Goal: Task Accomplishment & Management: Manage account settings

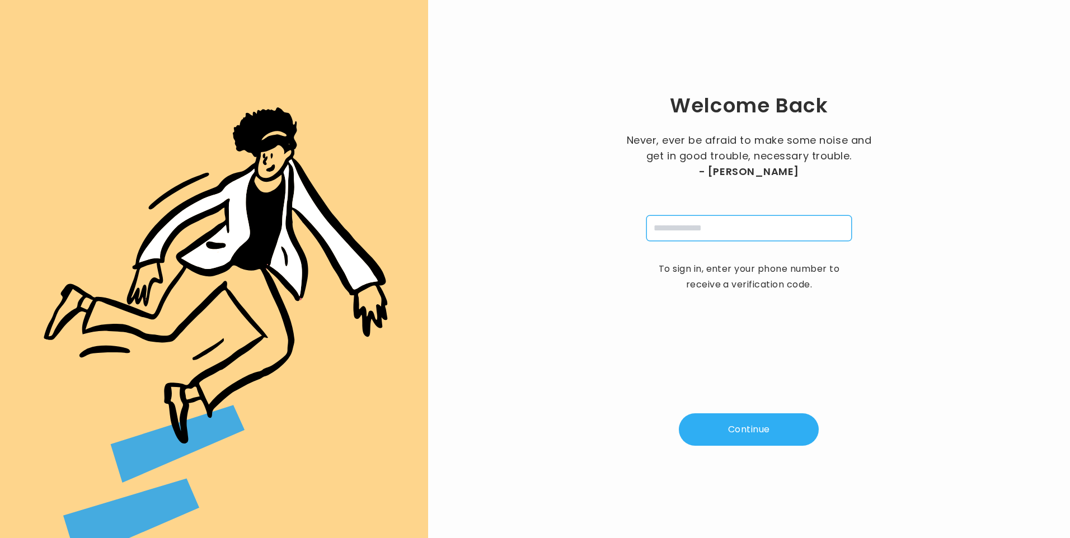
drag, startPoint x: 684, startPoint y: 228, endPoint x: 689, endPoint y: 237, distance: 9.8
click at [684, 228] on input "tel" at bounding box center [748, 228] width 205 height 26
type input "**********"
click at [752, 428] on button "Continue" at bounding box center [749, 429] width 140 height 32
type input "*"
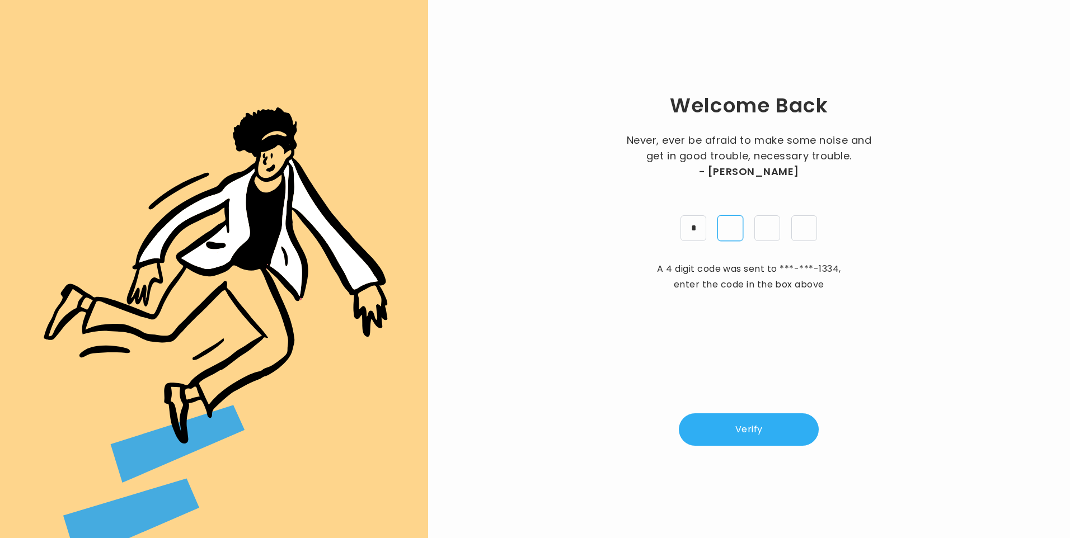
type input "*"
click at [741, 437] on button "Verify" at bounding box center [749, 429] width 140 height 32
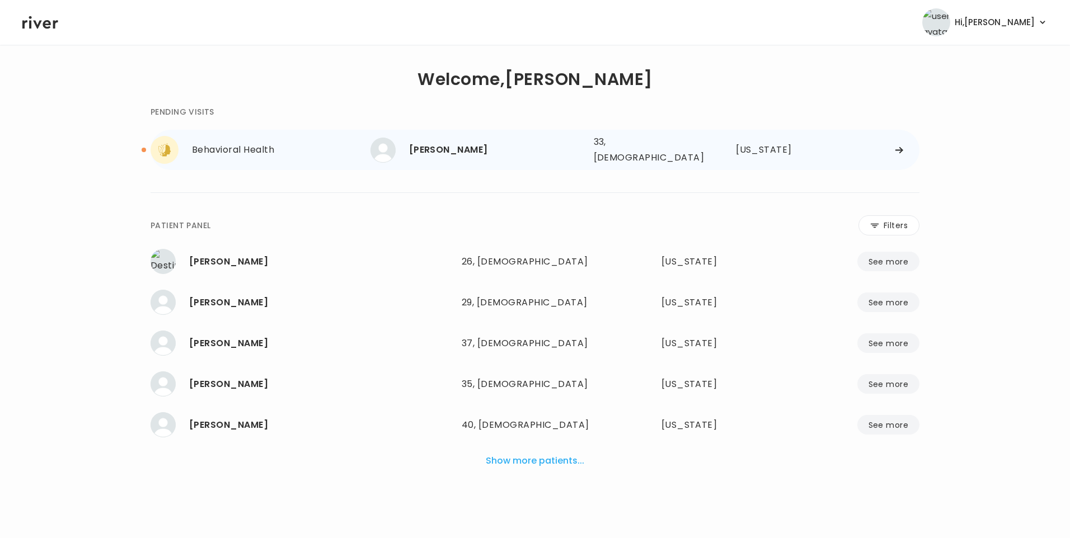
click at [459, 144] on div "[PERSON_NAME]" at bounding box center [497, 150] width 176 height 16
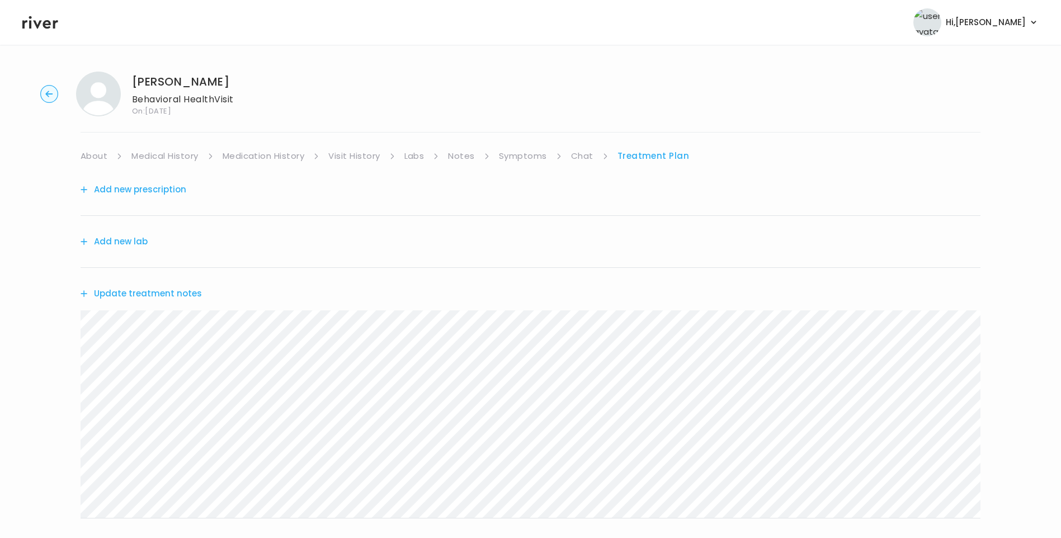
click at [589, 156] on link "Chat" at bounding box center [582, 156] width 22 height 16
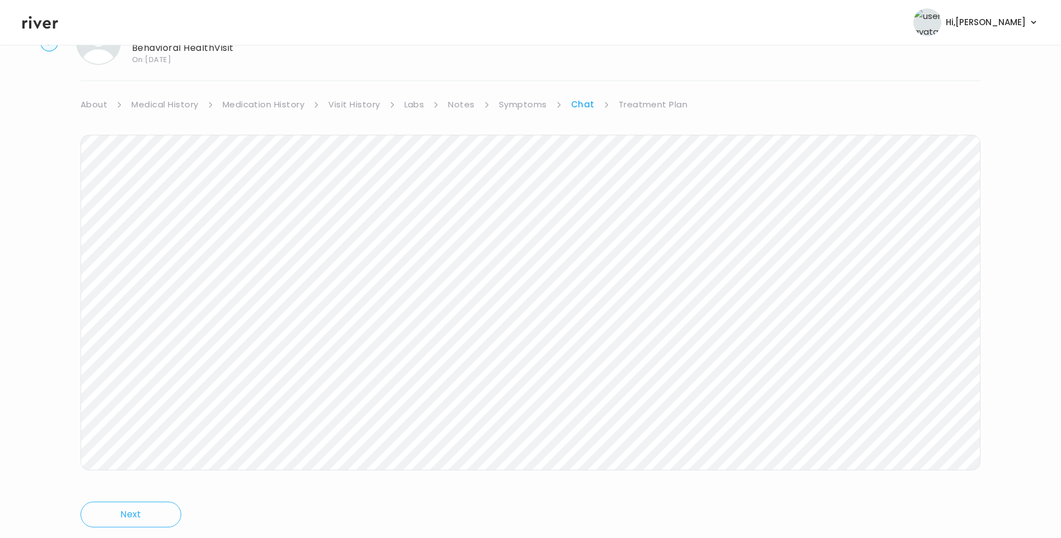
scroll to position [83, 0]
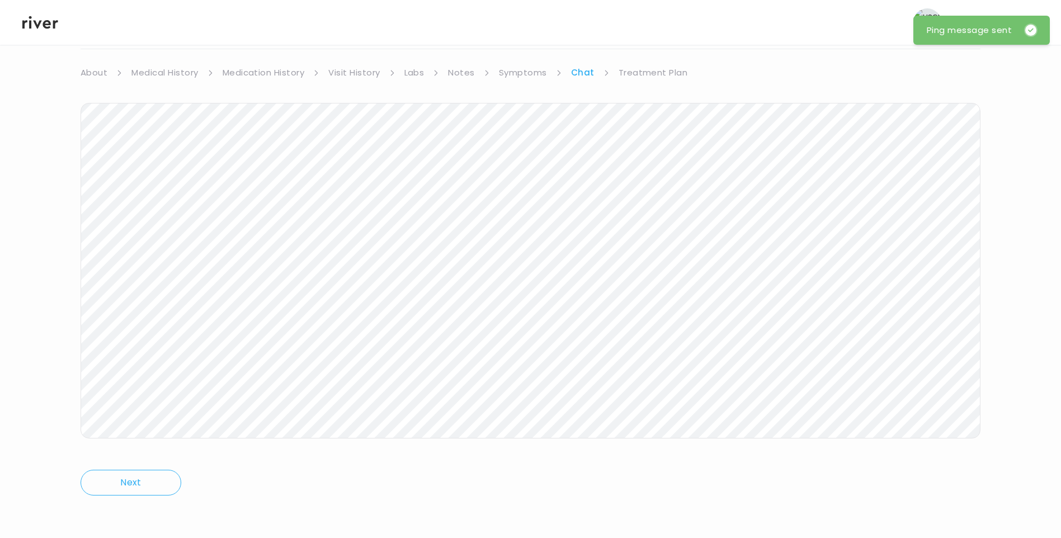
click at [665, 67] on link "Treatment Plan" at bounding box center [653, 73] width 69 height 16
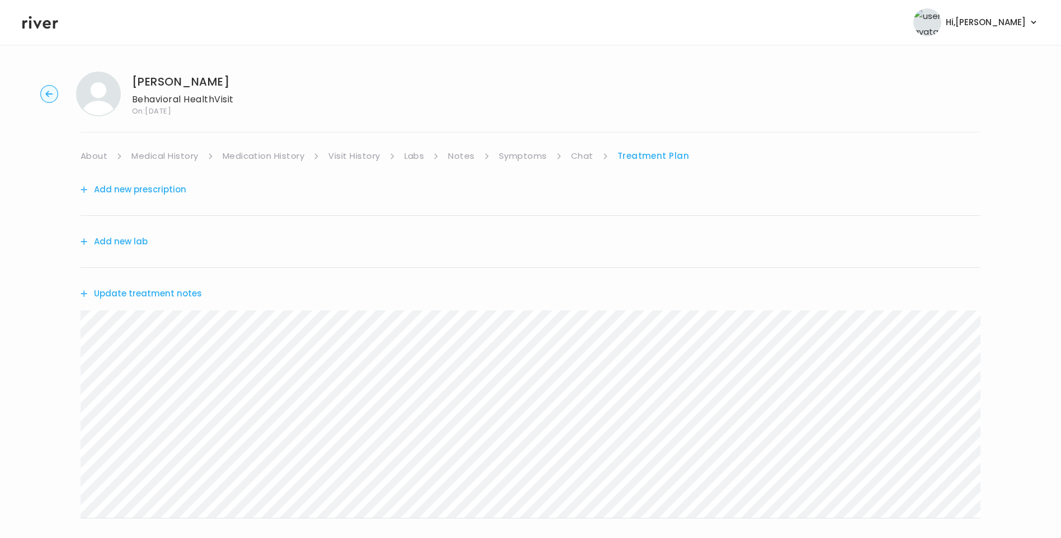
drag, startPoint x: 25, startPoint y: 25, endPoint x: 31, endPoint y: 26, distance: 6.7
click at [25, 25] on icon at bounding box center [40, 22] width 36 height 17
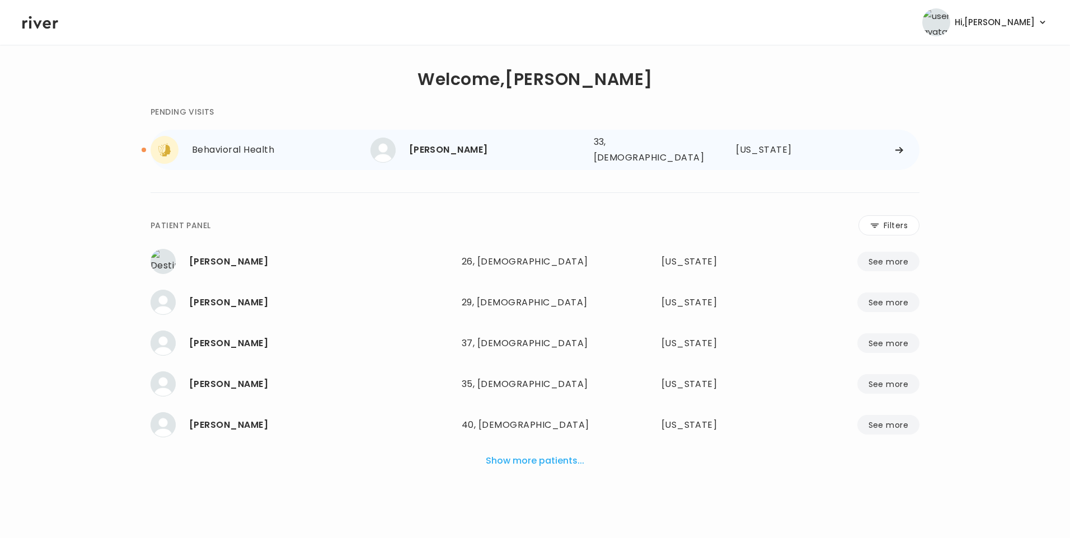
click at [466, 145] on div "[PERSON_NAME]" at bounding box center [497, 150] width 176 height 16
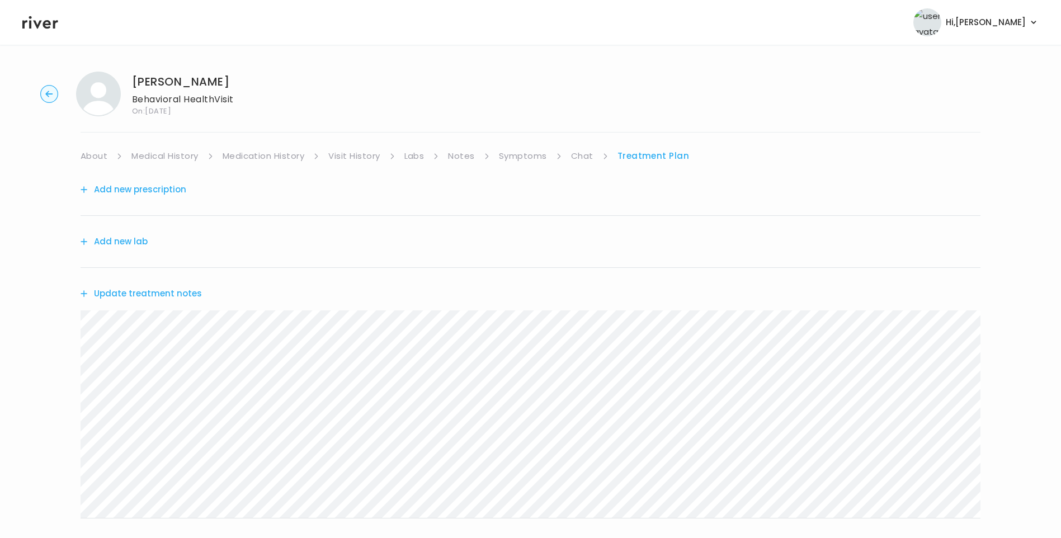
click at [591, 154] on link "Chat" at bounding box center [582, 156] width 22 height 16
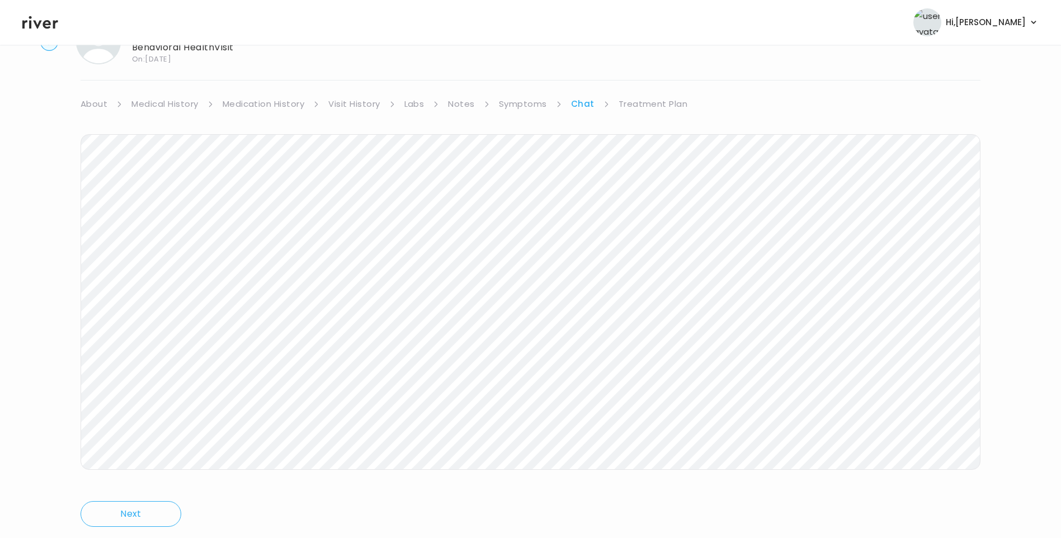
scroll to position [83, 0]
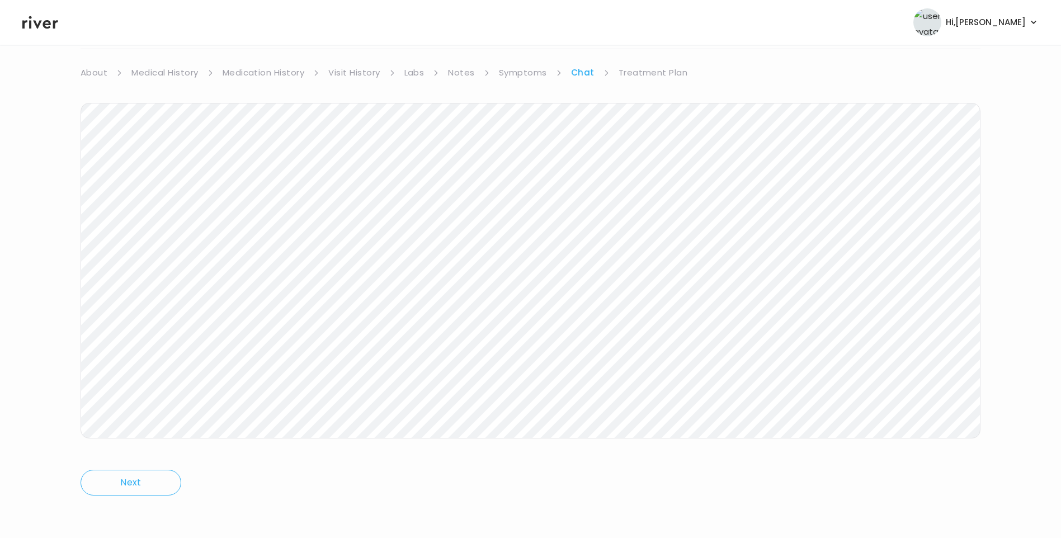
click at [671, 73] on link "Treatment Plan" at bounding box center [653, 73] width 69 height 16
click at [36, 20] on icon at bounding box center [40, 22] width 36 height 17
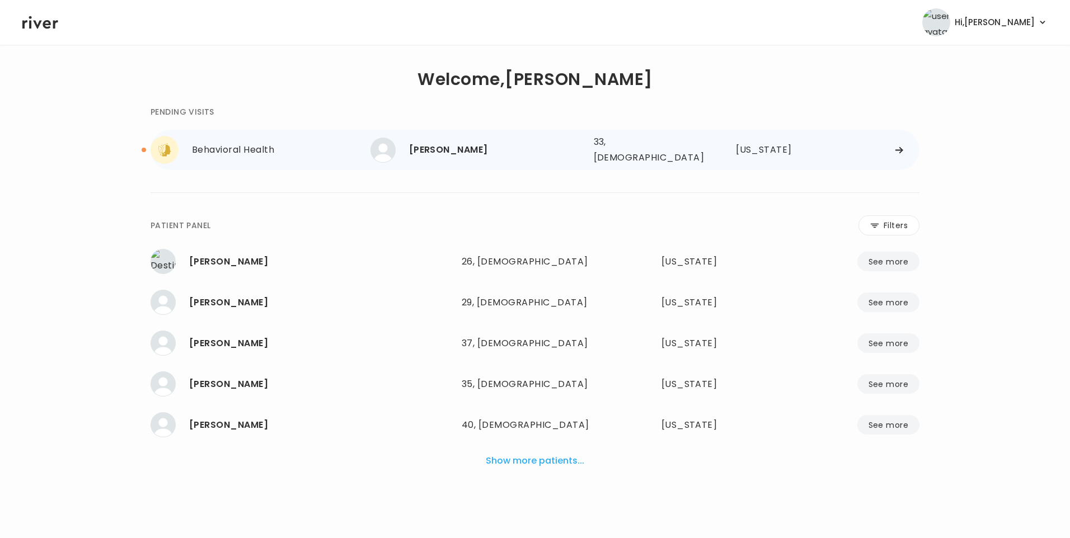
click at [457, 151] on div "[PERSON_NAME]" at bounding box center [497, 150] width 176 height 16
click at [430, 147] on div "[PERSON_NAME]" at bounding box center [497, 150] width 176 height 16
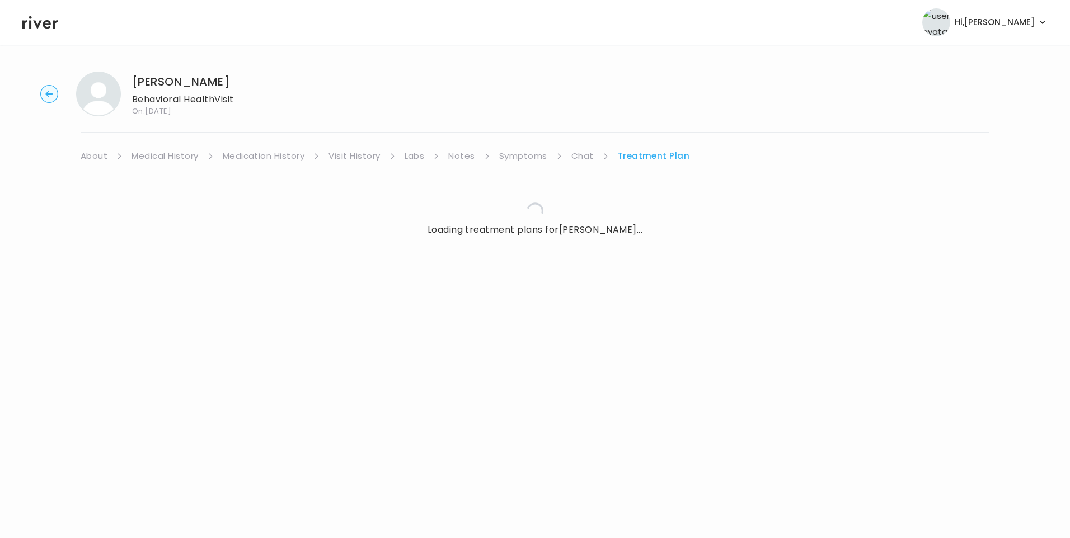
click at [580, 157] on link "Chat" at bounding box center [582, 156] width 22 height 16
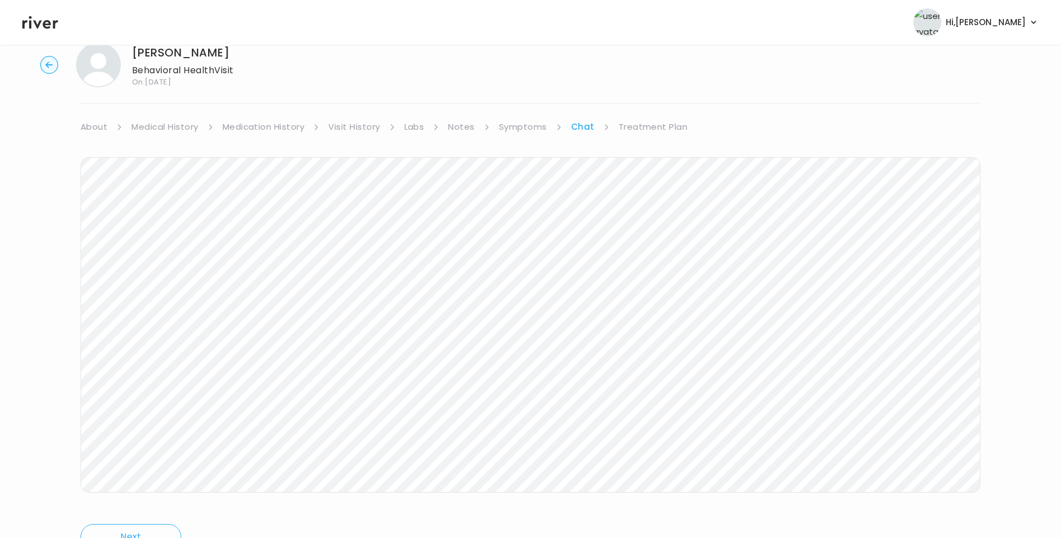
scroll to position [83, 0]
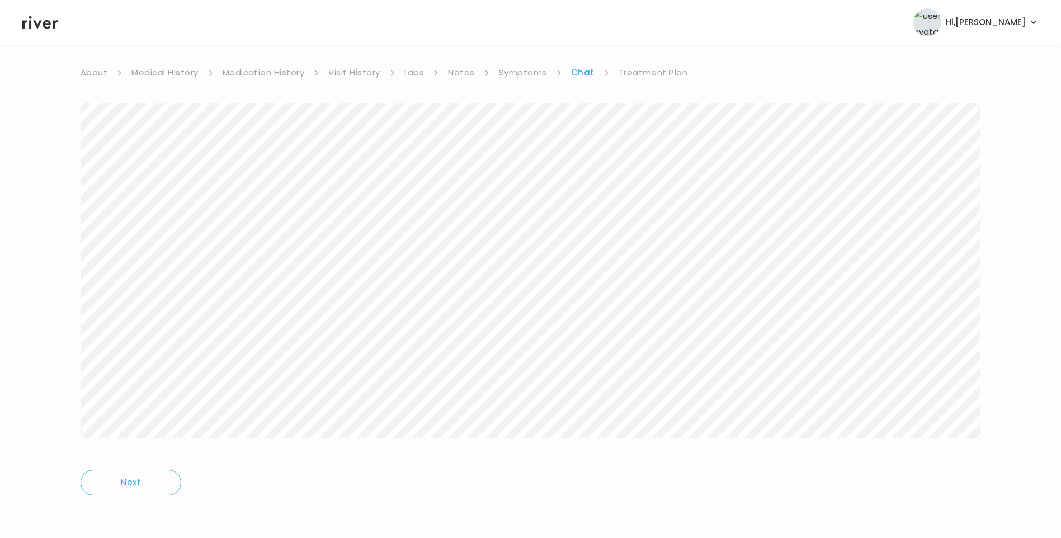
click at [46, 24] on icon at bounding box center [40, 22] width 36 height 13
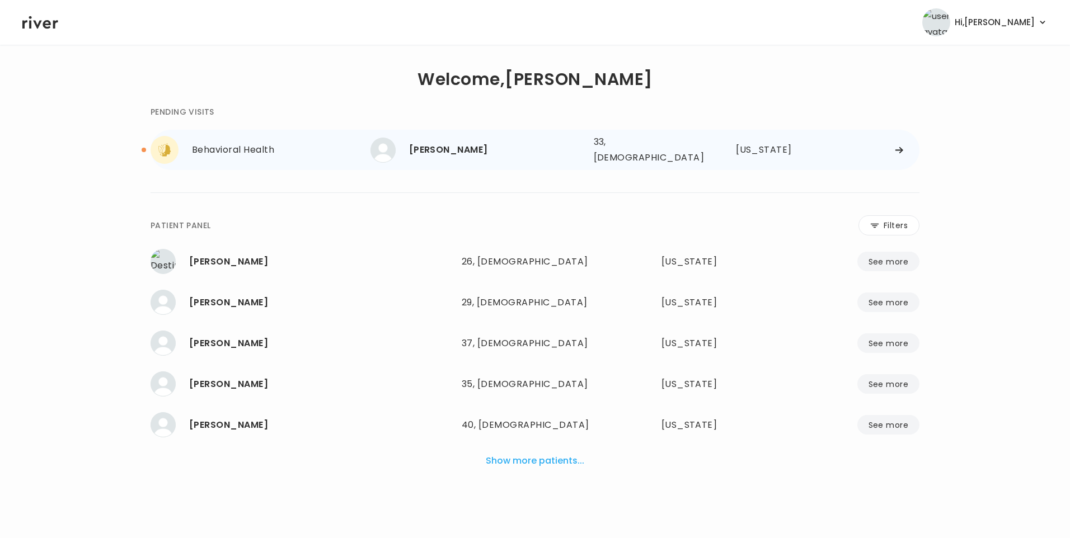
click at [445, 148] on div "[PERSON_NAME]" at bounding box center [497, 150] width 176 height 16
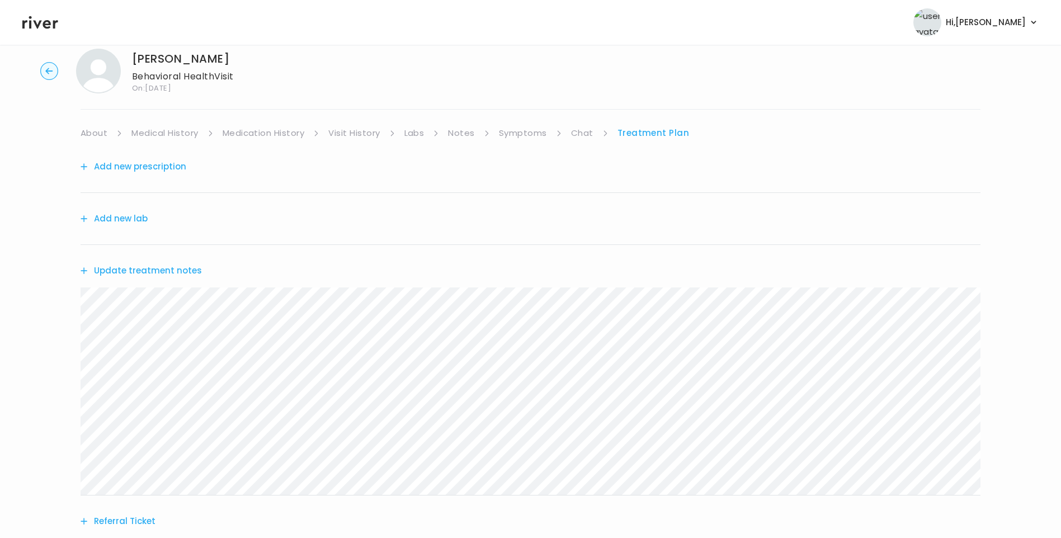
scroll to position [2, 0]
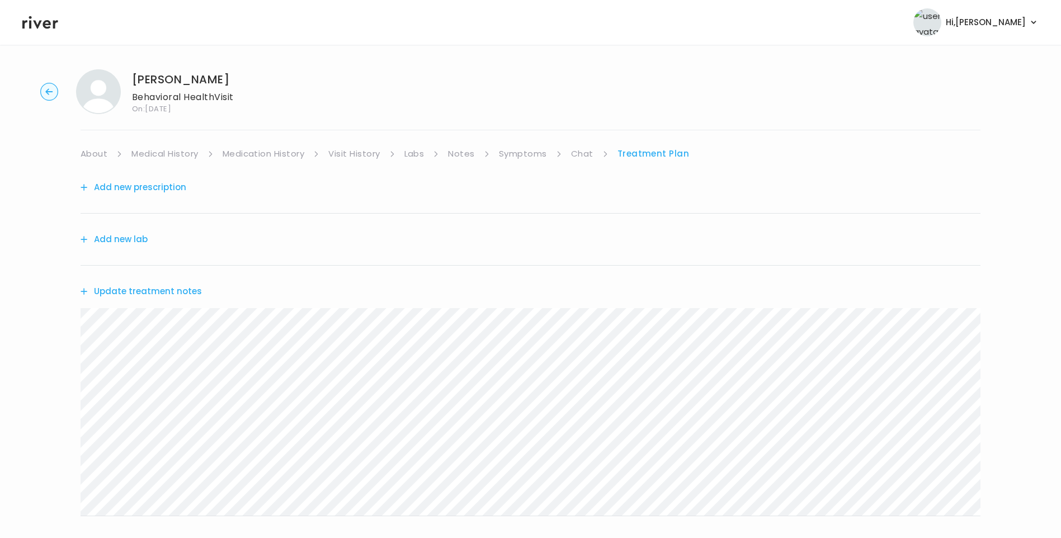
click at [583, 150] on link "Chat" at bounding box center [582, 154] width 22 height 16
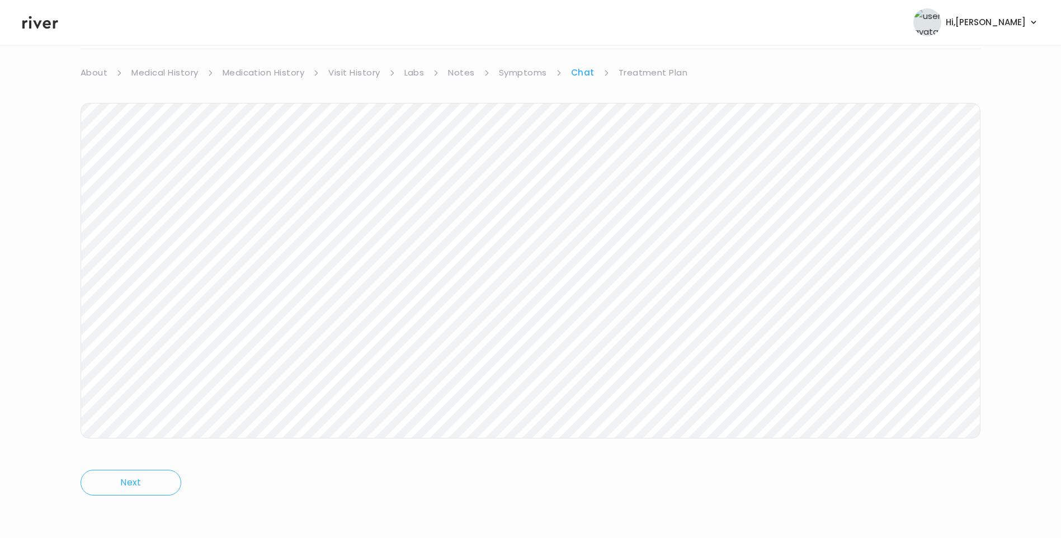
click at [38, 22] on icon at bounding box center [40, 22] width 36 height 17
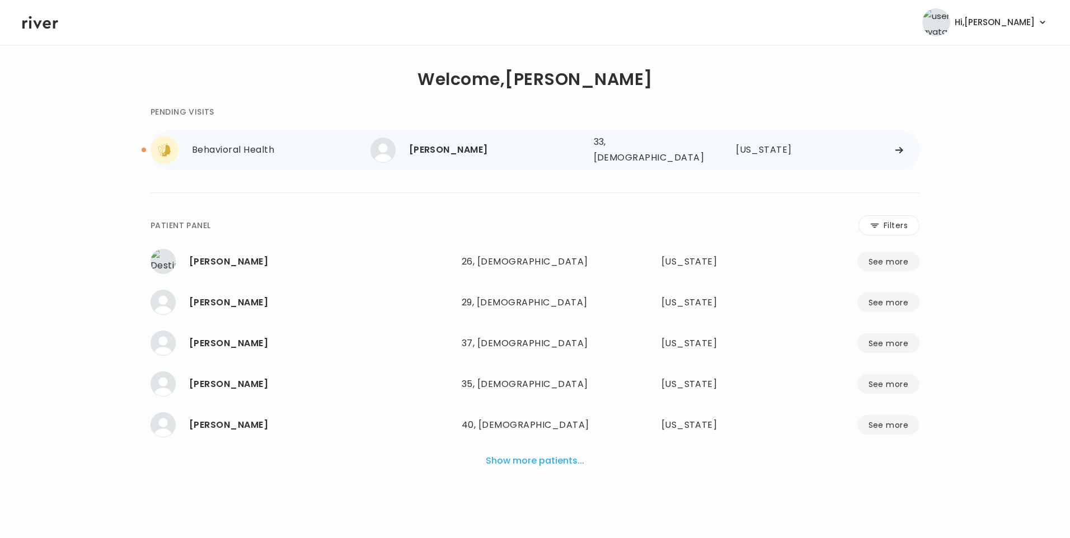
click at [472, 149] on div "[PERSON_NAME]" at bounding box center [497, 150] width 176 height 16
click at [439, 142] on div "[PERSON_NAME]" at bounding box center [497, 150] width 176 height 16
click at [523, 149] on div "[PERSON_NAME]" at bounding box center [497, 150] width 176 height 16
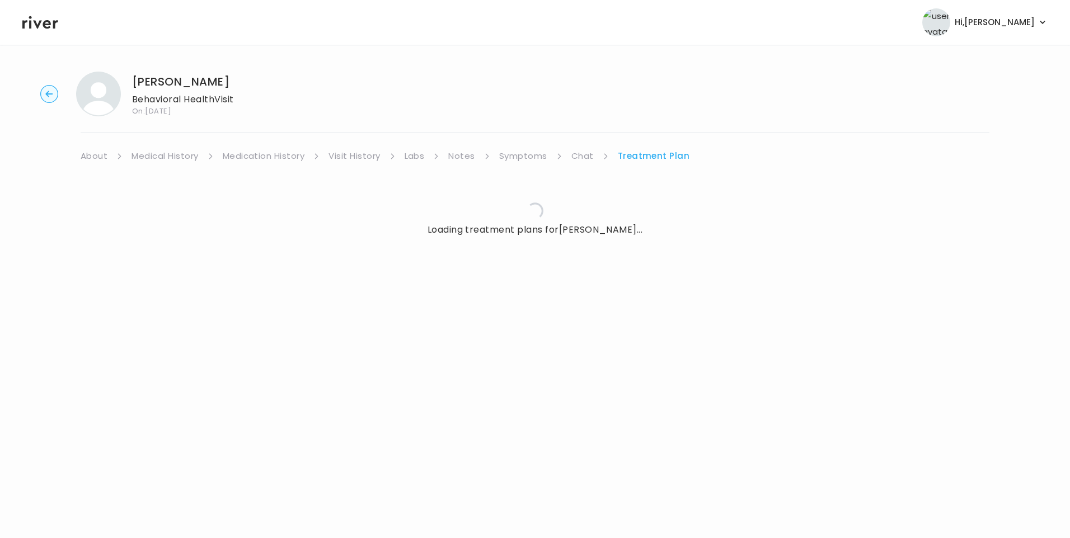
click at [580, 155] on link "Chat" at bounding box center [582, 156] width 22 height 16
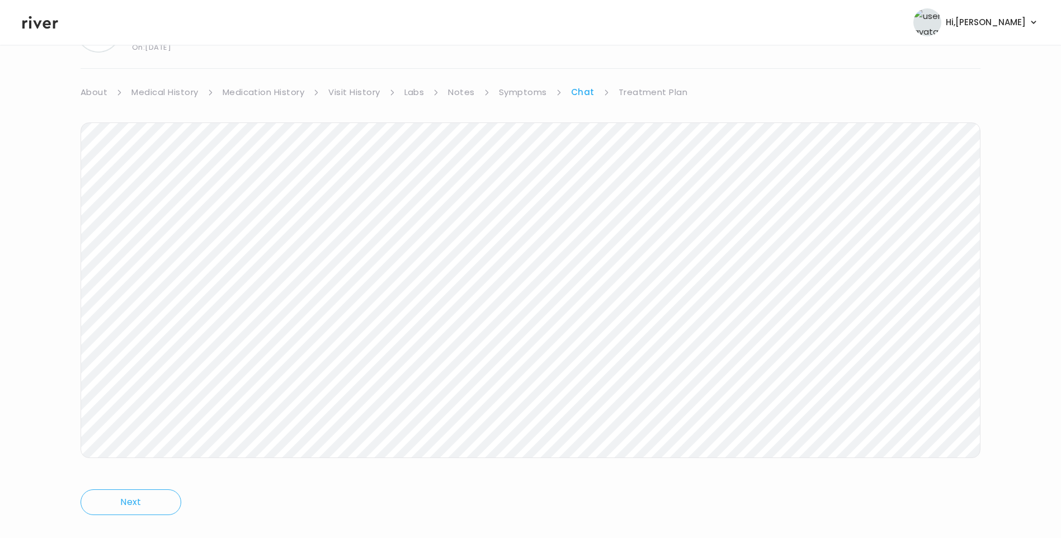
scroll to position [83, 0]
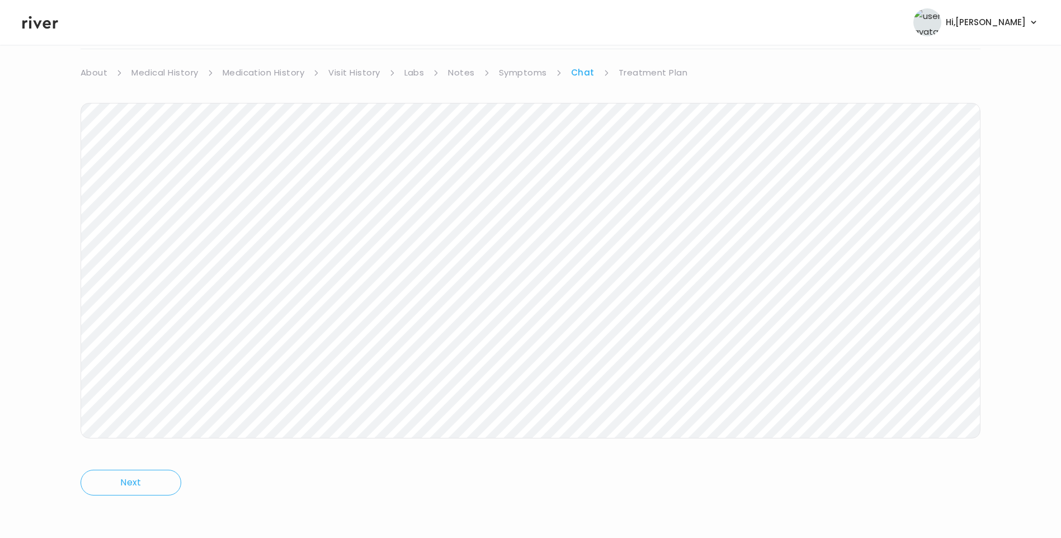
click at [31, 22] on icon at bounding box center [40, 22] width 36 height 13
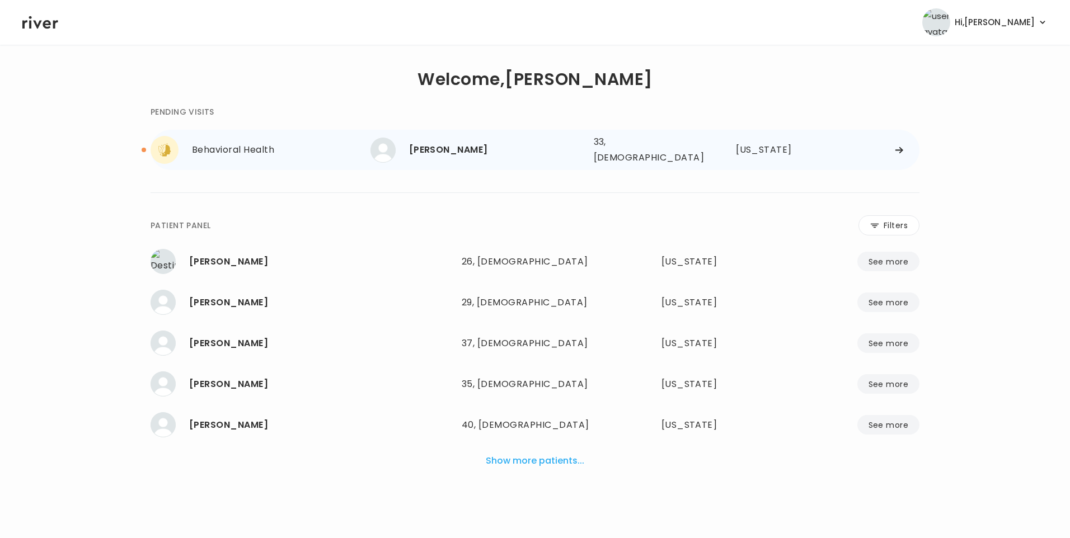
click at [452, 142] on div "[PERSON_NAME]" at bounding box center [497, 150] width 176 height 16
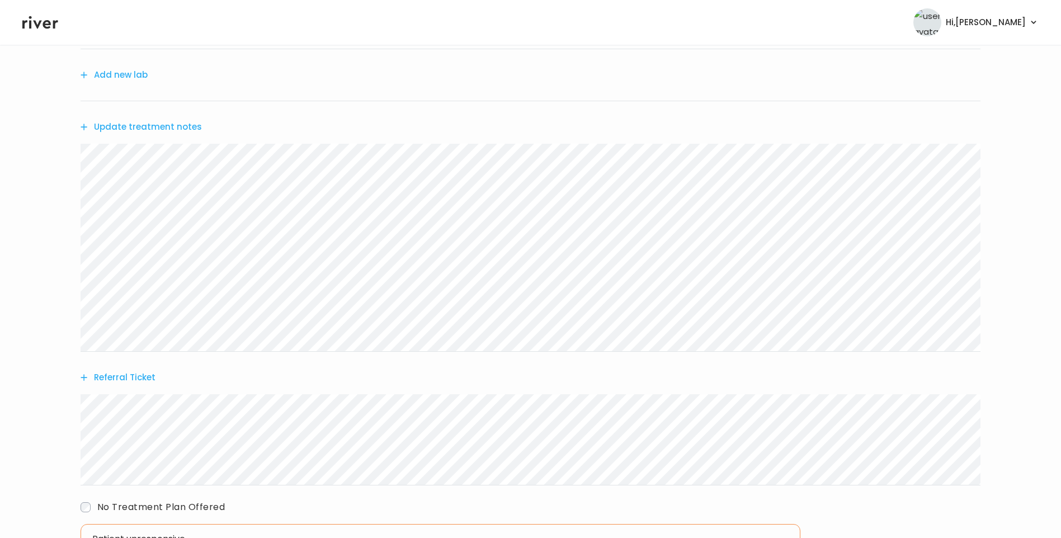
scroll to position [2, 0]
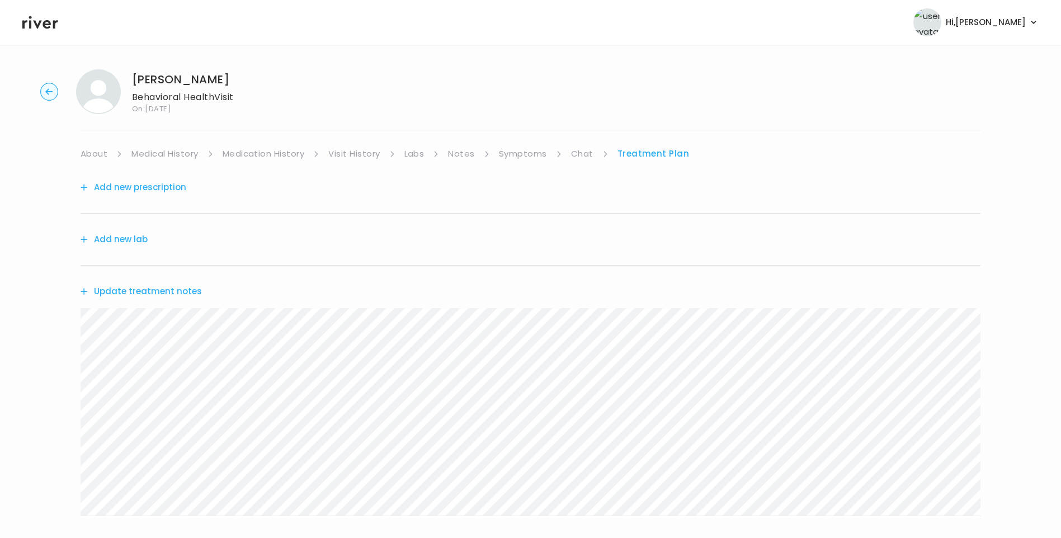
click at [31, 21] on icon at bounding box center [40, 22] width 36 height 13
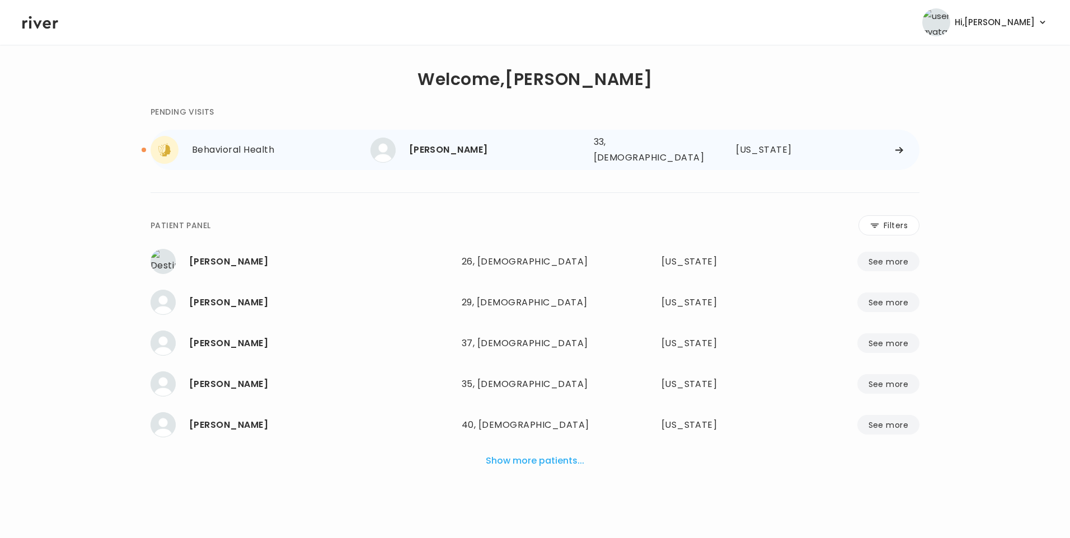
click at [445, 149] on div "[PERSON_NAME]" at bounding box center [497, 150] width 176 height 16
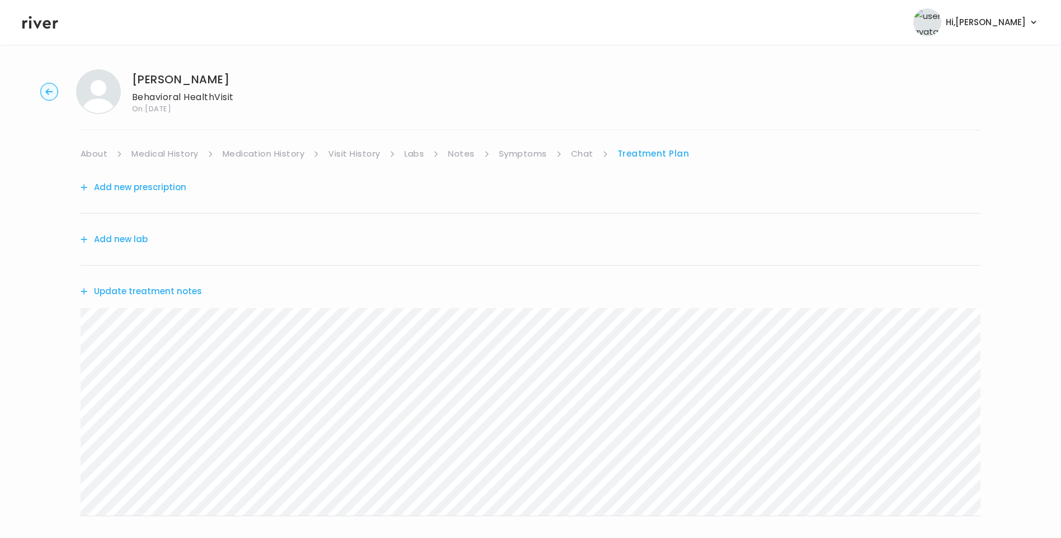
click at [575, 153] on link "Chat" at bounding box center [582, 154] width 22 height 16
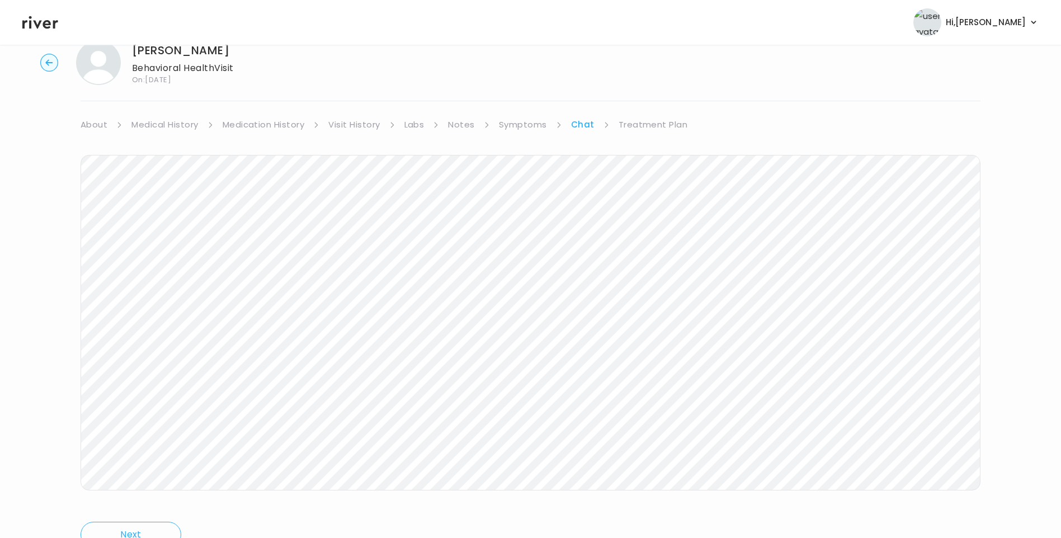
scroll to position [83, 0]
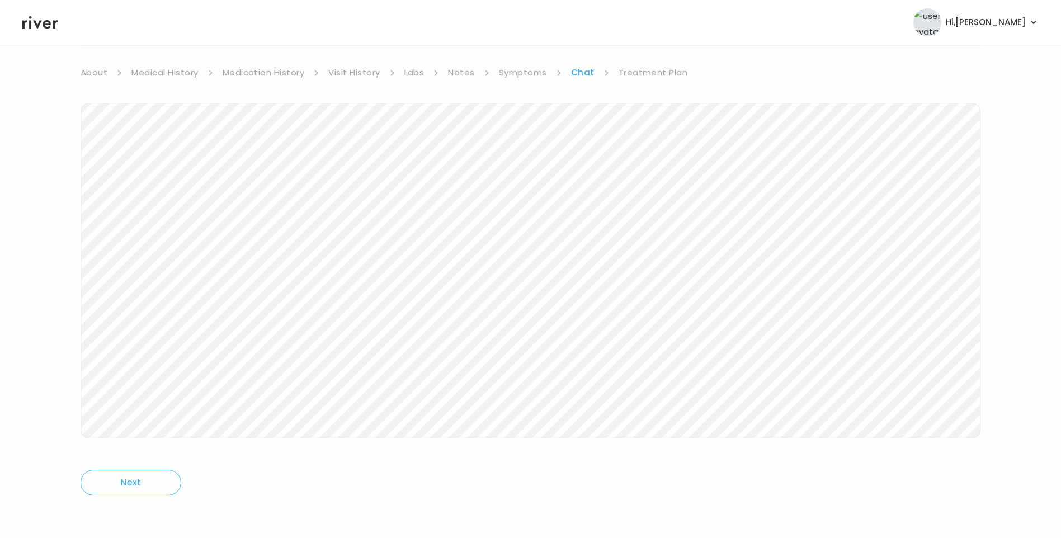
click at [34, 26] on icon at bounding box center [40, 22] width 36 height 17
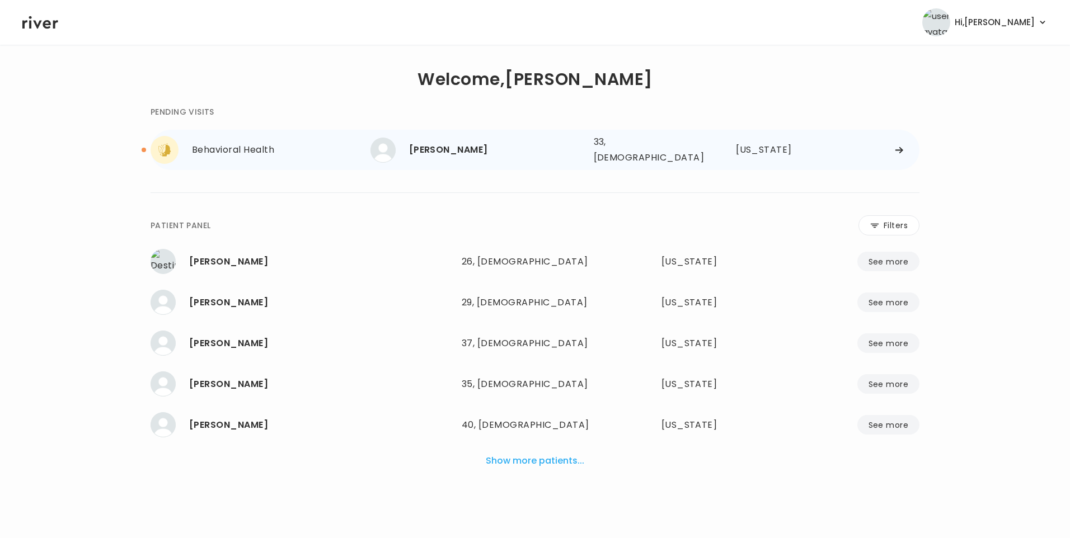
click at [269, 149] on div "Behavioral Health" at bounding box center [281, 150] width 178 height 16
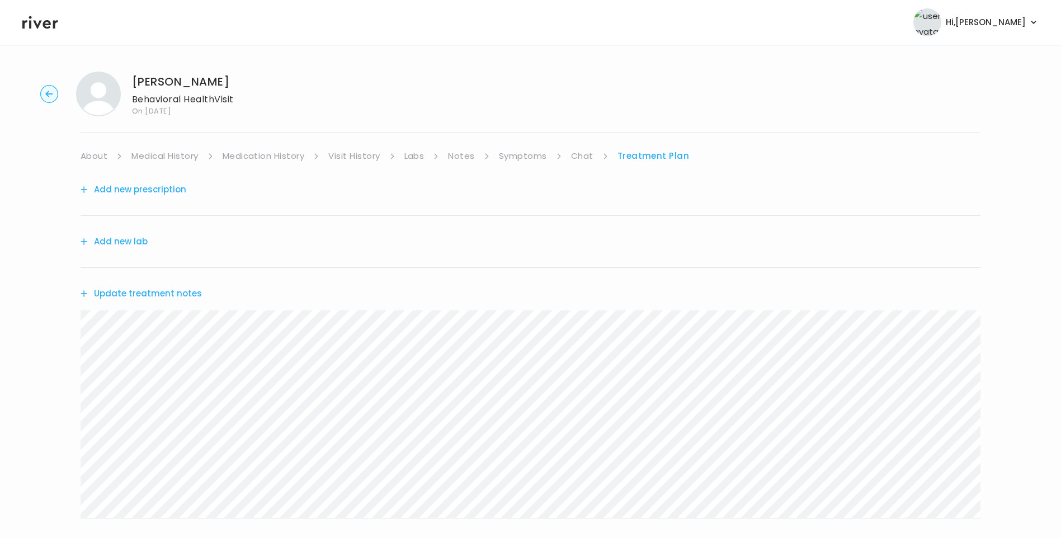
click at [577, 155] on link "Chat" at bounding box center [582, 156] width 22 height 16
click at [35, 32] on header "Hi, Lisa Profile Logout" at bounding box center [530, 22] width 1061 height 45
click at [36, 23] on icon at bounding box center [40, 22] width 36 height 13
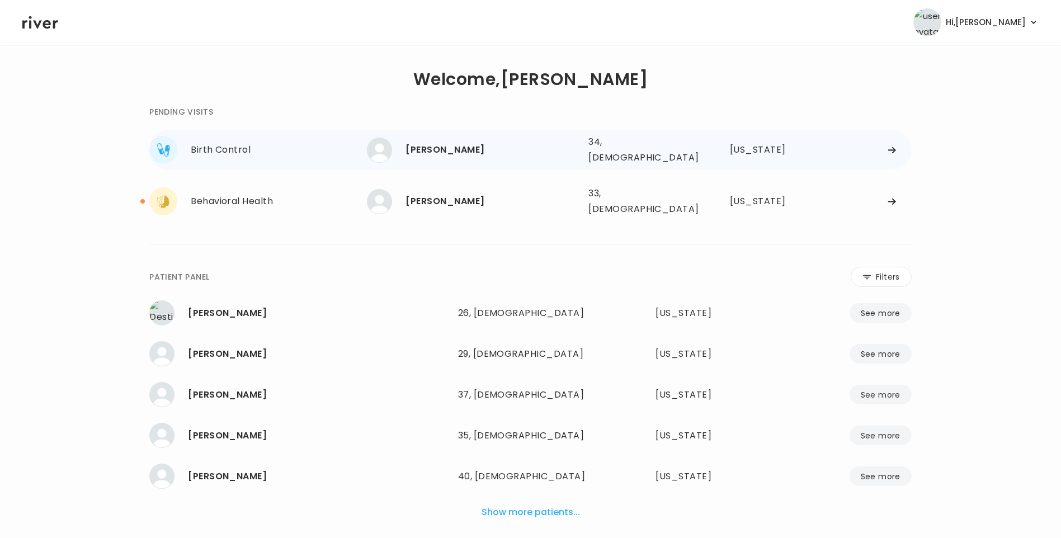
click at [484, 149] on div "Viktoria Moore" at bounding box center [493, 150] width 174 height 16
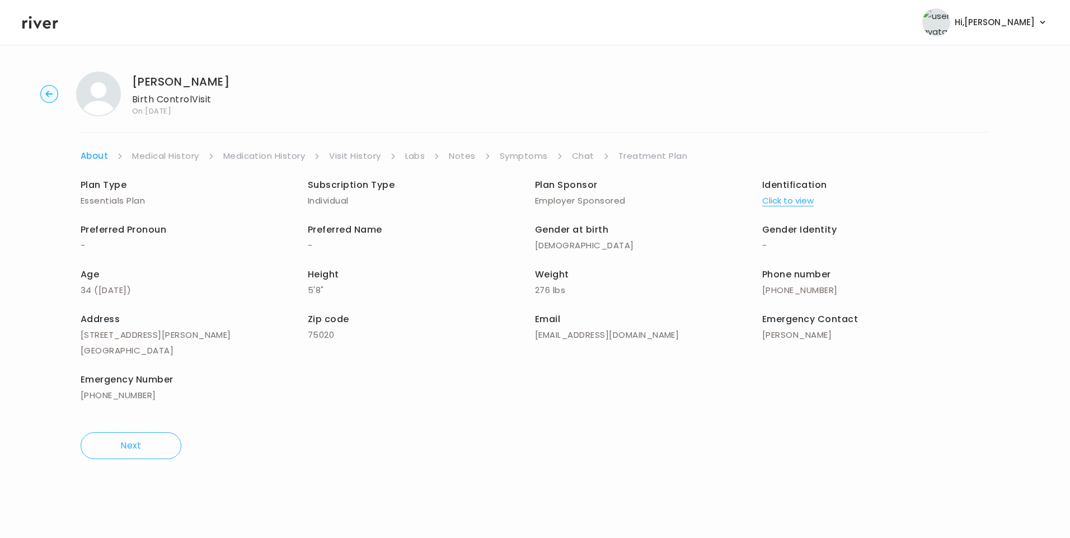
click at [361, 158] on link "Visit History" at bounding box center [354, 156] width 51 height 16
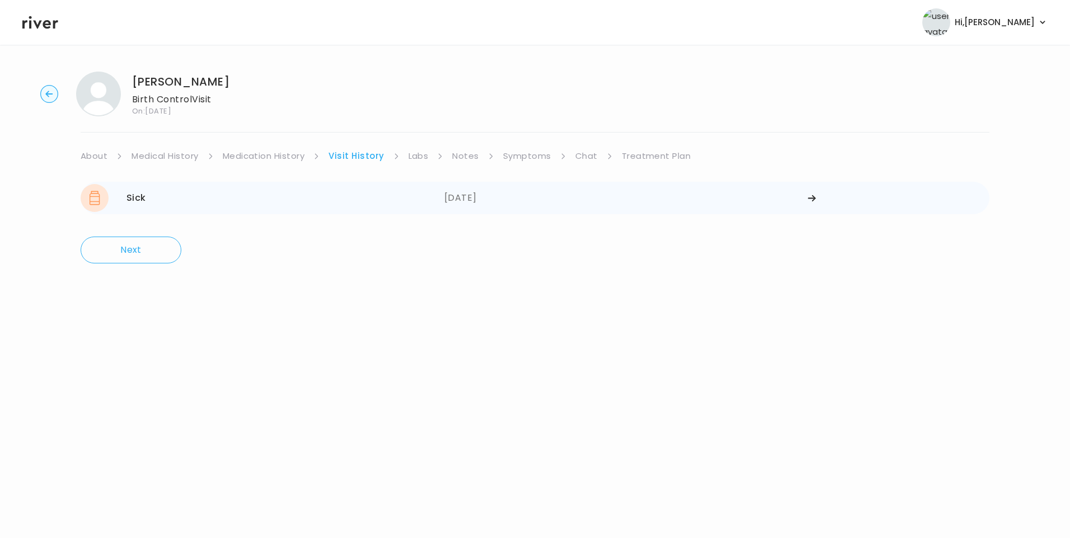
click at [342, 203] on div "Sick 09/05/2025" at bounding box center [263, 198] width 364 height 28
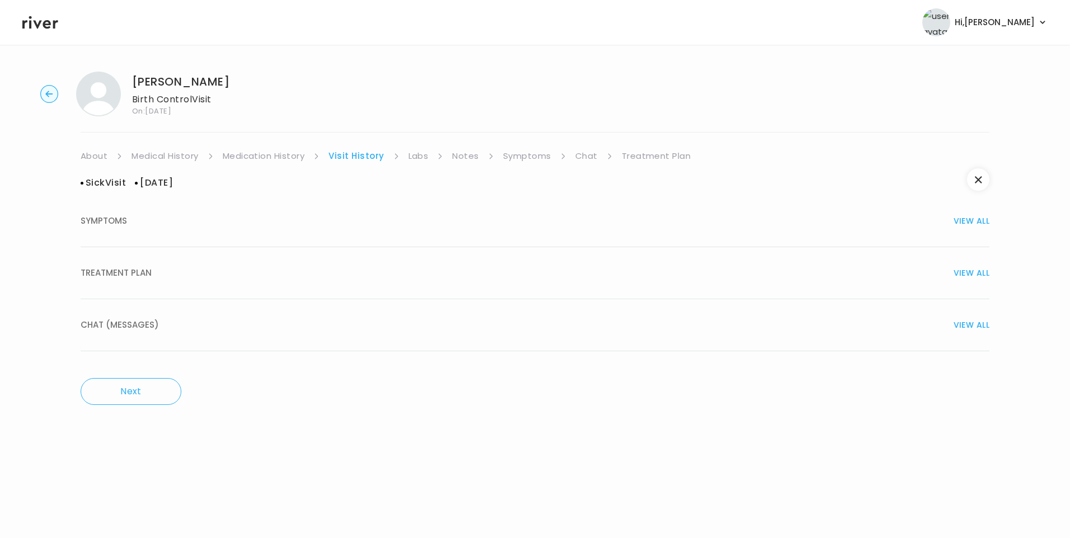
click at [284, 283] on button "TREATMENT PLAN VIEW ALL" at bounding box center [535, 273] width 908 height 52
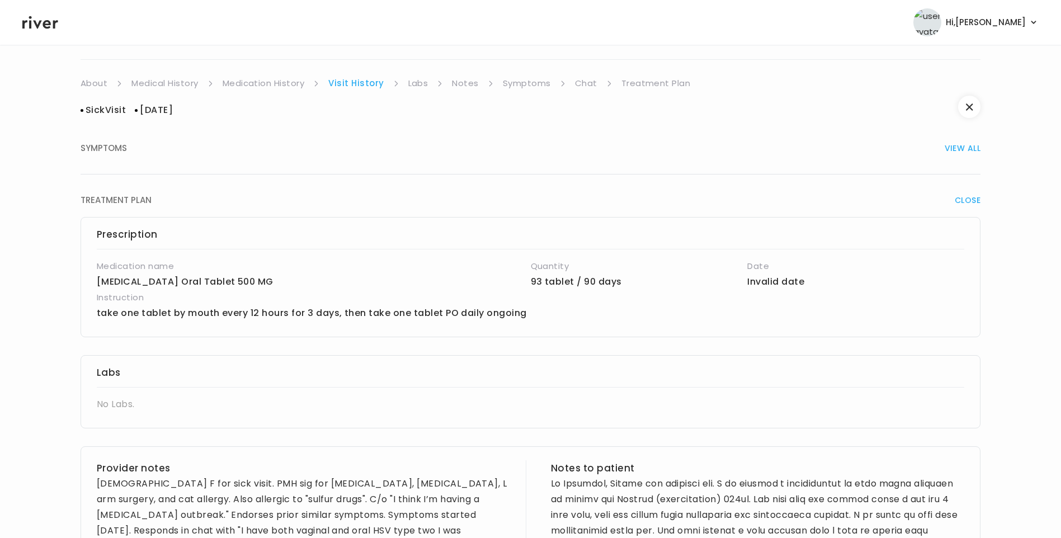
scroll to position [56, 0]
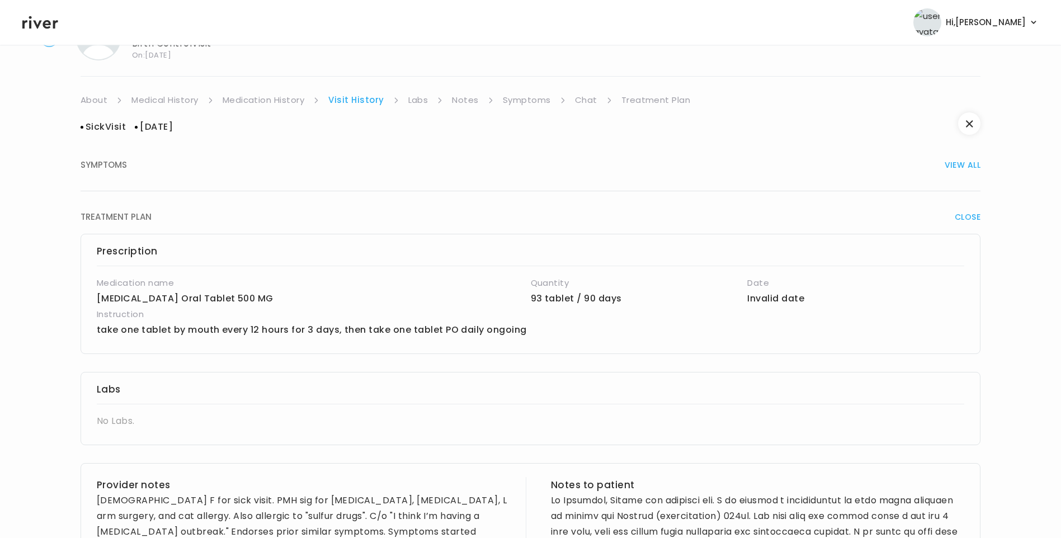
click at [147, 175] on button "SYMPTOMS VIEW ALL" at bounding box center [531, 165] width 900 height 52
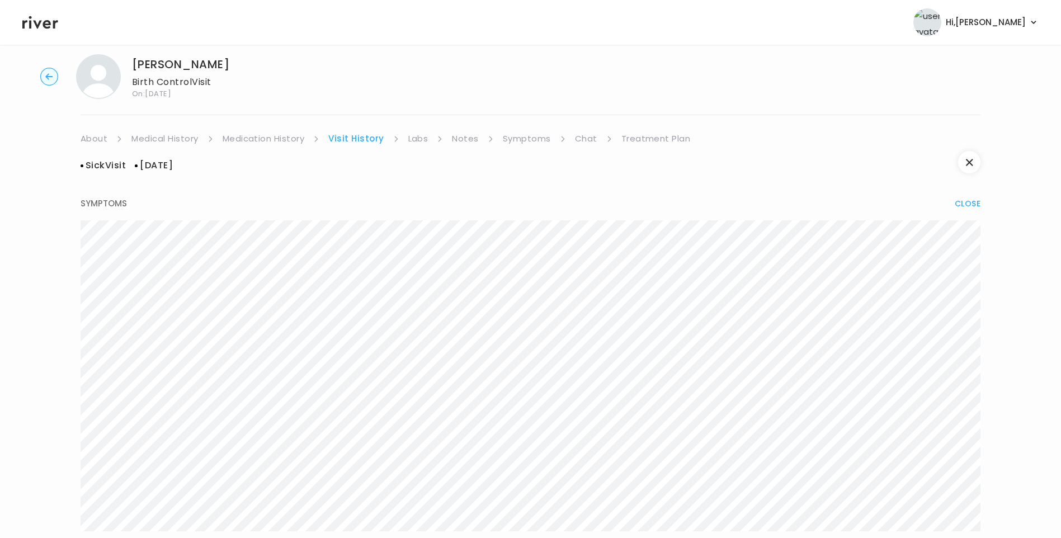
scroll to position [0, 0]
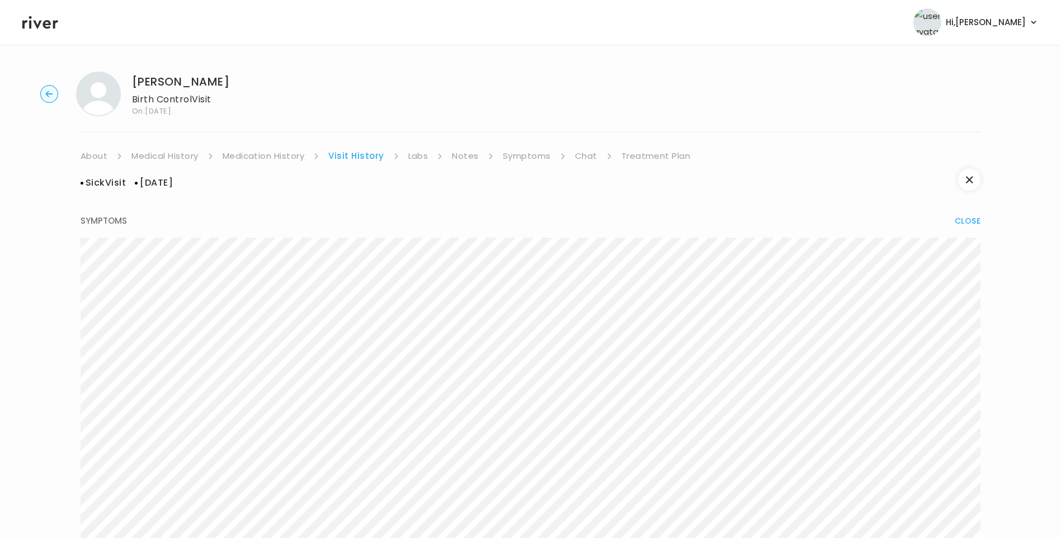
click at [182, 158] on link "Medical History" at bounding box center [164, 156] width 67 height 16
click at [296, 148] on link "Medication History" at bounding box center [268, 156] width 82 height 16
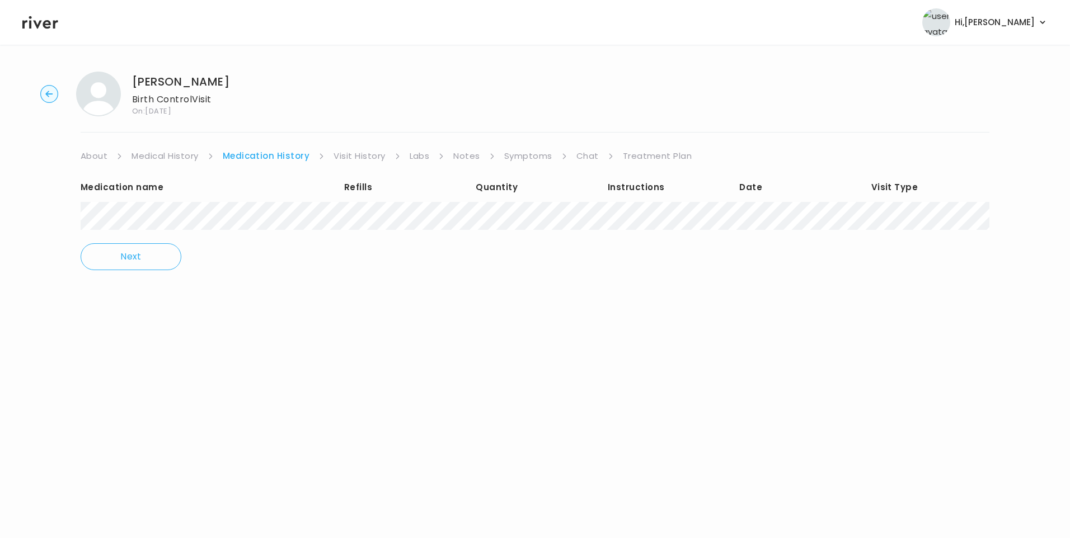
click at [526, 155] on link "Symptoms" at bounding box center [528, 156] width 48 height 16
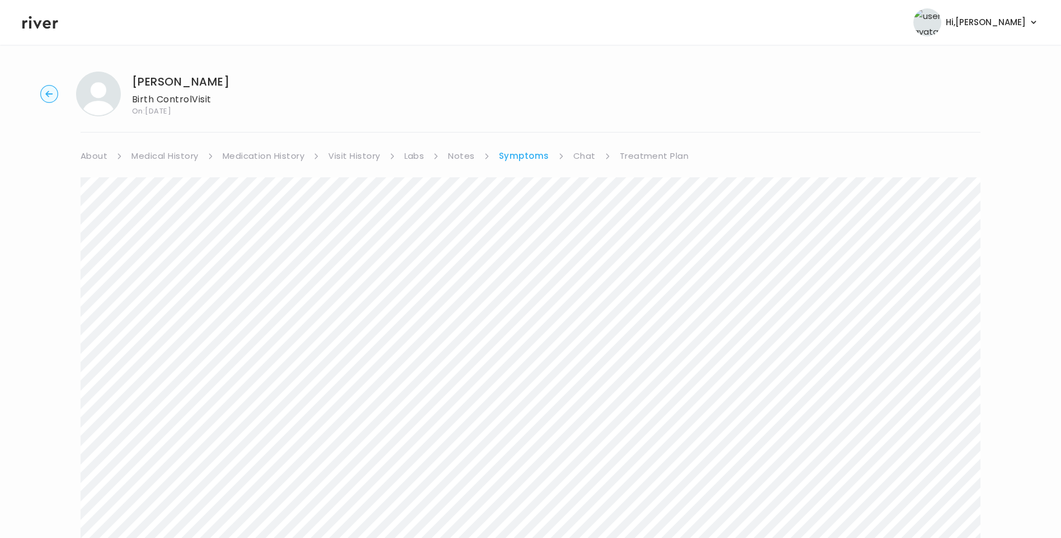
click at [580, 154] on link "Chat" at bounding box center [584, 156] width 22 height 16
click at [92, 150] on link "About" at bounding box center [94, 156] width 27 height 16
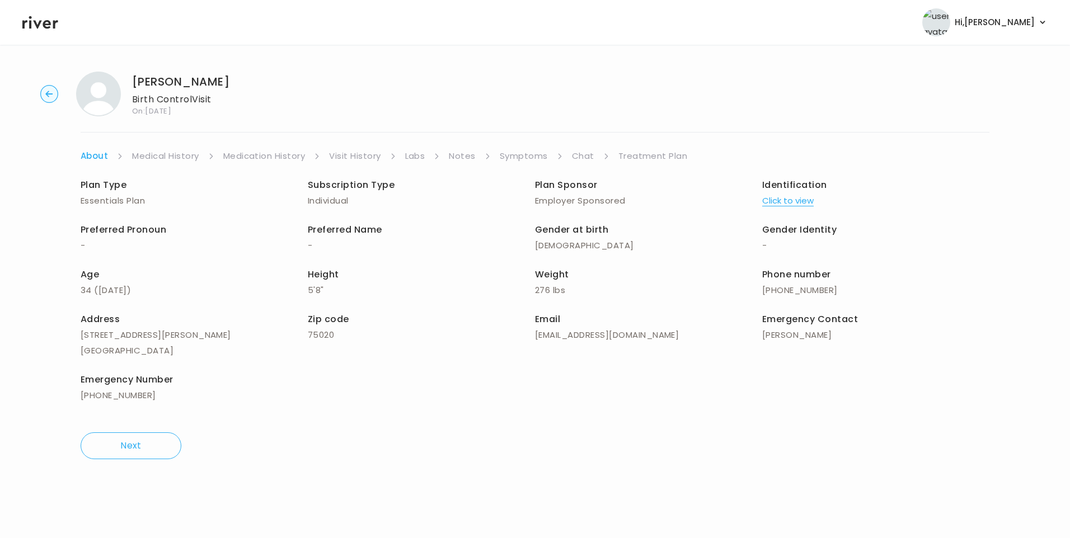
click at [662, 156] on link "Treatment Plan" at bounding box center [652, 156] width 69 height 16
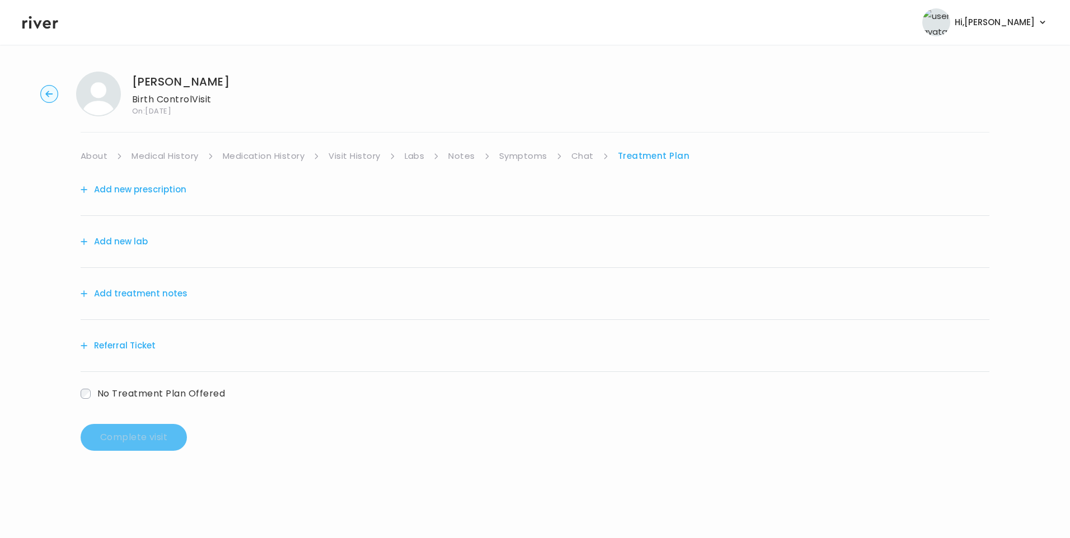
click at [581, 154] on link "Chat" at bounding box center [582, 156] width 22 height 16
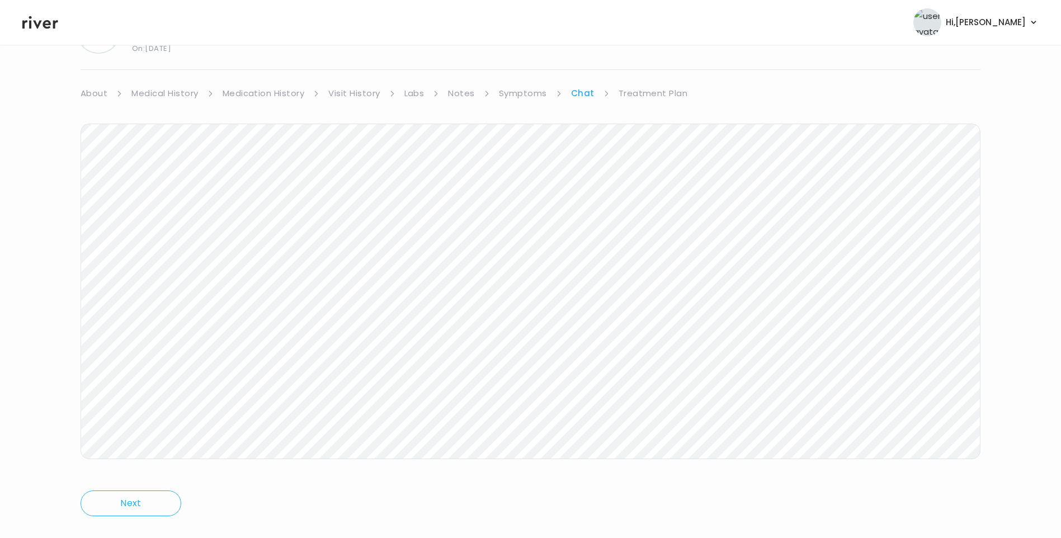
scroll to position [82, 0]
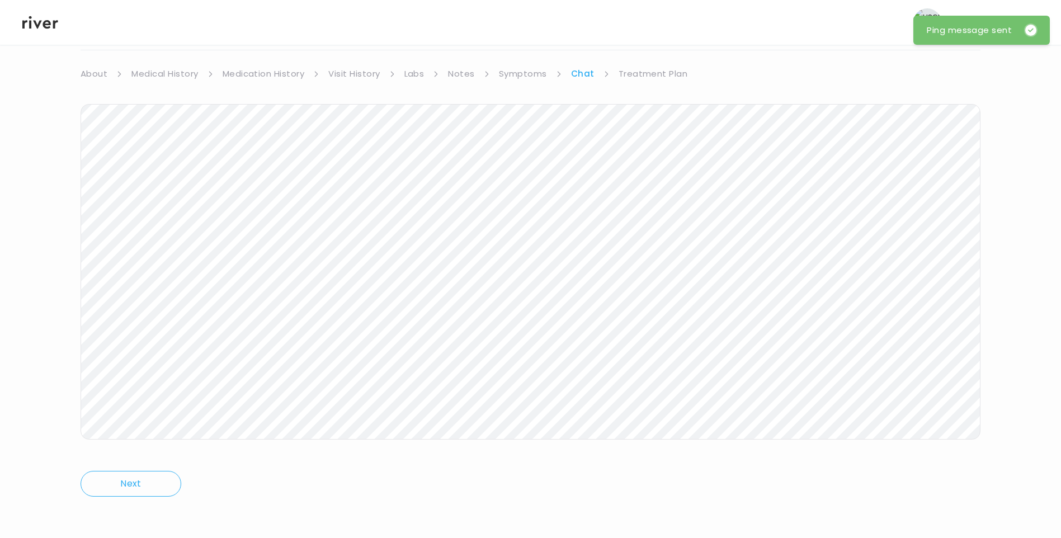
click at [271, 76] on link "Medication History" at bounding box center [264, 74] width 82 height 16
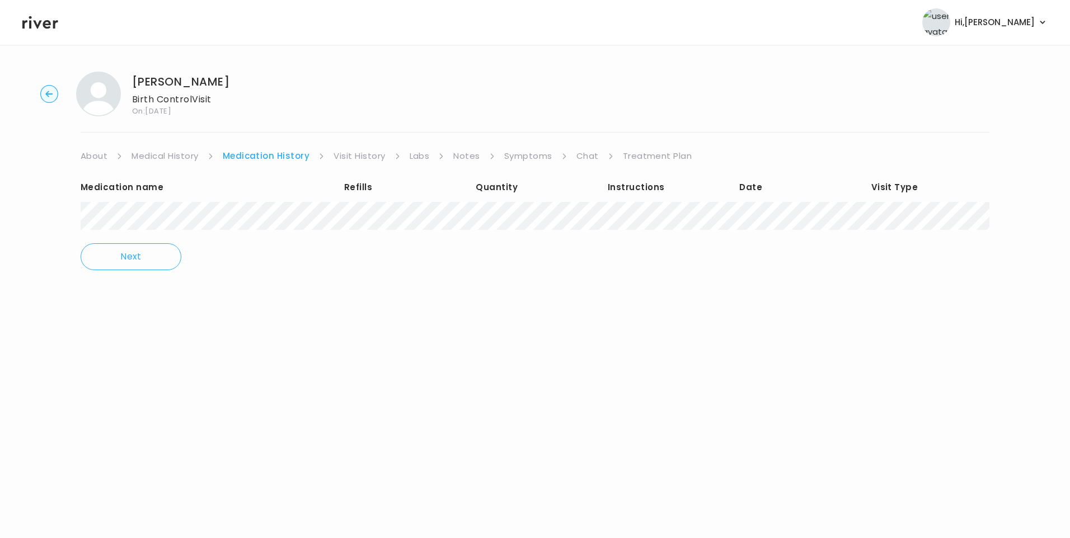
click at [355, 159] on link "Visit History" at bounding box center [358, 156] width 51 height 16
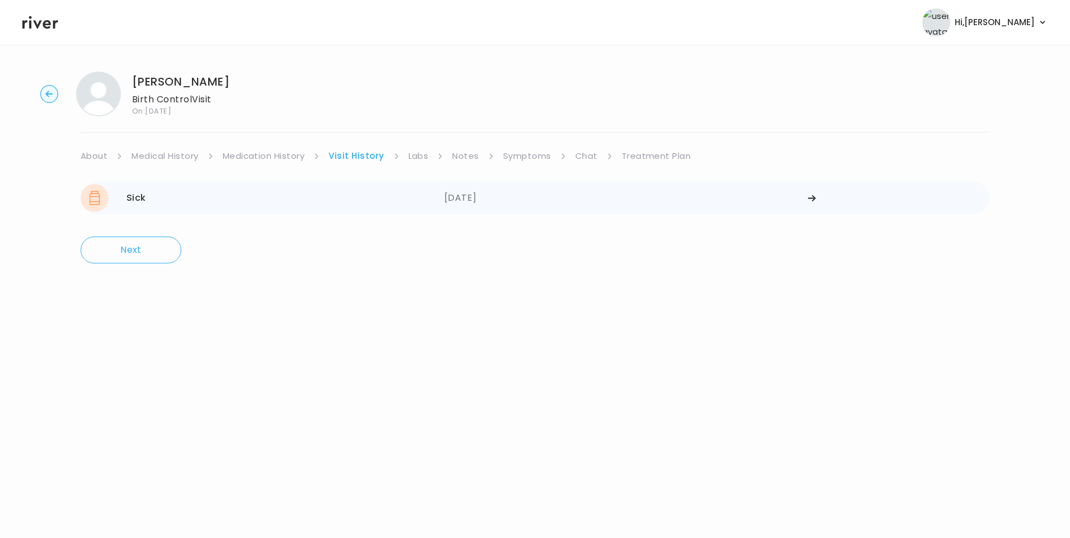
click at [152, 203] on div "Sick 09/05/2025" at bounding box center [263, 198] width 364 height 28
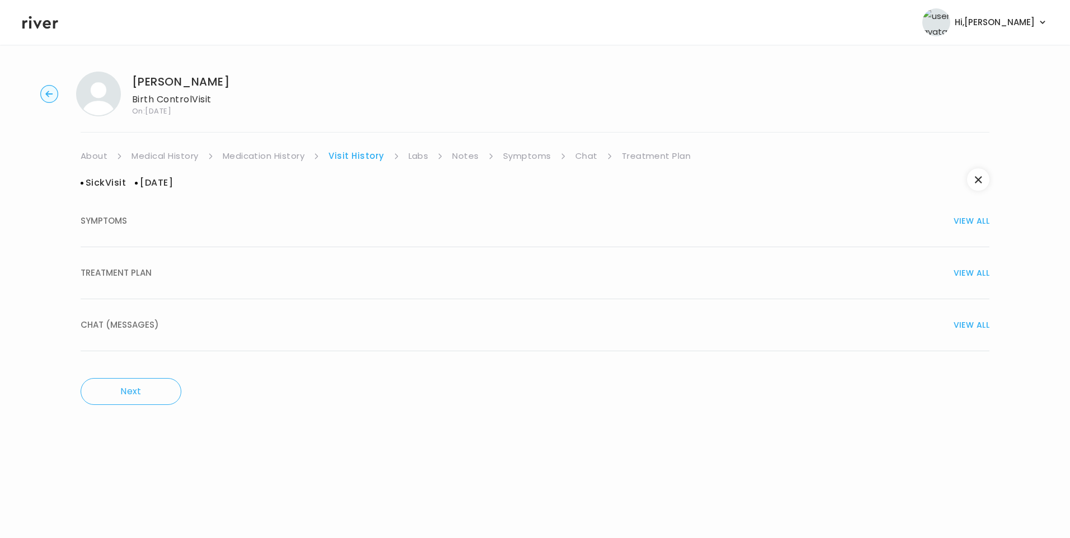
click at [130, 271] on span "TREATMENT PLAN" at bounding box center [116, 273] width 71 height 16
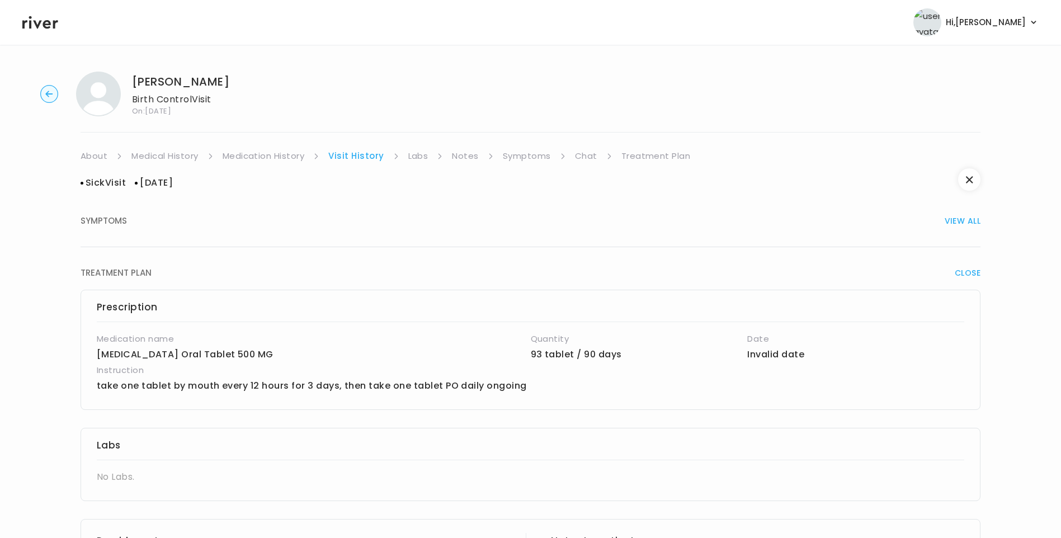
scroll to position [280, 0]
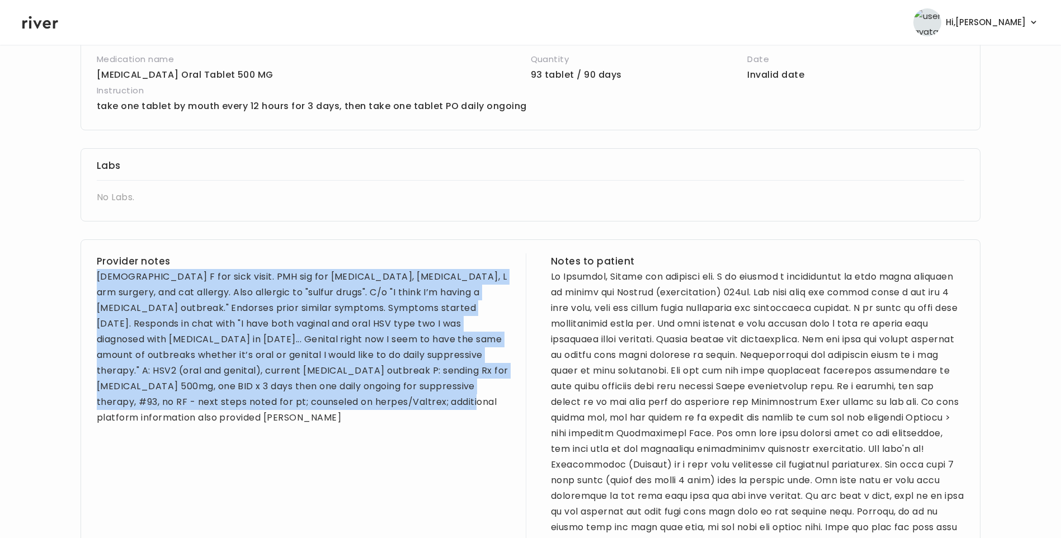
drag, startPoint x: 96, startPoint y: 275, endPoint x: 458, endPoint y: 458, distance: 406.3
drag, startPoint x: 458, startPoint y: 458, endPoint x: 381, endPoint y: 354, distance: 130.0
copy div "34 yo F for sick visit. PMH sig for ADHD, herpes, L arm surgery, and cat allerg…"
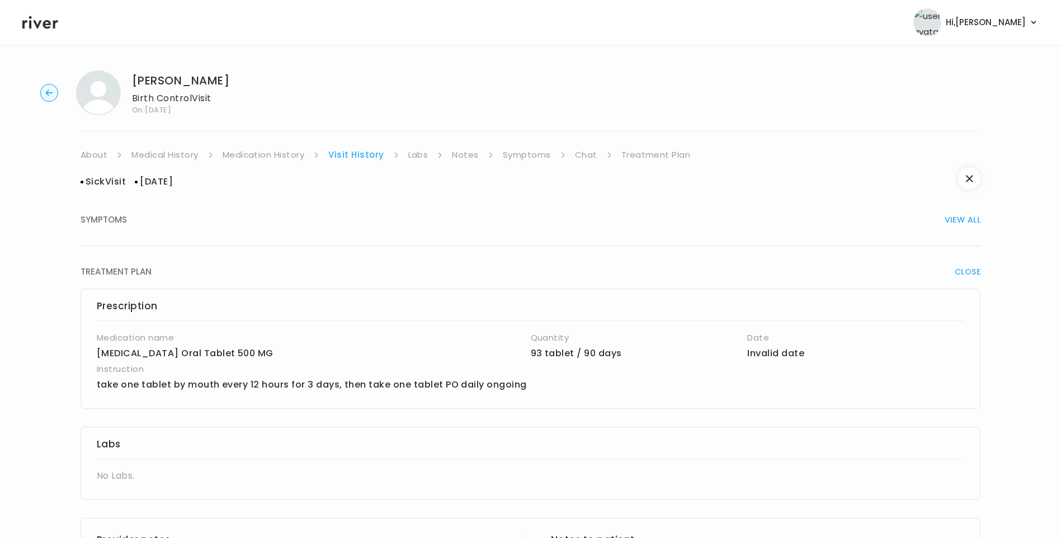
scroll to position [0, 0]
click at [646, 156] on link "Treatment Plan" at bounding box center [656, 156] width 69 height 16
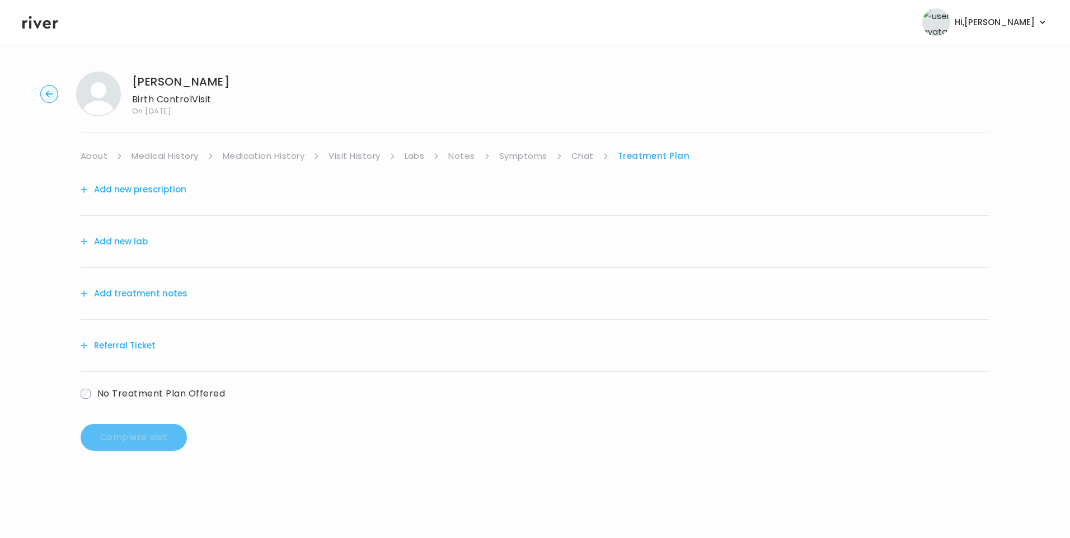
click at [158, 296] on button "Add treatment notes" at bounding box center [134, 294] width 107 height 16
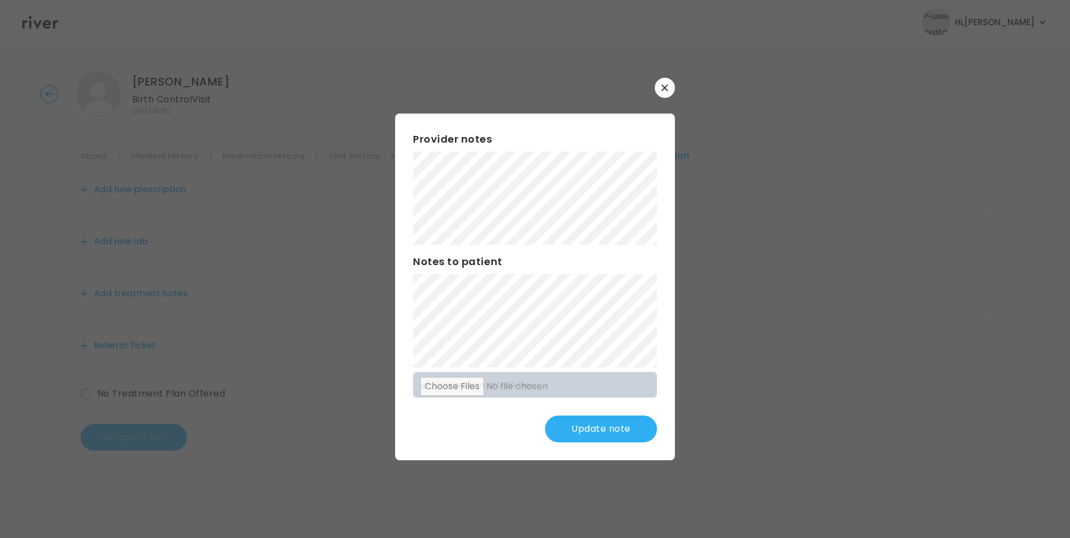
drag, startPoint x: 605, startPoint y: 425, endPoint x: 594, endPoint y: 424, distance: 11.2
click at [606, 425] on button "Update note" at bounding box center [601, 429] width 112 height 27
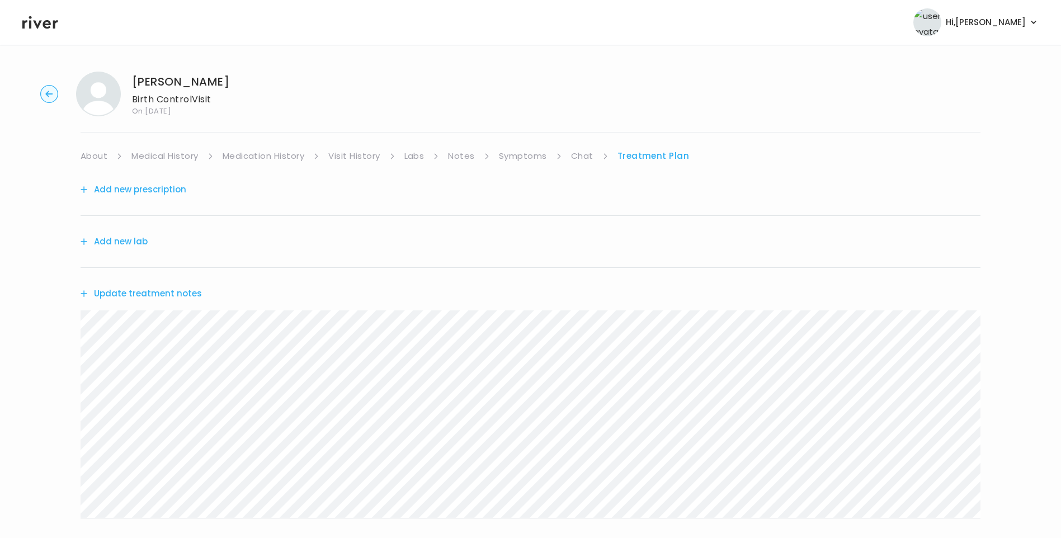
click at [163, 295] on button "Update treatment notes" at bounding box center [141, 294] width 121 height 16
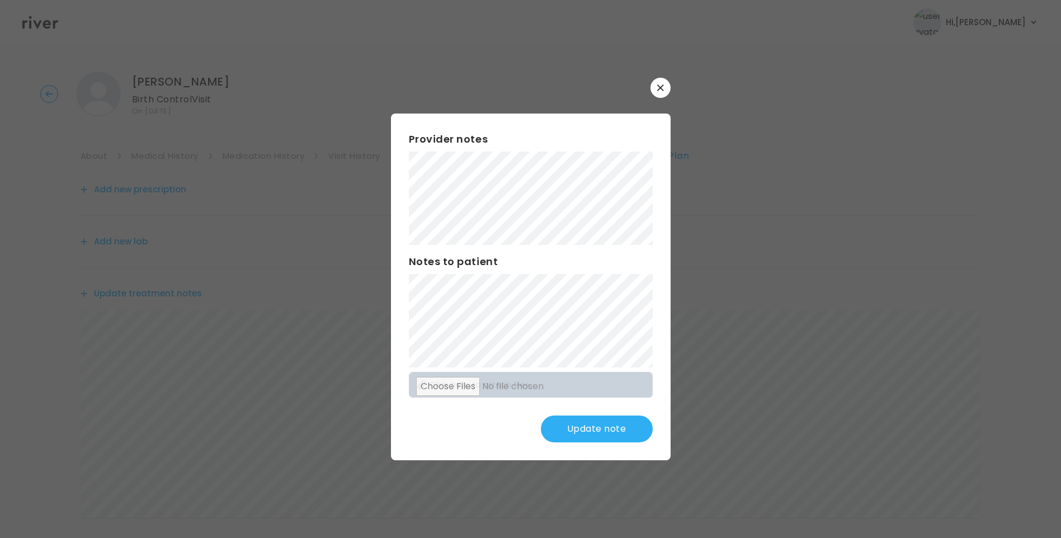
click at [672, 224] on div "​ Provider notes Notes to patient Click here to attach files Update note" at bounding box center [530, 269] width 1061 height 538
click at [601, 432] on button "Update note" at bounding box center [597, 429] width 112 height 27
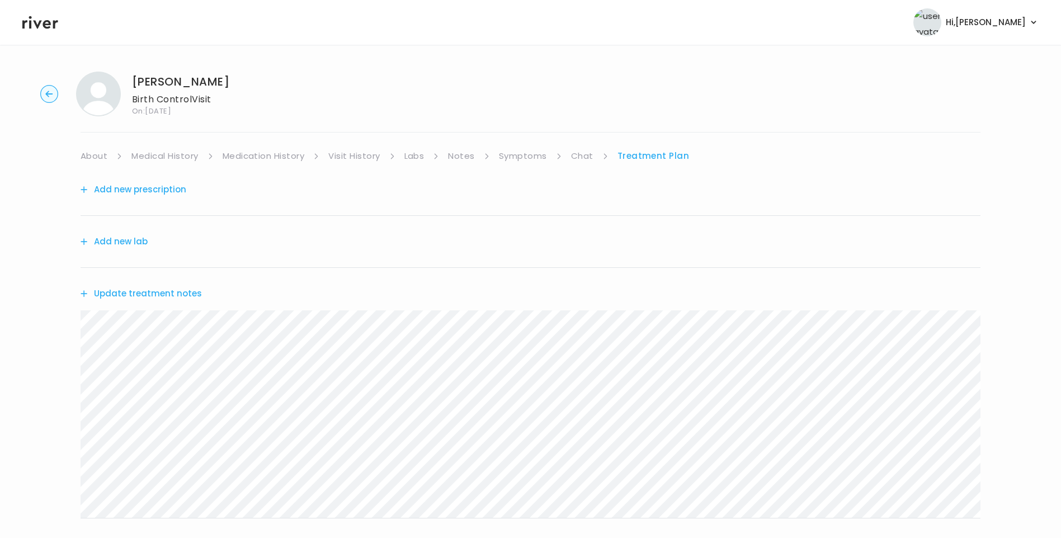
click at [585, 159] on link "Chat" at bounding box center [582, 156] width 22 height 16
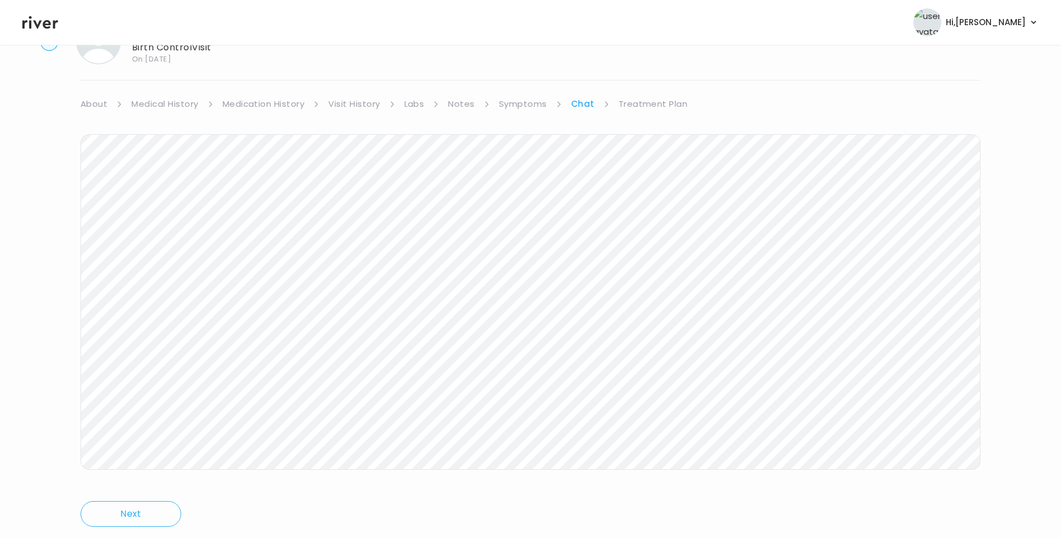
scroll to position [83, 0]
click at [644, 73] on link "Treatment Plan" at bounding box center [653, 73] width 69 height 16
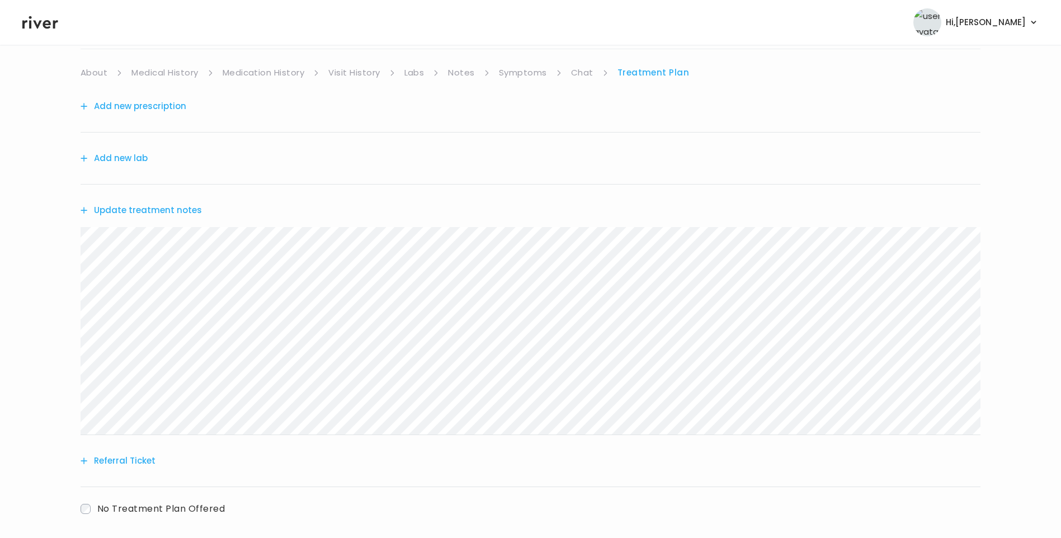
click at [578, 76] on link "Chat" at bounding box center [582, 73] width 22 height 16
click at [671, 77] on link "Treatment Plan" at bounding box center [653, 73] width 69 height 16
click at [178, 212] on button "Update treatment notes" at bounding box center [141, 211] width 121 height 16
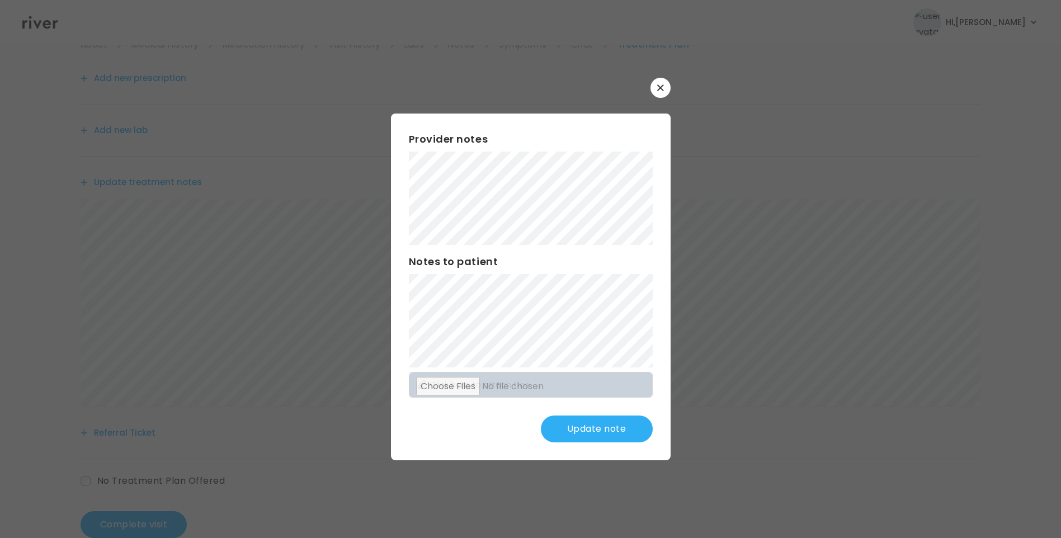
scroll to position [138, 0]
click at [593, 427] on button "Update note" at bounding box center [597, 429] width 112 height 27
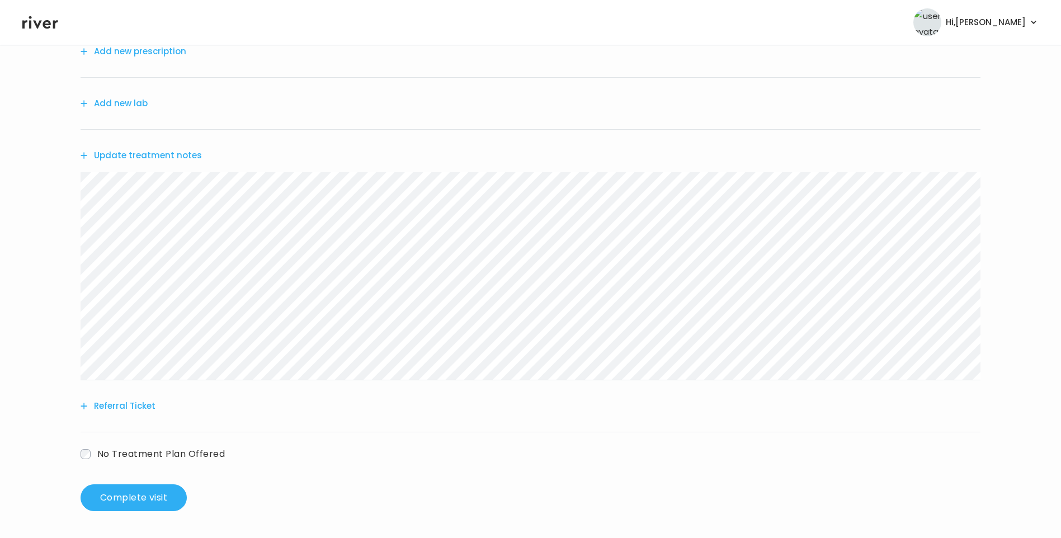
click at [182, 158] on button "Update treatment notes" at bounding box center [141, 156] width 121 height 16
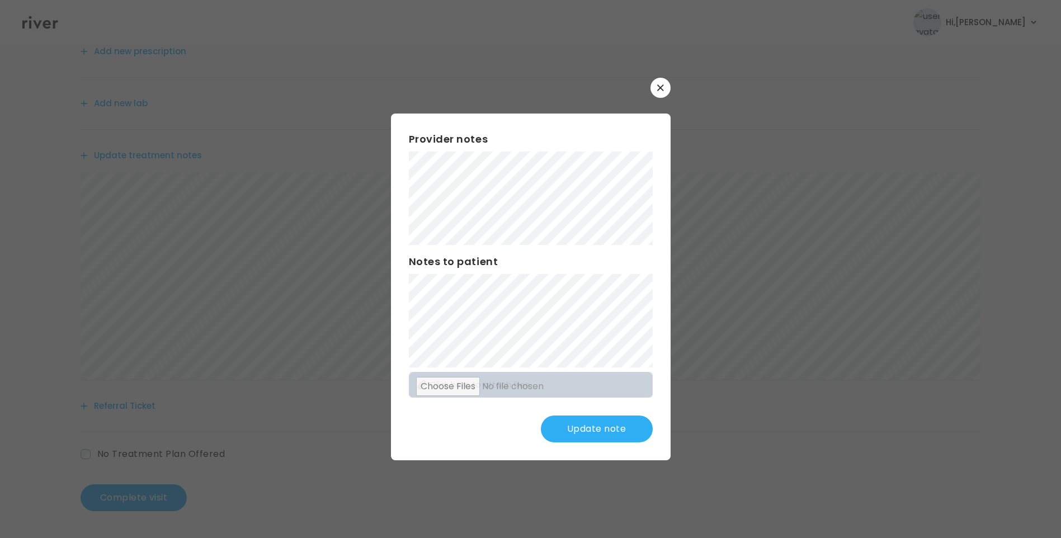
click at [398, 291] on div "Provider notes Notes to patient Click here to attach files Update note" at bounding box center [531, 287] width 280 height 347
click at [405, 289] on div "Provider notes Notes to patient Click here to attach files Update note" at bounding box center [531, 287] width 280 height 347
click at [592, 435] on button "Update note" at bounding box center [597, 429] width 112 height 27
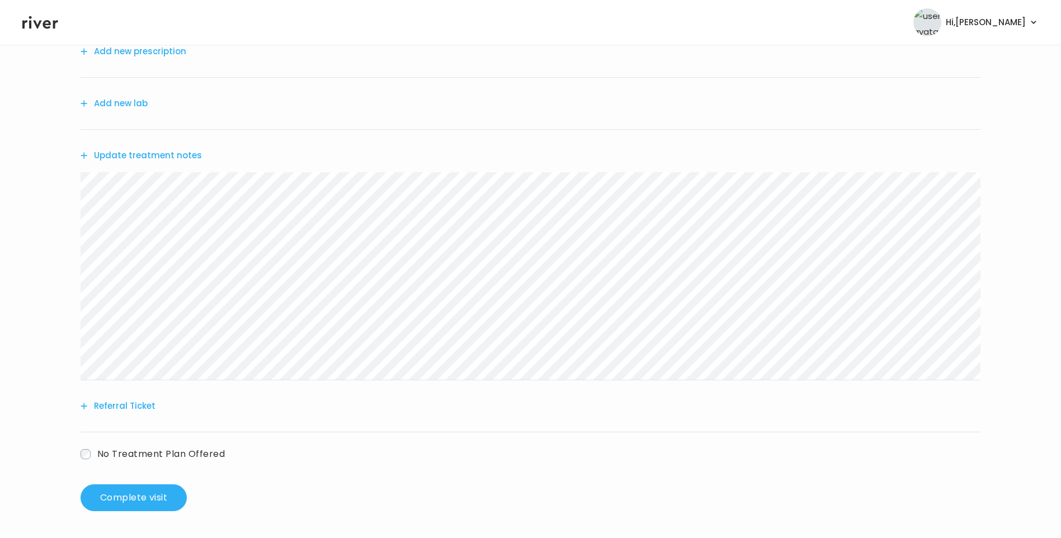
click at [125, 161] on button "Update treatment notes" at bounding box center [141, 156] width 121 height 16
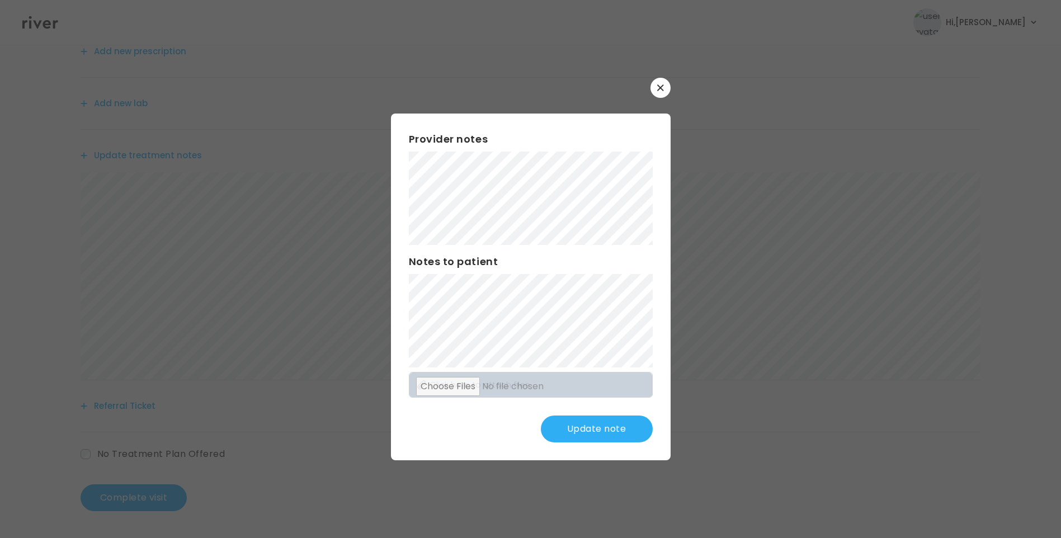
click at [597, 424] on button "Update note" at bounding box center [597, 429] width 112 height 27
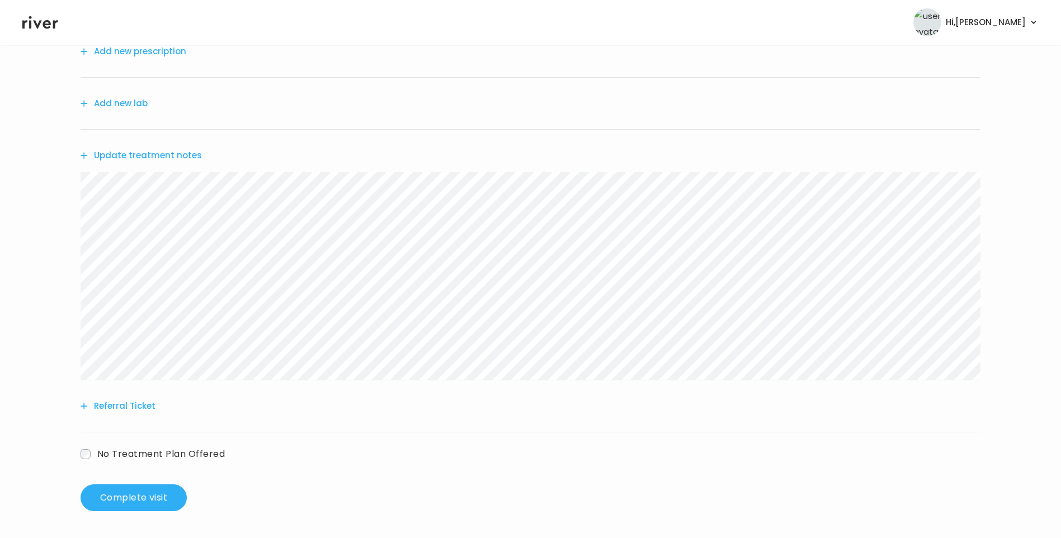
click at [167, 155] on button "Update treatment notes" at bounding box center [141, 156] width 121 height 16
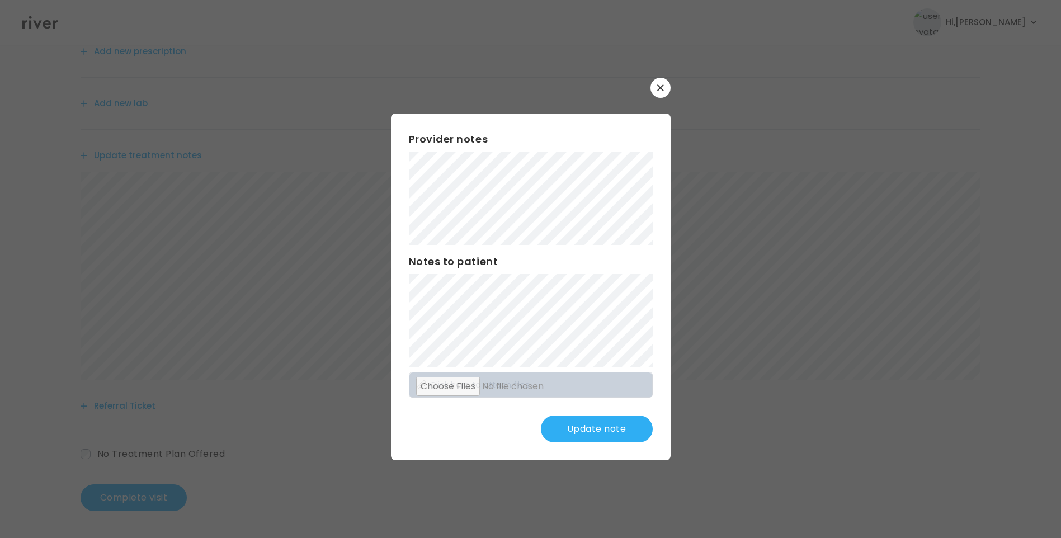
click at [599, 441] on button "Update note" at bounding box center [597, 429] width 112 height 27
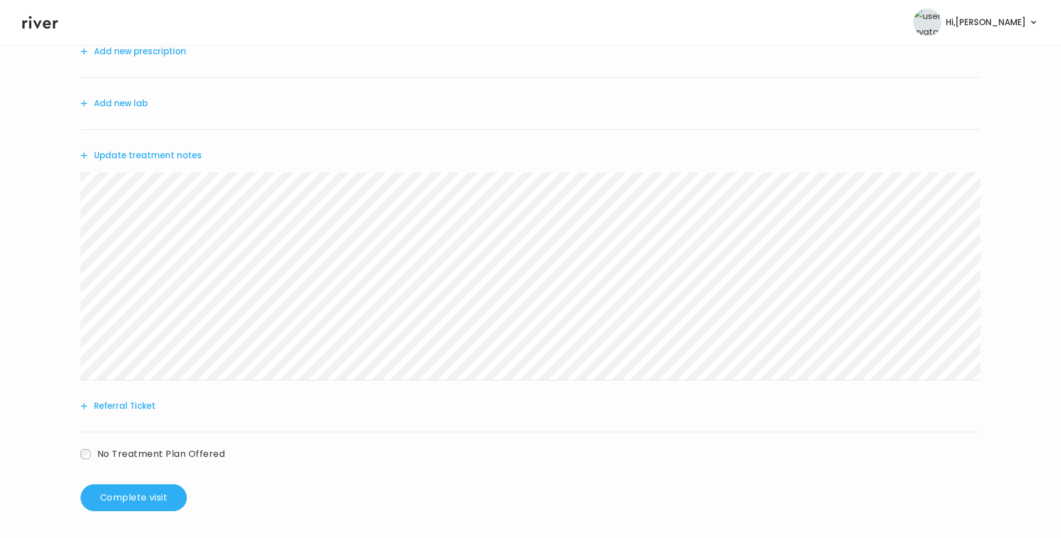
scroll to position [82, 0]
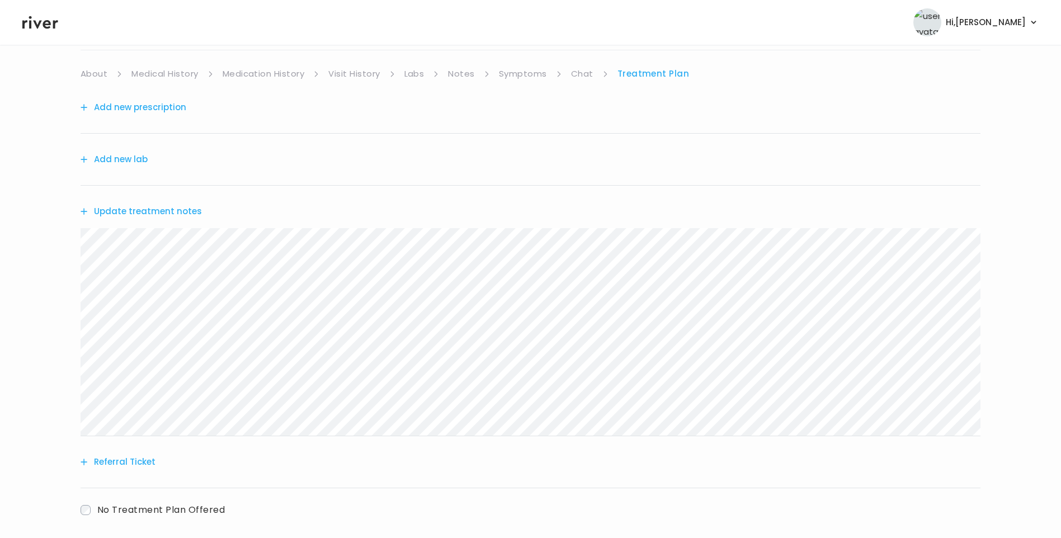
click at [579, 74] on link "Chat" at bounding box center [582, 74] width 22 height 16
click at [663, 72] on link "Treatment Plan" at bounding box center [653, 73] width 69 height 16
click at [134, 102] on button "Add new prescription" at bounding box center [134, 106] width 106 height 16
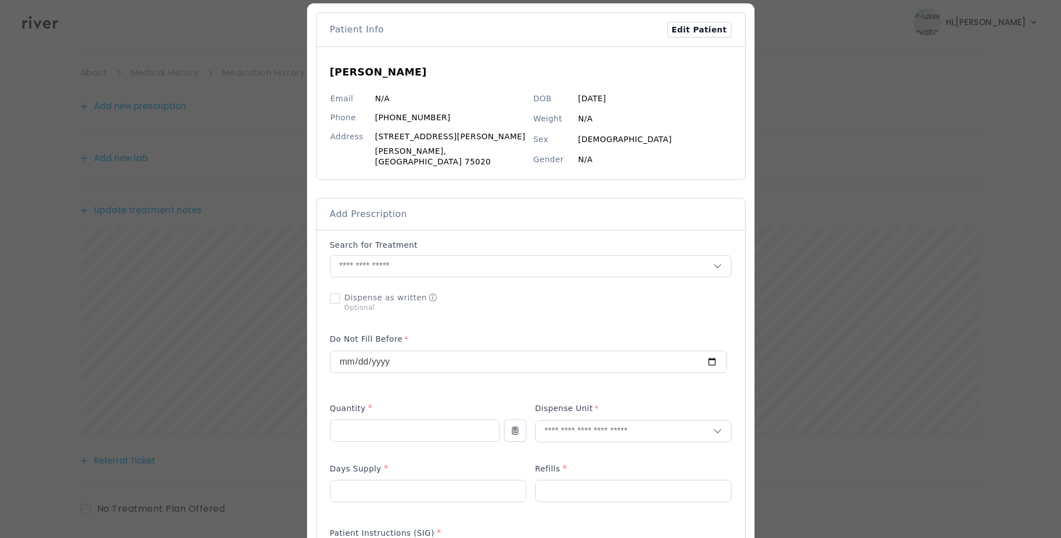
scroll to position [168, 0]
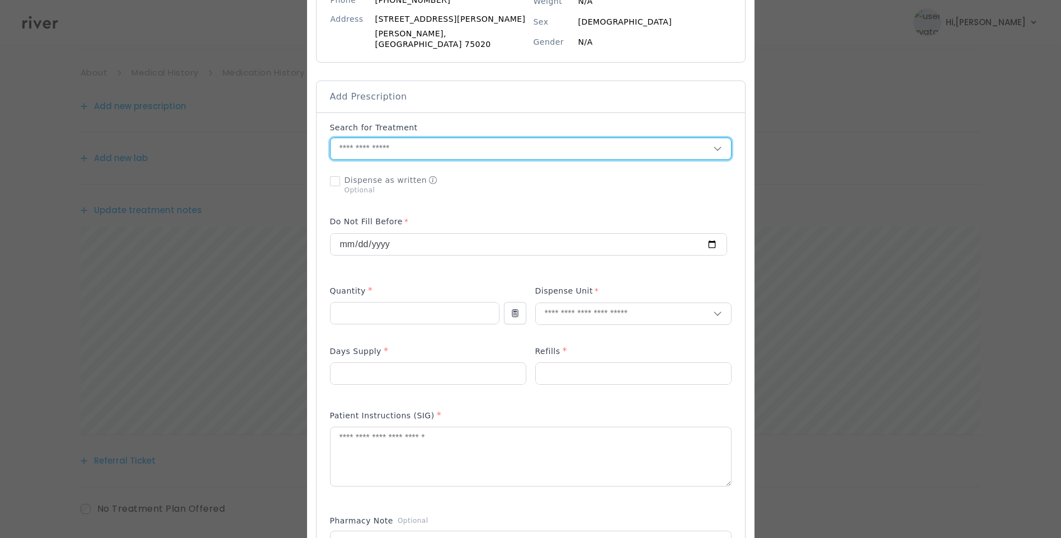
click at [397, 144] on input "text" at bounding box center [522, 148] width 383 height 21
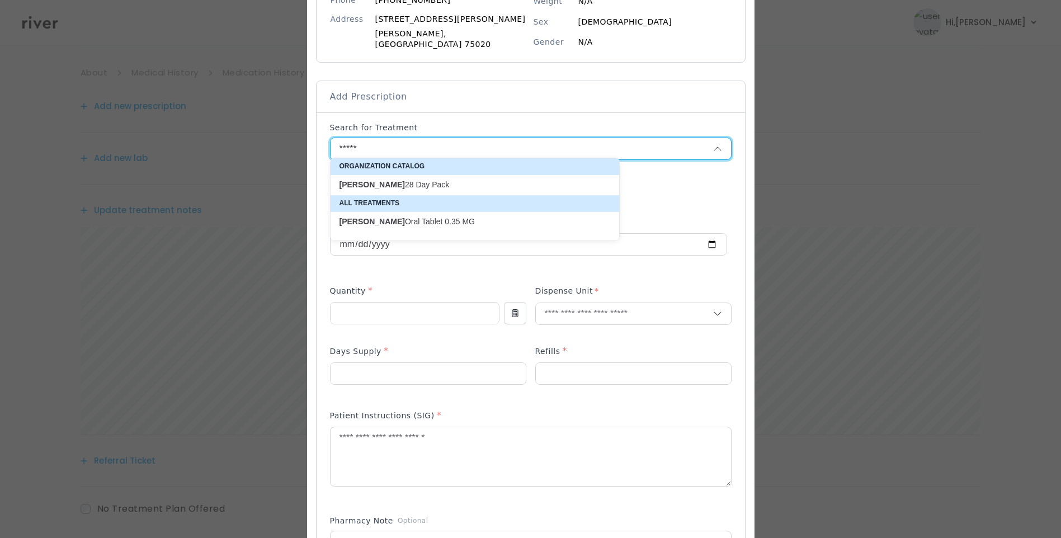
click at [410, 188] on p "Errin 28 Day Pack" at bounding box center [468, 185] width 257 height 11
type input "**********"
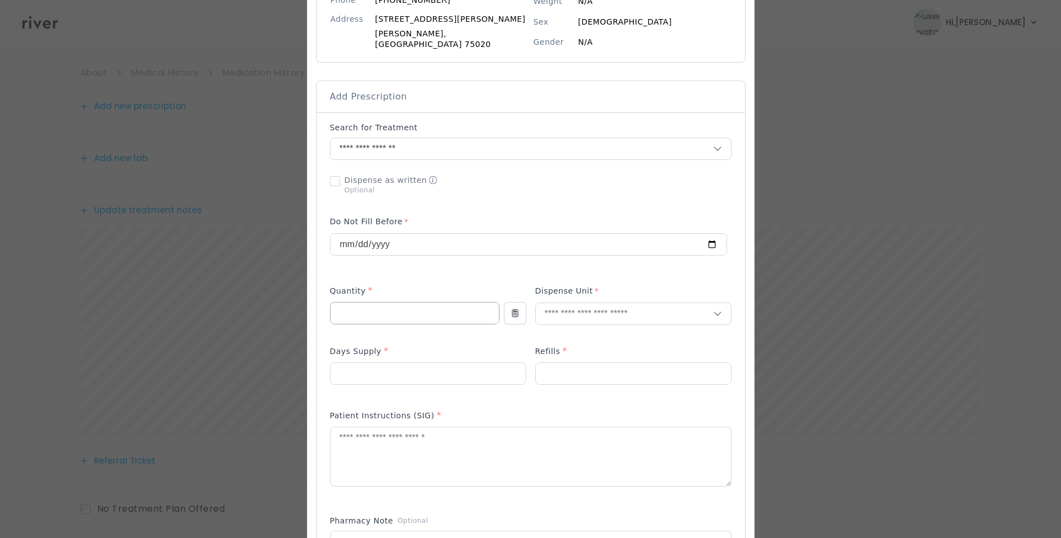
click at [392, 307] on input "number" at bounding box center [415, 313] width 168 height 21
type input "*"
click at [579, 307] on input "text" at bounding box center [624, 313] width 177 height 21
type input "*"
type input "***"
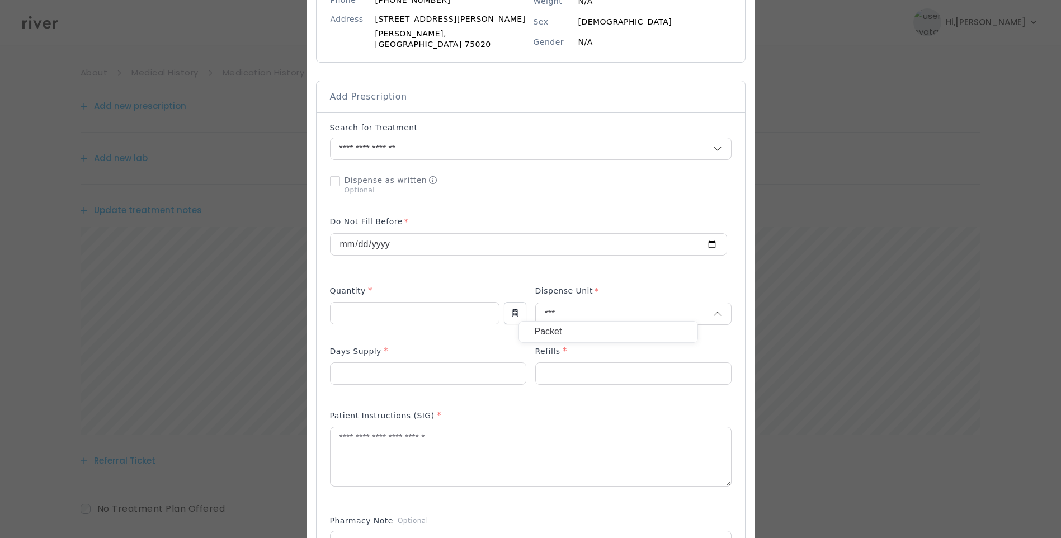
click at [565, 327] on p "Packet" at bounding box center [608, 332] width 147 height 16
click at [398, 369] on input "number" at bounding box center [428, 373] width 195 height 21
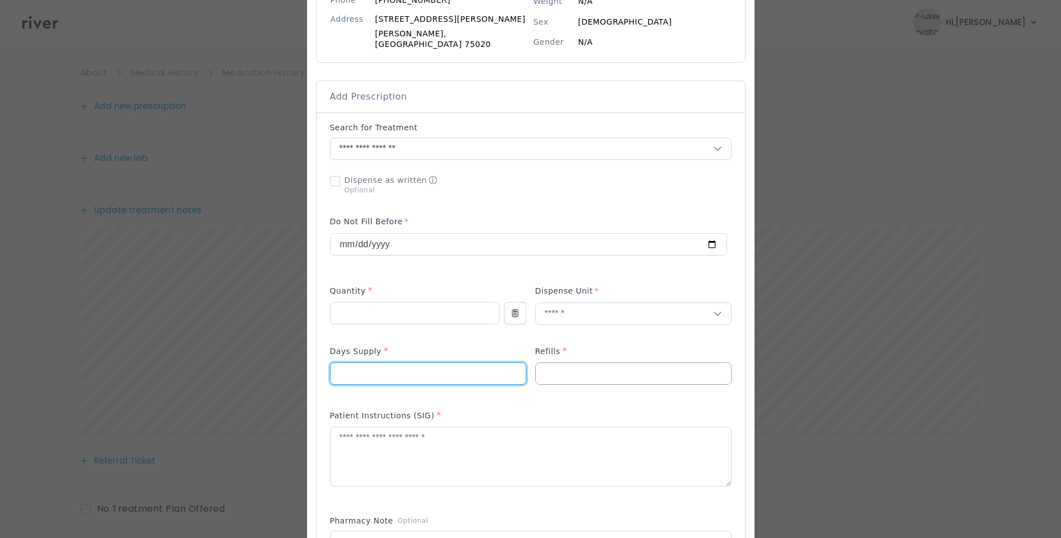
click at [614, 368] on input "number" at bounding box center [633, 373] width 195 height 21
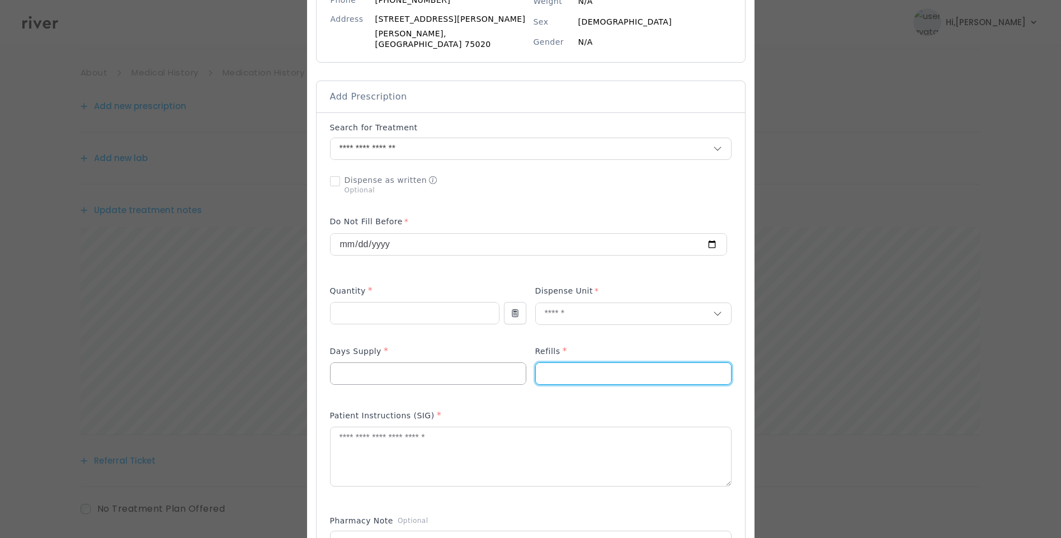
type input "*"
click at [429, 375] on input "number" at bounding box center [428, 373] width 195 height 21
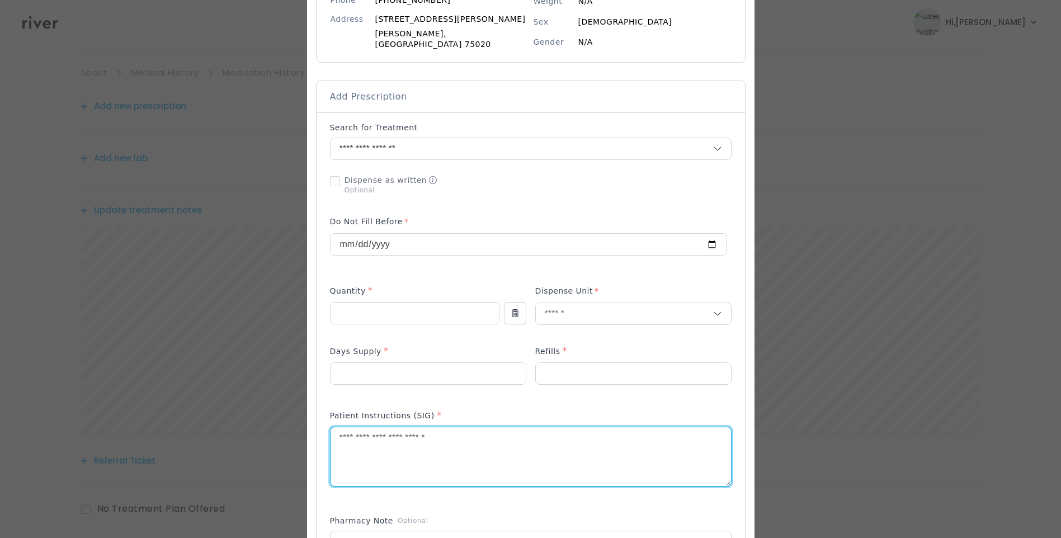
click at [360, 445] on textarea at bounding box center [531, 456] width 401 height 59
type textarea "**********"
click at [379, 370] on input "number" at bounding box center [428, 373] width 195 height 21
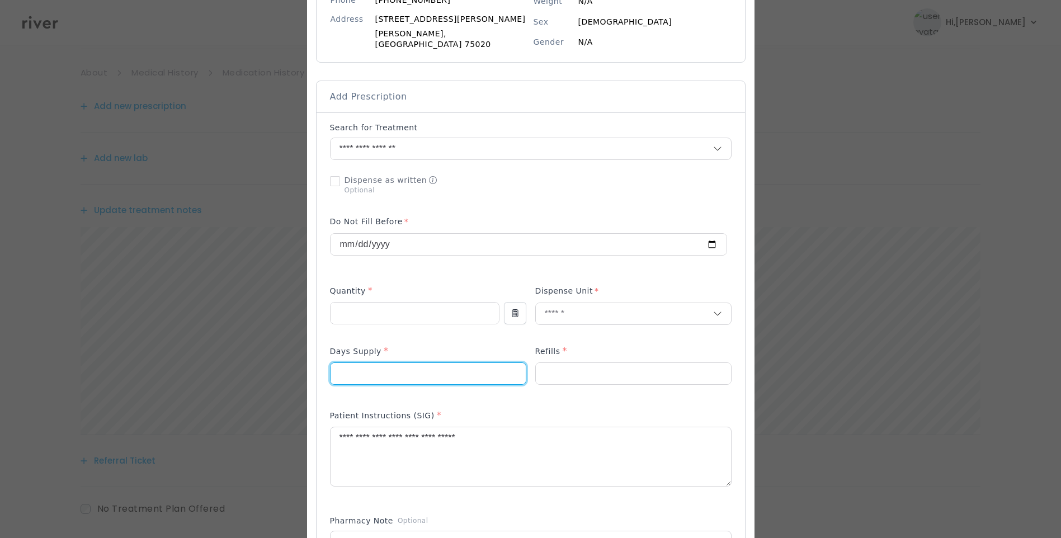
type input "**"
click at [637, 392] on p at bounding box center [633, 392] width 196 height 12
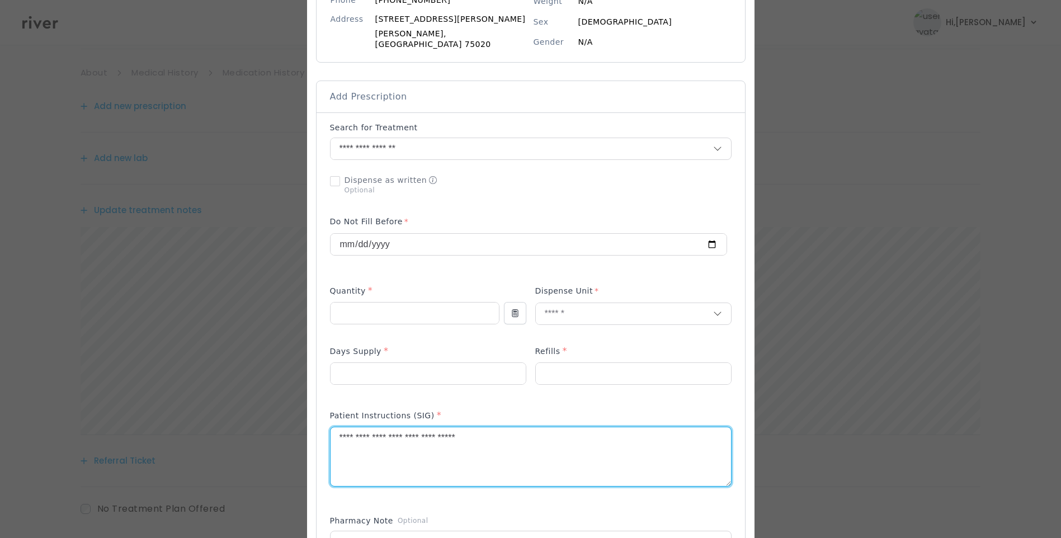
click at [559, 428] on textarea "**********" at bounding box center [531, 456] width 401 height 59
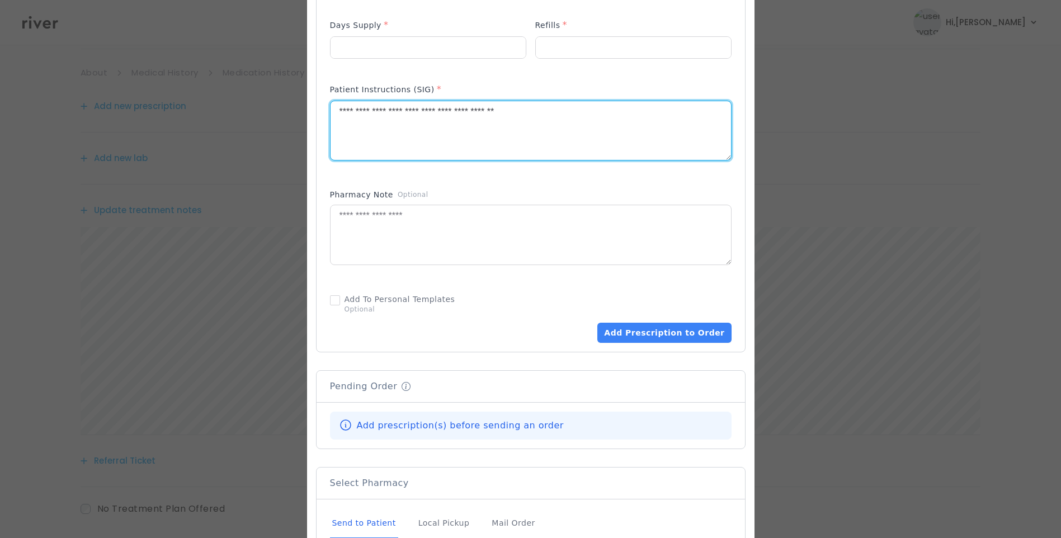
scroll to position [559, 0]
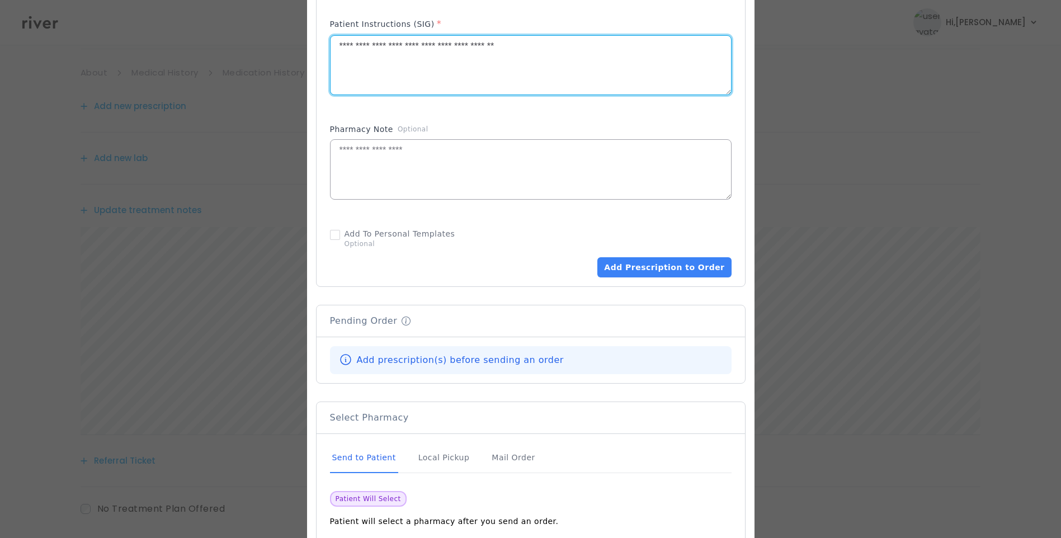
type textarea "**********"
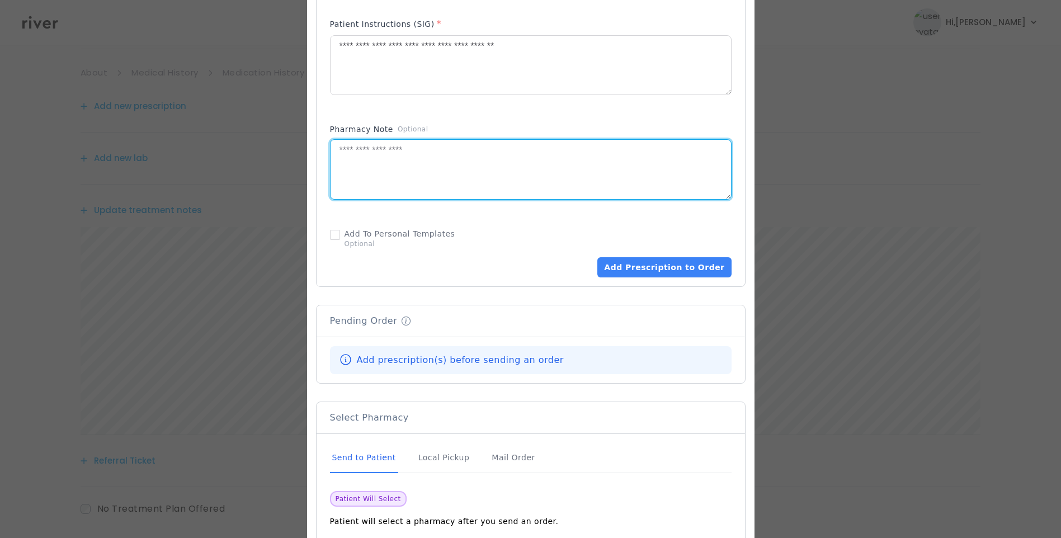
click at [467, 144] on textarea at bounding box center [531, 169] width 401 height 59
type textarea "**********"
click at [367, 454] on div "Send to Patient" at bounding box center [364, 458] width 68 height 30
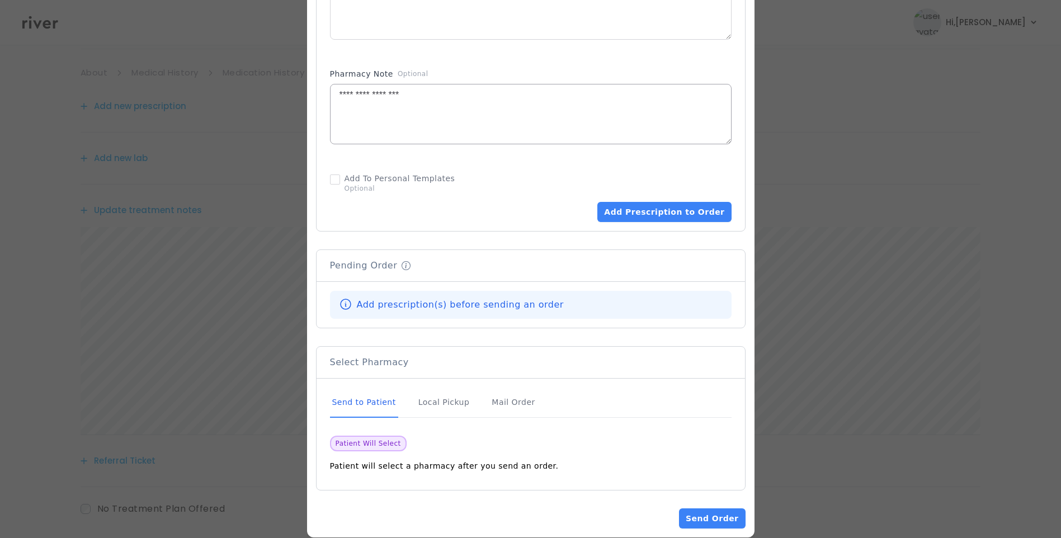
scroll to position [627, 0]
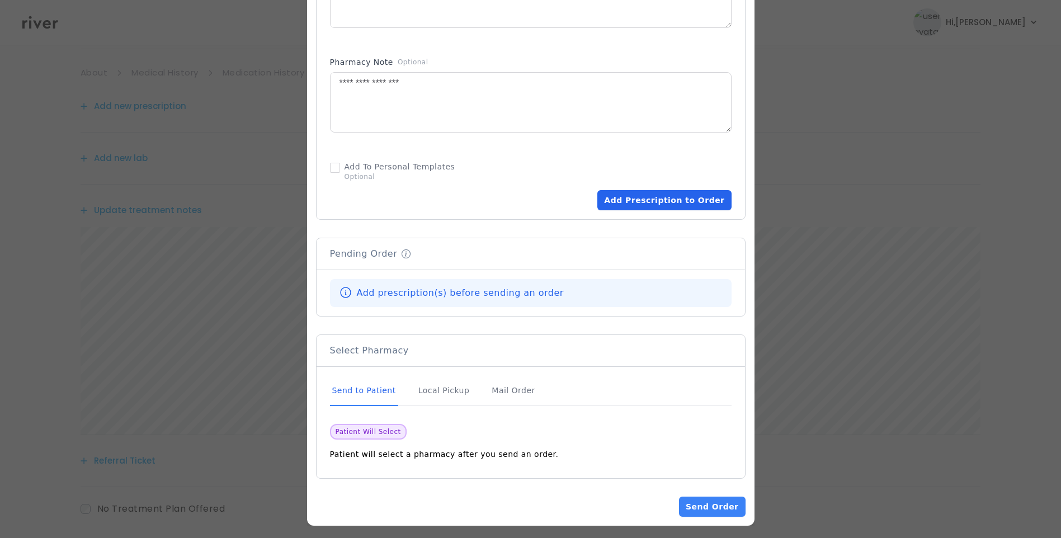
click at [669, 192] on button "Add Prescription to Order" at bounding box center [664, 200] width 134 height 20
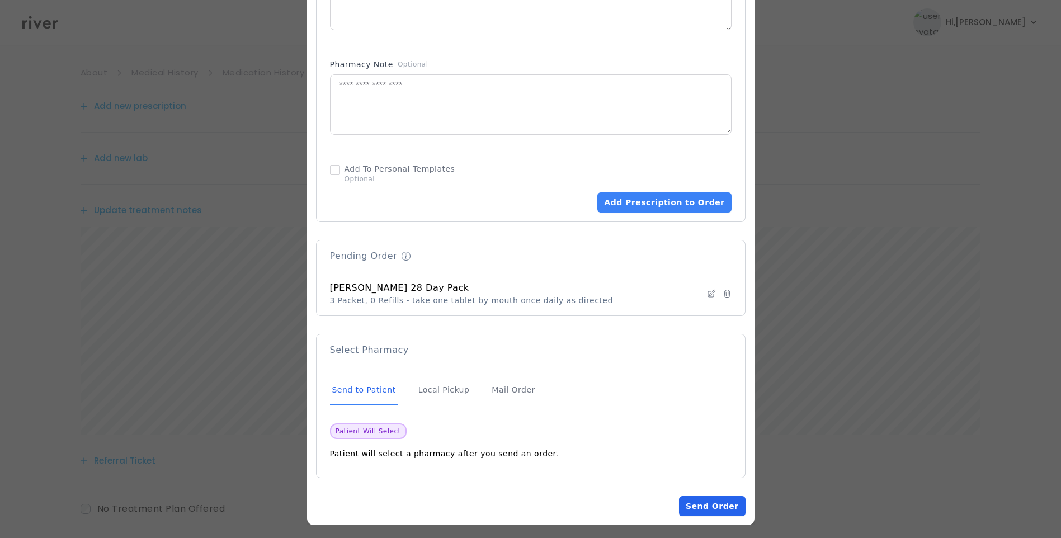
click at [697, 502] on button "Send Order" at bounding box center [712, 506] width 66 height 20
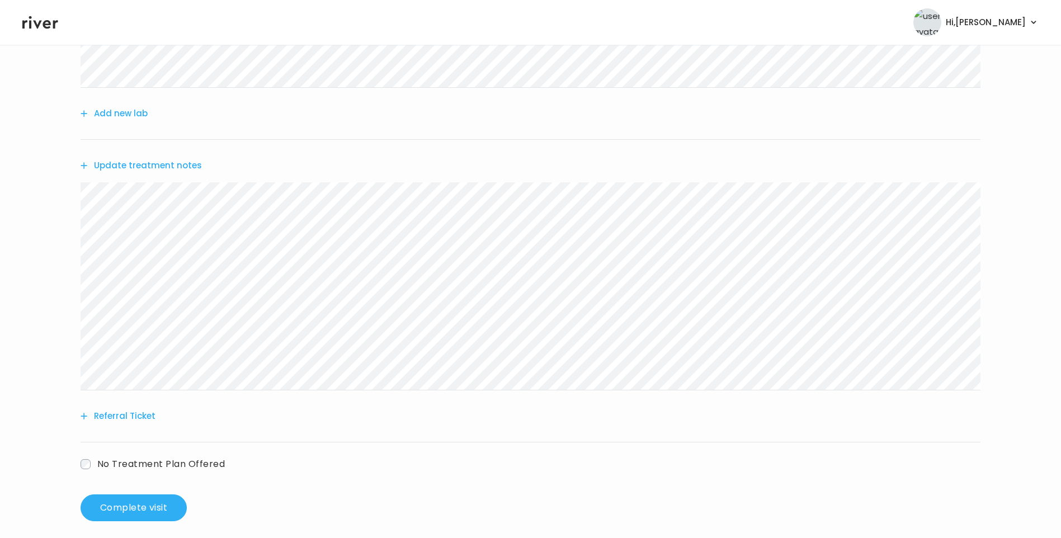
scroll to position [252, 0]
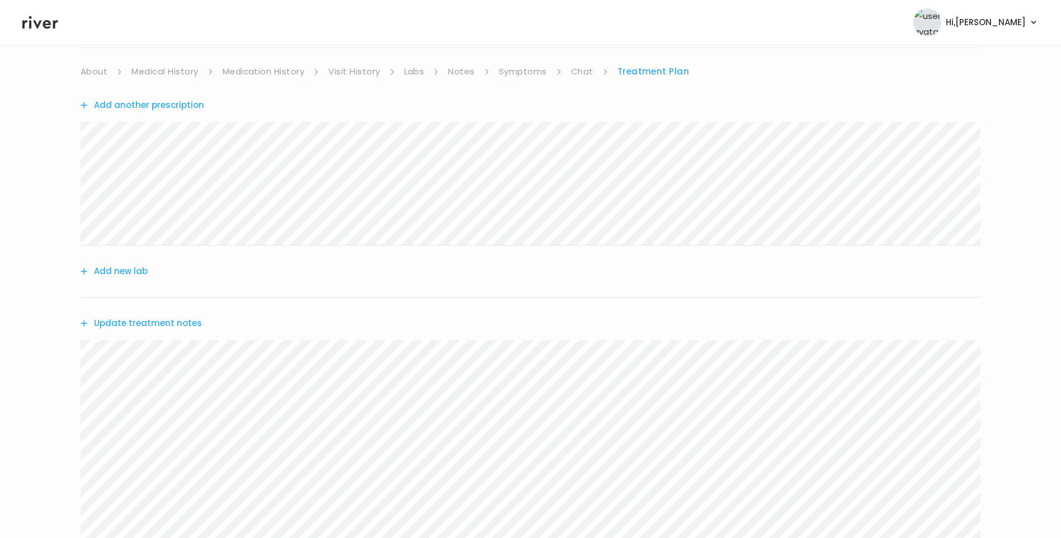
click at [579, 72] on link "Chat" at bounding box center [582, 72] width 22 height 16
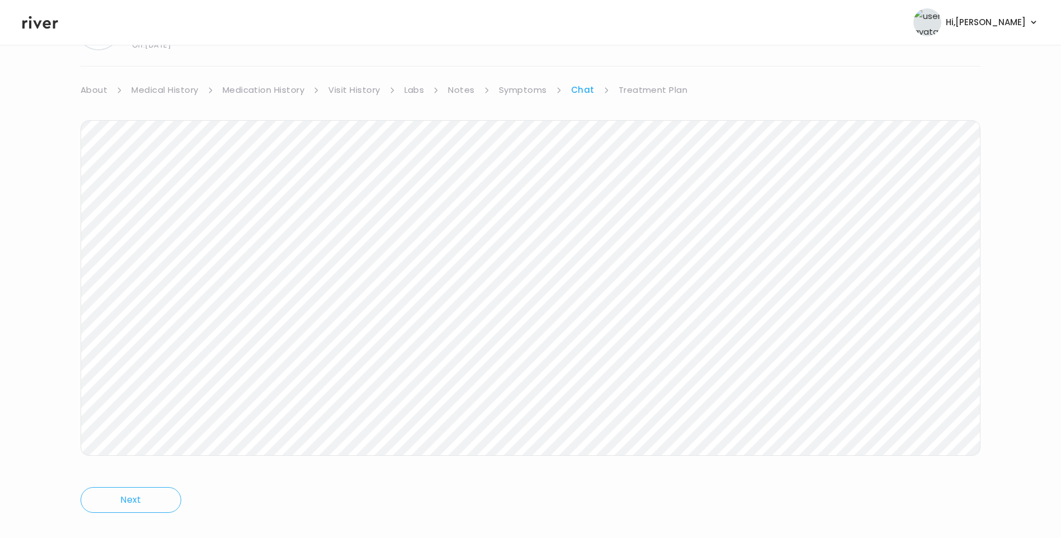
scroll to position [83, 0]
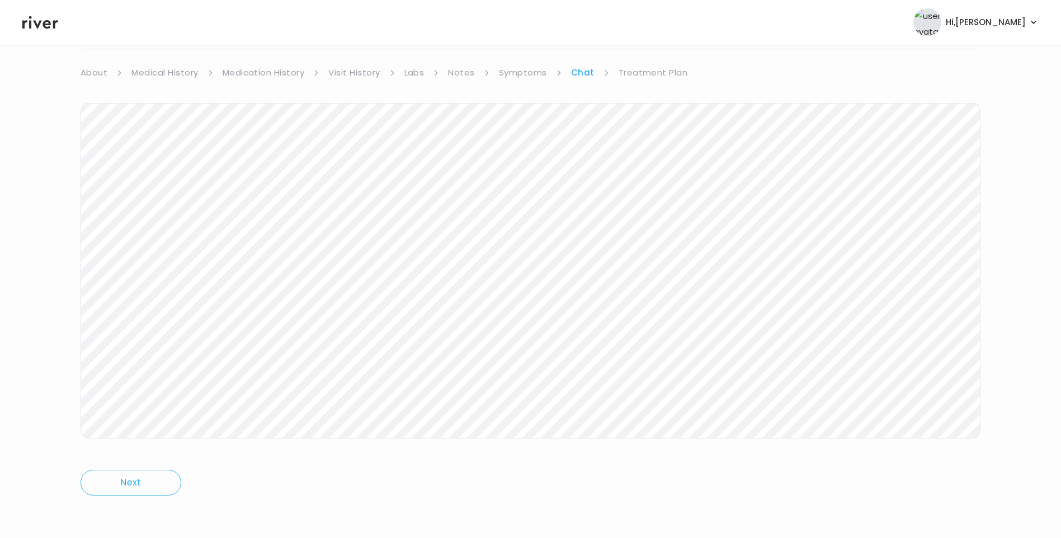
click at [656, 69] on link "Treatment Plan" at bounding box center [653, 73] width 69 height 16
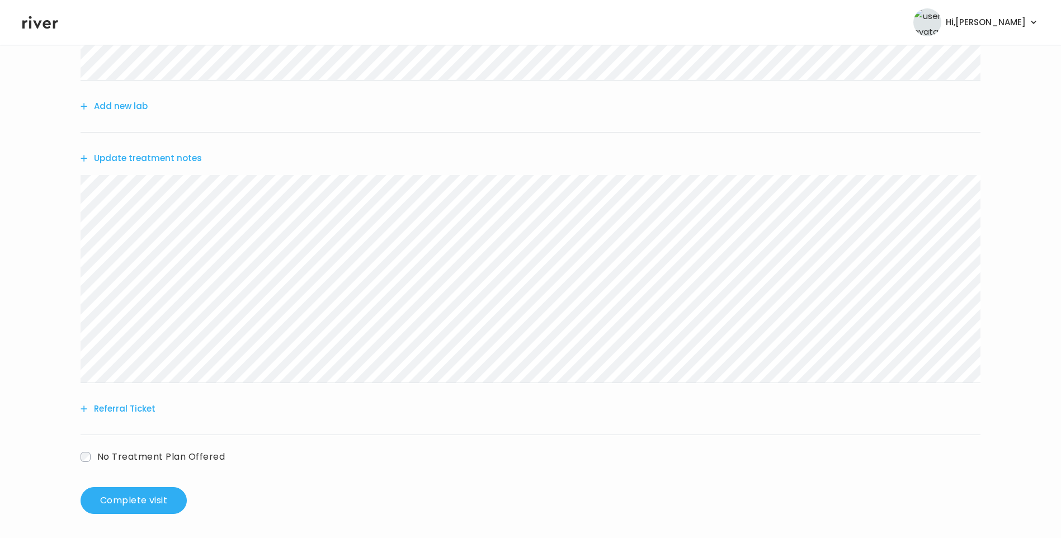
scroll to position [252, 0]
click at [123, 499] on button "Complete visit" at bounding box center [134, 497] width 106 height 27
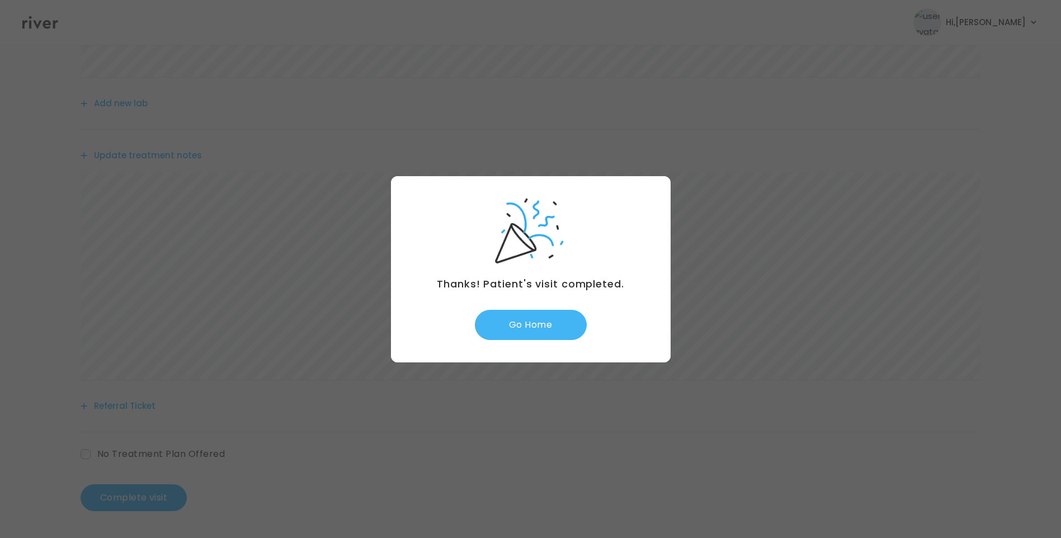
click at [525, 324] on button "Go Home" at bounding box center [531, 325] width 112 height 30
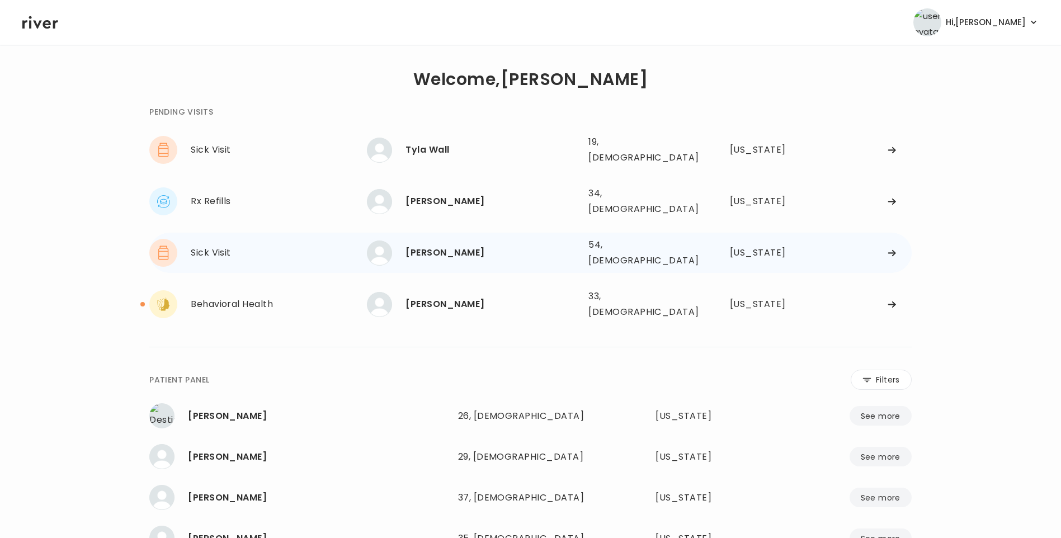
click at [441, 245] on div "[PERSON_NAME]" at bounding box center [493, 253] width 174 height 16
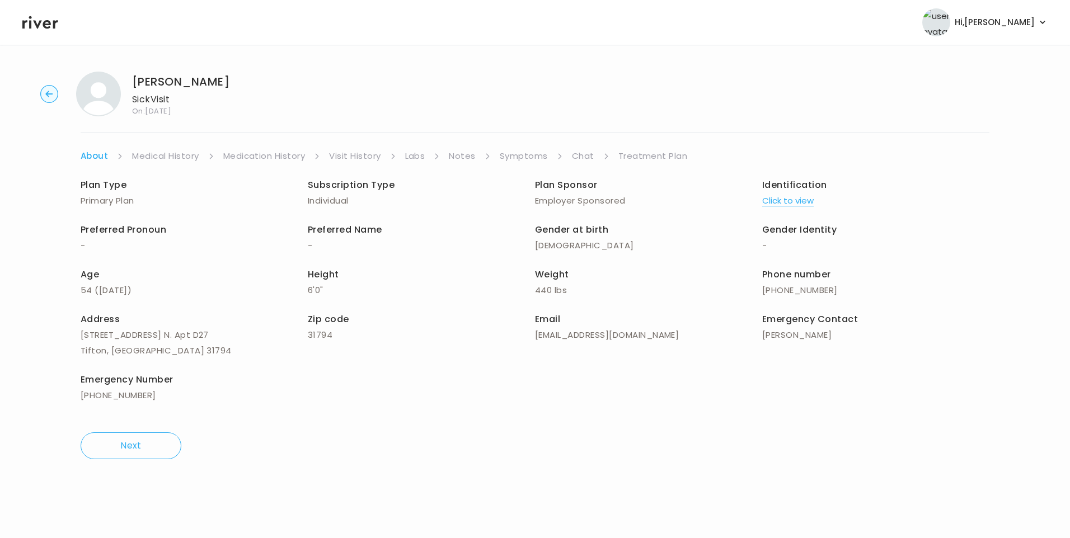
click at [345, 152] on link "Visit History" at bounding box center [354, 156] width 51 height 16
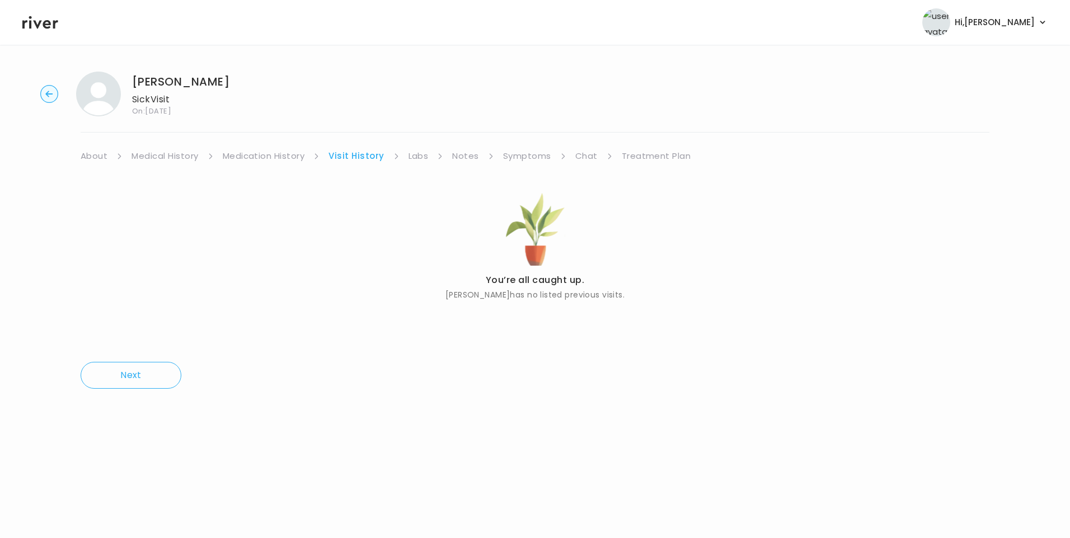
click at [93, 156] on link "About" at bounding box center [94, 156] width 27 height 16
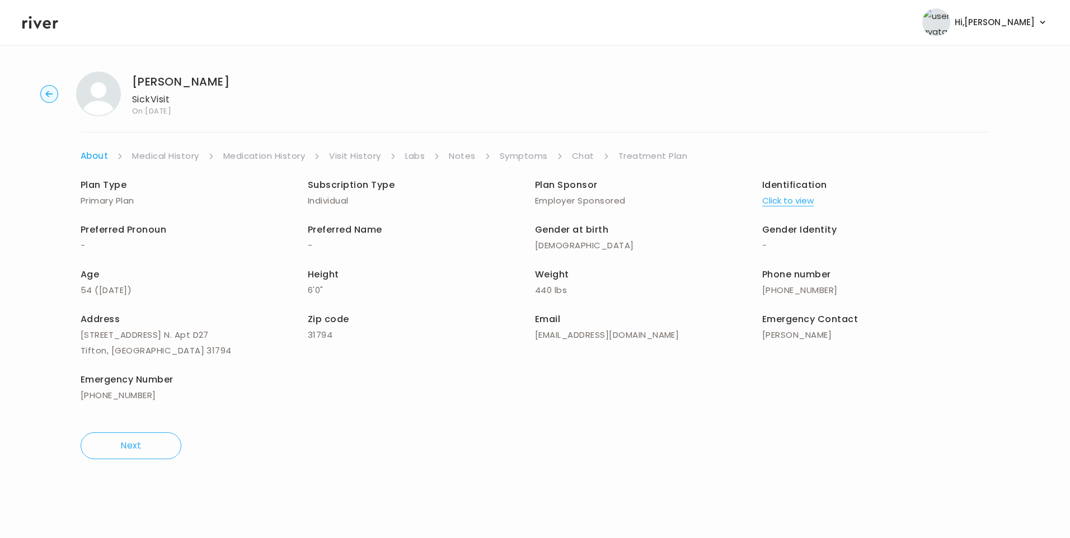
click at [798, 206] on button "Click to view" at bounding box center [787, 201] width 51 height 16
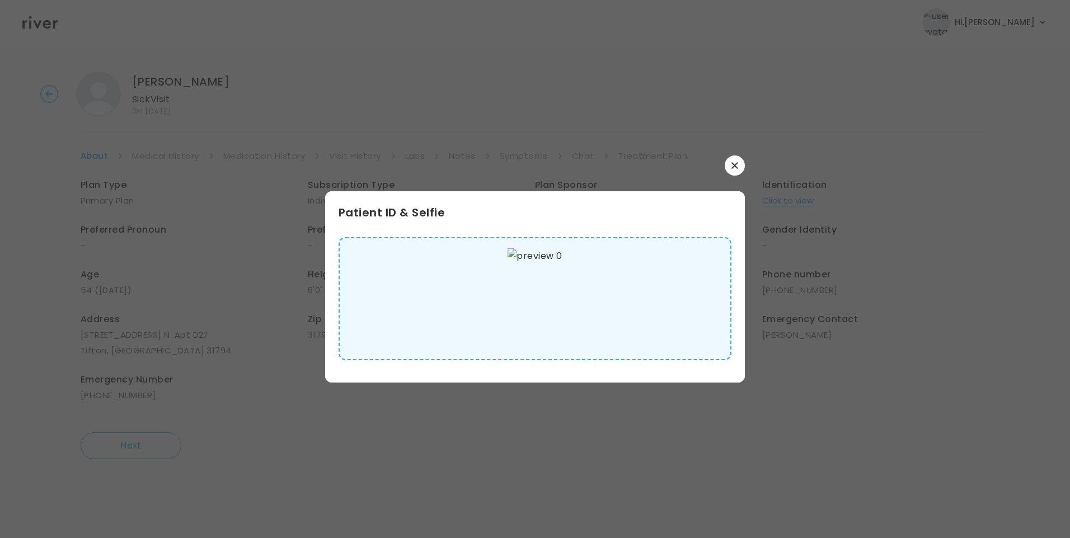
click at [522, 305] on img at bounding box center [534, 298] width 54 height 101
click at [732, 164] on icon "button" at bounding box center [734, 165] width 7 height 7
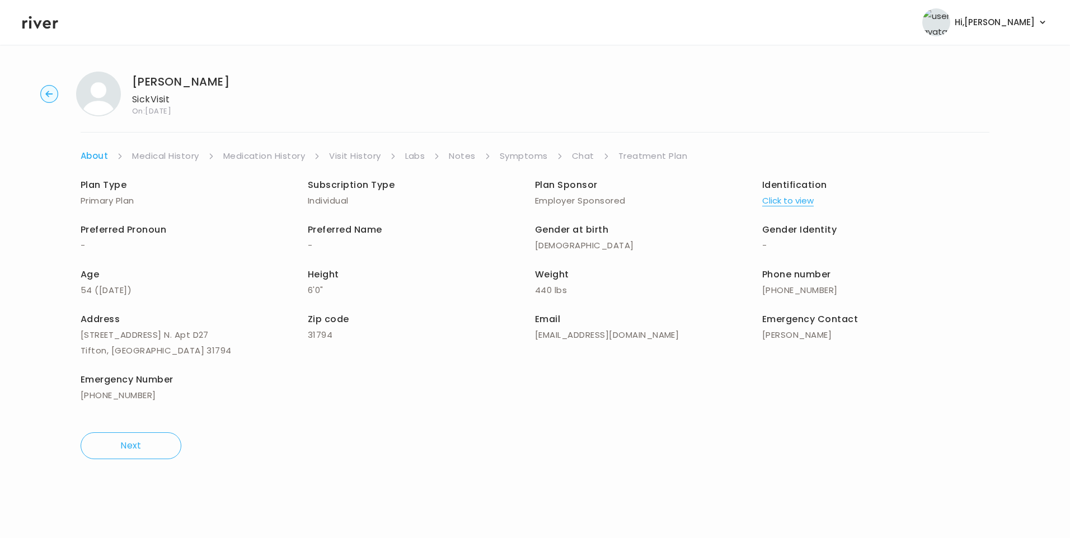
click at [159, 154] on link "Medical History" at bounding box center [165, 156] width 67 height 16
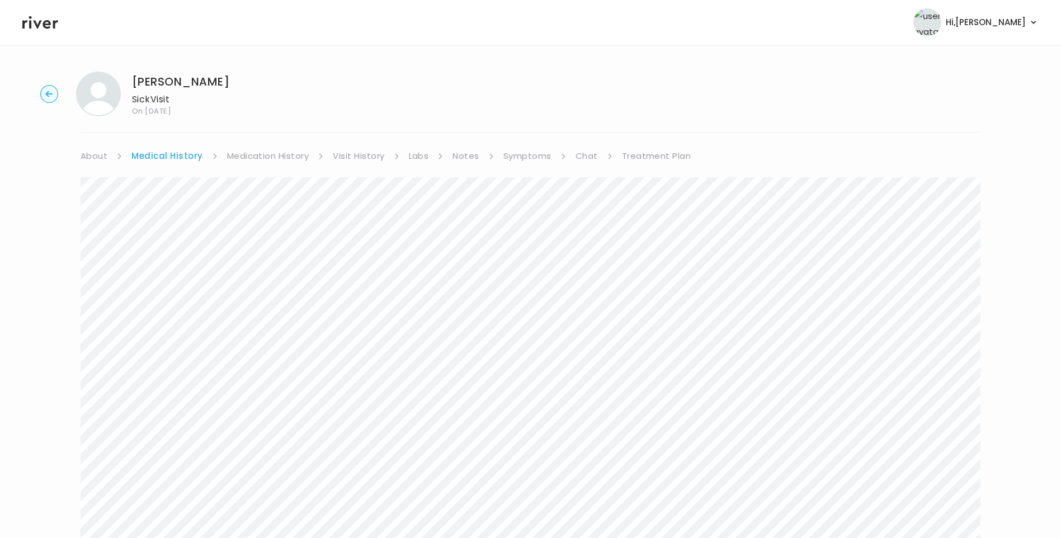
click at [516, 161] on link "Symptoms" at bounding box center [527, 156] width 48 height 16
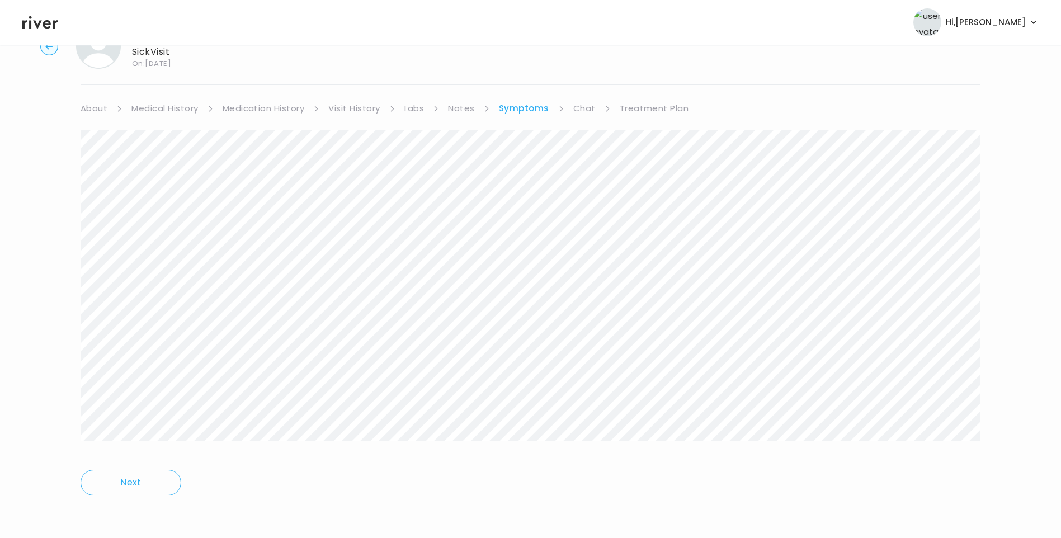
click at [431, 443] on div at bounding box center [531, 293] width 900 height 327
drag, startPoint x: 658, startPoint y: 107, endPoint x: 661, endPoint y: 113, distance: 7.0
click at [658, 107] on link "Treatment Plan" at bounding box center [654, 109] width 69 height 16
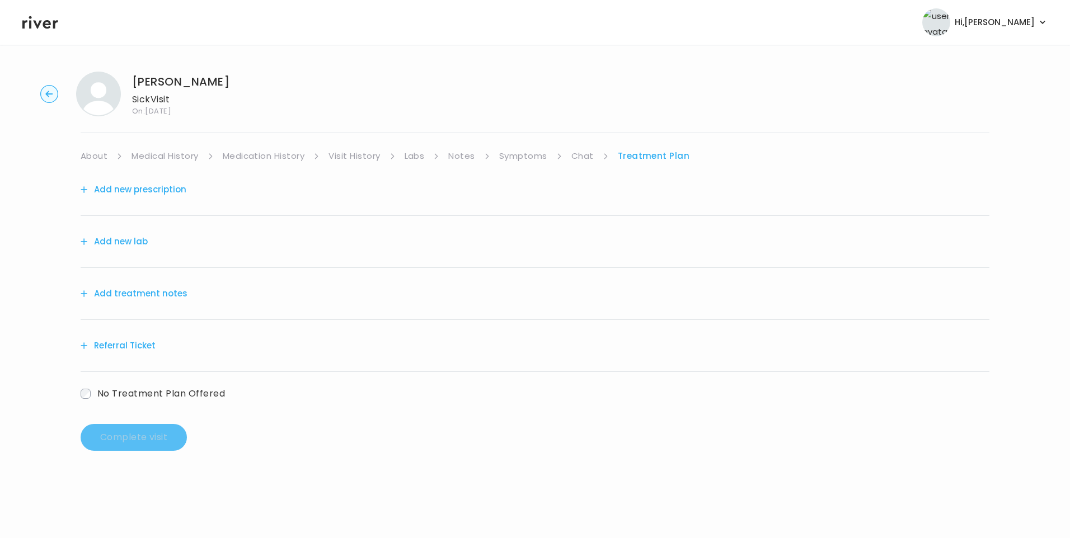
click at [136, 295] on button "Add treatment notes" at bounding box center [134, 294] width 107 height 16
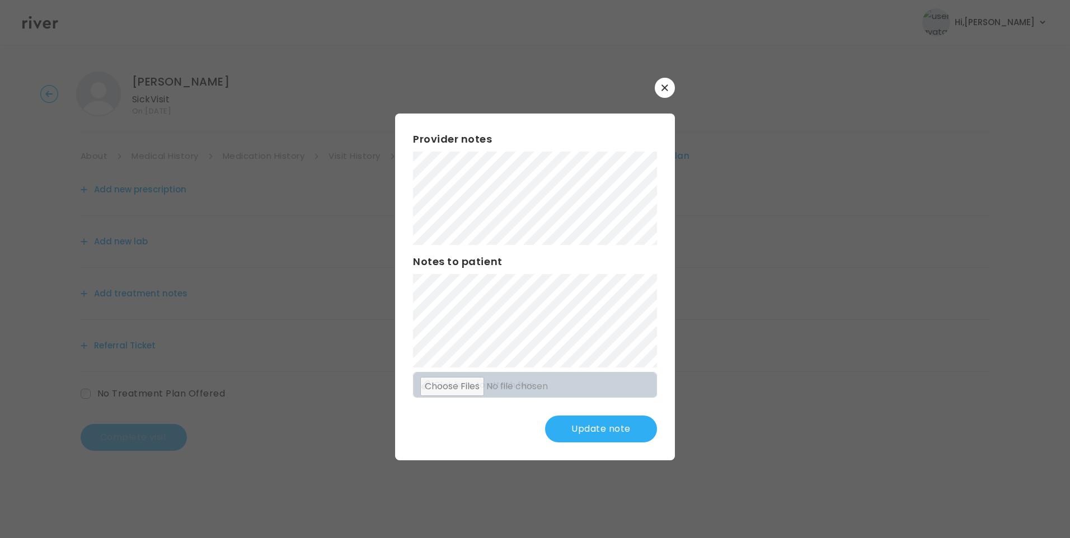
click at [614, 435] on button "Update note" at bounding box center [601, 429] width 112 height 27
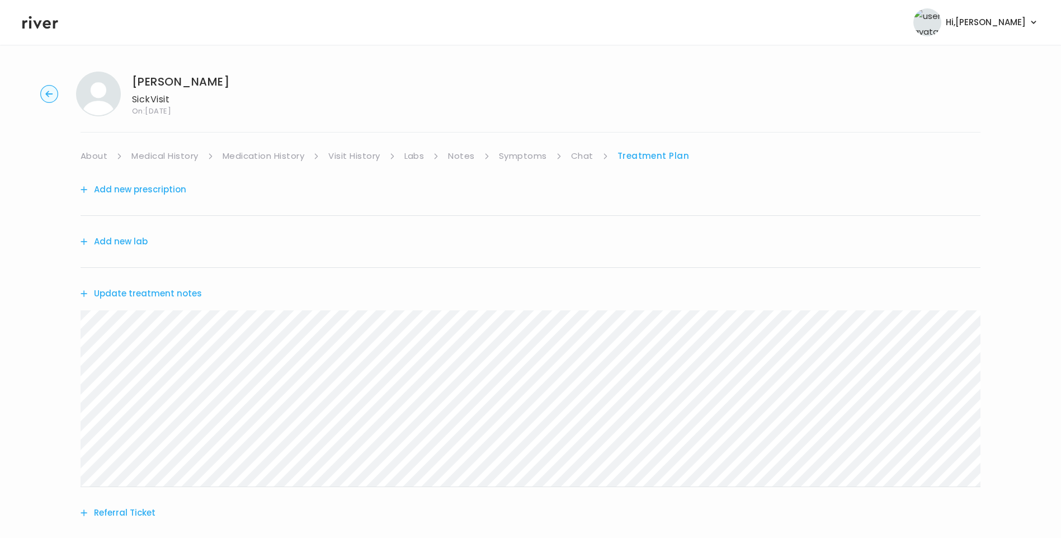
click at [140, 294] on button "Update treatment notes" at bounding box center [141, 294] width 121 height 16
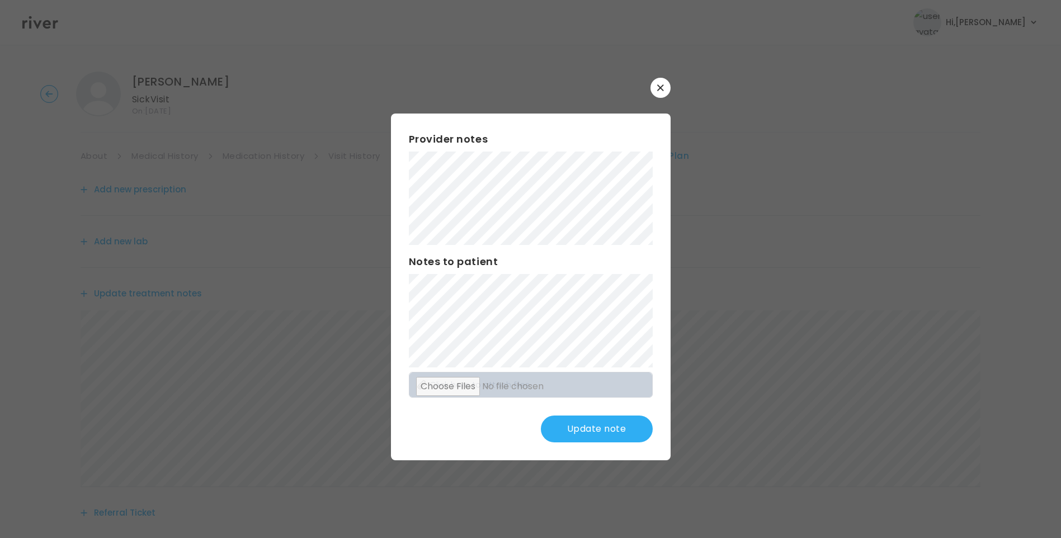
click at [622, 429] on button "Update note" at bounding box center [597, 429] width 112 height 27
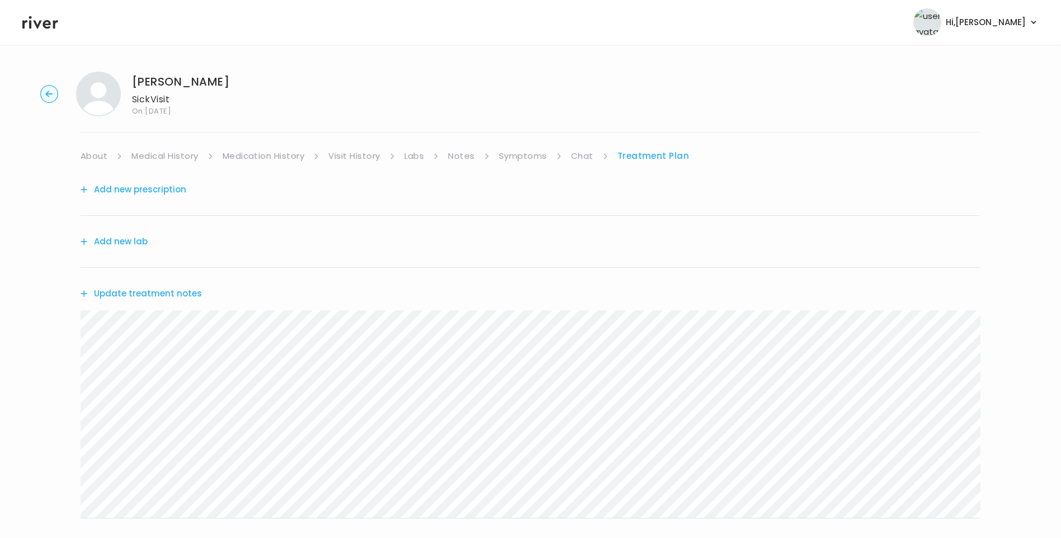
click at [527, 153] on link "Symptoms" at bounding box center [523, 156] width 48 height 16
click at [657, 158] on link "Treatment Plan" at bounding box center [654, 156] width 69 height 16
click at [181, 291] on button "Update treatment notes" at bounding box center [141, 294] width 121 height 16
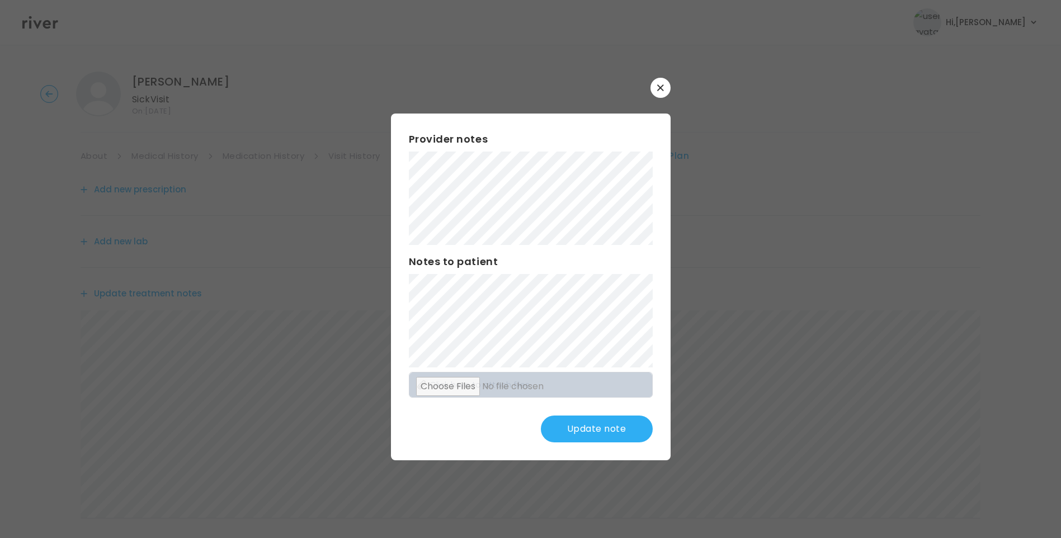
click at [590, 430] on button "Update note" at bounding box center [597, 429] width 112 height 27
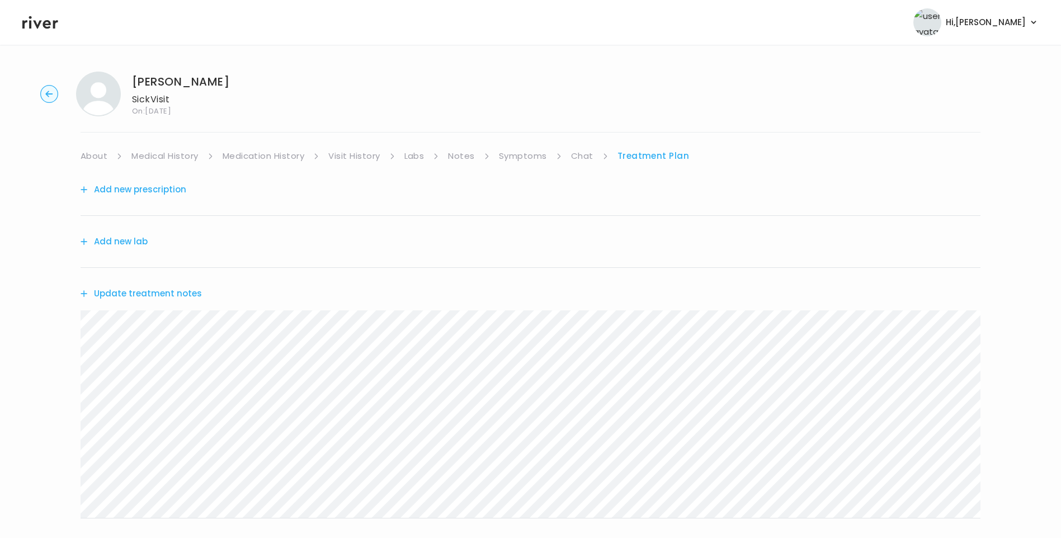
click at [176, 295] on button "Update treatment notes" at bounding box center [141, 294] width 121 height 16
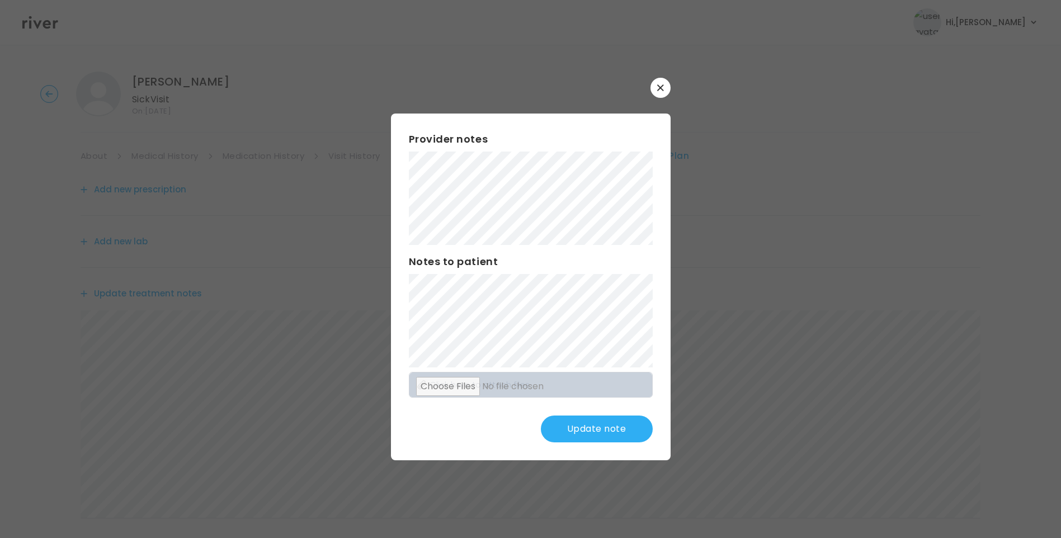
click at [609, 436] on button "Update note" at bounding box center [597, 429] width 112 height 27
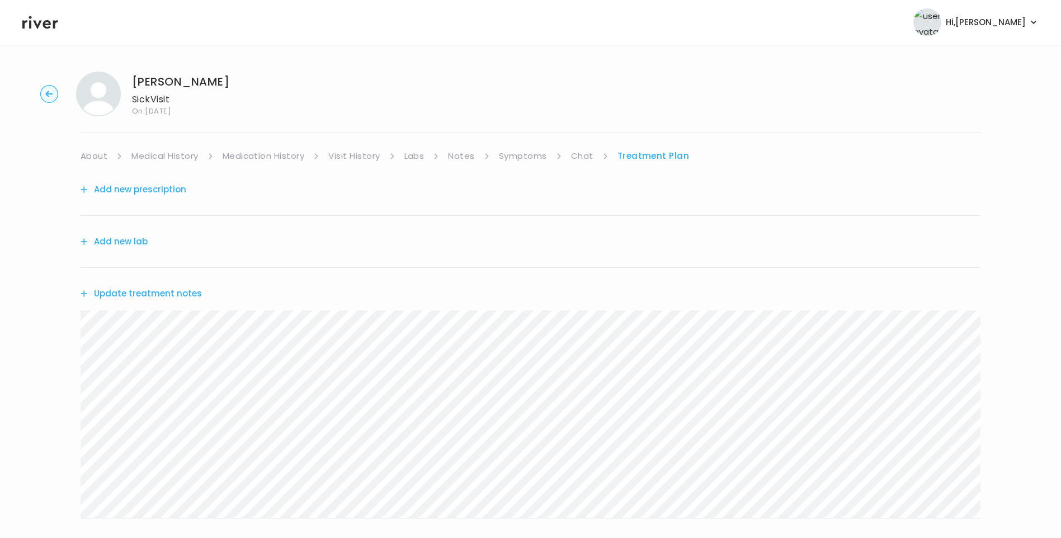
click at [529, 157] on link "Symptoms" at bounding box center [523, 156] width 48 height 16
drag, startPoint x: 640, startPoint y: 153, endPoint x: 642, endPoint y: 161, distance: 7.6
click at [639, 153] on link "Treatment Plan" at bounding box center [654, 156] width 69 height 16
click at [228, 150] on link "Medication History" at bounding box center [264, 156] width 82 height 16
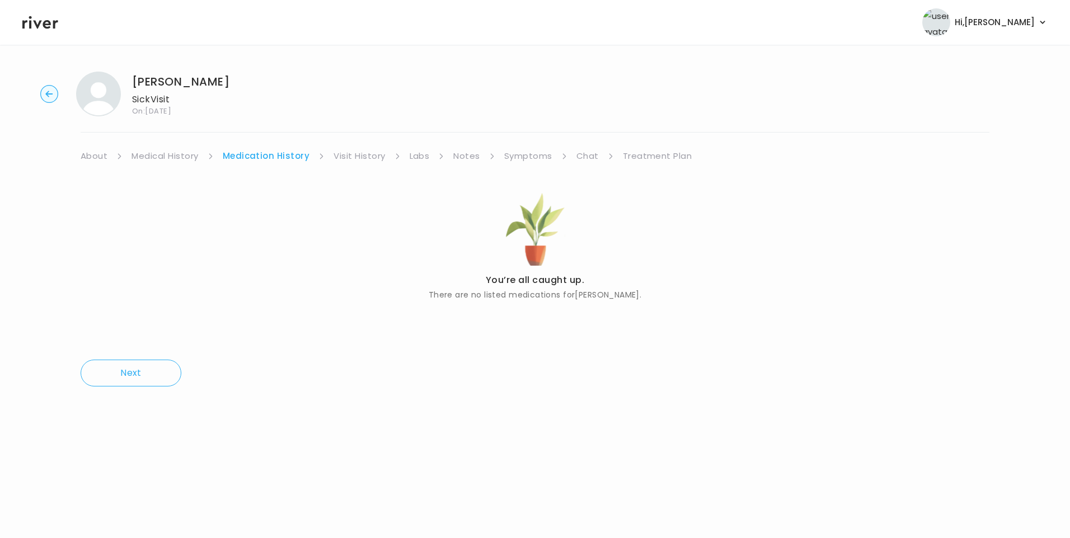
click at [654, 153] on link "Treatment Plan" at bounding box center [657, 156] width 69 height 16
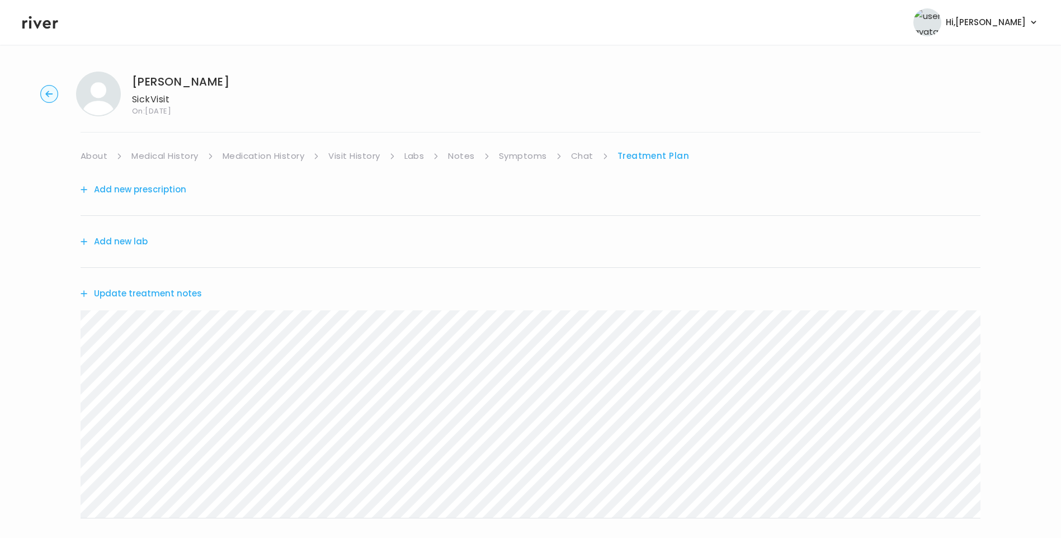
click at [117, 187] on button "Add new prescription" at bounding box center [134, 190] width 106 height 16
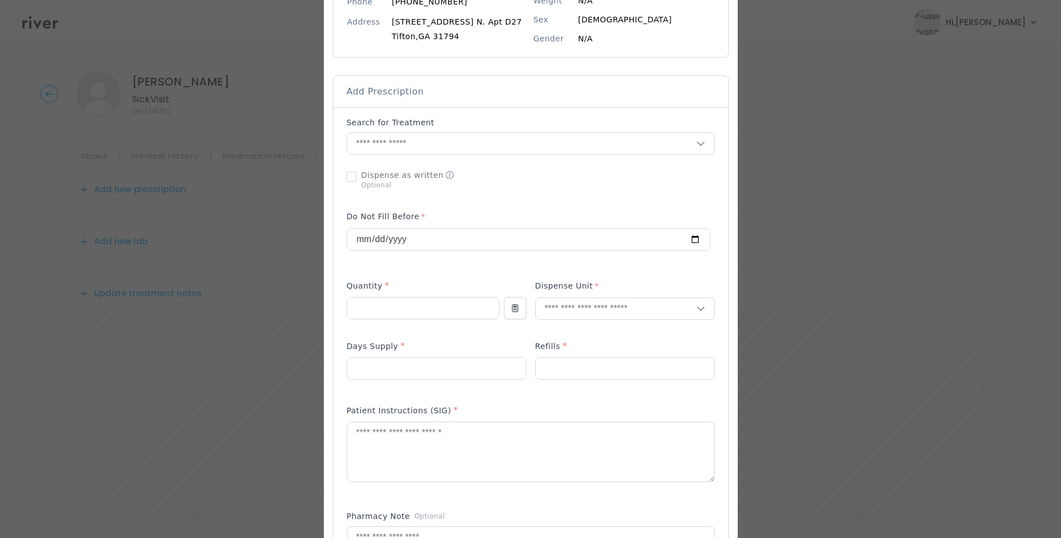
scroll to position [168, 0]
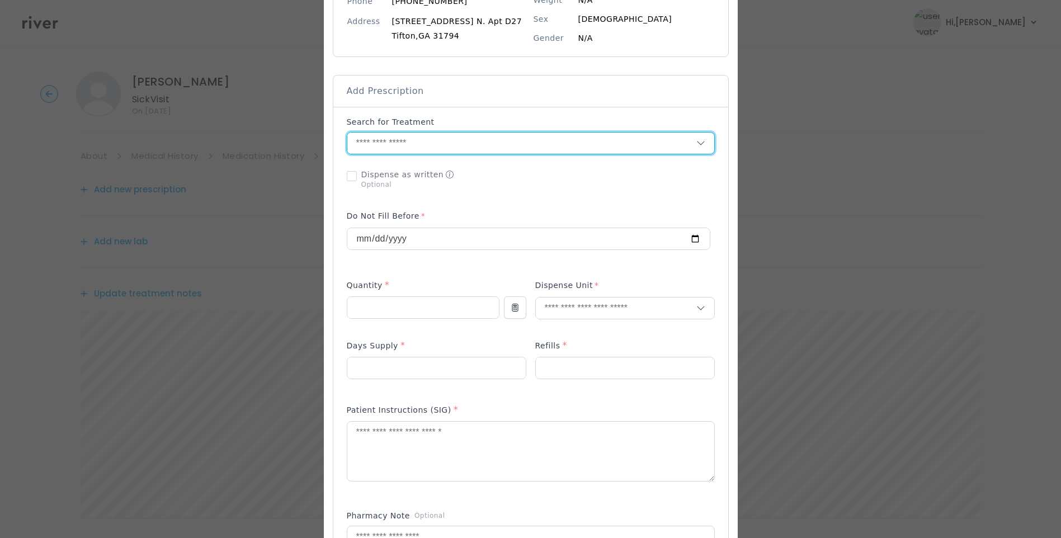
click at [377, 139] on input "text" at bounding box center [521, 143] width 349 height 21
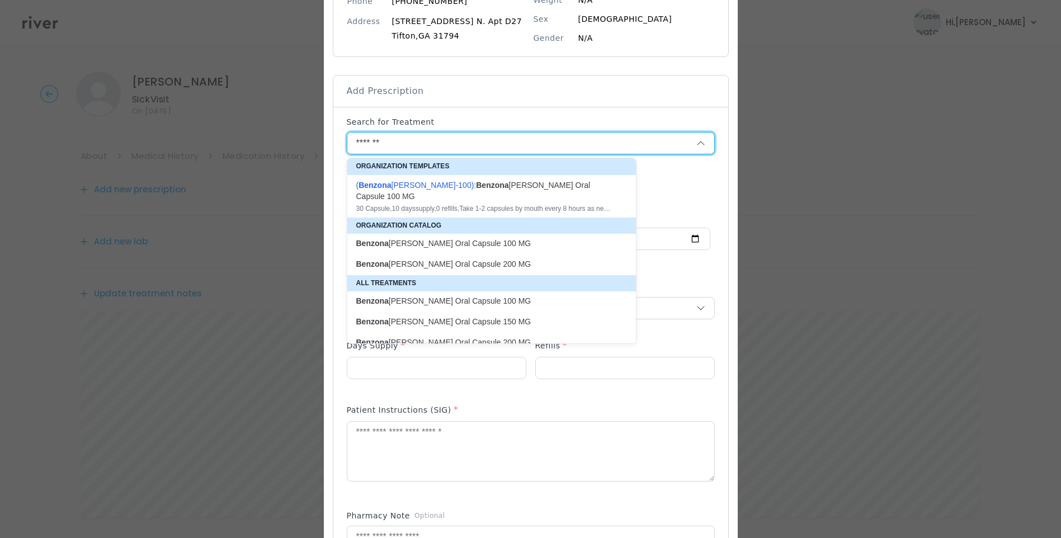
click at [463, 188] on div "( Benzona tate-100 ): Benzona tate Oral Capsule 100 MG" at bounding box center [484, 191] width 257 height 22
type input "**********"
type input "**"
type input "*"
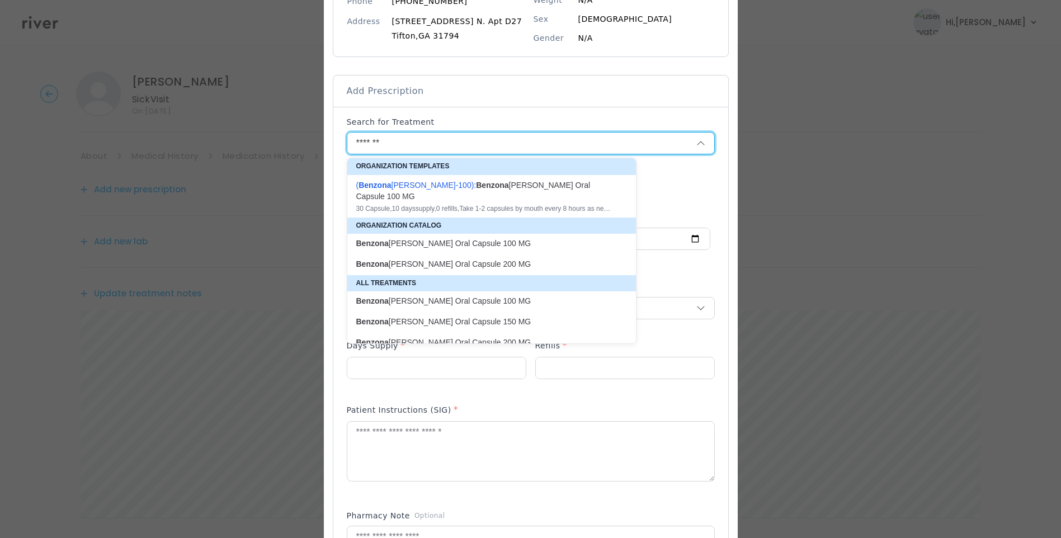
type textarea "**********"
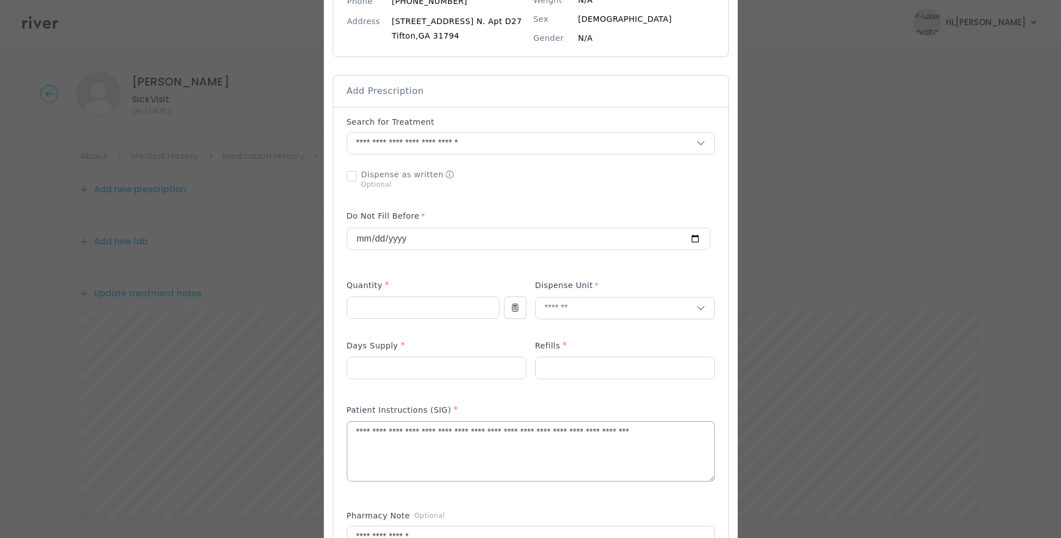
click at [375, 430] on textarea "**********" at bounding box center [530, 451] width 367 height 59
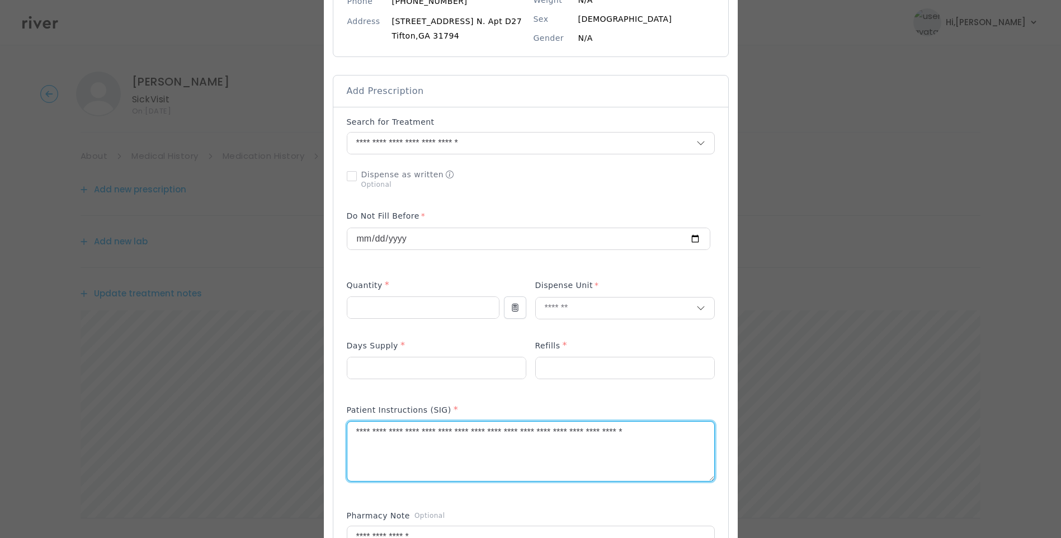
click at [408, 431] on textarea "**********" at bounding box center [530, 451] width 367 height 59
drag, startPoint x: 587, startPoint y: 431, endPoint x: 718, endPoint y: 437, distance: 130.5
click at [718, 436] on div "Add Prescription to Order" at bounding box center [530, 390] width 395 height 566
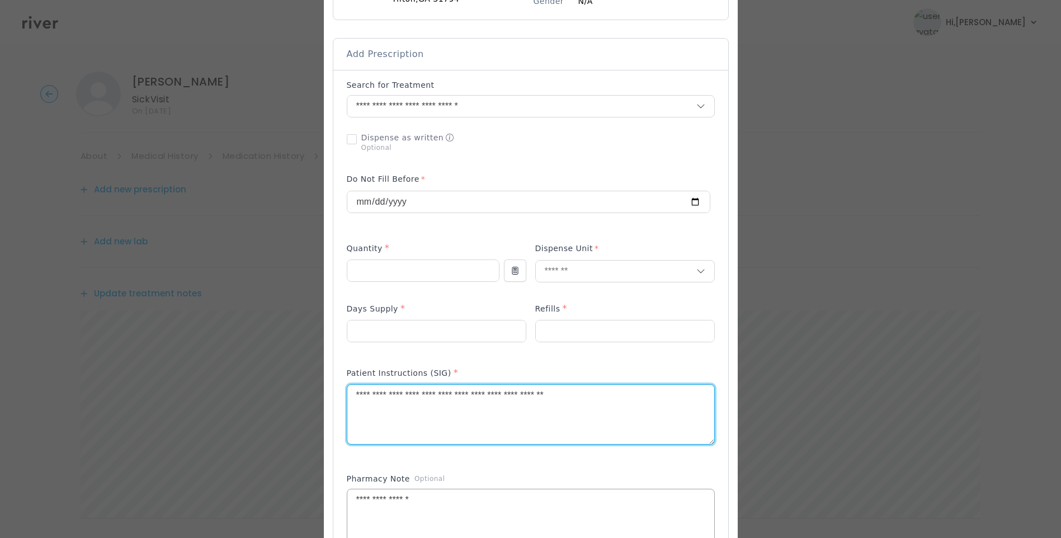
scroll to position [224, 0]
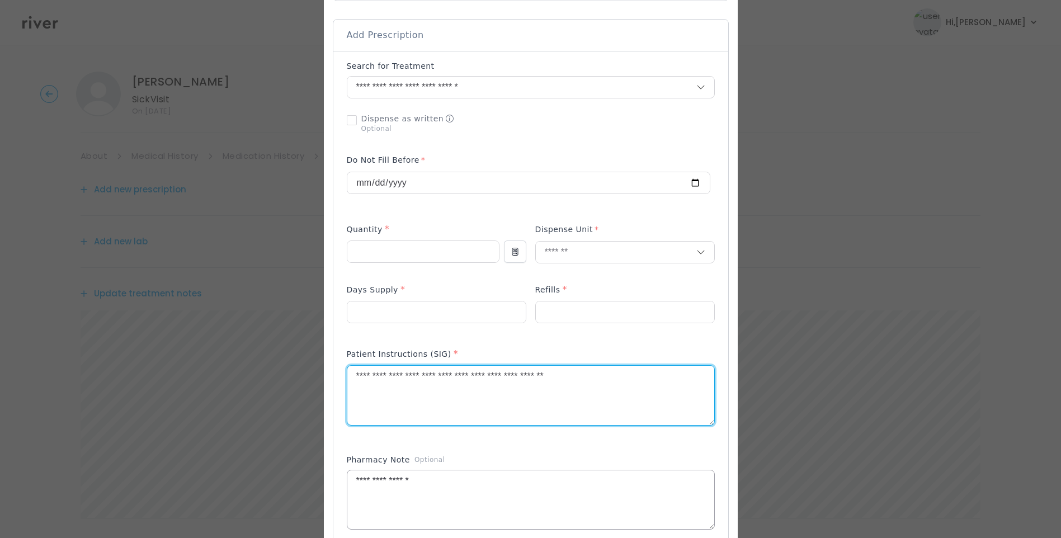
type textarea "**********"
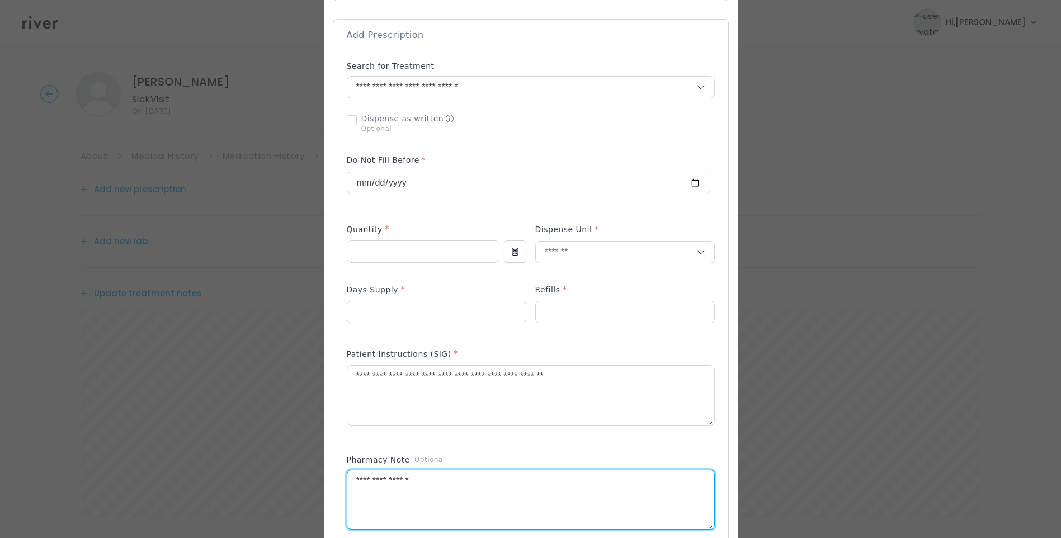
drag, startPoint x: 408, startPoint y: 477, endPoint x: 317, endPoint y: 462, distance: 92.5
click at [317, 462] on div "​" at bounding box center [530, 358] width 1061 height 1165
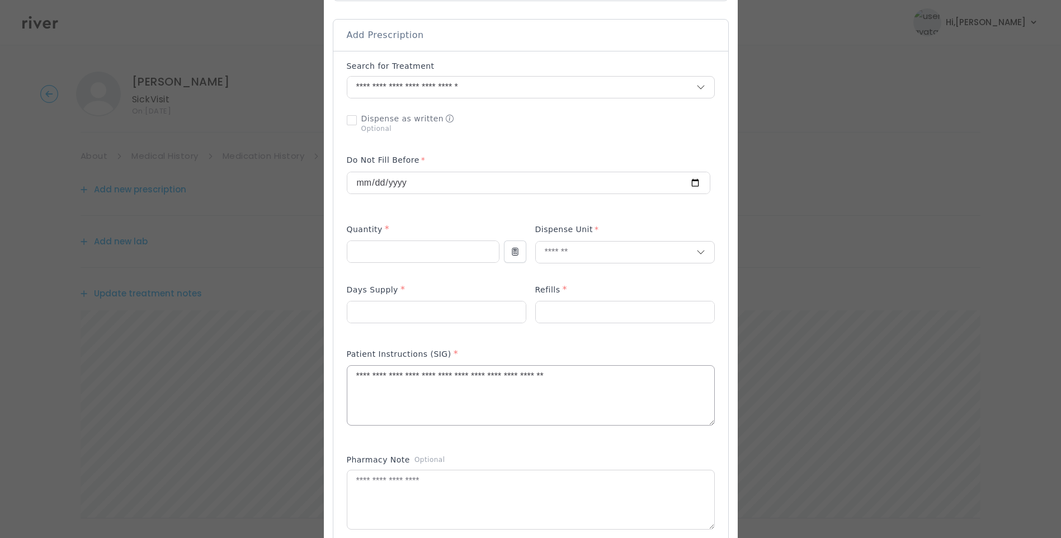
drag, startPoint x: 620, startPoint y: 364, endPoint x: 616, endPoint y: 376, distance: 12.8
click at [620, 365] on div "Patient Instructions (SIG) *" at bounding box center [531, 356] width 368 height 18
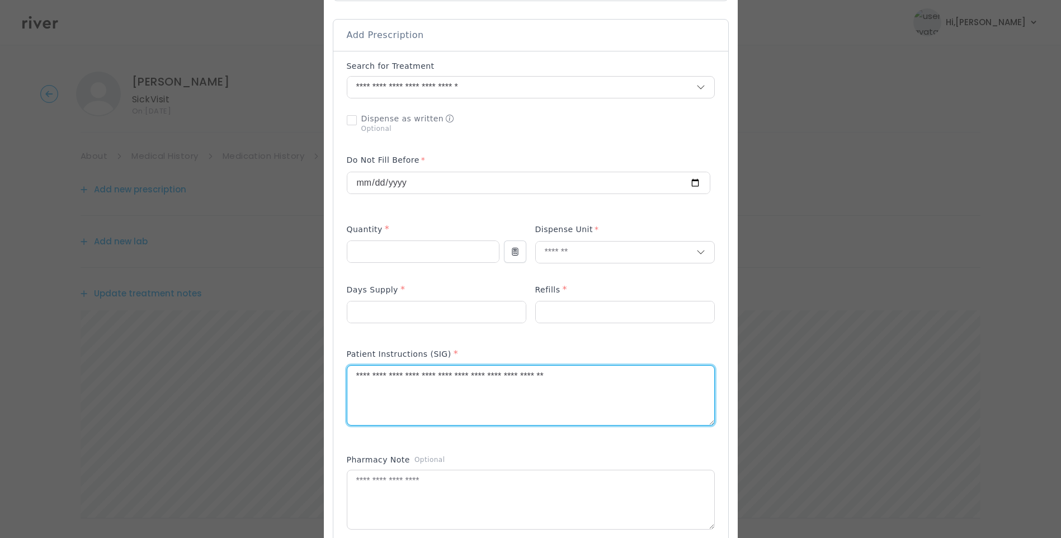
drag, startPoint x: 507, startPoint y: 378, endPoint x: 564, endPoint y: 380, distance: 56.5
click at [564, 380] on textarea "**********" at bounding box center [530, 395] width 367 height 59
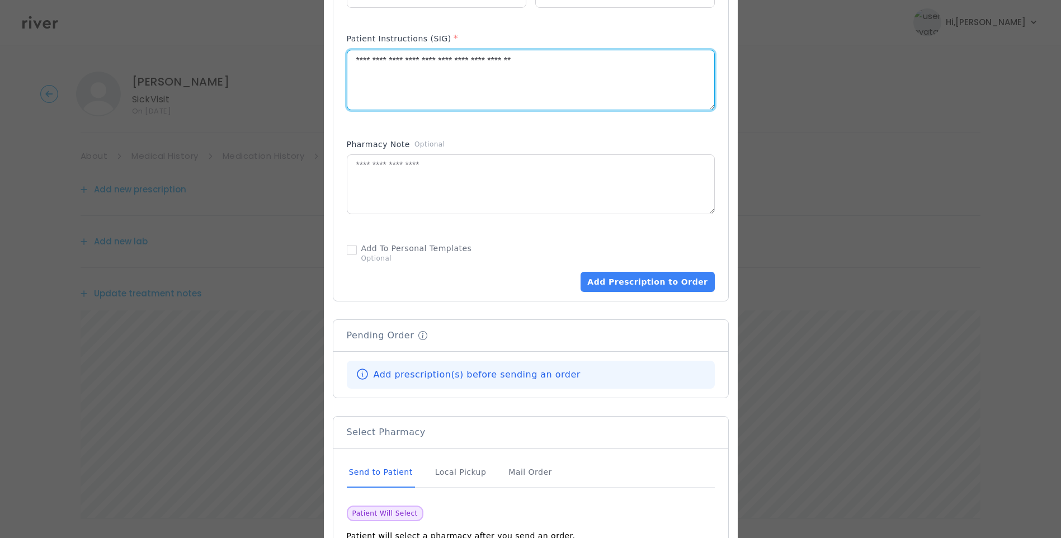
scroll to position [559, 0]
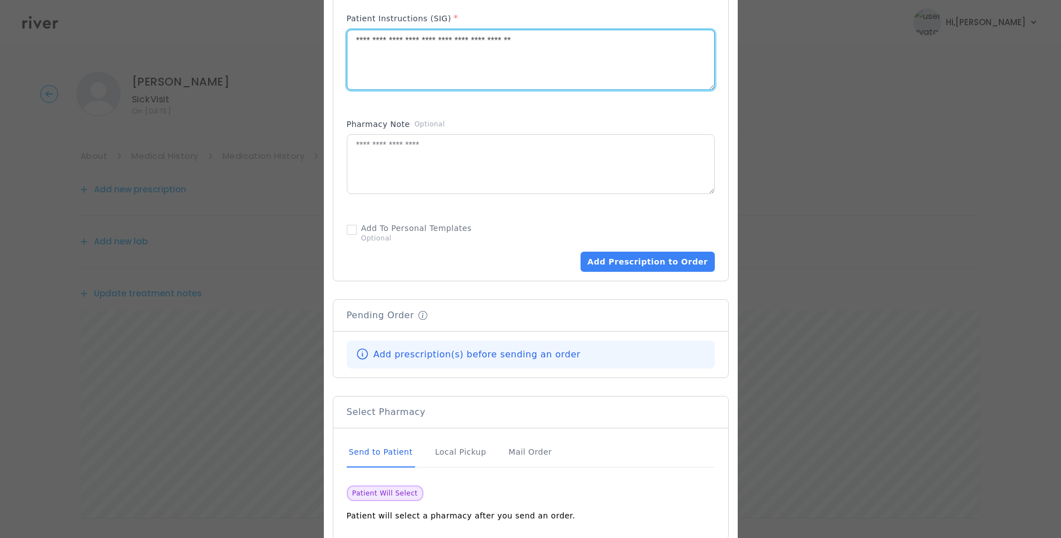
type textarea "**********"
click at [387, 450] on div "Send to Patient" at bounding box center [381, 452] width 68 height 30
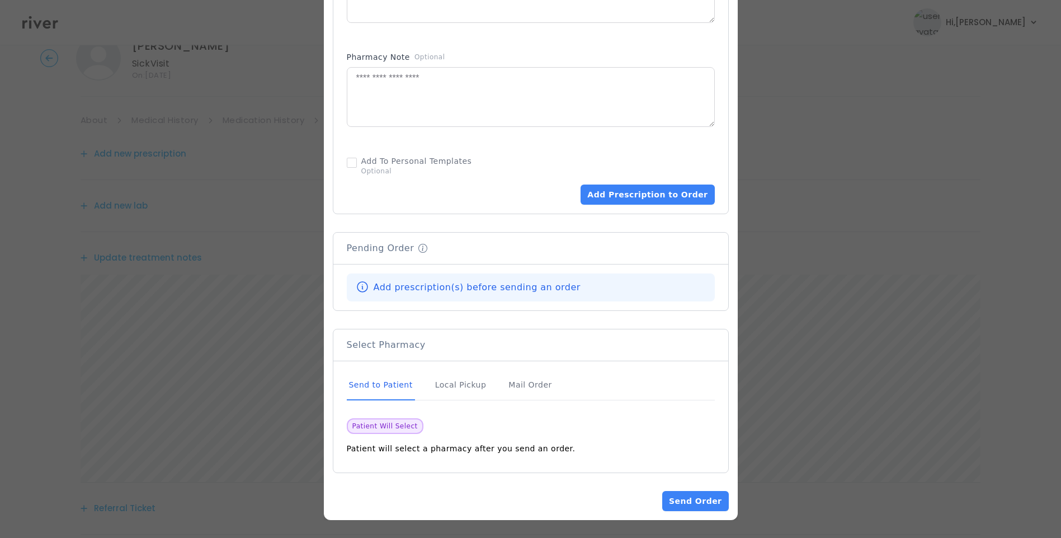
scroll to position [56, 0]
click at [387, 387] on div "Send to Patient" at bounding box center [381, 385] width 68 height 30
click at [651, 189] on button "Add Prescription to Order" at bounding box center [648, 195] width 134 height 20
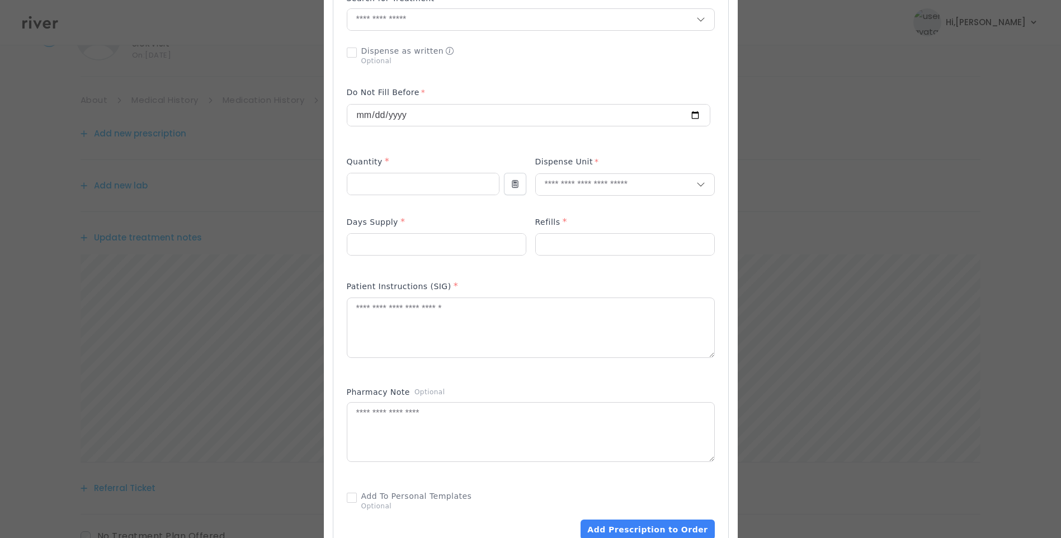
scroll to position [233, 0]
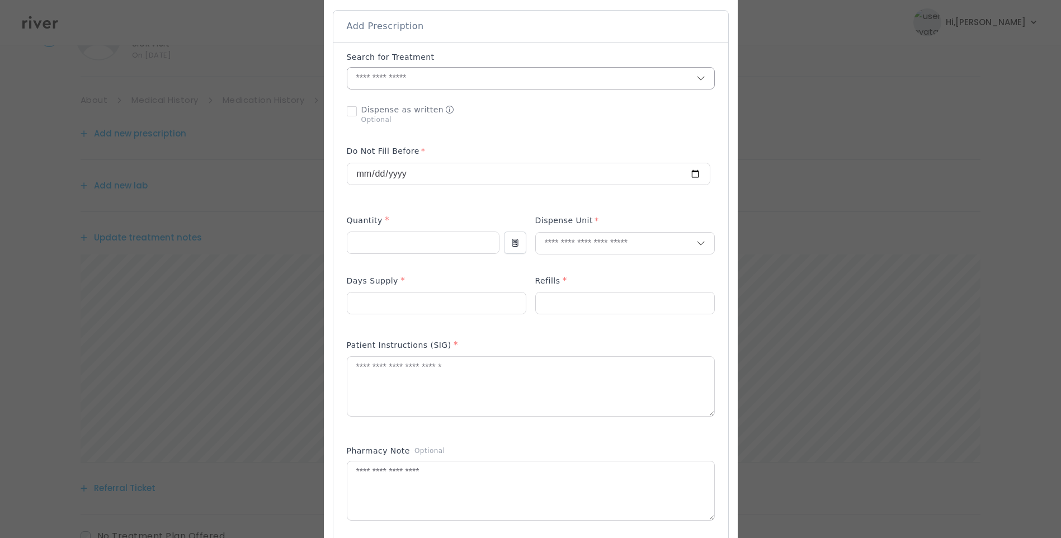
click at [415, 80] on input "text" at bounding box center [521, 78] width 349 height 21
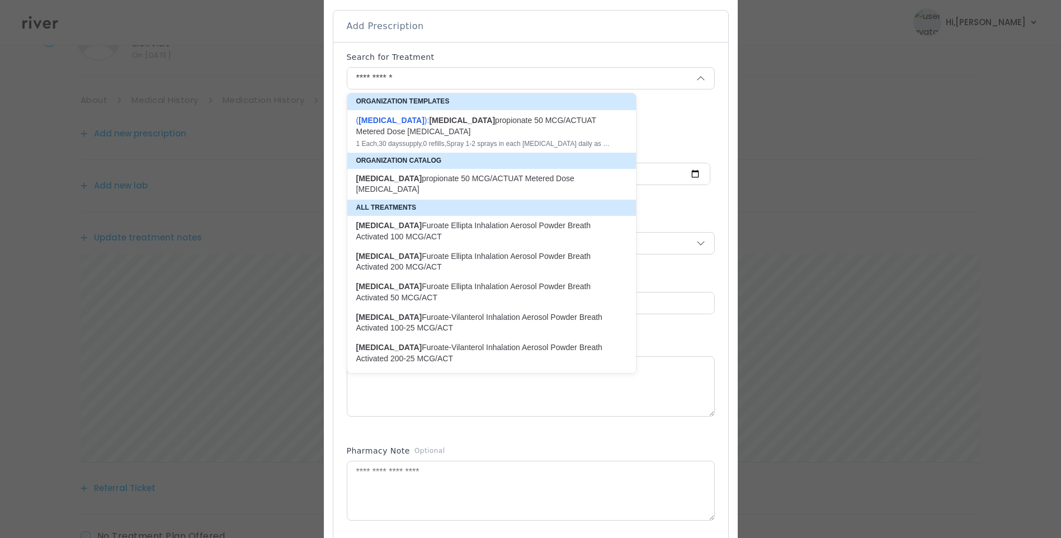
click at [463, 126] on div "( Fluticasone ): fluticasone propionate 50 MCG/ACTUAT Metered Dose Nasal Spray" at bounding box center [484, 126] width 257 height 22
type input "**********"
type input "*"
type input "**"
type input "*"
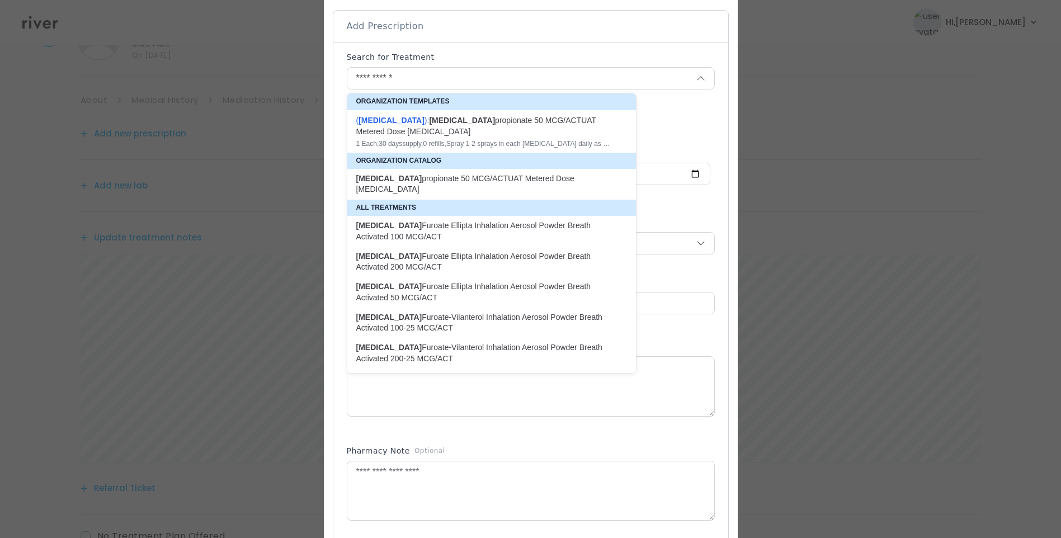
type textarea "**********"
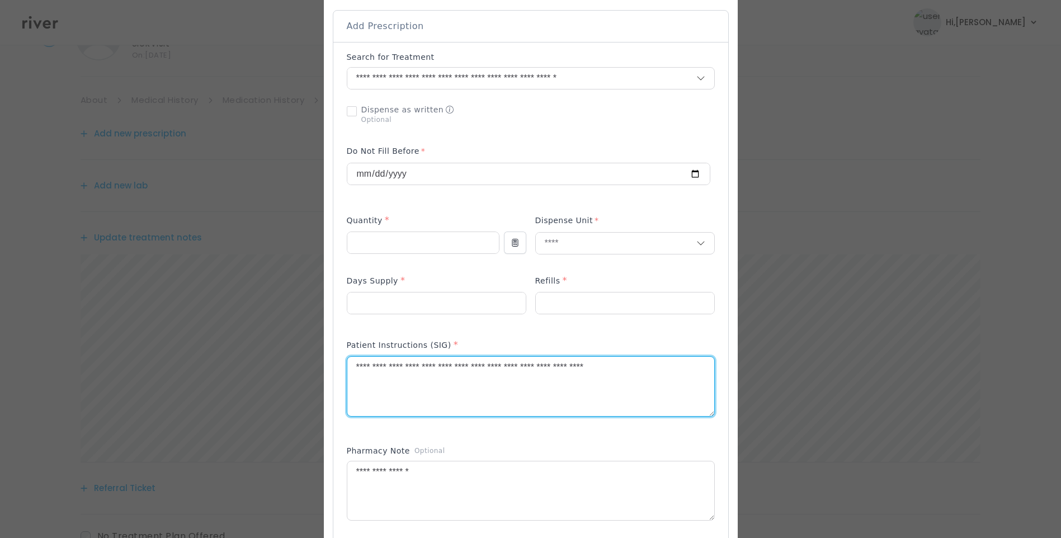
click at [646, 368] on textarea "**********" at bounding box center [530, 386] width 367 height 59
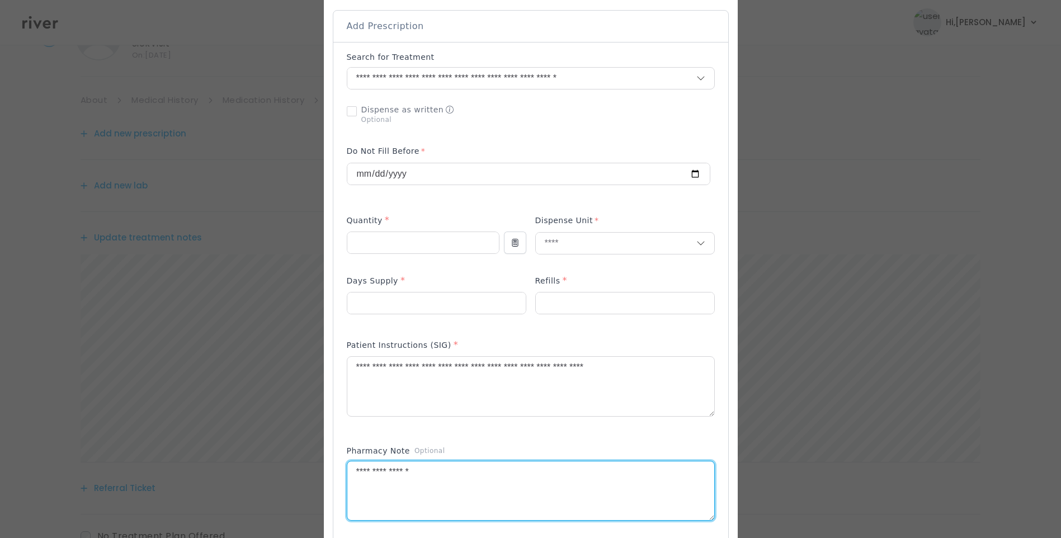
drag, startPoint x: 454, startPoint y: 473, endPoint x: 236, endPoint y: 470, distance: 218.2
click at [238, 468] on div "​" at bounding box center [530, 348] width 1061 height 1162
click at [441, 480] on textarea at bounding box center [530, 491] width 367 height 59
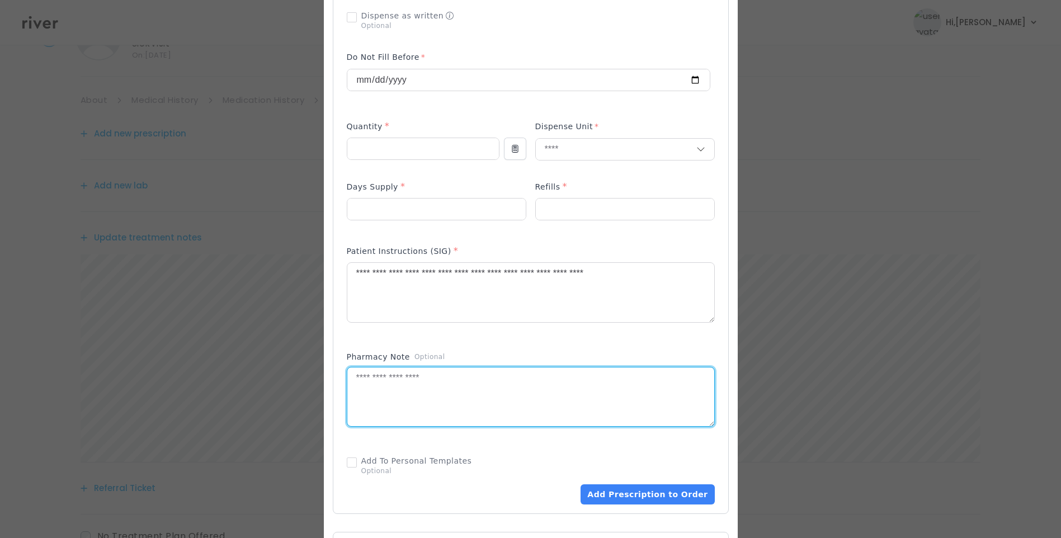
scroll to position [345, 0]
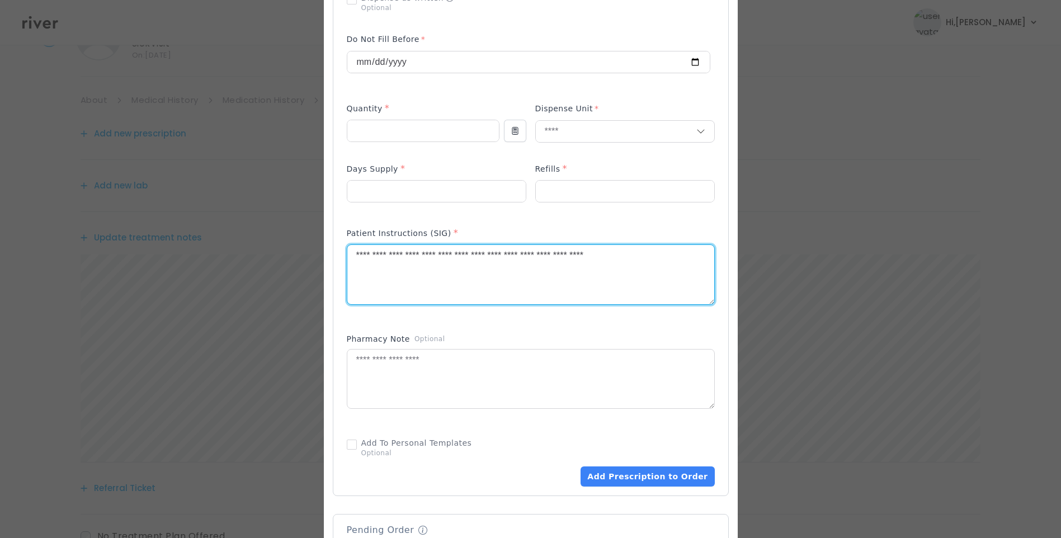
click at [476, 257] on textarea "**********" at bounding box center [530, 274] width 367 height 59
click at [652, 260] on textarea "**********" at bounding box center [530, 274] width 367 height 59
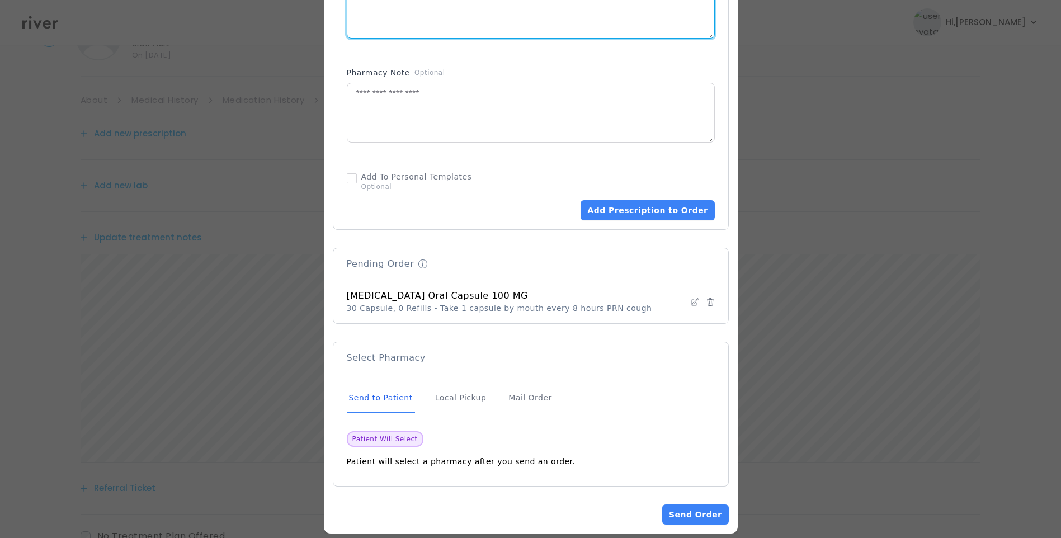
scroll to position [624, 0]
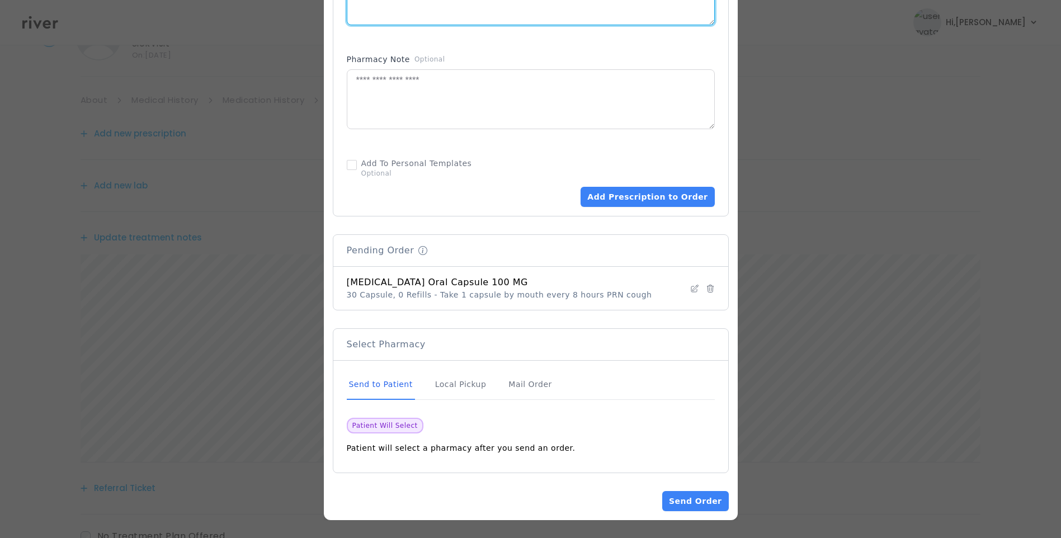
type textarea "**********"
click at [368, 384] on div "Send to Patient" at bounding box center [381, 385] width 68 height 30
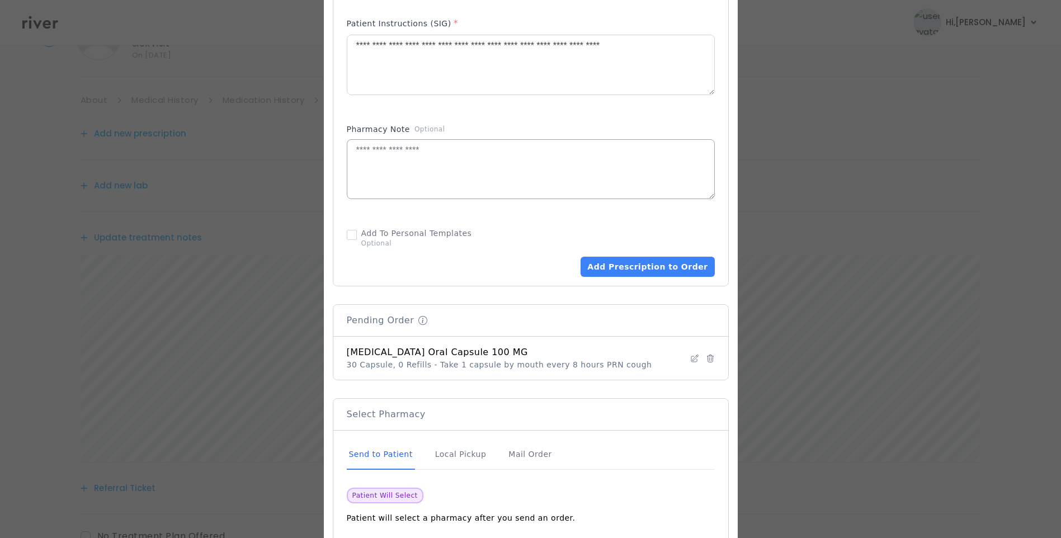
scroll to position [568, 0]
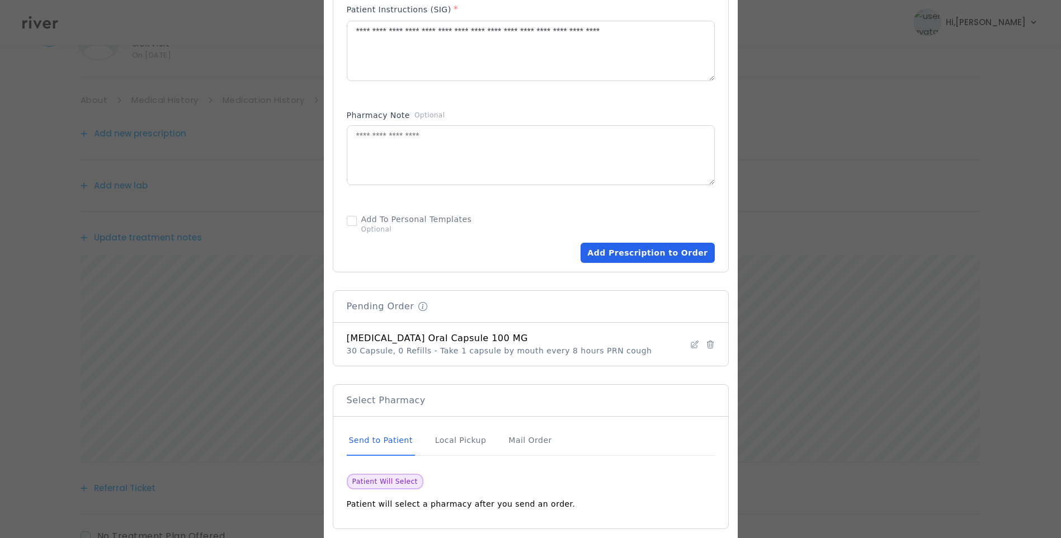
click at [644, 252] on button "Add Prescription to Order" at bounding box center [648, 253] width 134 height 20
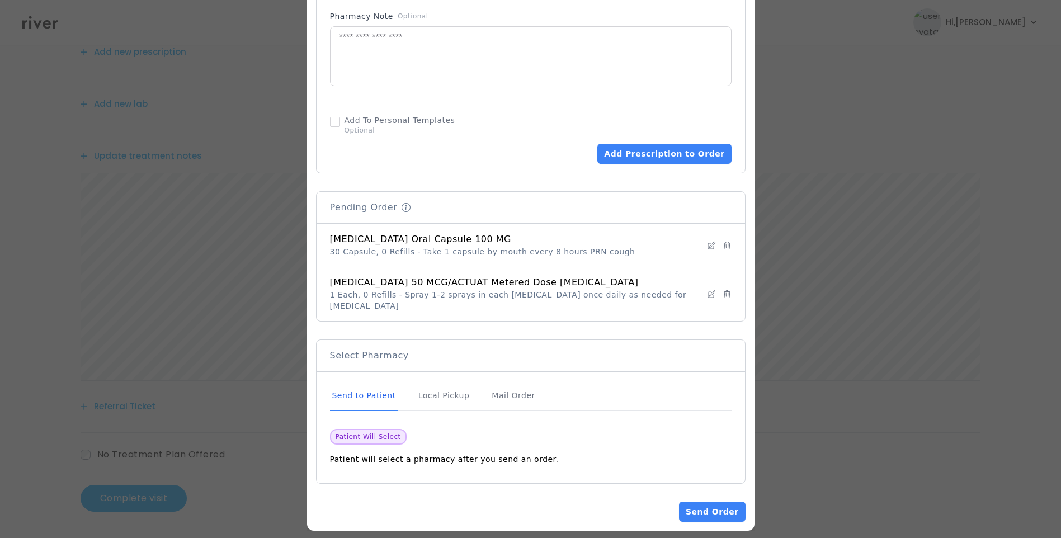
scroll to position [138, 0]
click at [373, 386] on div "Send to Patient" at bounding box center [364, 396] width 68 height 30
click at [710, 502] on button "Send Order" at bounding box center [712, 512] width 66 height 20
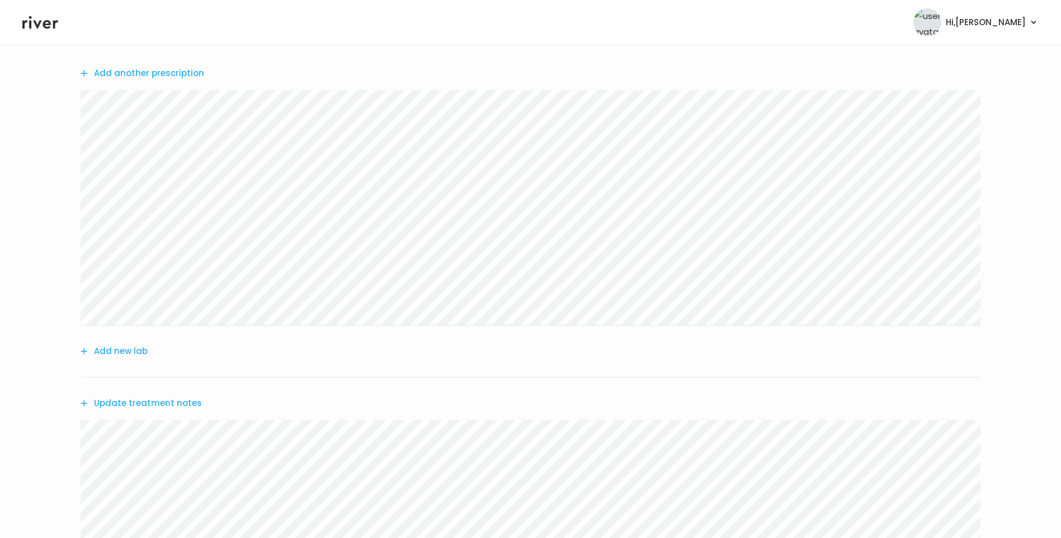
scroll to position [0, 0]
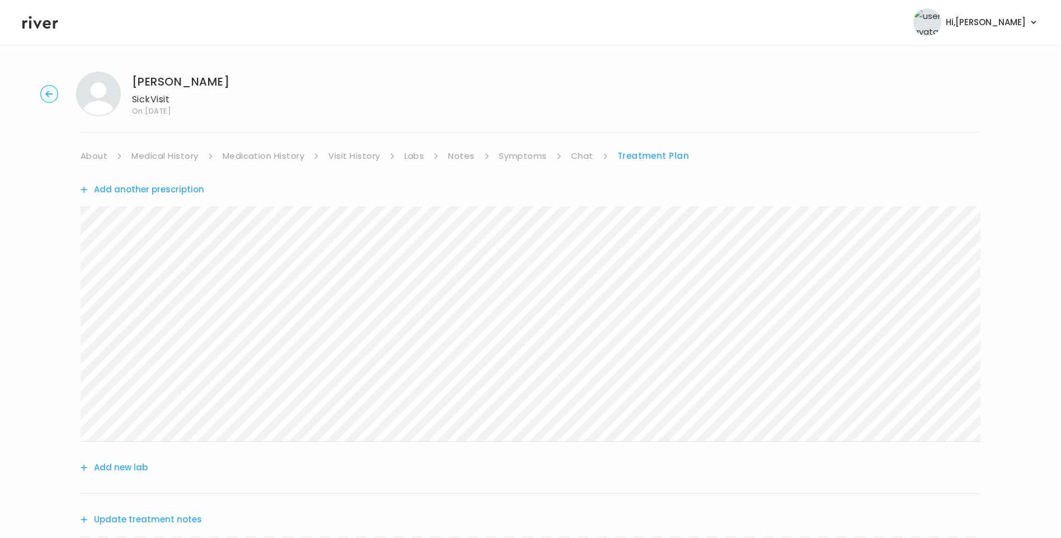
click at [97, 154] on link "About" at bounding box center [94, 156] width 27 height 16
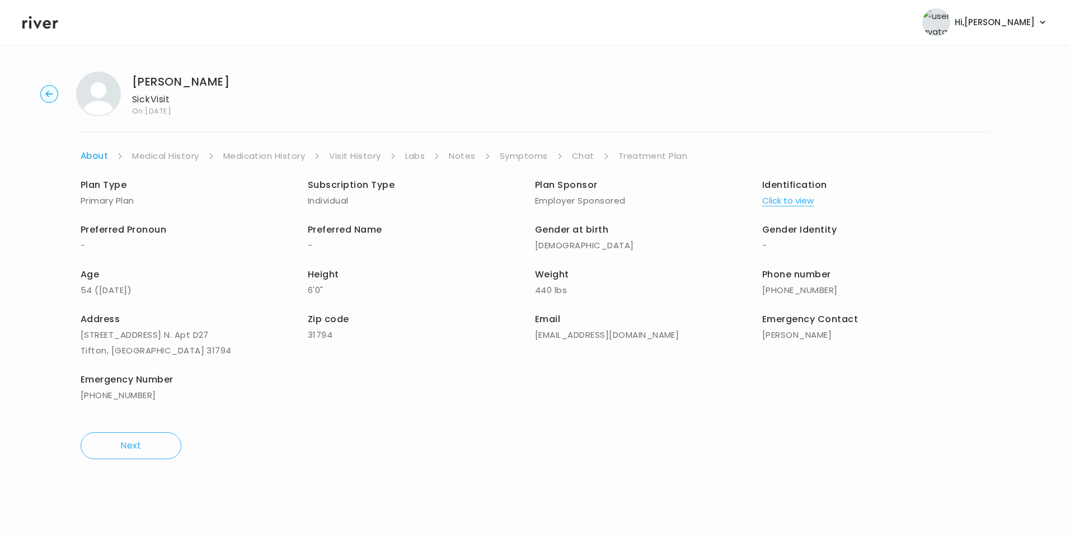
drag, startPoint x: 628, startPoint y: 155, endPoint x: 621, endPoint y: 158, distance: 8.0
click at [628, 157] on link "Treatment Plan" at bounding box center [652, 156] width 69 height 16
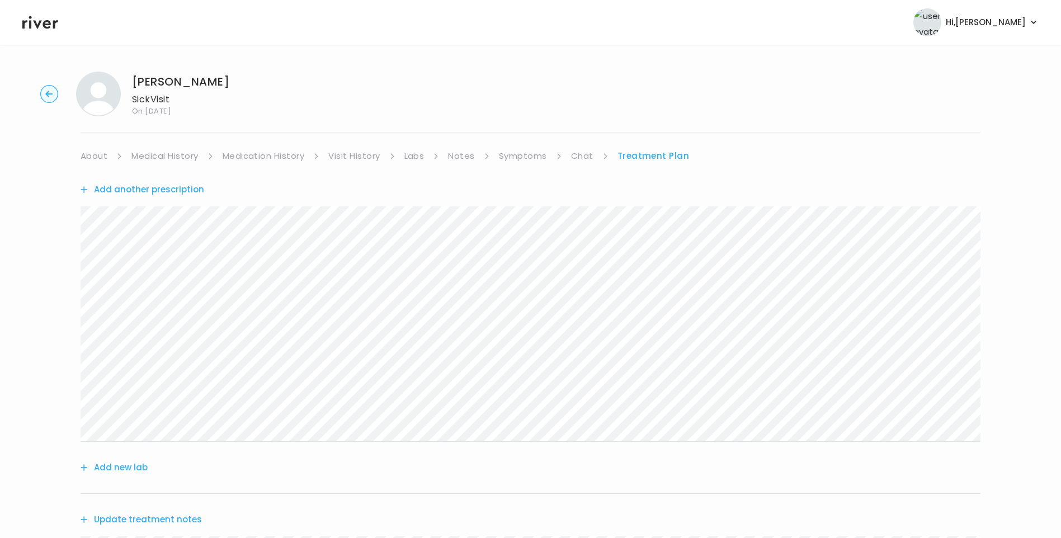
click at [194, 196] on button "Add another prescription" at bounding box center [143, 190] width 124 height 16
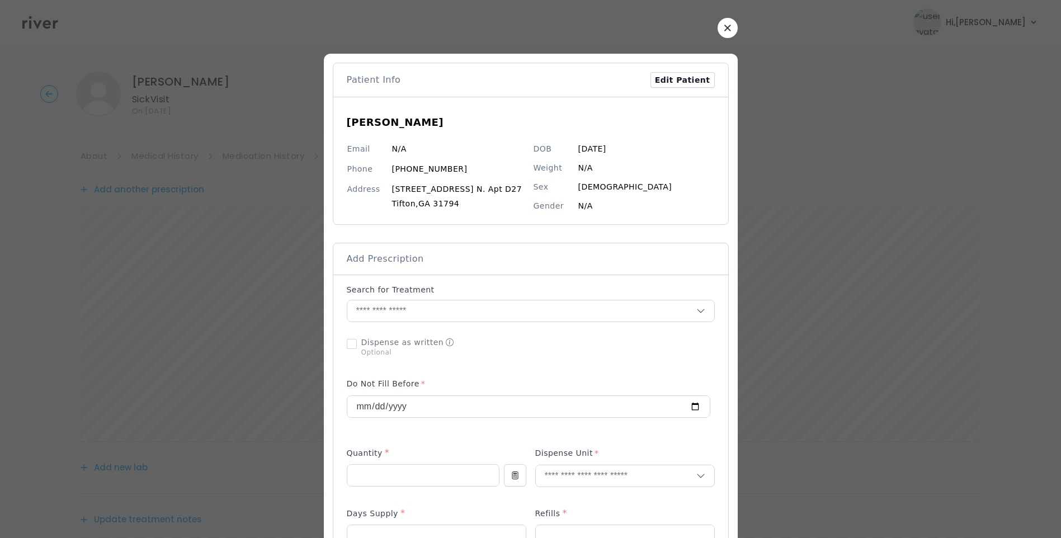
click at [724, 30] on icon "button" at bounding box center [727, 28] width 7 height 7
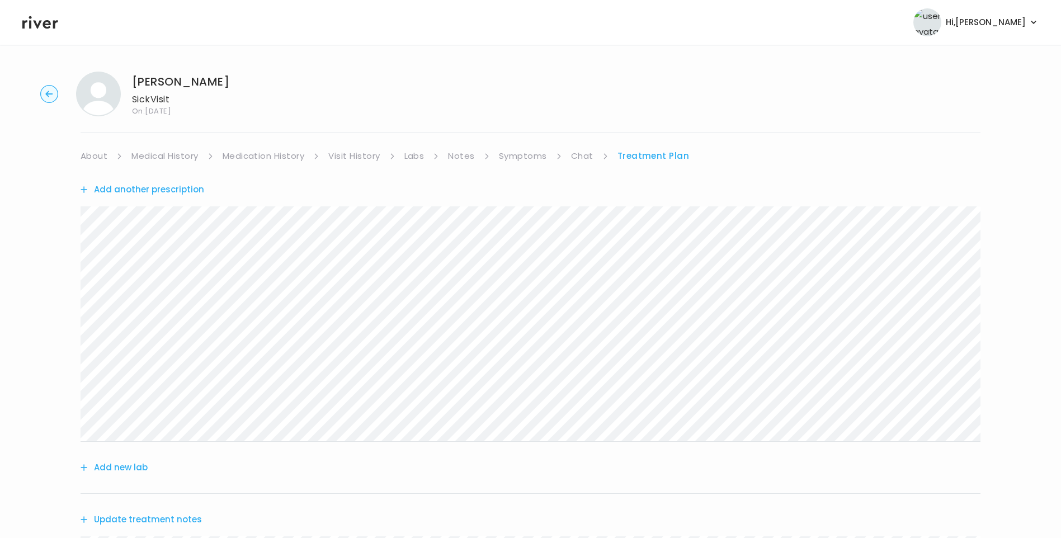
scroll to position [224, 0]
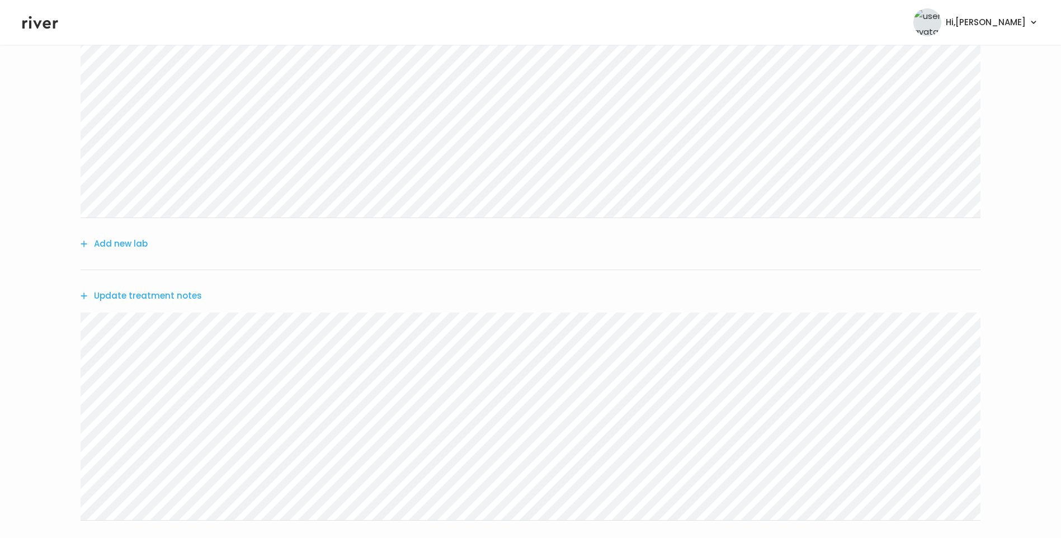
click at [175, 309] on div "Update treatment notes" at bounding box center [531, 295] width 900 height 51
click at [181, 296] on button "Update treatment notes" at bounding box center [141, 296] width 121 height 16
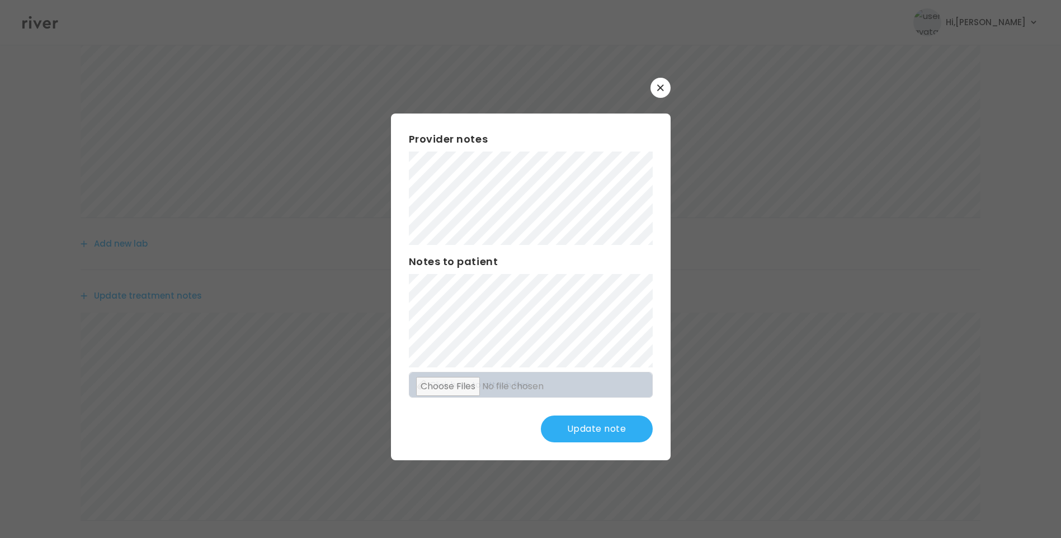
click at [616, 423] on button "Update note" at bounding box center [597, 429] width 112 height 27
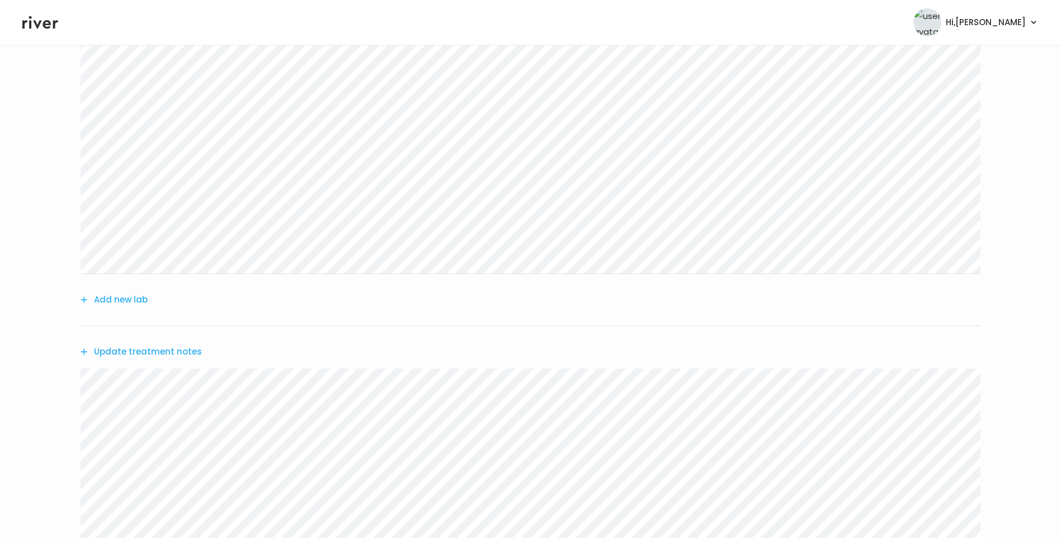
scroll to position [0, 0]
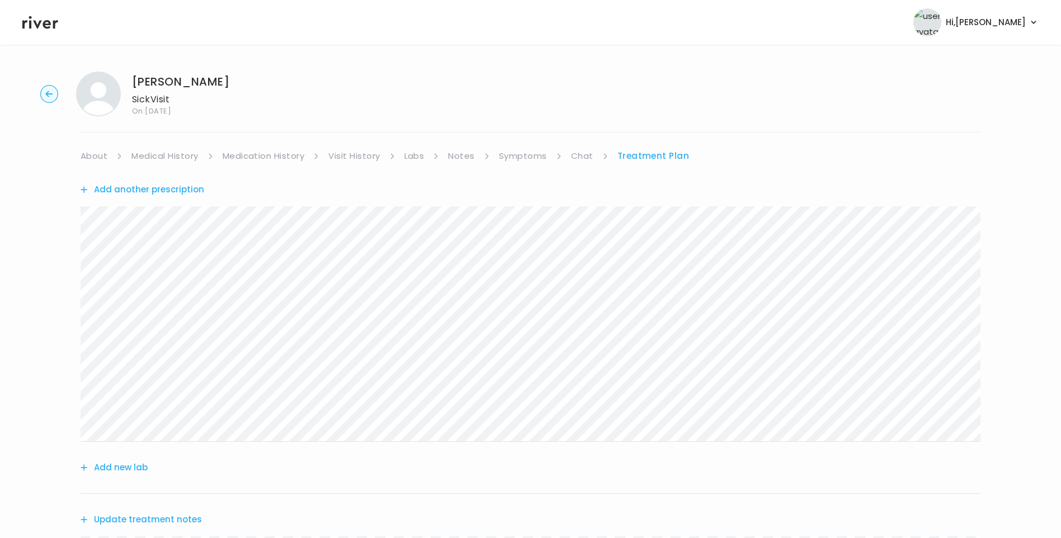
click at [176, 155] on link "Medical History" at bounding box center [164, 156] width 67 height 16
click at [91, 158] on link "About" at bounding box center [94, 156] width 27 height 16
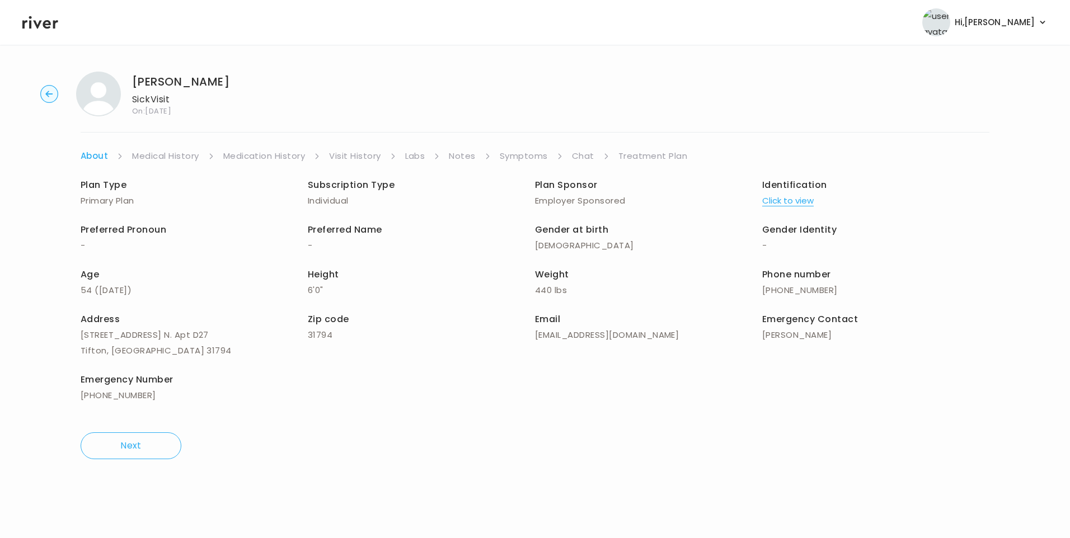
click at [665, 157] on link "Treatment Plan" at bounding box center [652, 156] width 69 height 16
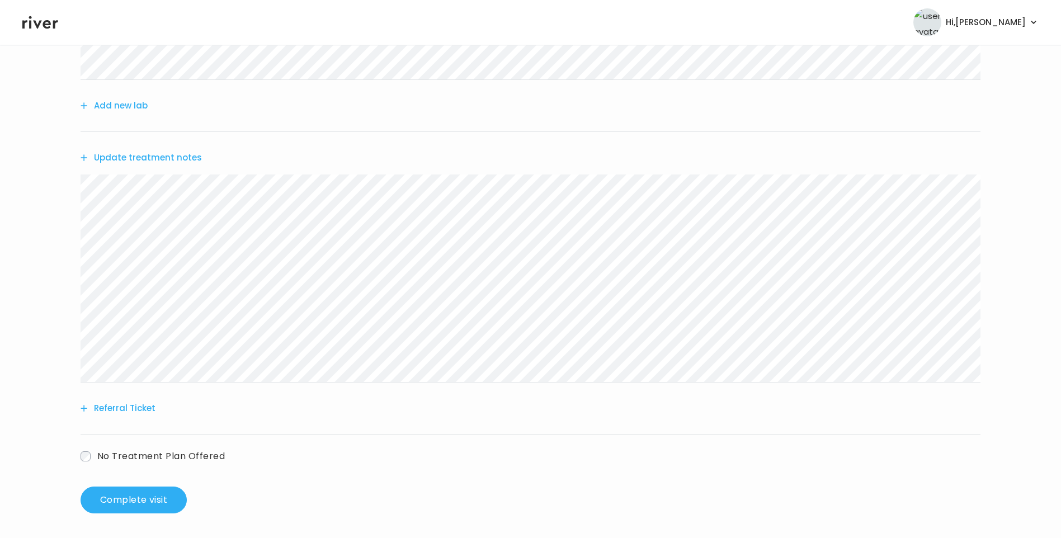
scroll to position [364, 0]
click at [180, 156] on button "Update treatment notes" at bounding box center [141, 156] width 121 height 16
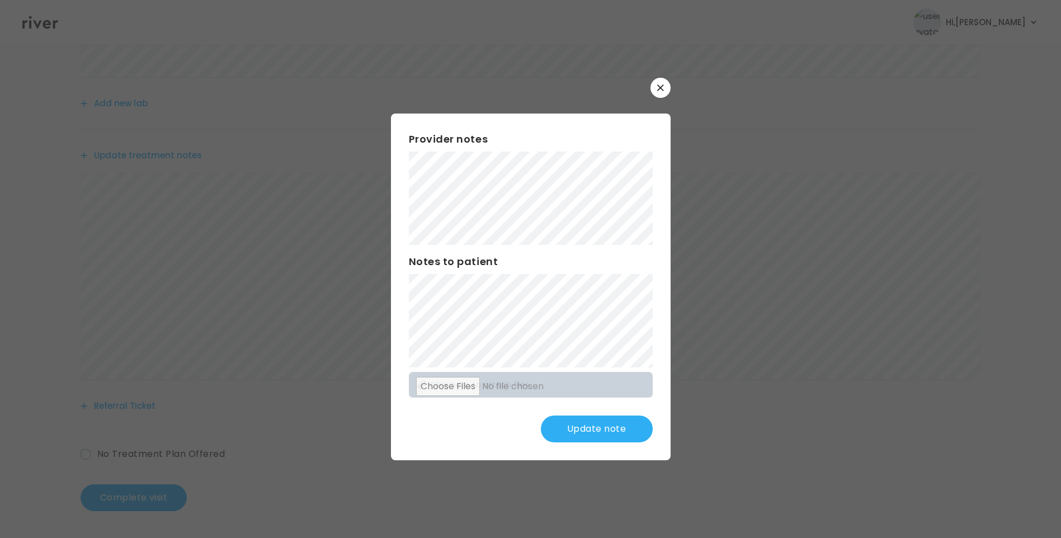
click at [596, 435] on button "Update note" at bounding box center [597, 429] width 112 height 27
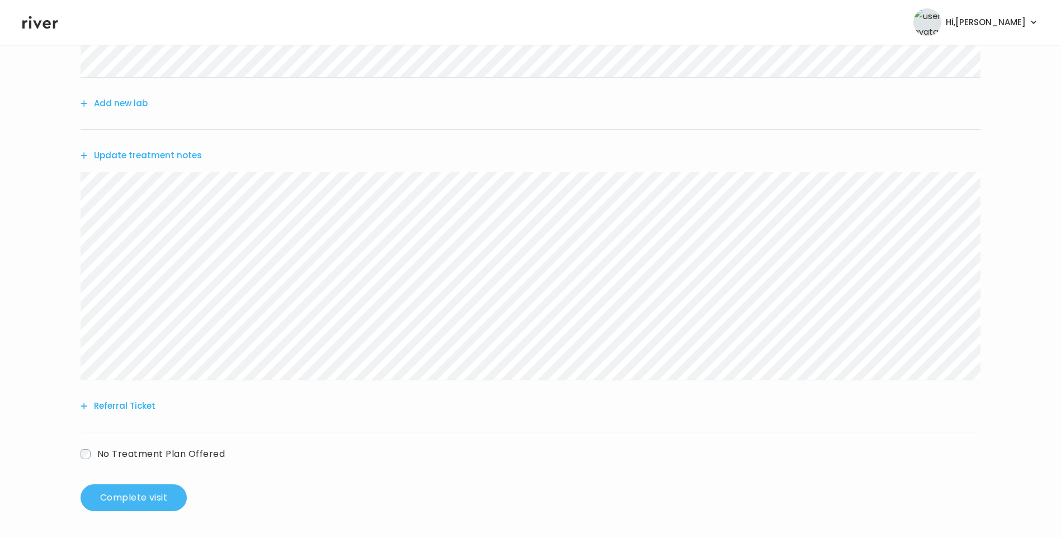
click at [154, 503] on button "Complete visit" at bounding box center [134, 497] width 106 height 27
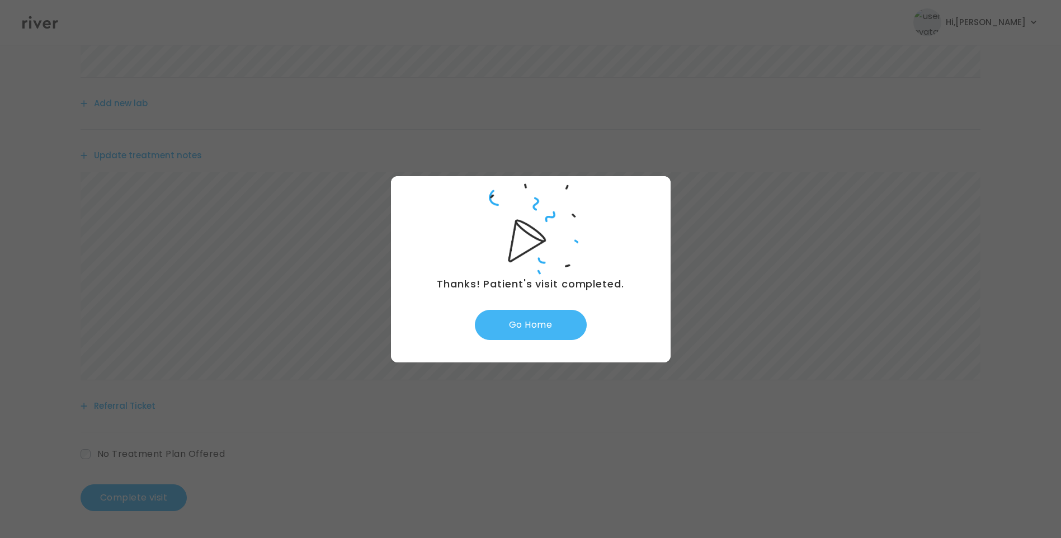
click at [525, 330] on button "Go Home" at bounding box center [531, 325] width 112 height 30
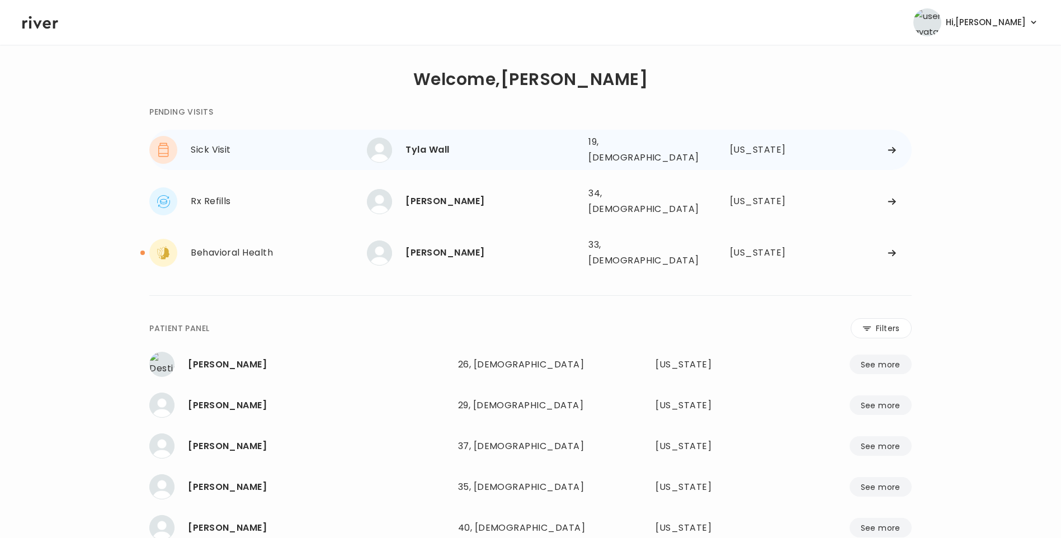
click at [449, 159] on div "Tyla Wall 19, Female See more 19, Female Florida" at bounding box center [639, 150] width 544 height 36
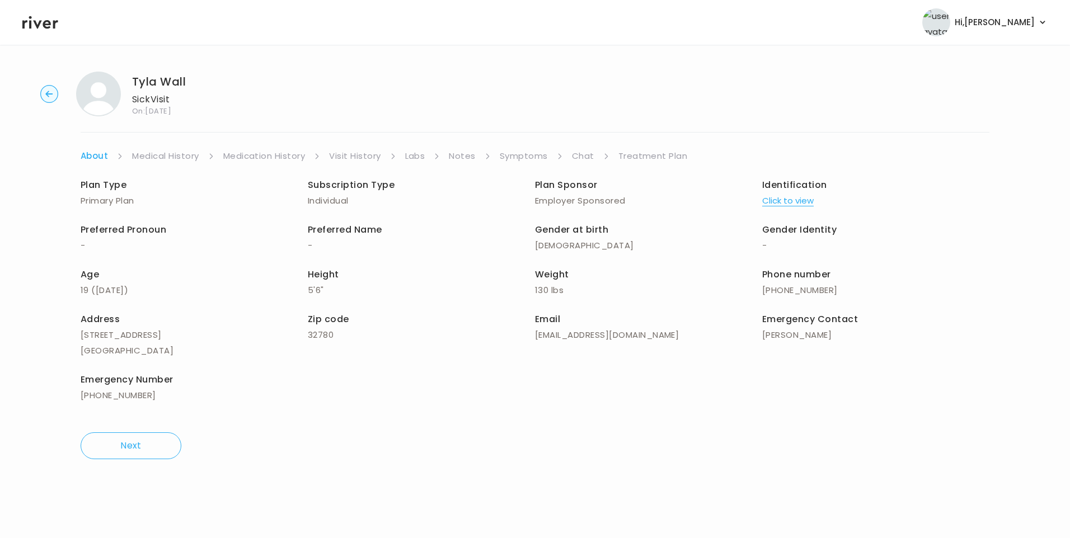
click at [360, 163] on link "Visit History" at bounding box center [354, 156] width 51 height 16
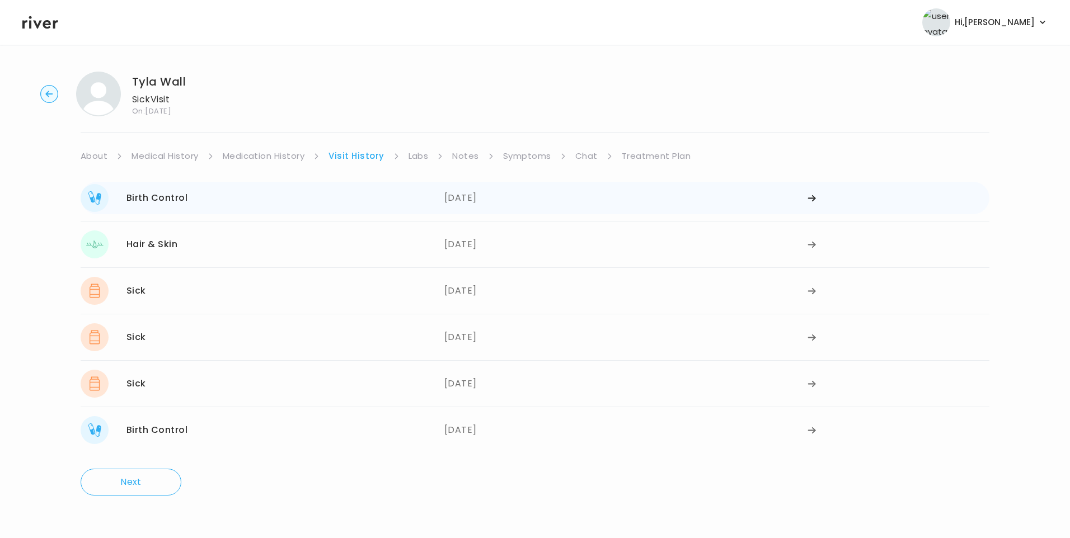
click at [183, 195] on div "Birth Control" at bounding box center [156, 198] width 61 height 16
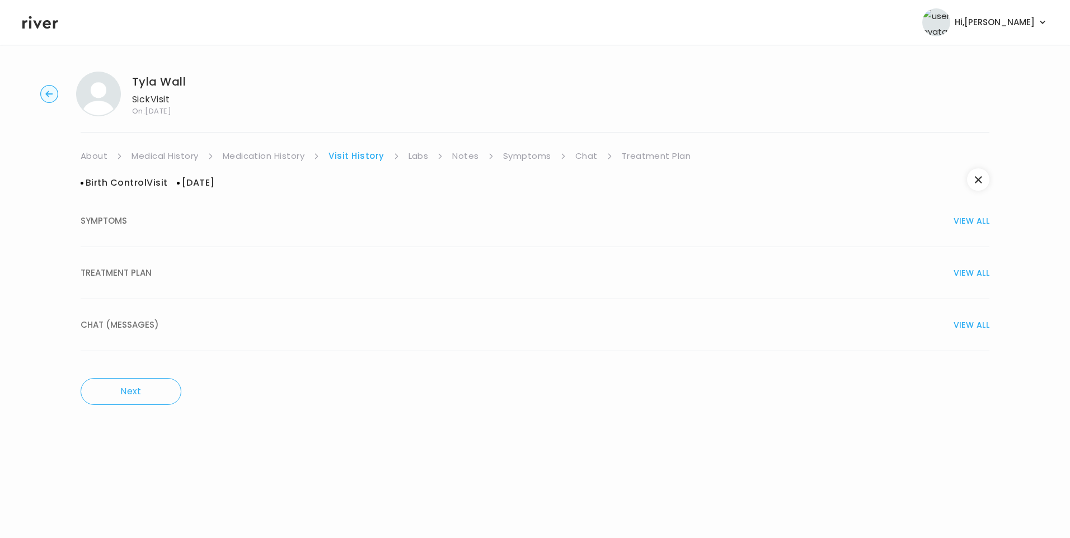
drag, startPoint x: 155, startPoint y: 266, endPoint x: 171, endPoint y: 295, distance: 33.3
click at [155, 266] on div "TREATMENT PLAN VIEW ALL" at bounding box center [535, 273] width 908 height 16
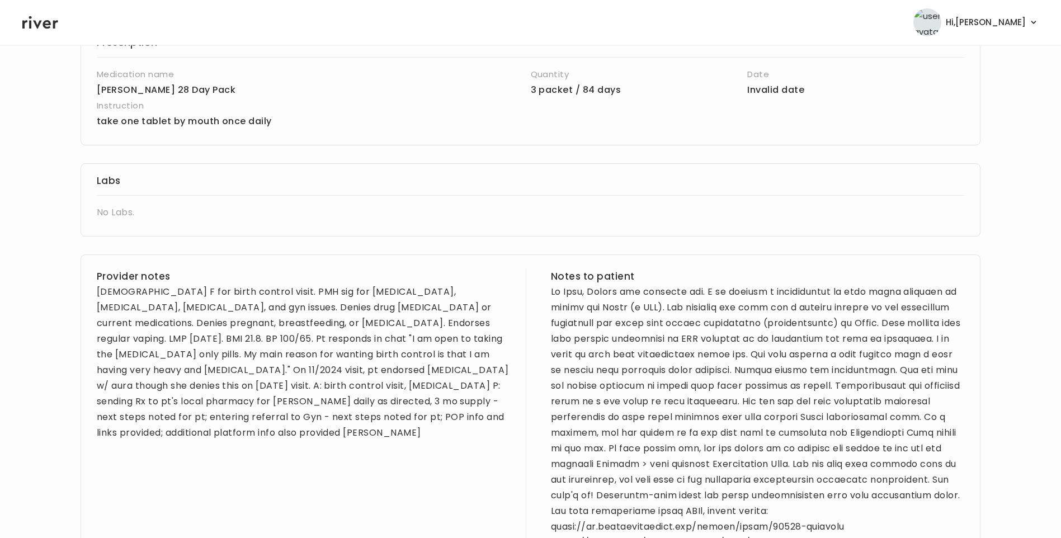
scroll to position [280, 0]
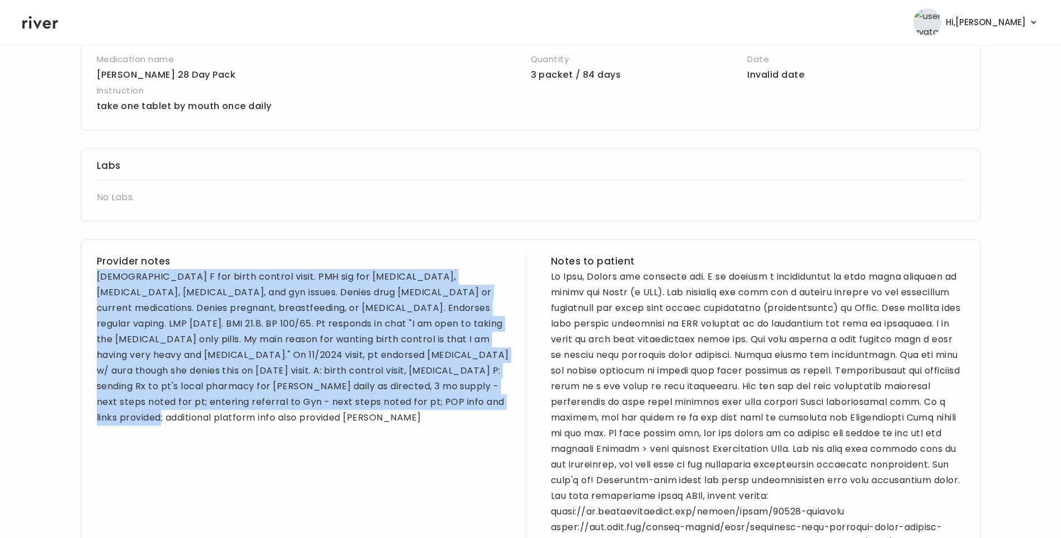
drag, startPoint x: 96, startPoint y: 274, endPoint x: 501, endPoint y: 491, distance: 460.3
copy div "19 yo F for birth control visit. PMH sig for depression, asthma, allergic rhini…"
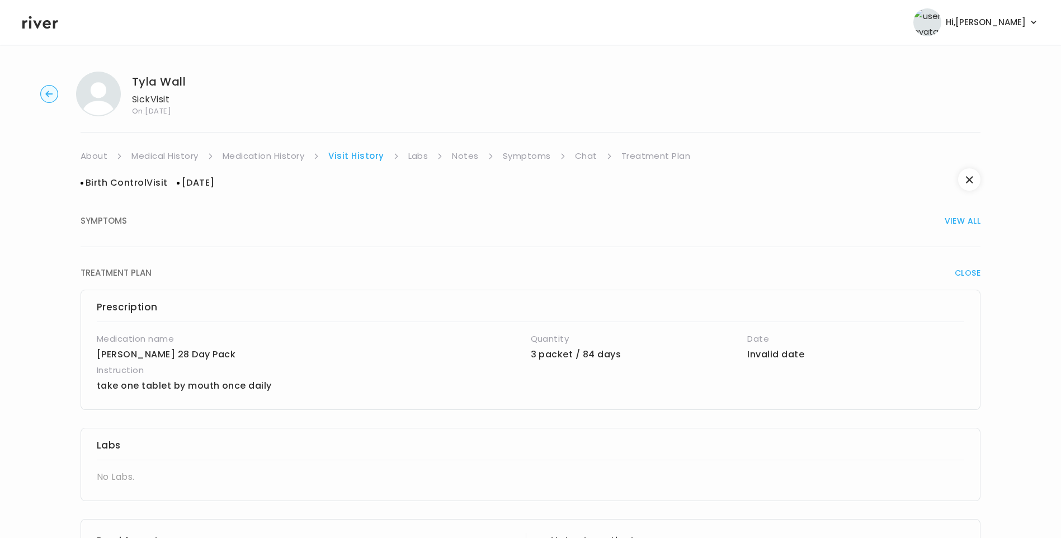
click at [526, 158] on link "Symptoms" at bounding box center [527, 156] width 48 height 16
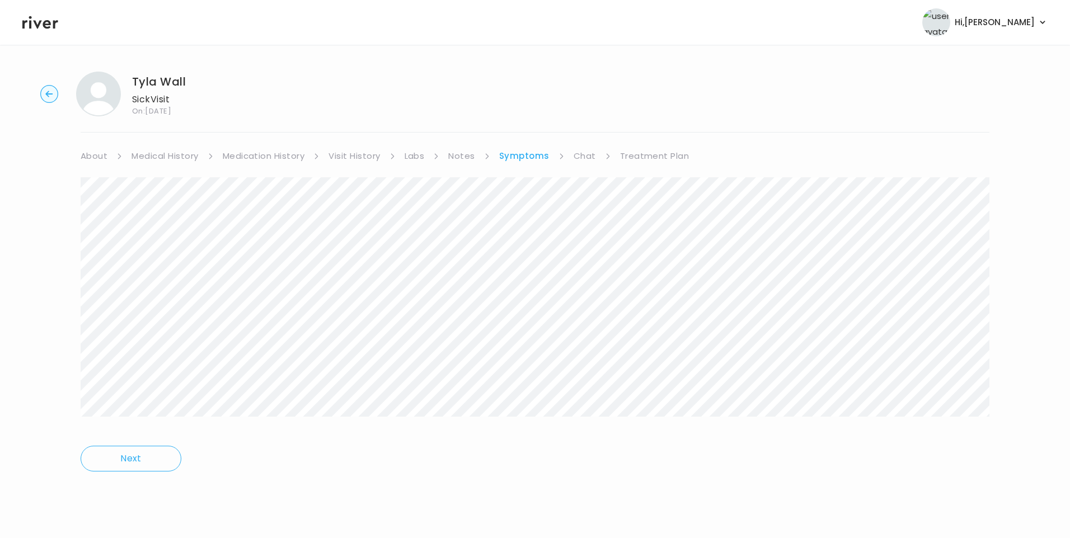
click at [650, 154] on link "Treatment Plan" at bounding box center [654, 156] width 69 height 16
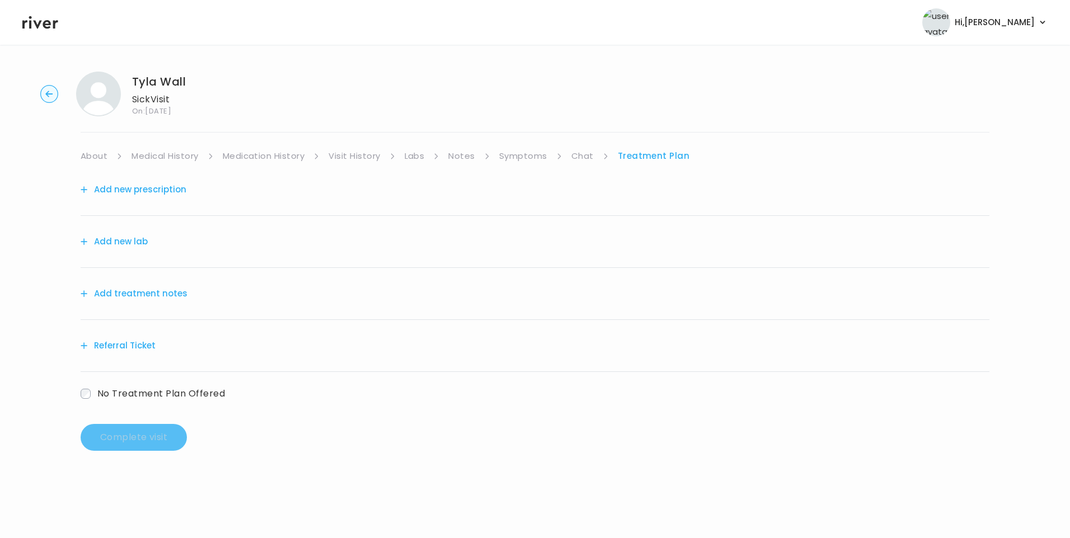
click at [172, 293] on button "Add treatment notes" at bounding box center [134, 294] width 107 height 16
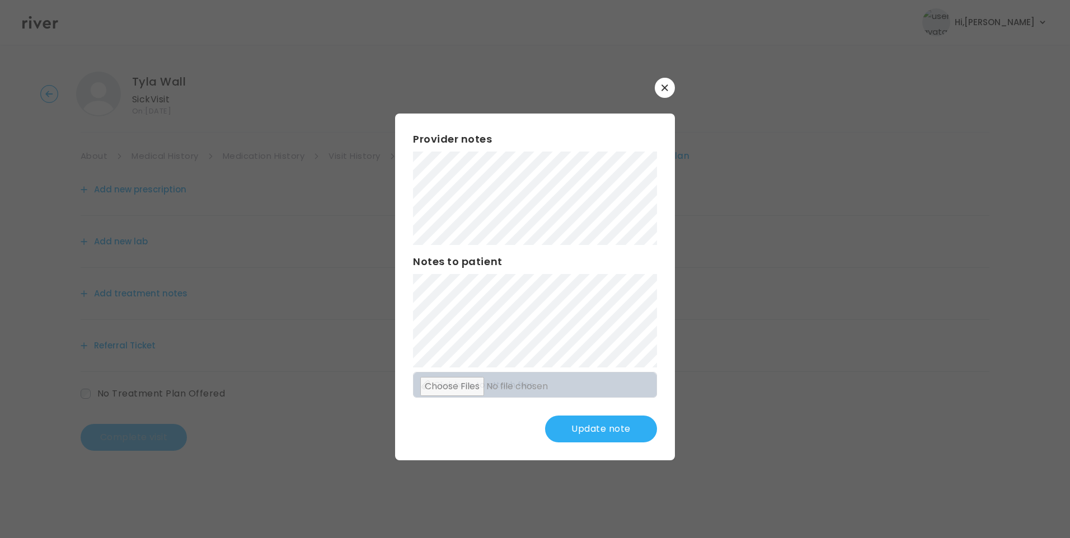
click at [634, 429] on button "Update note" at bounding box center [601, 429] width 112 height 27
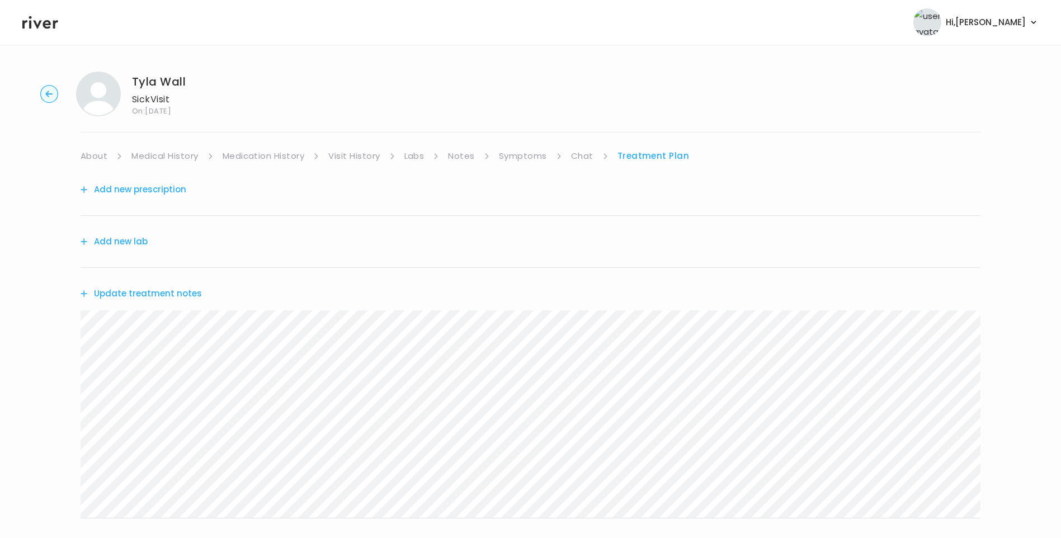
drag, startPoint x: 510, startPoint y: 148, endPoint x: 517, endPoint y: 153, distance: 9.0
click at [510, 149] on link "Symptoms" at bounding box center [523, 156] width 48 height 16
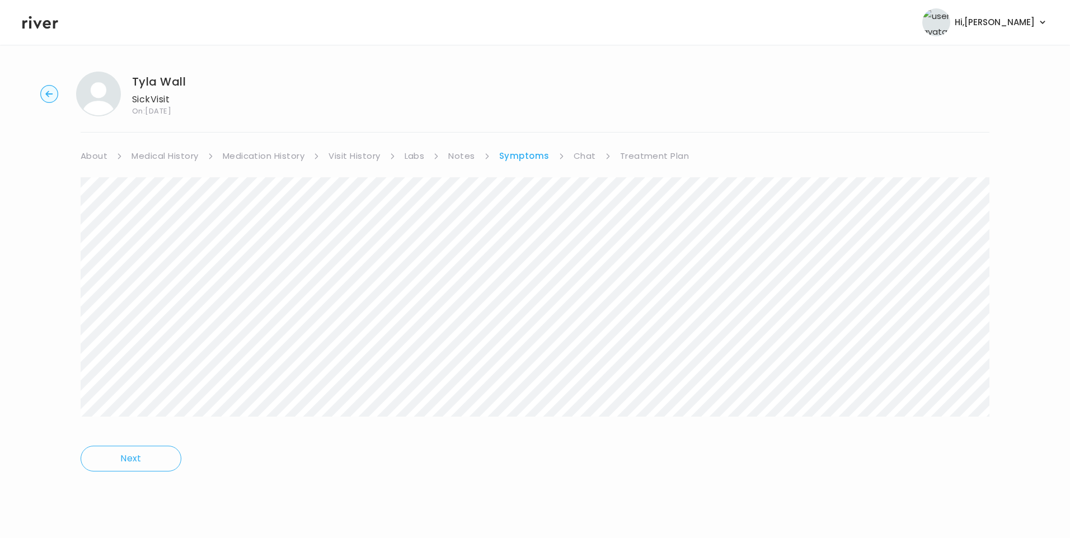
click at [232, 159] on link "Medication History" at bounding box center [264, 156] width 82 height 16
click at [172, 161] on link "Medical History" at bounding box center [164, 156] width 67 height 16
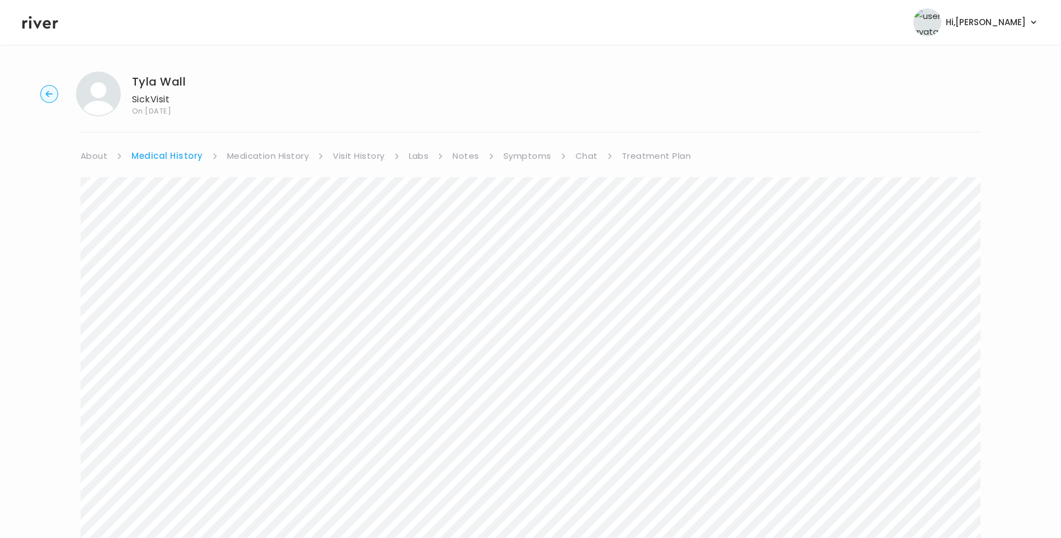
click at [641, 154] on link "Treatment Plan" at bounding box center [656, 156] width 69 height 16
click at [280, 158] on link "Medication History" at bounding box center [264, 156] width 82 height 16
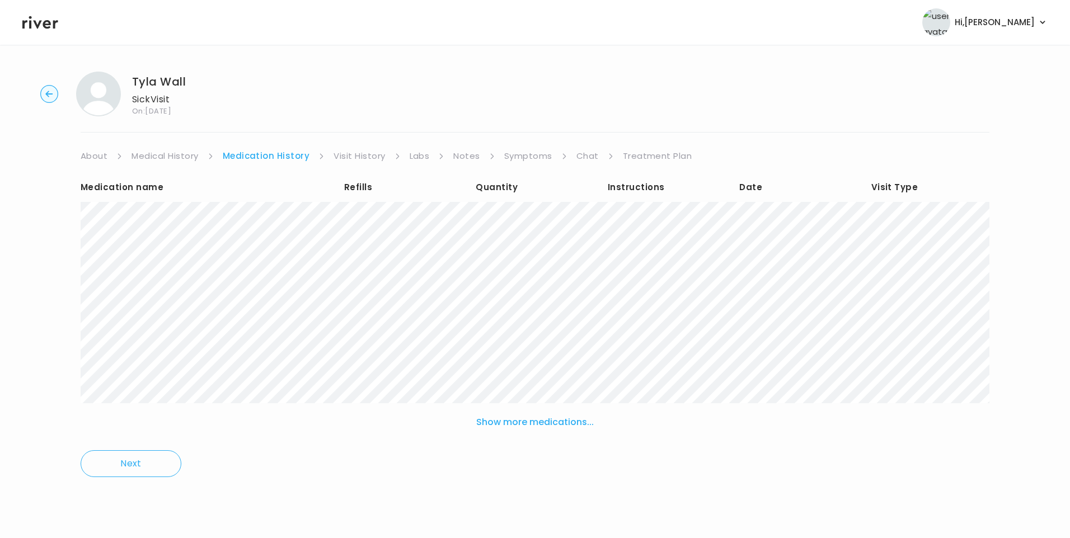
click at [359, 158] on link "Visit History" at bounding box center [358, 156] width 51 height 16
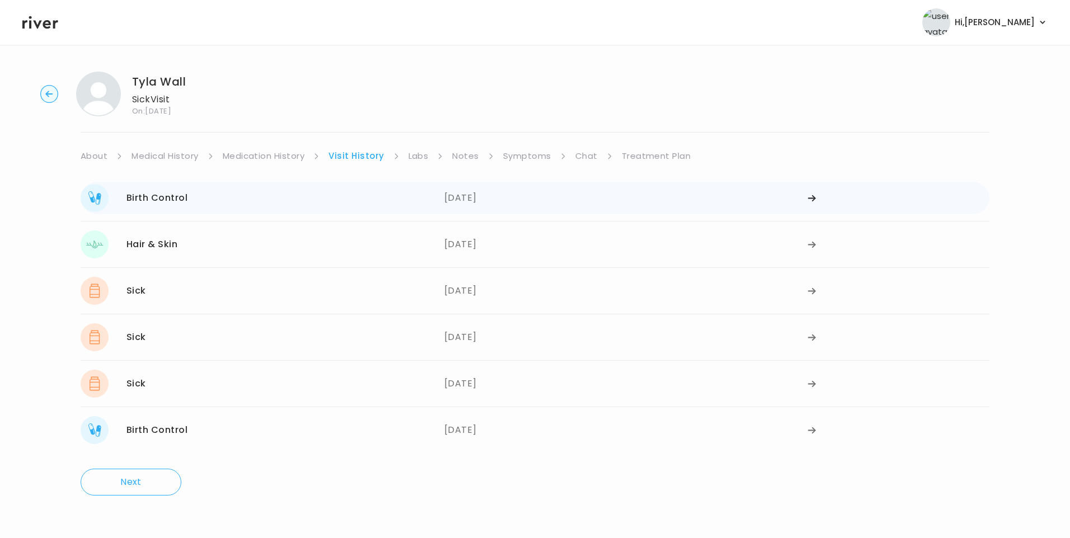
click at [319, 201] on div "Birth Control 07/25/2025" at bounding box center [263, 198] width 364 height 28
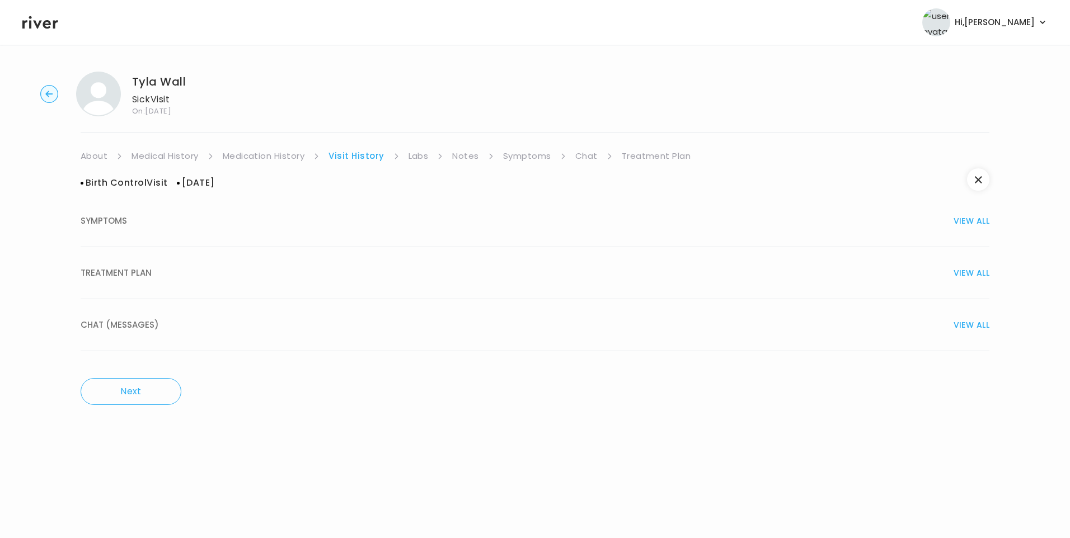
click at [181, 270] on div "TREATMENT PLAN VIEW ALL" at bounding box center [535, 273] width 908 height 16
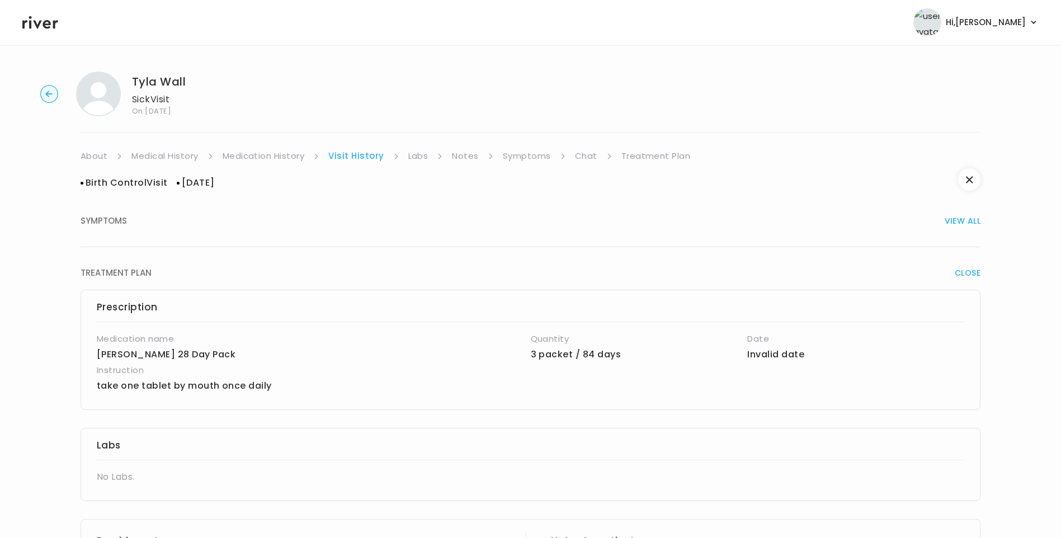
click at [642, 153] on link "Treatment Plan" at bounding box center [656, 156] width 69 height 16
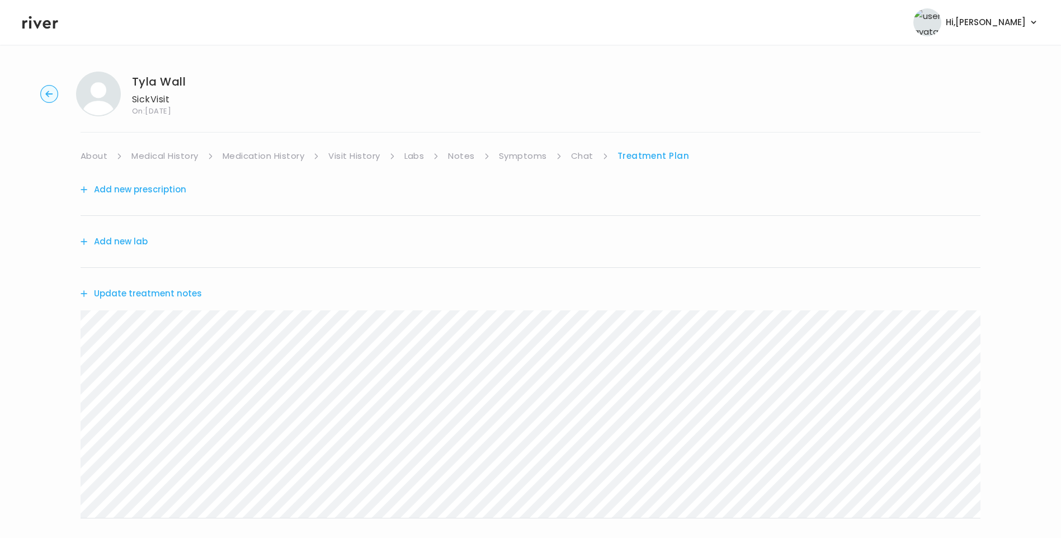
click at [160, 288] on button "Update treatment notes" at bounding box center [141, 294] width 121 height 16
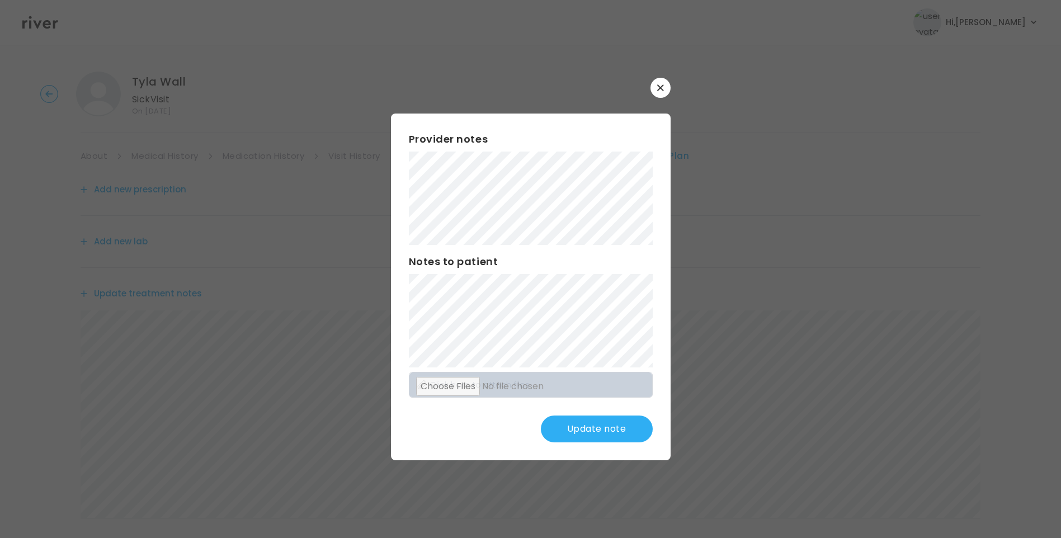
click at [624, 427] on button "Update note" at bounding box center [597, 429] width 112 height 27
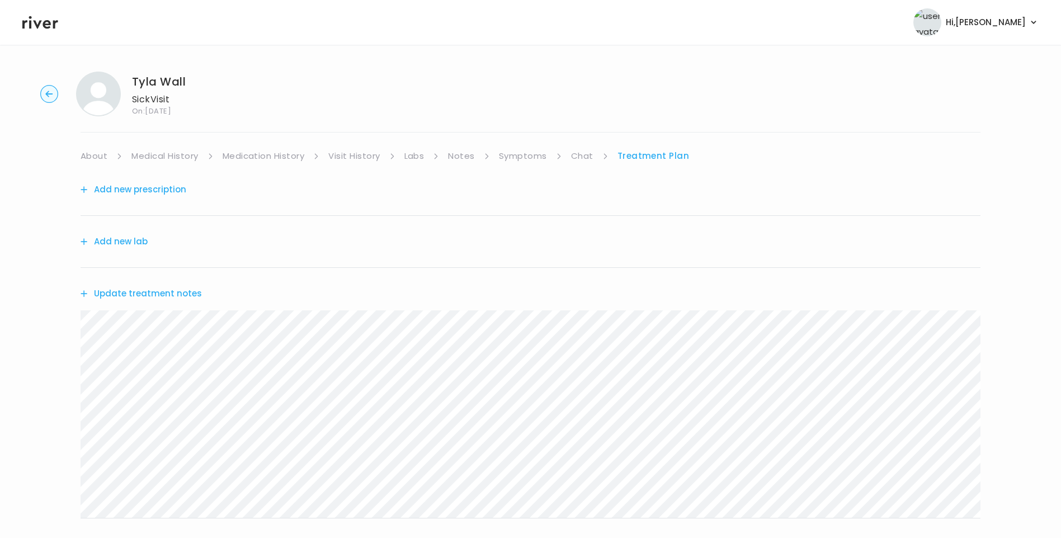
click at [343, 157] on link "Visit History" at bounding box center [353, 156] width 51 height 16
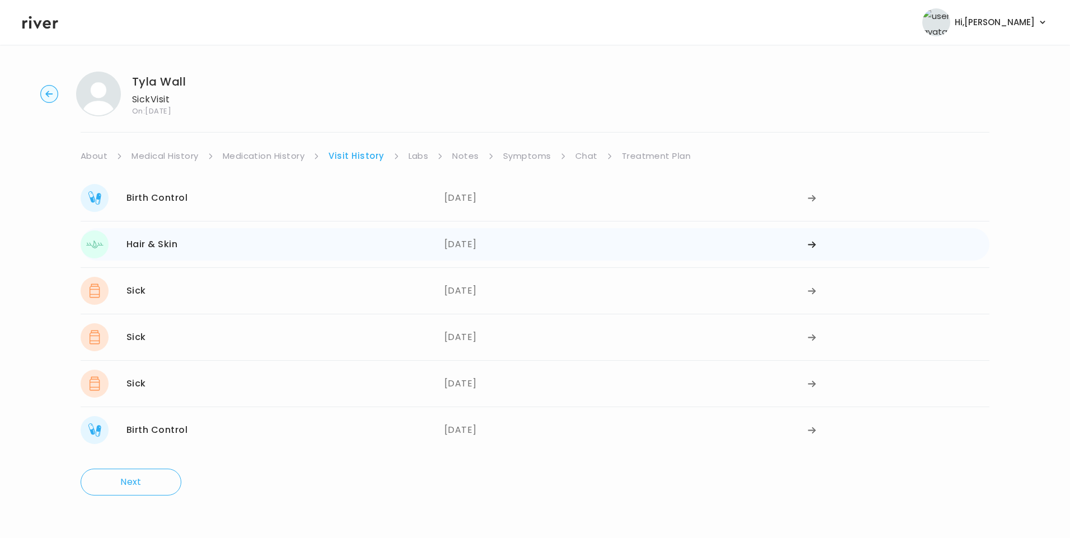
click at [218, 236] on div "Hair & Skin 04/08/2025" at bounding box center [263, 244] width 364 height 28
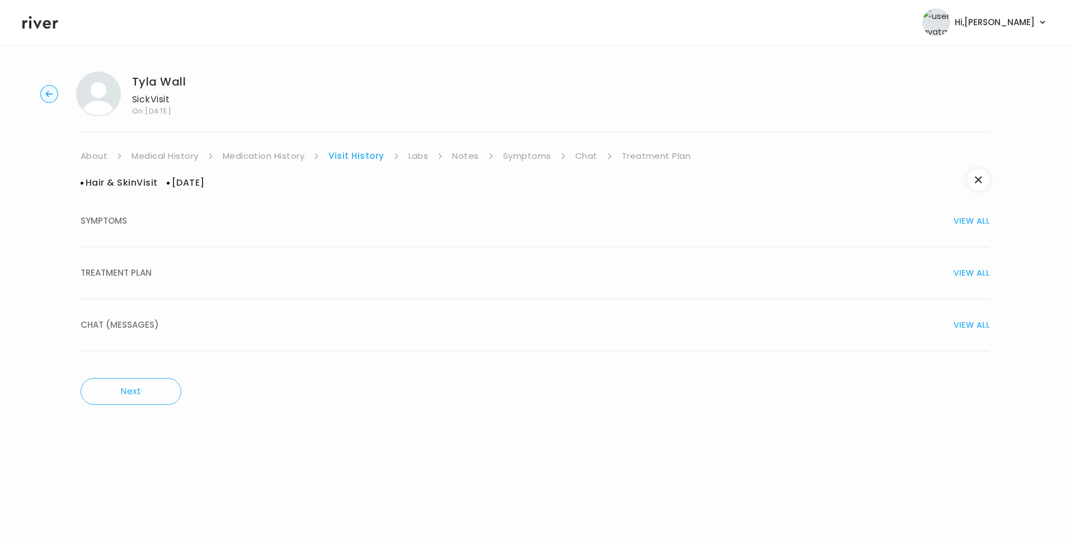
click at [180, 276] on div "TREATMENT PLAN VIEW ALL" at bounding box center [535, 273] width 908 height 16
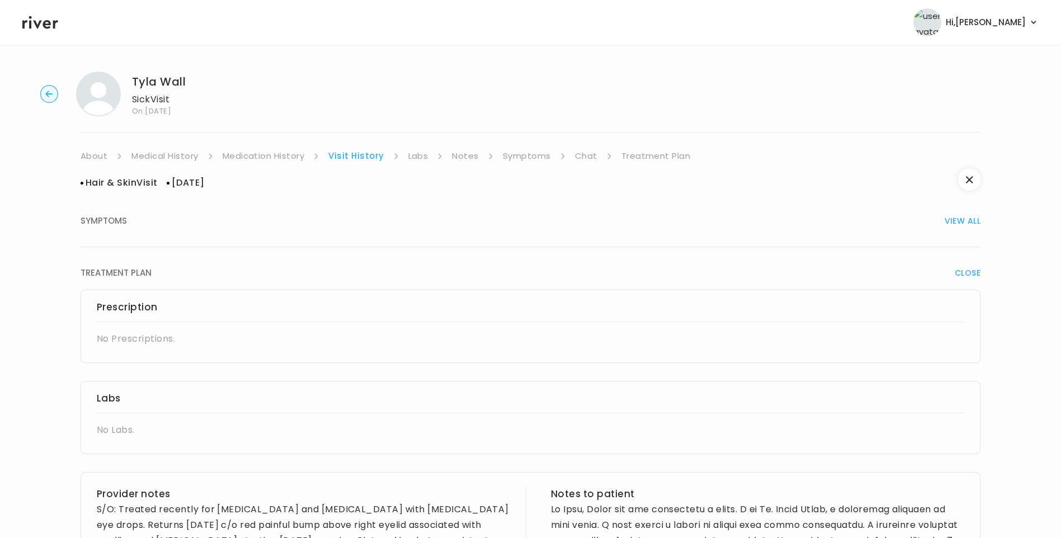
click at [652, 157] on link "Treatment Plan" at bounding box center [656, 156] width 69 height 16
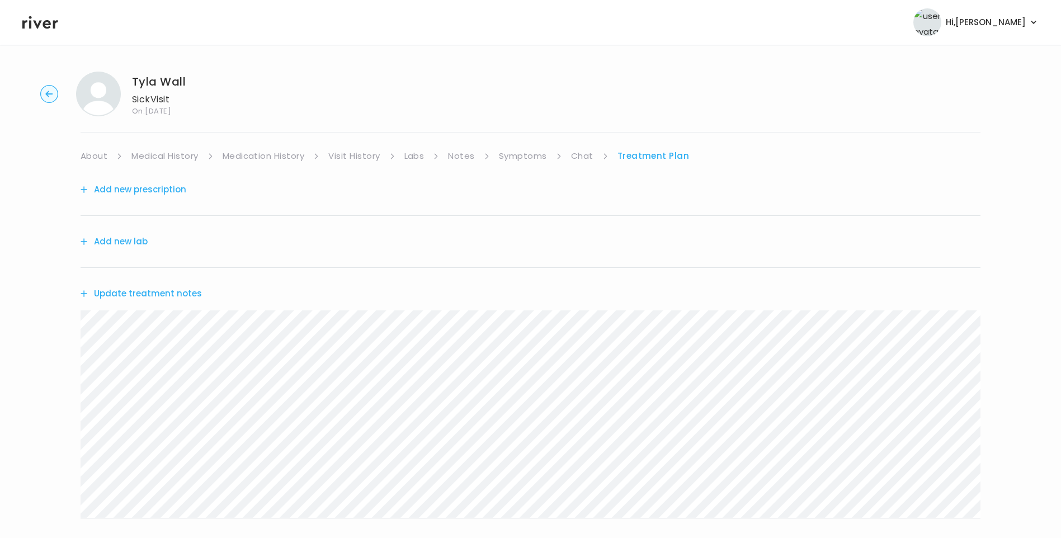
click at [171, 287] on button "Update treatment notes" at bounding box center [141, 294] width 121 height 16
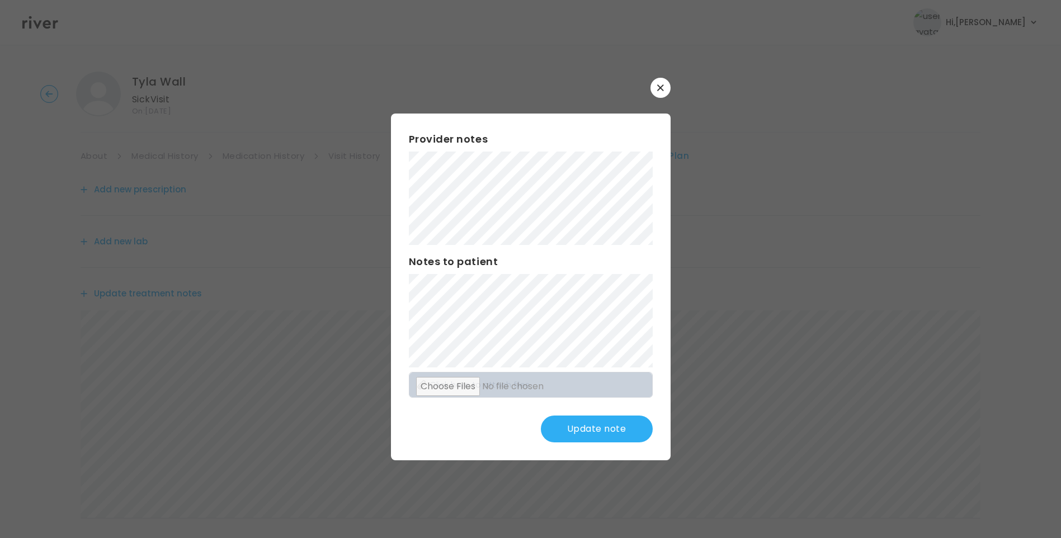
click at [599, 435] on button "Update note" at bounding box center [597, 429] width 112 height 27
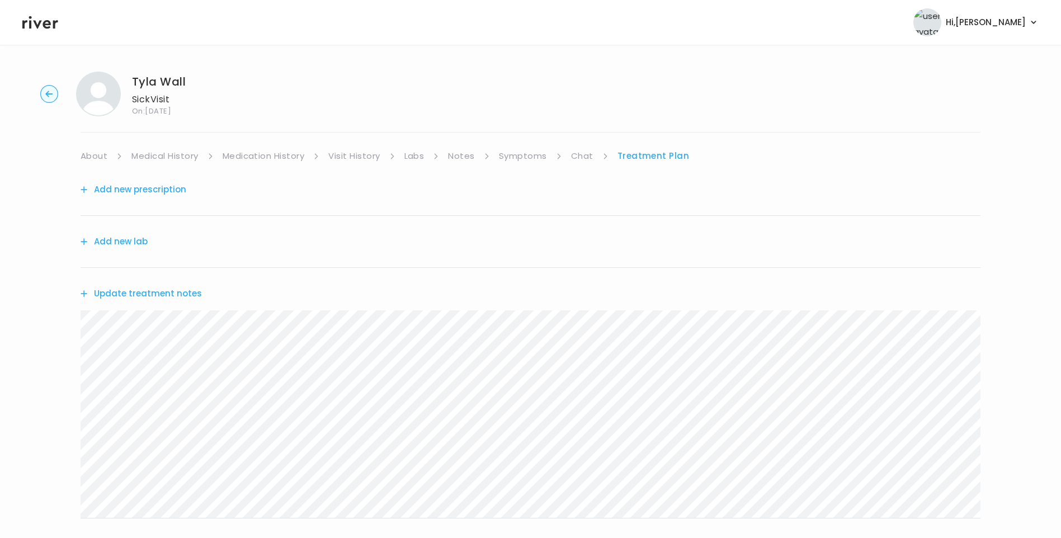
click at [166, 291] on button "Update treatment notes" at bounding box center [141, 294] width 121 height 16
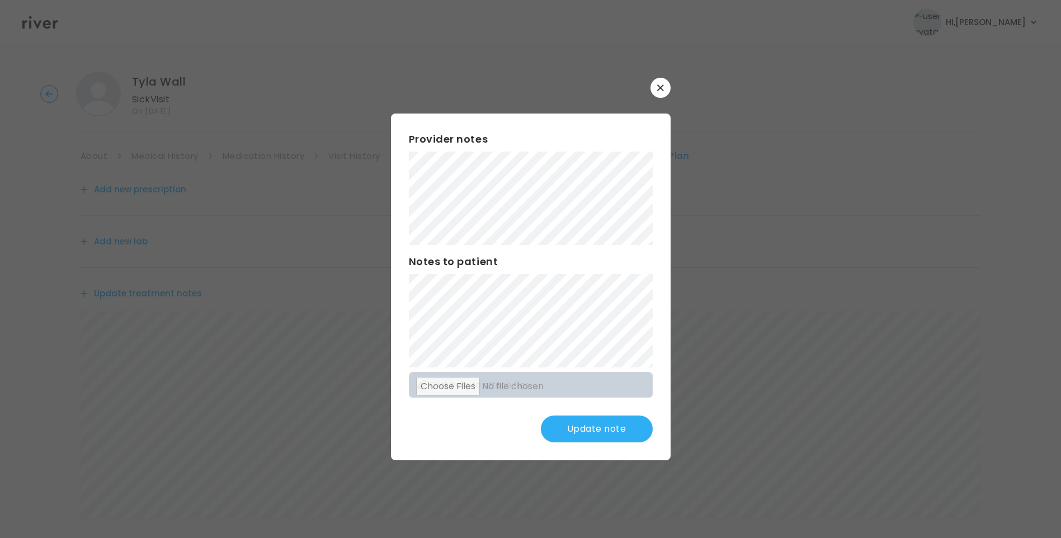
click at [616, 436] on button "Update note" at bounding box center [597, 429] width 112 height 27
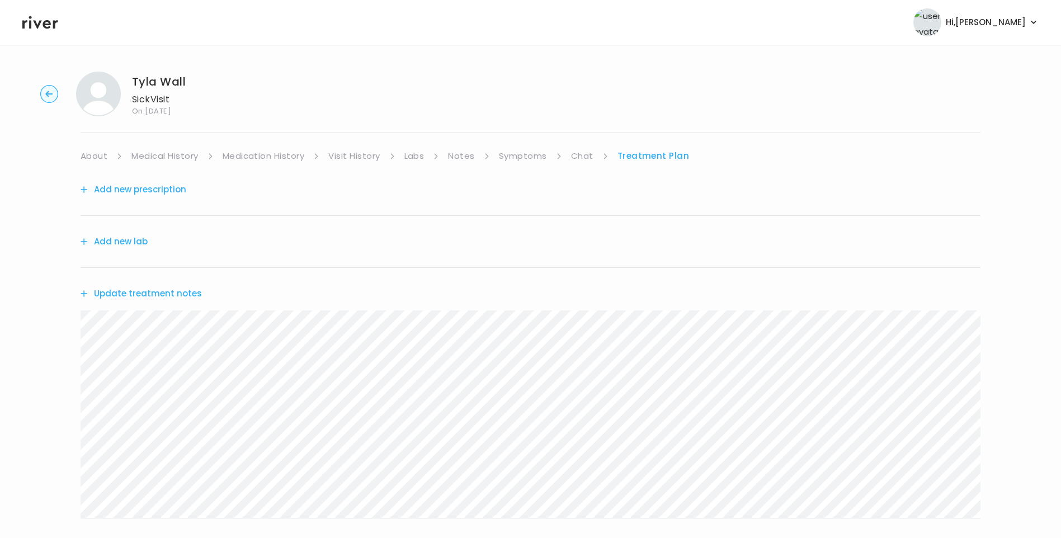
click at [185, 292] on button "Update treatment notes" at bounding box center [141, 294] width 121 height 16
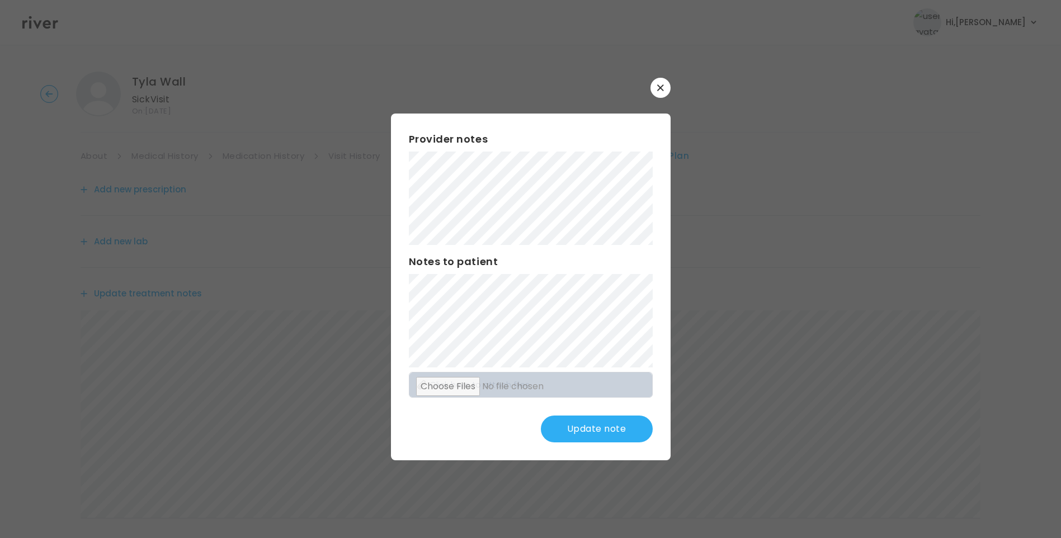
click at [614, 431] on button "Update note" at bounding box center [597, 429] width 112 height 27
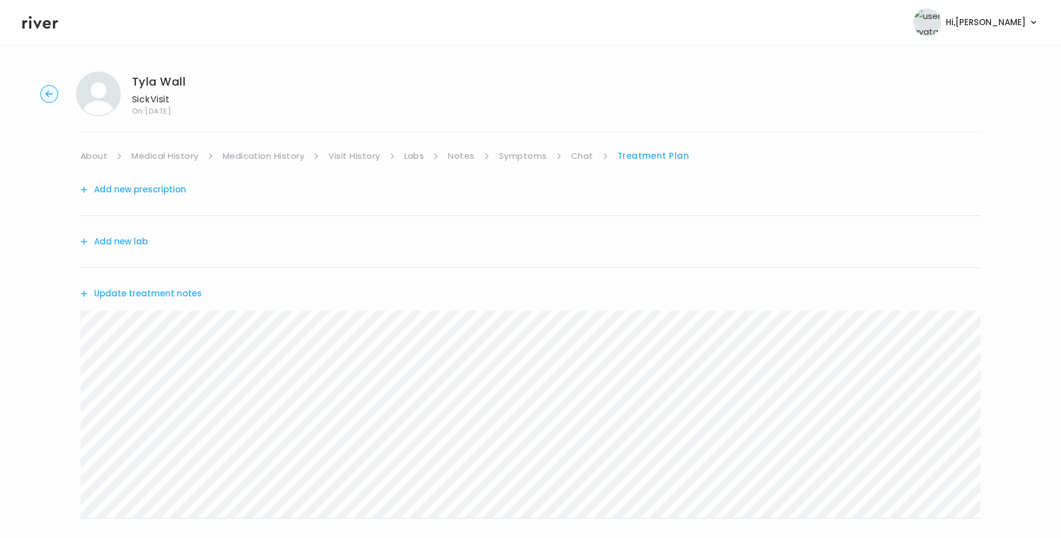
click at [155, 198] on div "Add new prescription" at bounding box center [531, 190] width 900 height 52
click at [155, 187] on button "Add new prescription" at bounding box center [134, 190] width 106 height 16
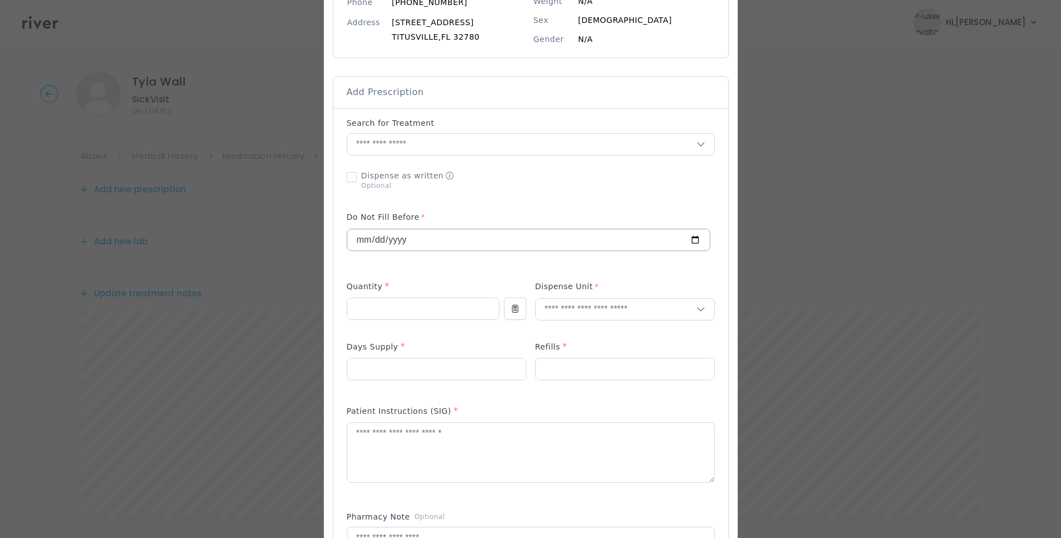
scroll to position [168, 0]
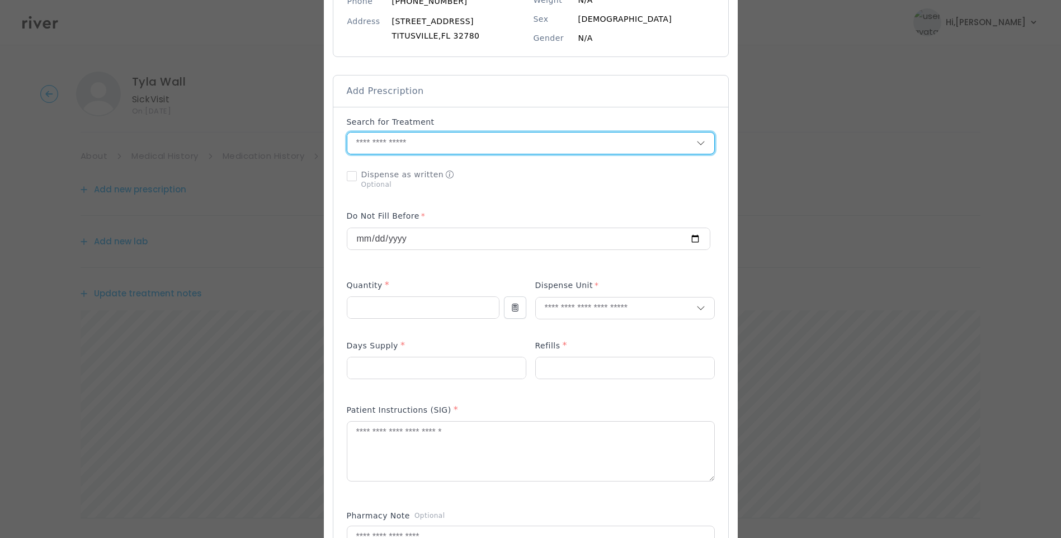
click at [389, 150] on input "text" at bounding box center [521, 143] width 349 height 21
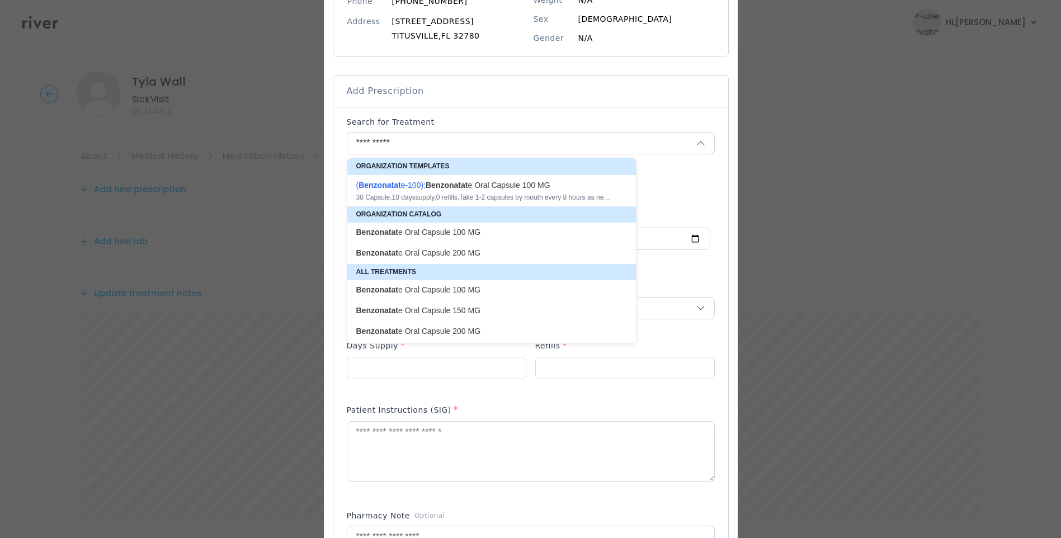
click at [514, 180] on div "( Benzonatat e-100 ): Benzonatat e Oral Capsule 100 MG" at bounding box center [484, 185] width 257 height 11
type input "**********"
type input "**"
type input "*"
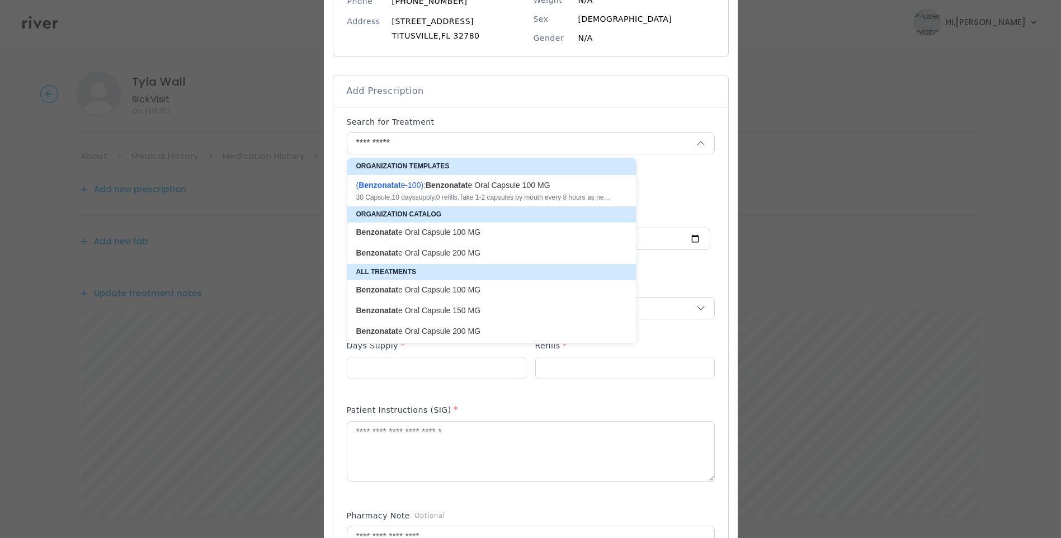
type textarea "**********"
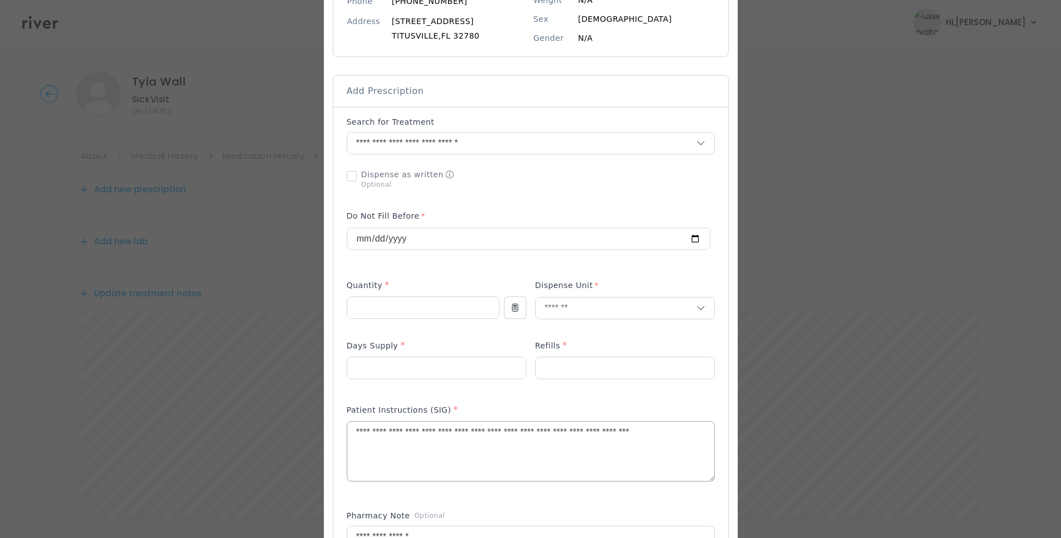
click at [378, 435] on textarea "**********" at bounding box center [530, 451] width 367 height 59
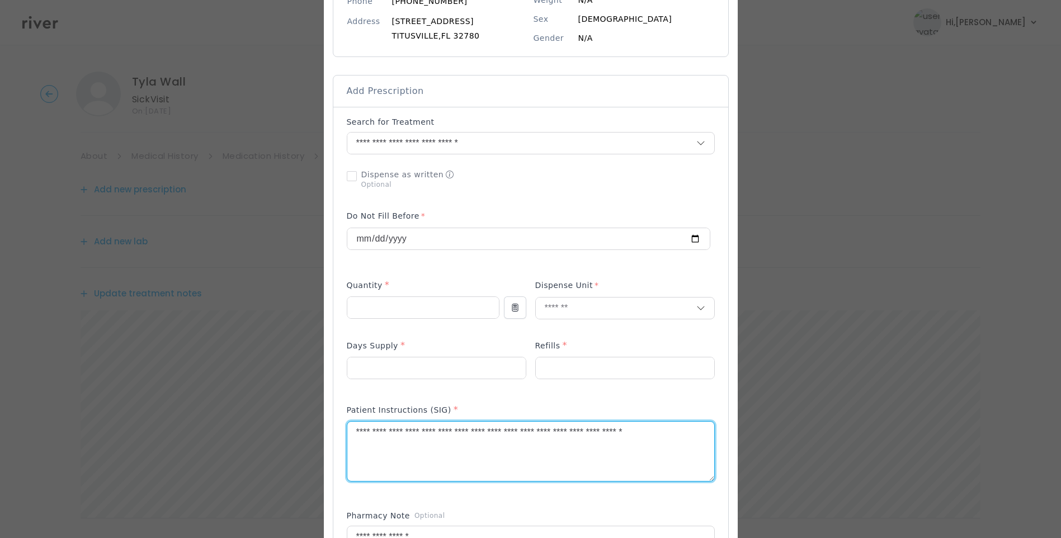
click at [407, 434] on textarea "**********" at bounding box center [530, 451] width 367 height 59
drag, startPoint x: 509, startPoint y: 434, endPoint x: 560, endPoint y: 431, distance: 51.5
click at [561, 432] on textarea "**********" at bounding box center [530, 451] width 367 height 59
drag, startPoint x: 552, startPoint y: 434, endPoint x: 725, endPoint y: 432, distance: 173.4
click at [725, 432] on div at bounding box center [531, 432] width 414 height 1093
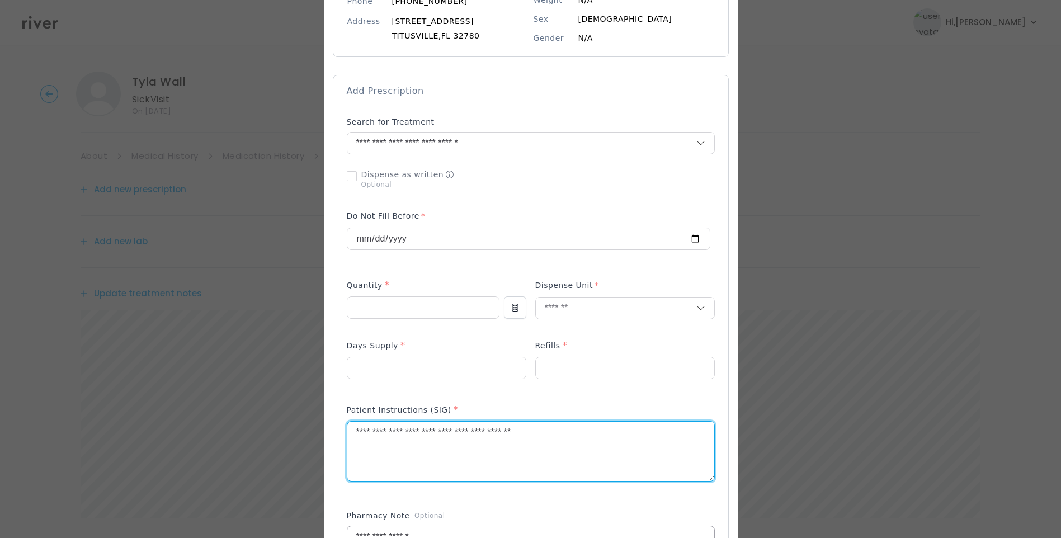
scroll to position [280, 0]
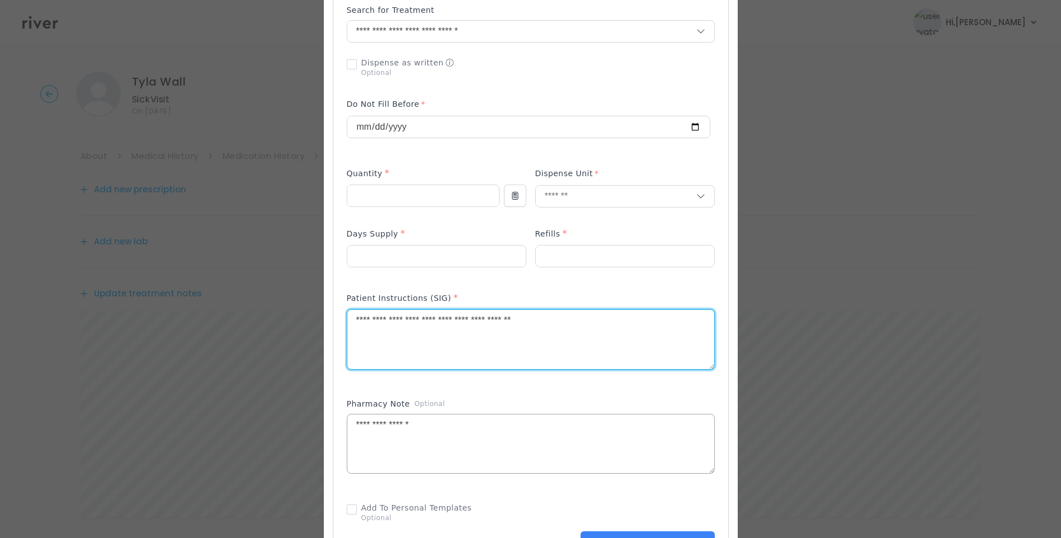
type textarea "**********"
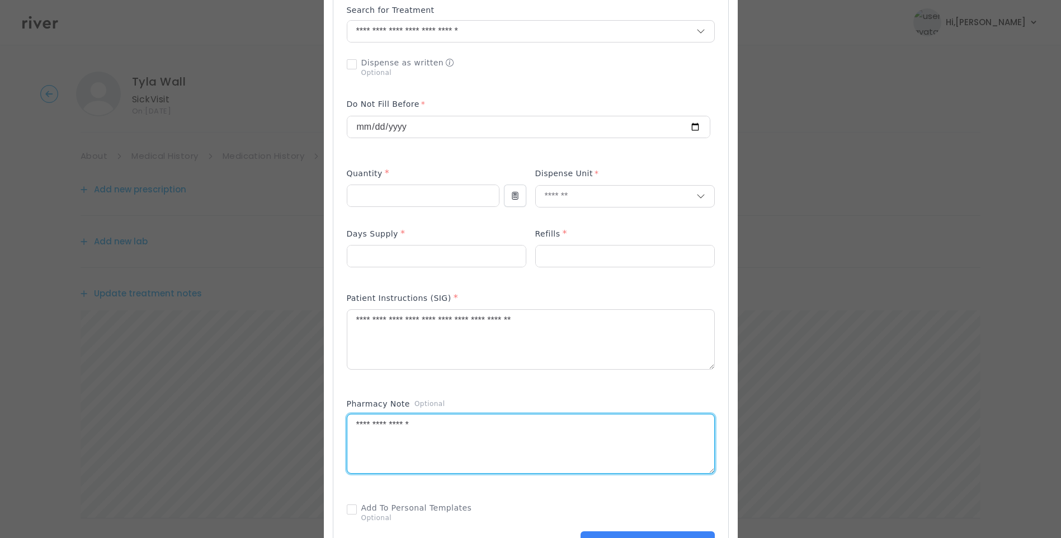
drag, startPoint x: 425, startPoint y: 427, endPoint x: 300, endPoint y: 421, distance: 124.9
click at [300, 421] on div "​" at bounding box center [530, 302] width 1061 height 1165
click at [412, 437] on textarea at bounding box center [530, 444] width 367 height 59
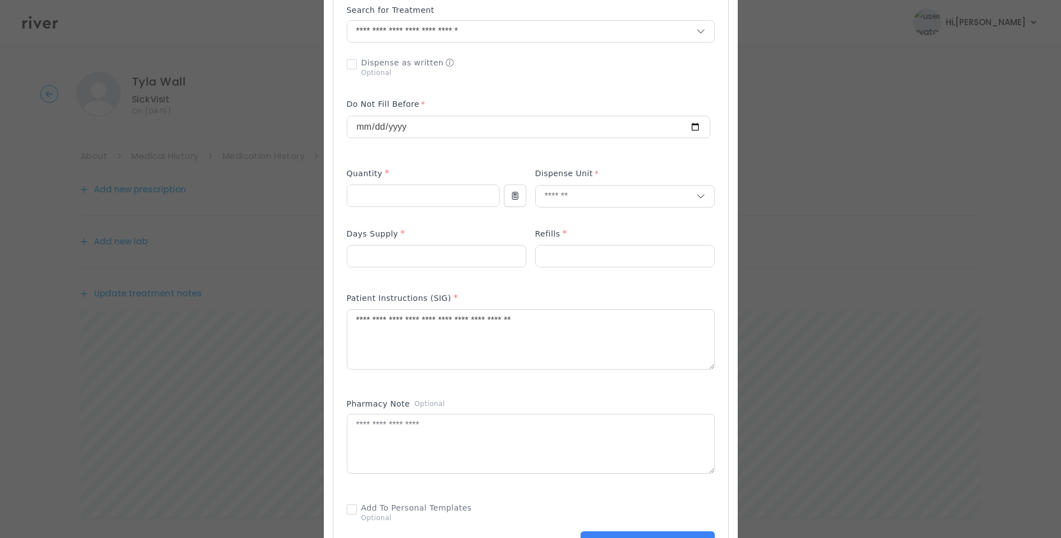
click at [568, 143] on p at bounding box center [529, 145] width 364 height 12
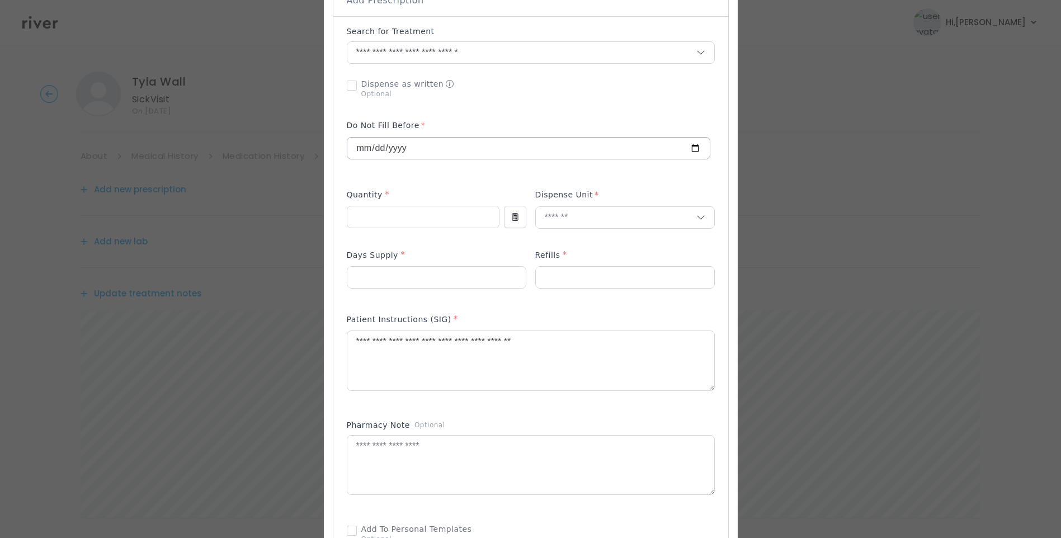
scroll to position [224, 0]
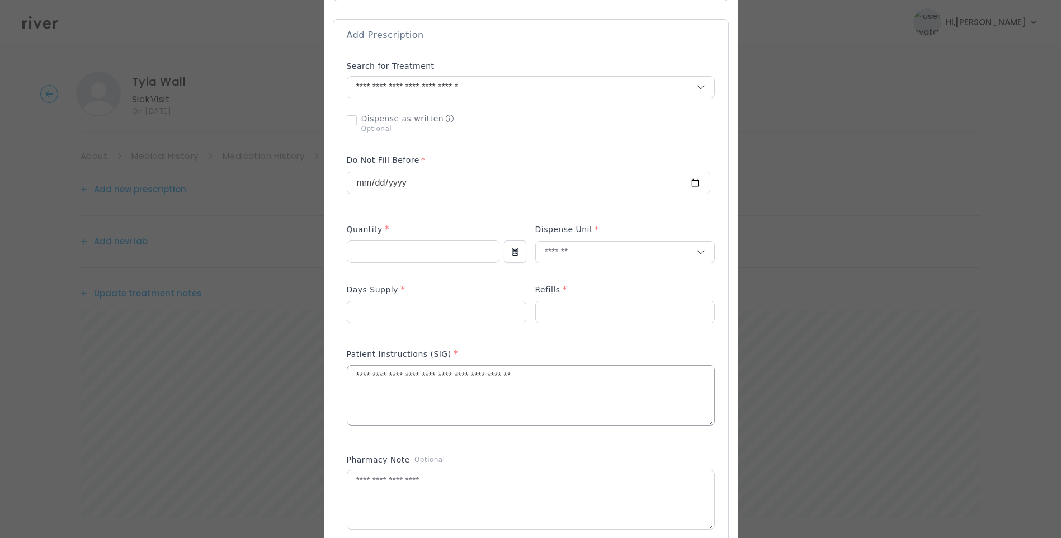
click at [574, 380] on textarea "**********" at bounding box center [530, 395] width 367 height 59
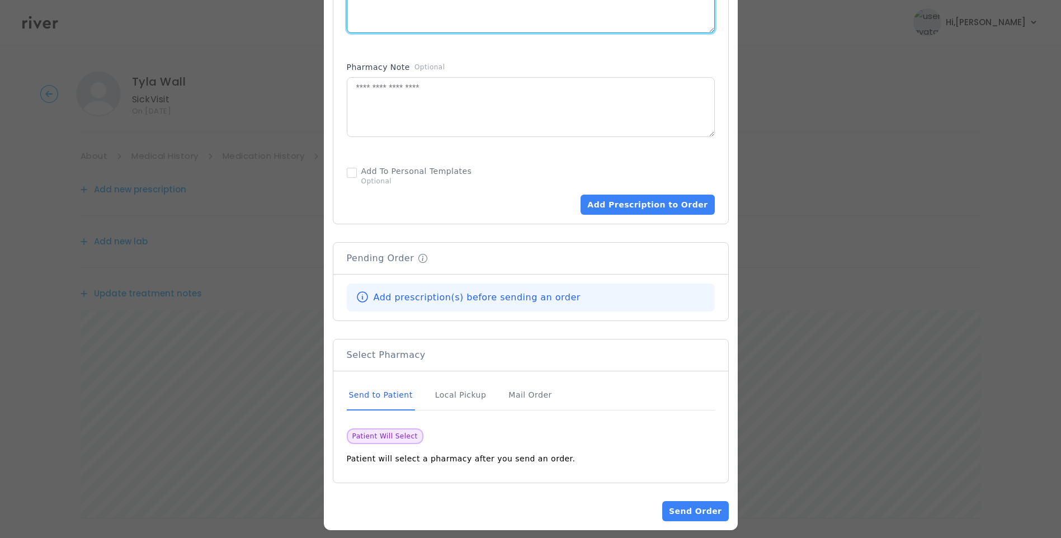
scroll to position [627, 0]
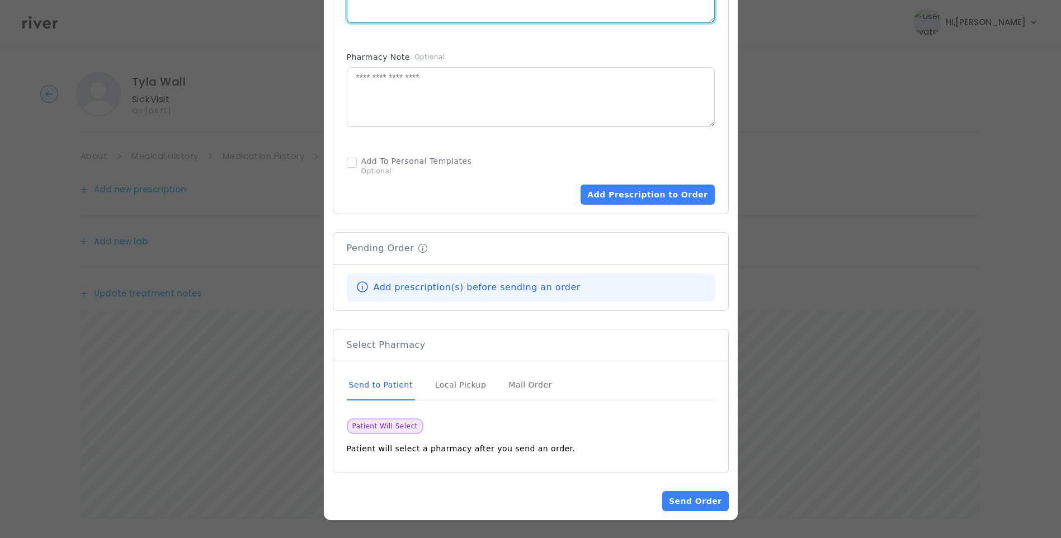
click at [390, 384] on div "Send to Patient" at bounding box center [381, 385] width 68 height 30
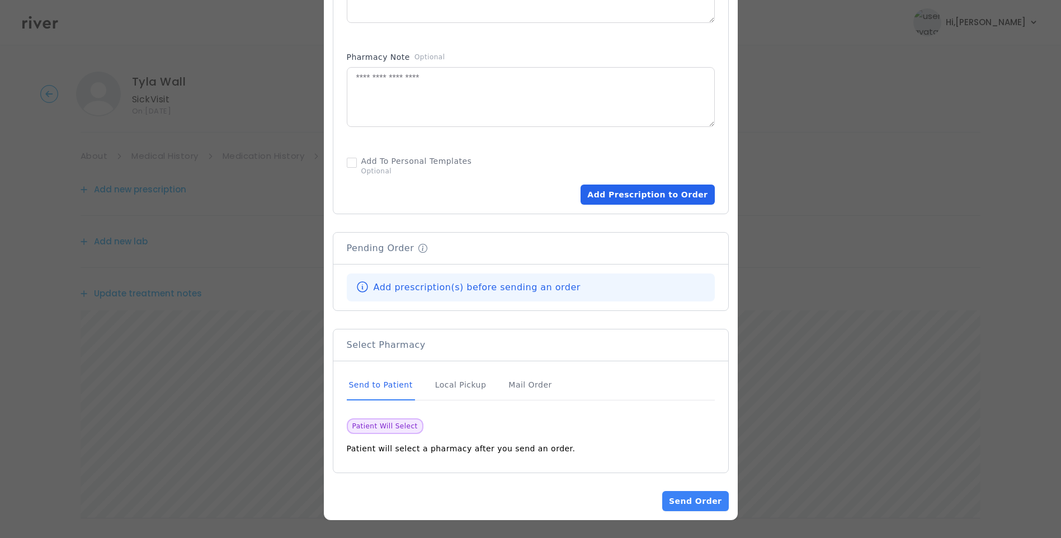
click at [675, 195] on button "Add Prescription to Order" at bounding box center [648, 195] width 134 height 20
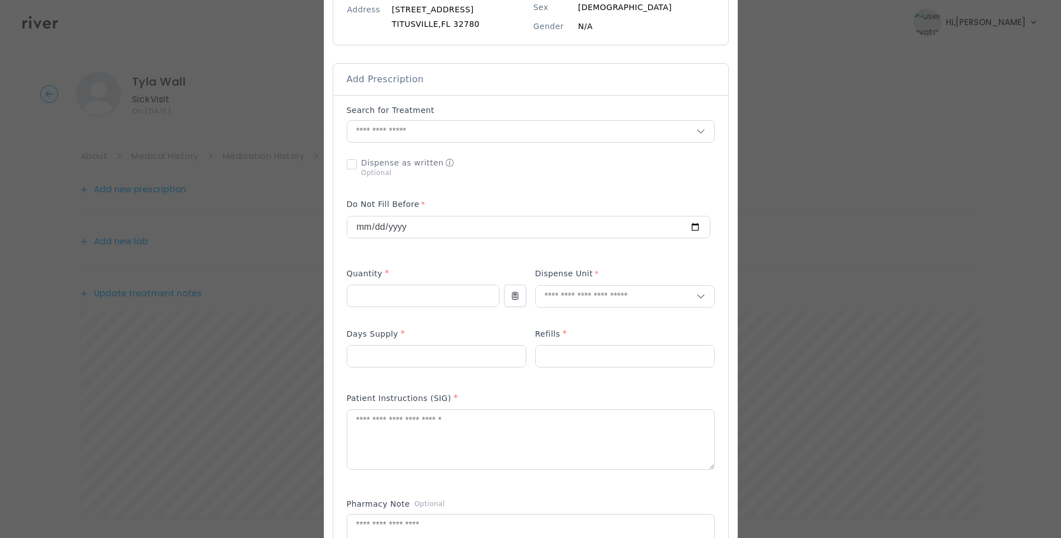
scroll to position [177, 0]
click at [381, 135] on input "text" at bounding box center [521, 134] width 349 height 21
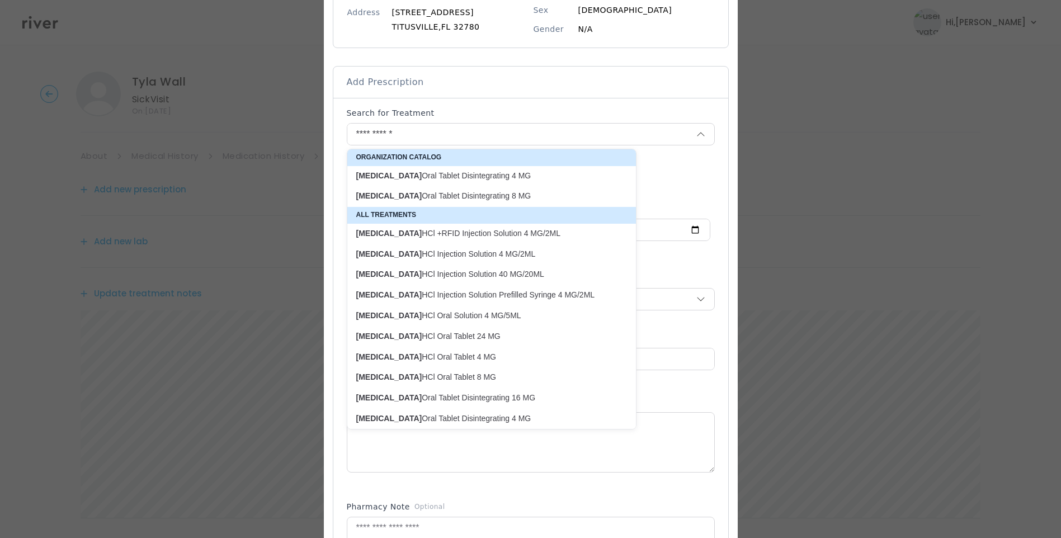
click at [501, 180] on p "Ondansetron Oral Tablet Disintegrating 4 MG" at bounding box center [484, 176] width 257 height 11
type input "**********"
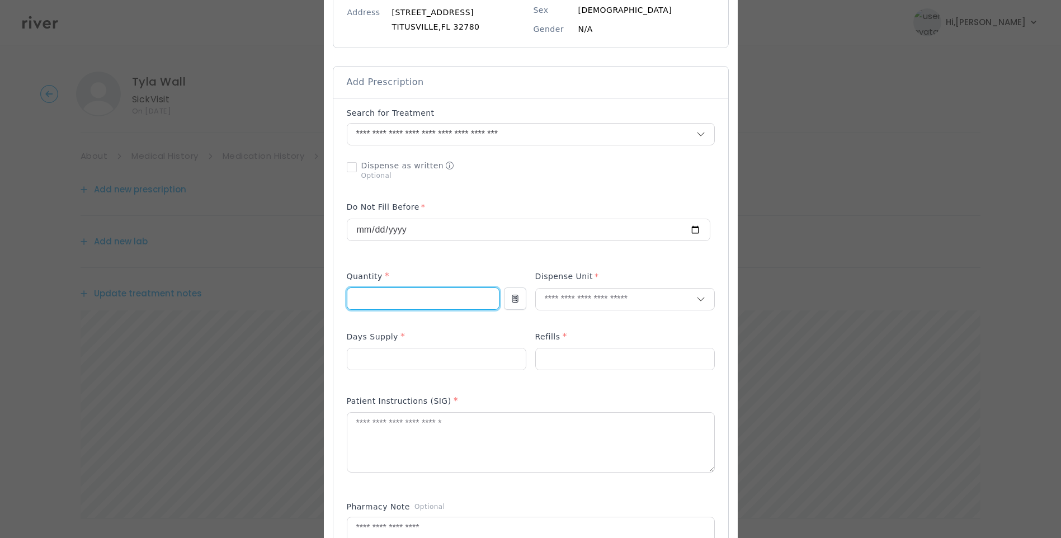
click at [410, 299] on input "number" at bounding box center [423, 298] width 152 height 21
type input "**"
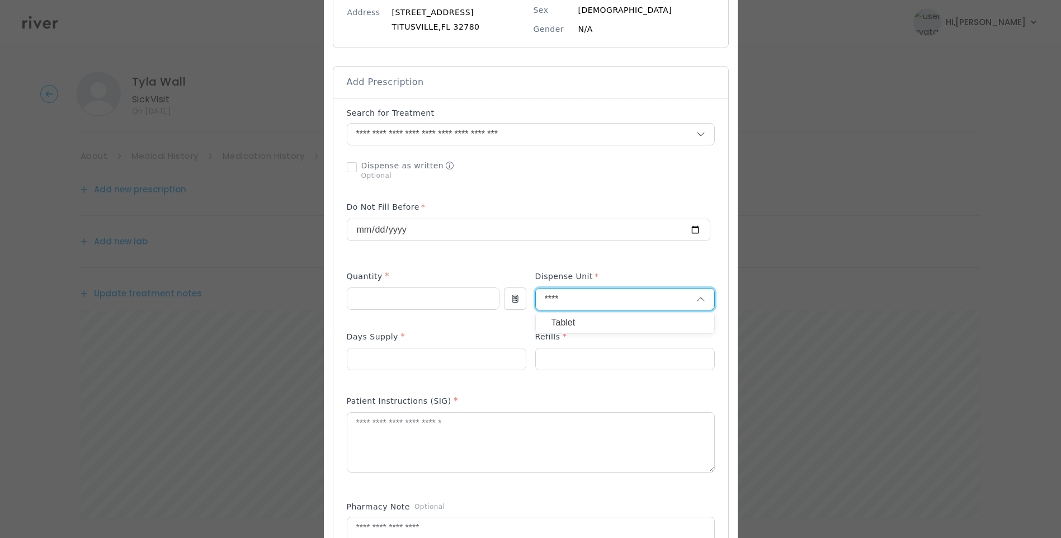
type input "****"
click at [611, 327] on p "Tablet" at bounding box center [625, 323] width 147 height 16
click at [558, 360] on input "number" at bounding box center [625, 359] width 178 height 21
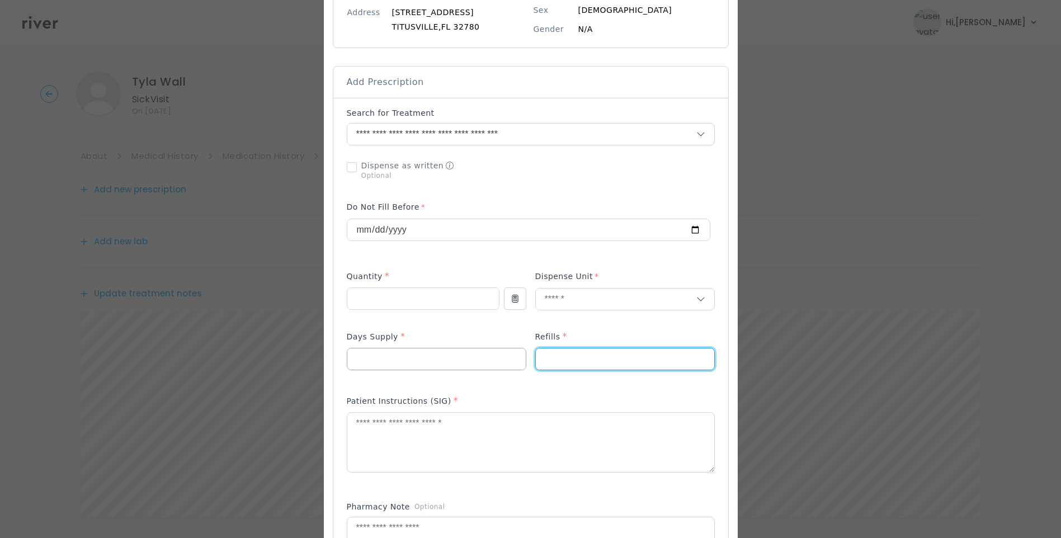
type input "*"
click at [398, 370] on div at bounding box center [437, 359] width 180 height 22
click at [394, 358] on input "number" at bounding box center [436, 359] width 178 height 21
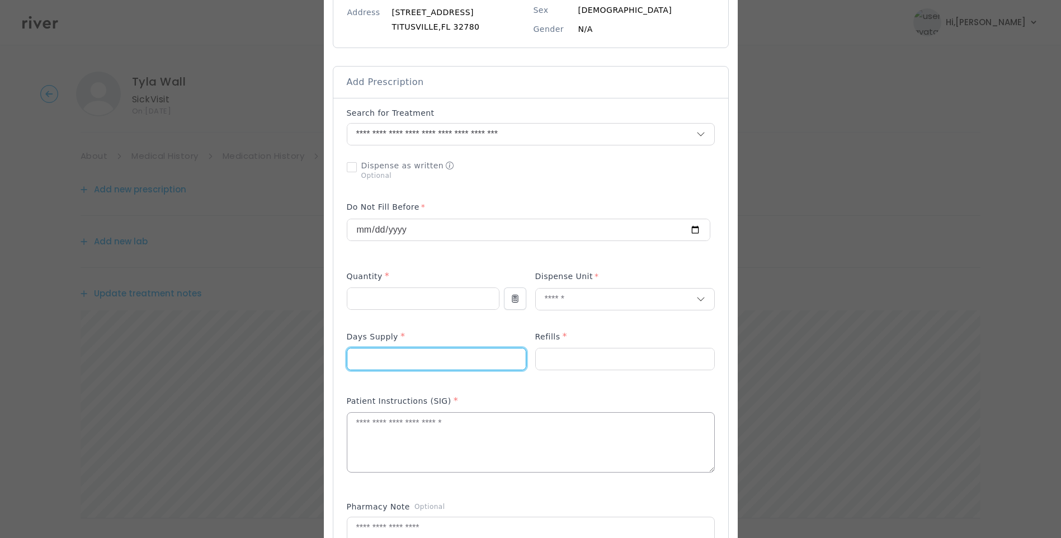
click at [360, 436] on textarea at bounding box center [530, 442] width 367 height 59
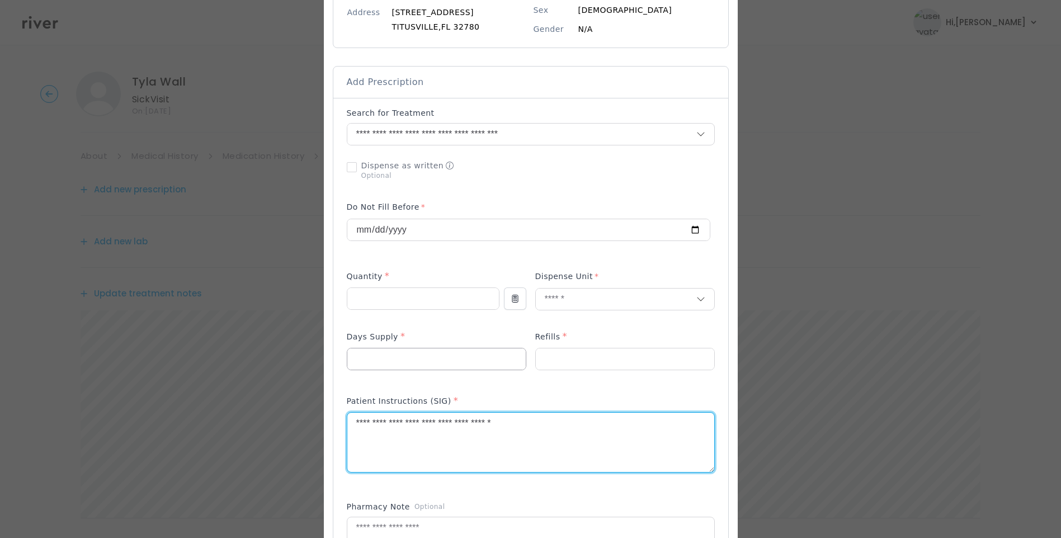
type textarea "**********"
click at [375, 356] on input "number" at bounding box center [436, 359] width 178 height 21
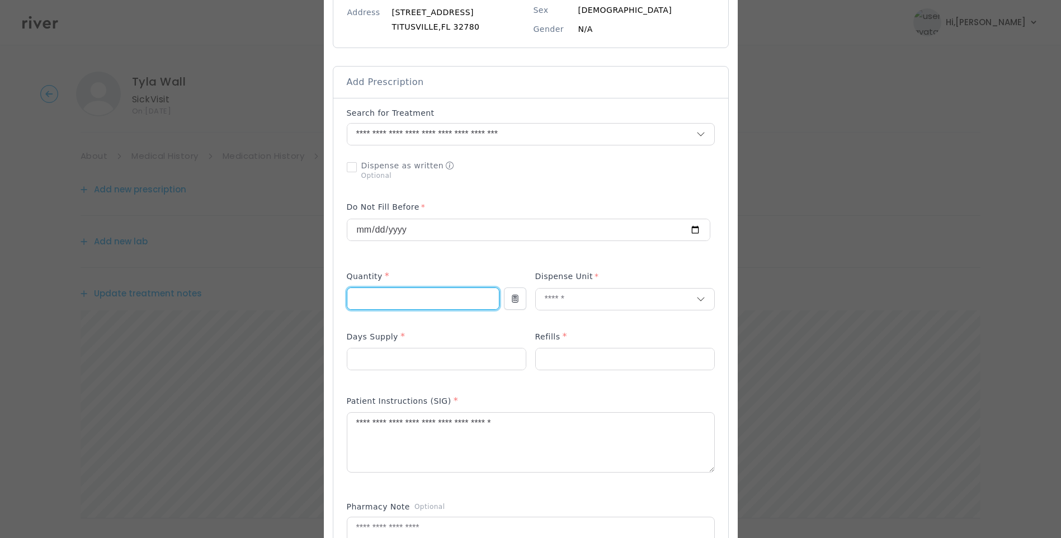
drag, startPoint x: 337, startPoint y: 299, endPoint x: 332, endPoint y: 297, distance: 5.8
click at [333, 299] on div "Add Prescription to Order" at bounding box center [530, 381] width 395 height 566
type input "**"
click at [431, 355] on input "number" at bounding box center [436, 359] width 178 height 21
click at [396, 355] on input "*" at bounding box center [436, 359] width 178 height 21
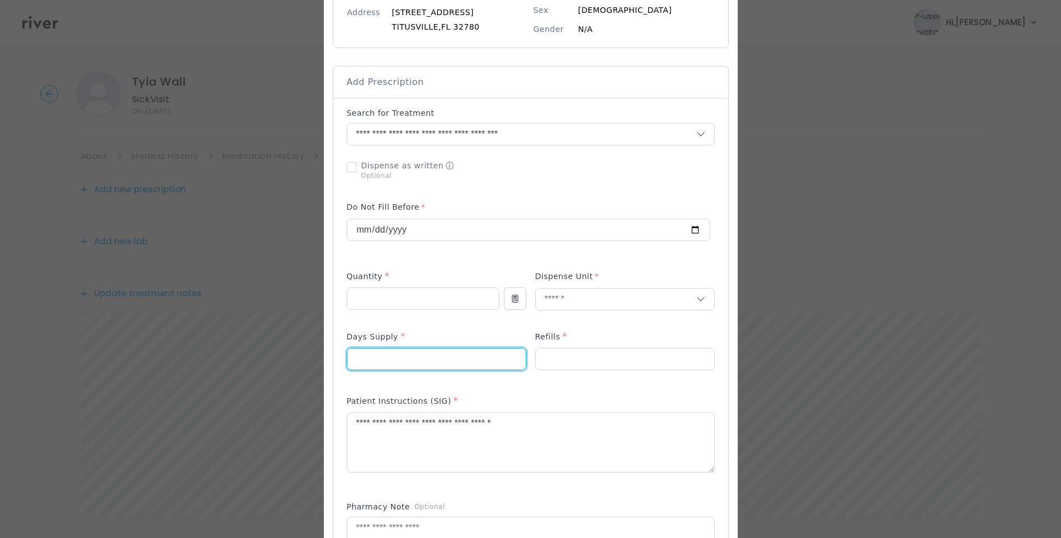
type input "*"
click at [436, 340] on div "Days Supply *" at bounding box center [437, 339] width 180 height 18
click at [547, 429] on textarea "**********" at bounding box center [530, 442] width 367 height 59
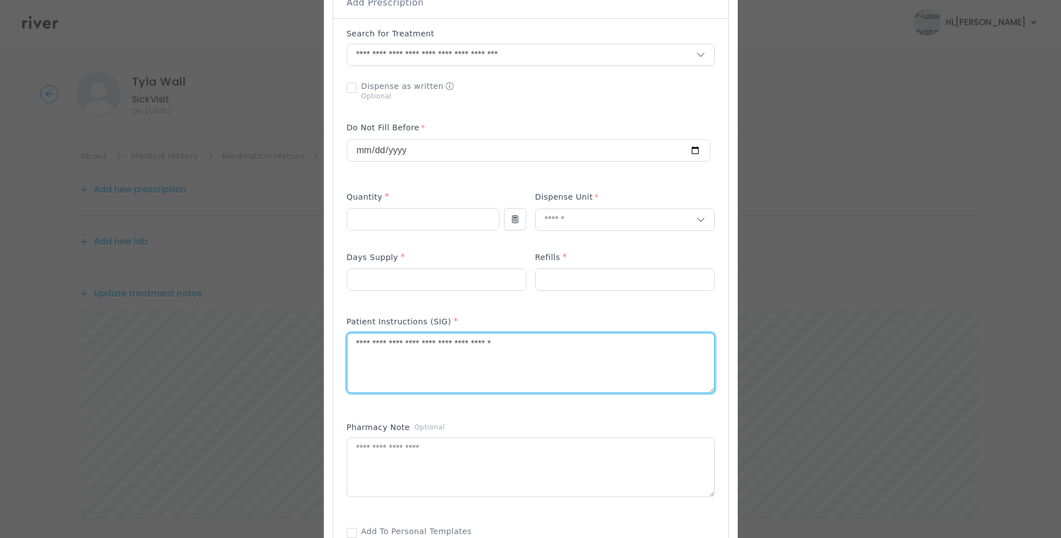
scroll to position [289, 0]
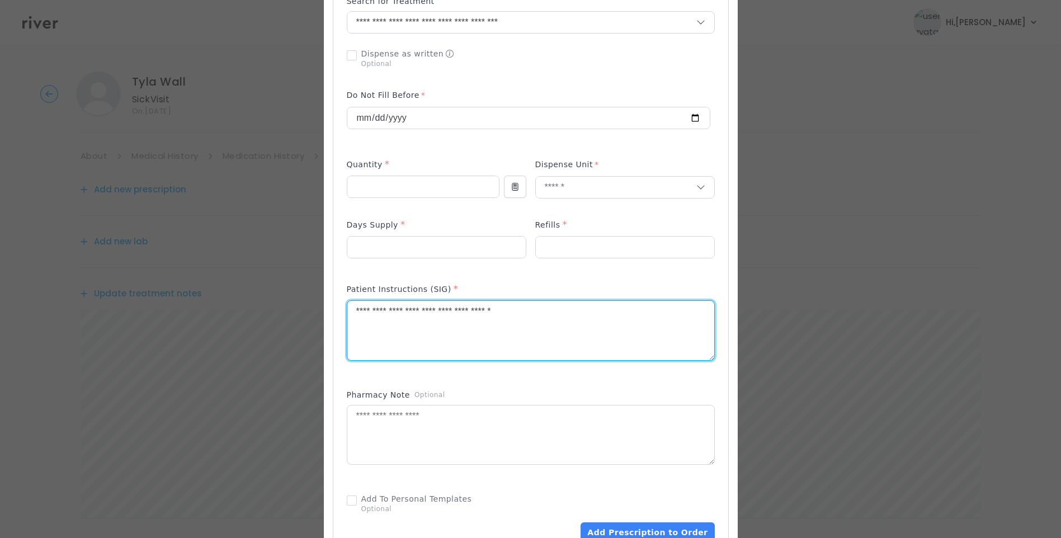
click at [563, 311] on textarea "**********" at bounding box center [530, 330] width 367 height 59
click at [493, 422] on textarea at bounding box center [530, 435] width 367 height 59
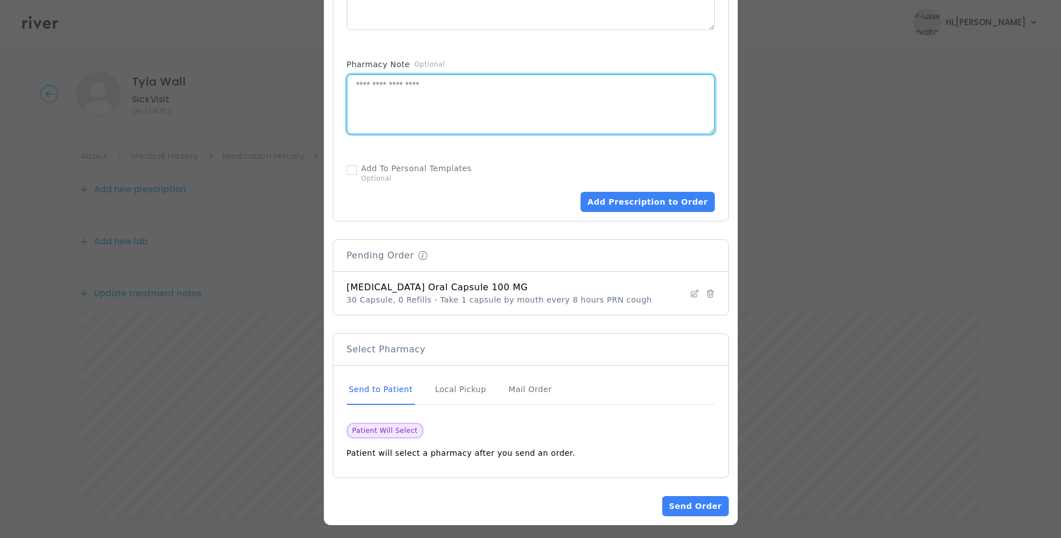
scroll to position [624, 0]
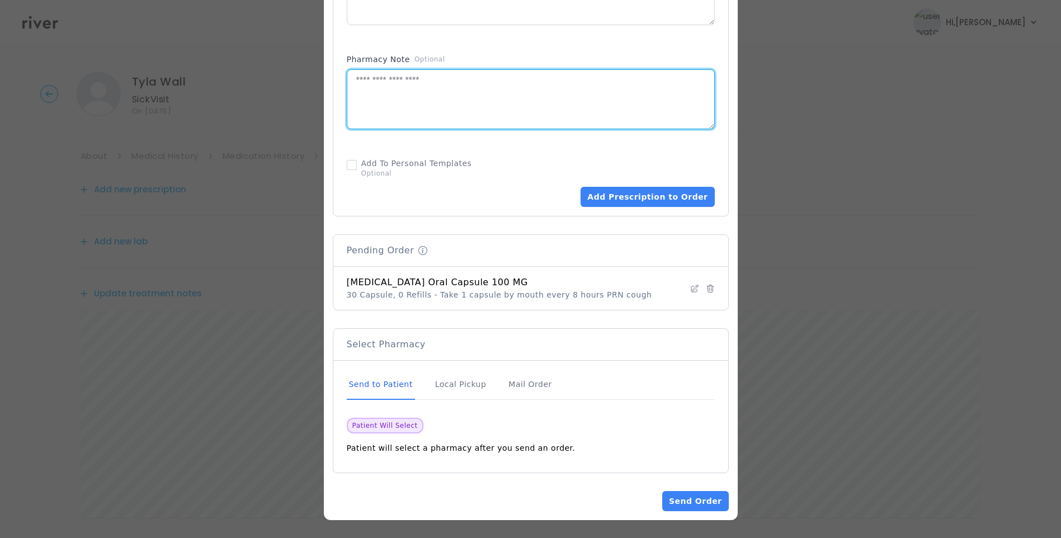
click at [392, 387] on div "Send to Patient" at bounding box center [381, 385] width 68 height 30
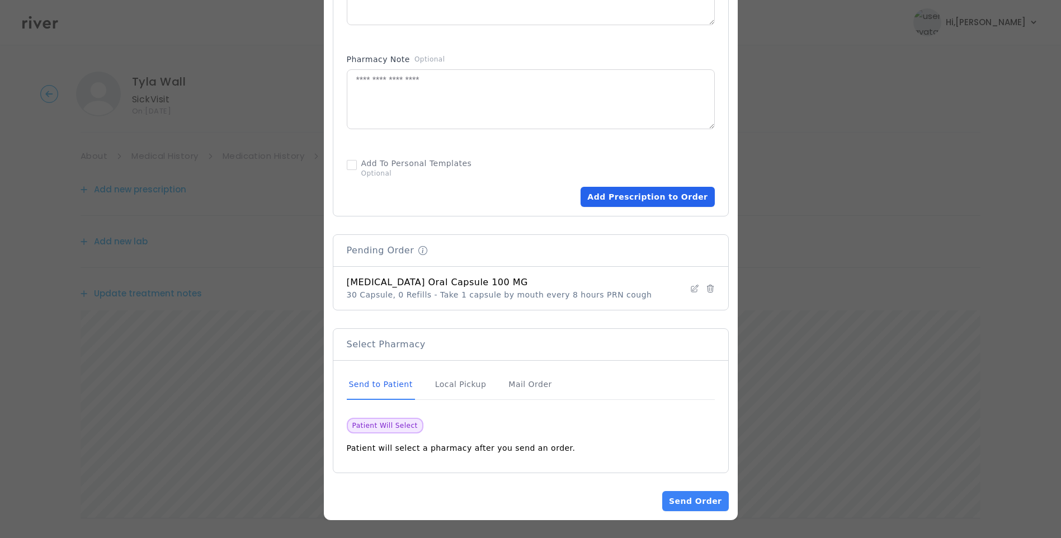
click at [655, 195] on button "Add Prescription to Order" at bounding box center [648, 197] width 134 height 20
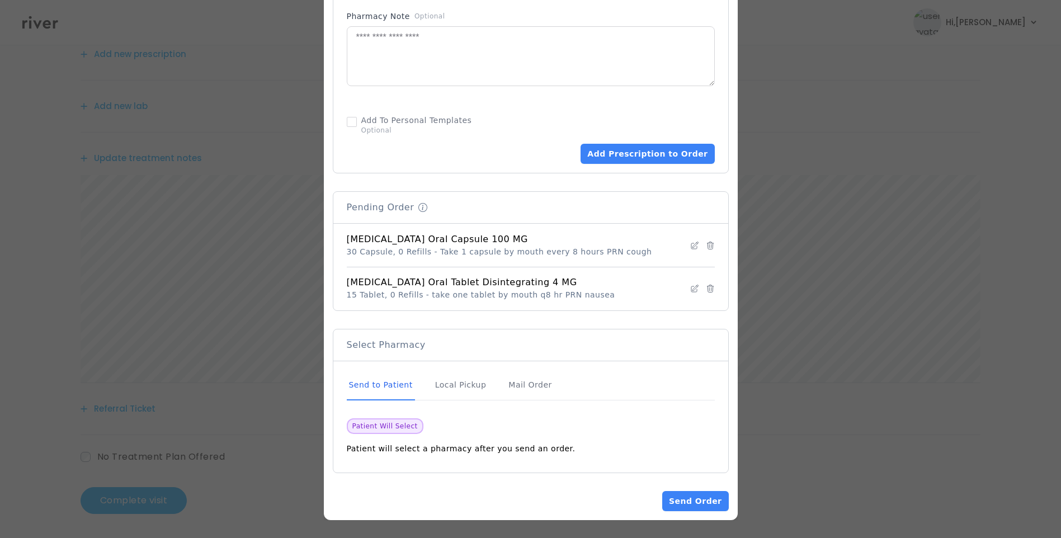
scroll to position [138, 0]
click at [714, 497] on button "Send Order" at bounding box center [695, 501] width 66 height 20
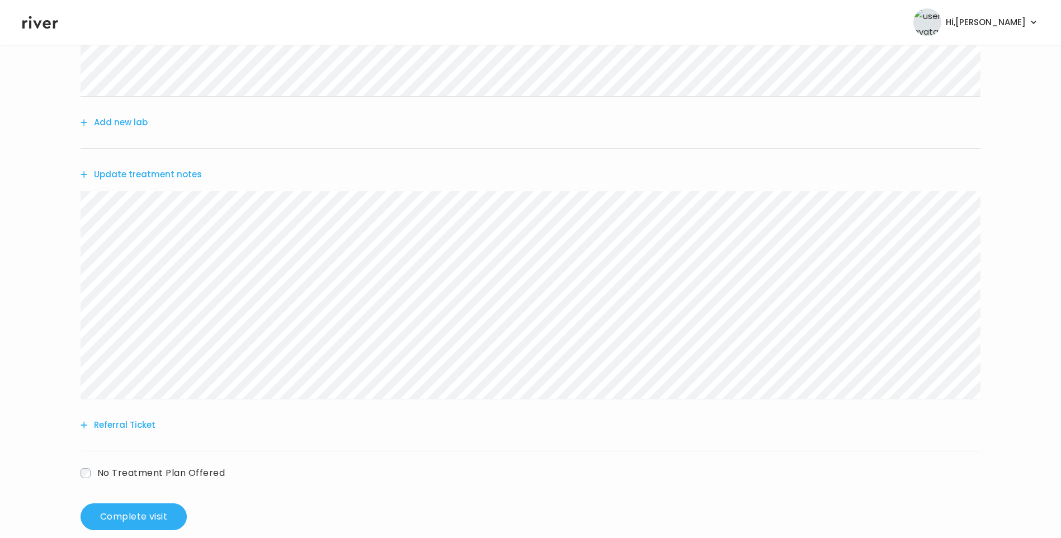
scroll to position [362, 0]
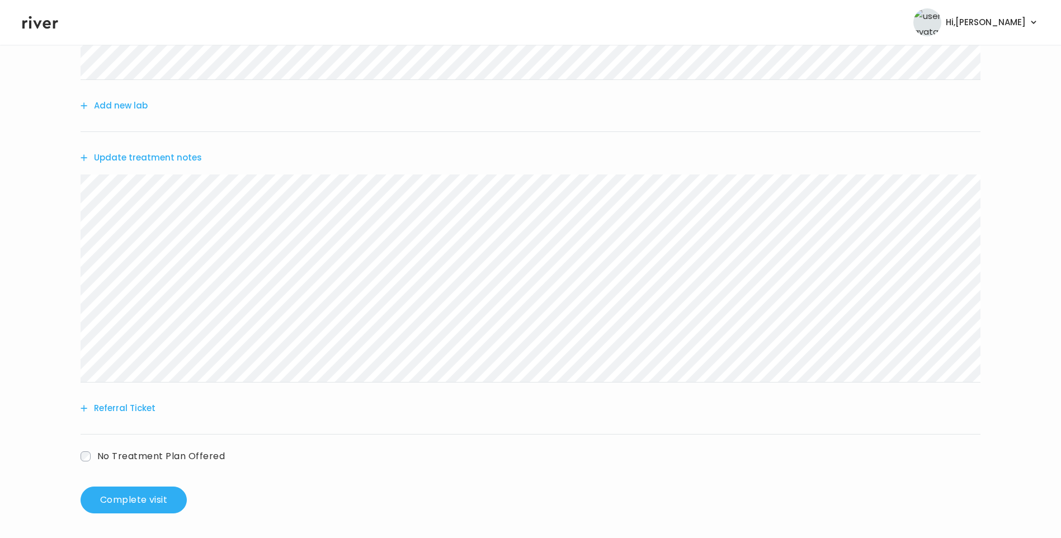
click at [158, 156] on button "Update treatment notes" at bounding box center [141, 158] width 121 height 16
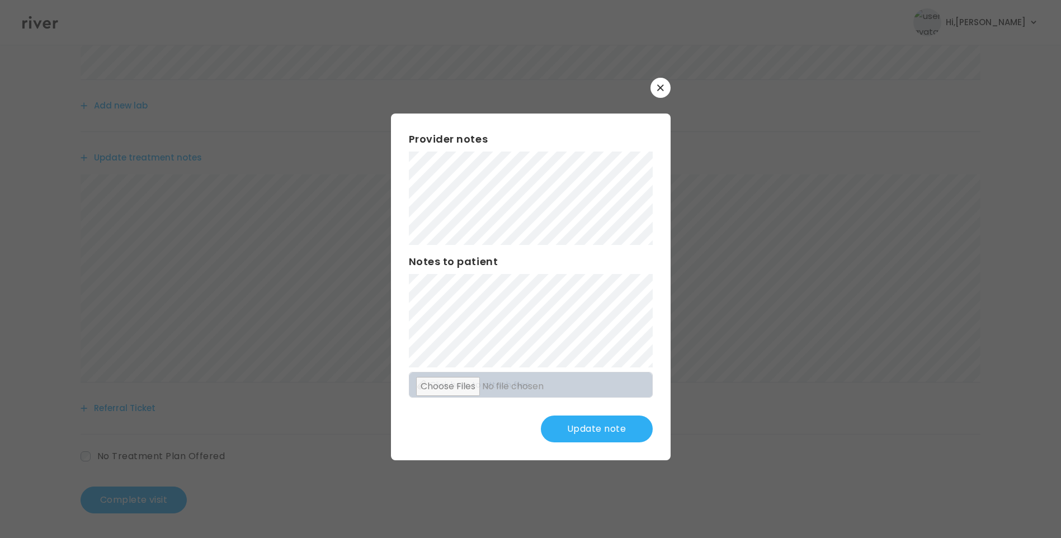
click at [594, 430] on button "Update note" at bounding box center [597, 429] width 112 height 27
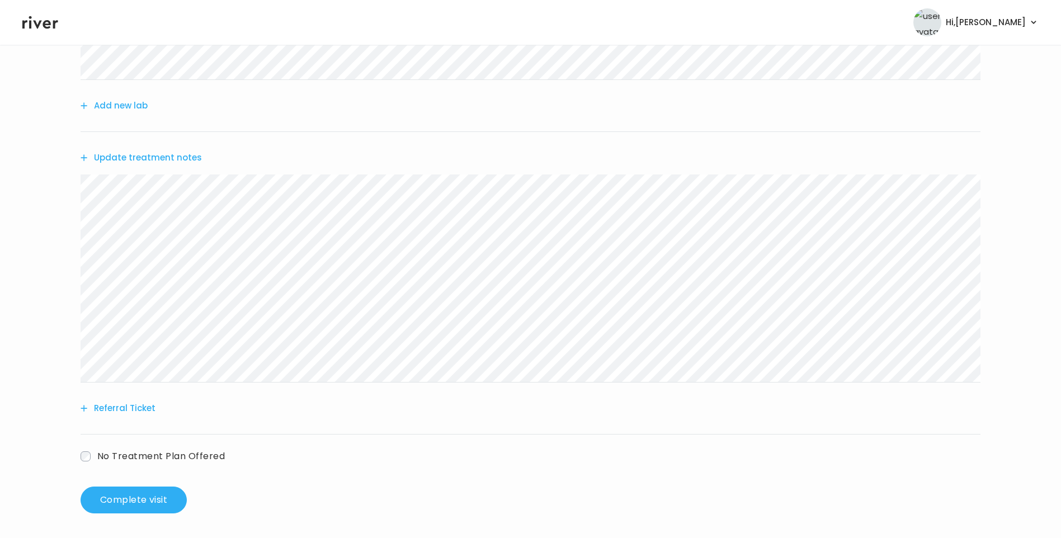
click at [178, 162] on button "Update treatment notes" at bounding box center [141, 158] width 121 height 16
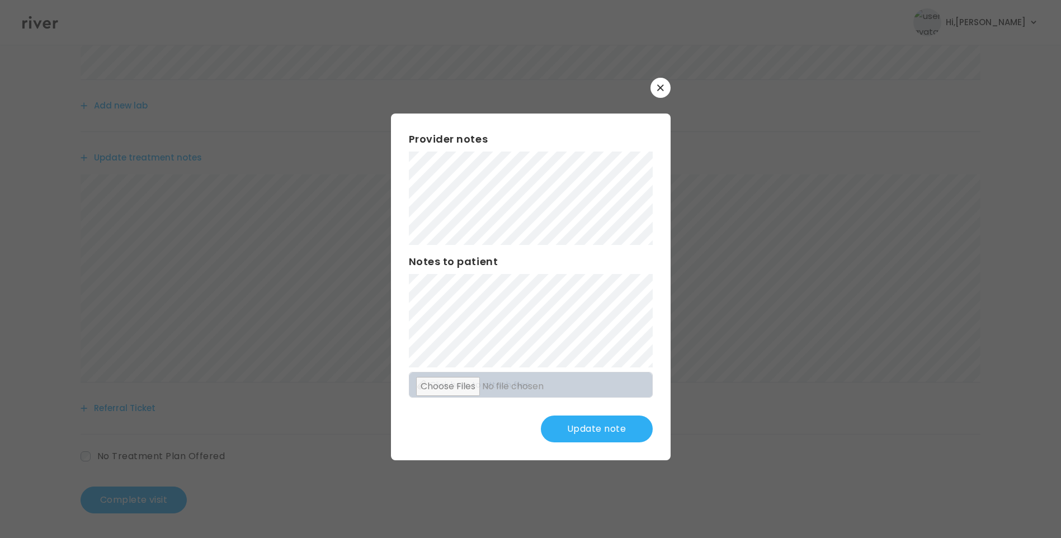
click at [616, 434] on button "Update note" at bounding box center [597, 429] width 112 height 27
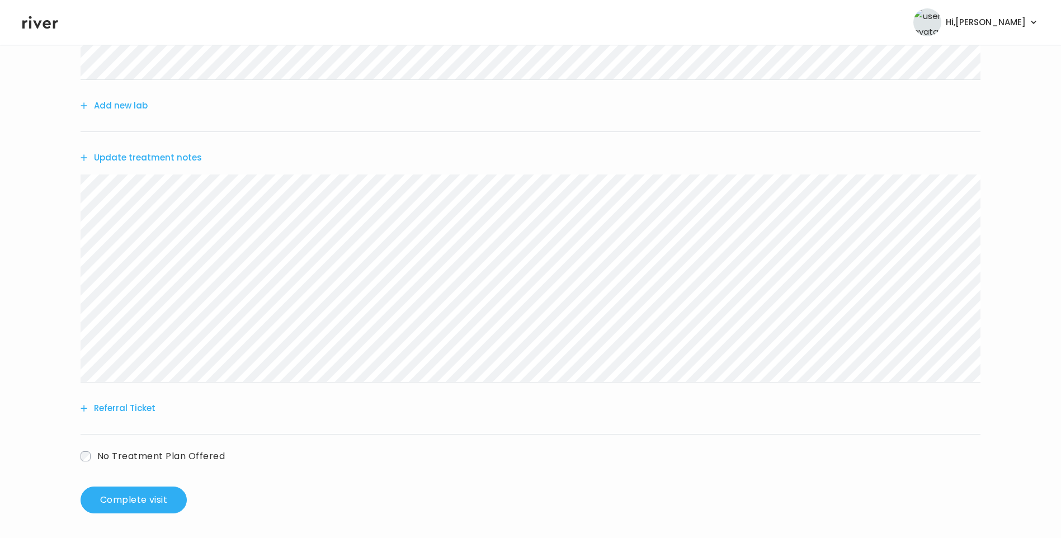
click at [169, 158] on button "Update treatment notes" at bounding box center [141, 158] width 121 height 16
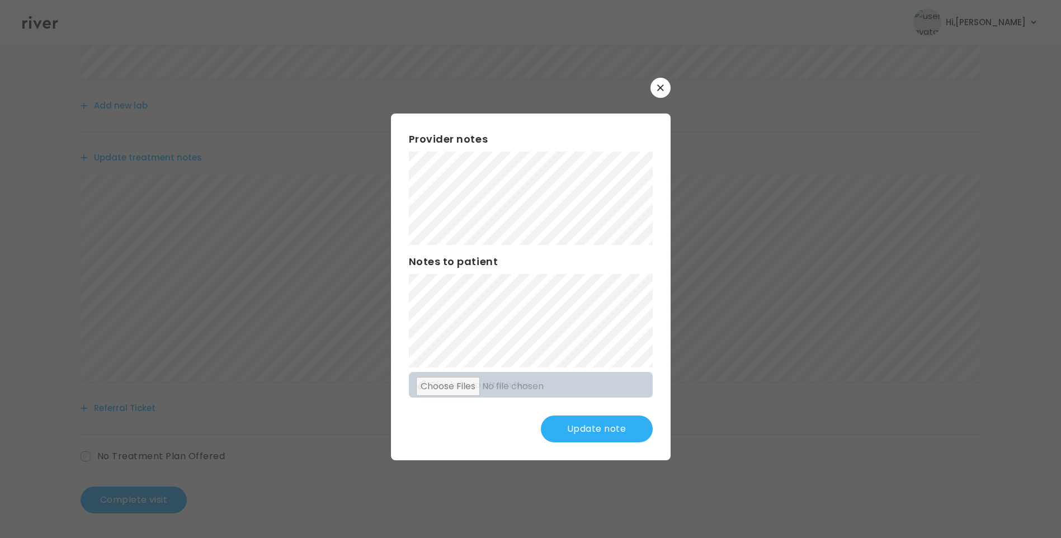
click at [605, 432] on button "Update note" at bounding box center [597, 429] width 112 height 27
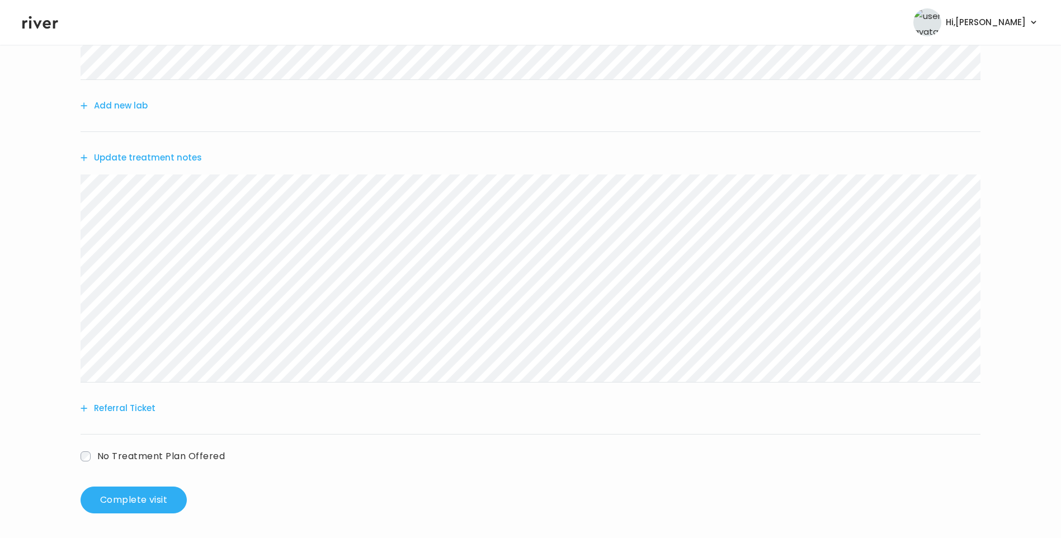
click at [174, 159] on button "Update treatment notes" at bounding box center [141, 158] width 121 height 16
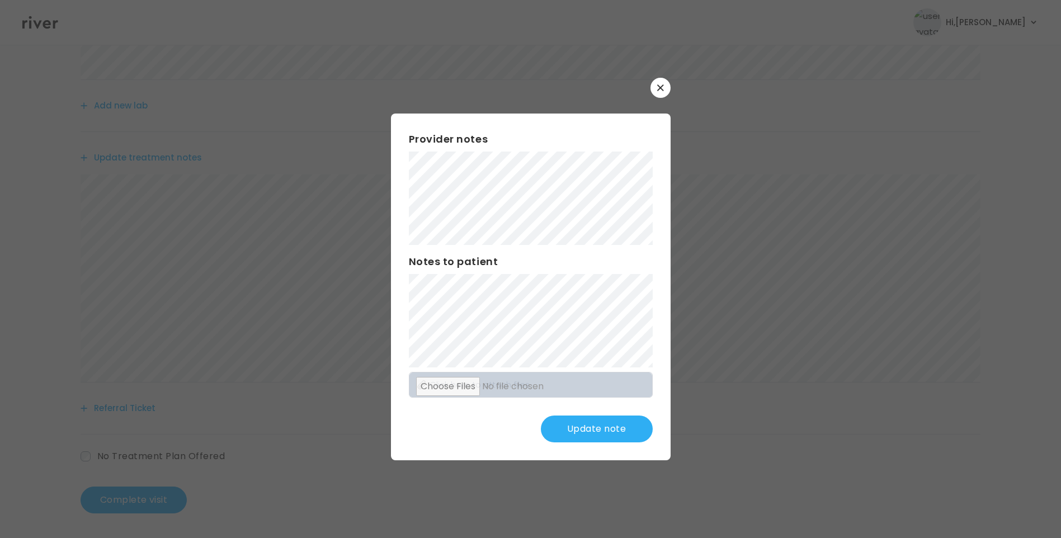
click at [610, 435] on button "Update note" at bounding box center [597, 429] width 112 height 27
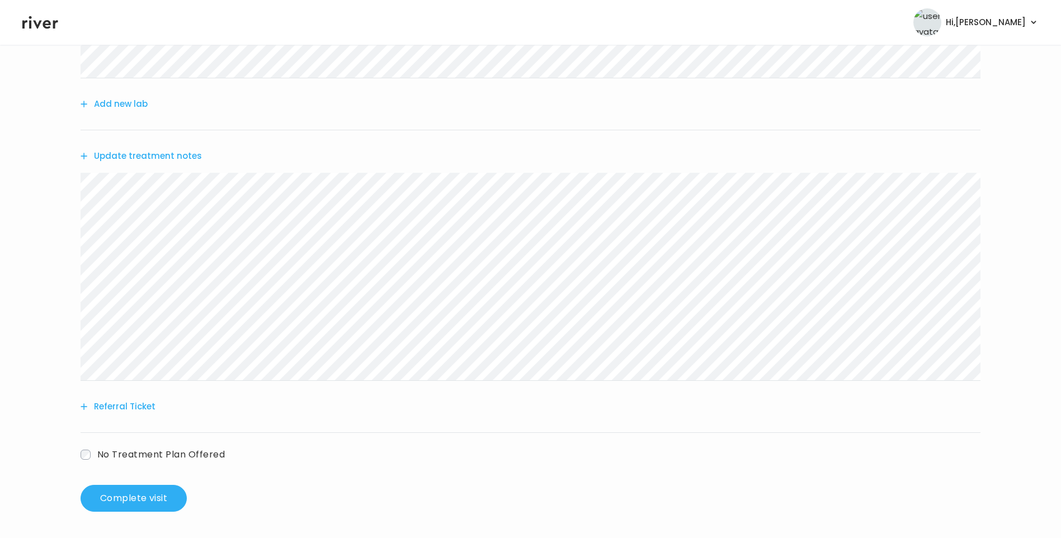
scroll to position [364, 0]
click at [152, 500] on button "Complete visit" at bounding box center [134, 497] width 106 height 27
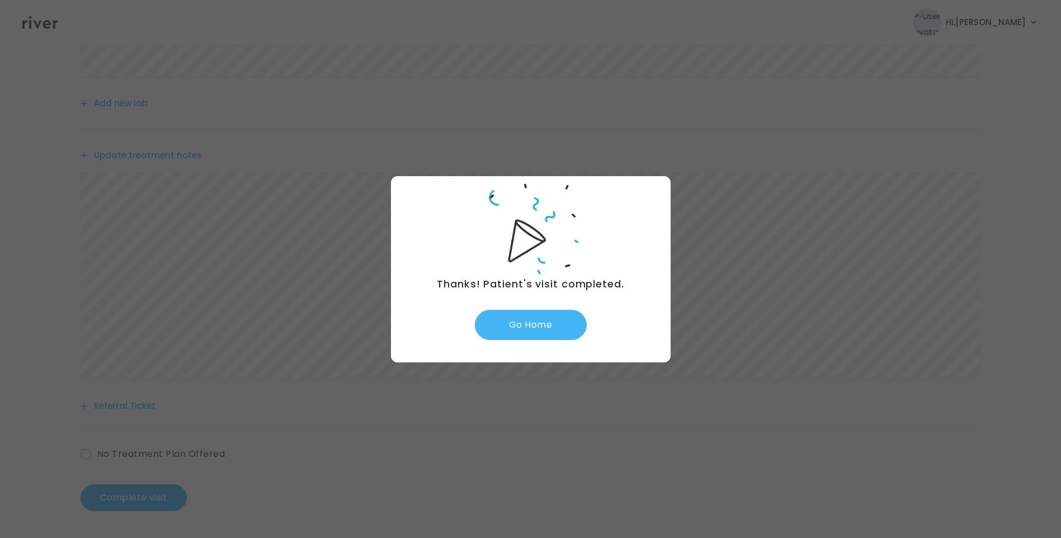
click at [551, 324] on button "Go Home" at bounding box center [531, 325] width 112 height 30
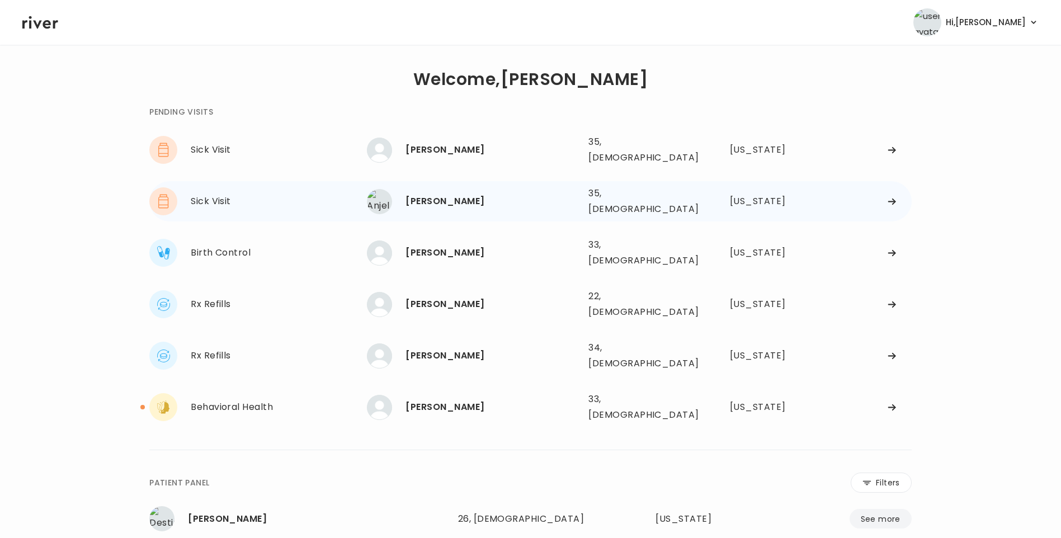
click at [519, 189] on div "[PERSON_NAME] 35, [DEMOGRAPHIC_DATA] See more" at bounding box center [473, 201] width 213 height 25
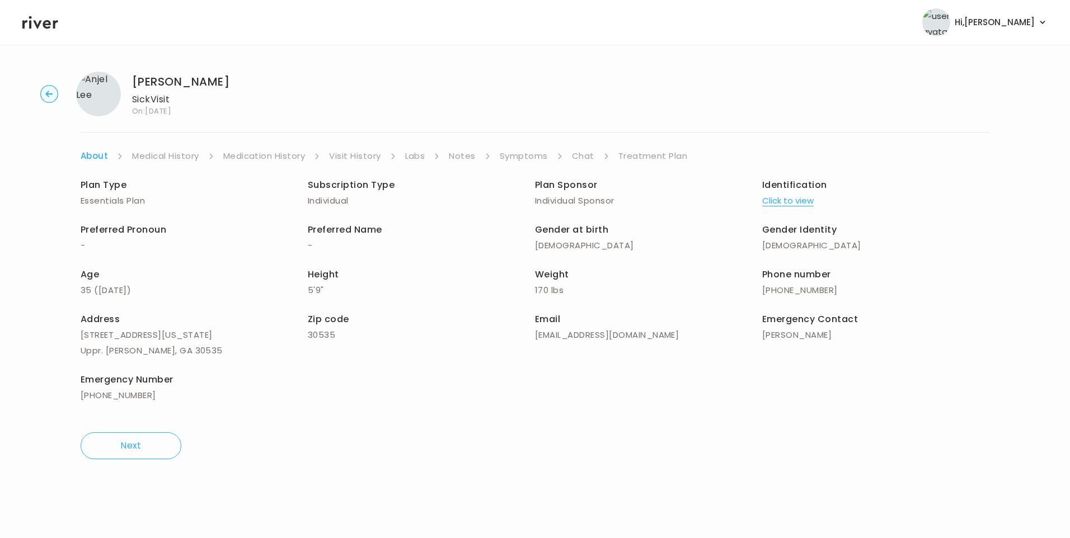
click at [337, 156] on link "Visit History" at bounding box center [354, 156] width 51 height 16
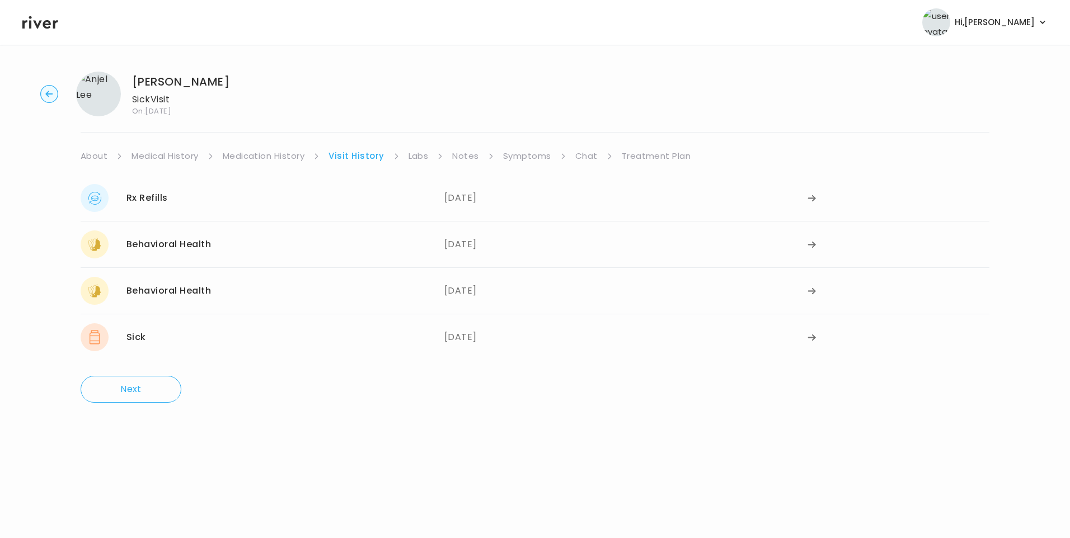
drag, startPoint x: 239, startPoint y: 187, endPoint x: 237, endPoint y: 194, distance: 6.9
click at [238, 188] on div "Rx Refills [DATE]" at bounding box center [263, 198] width 364 height 28
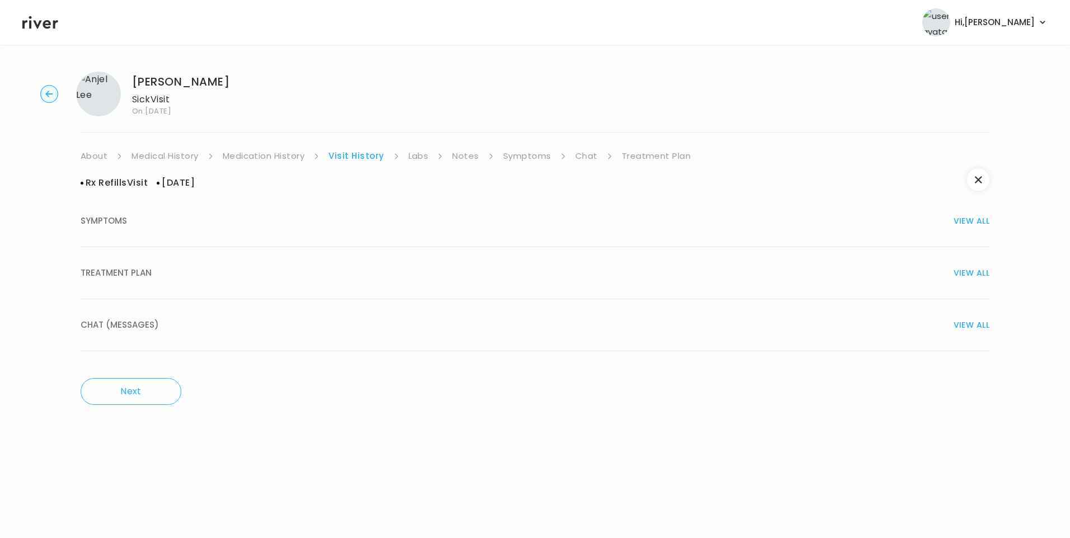
drag, startPoint x: 136, startPoint y: 272, endPoint x: 162, endPoint y: 285, distance: 29.3
click at [136, 272] on span "TREATMENT PLAN" at bounding box center [116, 273] width 71 height 16
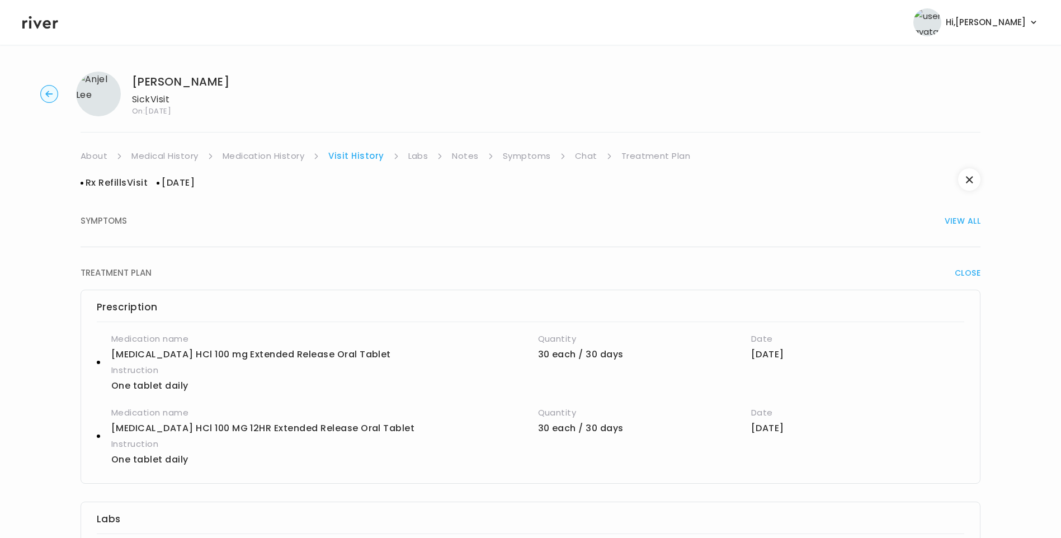
click at [255, 157] on link "Medication History" at bounding box center [264, 156] width 82 height 16
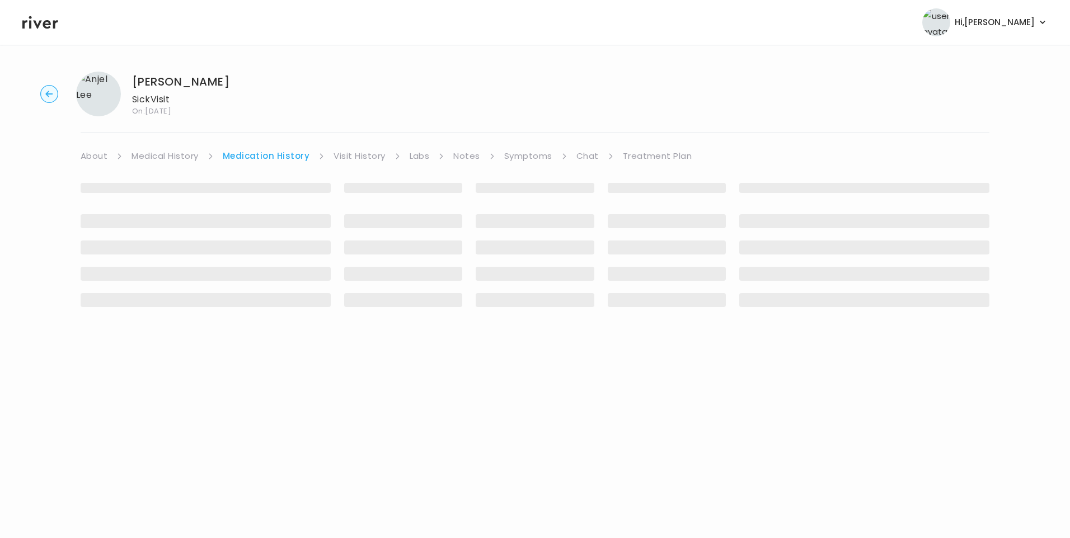
click at [360, 154] on link "Visit History" at bounding box center [358, 156] width 51 height 16
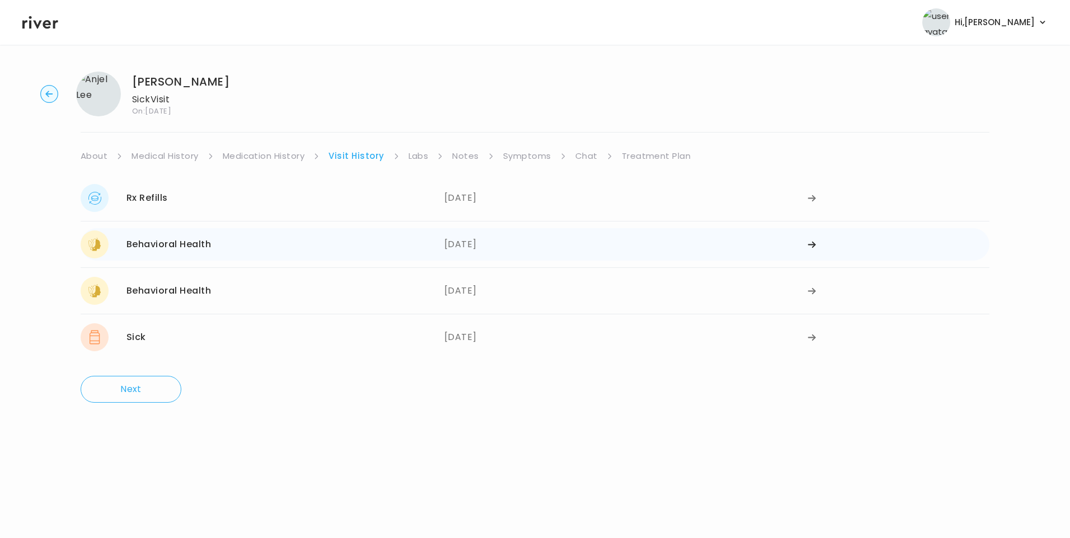
click at [271, 233] on div "Behavioral Health [DATE]" at bounding box center [263, 244] width 364 height 28
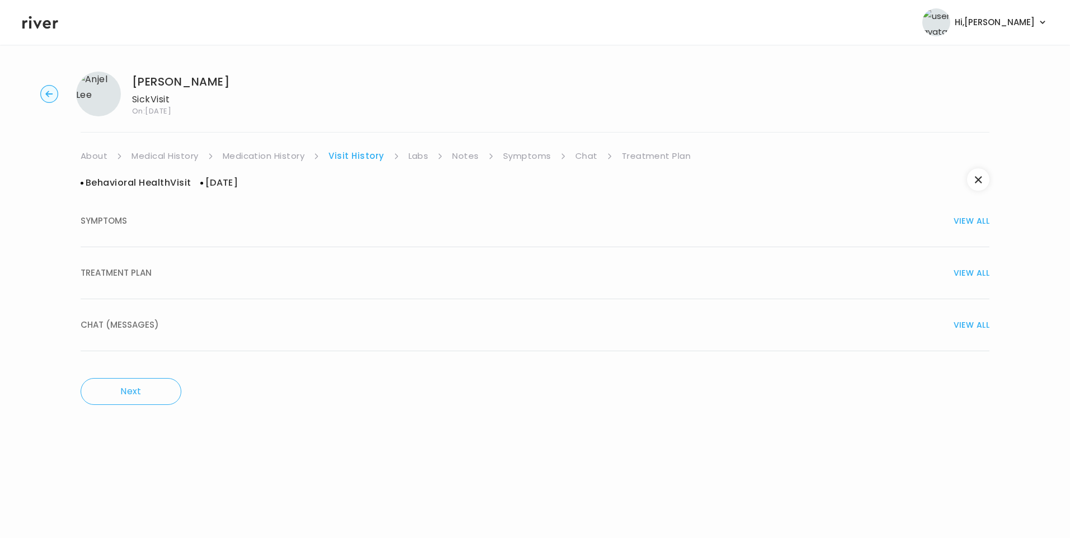
click at [124, 277] on span "TREATMENT PLAN" at bounding box center [116, 273] width 71 height 16
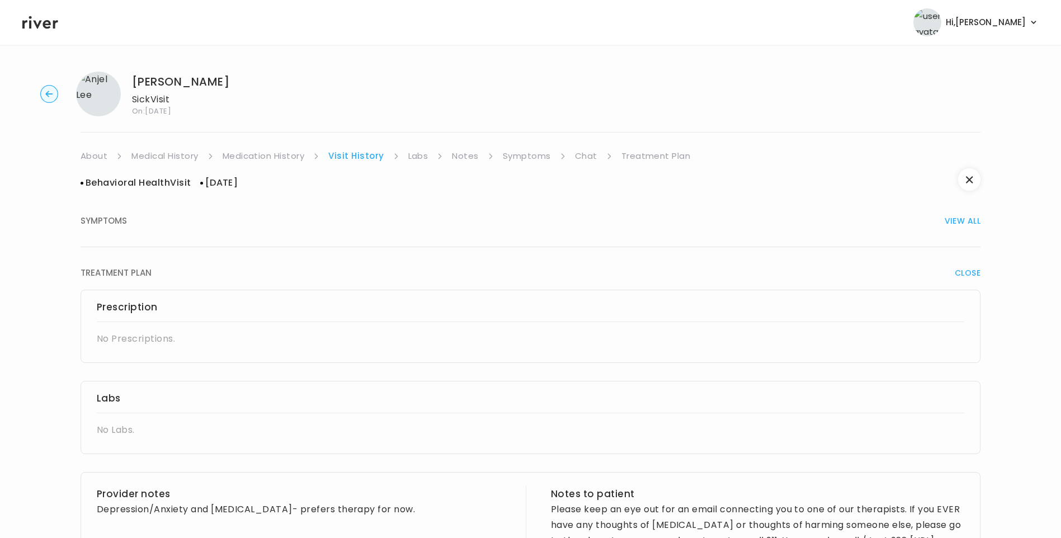
drag, startPoint x: 283, startPoint y: 157, endPoint x: 322, endPoint y: 161, distance: 39.3
click at [283, 157] on link "Medication History" at bounding box center [264, 156] width 82 height 16
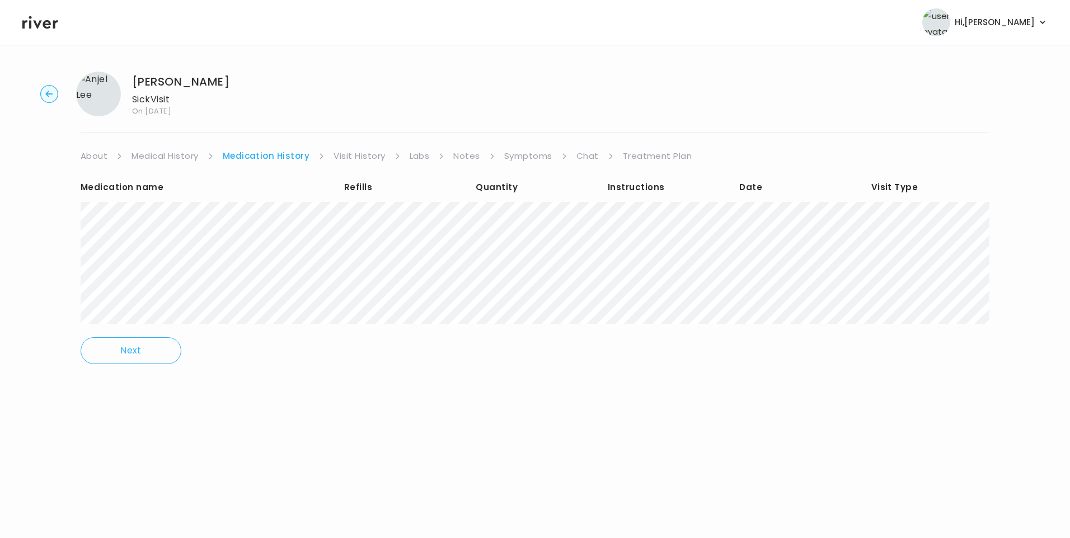
click at [345, 156] on link "Visit History" at bounding box center [358, 156] width 51 height 16
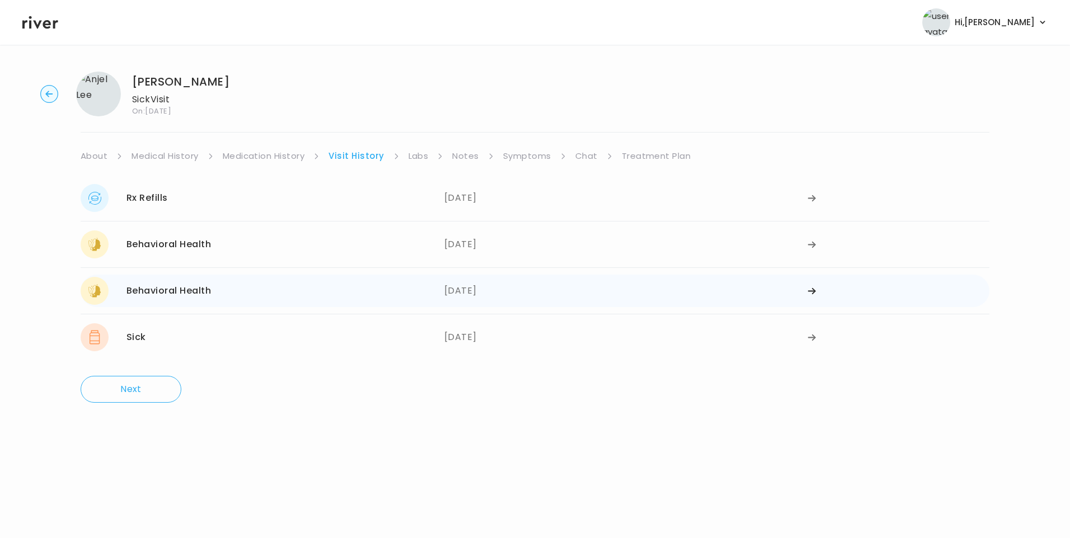
click at [227, 280] on div "Behavioral Health 08/16/2023" at bounding box center [263, 291] width 364 height 28
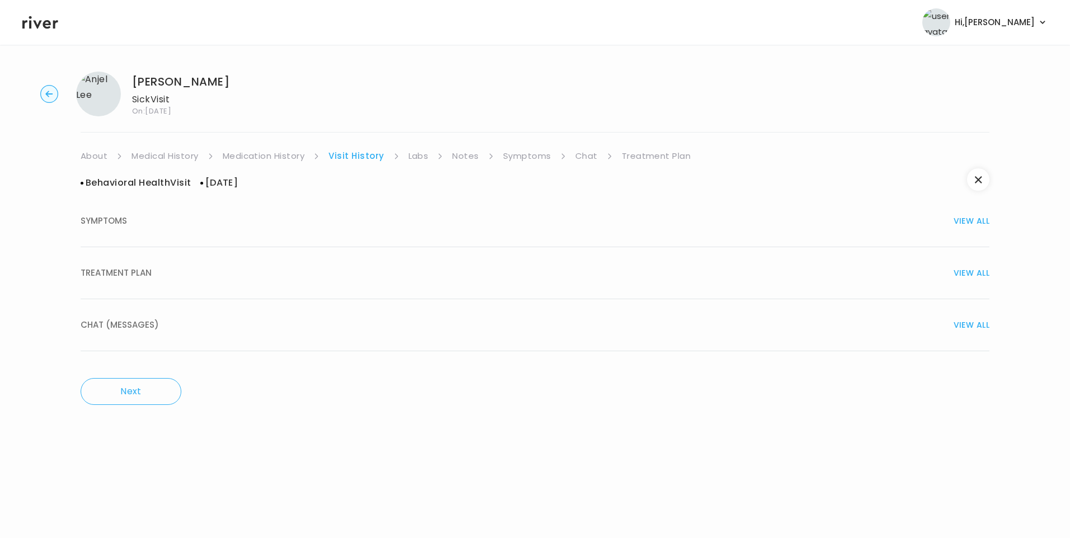
click at [144, 272] on span "TREATMENT PLAN" at bounding box center [116, 273] width 71 height 16
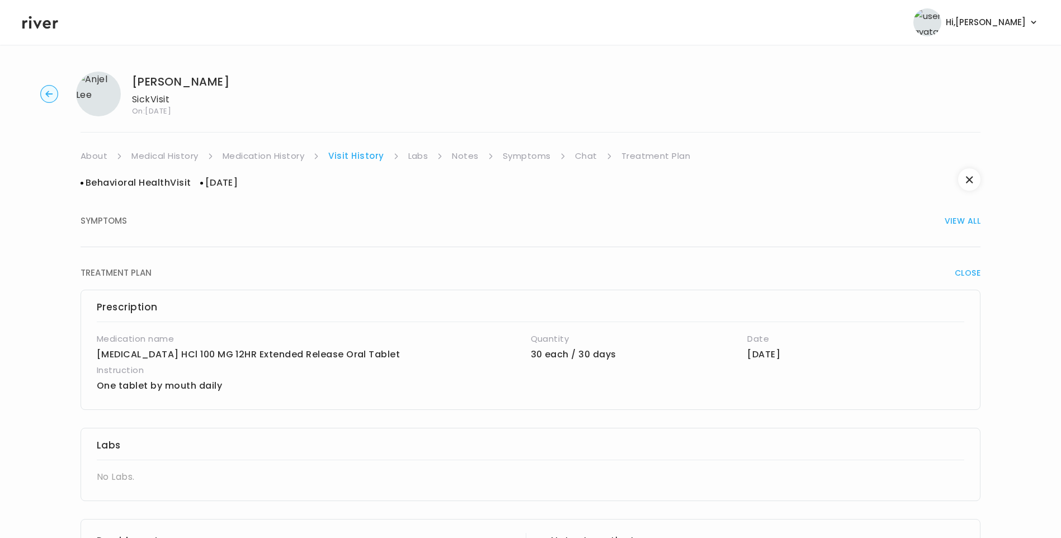
click at [294, 159] on link "Medication History" at bounding box center [264, 156] width 82 height 16
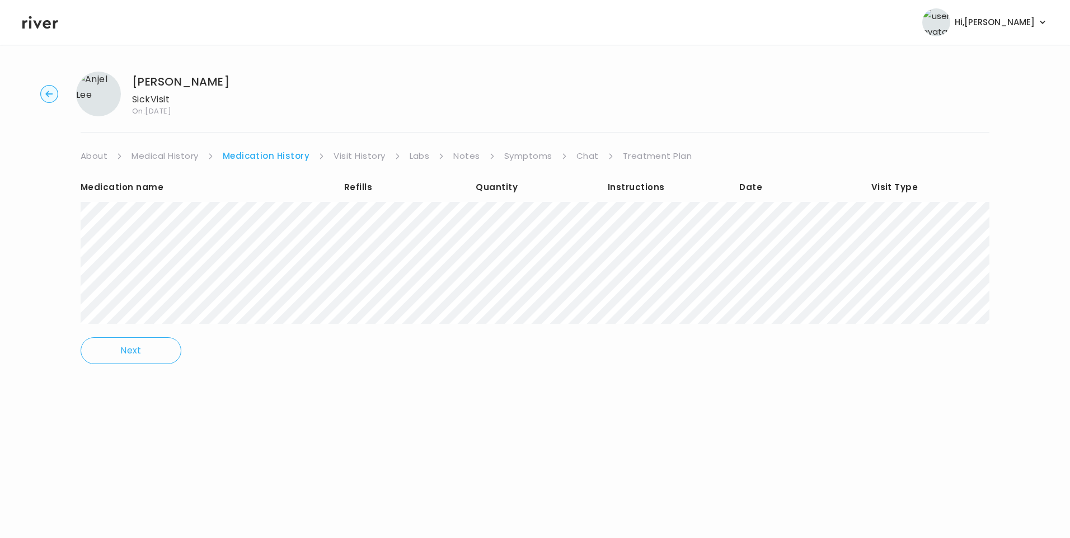
click at [360, 159] on link "Visit History" at bounding box center [358, 156] width 51 height 16
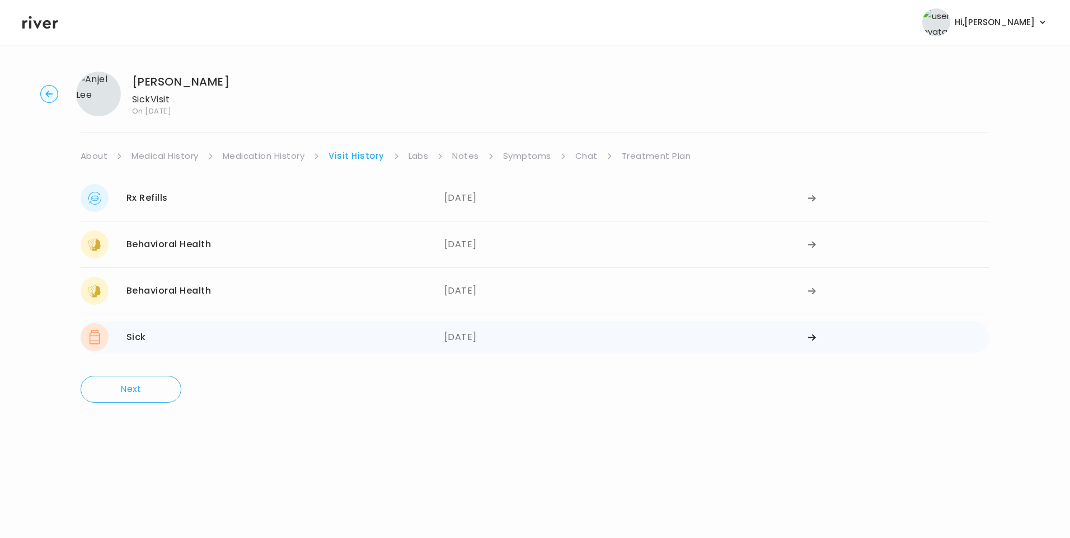
click at [177, 329] on div "Sick 05/13/2023" at bounding box center [263, 337] width 364 height 28
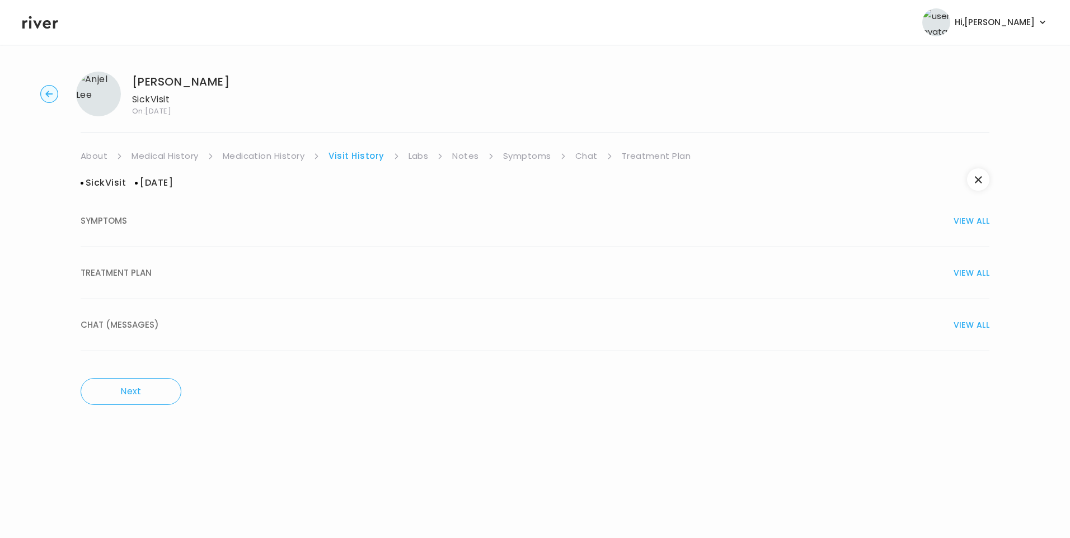
click at [152, 277] on div "TREATMENT PLAN VIEW ALL" at bounding box center [535, 273] width 908 height 16
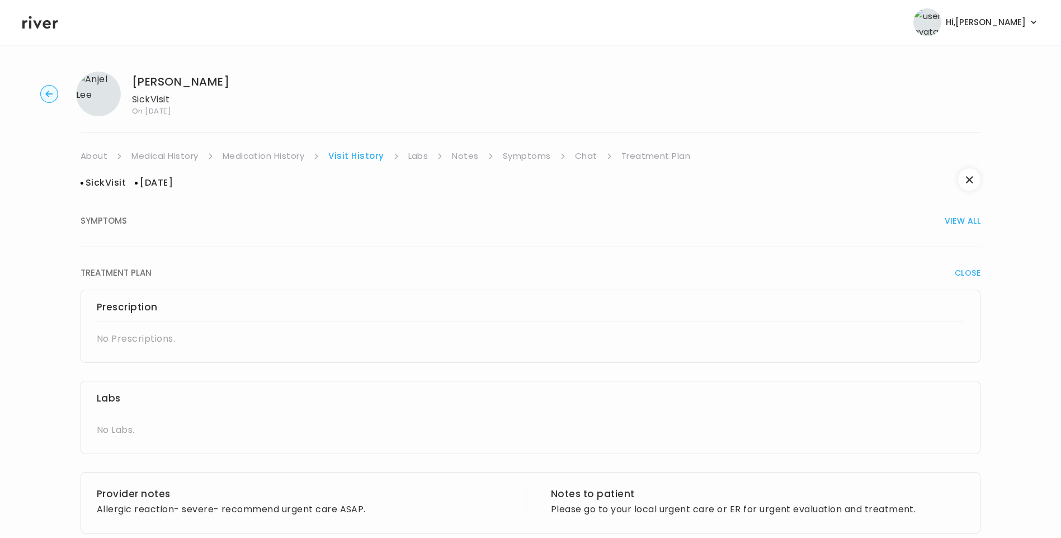
click at [229, 157] on link "Medication History" at bounding box center [264, 156] width 82 height 16
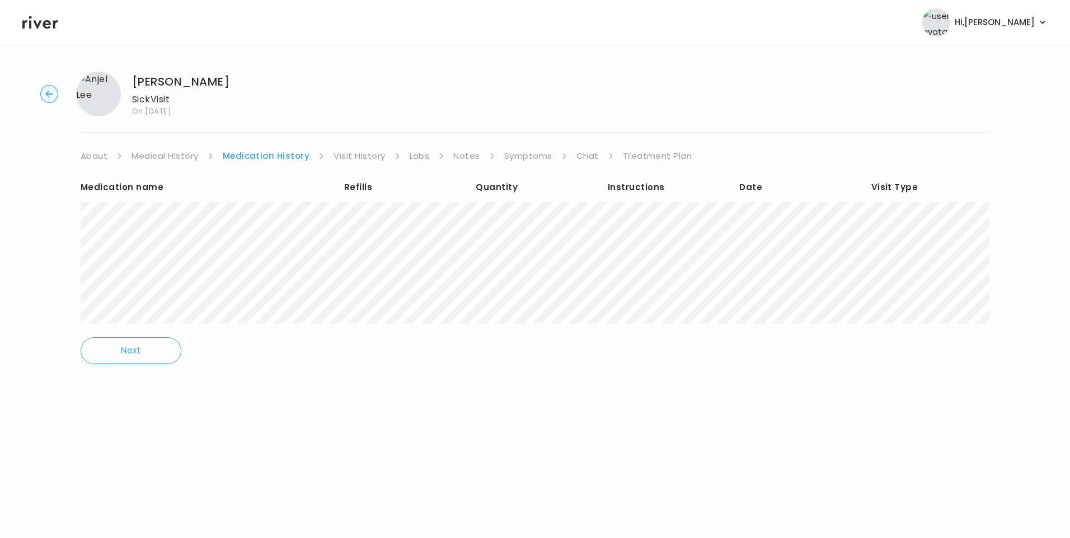
click at [97, 153] on link "About" at bounding box center [94, 156] width 27 height 16
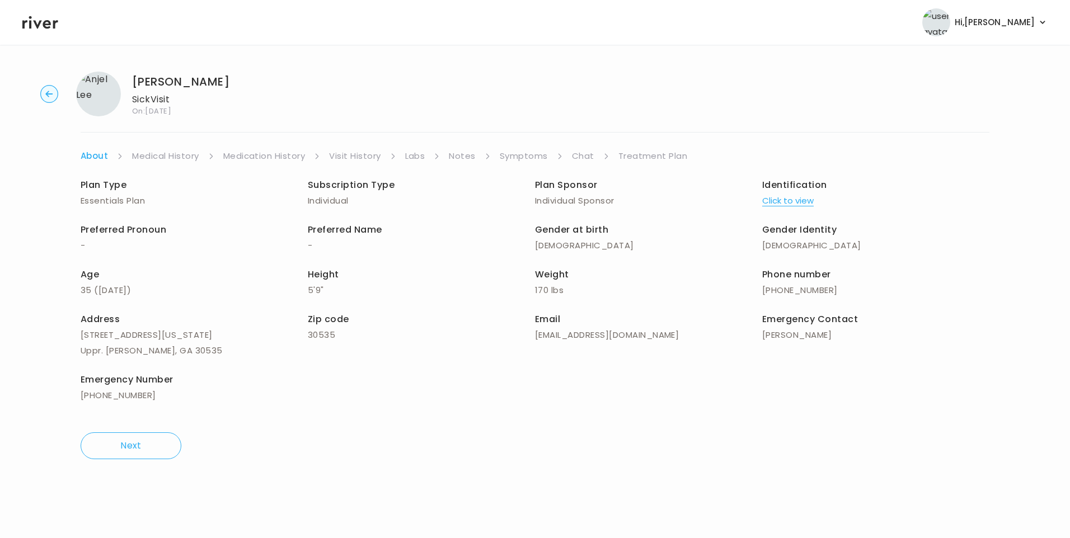
click at [811, 203] on button "Click to view" at bounding box center [787, 201] width 51 height 16
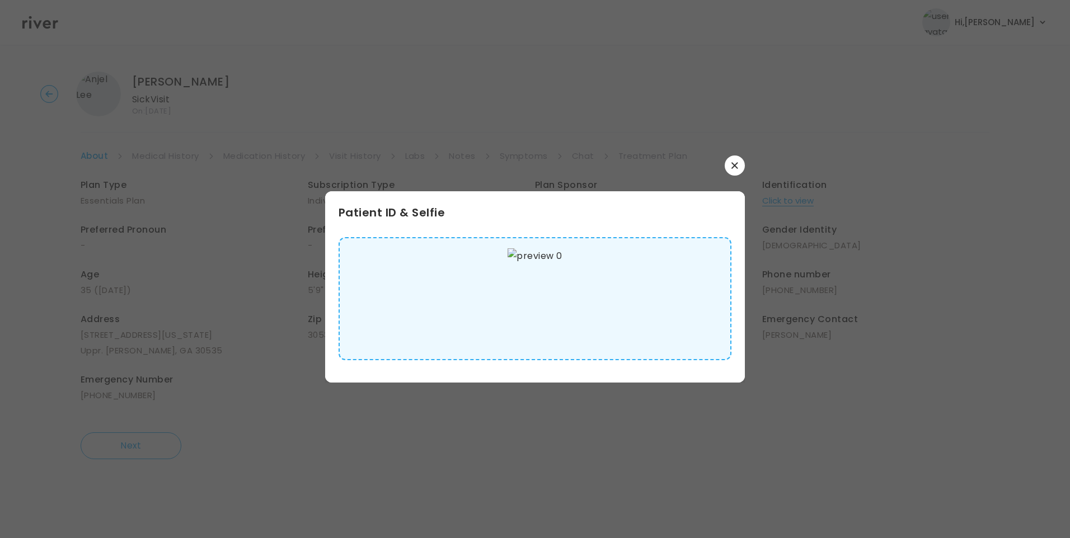
click at [555, 317] on img at bounding box center [534, 298] width 54 height 101
click at [736, 168] on icon "button" at bounding box center [734, 165] width 7 height 7
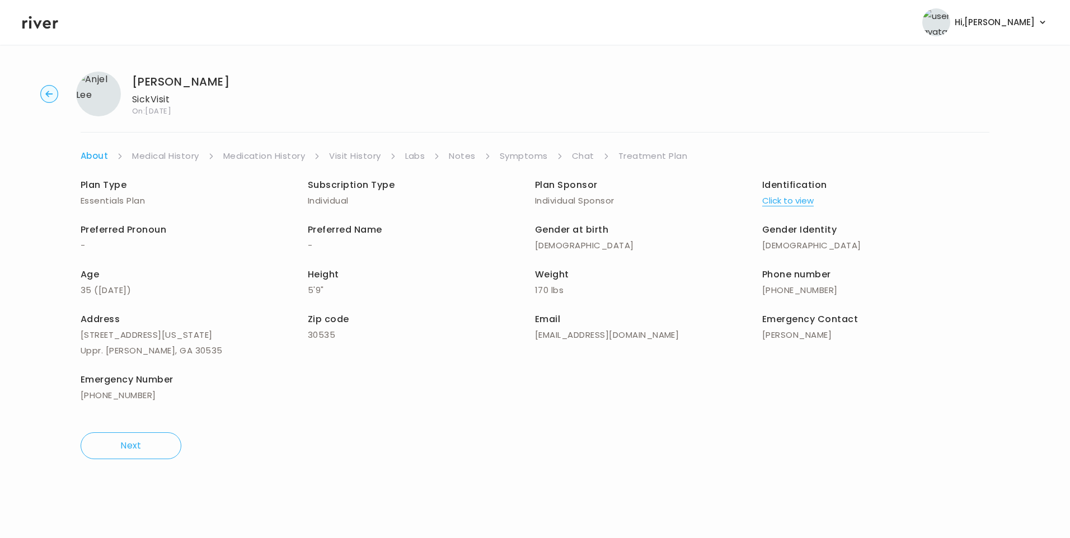
click at [171, 153] on link "Medical History" at bounding box center [165, 156] width 67 height 16
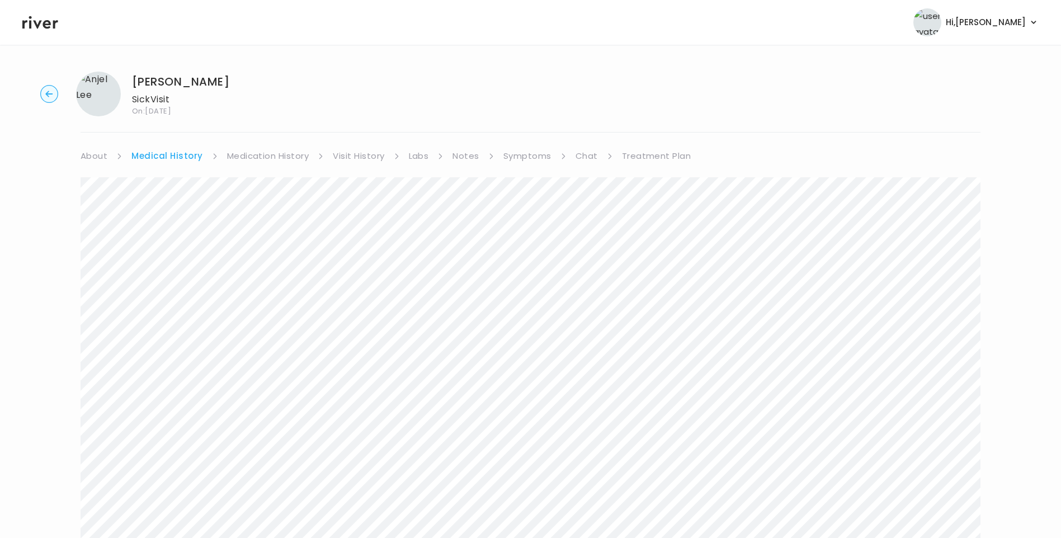
click at [374, 156] on link "Visit History" at bounding box center [358, 156] width 51 height 16
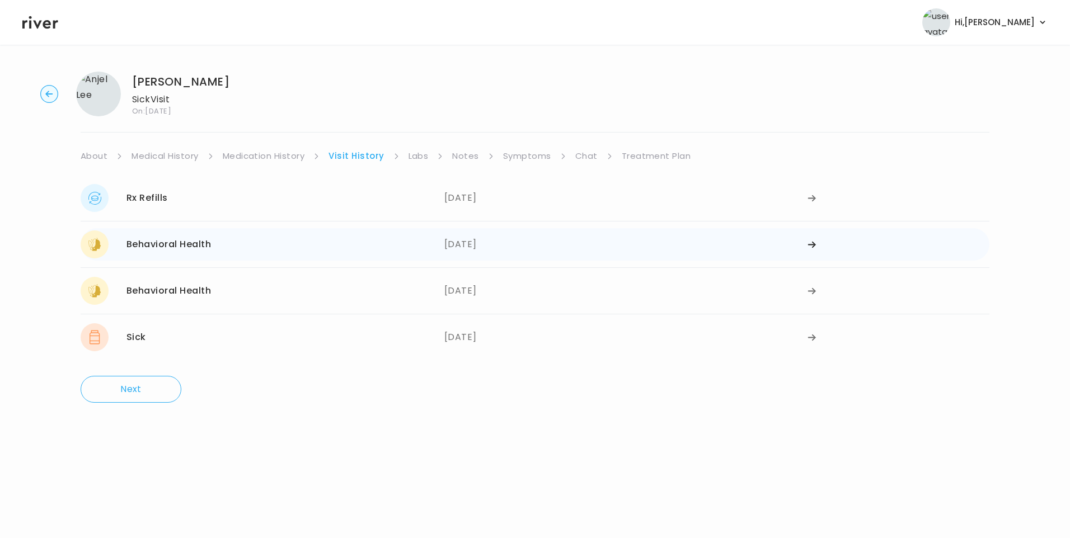
click at [214, 247] on div "Behavioral Health 12/17/2023" at bounding box center [263, 244] width 364 height 28
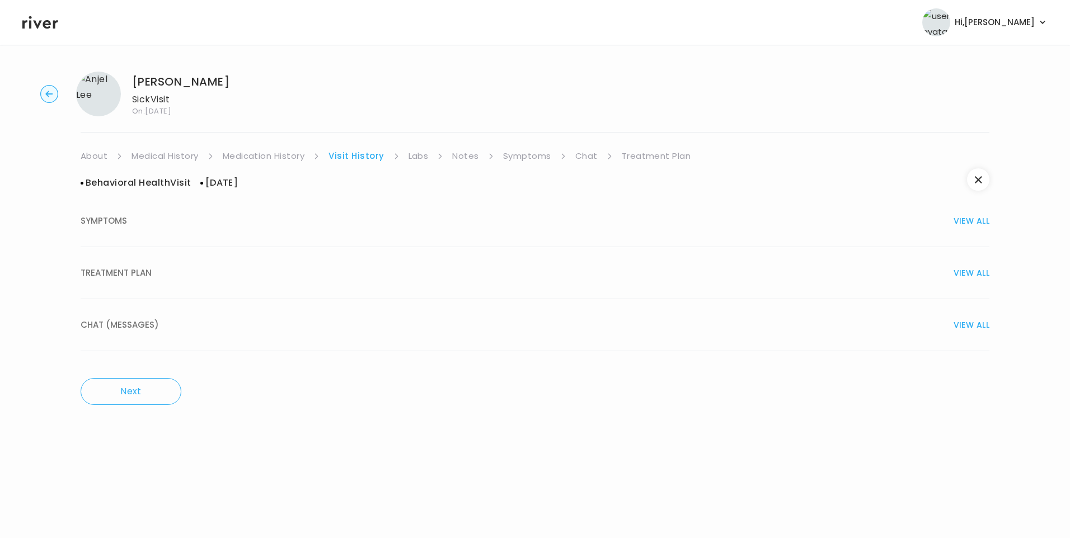
click at [157, 277] on div "TREATMENT PLAN VIEW ALL" at bounding box center [535, 273] width 908 height 16
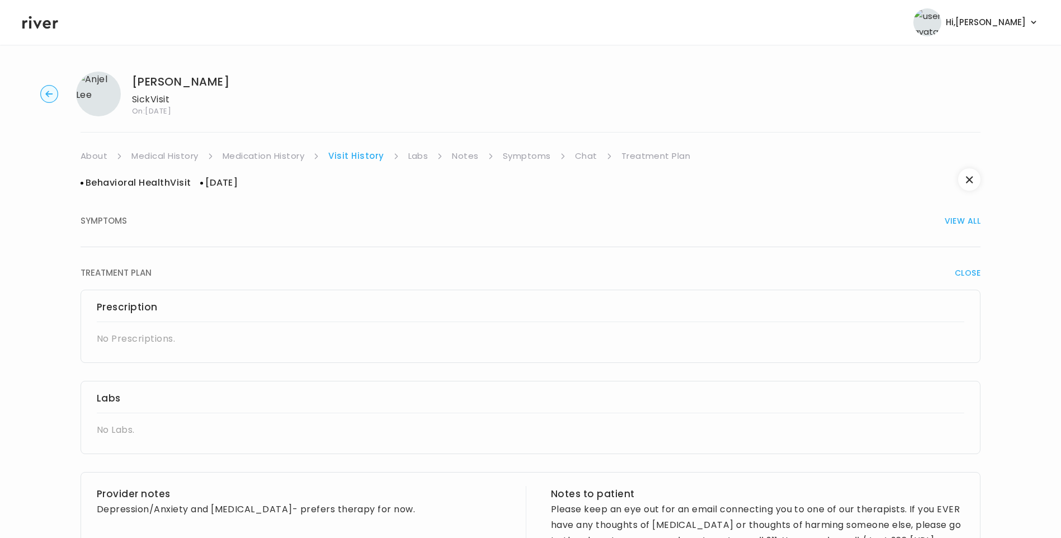
click at [279, 149] on link "Medication History" at bounding box center [264, 156] width 82 height 16
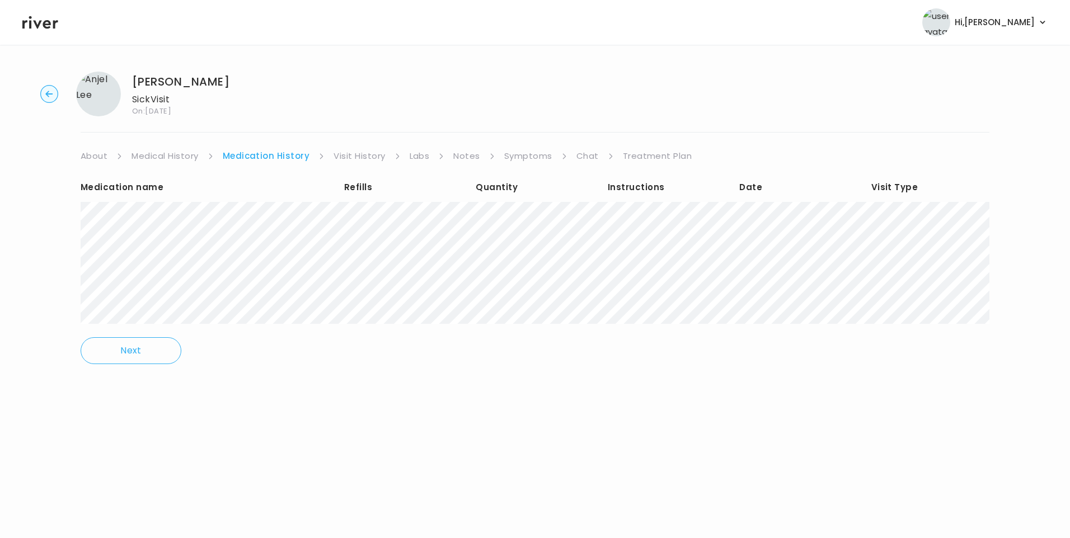
click at [192, 158] on link "Medical History" at bounding box center [164, 156] width 67 height 16
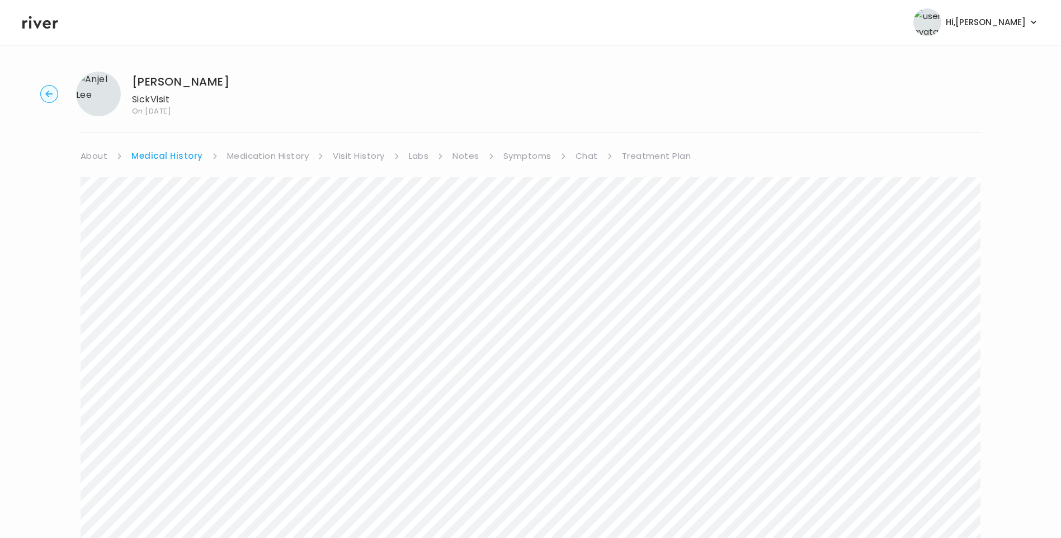
click at [363, 158] on link "Visit History" at bounding box center [358, 156] width 51 height 16
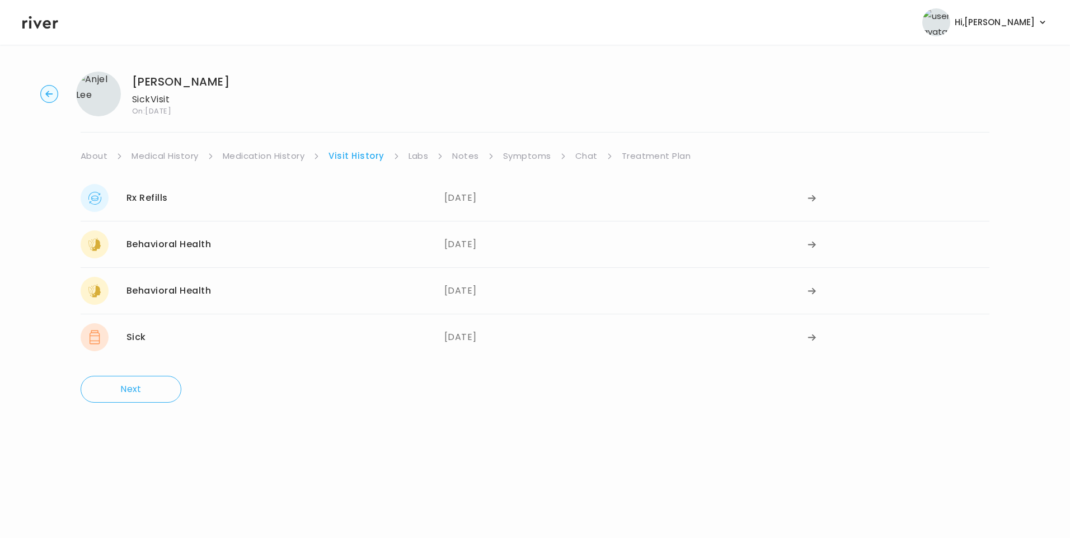
click at [526, 157] on link "Symptoms" at bounding box center [527, 156] width 48 height 16
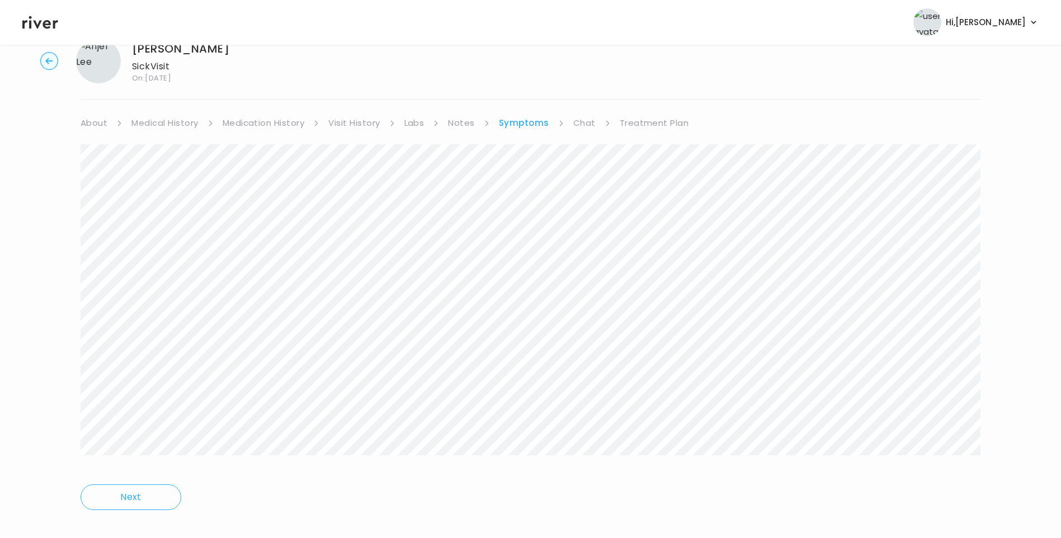
scroll to position [48, 0]
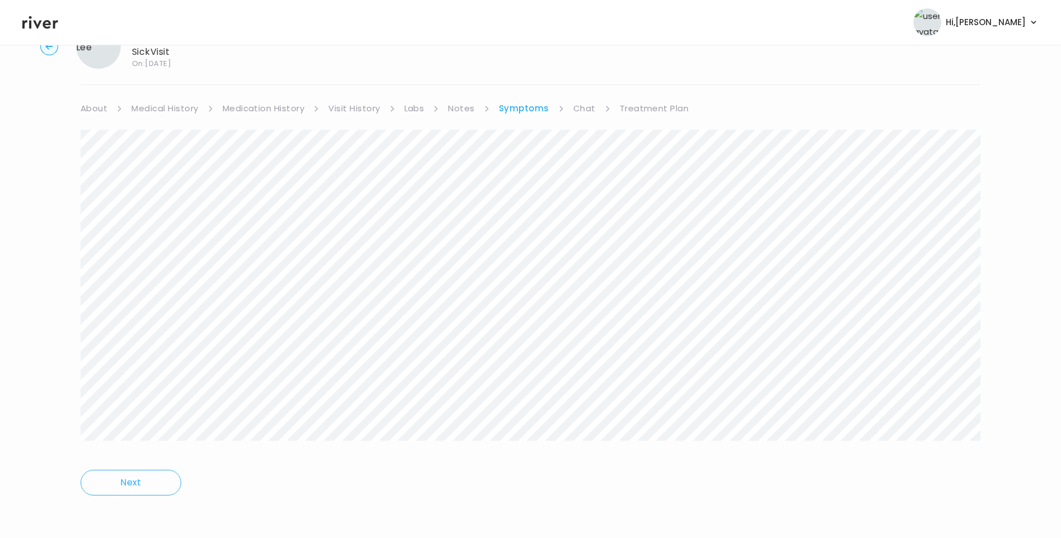
click at [583, 111] on link "Chat" at bounding box center [584, 109] width 22 height 16
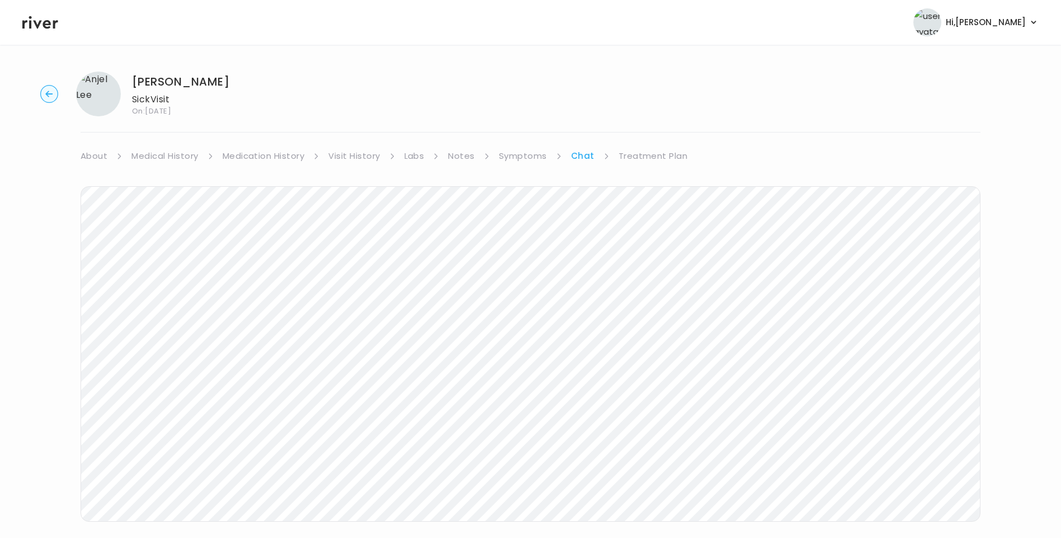
click at [665, 158] on link "Treatment Plan" at bounding box center [653, 156] width 69 height 16
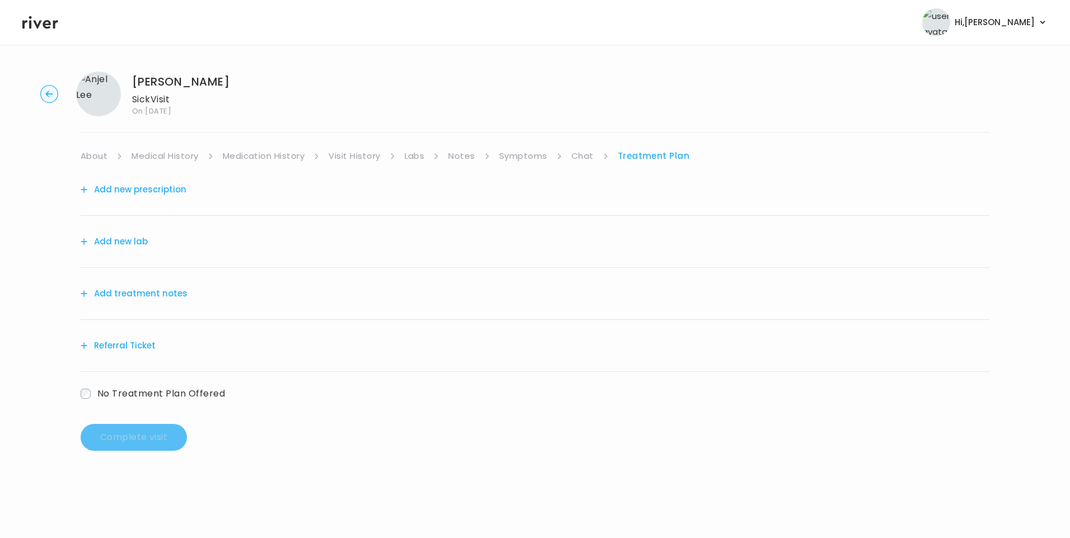
click at [156, 293] on button "Add treatment notes" at bounding box center [134, 294] width 107 height 16
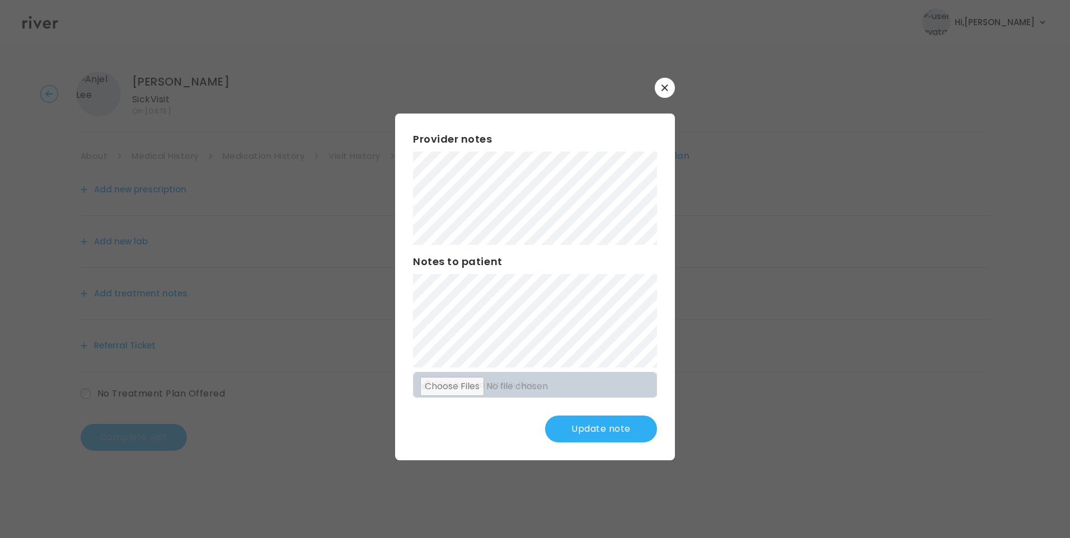
click at [588, 425] on button "Update note" at bounding box center [601, 429] width 112 height 27
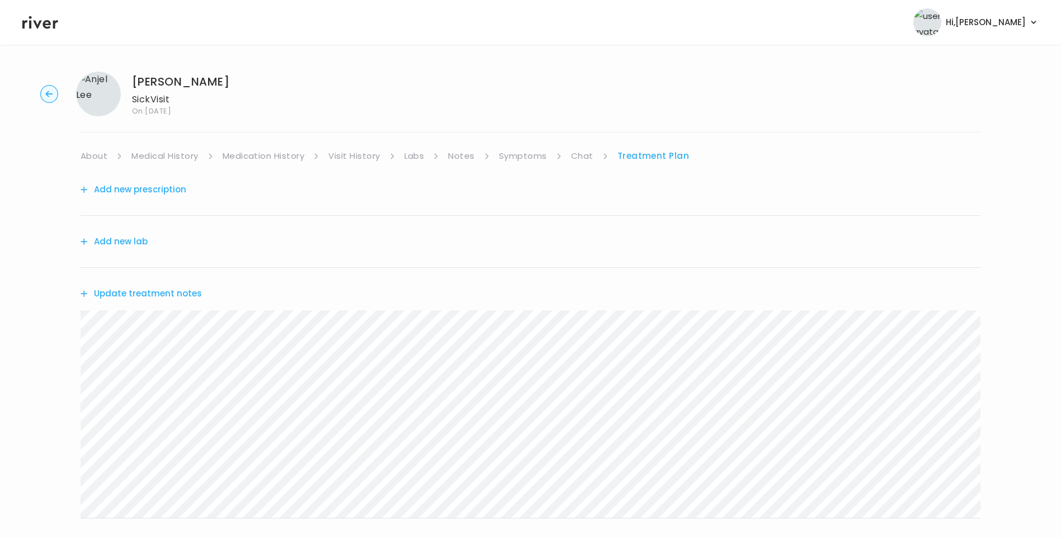
click at [520, 162] on link "Symptoms" at bounding box center [523, 156] width 48 height 16
click at [638, 155] on link "Treatment Plan" at bounding box center [654, 156] width 69 height 16
click at [189, 298] on button "Update treatment notes" at bounding box center [141, 294] width 121 height 16
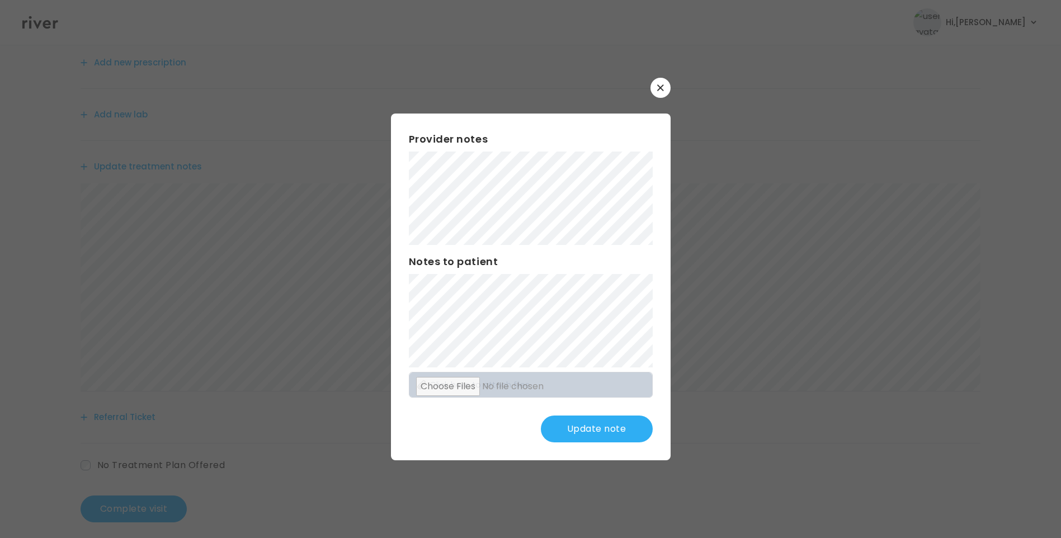
scroll to position [138, 0]
click at [616, 425] on button "Update note" at bounding box center [597, 429] width 112 height 27
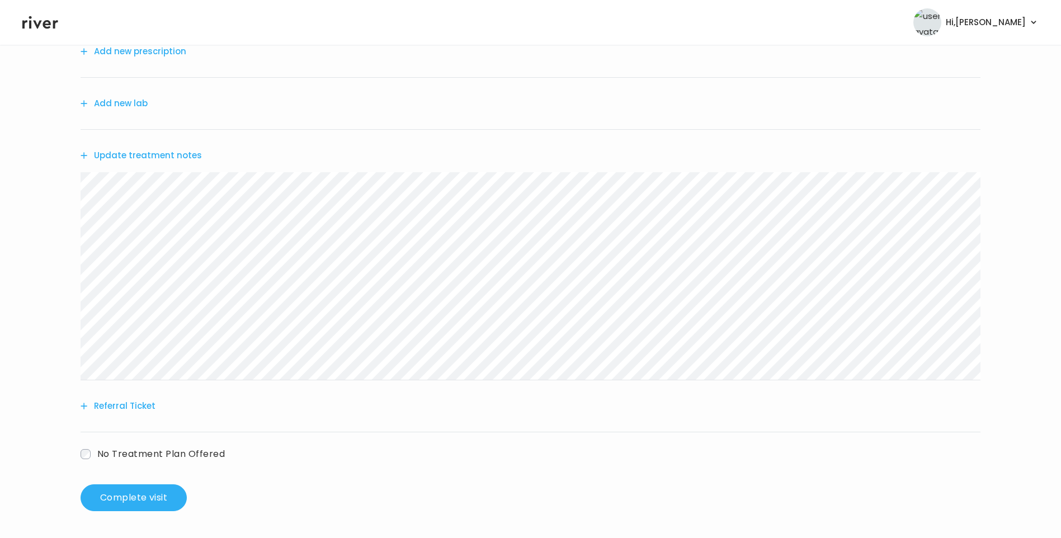
click at [144, 157] on button "Update treatment notes" at bounding box center [141, 156] width 121 height 16
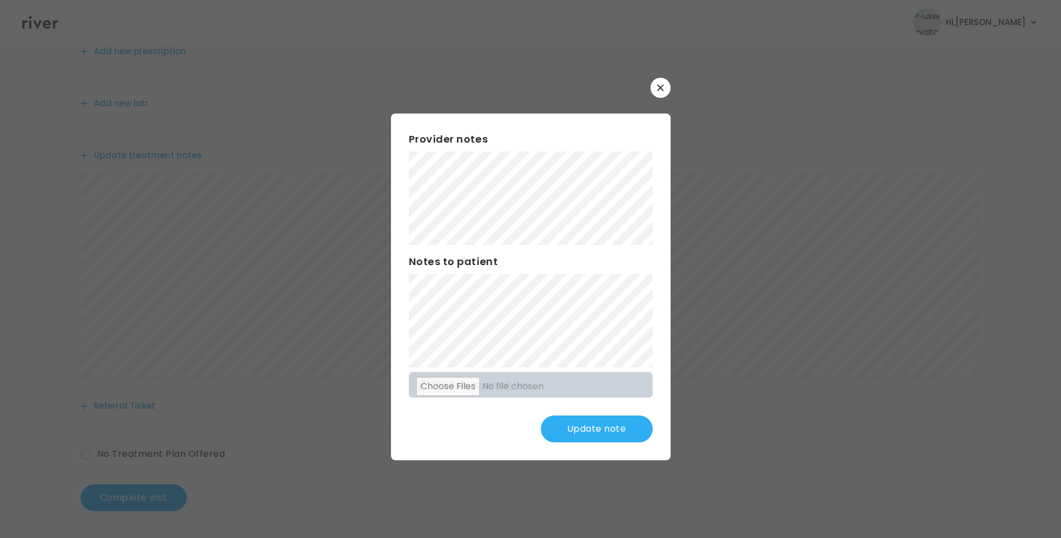
click at [599, 429] on button "Update note" at bounding box center [597, 429] width 112 height 27
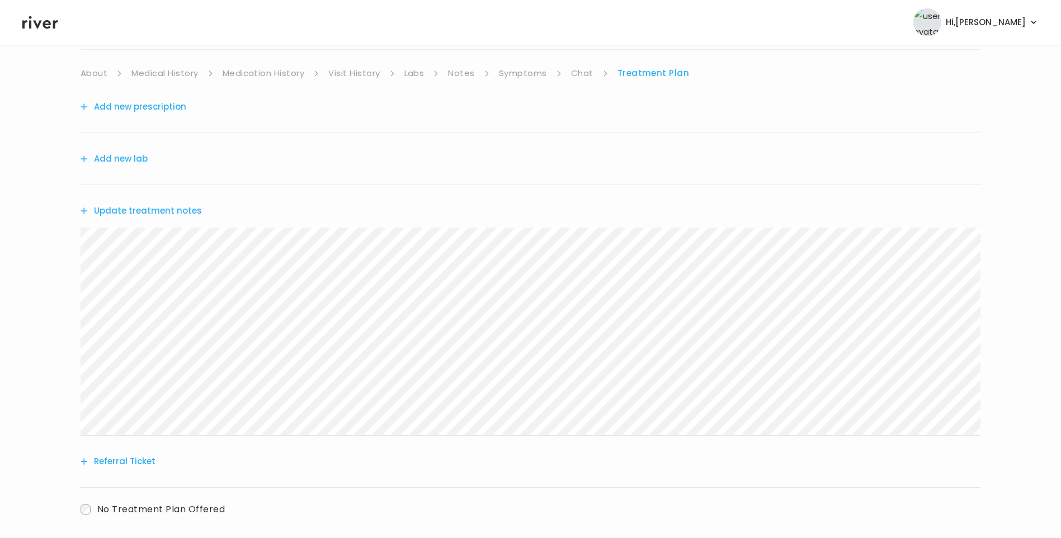
scroll to position [0, 0]
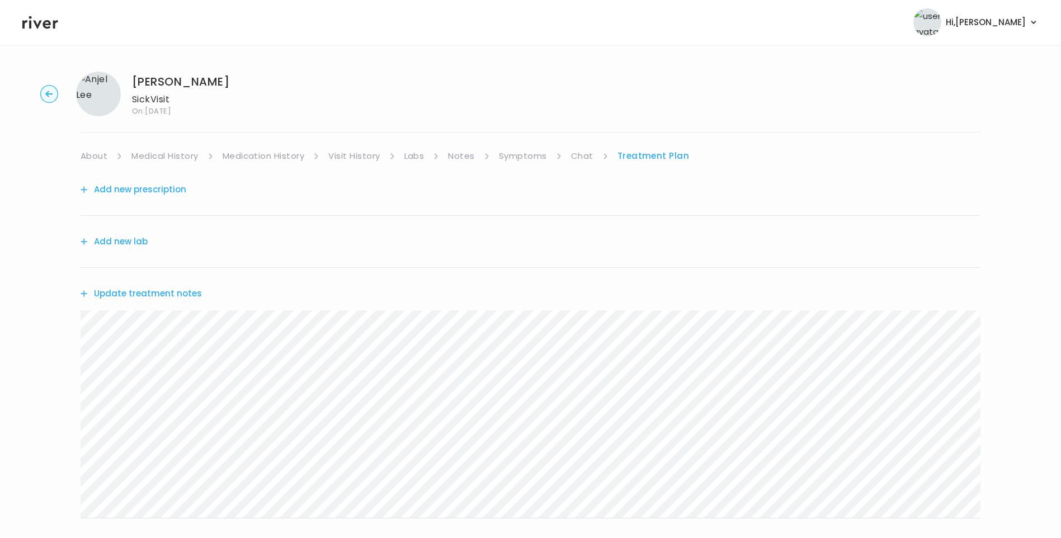
click at [582, 157] on link "Chat" at bounding box center [582, 156] width 22 height 16
click at [658, 159] on link "Treatment Plan" at bounding box center [653, 156] width 69 height 16
drag, startPoint x: 578, startPoint y: 152, endPoint x: 589, endPoint y: 158, distance: 12.0
click at [580, 153] on link "Chat" at bounding box center [582, 156] width 22 height 16
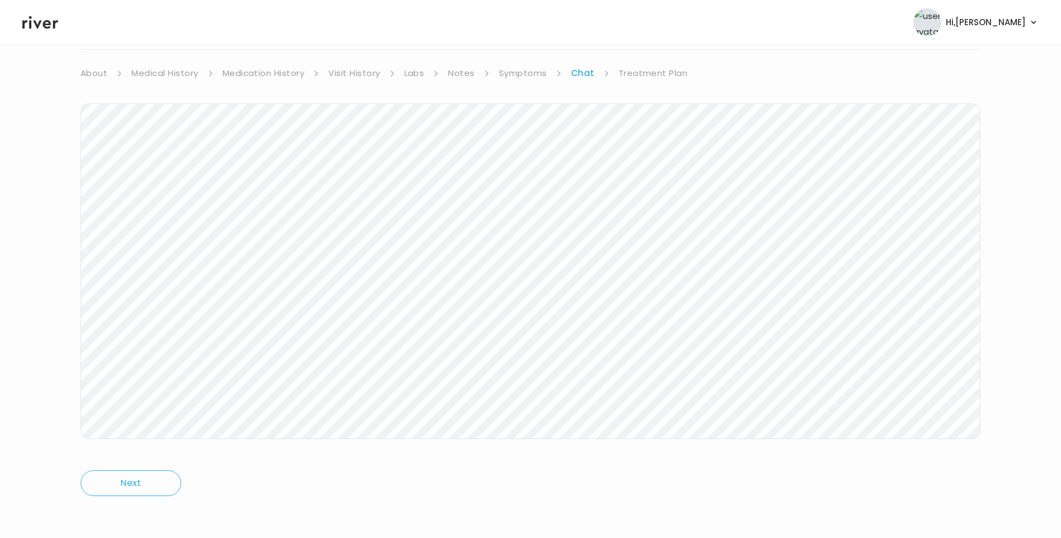
scroll to position [83, 0]
click at [644, 73] on link "Treatment Plan" at bounding box center [653, 73] width 69 height 16
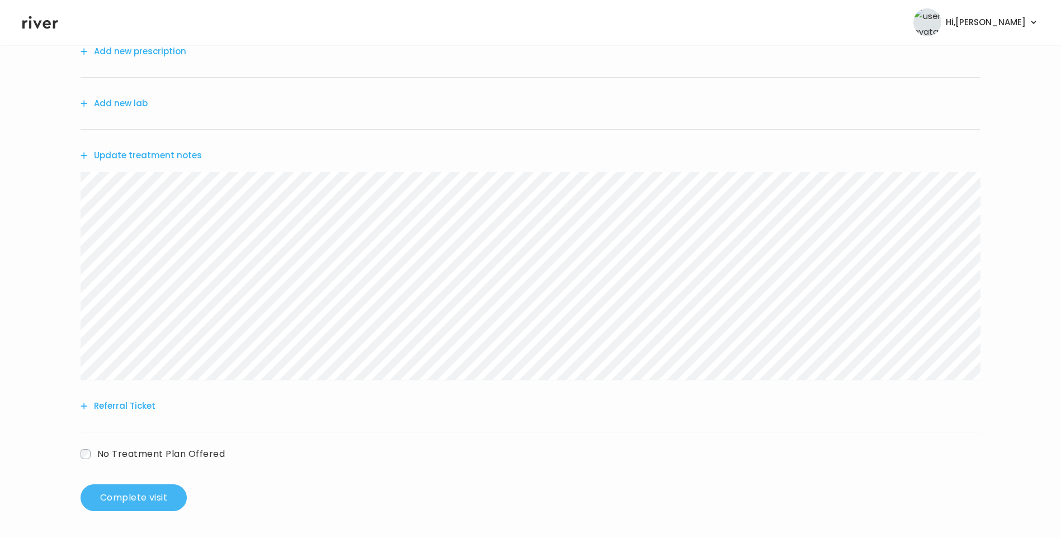
click at [134, 501] on button "Complete visit" at bounding box center [134, 497] width 106 height 27
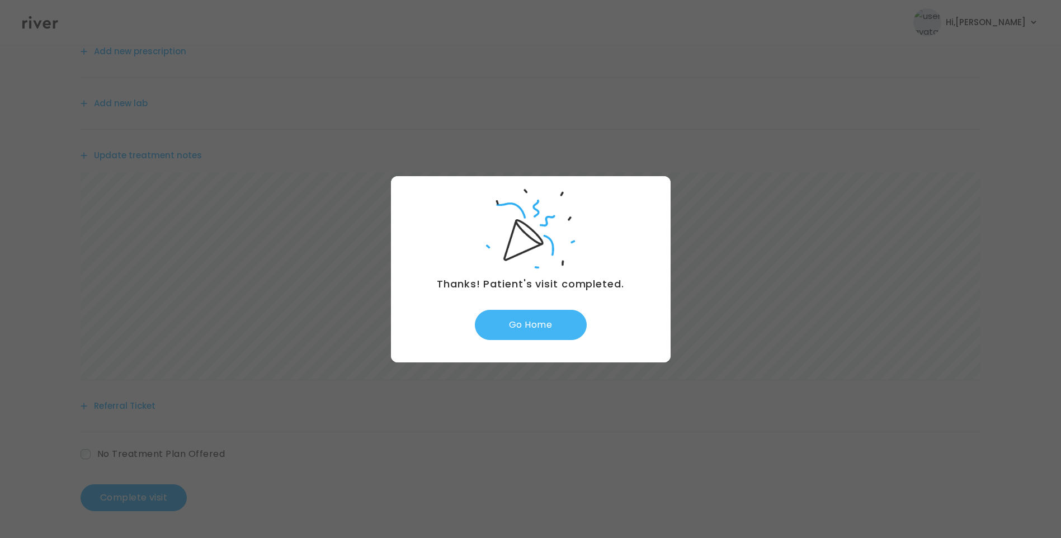
click at [542, 324] on button "Go Home" at bounding box center [531, 325] width 112 height 30
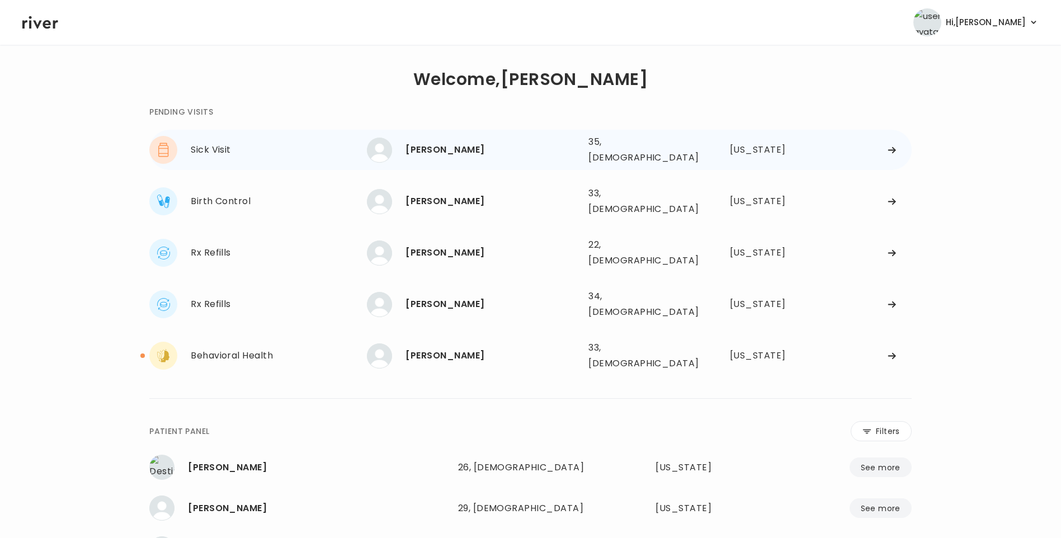
click at [571, 150] on div "[PERSON_NAME]" at bounding box center [493, 150] width 174 height 16
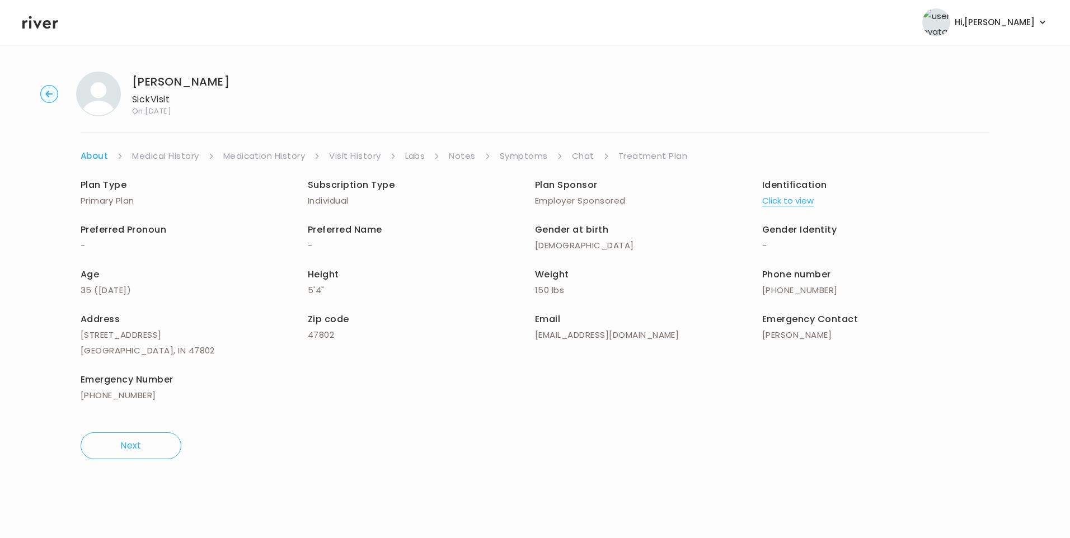
click at [354, 159] on link "Visit History" at bounding box center [354, 156] width 51 height 16
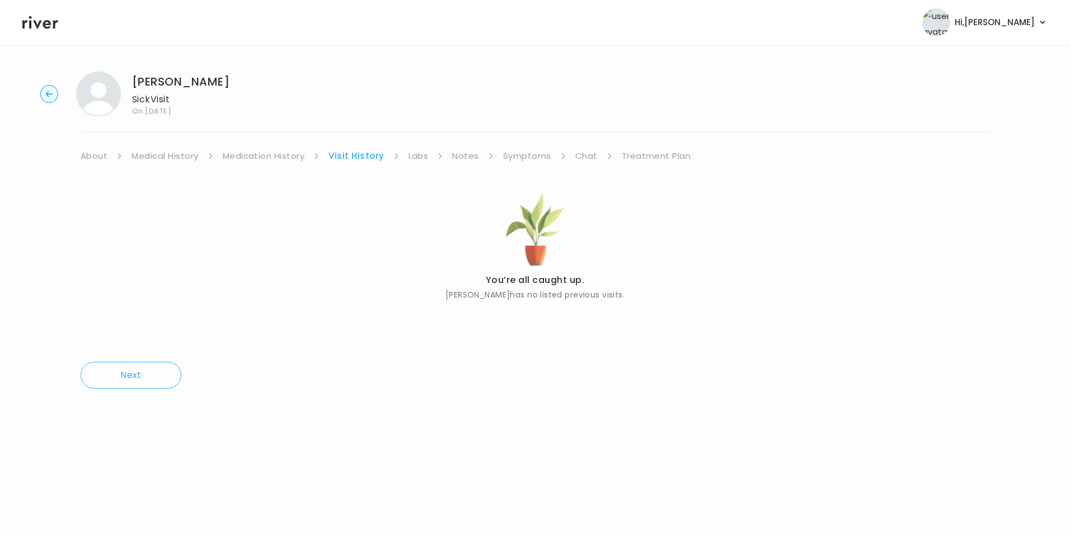
click at [95, 153] on link "About" at bounding box center [94, 156] width 27 height 16
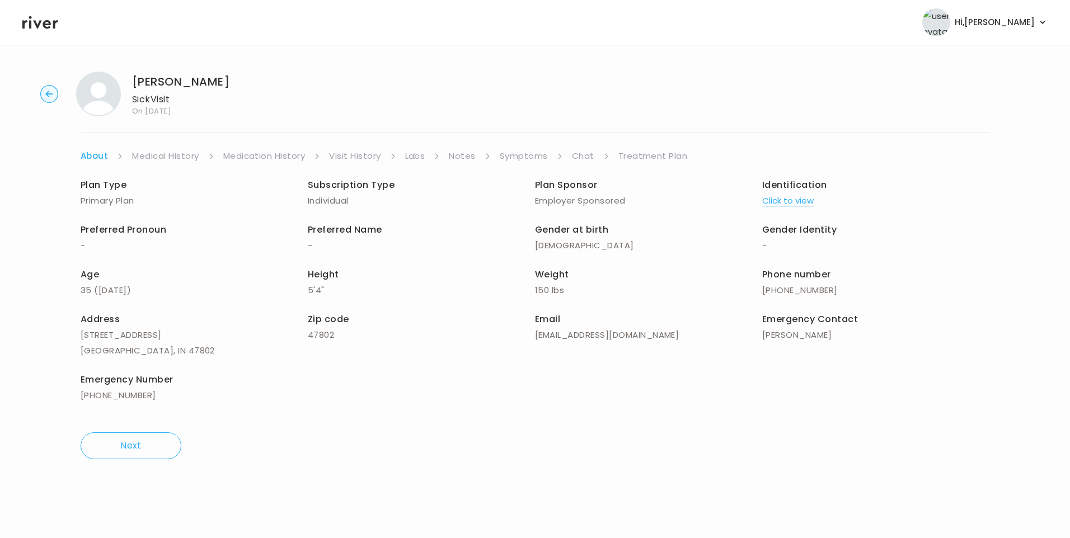
click at [798, 205] on button "Click to view" at bounding box center [787, 201] width 51 height 16
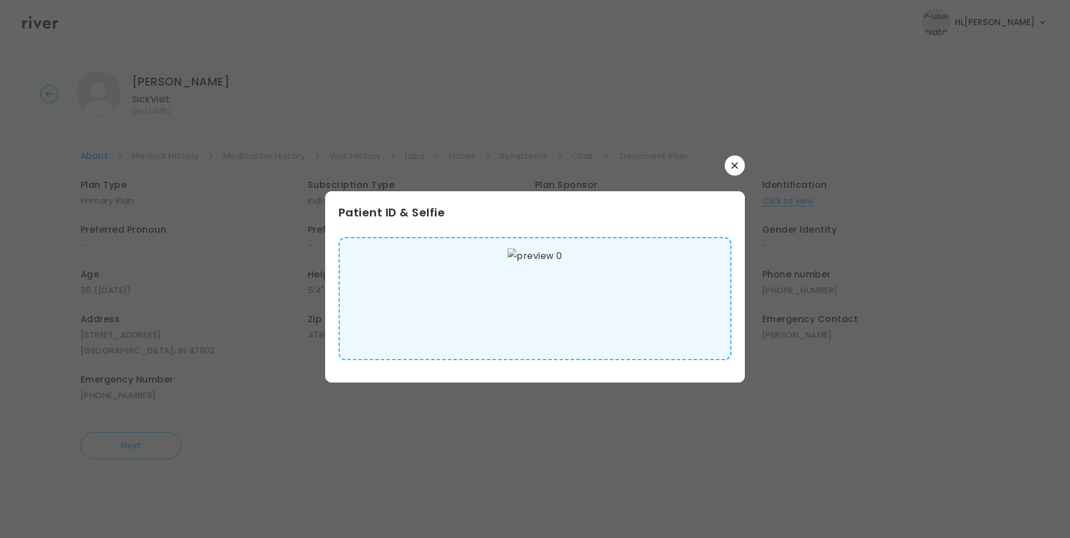
click at [539, 280] on img at bounding box center [534, 298] width 54 height 101
drag, startPoint x: 732, startPoint y: 159, endPoint x: 704, endPoint y: 156, distance: 27.6
click at [727, 158] on button "button" at bounding box center [734, 166] width 20 height 20
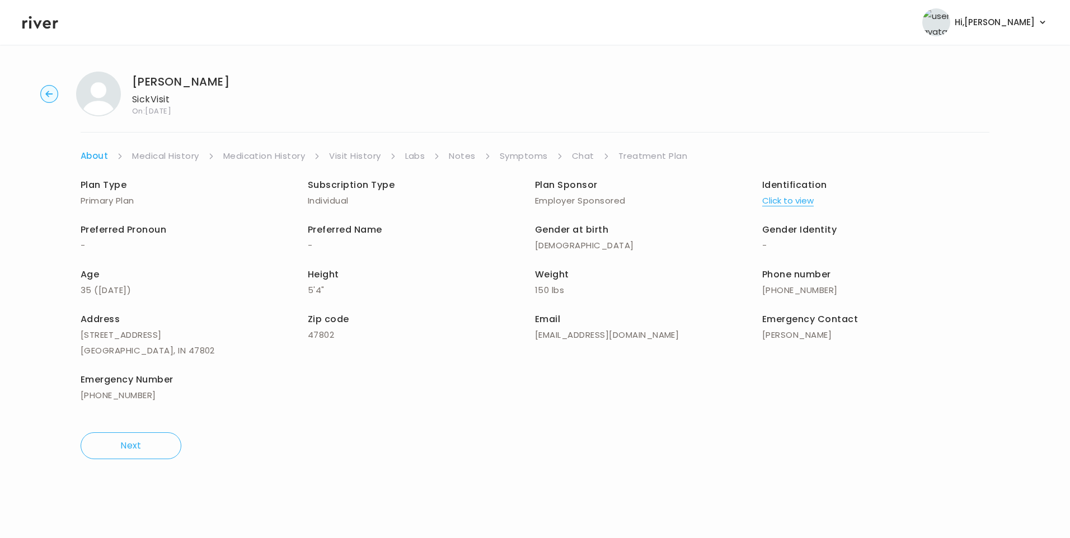
click at [166, 151] on link "Medical History" at bounding box center [165, 156] width 67 height 16
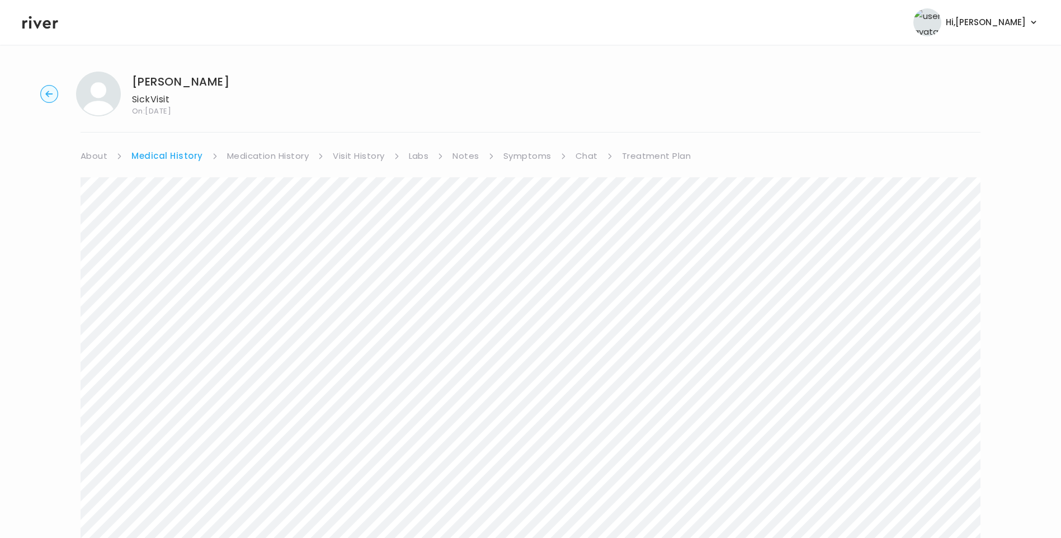
click at [509, 154] on link "Symptoms" at bounding box center [527, 156] width 48 height 16
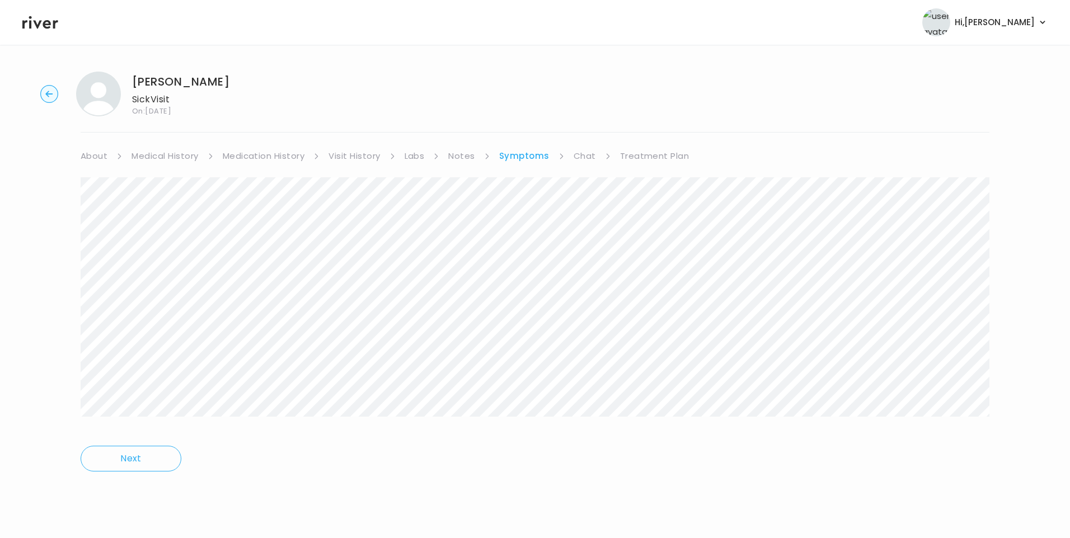
click at [651, 159] on link "Treatment Plan" at bounding box center [654, 156] width 69 height 16
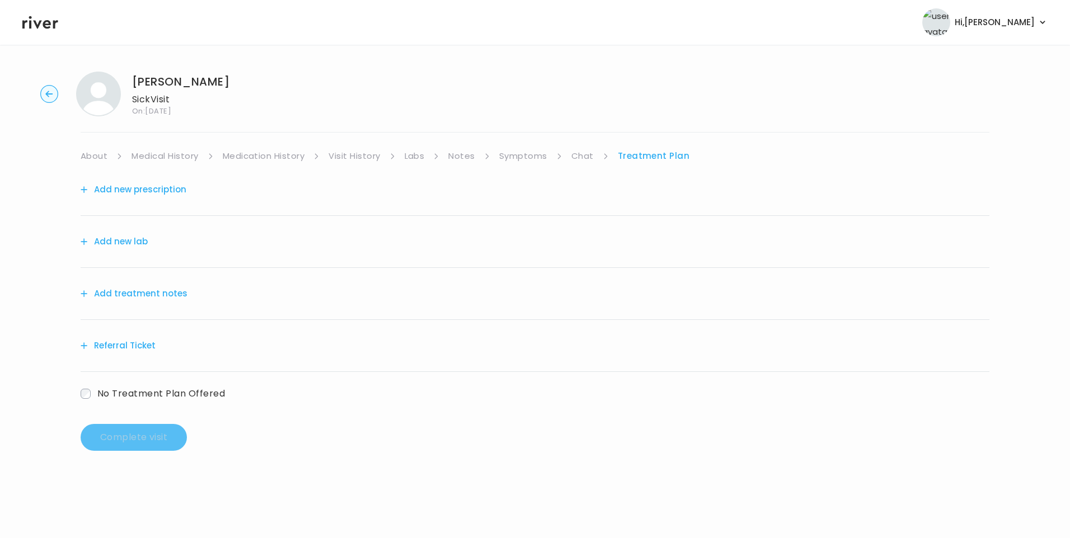
click at [142, 294] on button "Add treatment notes" at bounding box center [134, 294] width 107 height 16
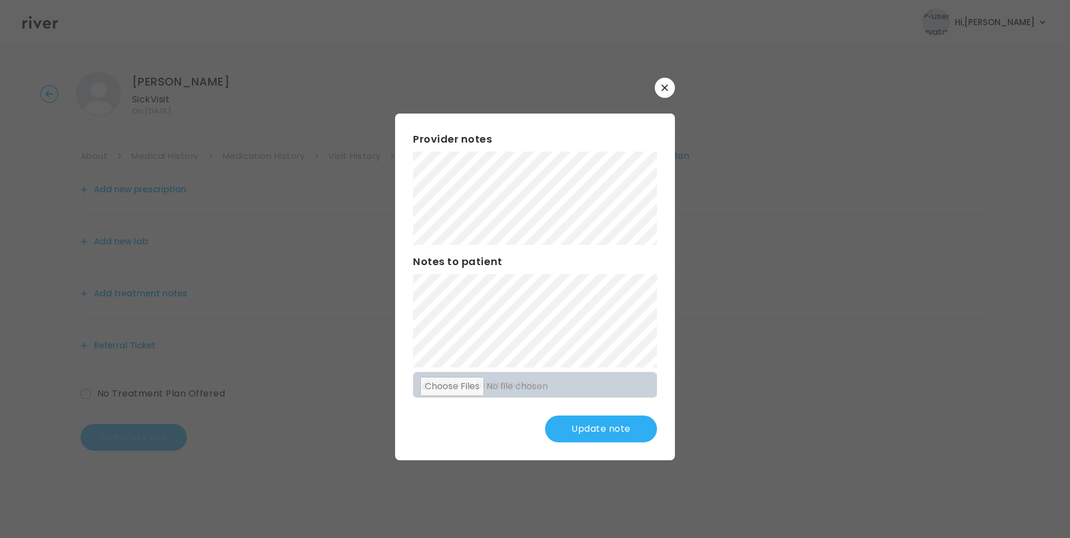
click at [576, 427] on button "Update note" at bounding box center [601, 429] width 112 height 27
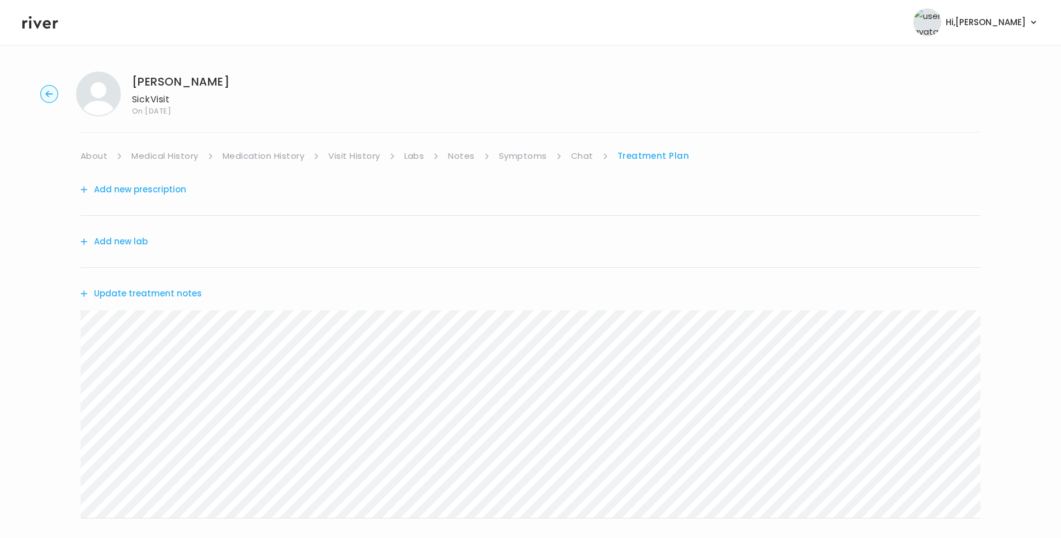
click at [173, 293] on button "Update treatment notes" at bounding box center [141, 294] width 121 height 16
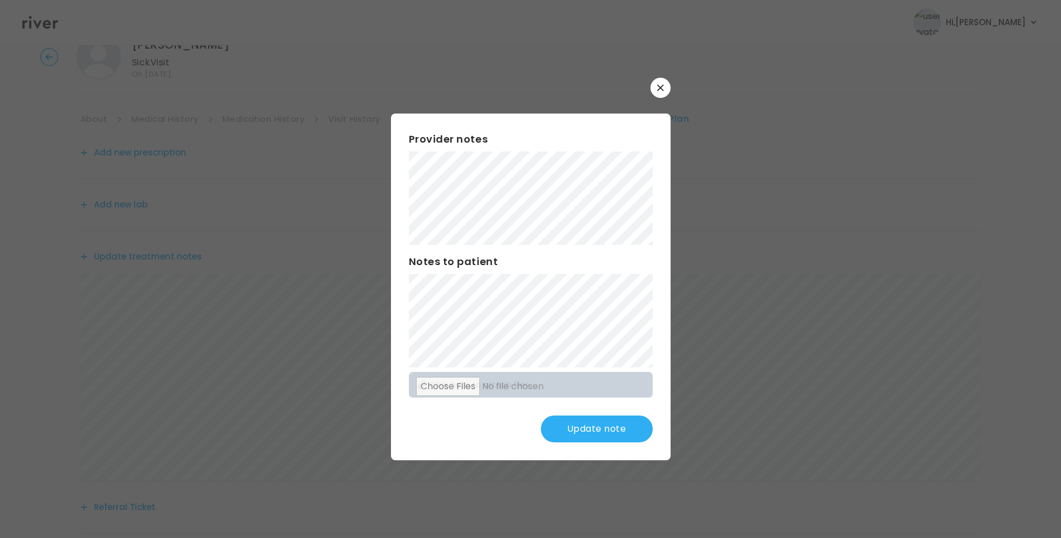
scroll to position [56, 0]
click at [603, 431] on button "Update note" at bounding box center [597, 429] width 112 height 27
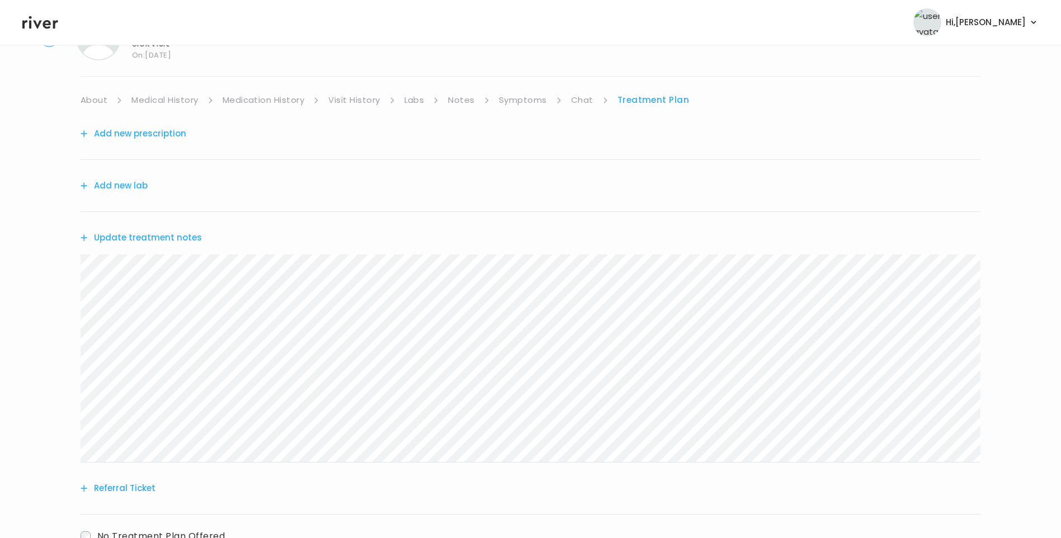
click at [63, 285] on div "Stephanie KoellingSmith Sick Visit On: 08 Sep 2025 About Medical History Medica…" at bounding box center [530, 305] width 1061 height 596
click at [128, 489] on button "Referral Ticket" at bounding box center [118, 489] width 75 height 16
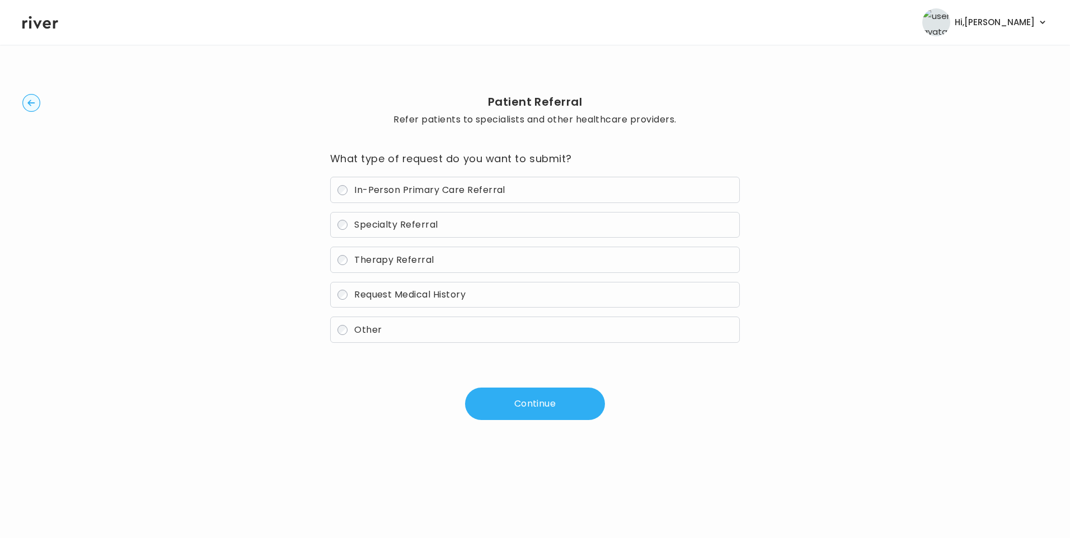
click at [417, 192] on span "In-Person Primary Care Referral" at bounding box center [429, 189] width 151 height 13
click at [528, 412] on button "Continue" at bounding box center [535, 404] width 140 height 32
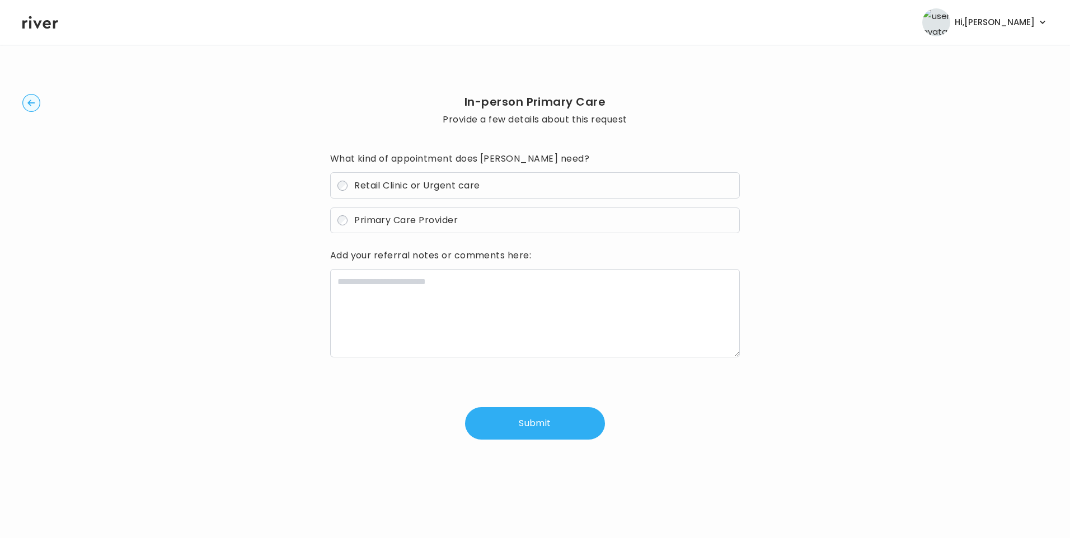
drag, startPoint x: 412, startPoint y: 182, endPoint x: 414, endPoint y: 197, distance: 15.8
click at [412, 182] on span "Retail Clinic or Urgent care" at bounding box center [416, 185] width 125 height 13
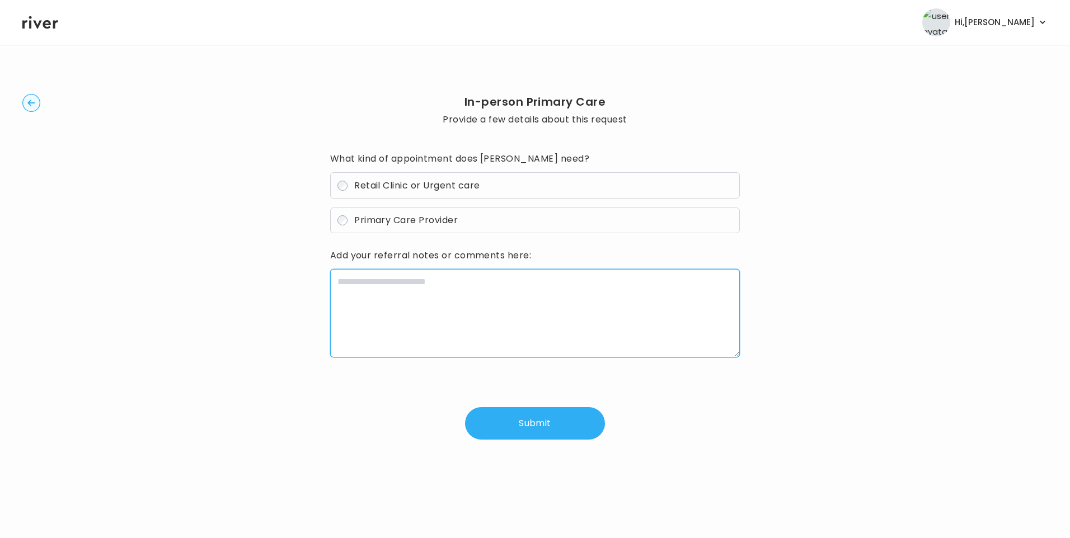
click at [412, 295] on textarea at bounding box center [535, 313] width 410 height 88
paste textarea "**********"
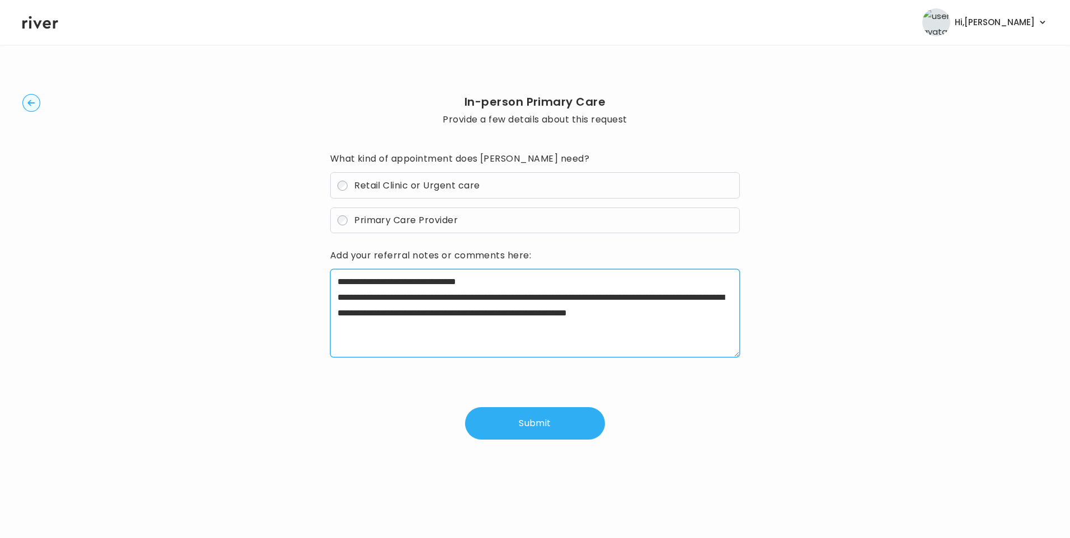
drag, startPoint x: 372, startPoint y: 298, endPoint x: 430, endPoint y: 301, distance: 58.3
click at [430, 301] on textarea "**********" at bounding box center [535, 313] width 410 height 88
click at [564, 323] on textarea "**********" at bounding box center [535, 313] width 410 height 88
click at [526, 329] on textarea "**********" at bounding box center [535, 313] width 410 height 88
type textarea "**********"
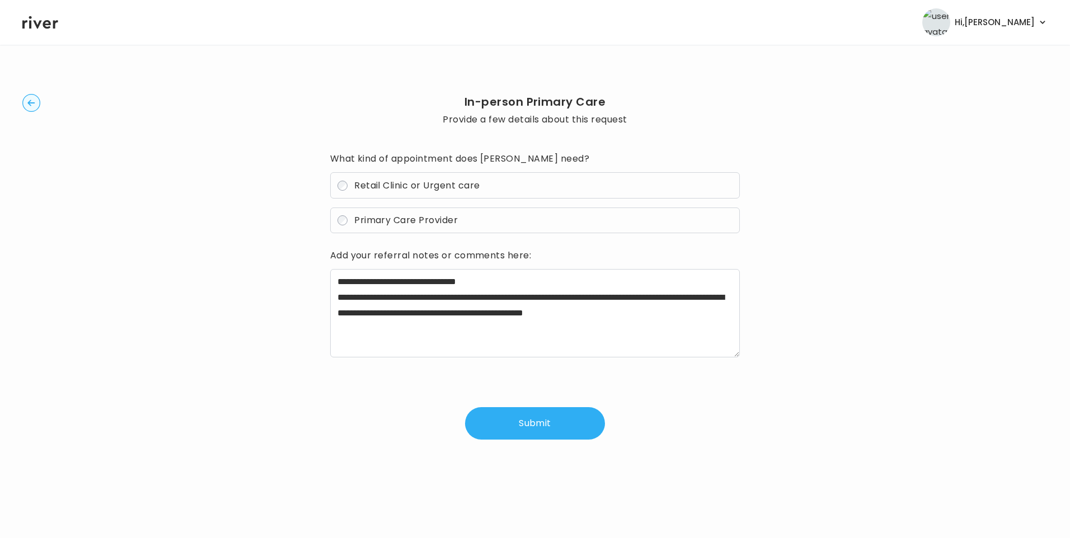
click at [496, 420] on button "Submit" at bounding box center [535, 423] width 140 height 32
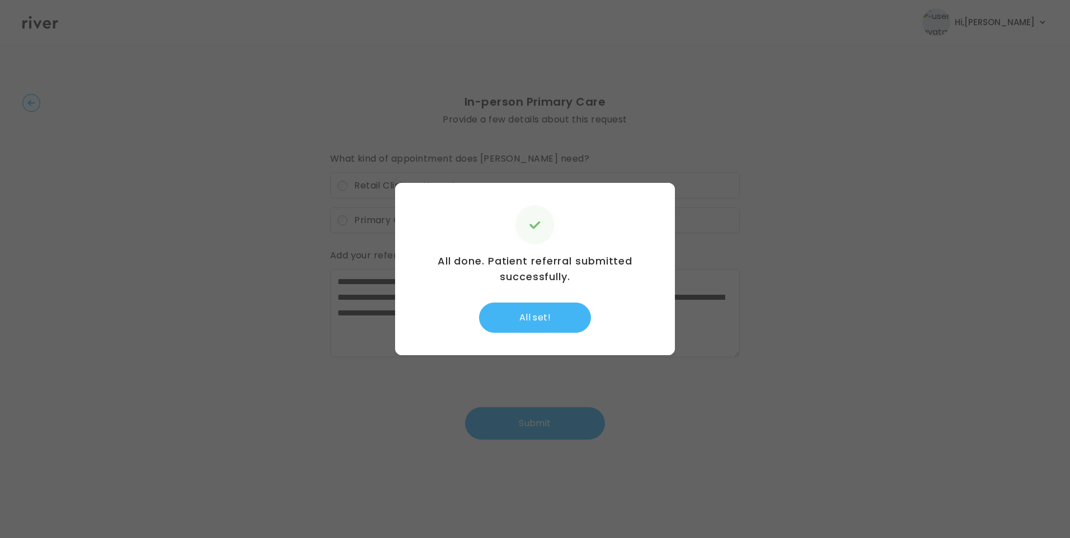
click at [533, 318] on button "All set!" at bounding box center [535, 318] width 112 height 30
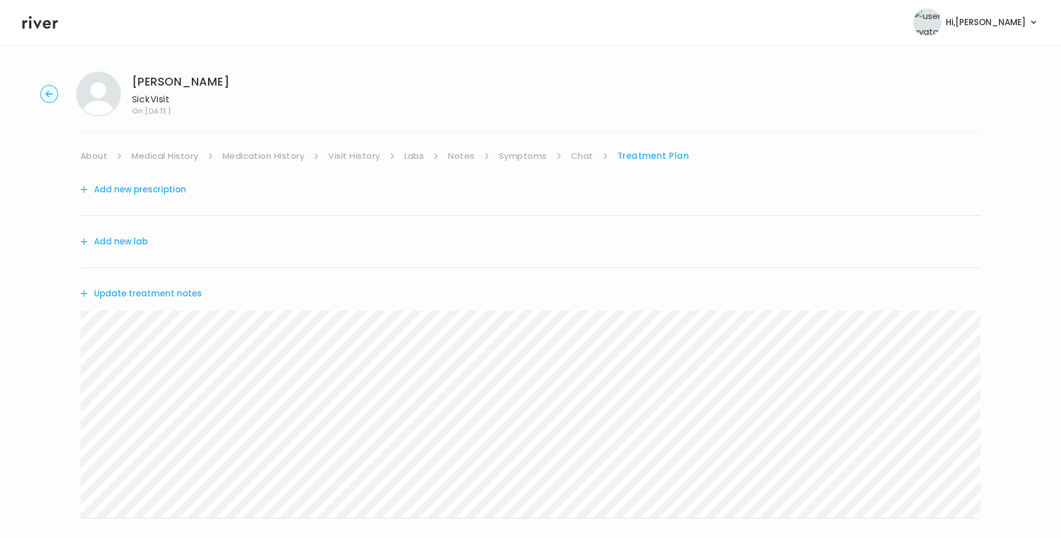
click at [189, 295] on button "Update treatment notes" at bounding box center [141, 294] width 121 height 16
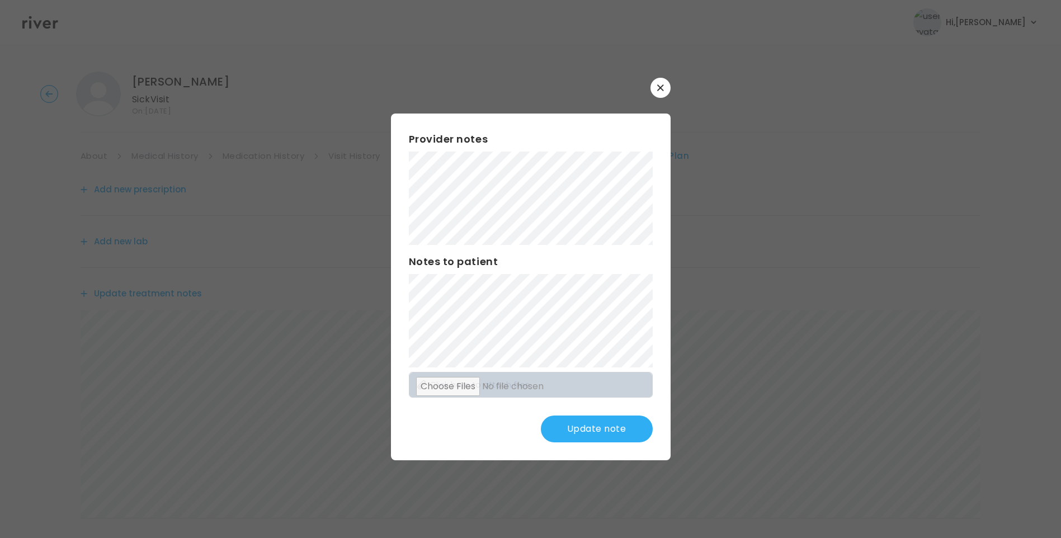
click at [608, 423] on button "Update note" at bounding box center [597, 429] width 112 height 27
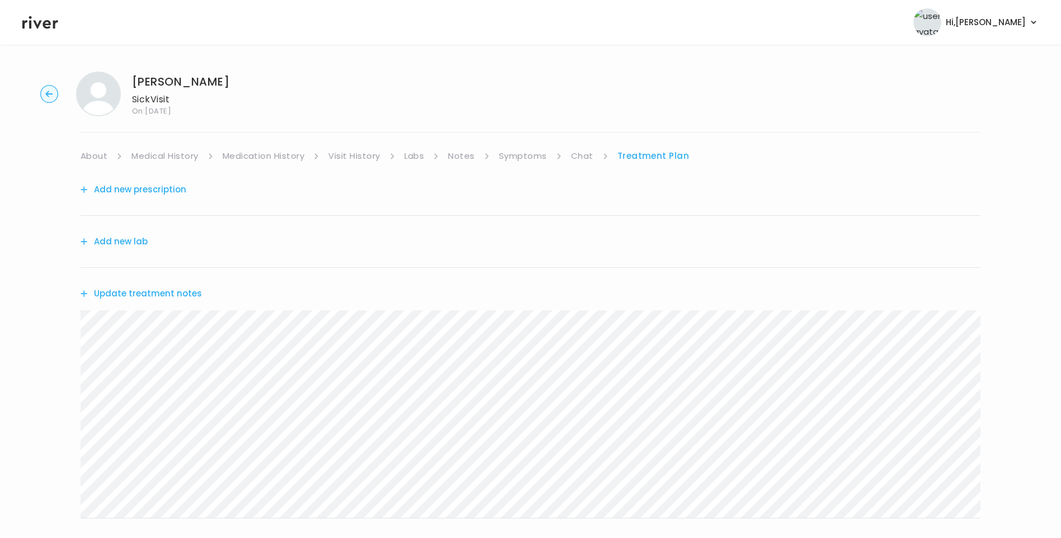
click at [193, 160] on link "Medical History" at bounding box center [164, 156] width 67 height 16
click at [512, 155] on link "Symptoms" at bounding box center [527, 156] width 48 height 16
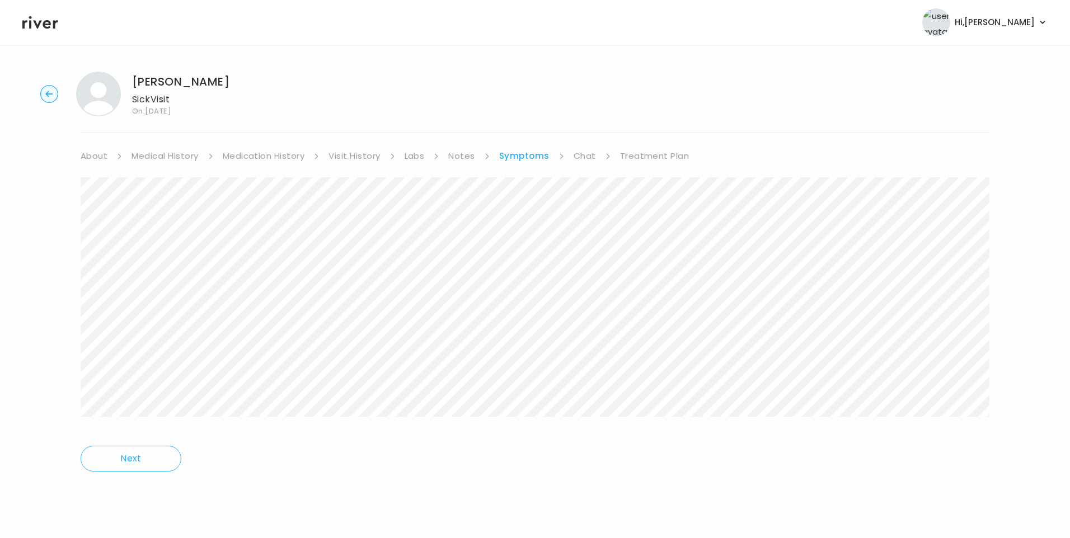
click at [658, 155] on link "Treatment Plan" at bounding box center [654, 156] width 69 height 16
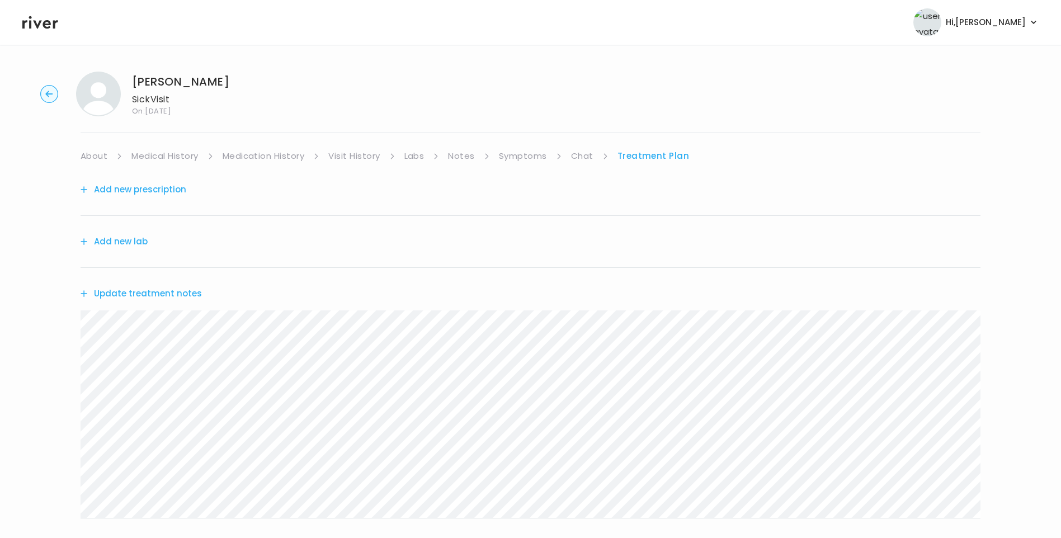
click at [179, 298] on button "Update treatment notes" at bounding box center [141, 294] width 121 height 16
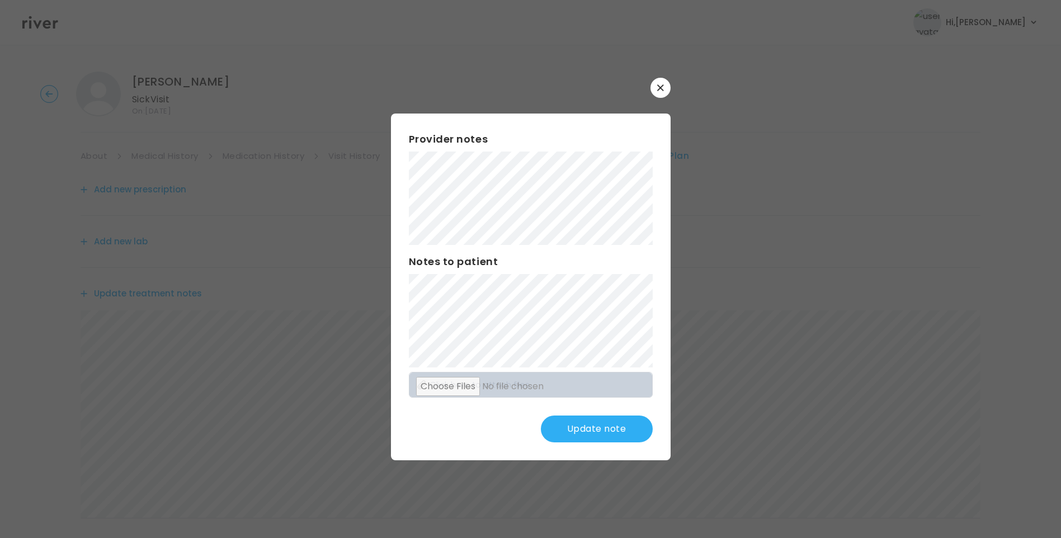
click at [594, 434] on button "Update note" at bounding box center [597, 429] width 112 height 27
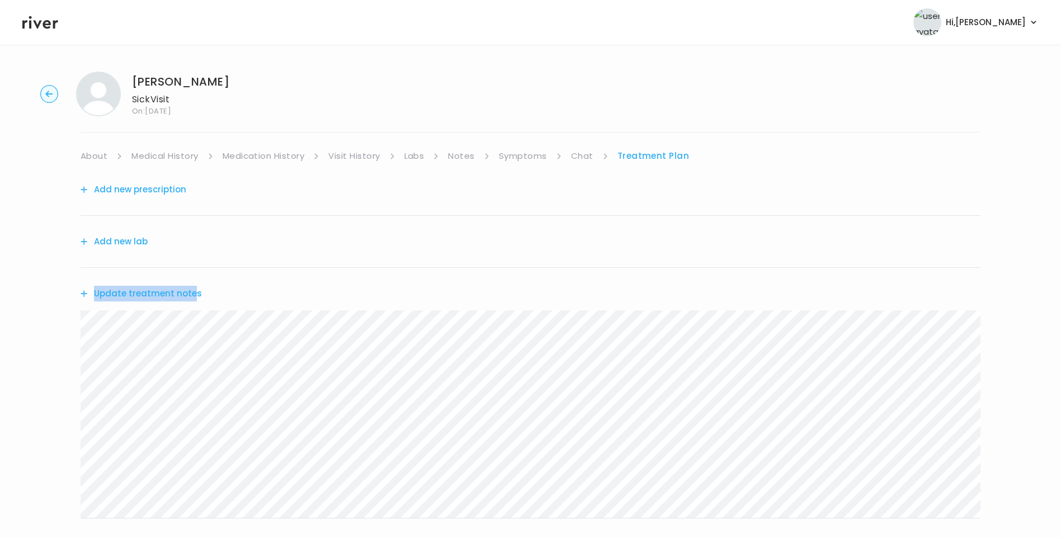
click at [187, 291] on div "Update treatment notes" at bounding box center [531, 293] width 900 height 51
click at [147, 296] on button "Update treatment notes" at bounding box center [141, 294] width 121 height 16
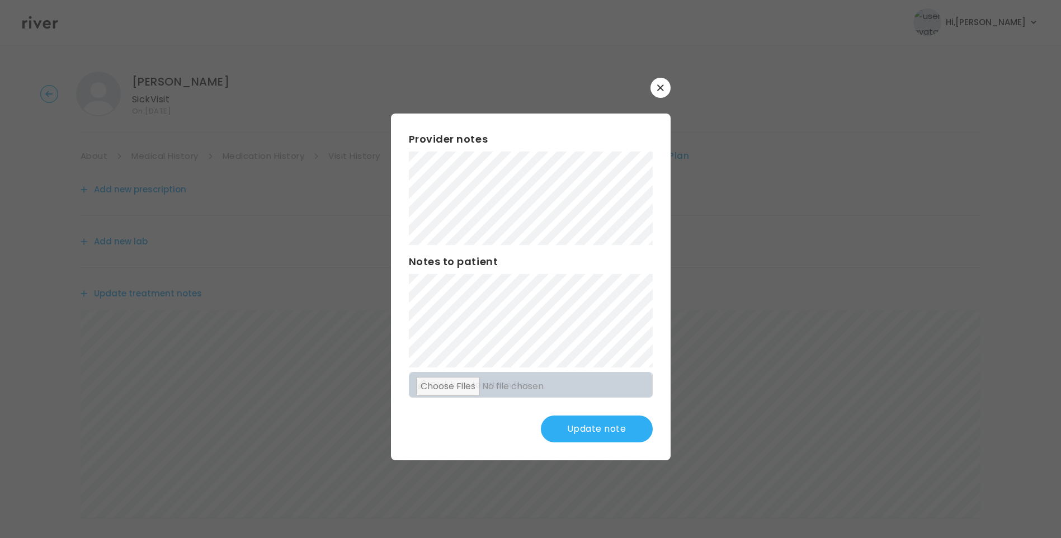
click at [613, 431] on button "Update note" at bounding box center [597, 429] width 112 height 27
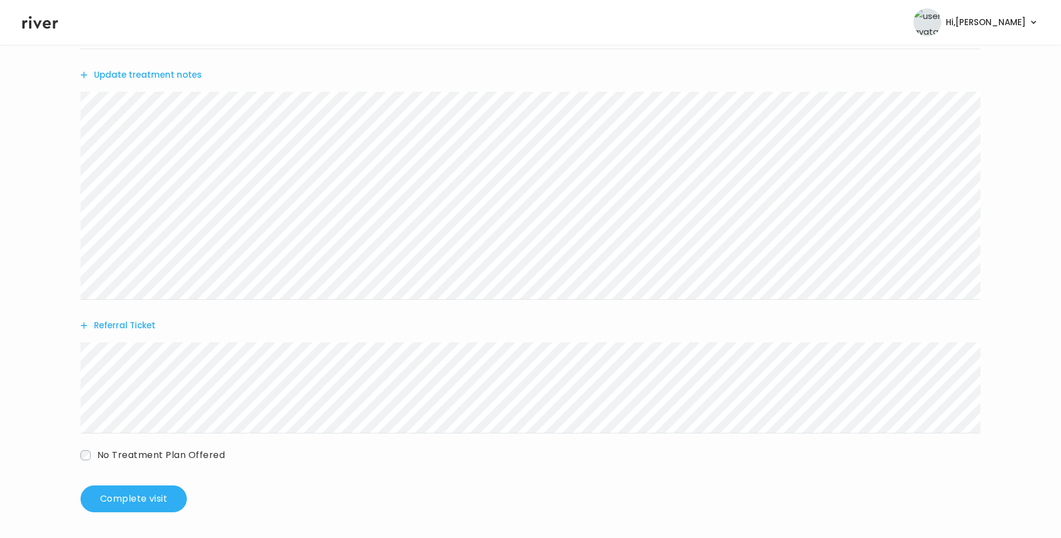
scroll to position [220, 0]
click at [147, 504] on button "Complete visit" at bounding box center [134, 497] width 106 height 27
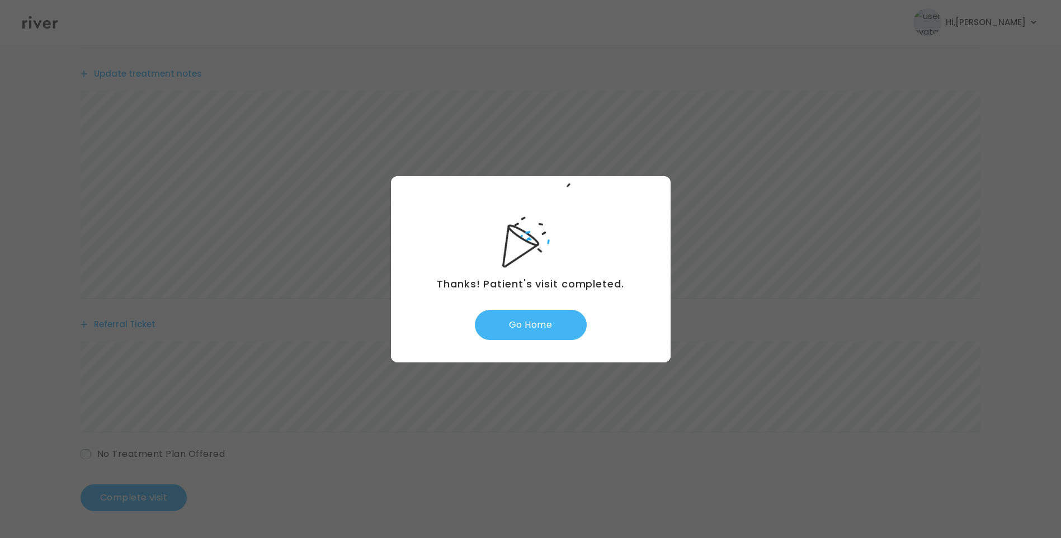
click at [552, 323] on button "Go Home" at bounding box center [531, 325] width 112 height 30
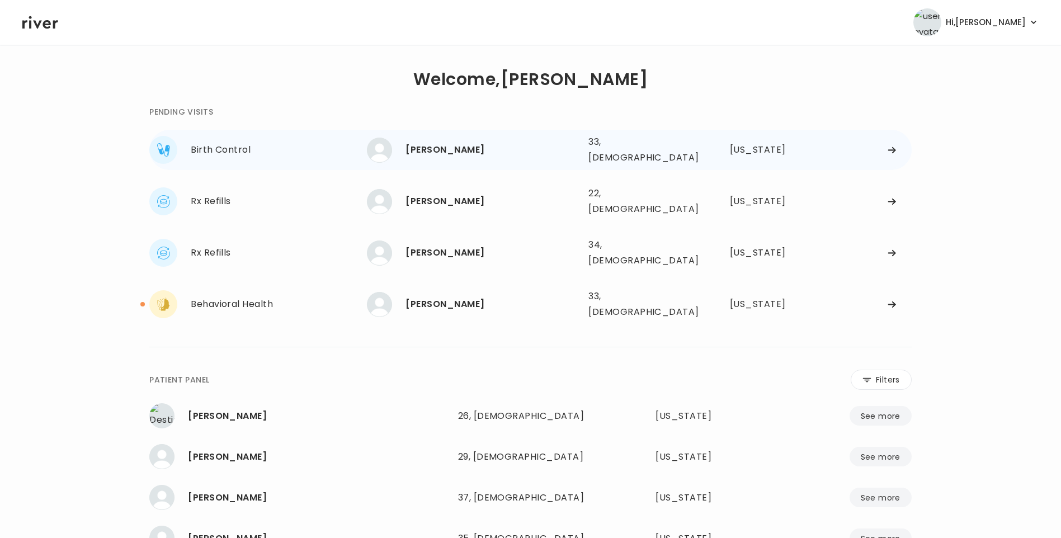
click at [450, 148] on div "[PERSON_NAME]" at bounding box center [493, 150] width 174 height 16
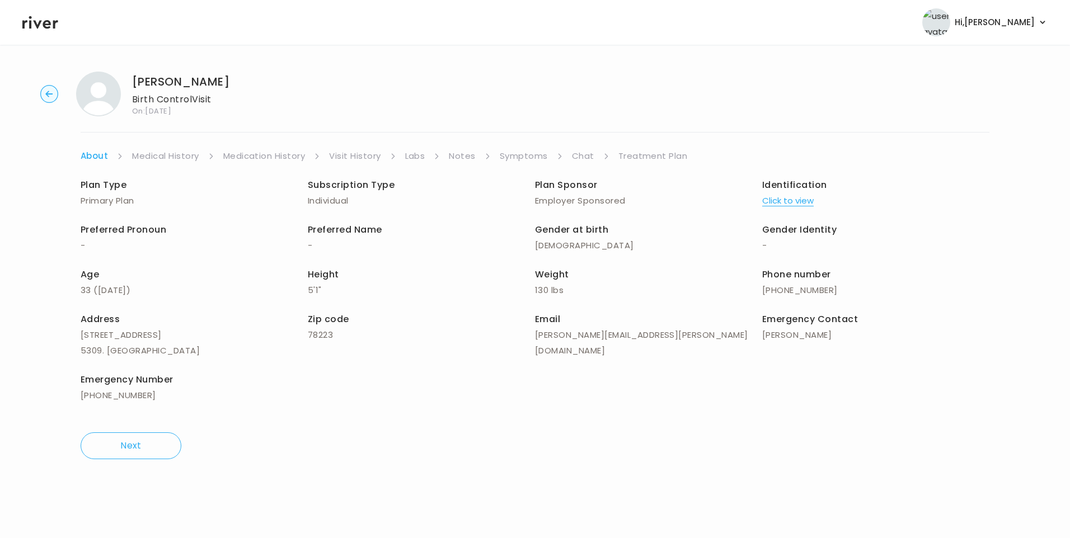
click at [349, 156] on link "Visit History" at bounding box center [354, 156] width 51 height 16
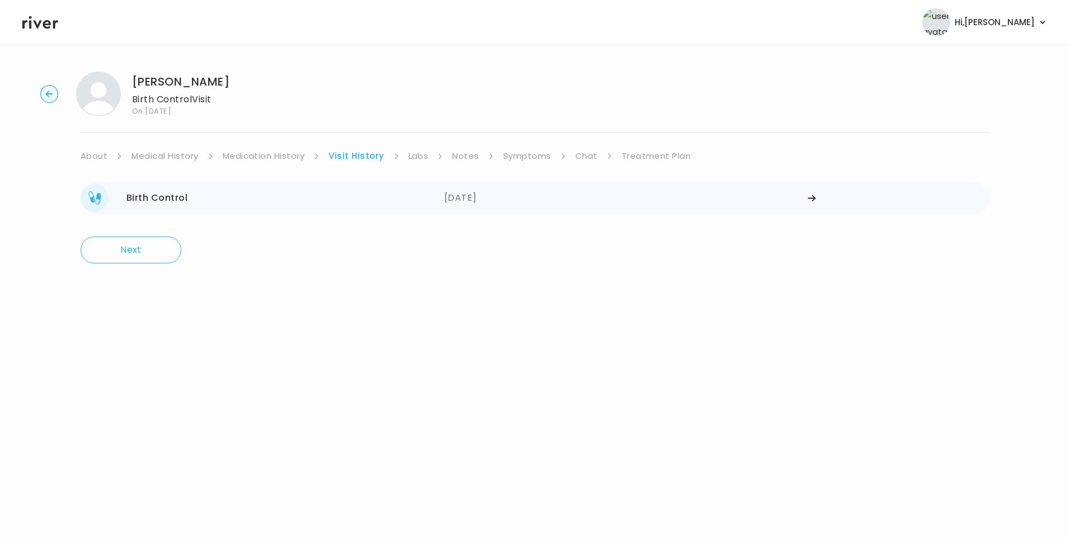
click at [327, 194] on div "Birth Control [DEMOGRAPHIC_DATA]" at bounding box center [263, 198] width 364 height 28
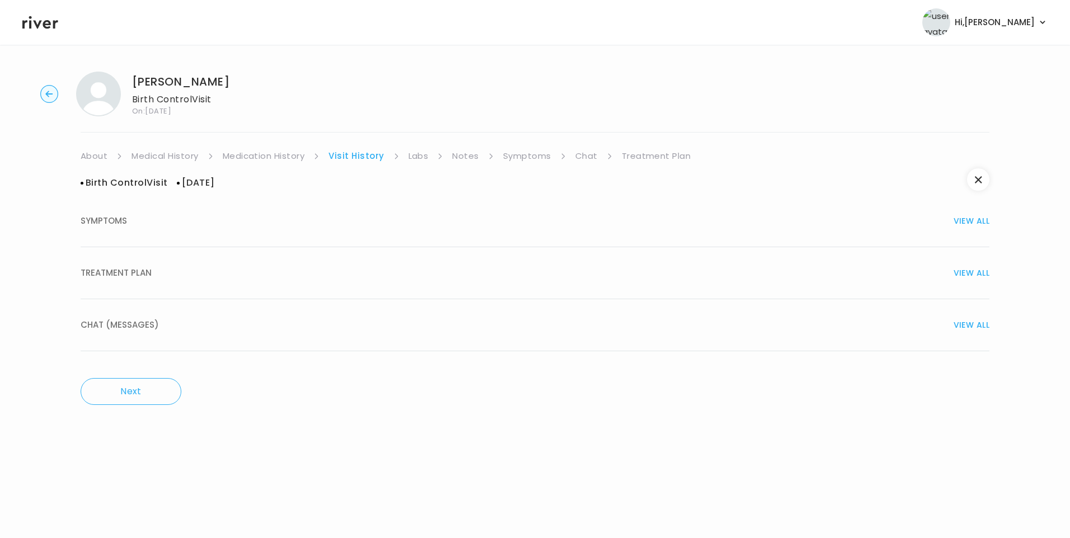
click at [138, 278] on span "TREATMENT PLAN" at bounding box center [116, 273] width 71 height 16
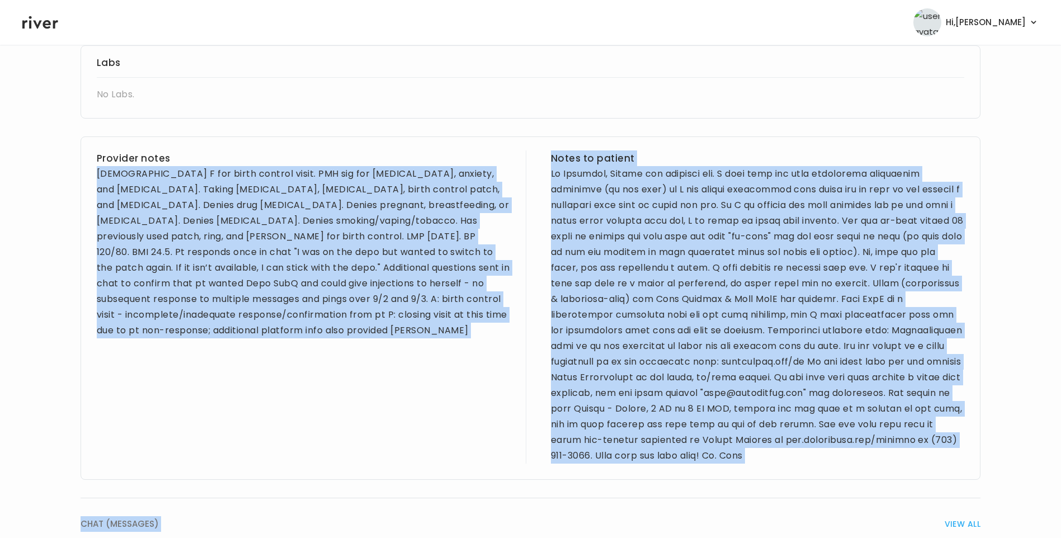
scroll to position [429, 0]
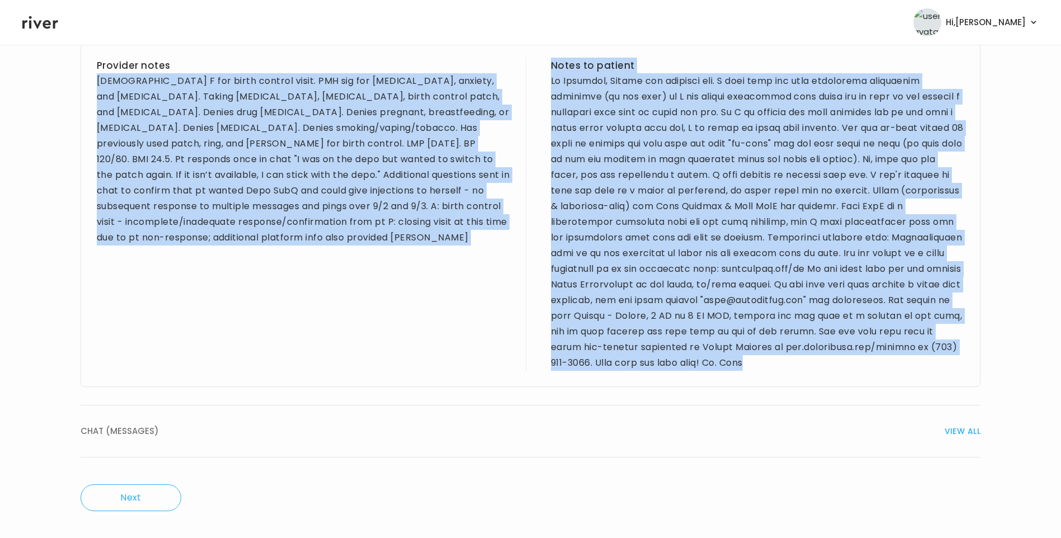
drag, startPoint x: 98, startPoint y: 175, endPoint x: 952, endPoint y: 358, distance: 873.7
click at [952, 358] on div "Provider notes [DEMOGRAPHIC_DATA] F for birth control visit. PMH sig for [MEDIC…" at bounding box center [531, 215] width 900 height 343
drag, startPoint x: 952, startPoint y: 358, endPoint x: 831, endPoint y: 233, distance: 174.1
copy div "84 lo I dol sitam consect adipi. ELI sed doe tempori utlabore, etdolor, mag ALI…"
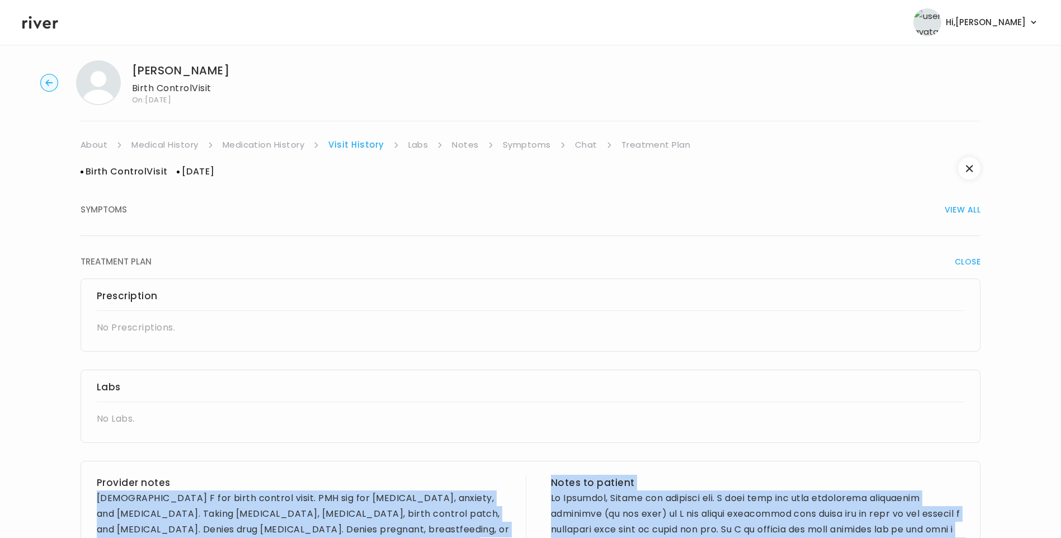
scroll to position [0, 0]
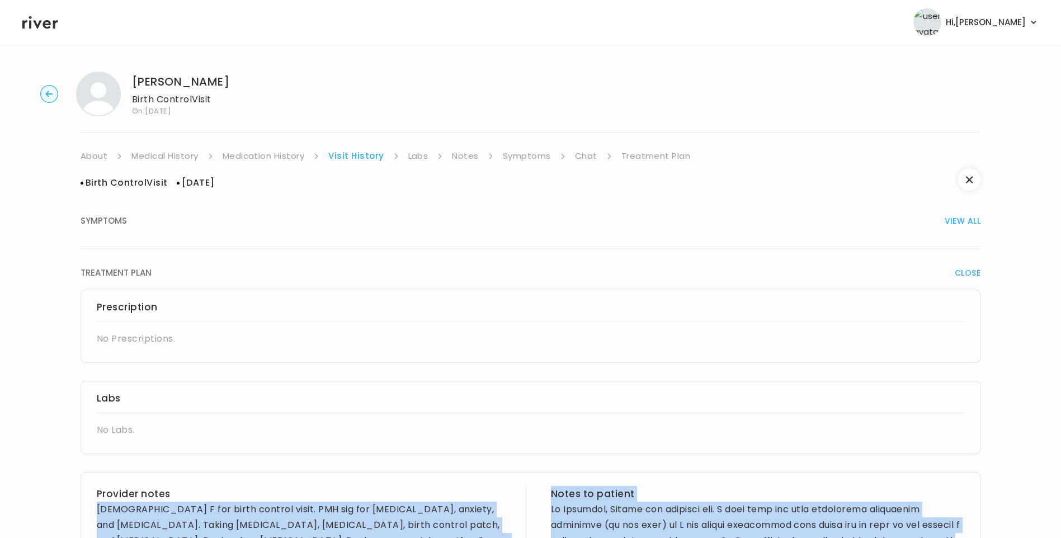
drag, startPoint x: 525, startPoint y: 158, endPoint x: 544, endPoint y: 160, distance: 18.6
click at [525, 157] on link "Symptoms" at bounding box center [527, 156] width 48 height 16
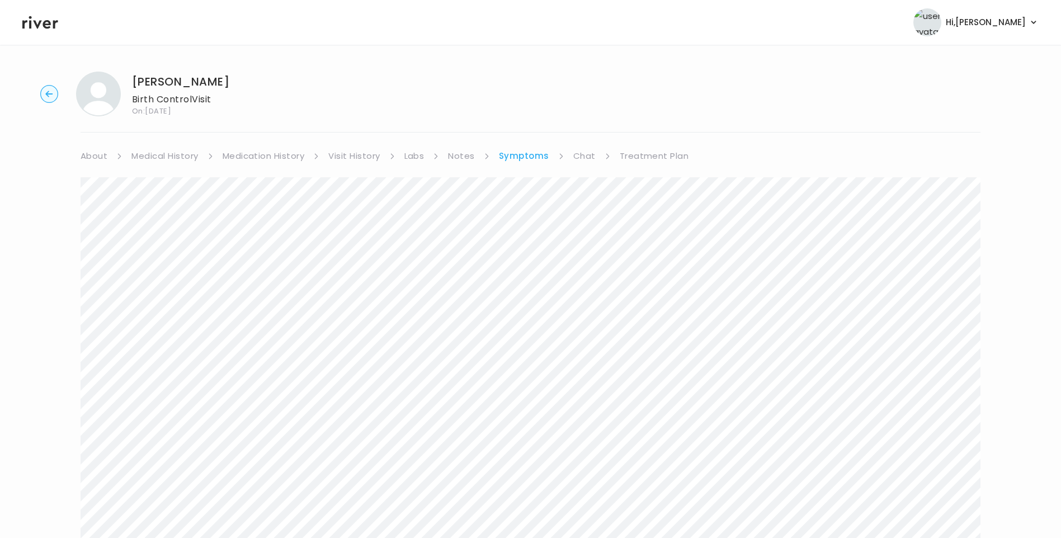
click at [577, 153] on link "Chat" at bounding box center [584, 156] width 22 height 16
click at [347, 153] on link "Visit History" at bounding box center [353, 156] width 51 height 16
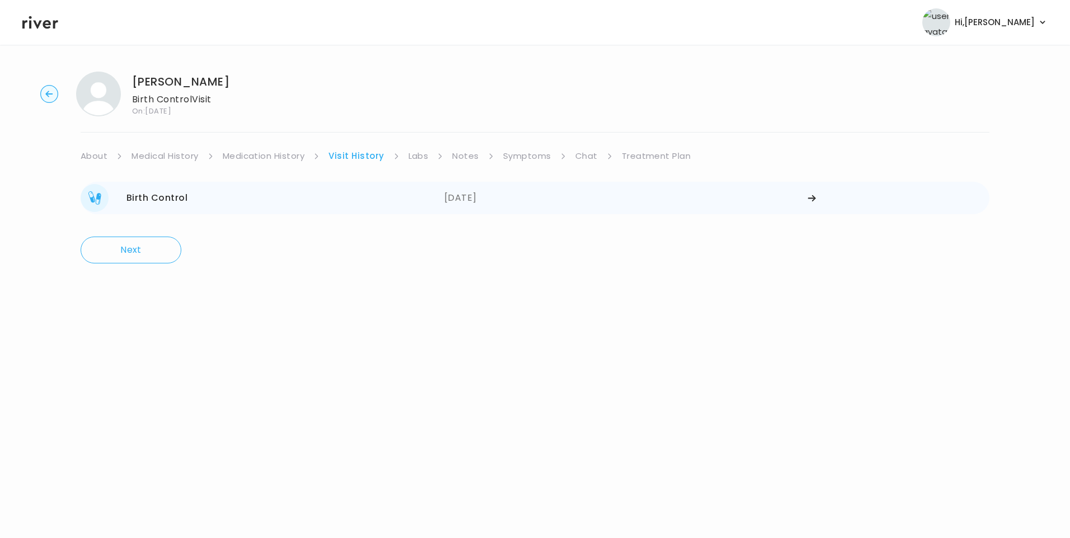
click at [319, 202] on div "Birth Control [DEMOGRAPHIC_DATA]" at bounding box center [263, 198] width 364 height 28
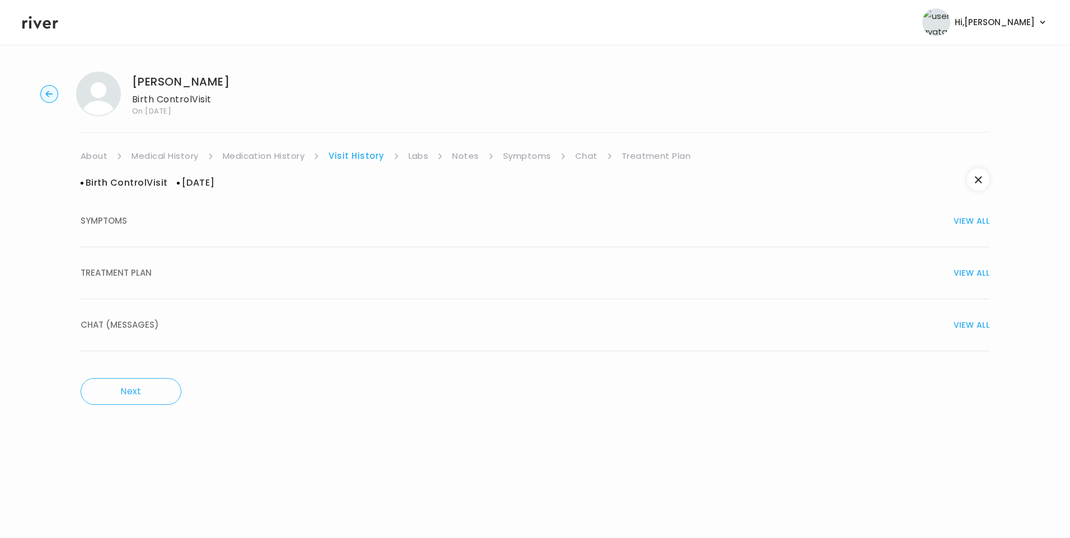
click at [116, 328] on span "CHAT (MESSAGES)" at bounding box center [120, 325] width 78 height 16
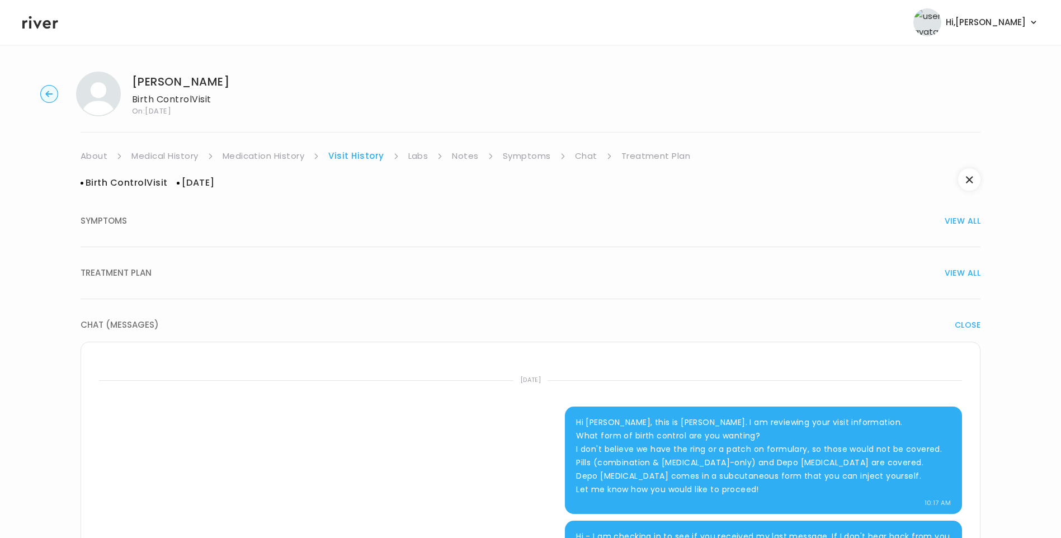
click at [521, 144] on div "[PERSON_NAME] Birth Control Visit On: [DATE] About Medical History Medication H…" at bounding box center [530, 419] width 1061 height 712
click at [526, 150] on link "Symptoms" at bounding box center [527, 156] width 48 height 16
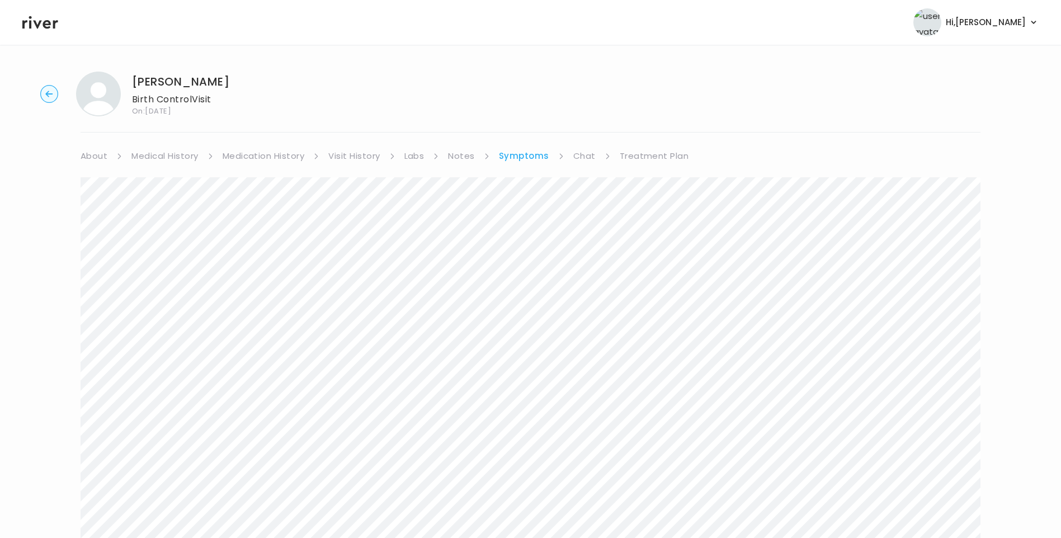
click at [661, 150] on link "Treatment Plan" at bounding box center [654, 156] width 69 height 16
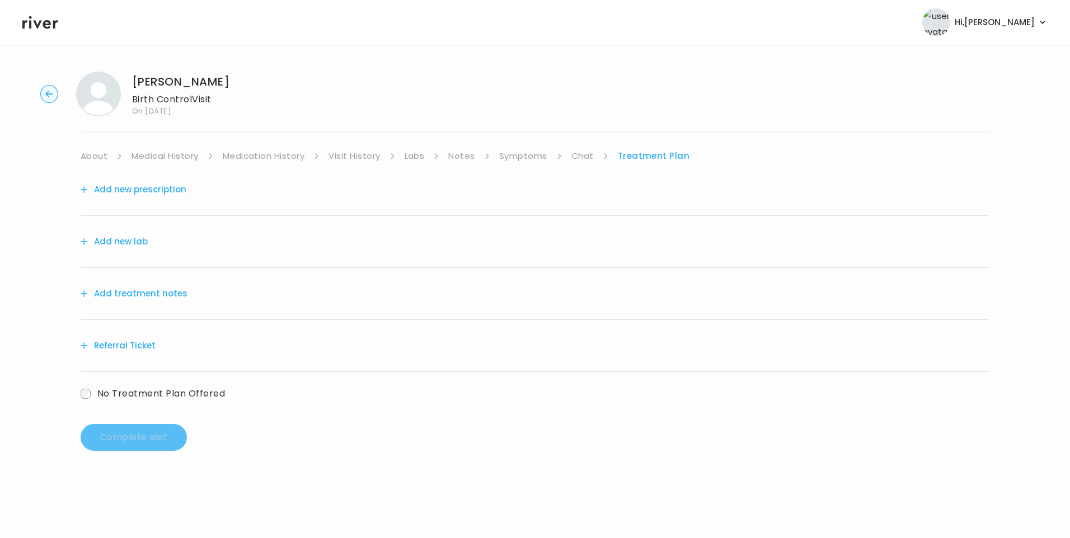
click at [164, 296] on button "Add treatment notes" at bounding box center [134, 294] width 107 height 16
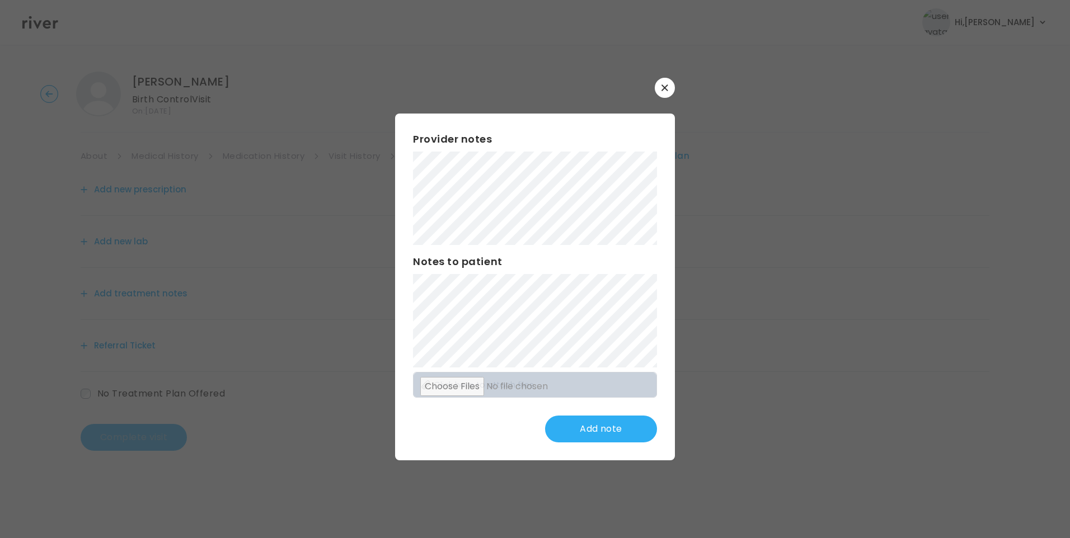
click at [275, 143] on div "​ Provider notes Notes to patient Click here to attach files Add note" at bounding box center [535, 269] width 1070 height 538
click at [625, 298] on div "Provider notes Notes to patient Click here to attach files Add note" at bounding box center [535, 287] width 280 height 347
click at [611, 425] on button "Update note" at bounding box center [601, 429] width 112 height 27
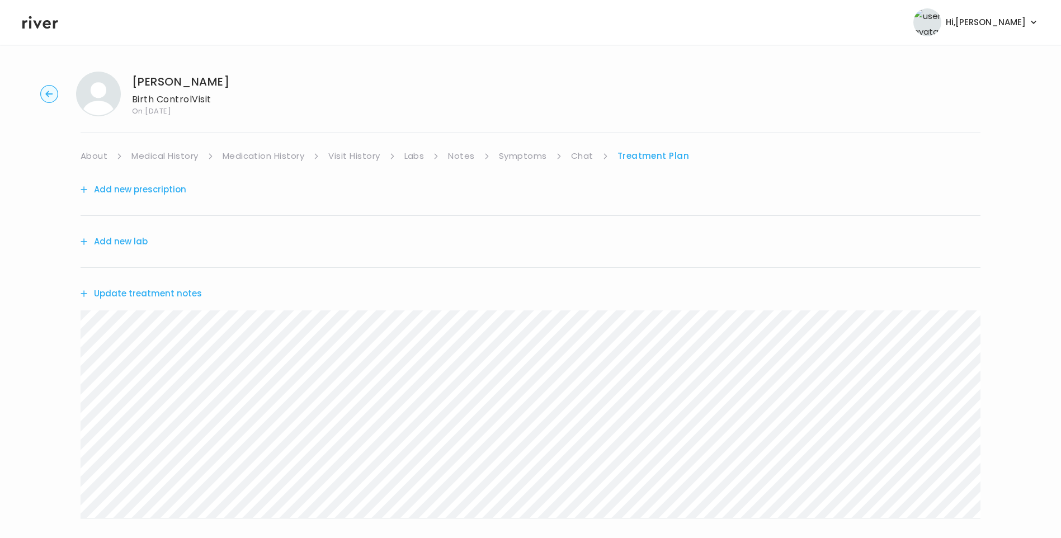
click at [170, 293] on button "Update treatment notes" at bounding box center [141, 294] width 121 height 16
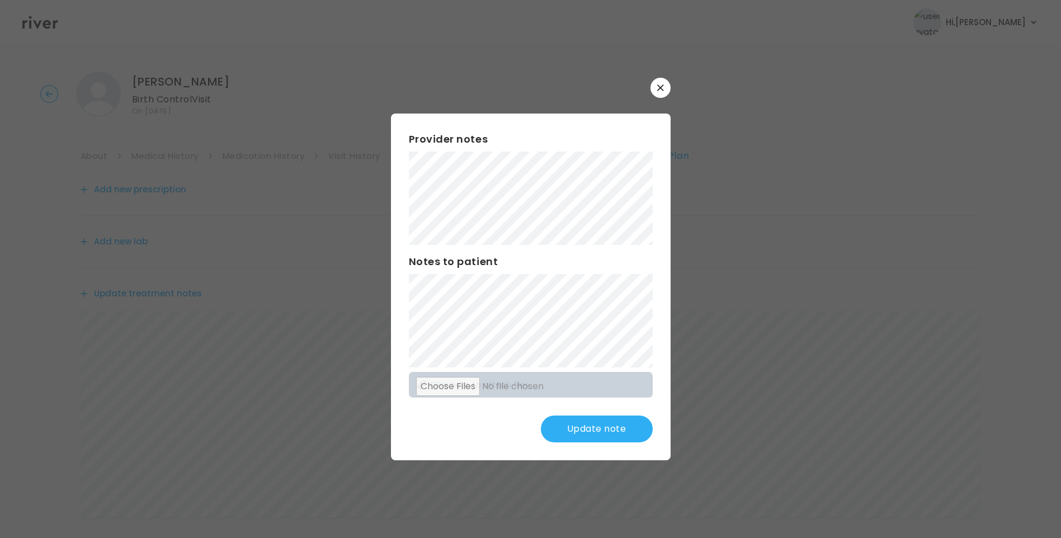
click at [587, 434] on button "Update note" at bounding box center [597, 429] width 112 height 27
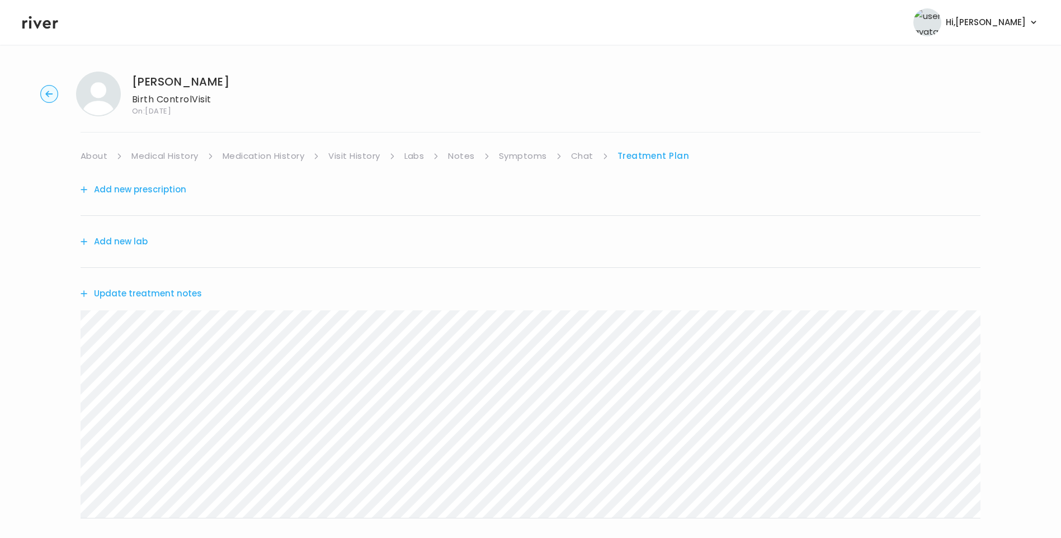
click at [524, 165] on div "Add new prescription" at bounding box center [531, 190] width 900 height 52
click at [525, 157] on link "Symptoms" at bounding box center [523, 156] width 48 height 16
click at [662, 159] on link "Treatment Plan" at bounding box center [654, 156] width 69 height 16
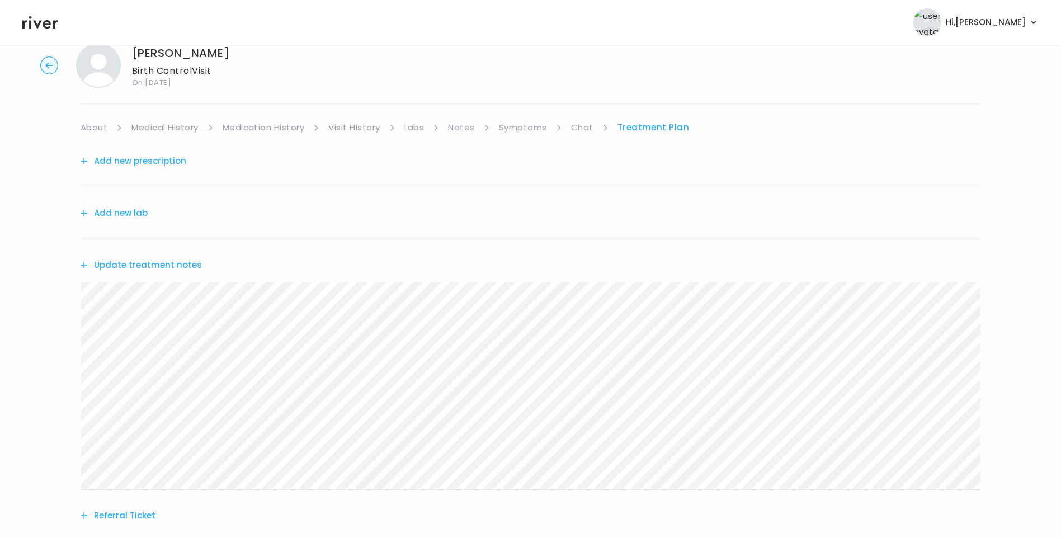
scroll to position [56, 0]
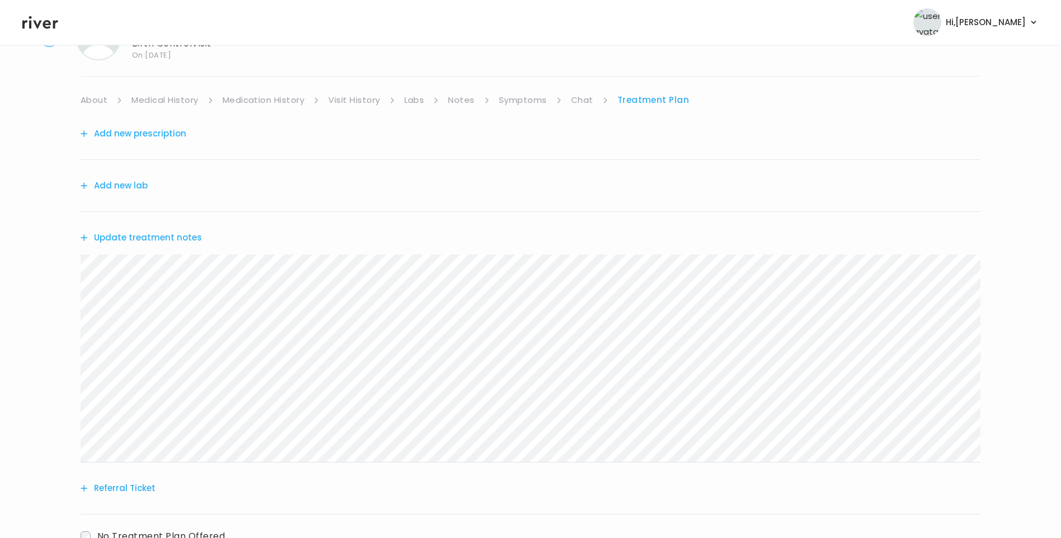
click at [114, 134] on button "Add new prescription" at bounding box center [134, 134] width 106 height 16
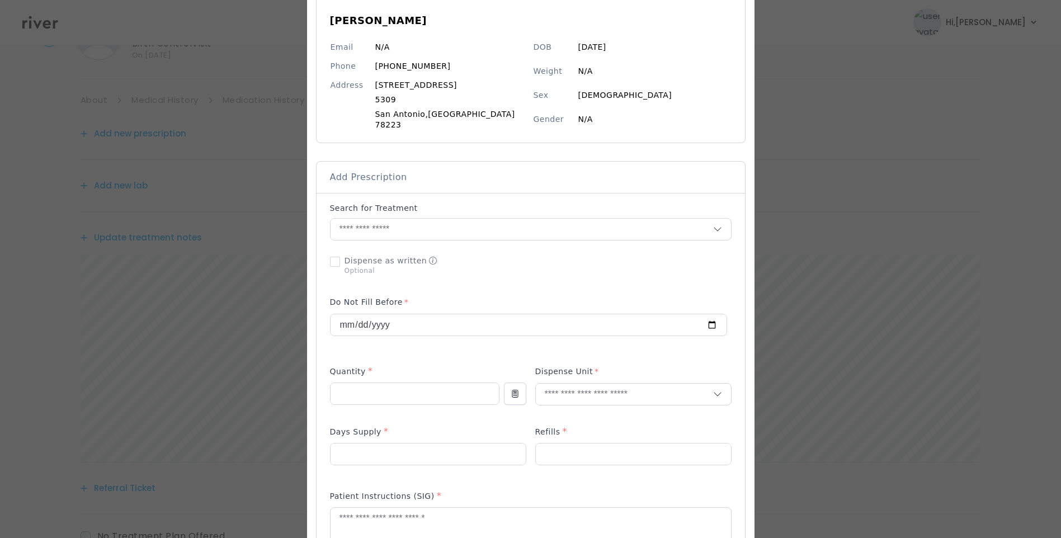
scroll to position [112, 0]
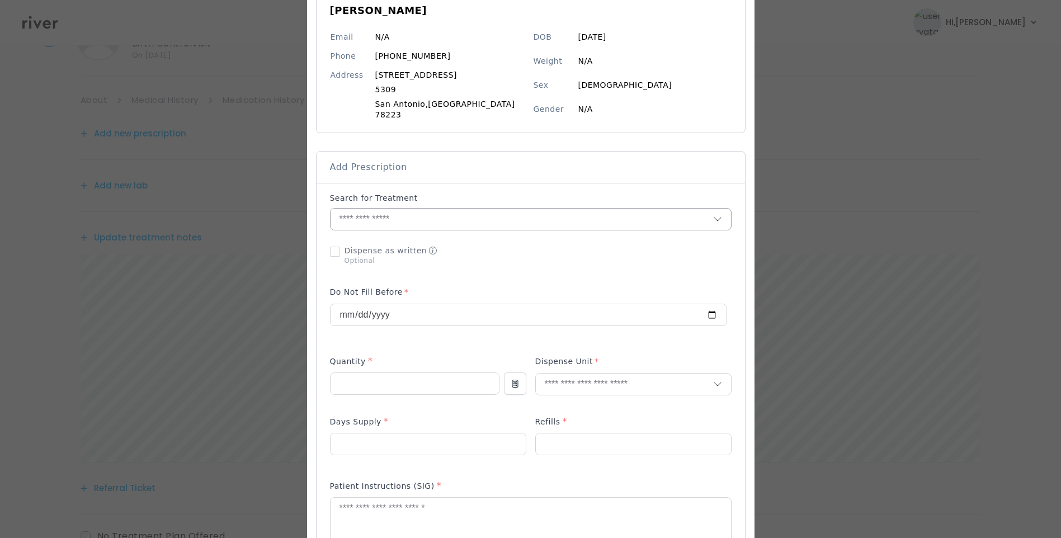
click at [404, 213] on input "text" at bounding box center [522, 219] width 383 height 21
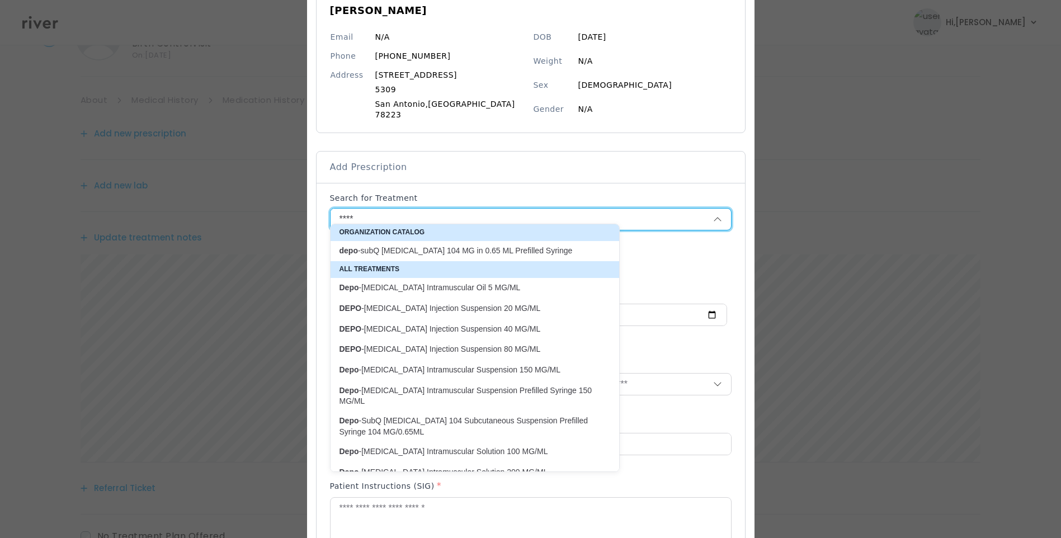
click at [473, 247] on p "depo -subQ [MEDICAL_DATA] 104 MG in 0.65 ML Prefilled Syringe" at bounding box center [468, 251] width 257 height 11
type input "**********"
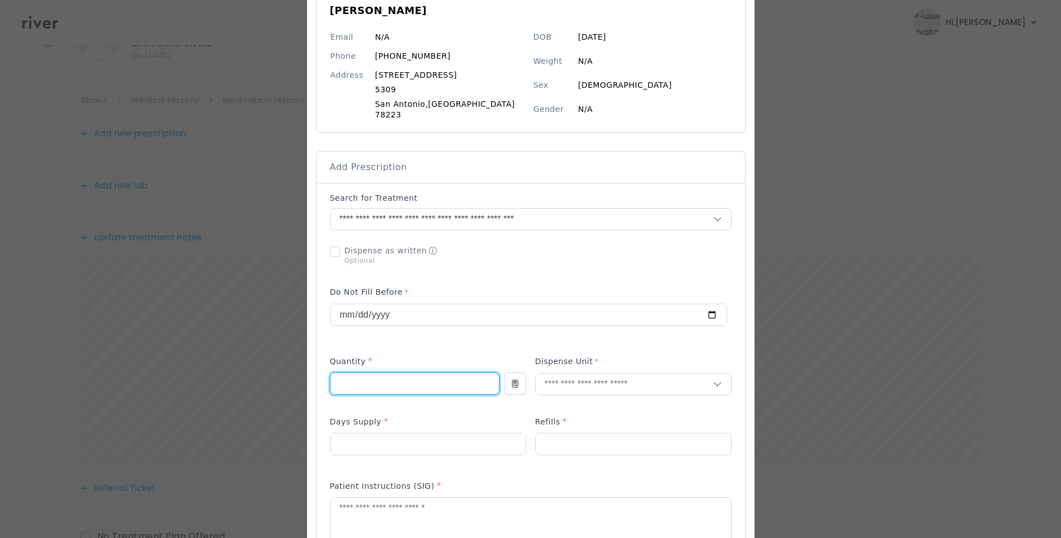
click at [396, 373] on input "number" at bounding box center [415, 383] width 168 height 21
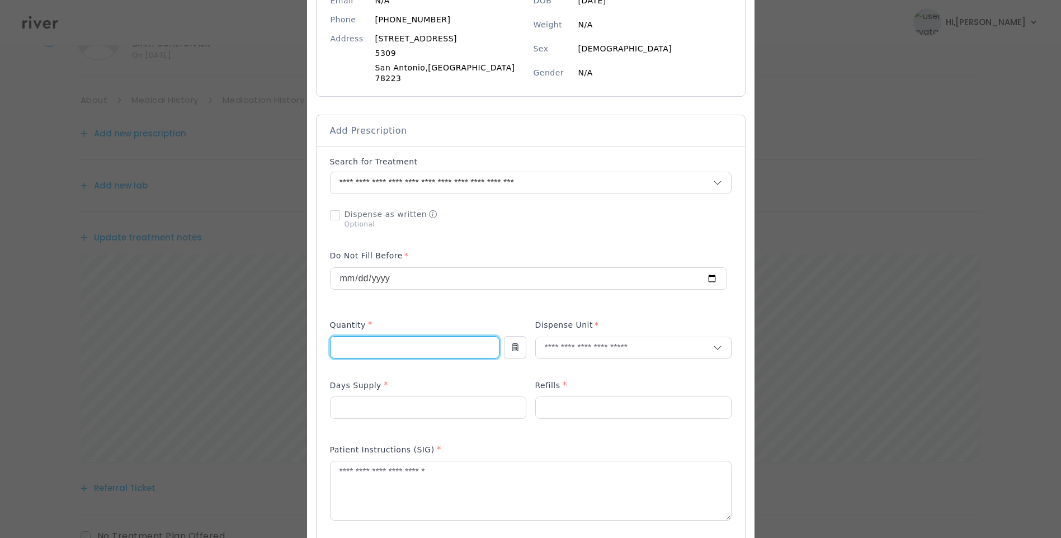
scroll to position [168, 0]
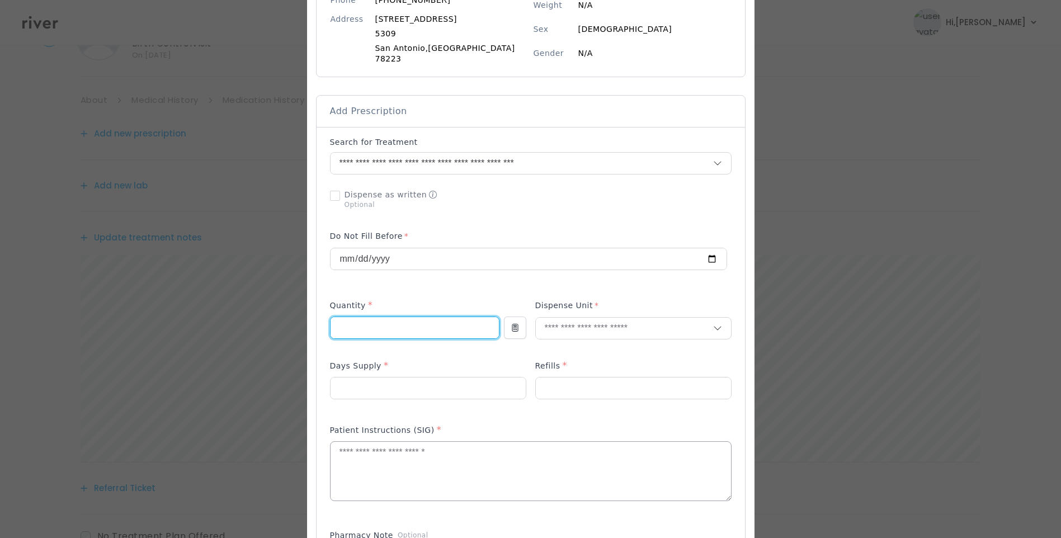
click at [354, 450] on textarea at bounding box center [531, 471] width 401 height 59
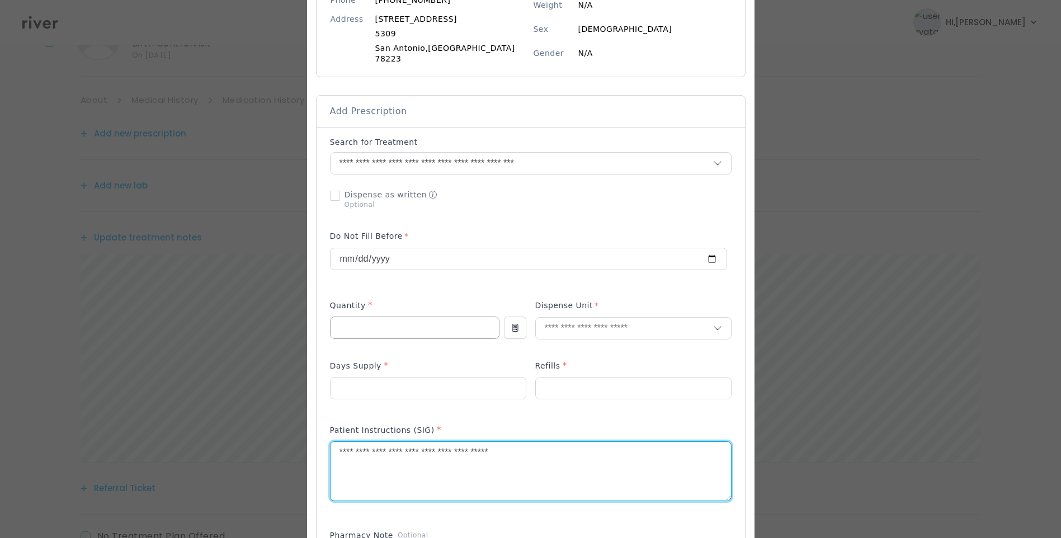
type textarea "**********"
click at [367, 317] on input "number" at bounding box center [415, 327] width 168 height 21
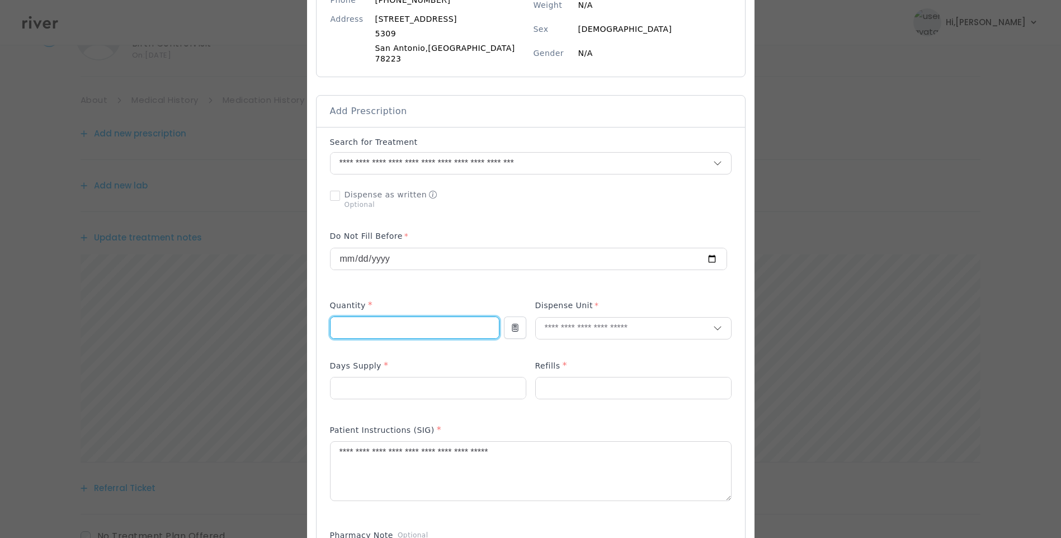
type input "****"
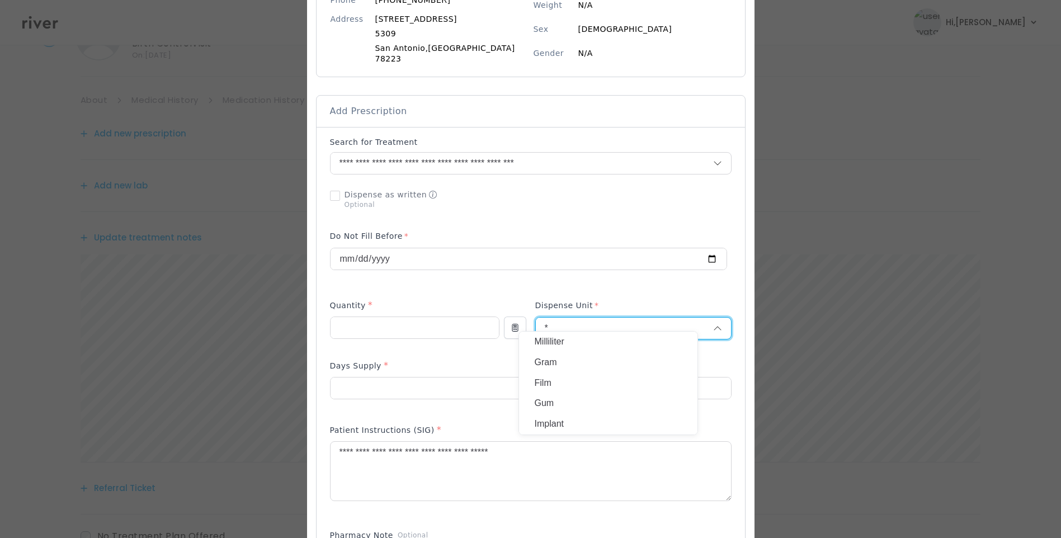
type input "*"
click at [589, 341] on p "Milliliter" at bounding box center [608, 342] width 147 height 16
click at [419, 401] on p at bounding box center [428, 407] width 196 height 12
click at [414, 380] on input "number" at bounding box center [428, 388] width 195 height 21
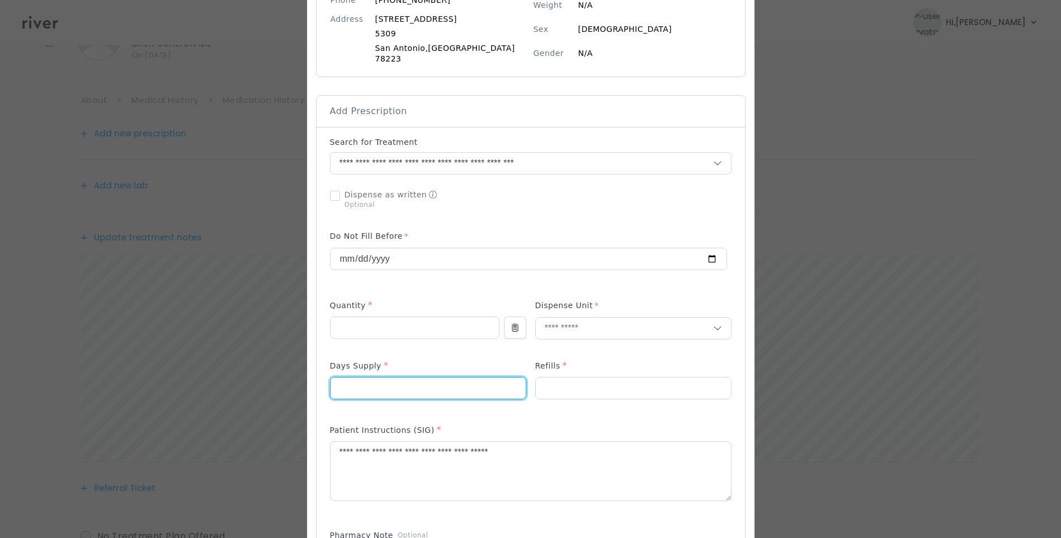
type input "**"
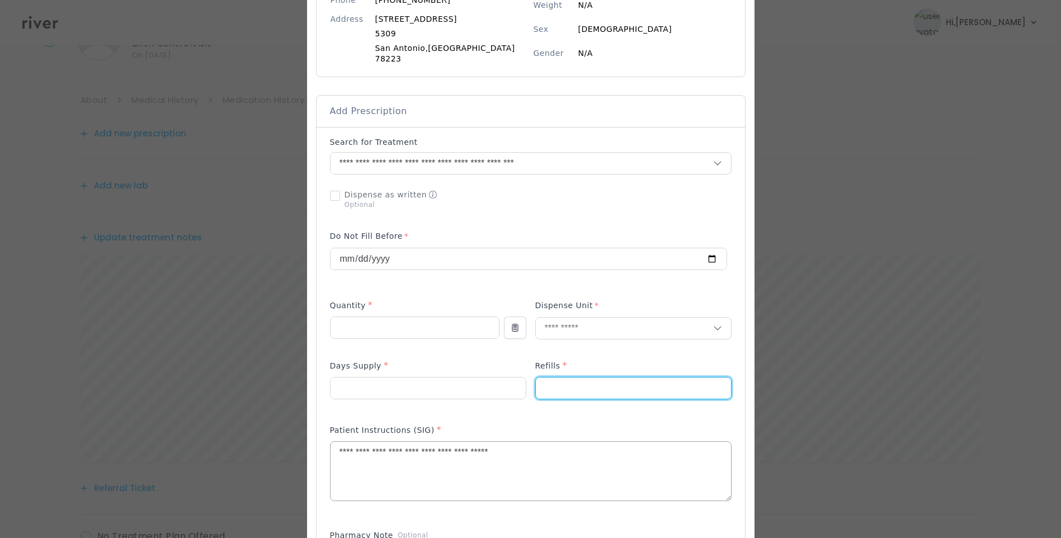
type input "*"
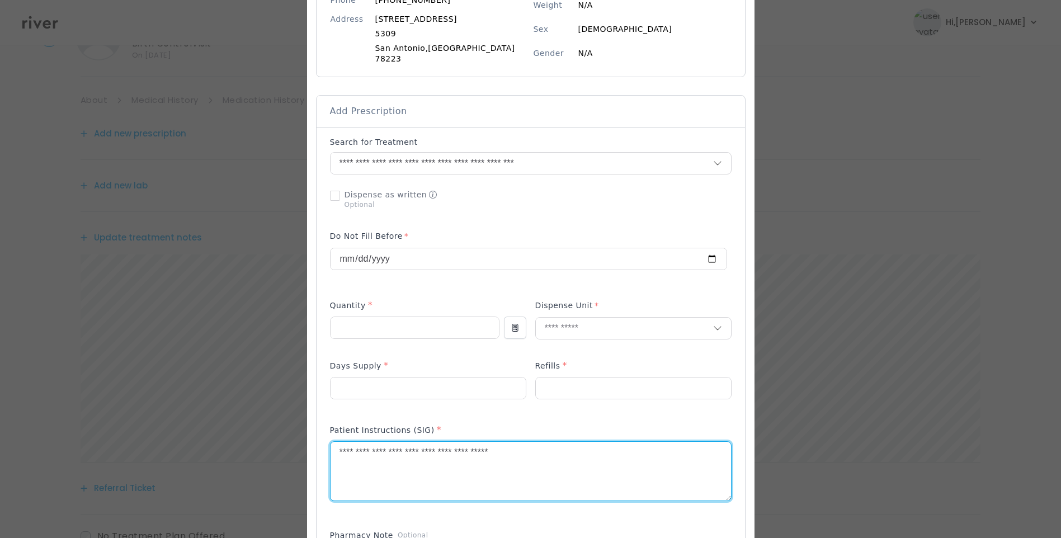
click at [552, 442] on textarea "**********" at bounding box center [531, 471] width 401 height 59
click at [384, 445] on textarea "**********" at bounding box center [531, 471] width 401 height 59
click at [346, 445] on textarea "**********" at bounding box center [531, 471] width 401 height 59
click at [408, 445] on textarea "**********" at bounding box center [531, 471] width 401 height 59
click at [601, 442] on textarea "**********" at bounding box center [531, 471] width 401 height 59
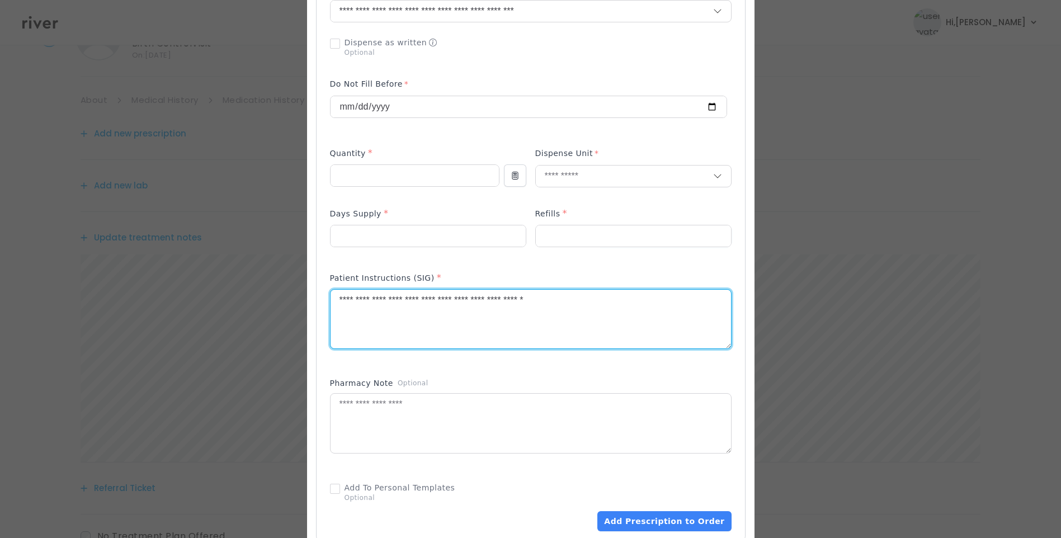
scroll to position [336, 0]
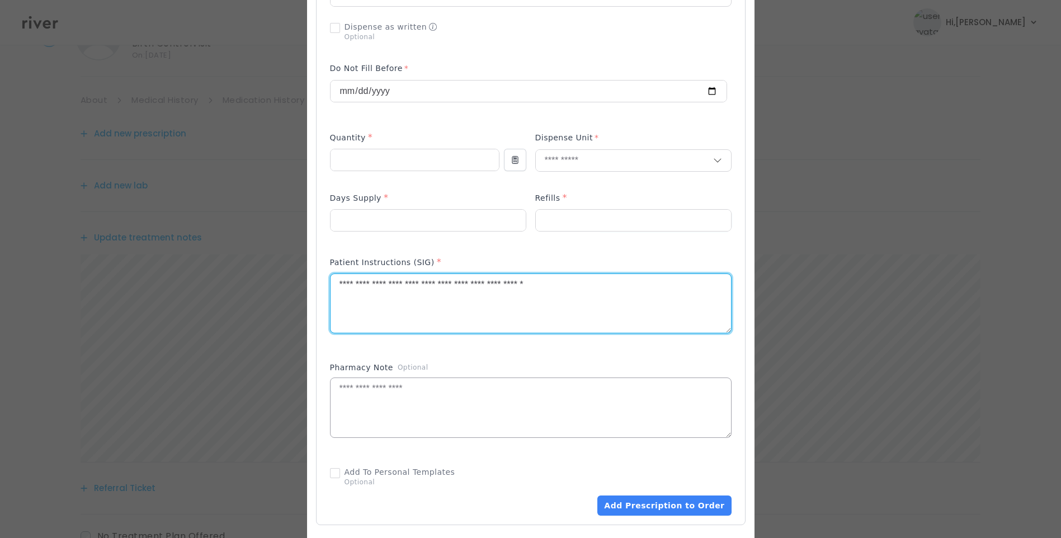
type textarea "**********"
click at [477, 392] on textarea at bounding box center [531, 407] width 401 height 59
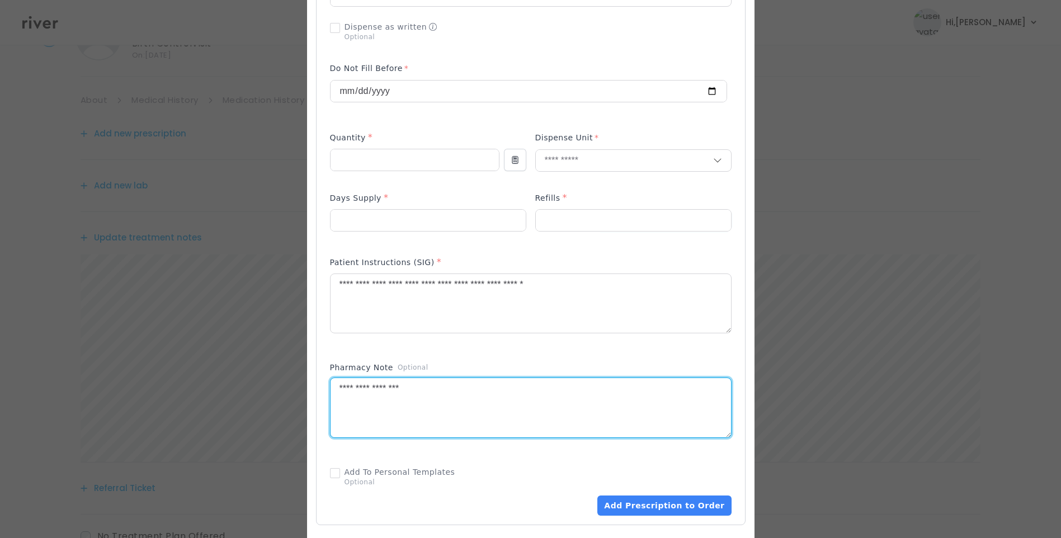
click at [444, 378] on textarea "**********" at bounding box center [531, 407] width 401 height 59
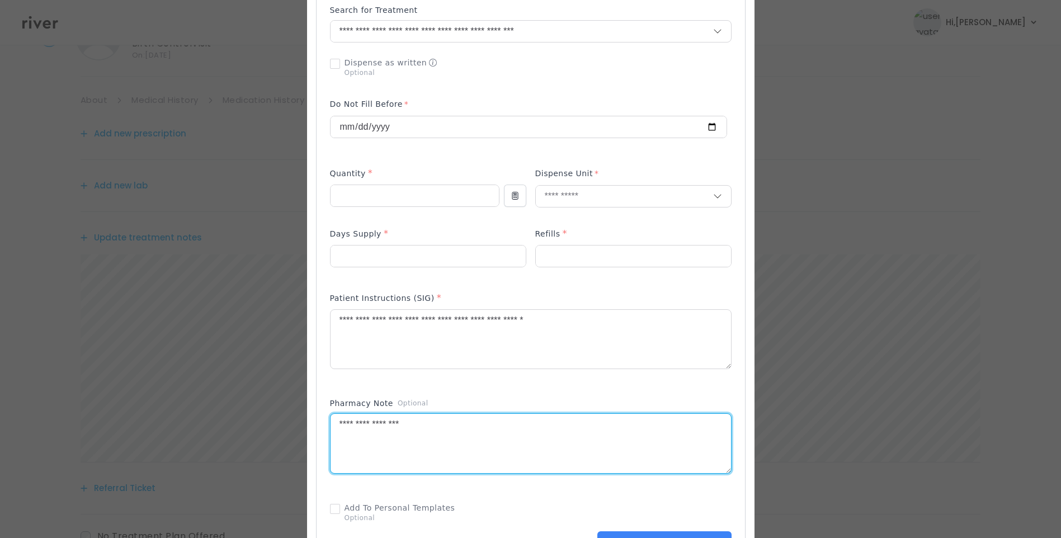
scroll to position [280, 0]
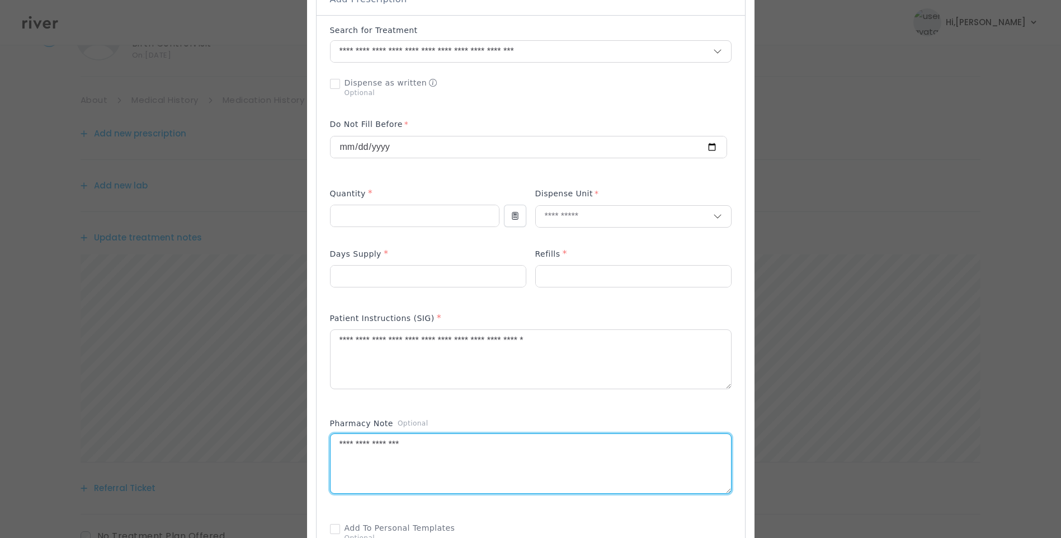
type textarea "**********"
click at [497, 396] on div "Patient Instructions (SIG) *" at bounding box center [531, 357] width 402 height 100
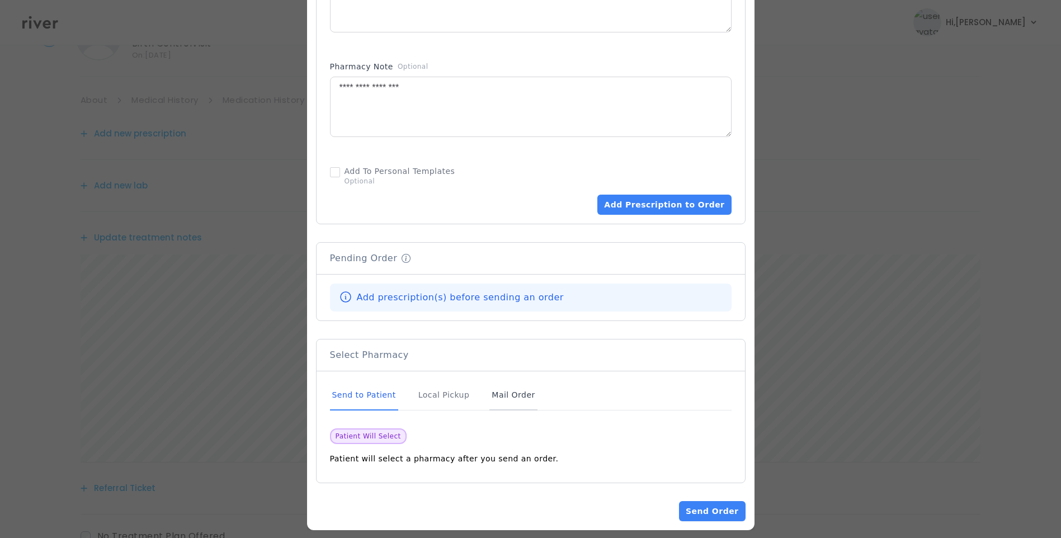
click at [511, 383] on div "Mail Order" at bounding box center [513, 395] width 48 height 30
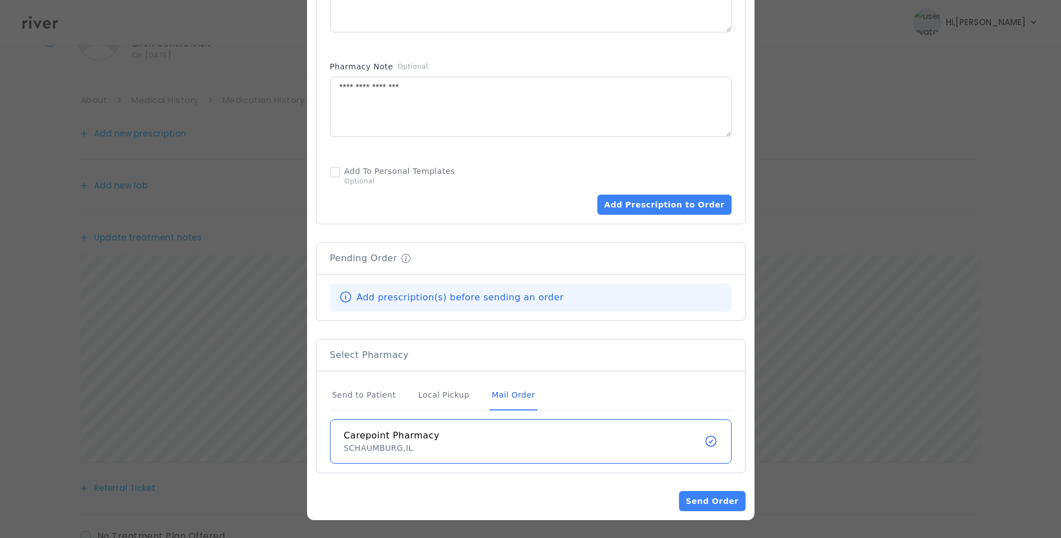
scroll to position [627, 0]
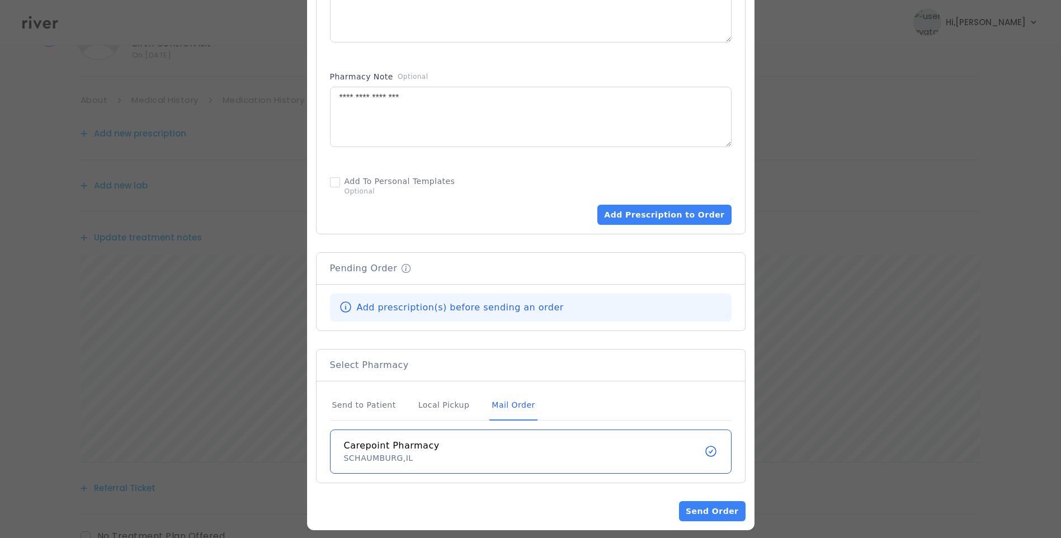
click at [515, 396] on div "Mail Order" at bounding box center [513, 405] width 48 height 30
click at [657, 205] on button "Add Prescription to Order" at bounding box center [664, 215] width 134 height 20
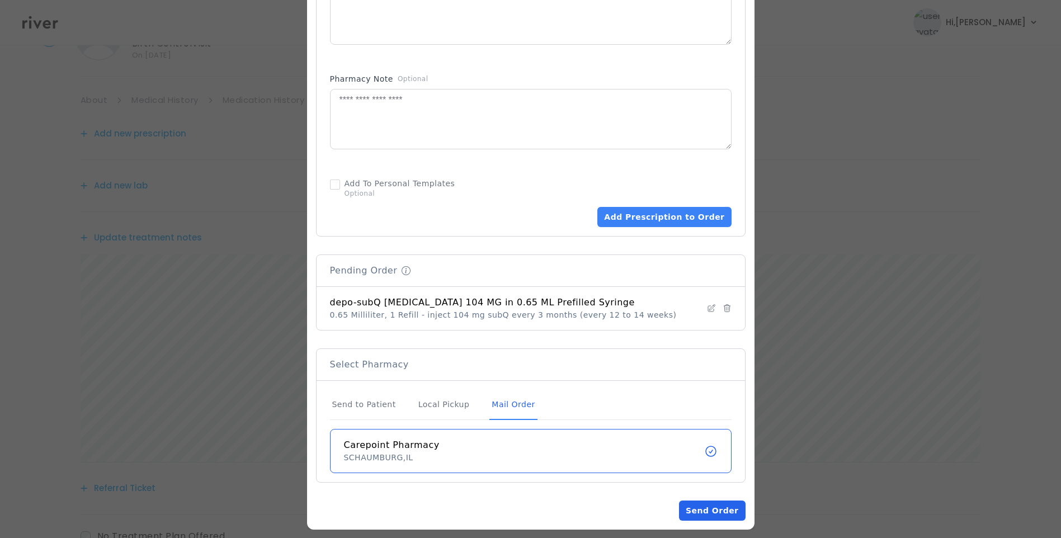
click at [705, 501] on button "Send Order" at bounding box center [712, 511] width 66 height 20
click at [693, 501] on button "Send Order" at bounding box center [712, 511] width 66 height 20
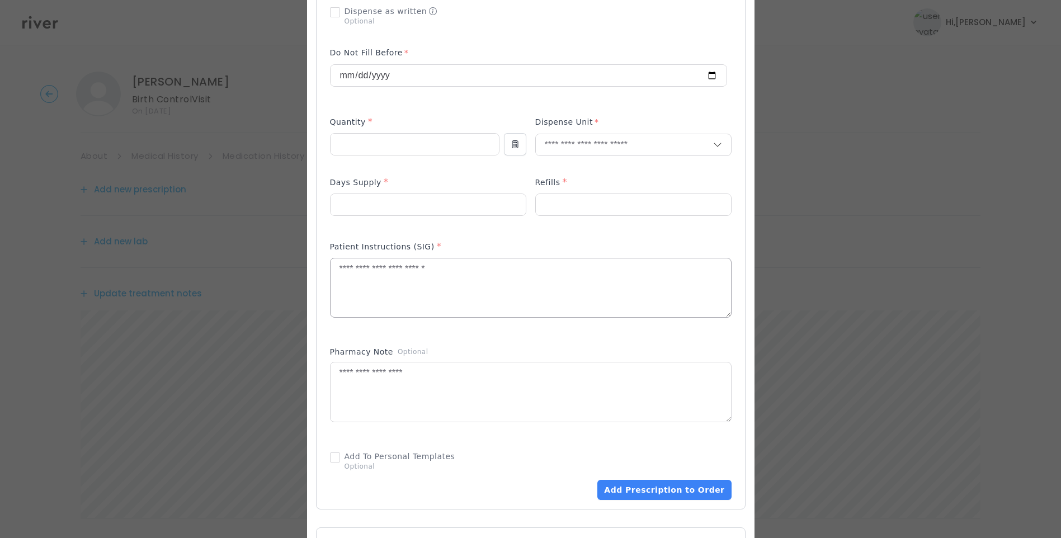
scroll to position [503, 0]
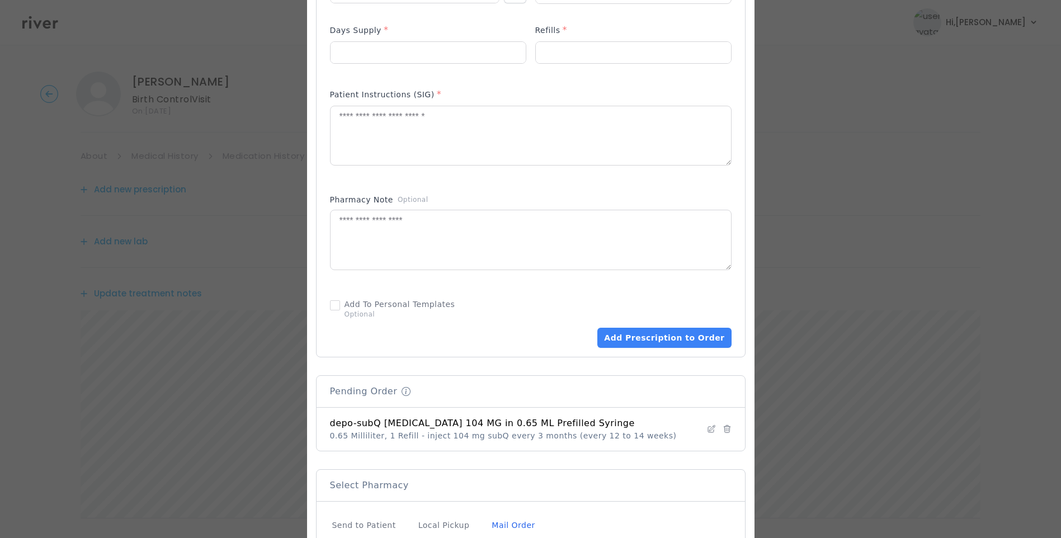
drag, startPoint x: 428, startPoint y: 427, endPoint x: 656, endPoint y: 427, distance: 228.2
click at [656, 427] on div "depo-subQ provera 104 MG in 0.65 ML Prefilled Syringe 0.65 Milliliter, 1 Refill…" at bounding box center [531, 429] width 402 height 25
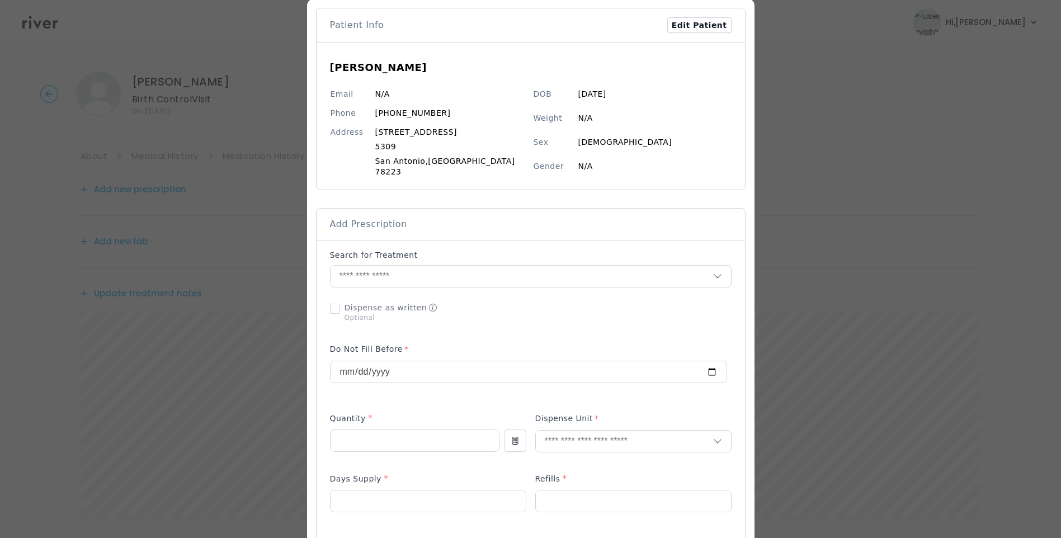
scroll to position [0, 0]
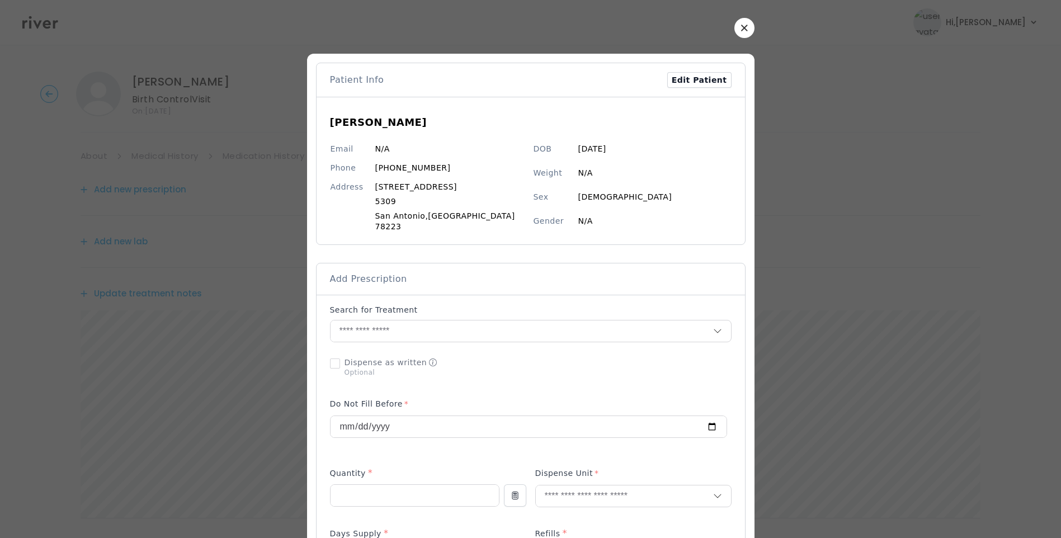
click at [741, 26] on icon "button" at bounding box center [744, 28] width 6 height 6
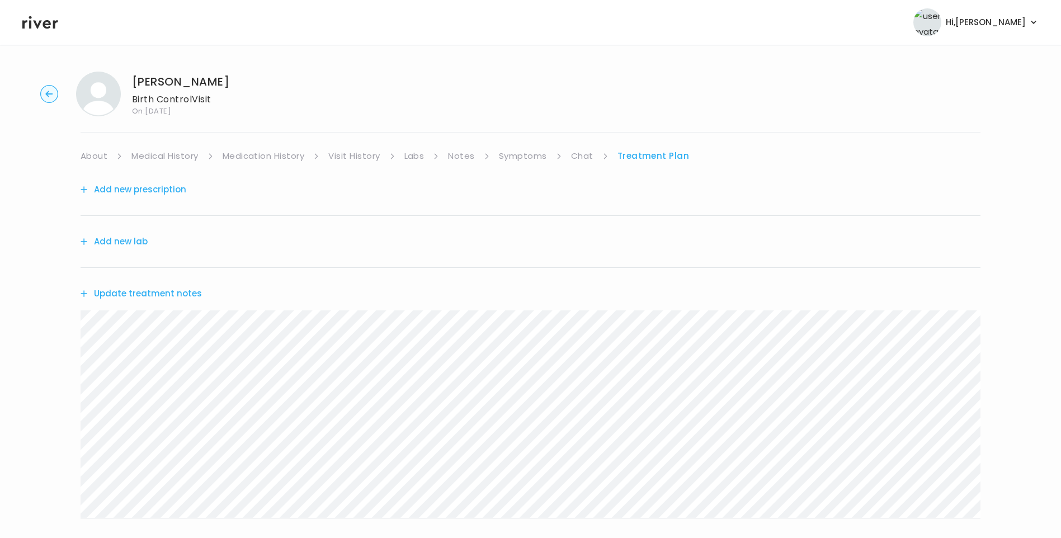
click at [290, 156] on link "Medication History" at bounding box center [264, 156] width 82 height 16
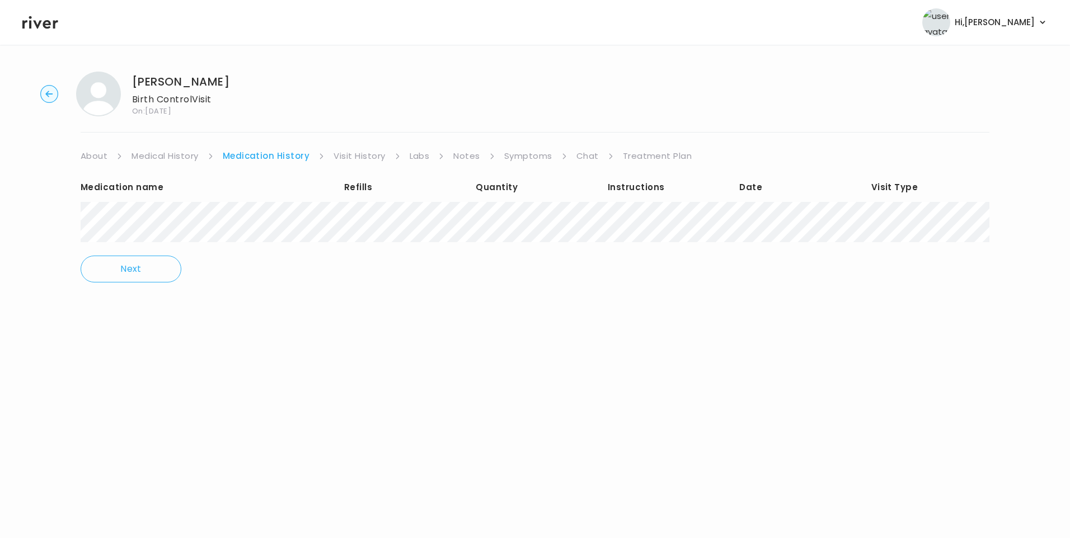
click at [647, 156] on link "Treatment Plan" at bounding box center [657, 156] width 69 height 16
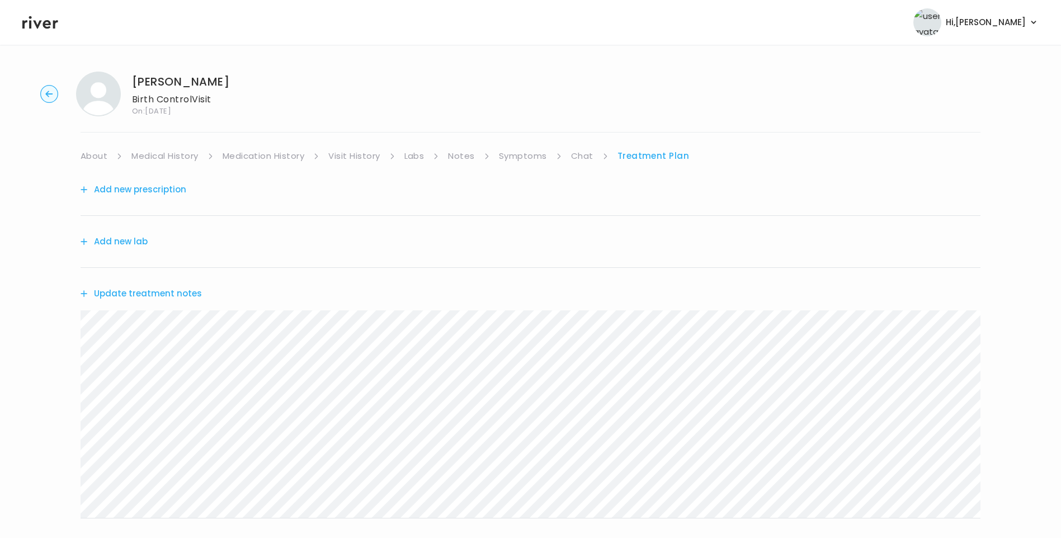
click at [261, 157] on link "Medication History" at bounding box center [264, 156] width 82 height 16
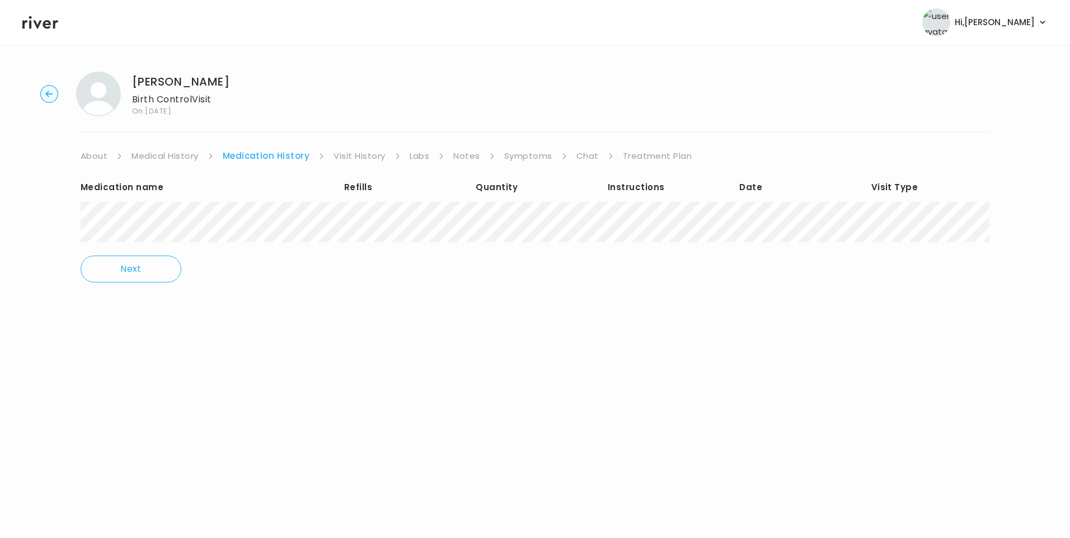
drag, startPoint x: 135, startPoint y: 82, endPoint x: 232, endPoint y: 78, distance: 97.4
click at [232, 78] on div "[PERSON_NAME] Birth Control Visit On: [DATE]" at bounding box center [535, 94] width 1034 height 45
copy h1 "[PERSON_NAME]"
click at [639, 153] on link "Treatment Plan" at bounding box center [657, 156] width 69 height 16
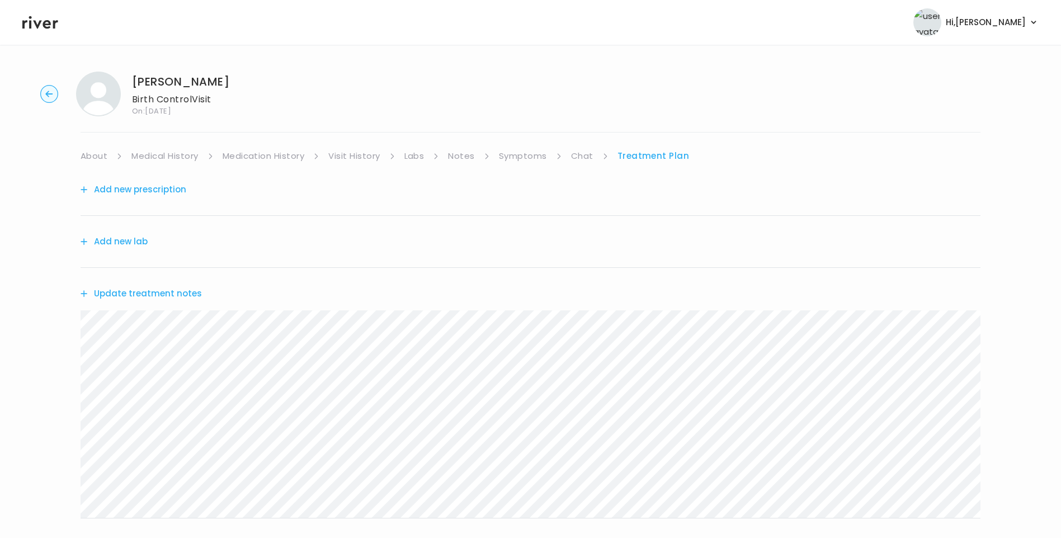
click at [277, 158] on link "Medication History" at bounding box center [264, 156] width 82 height 16
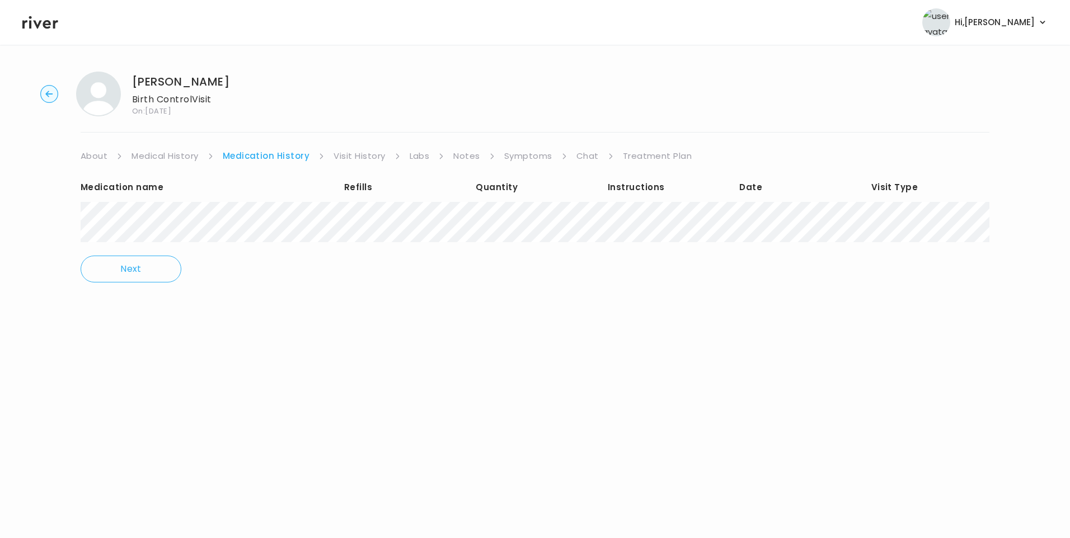
click at [641, 147] on div "[PERSON_NAME] Birth Control Visit On: [DATE] About Medical History Medication H…" at bounding box center [535, 185] width 1070 height 244
click at [646, 154] on link "Treatment Plan" at bounding box center [657, 156] width 69 height 16
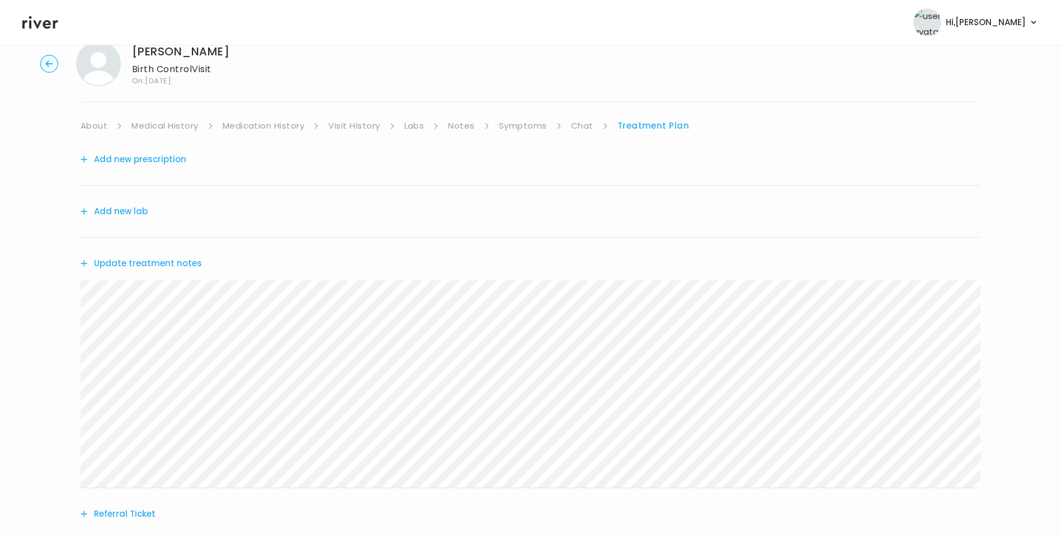
scroll to position [56, 0]
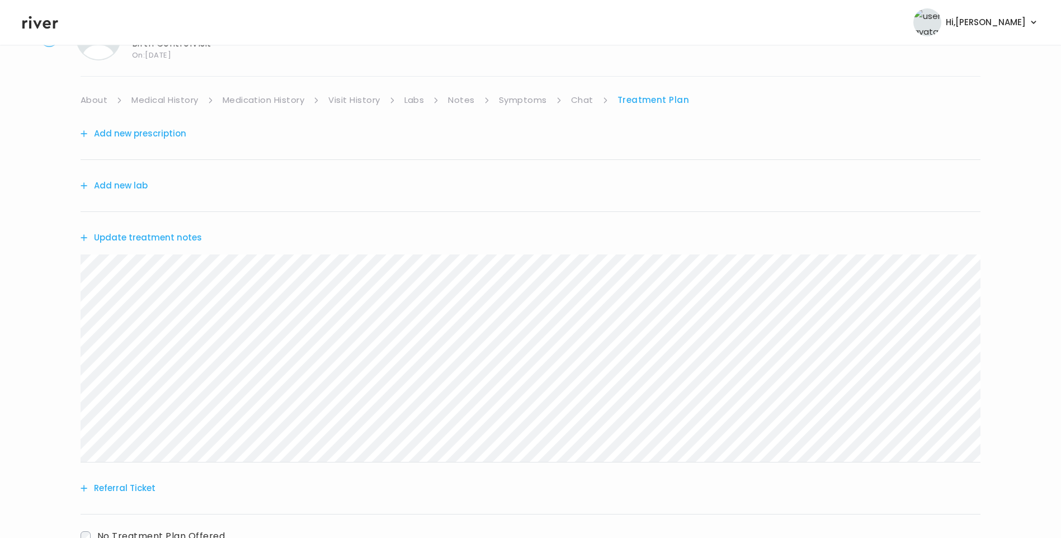
click at [253, 105] on link "Medication History" at bounding box center [264, 100] width 82 height 16
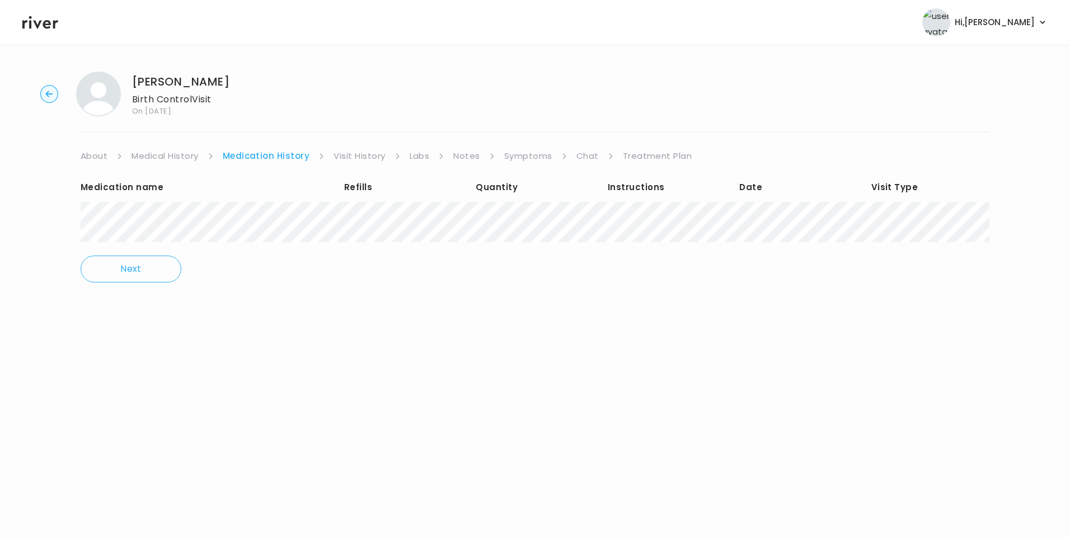
click at [642, 159] on link "Treatment Plan" at bounding box center [657, 156] width 69 height 16
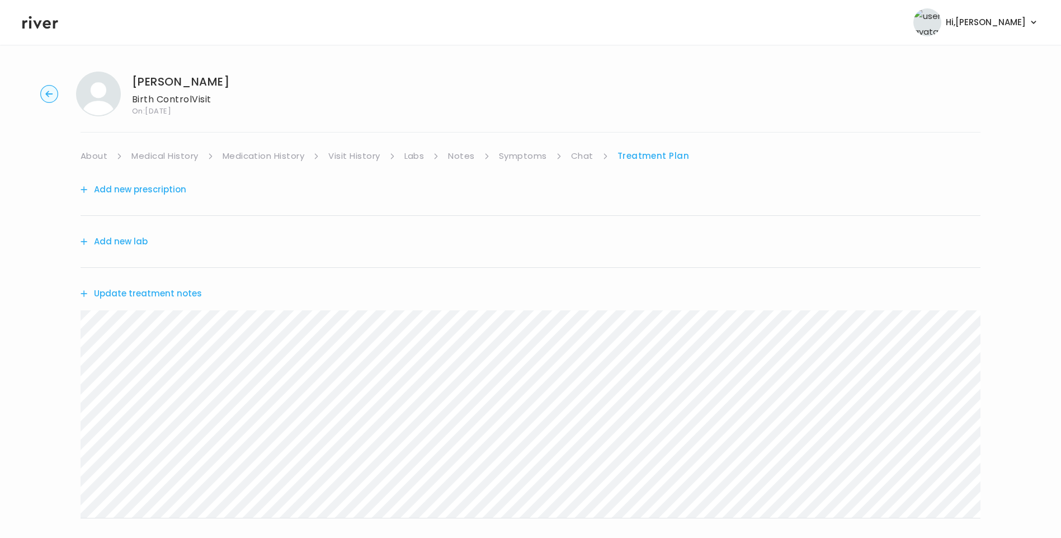
click at [162, 159] on link "Medical History" at bounding box center [164, 156] width 67 height 16
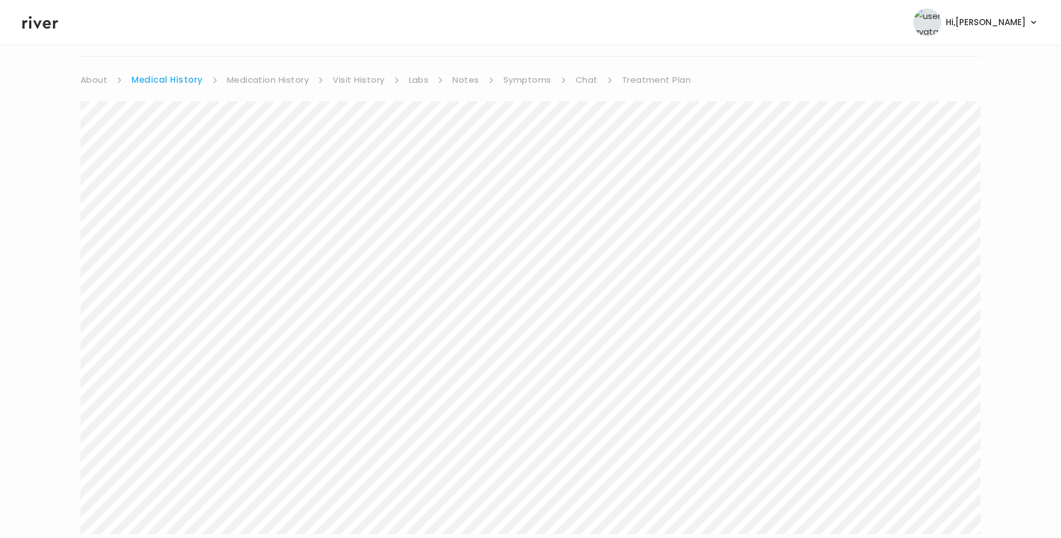
scroll to position [56, 0]
click at [647, 101] on link "Treatment Plan" at bounding box center [656, 100] width 69 height 16
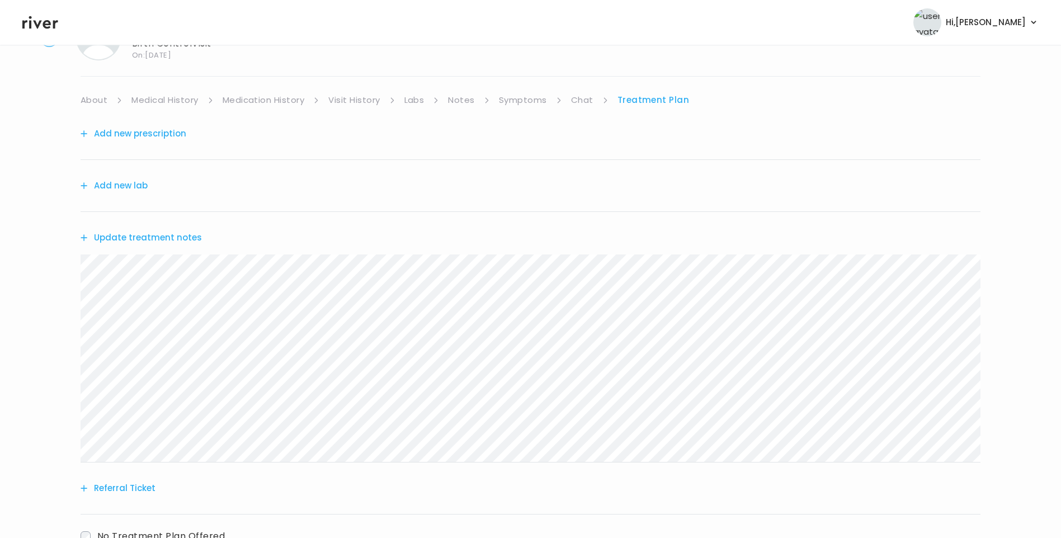
click at [158, 237] on button "Update treatment notes" at bounding box center [141, 238] width 121 height 16
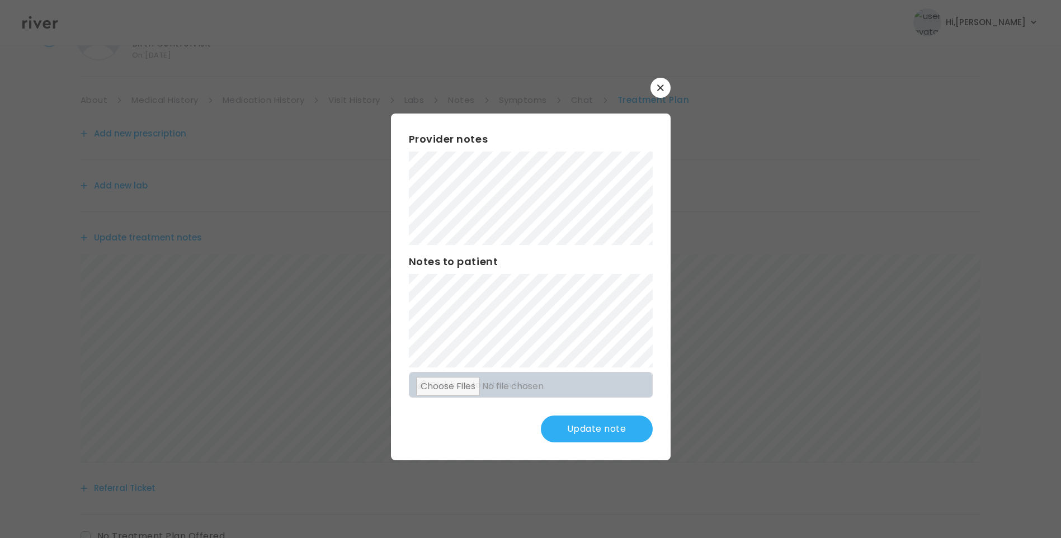
click at [407, 312] on div "Provider notes Notes to patient Click here to attach files Update note" at bounding box center [531, 287] width 280 height 347
click at [582, 430] on button "Update note" at bounding box center [597, 429] width 112 height 27
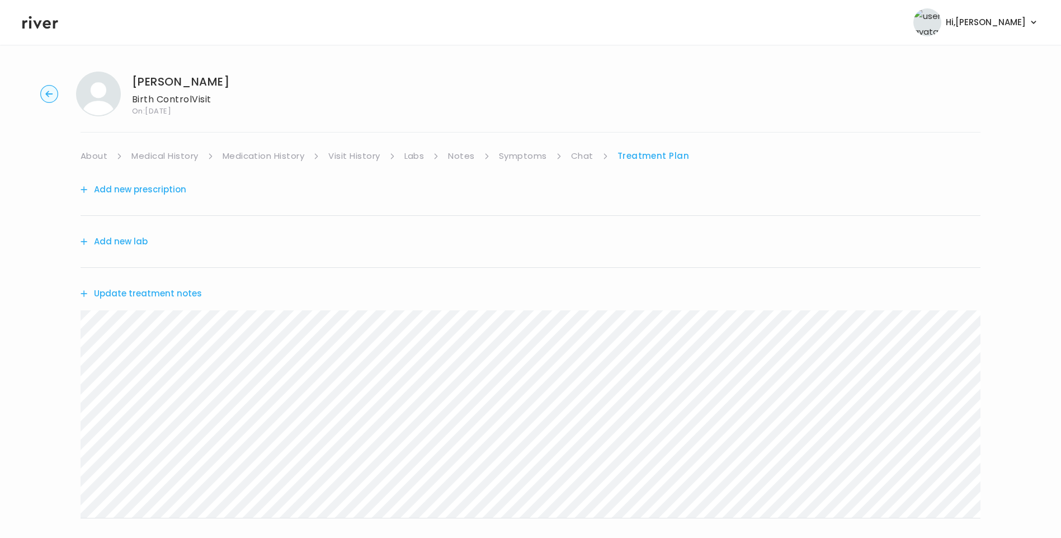
click at [271, 150] on link "Medication History" at bounding box center [264, 156] width 82 height 16
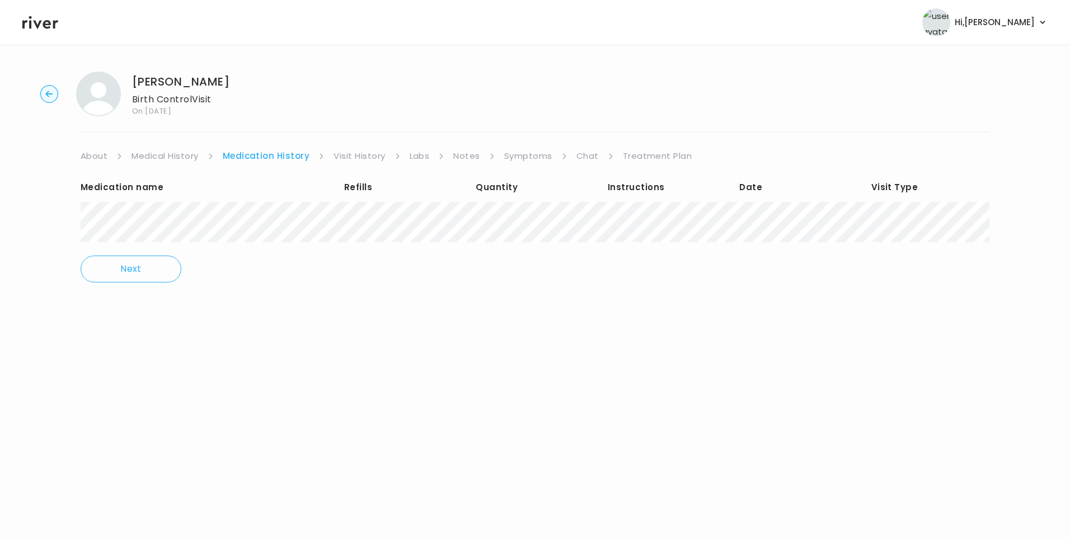
click at [667, 154] on link "Treatment Plan" at bounding box center [657, 156] width 69 height 16
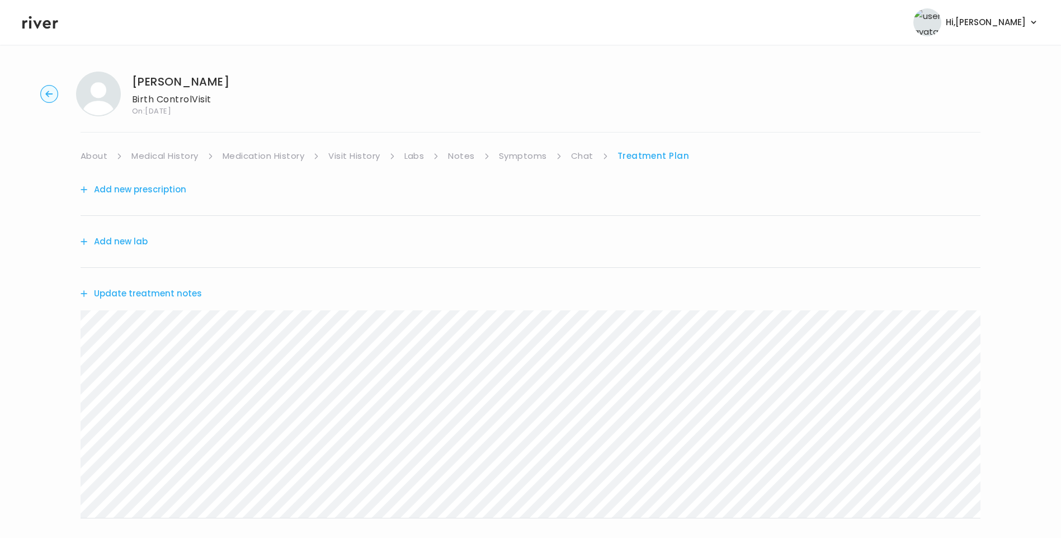
click at [100, 155] on link "About" at bounding box center [94, 156] width 27 height 16
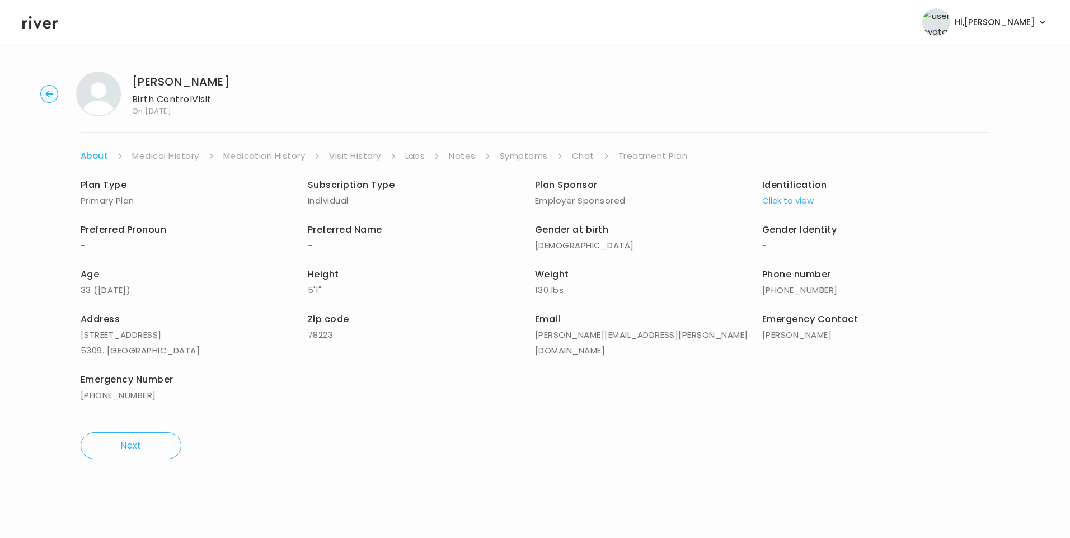
click at [650, 152] on link "Treatment Plan" at bounding box center [652, 156] width 69 height 16
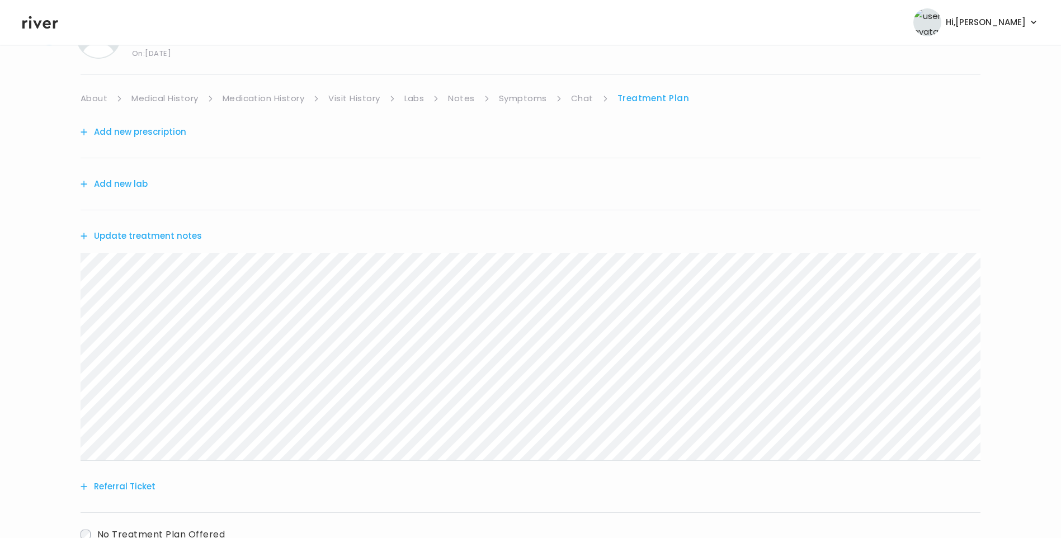
scroll to position [138, 0]
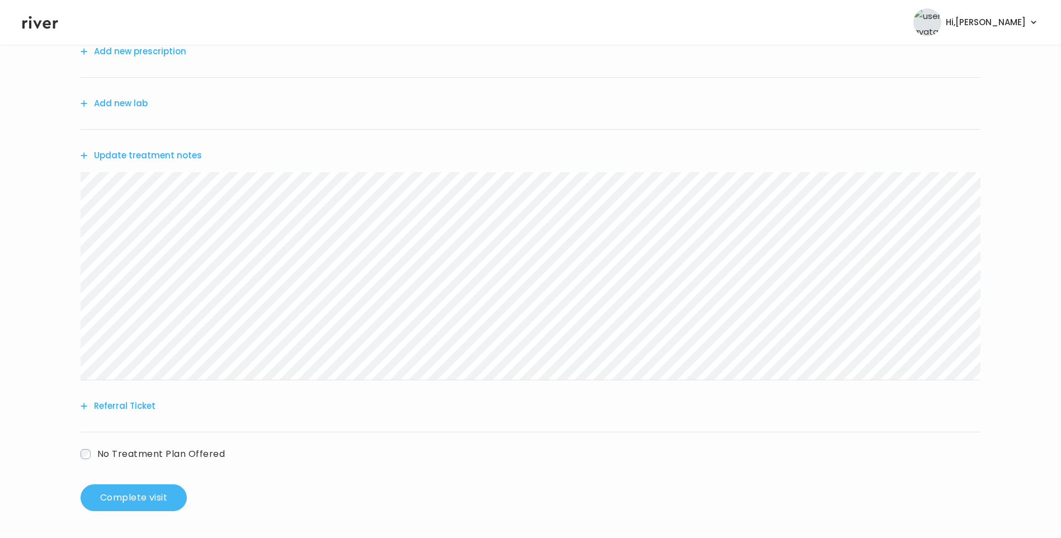
click at [149, 490] on button "Complete visit" at bounding box center [134, 497] width 106 height 27
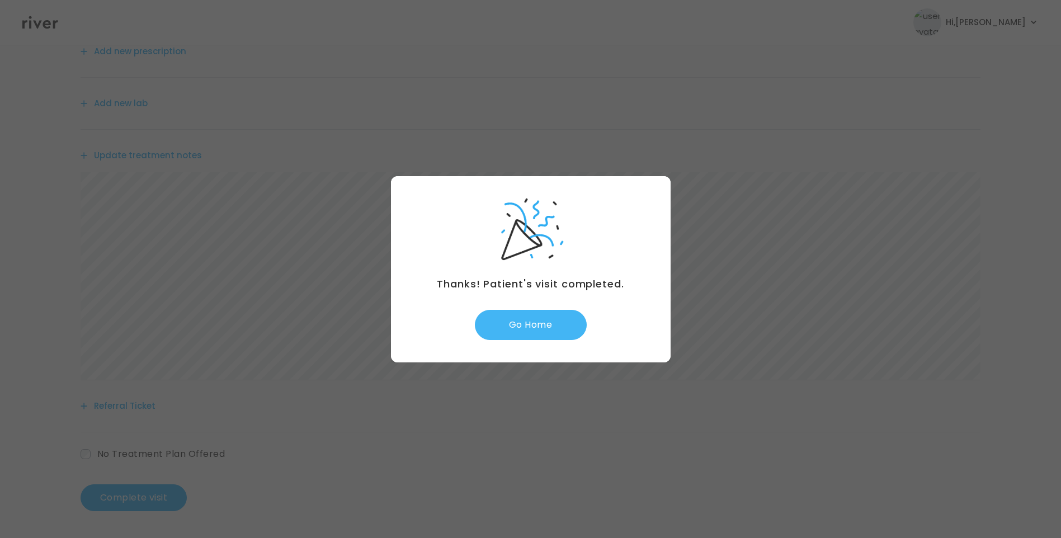
click at [524, 317] on button "Go Home" at bounding box center [531, 325] width 112 height 30
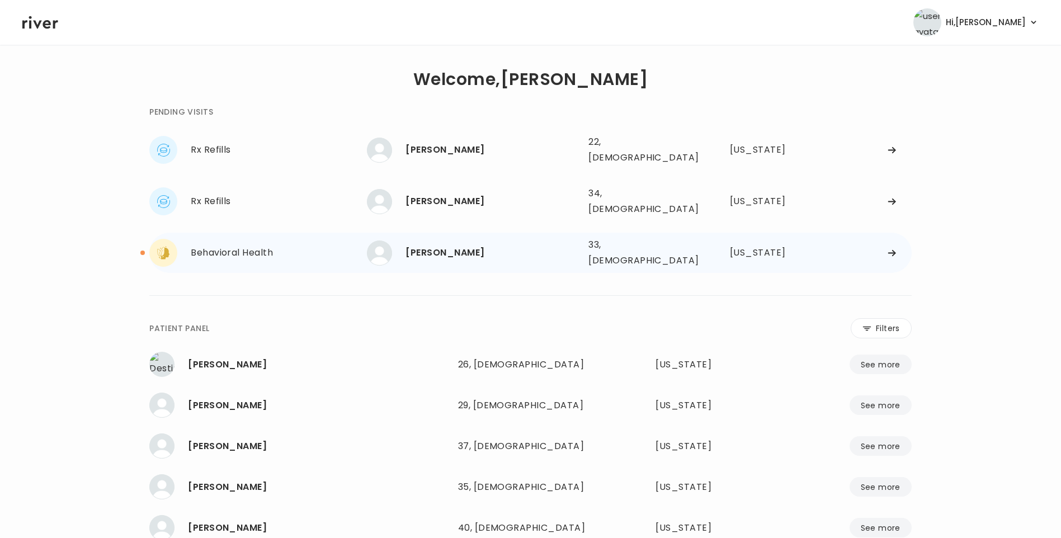
click at [454, 245] on div "[PERSON_NAME]" at bounding box center [493, 253] width 174 height 16
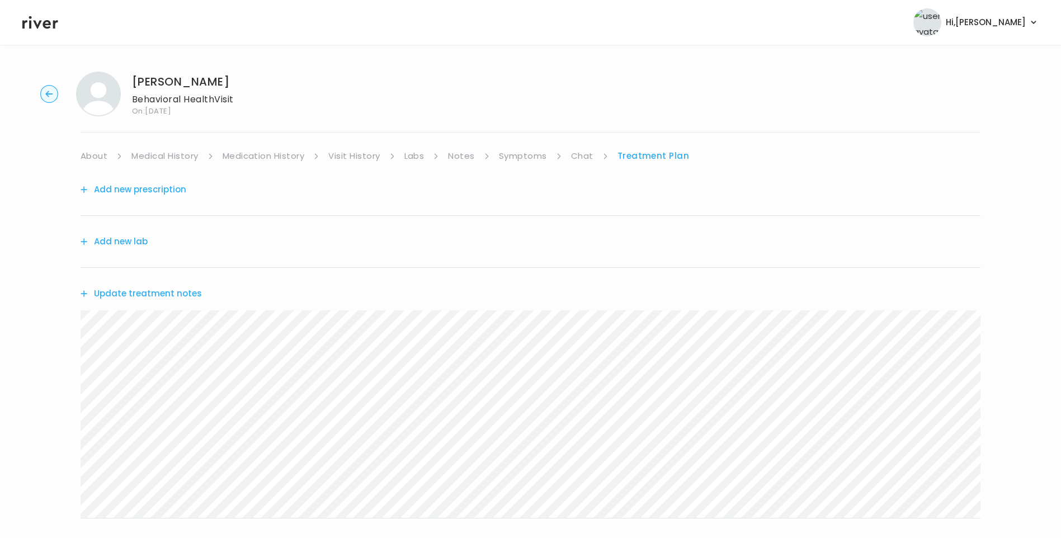
click at [581, 160] on link "Chat" at bounding box center [582, 156] width 22 height 16
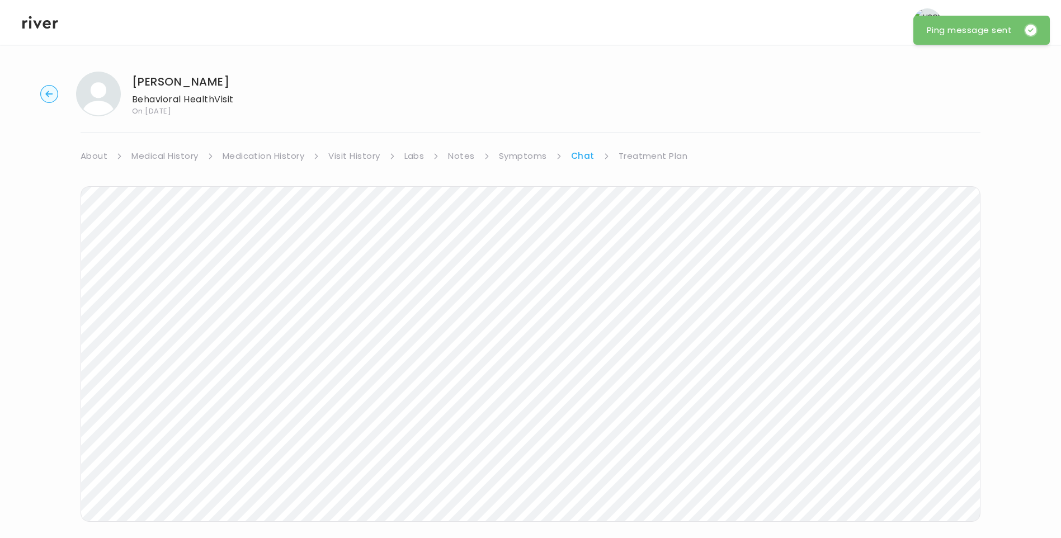
click at [51, 21] on icon at bounding box center [40, 22] width 36 height 17
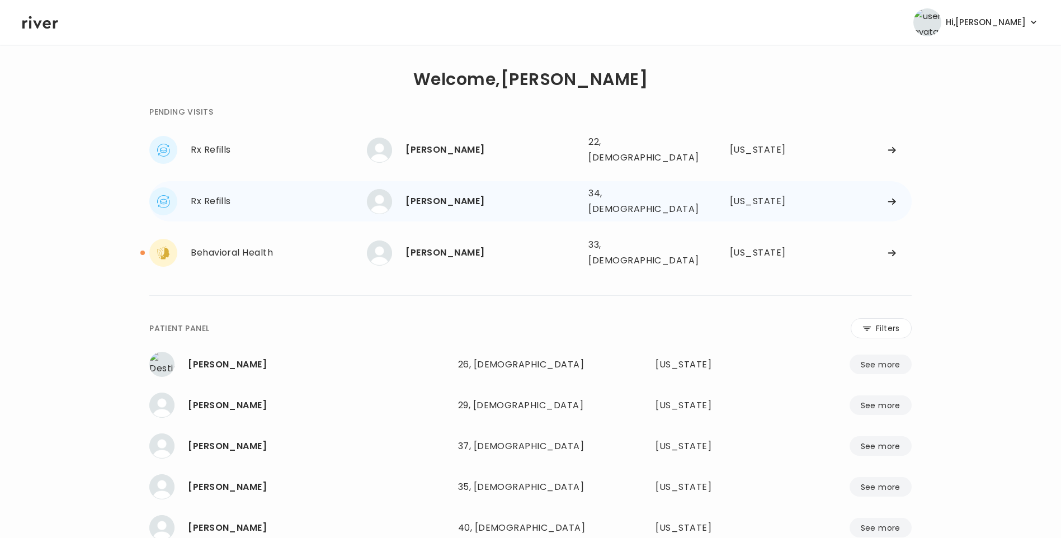
click at [471, 200] on div "Jennifer Mcguffey" at bounding box center [493, 202] width 174 height 16
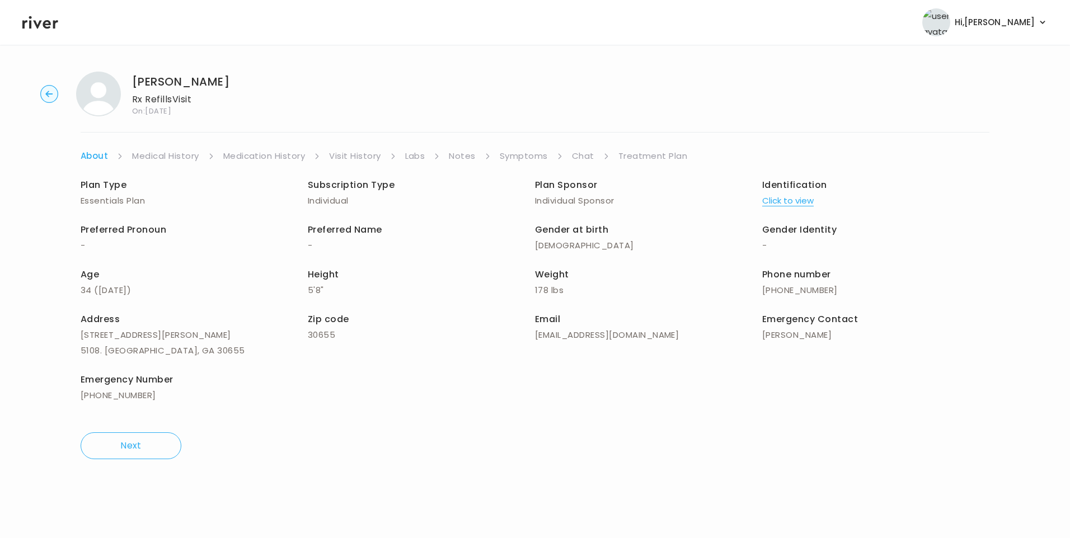
click at [257, 158] on link "Medication History" at bounding box center [264, 156] width 82 height 16
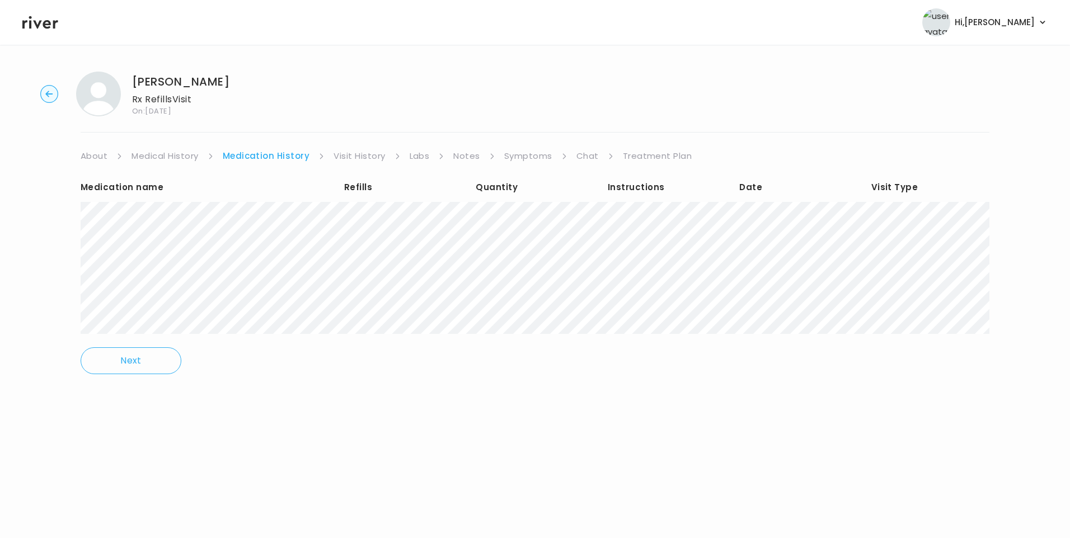
click at [373, 157] on link "Visit History" at bounding box center [358, 156] width 51 height 16
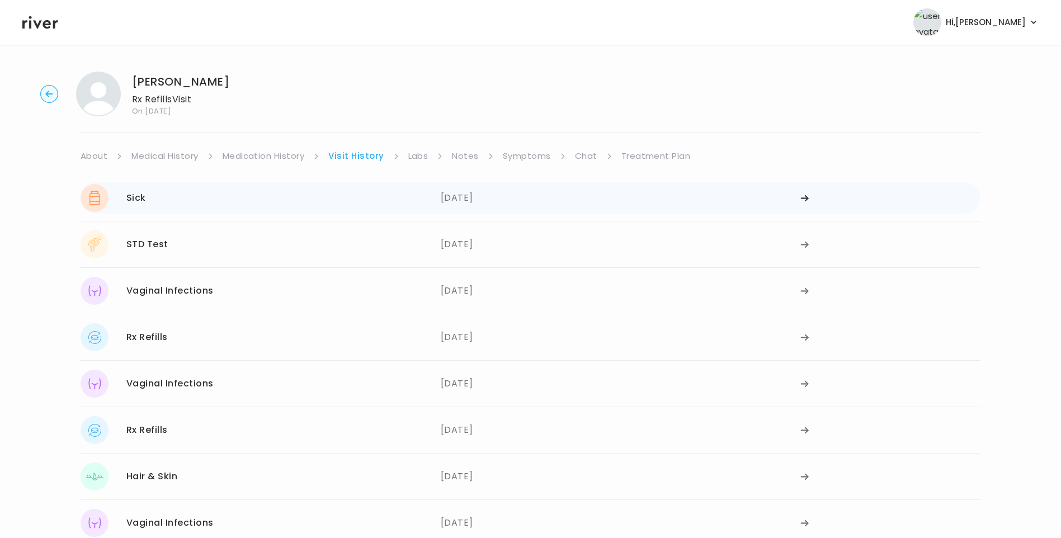
click at [351, 214] on div "Sick 11/09/2023 11/09/2023" at bounding box center [531, 198] width 900 height 32
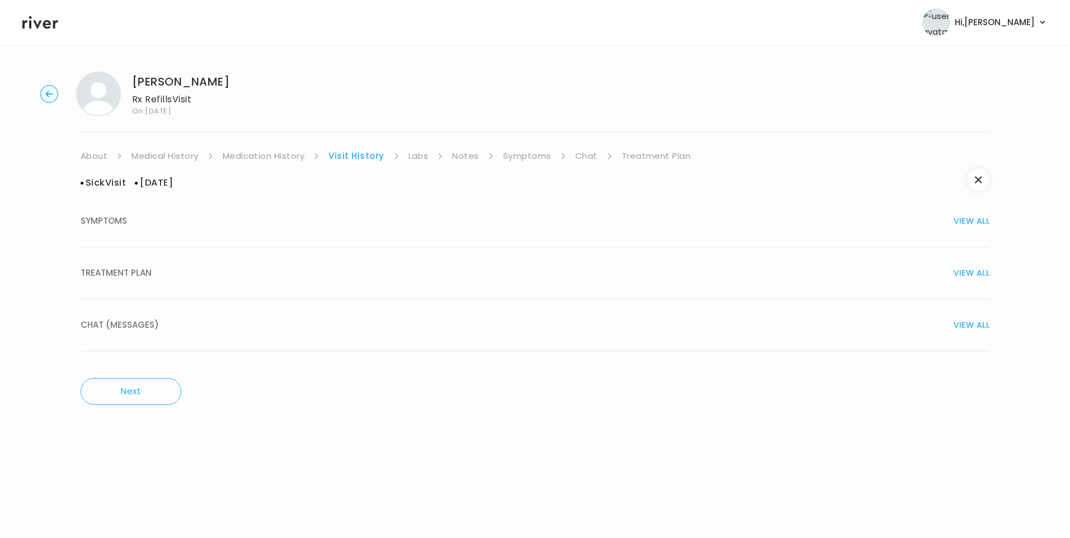
click at [176, 291] on button "TREATMENT PLAN VIEW ALL" at bounding box center [535, 273] width 908 height 52
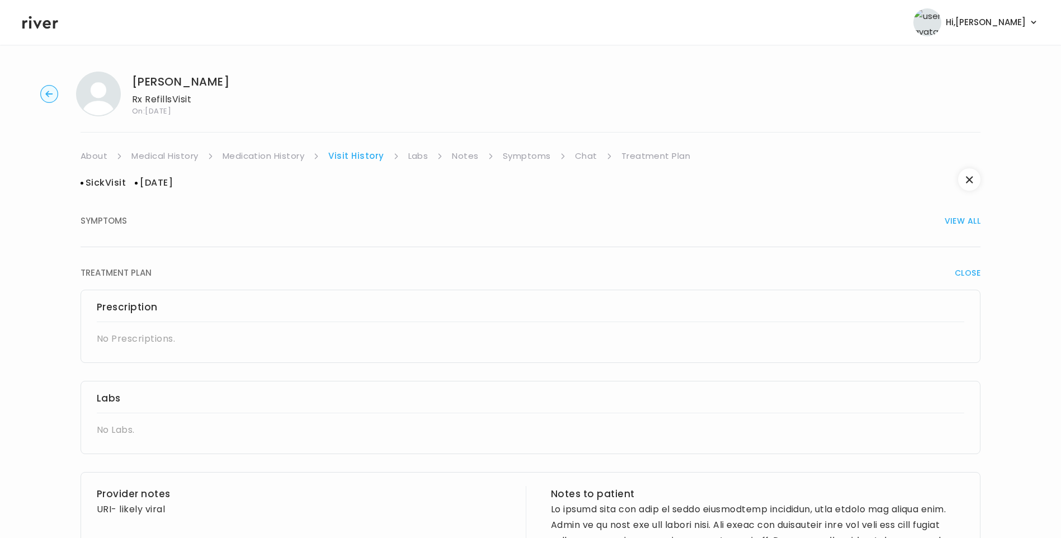
click at [289, 156] on link "Medication History" at bounding box center [264, 156] width 82 height 16
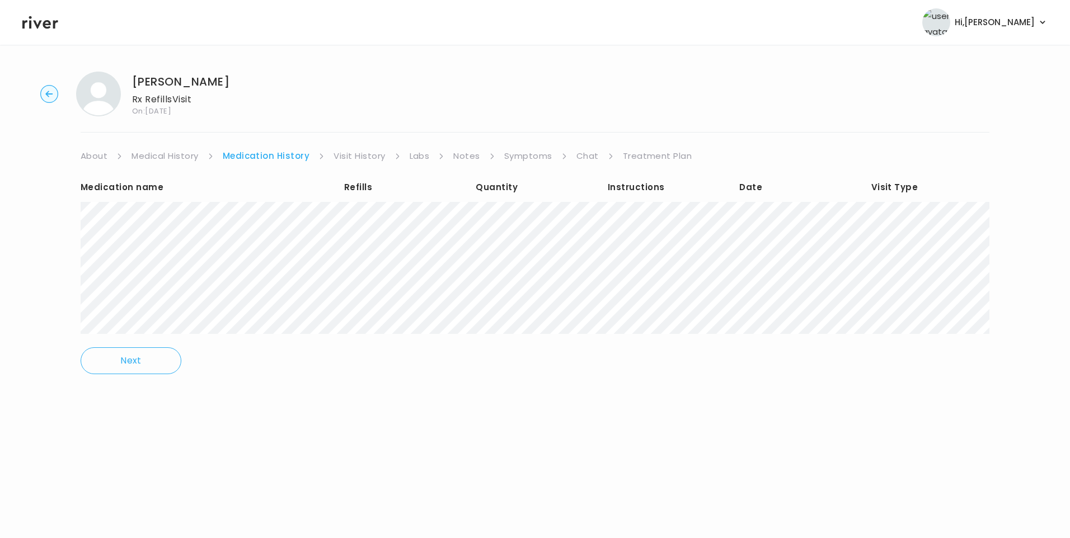
click at [341, 154] on link "Visit History" at bounding box center [358, 156] width 51 height 16
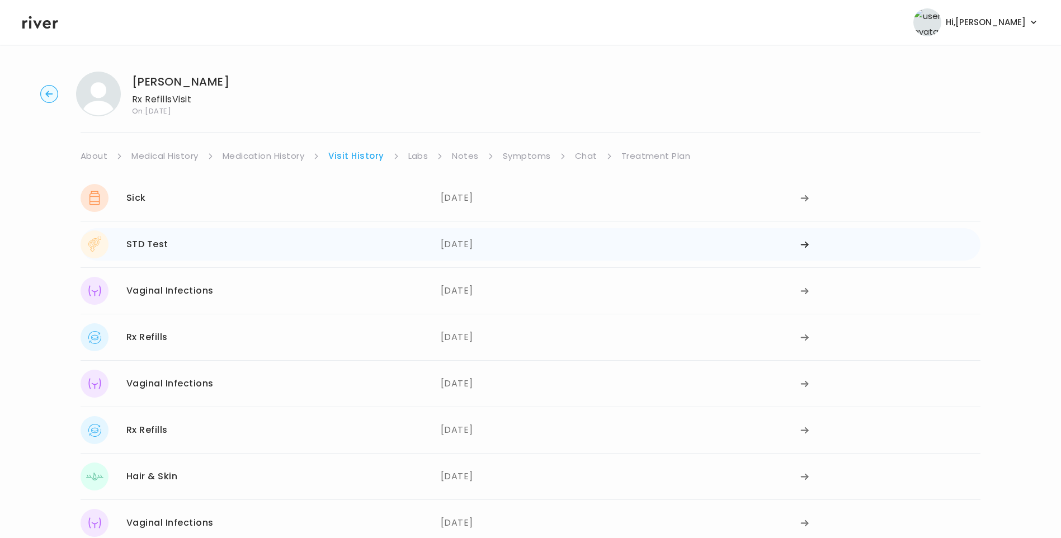
click at [239, 252] on div "STD Test 10/20/2023" at bounding box center [261, 244] width 360 height 28
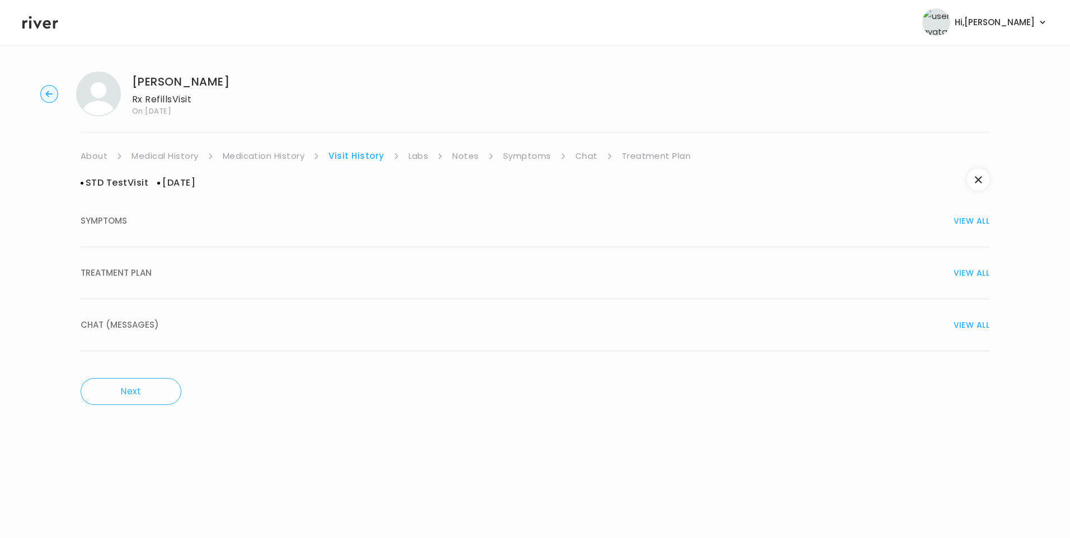
drag, startPoint x: 139, startPoint y: 274, endPoint x: 146, endPoint y: 272, distance: 7.4
click at [139, 273] on span "TREATMENT PLAN" at bounding box center [116, 273] width 71 height 16
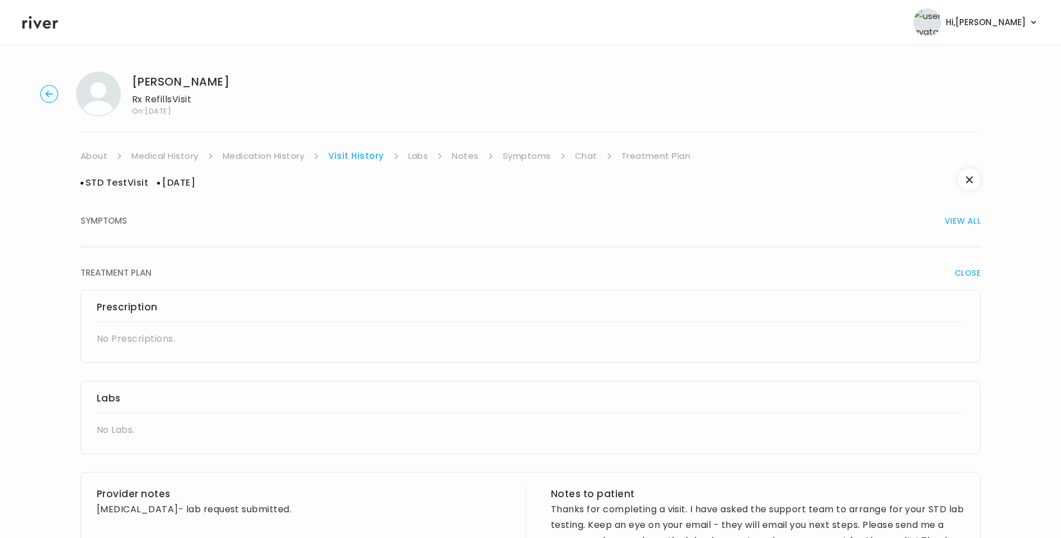
drag, startPoint x: 284, startPoint y: 155, endPoint x: 298, endPoint y: 154, distance: 14.0
click at [284, 154] on link "Medication History" at bounding box center [264, 156] width 82 height 16
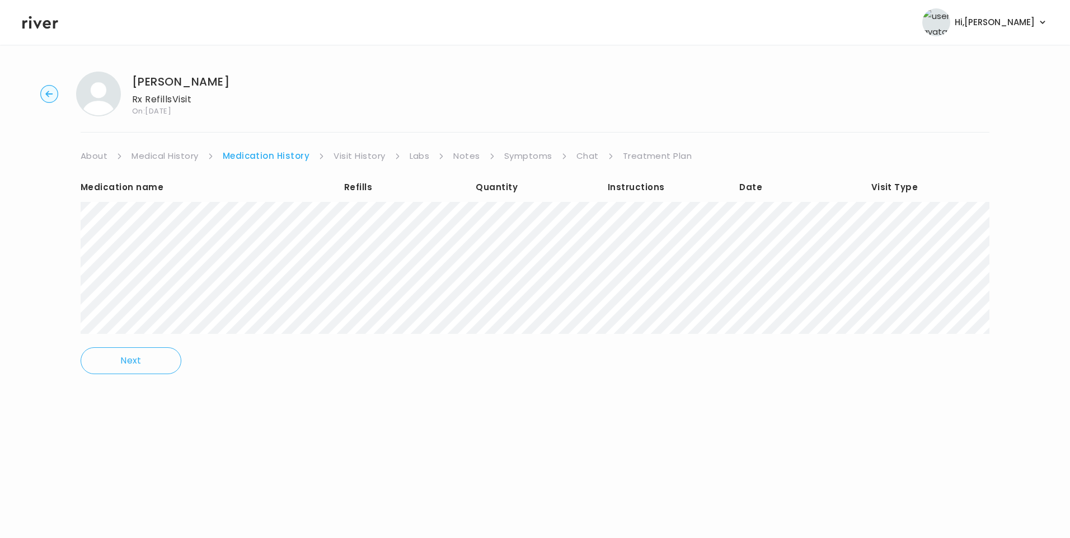
click at [352, 153] on link "Visit History" at bounding box center [358, 156] width 51 height 16
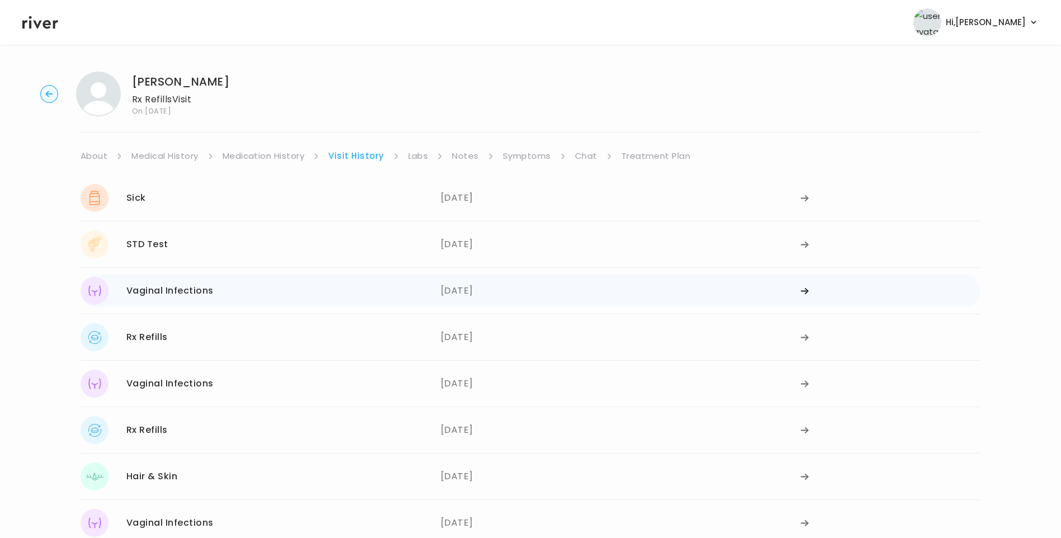
click at [248, 301] on div "Vaginal Infections 10/20/2023" at bounding box center [261, 291] width 360 height 28
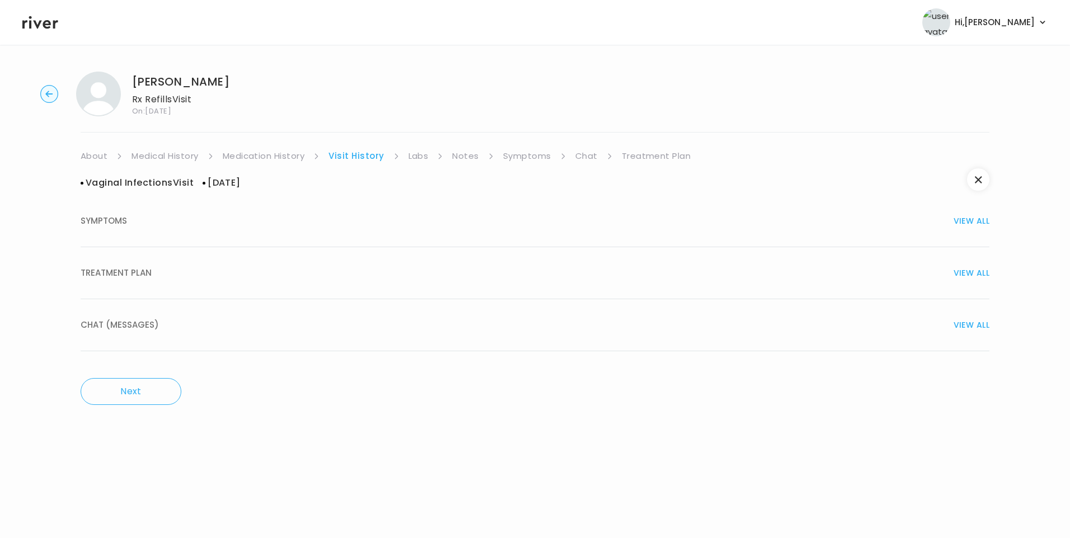
drag, startPoint x: 86, startPoint y: 278, endPoint x: 136, endPoint y: 289, distance: 50.9
click at [90, 279] on span "TREATMENT PLAN" at bounding box center [116, 273] width 71 height 16
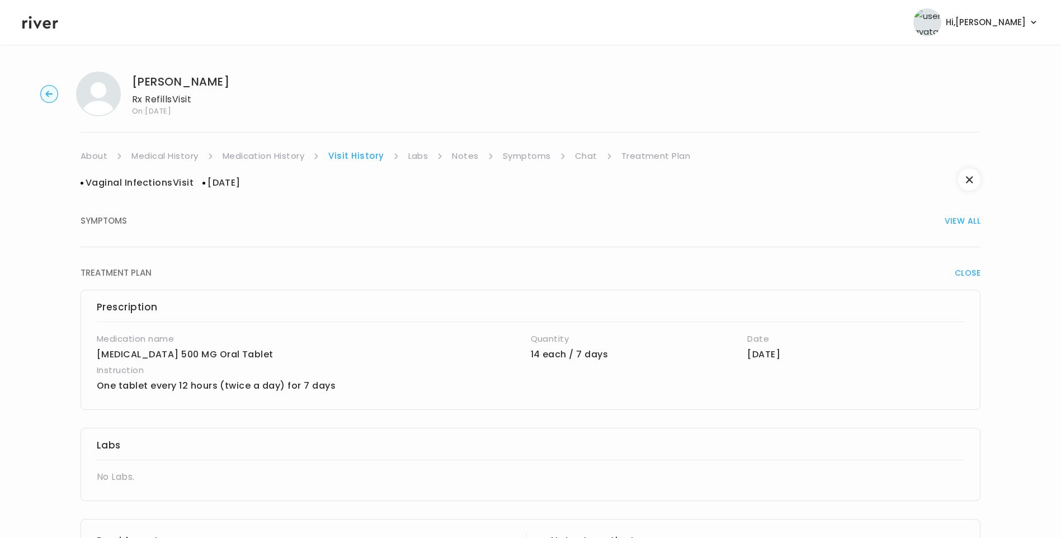
click at [266, 160] on link "Medication History" at bounding box center [264, 156] width 82 height 16
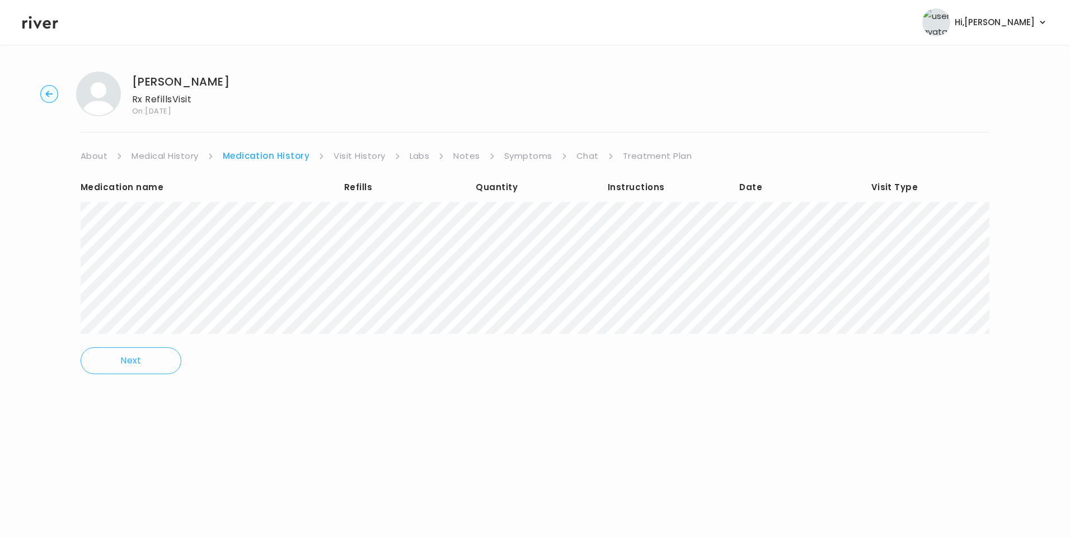
click at [383, 147] on div "Jennifer Mcguffey Rx Refills Visit On: 06 Sep 2025 About Medical History Medica…" at bounding box center [535, 231] width 1070 height 336
click at [378, 154] on link "Visit History" at bounding box center [358, 156] width 51 height 16
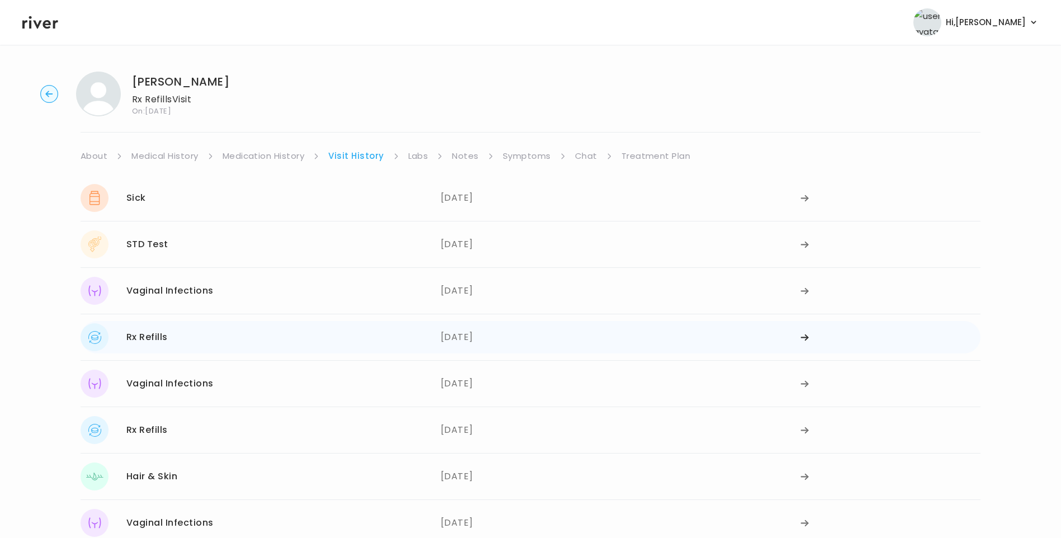
click at [223, 348] on div "Rx Refills 08/27/2023" at bounding box center [261, 337] width 360 height 28
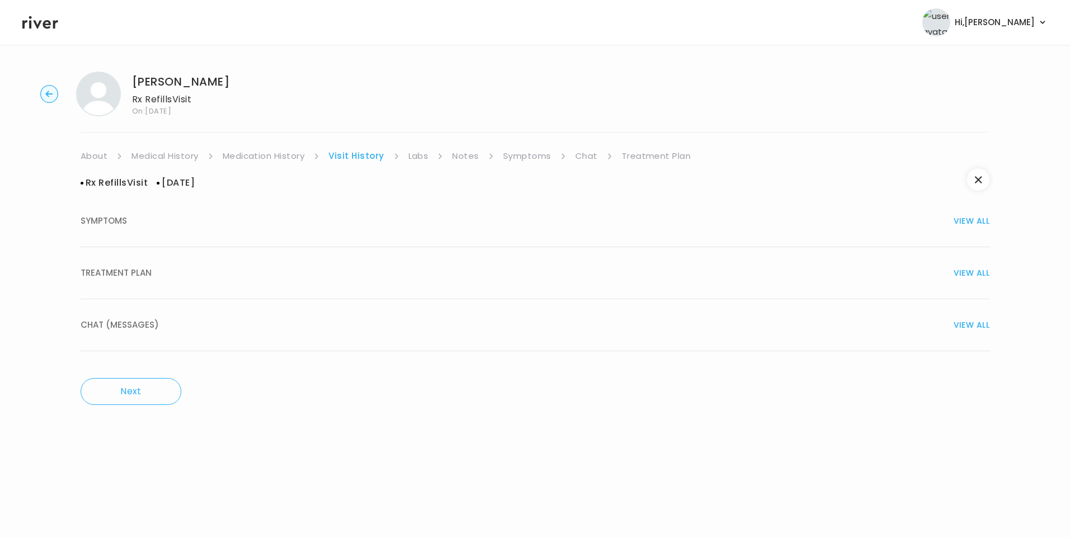
drag, startPoint x: 167, startPoint y: 277, endPoint x: 175, endPoint y: 284, distance: 10.7
click at [170, 279] on div "TREATMENT PLAN VIEW ALL" at bounding box center [535, 273] width 908 height 16
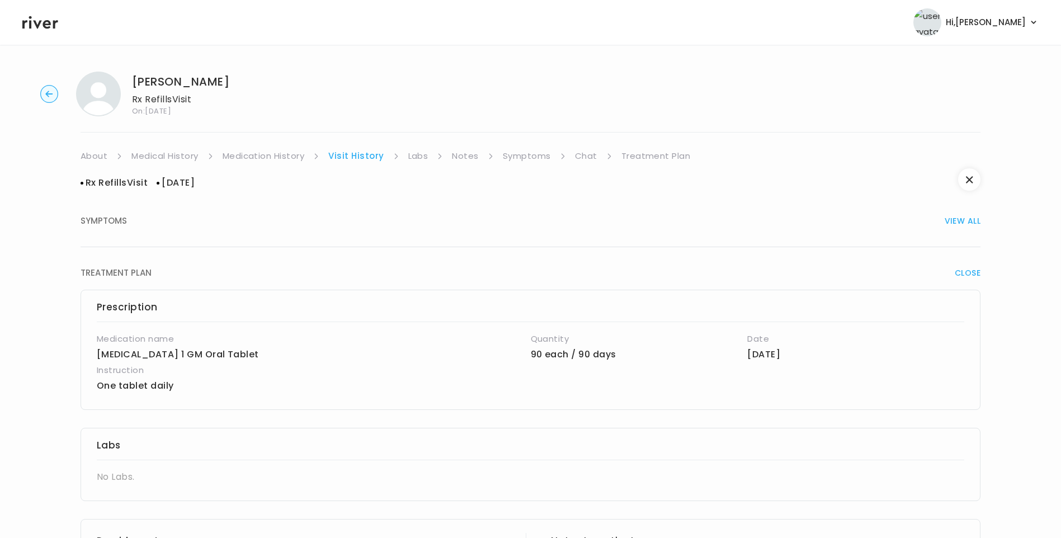
click at [280, 154] on link "Medication History" at bounding box center [264, 156] width 82 height 16
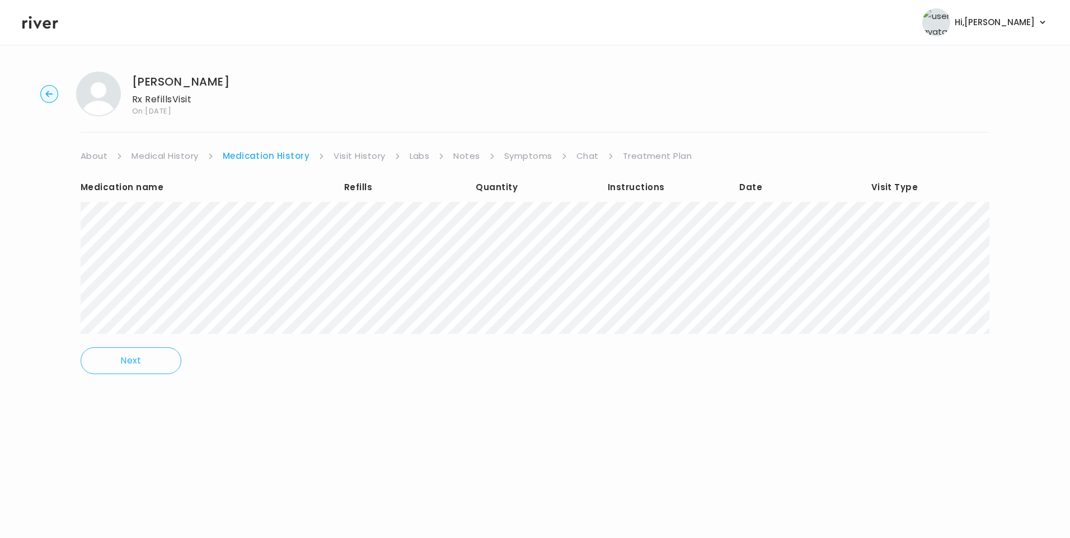
click at [338, 153] on link "Visit History" at bounding box center [358, 156] width 51 height 16
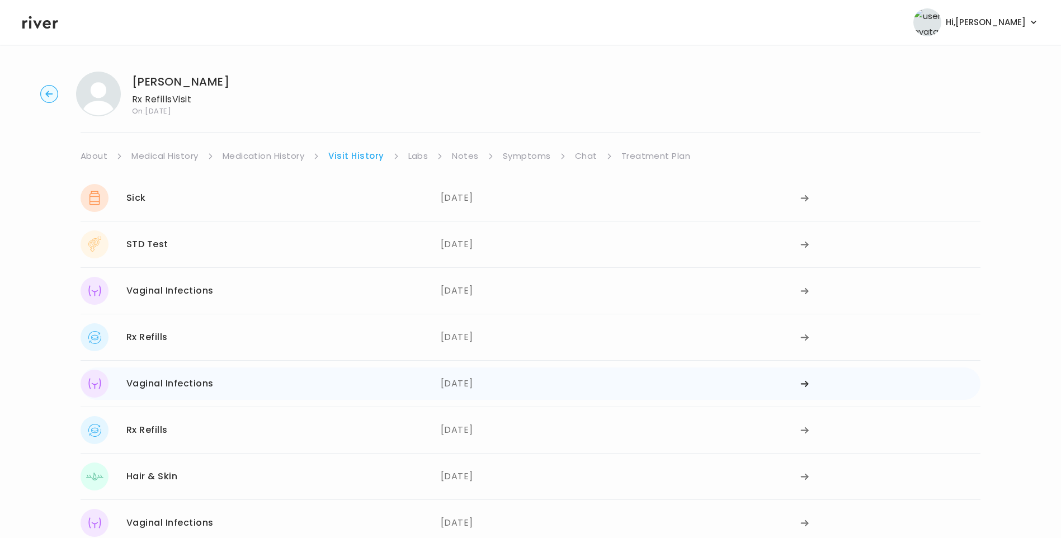
click at [204, 390] on div "Vaginal Infections" at bounding box center [169, 384] width 87 height 16
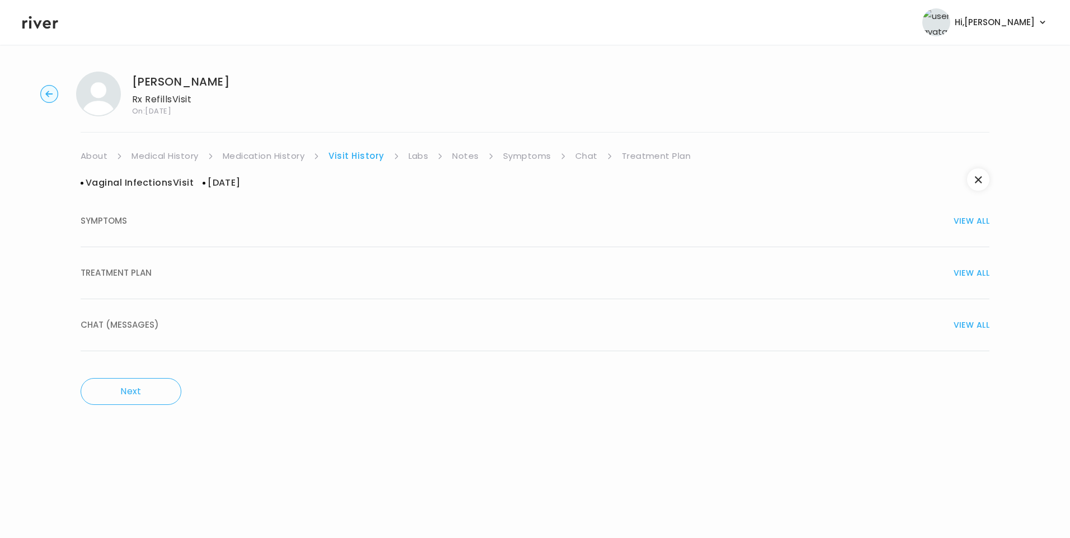
drag, startPoint x: 284, startPoint y: 158, endPoint x: 310, endPoint y: 163, distance: 26.7
click at [285, 159] on link "Medication History" at bounding box center [264, 156] width 82 height 16
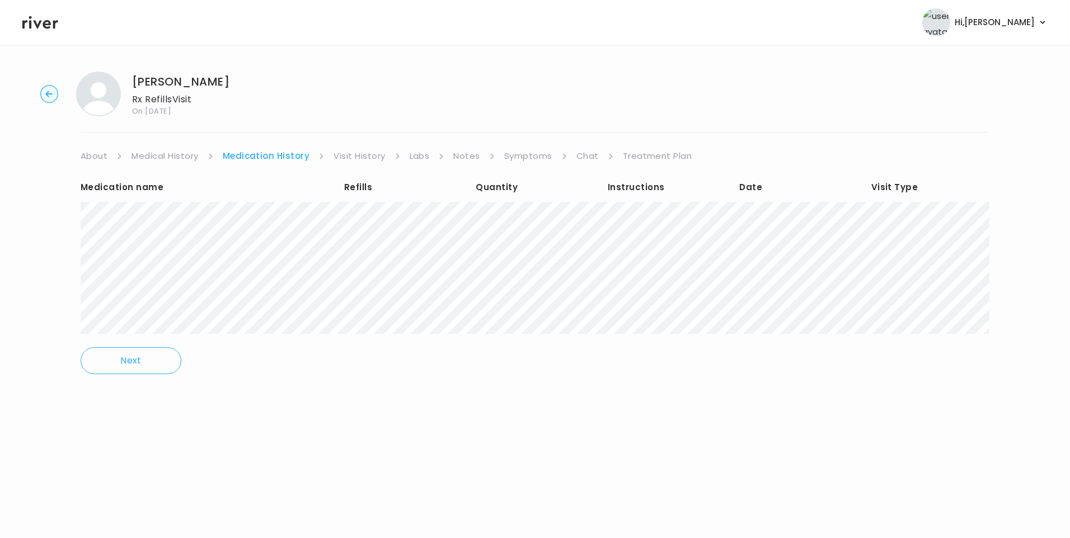
click at [351, 153] on link "Visit History" at bounding box center [358, 156] width 51 height 16
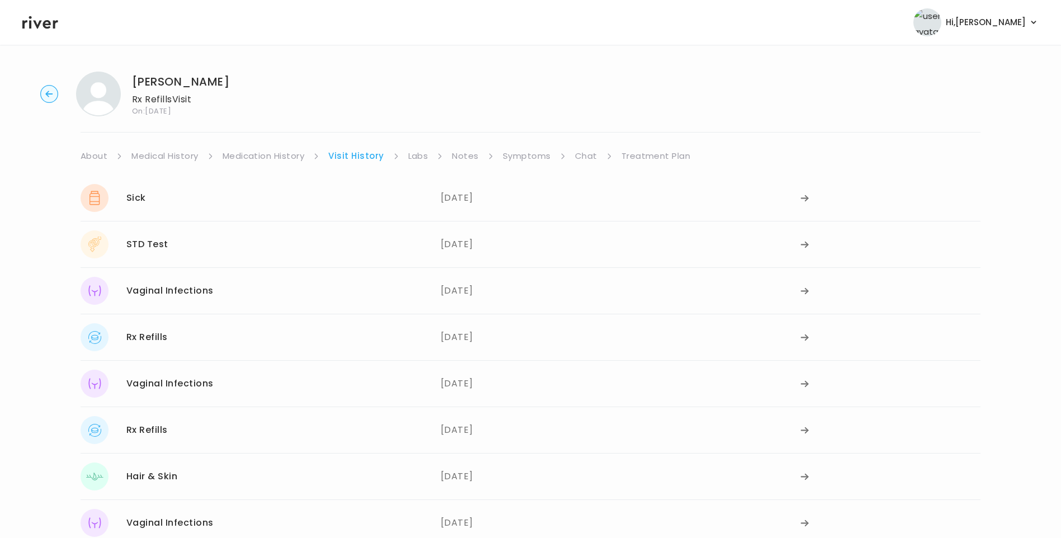
drag, startPoint x: 209, startPoint y: 381, endPoint x: 220, endPoint y: 382, distance: 11.2
click at [210, 380] on div "Vaginal Infections" at bounding box center [169, 384] width 87 height 16
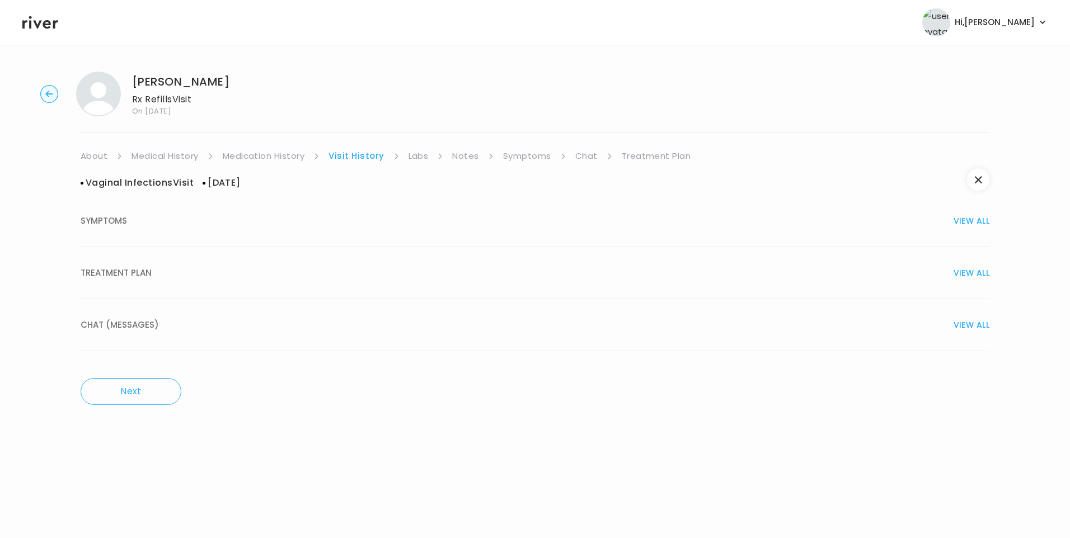
click at [210, 266] on div "TREATMENT PLAN VIEW ALL" at bounding box center [535, 273] width 908 height 16
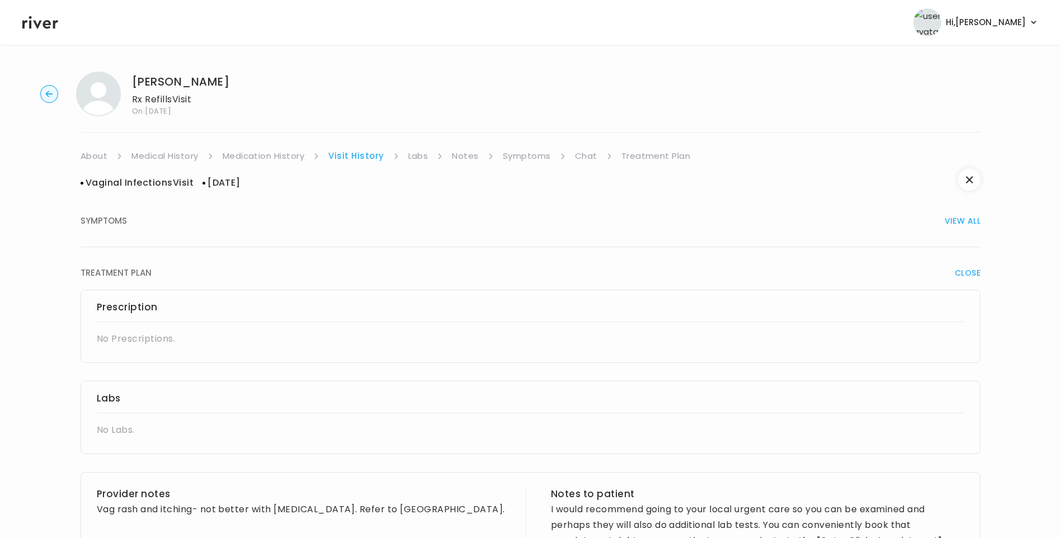
click at [459, 158] on link "Notes" at bounding box center [465, 156] width 26 height 16
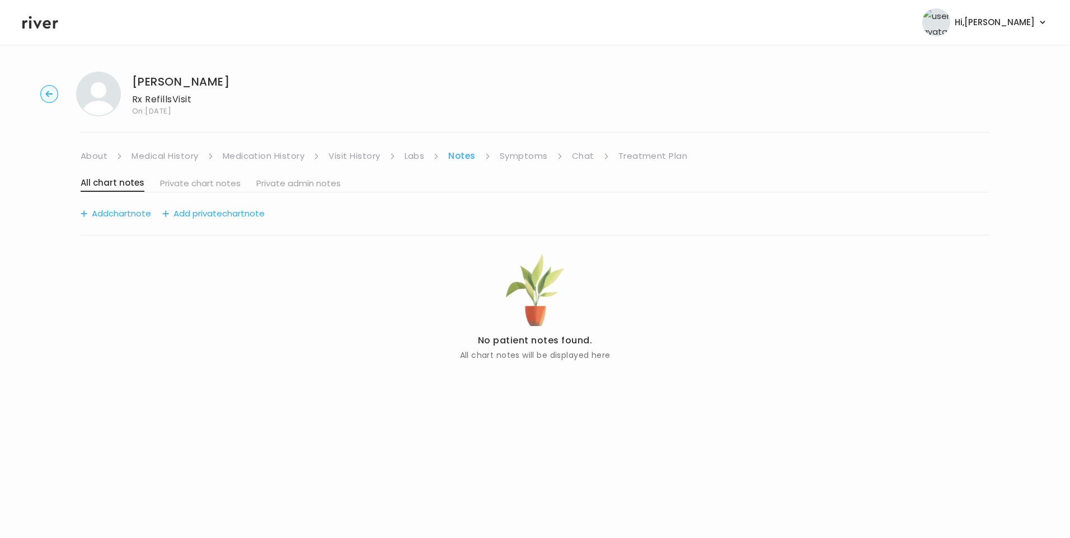
click at [352, 156] on link "Visit History" at bounding box center [353, 156] width 51 height 16
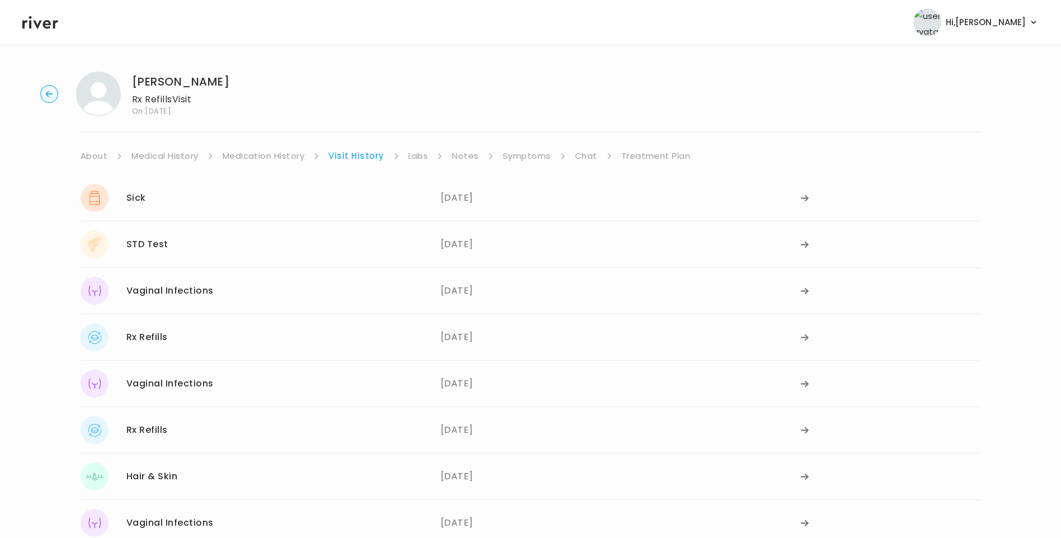
click at [199, 438] on div "Rx Refills 06/12/2023" at bounding box center [261, 430] width 360 height 28
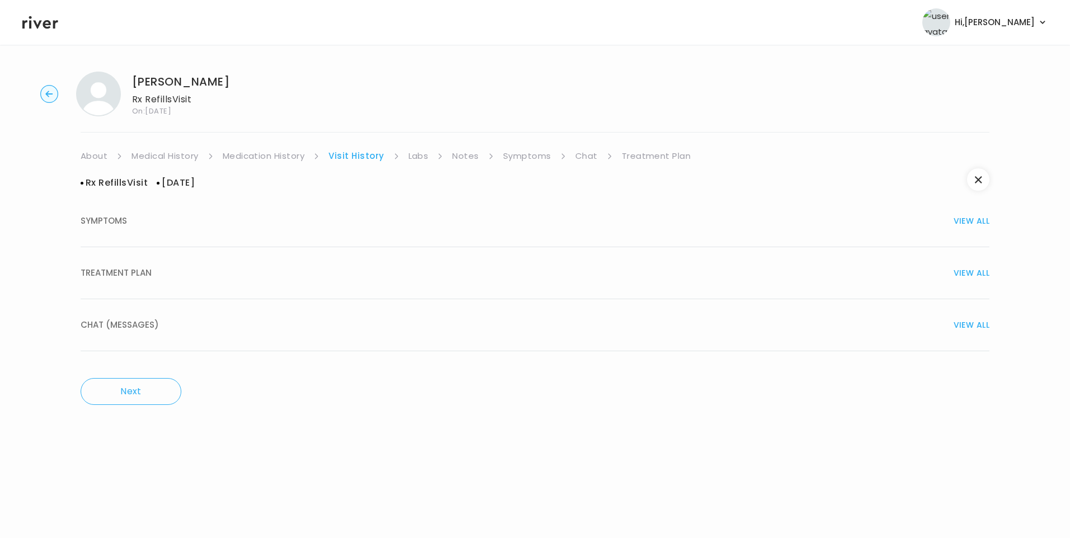
drag, startPoint x: 158, startPoint y: 283, endPoint x: 172, endPoint y: 294, distance: 18.4
click at [157, 283] on button "TREATMENT PLAN VIEW ALL" at bounding box center [535, 273] width 908 height 52
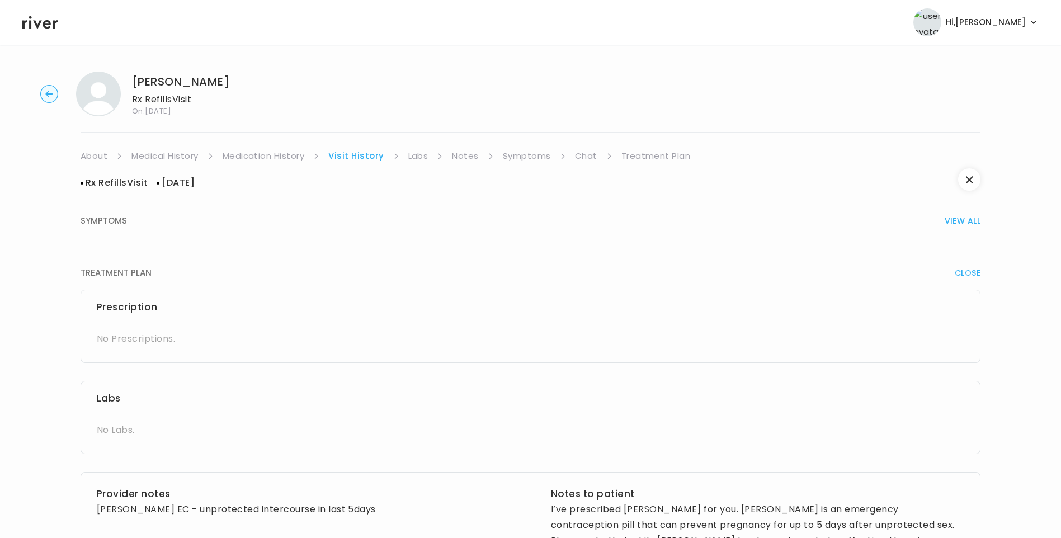
click at [284, 152] on link "Medication History" at bounding box center [264, 156] width 82 height 16
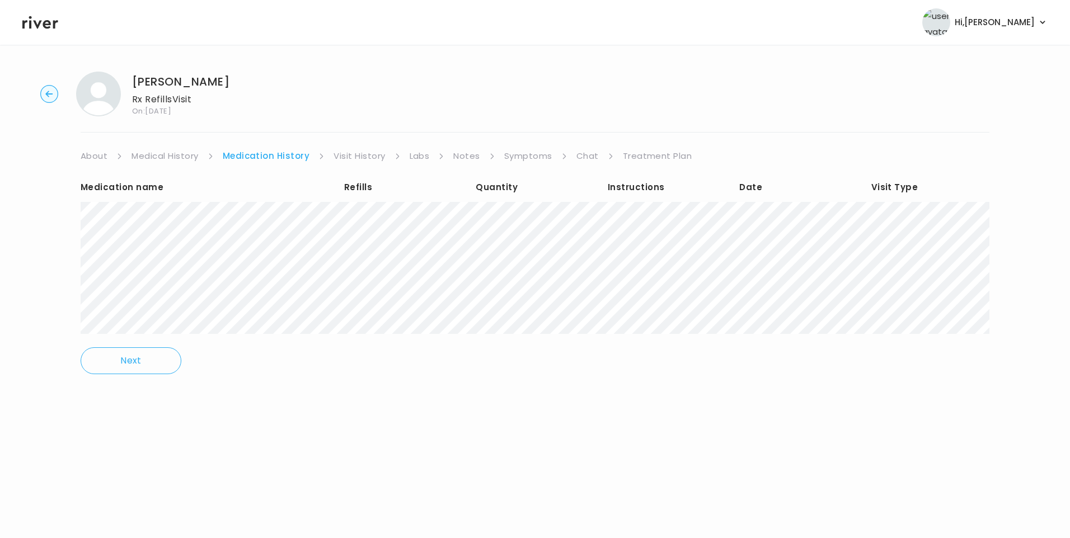
click at [346, 152] on link "Visit History" at bounding box center [358, 156] width 51 height 16
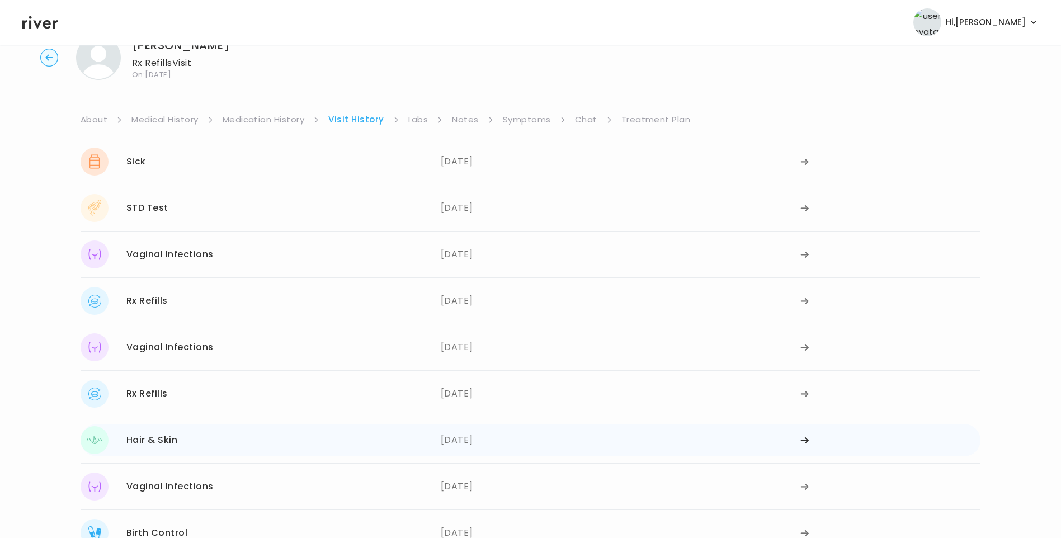
scroll to position [56, 0]
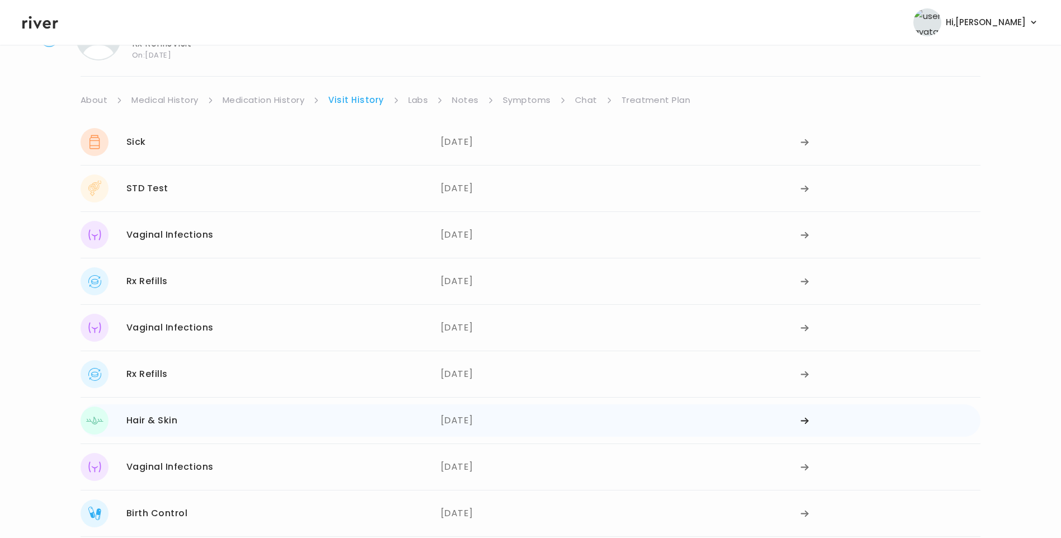
click at [209, 426] on div "Hair & Skin 04/20/2023" at bounding box center [261, 421] width 360 height 28
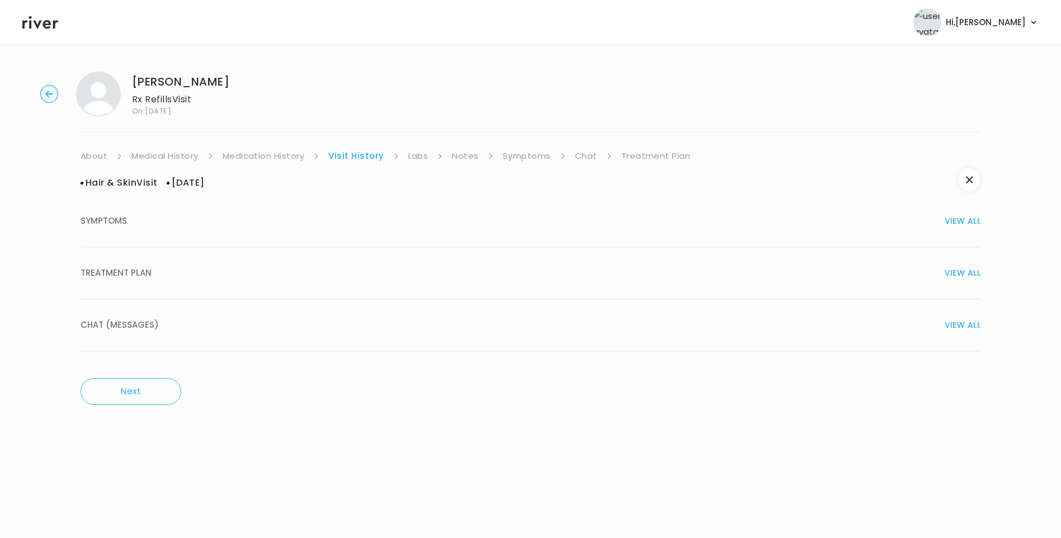
scroll to position [0, 0]
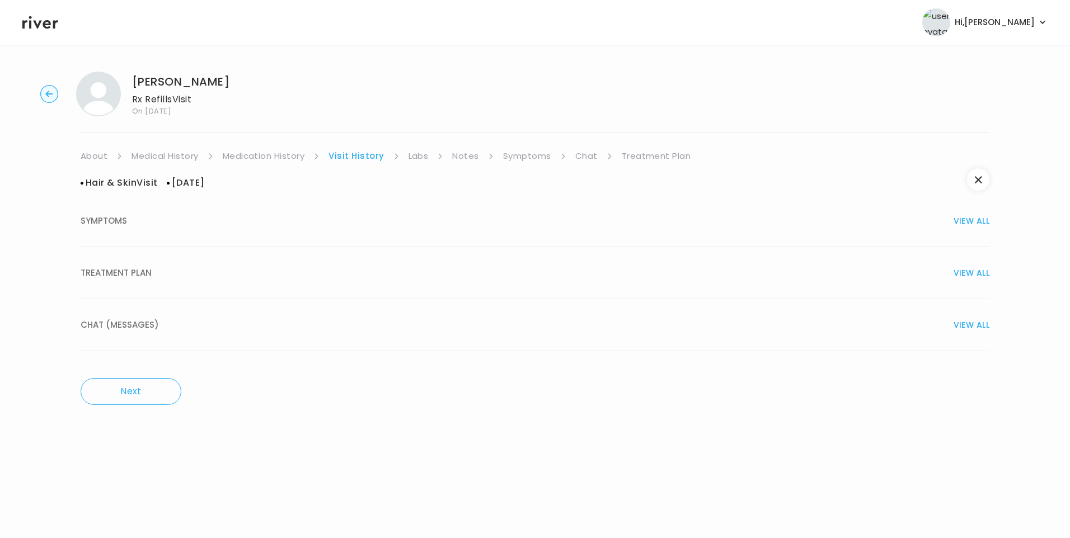
click at [122, 258] on button "TREATMENT PLAN VIEW ALL" at bounding box center [535, 273] width 908 height 52
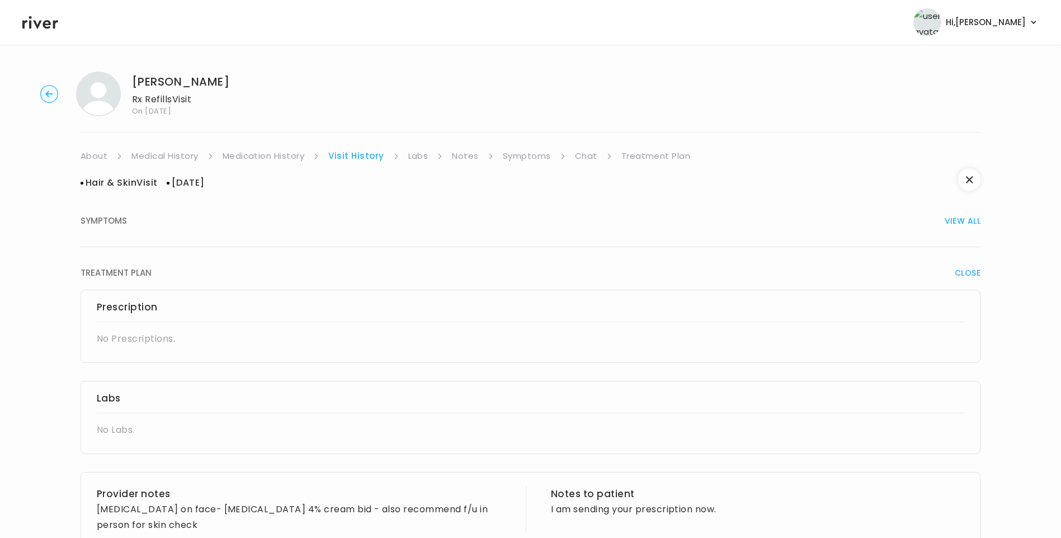
click at [284, 156] on link "Medication History" at bounding box center [264, 156] width 82 height 16
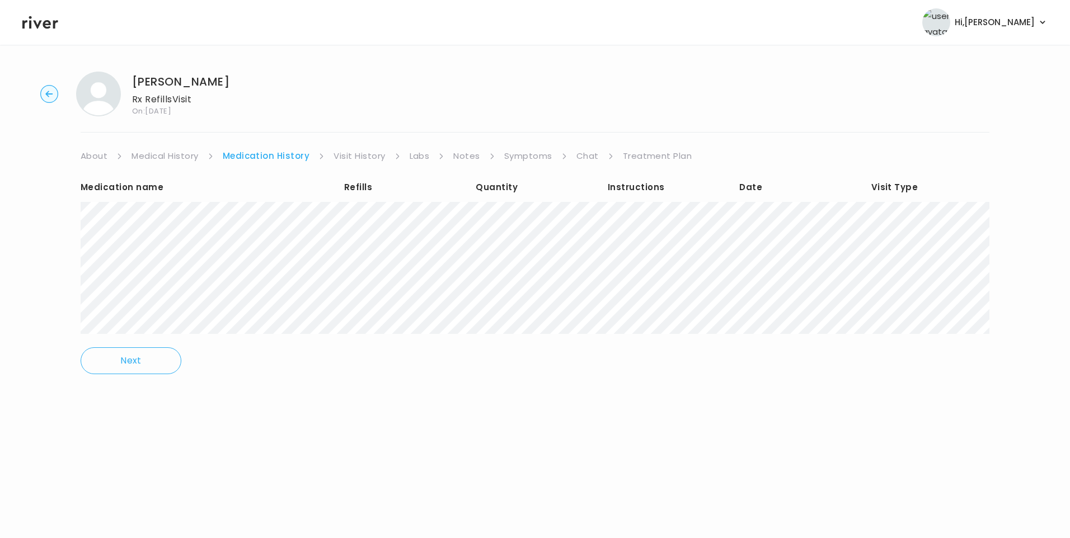
click at [349, 158] on link "Visit History" at bounding box center [358, 156] width 51 height 16
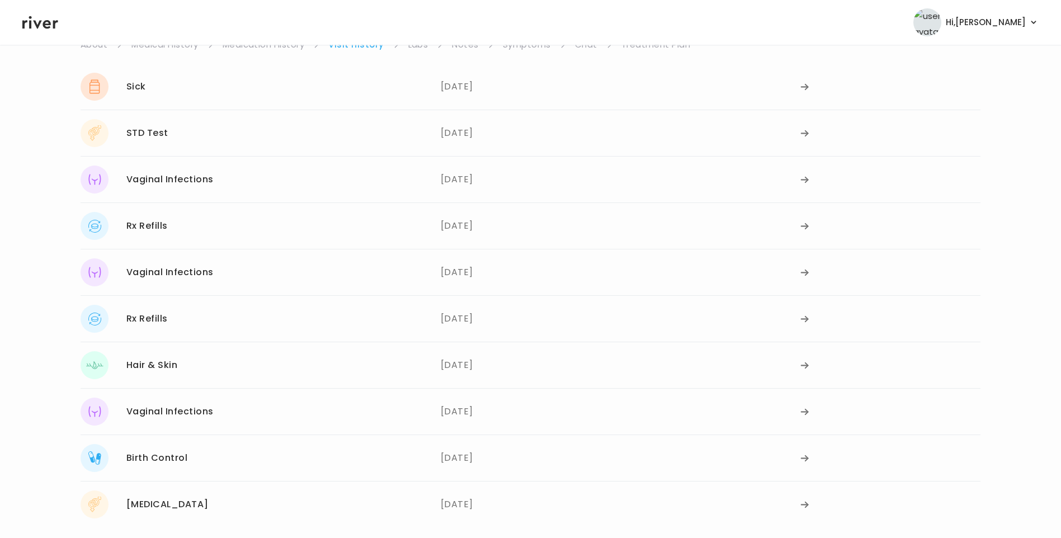
scroll to position [112, 0]
click at [236, 422] on div "Vaginal Infections 01/24/2023" at bounding box center [261, 411] width 360 height 28
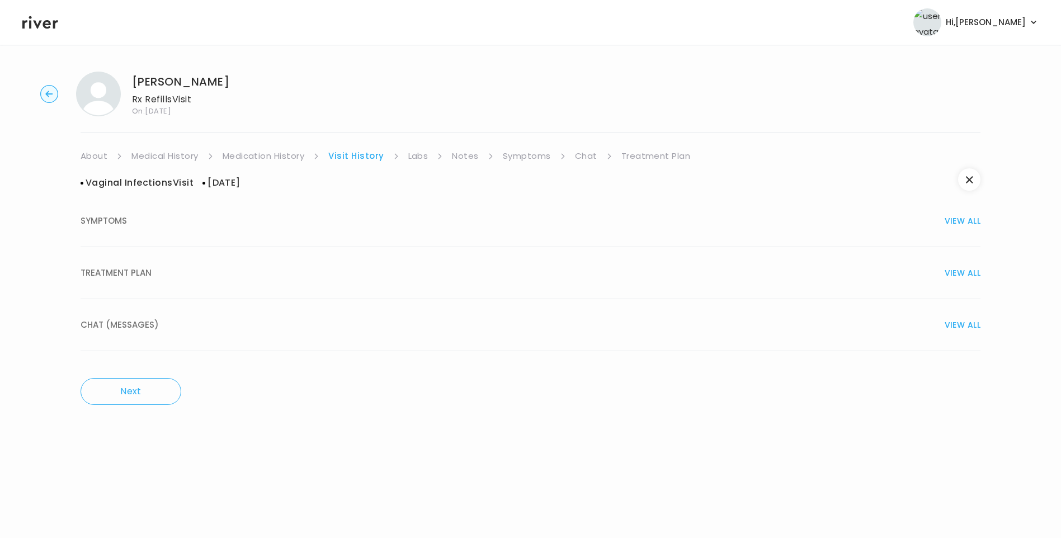
scroll to position [0, 0]
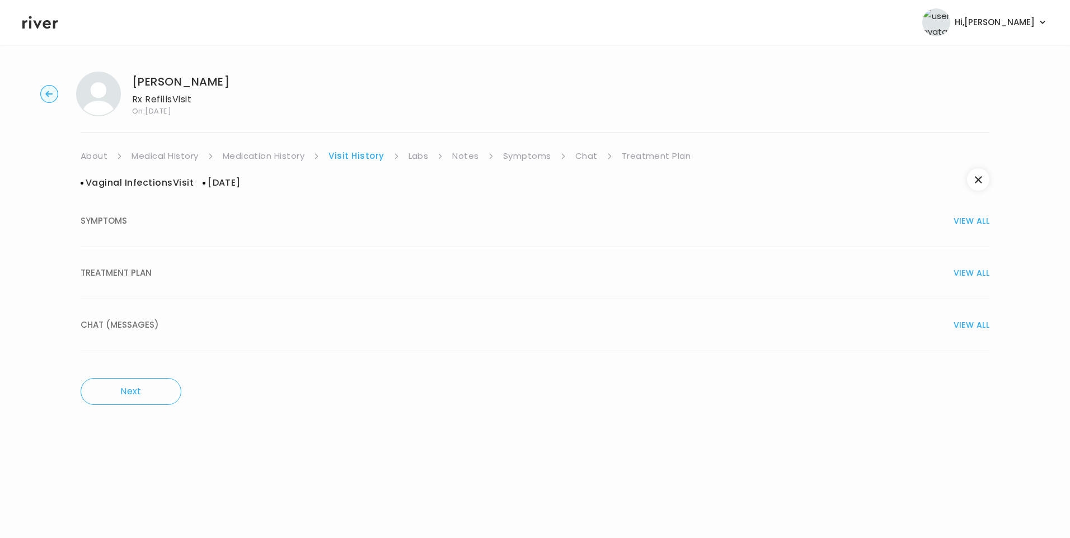
drag, startPoint x: 134, startPoint y: 263, endPoint x: 157, endPoint y: 280, distance: 28.3
click at [136, 263] on button "TREATMENT PLAN VIEW ALL" at bounding box center [535, 273] width 908 height 52
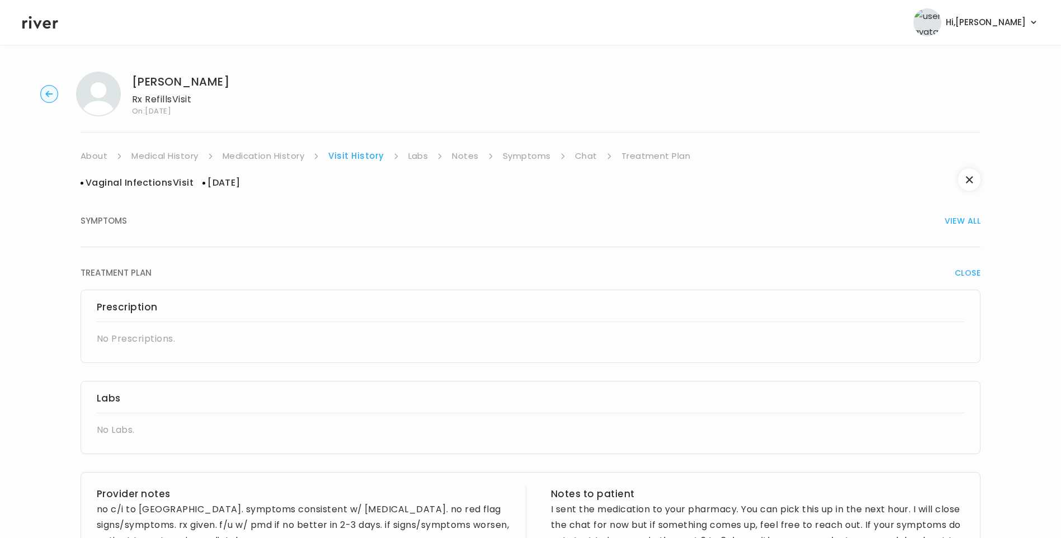
drag, startPoint x: 260, startPoint y: 152, endPoint x: 293, endPoint y: 158, distance: 34.1
click at [260, 152] on link "Medication History" at bounding box center [264, 156] width 82 height 16
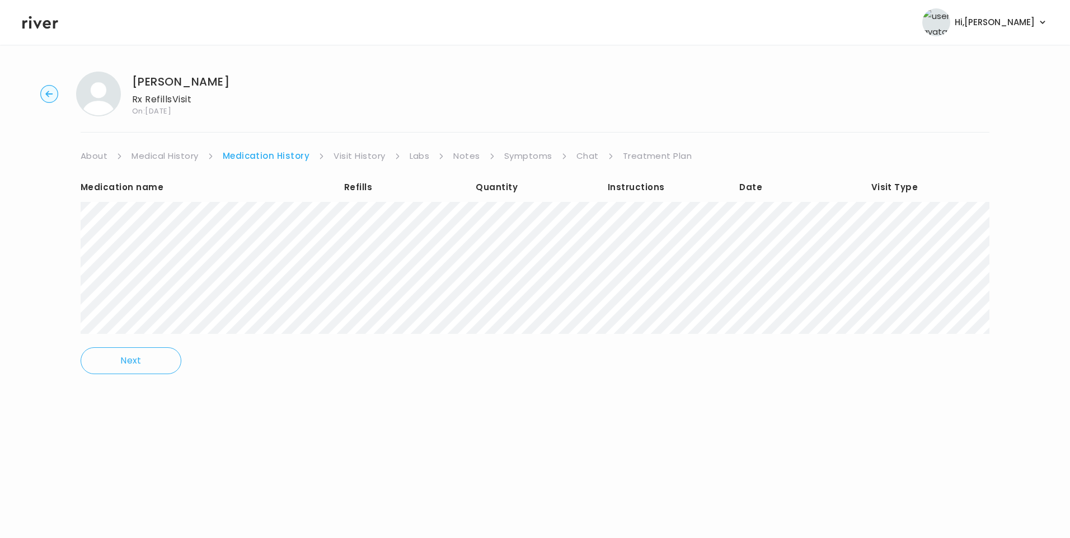
click at [369, 154] on link "Visit History" at bounding box center [358, 156] width 51 height 16
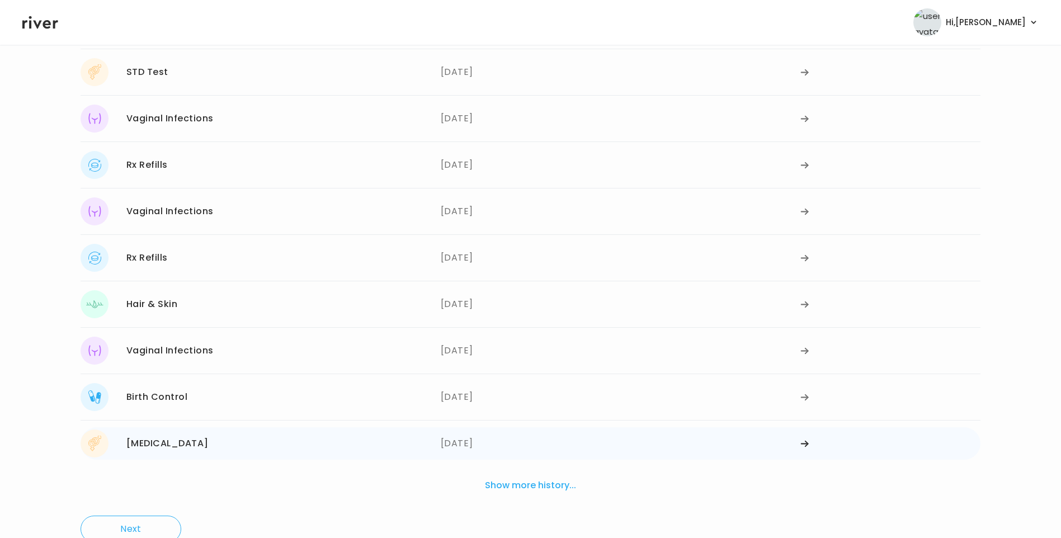
scroll to position [204, 0]
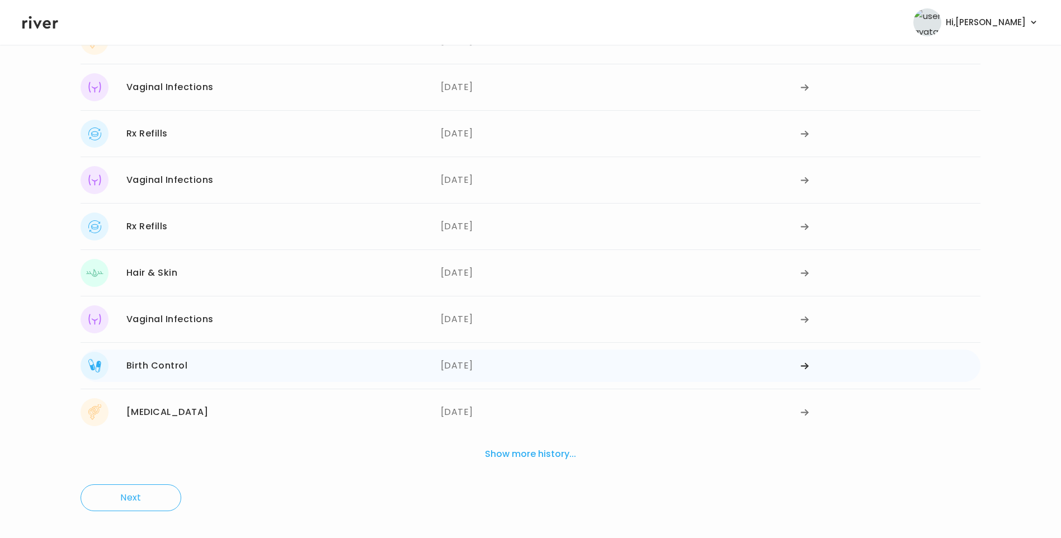
click at [236, 355] on div "Birth Control 12/04/2022" at bounding box center [261, 366] width 360 height 28
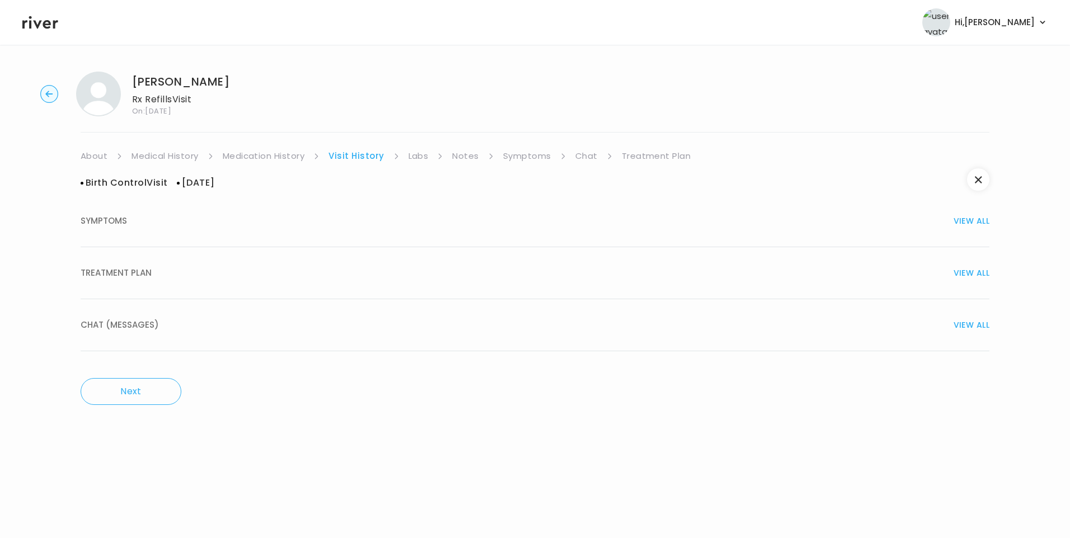
click at [123, 271] on span "TREATMENT PLAN" at bounding box center [116, 273] width 71 height 16
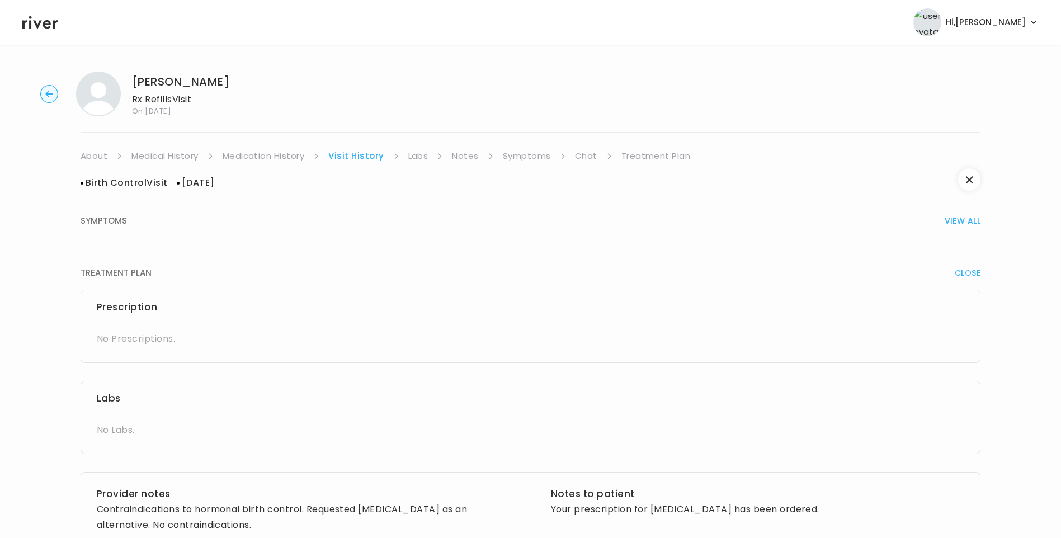
click at [295, 153] on link "Medication History" at bounding box center [264, 156] width 82 height 16
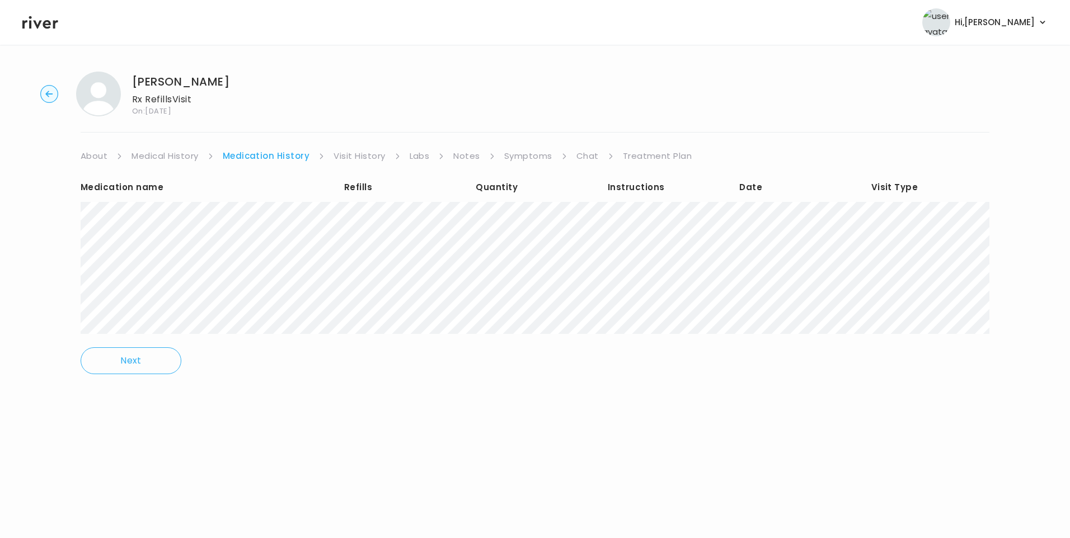
drag, startPoint x: 357, startPoint y: 154, endPoint x: 361, endPoint y: 160, distance: 7.6
click at [357, 154] on link "Visit History" at bounding box center [358, 156] width 51 height 16
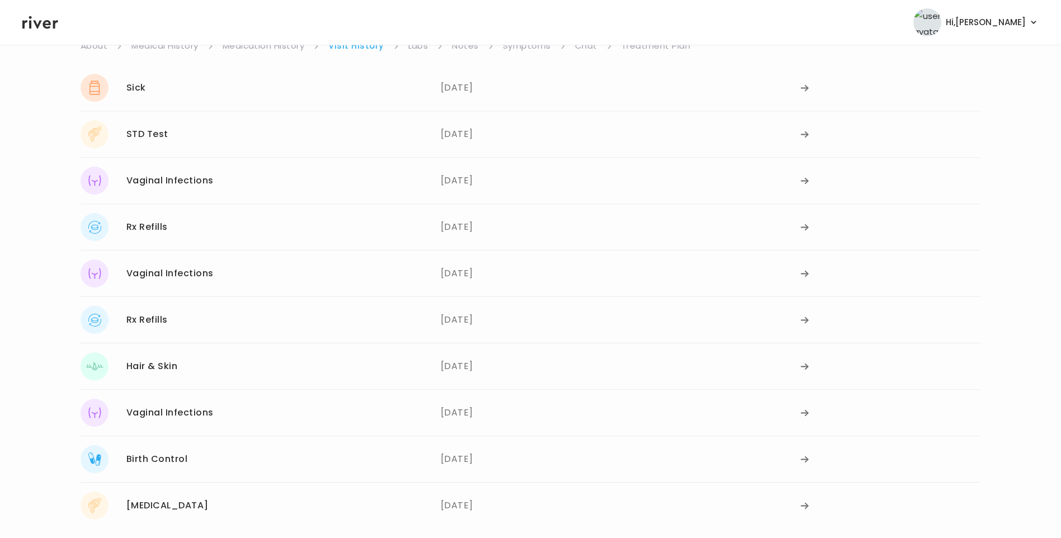
scroll to position [204, 0]
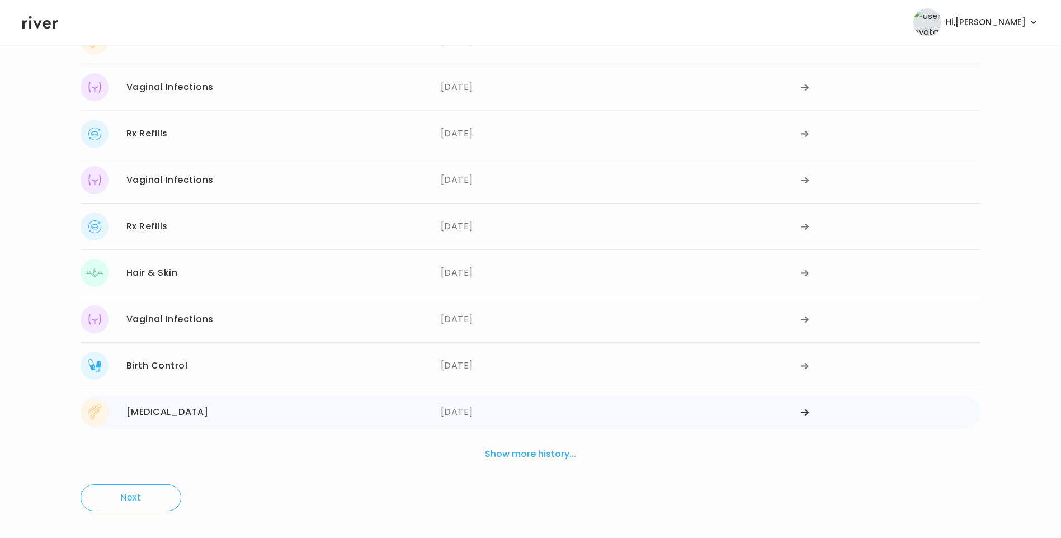
click at [218, 423] on div "Genital Herpes 11/29/2022" at bounding box center [261, 412] width 360 height 28
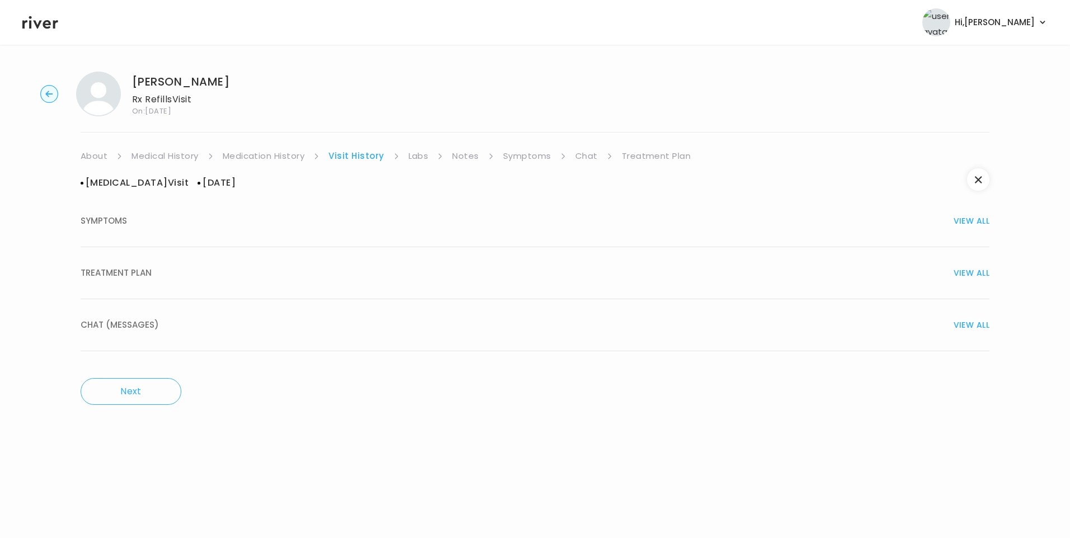
drag, startPoint x: 168, startPoint y: 271, endPoint x: 174, endPoint y: 279, distance: 10.0
click at [168, 272] on div "TREATMENT PLAN VIEW ALL" at bounding box center [535, 273] width 908 height 16
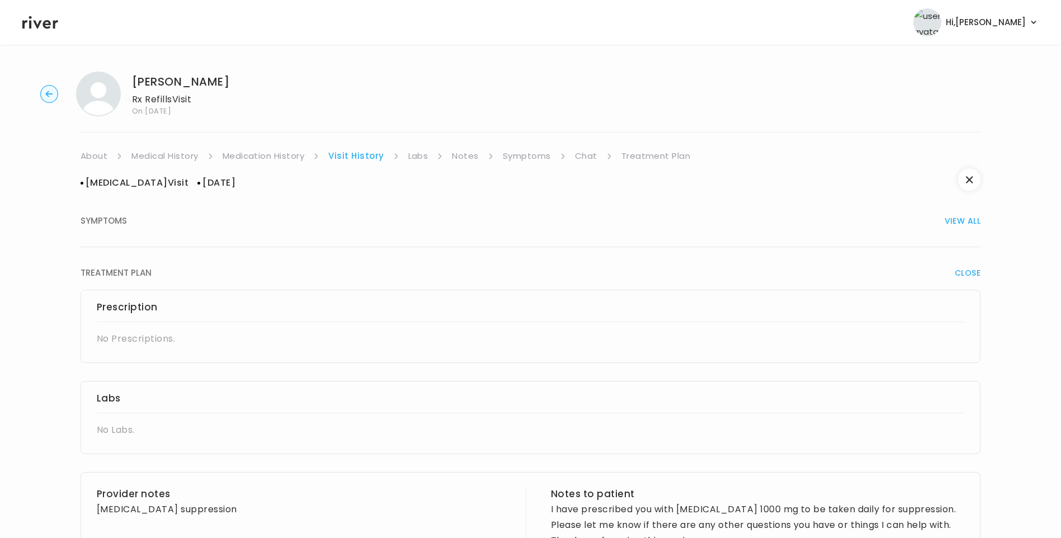
click at [361, 156] on link "Visit History" at bounding box center [355, 156] width 55 height 16
click at [273, 164] on div "Genital Herpes Visit 11/29/2022 SYMPTOMS VIEW ALL TREATMENT PLAN CLOSE Prescrip…" at bounding box center [531, 406] width 900 height 485
click at [276, 159] on link "Medication History" at bounding box center [264, 156] width 82 height 16
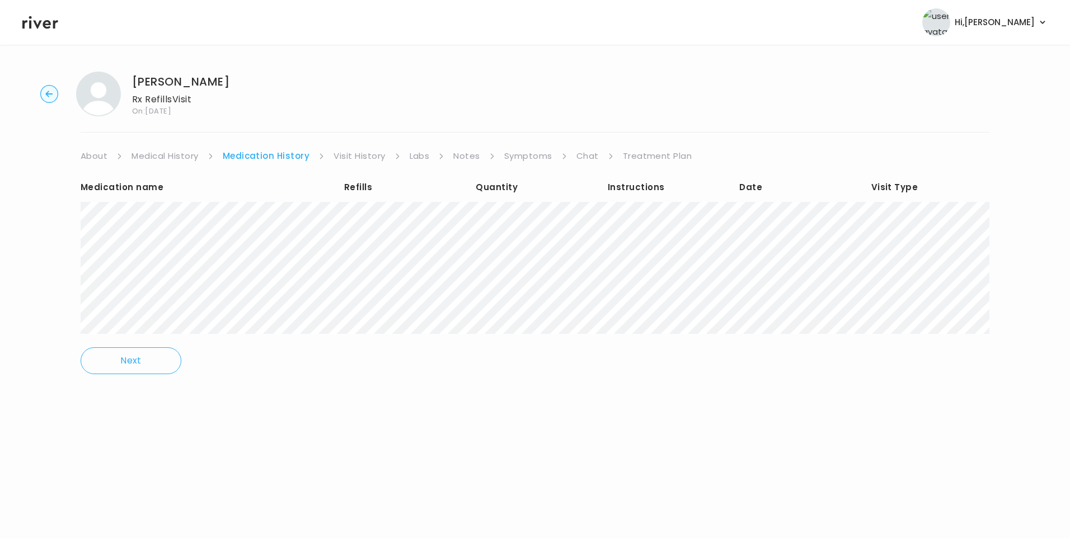
click at [347, 157] on link "Visit History" at bounding box center [358, 156] width 51 height 16
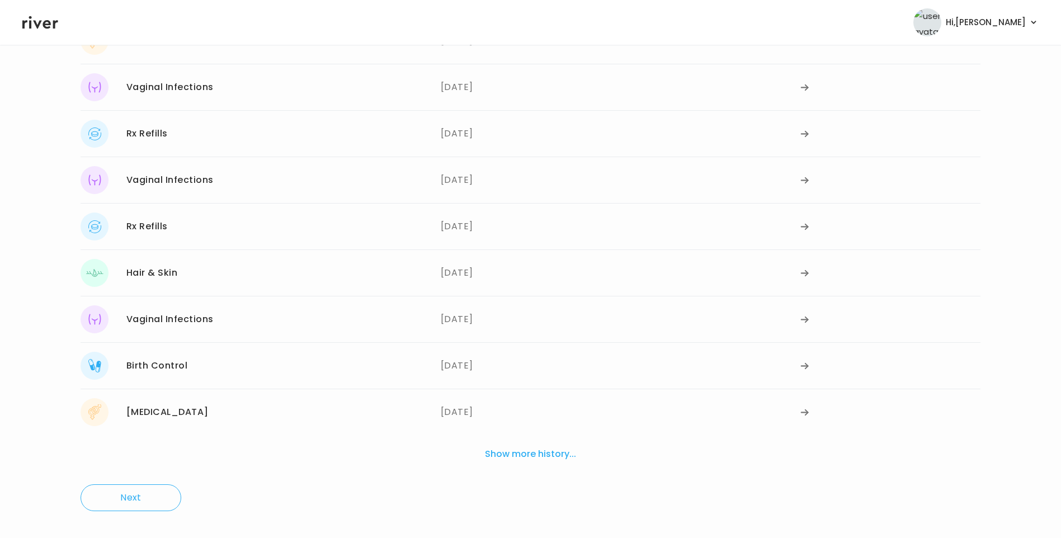
click at [517, 455] on button "Show more history..." at bounding box center [531, 454] width 100 height 25
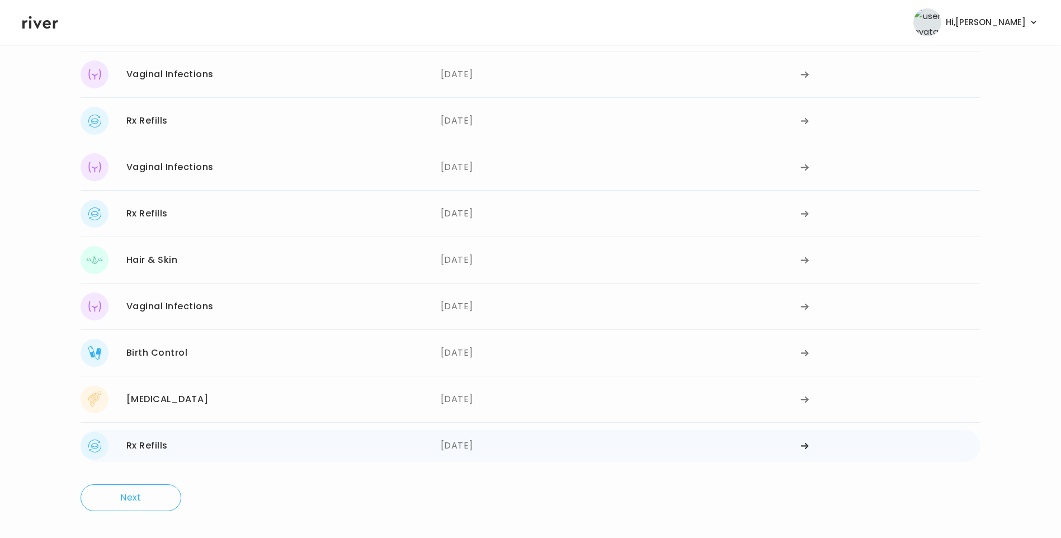
click at [482, 439] on div "11/28/2022" at bounding box center [621, 446] width 360 height 28
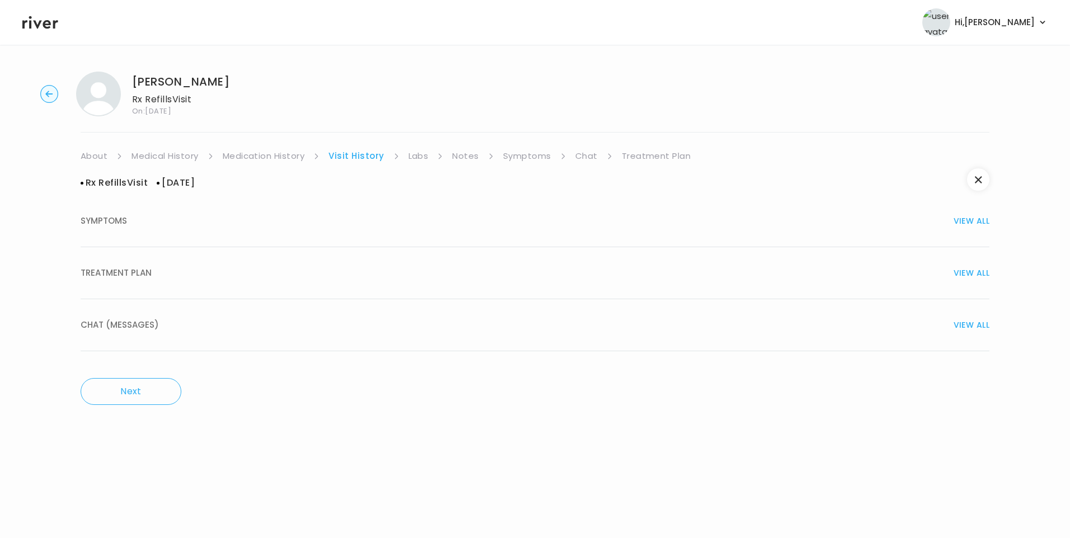
drag, startPoint x: 105, startPoint y: 256, endPoint x: 110, endPoint y: 263, distance: 8.5
click at [109, 262] on button "TREATMENT PLAN VIEW ALL" at bounding box center [535, 273] width 908 height 52
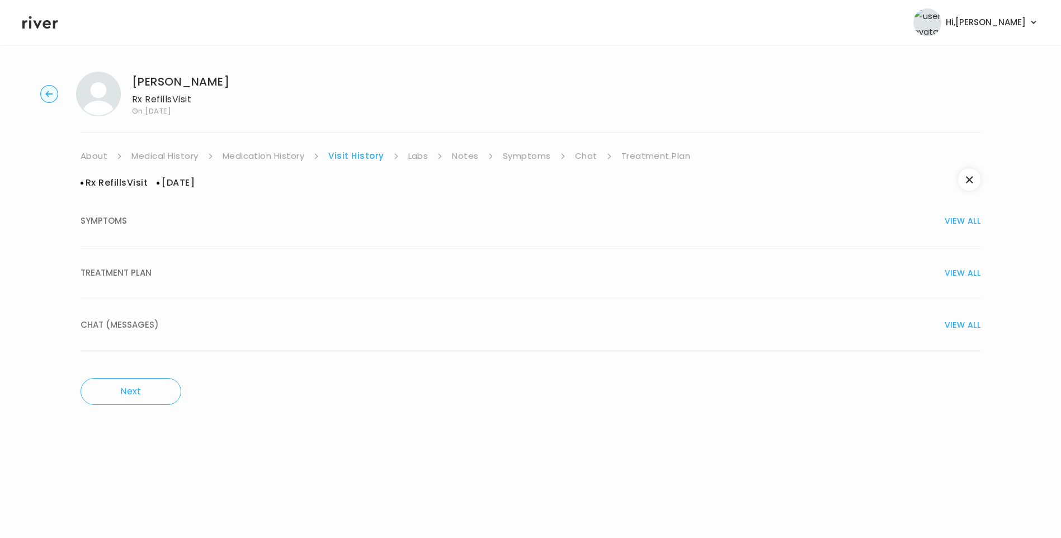
click at [115, 272] on span "TREATMENT PLAN" at bounding box center [116, 273] width 71 height 16
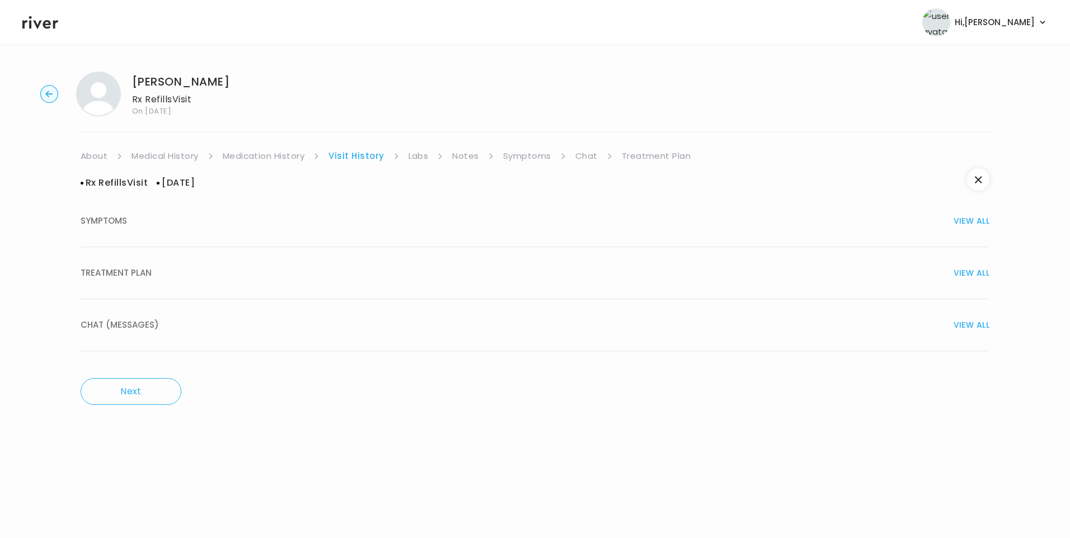
drag, startPoint x: 110, startPoint y: 271, endPoint x: 189, endPoint y: 280, distance: 79.4
click at [113, 272] on span "TREATMENT PLAN" at bounding box center [116, 273] width 71 height 16
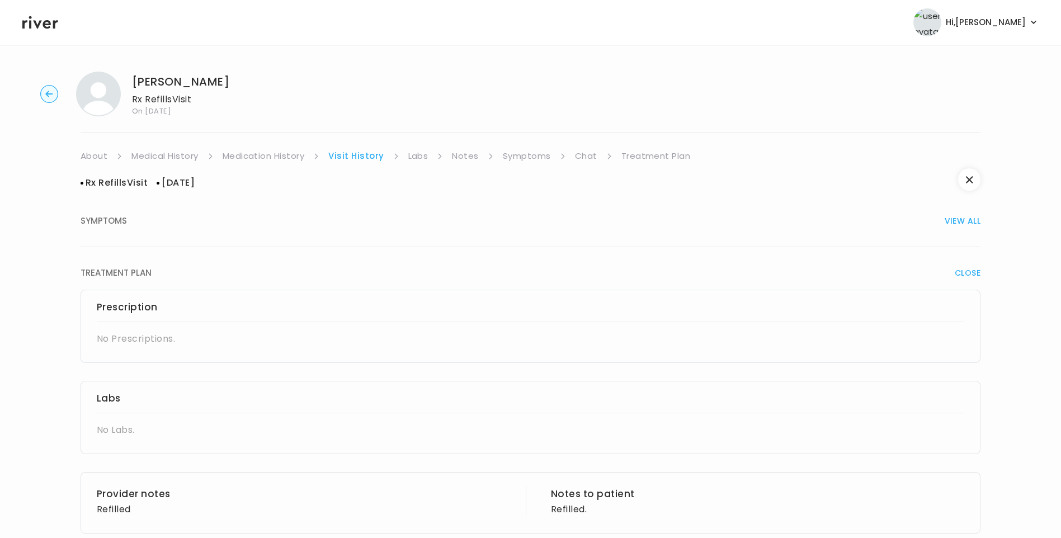
drag, startPoint x: 125, startPoint y: 158, endPoint x: 137, endPoint y: 161, distance: 12.6
click at [127, 158] on ul "About Medical History Medication History Visit History Labs Notes Symptoms Chat…" at bounding box center [531, 156] width 900 height 16
click at [143, 159] on link "Medical History" at bounding box center [164, 156] width 67 height 16
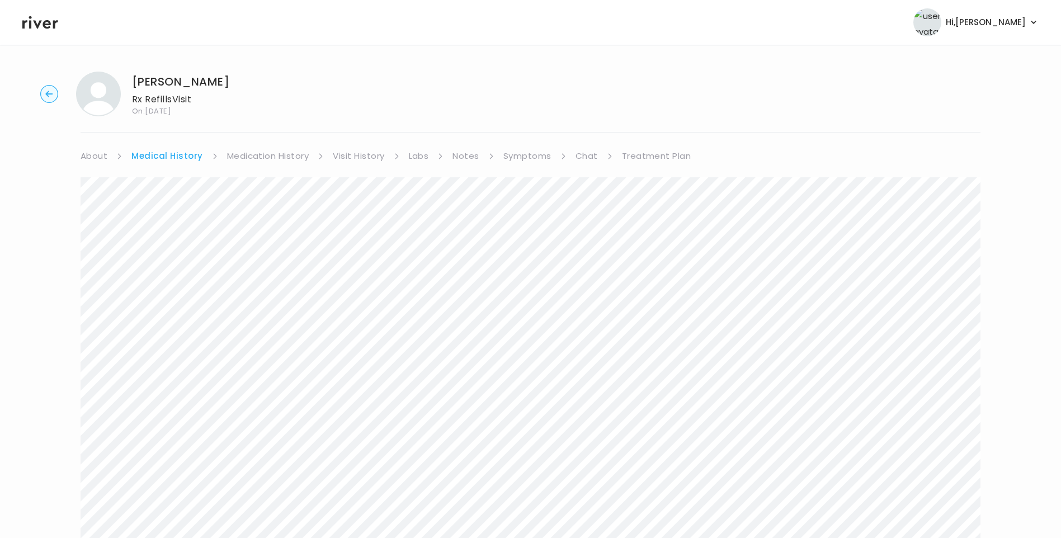
click at [356, 159] on link "Visit History" at bounding box center [358, 156] width 51 height 16
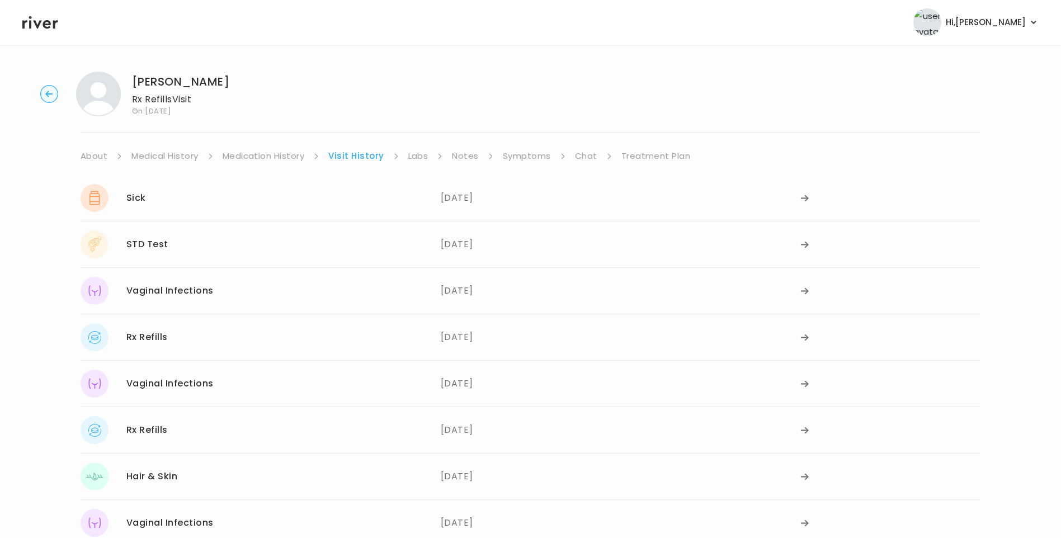
click at [420, 155] on link "Labs" at bounding box center [418, 156] width 20 height 16
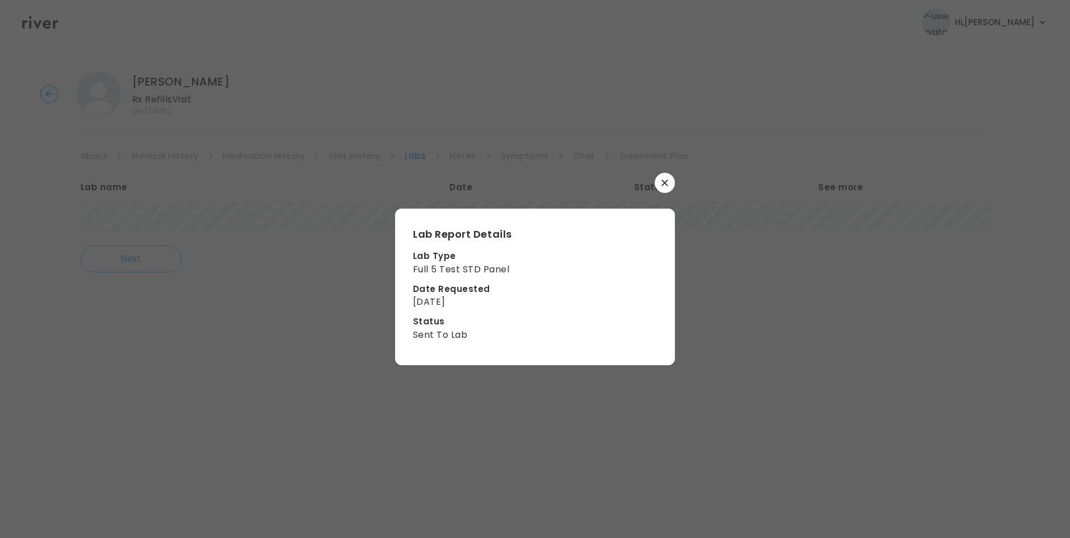
click at [669, 180] on button "button" at bounding box center [665, 183] width 20 height 20
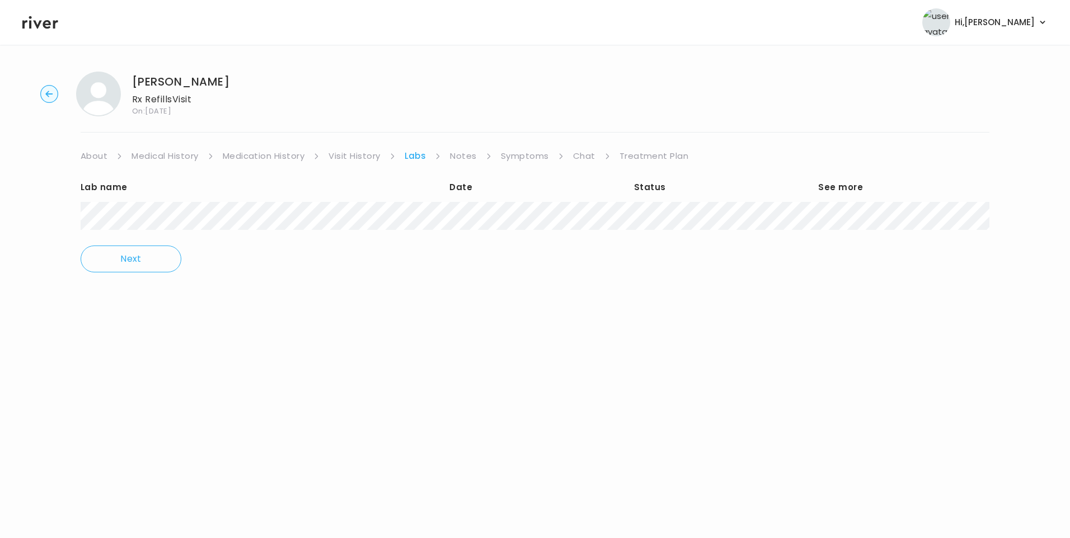
click at [305, 155] on link "Medication History" at bounding box center [264, 156] width 82 height 16
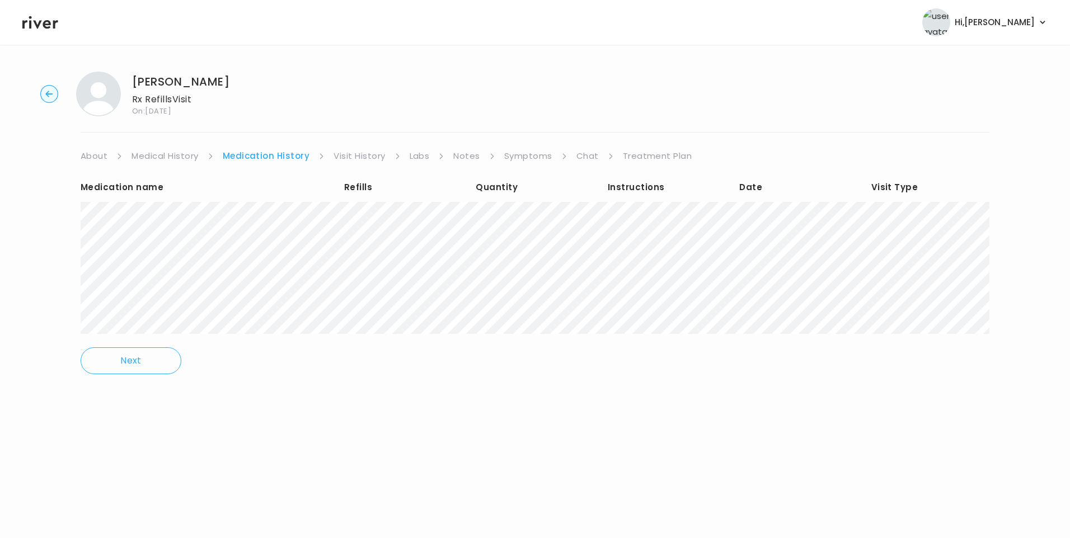
click at [354, 158] on link "Visit History" at bounding box center [358, 156] width 51 height 16
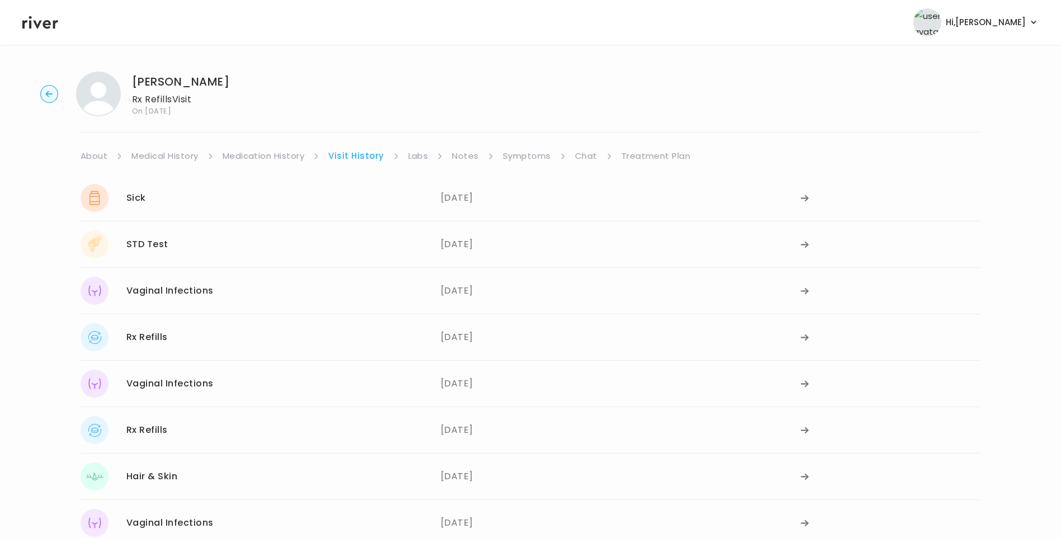
click at [102, 151] on link "About" at bounding box center [94, 156] width 27 height 16
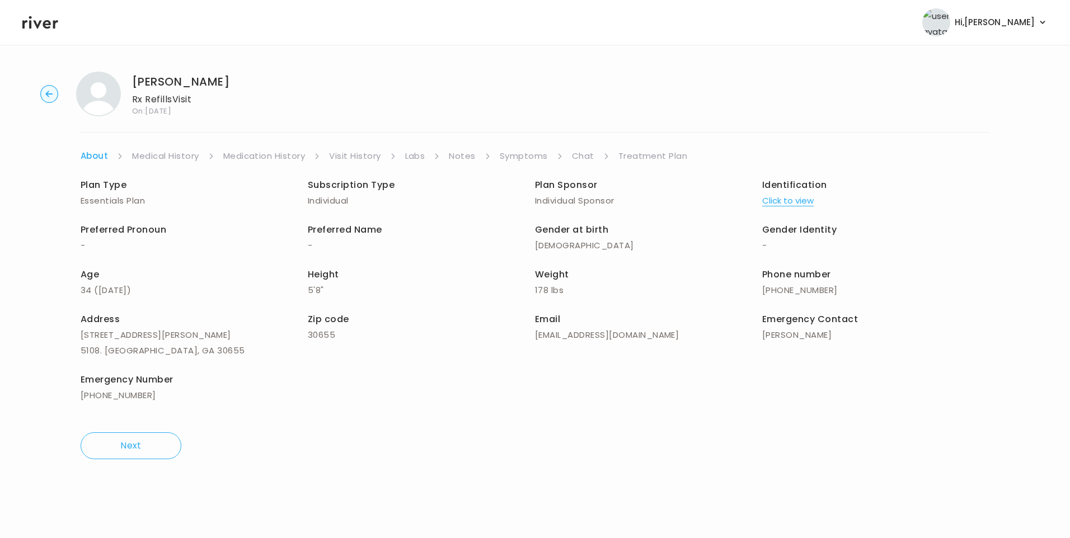
click at [802, 204] on button "Click to view" at bounding box center [787, 201] width 51 height 16
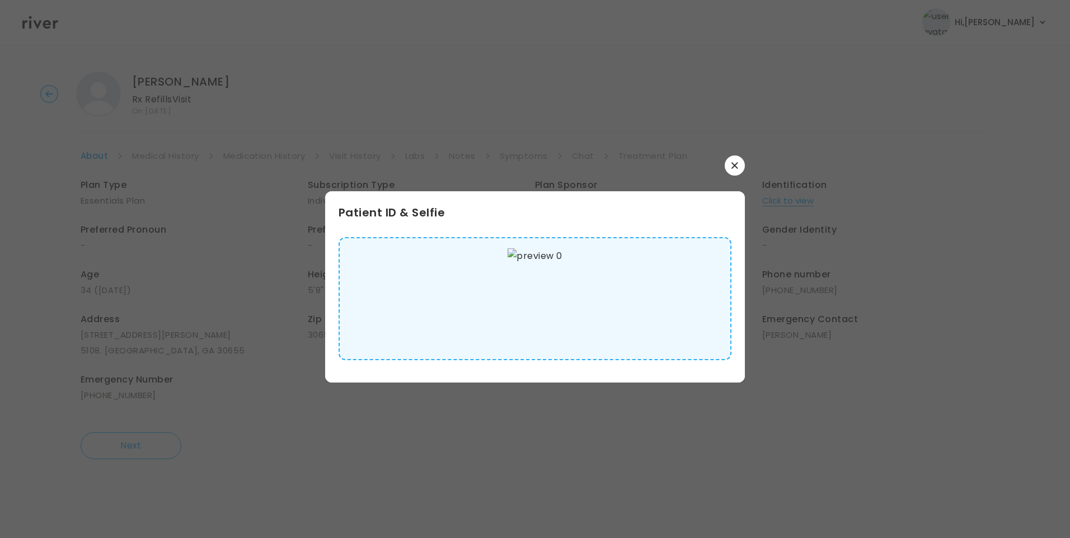
click at [539, 293] on img at bounding box center [534, 298] width 54 height 101
click at [728, 168] on button "button" at bounding box center [734, 166] width 20 height 20
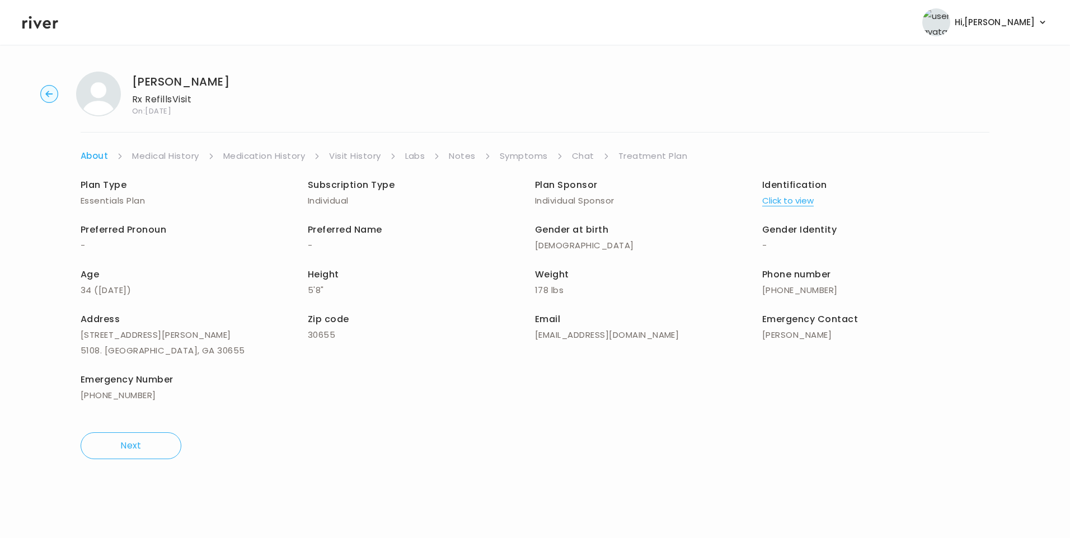
click at [243, 159] on link "Medication History" at bounding box center [264, 156] width 82 height 16
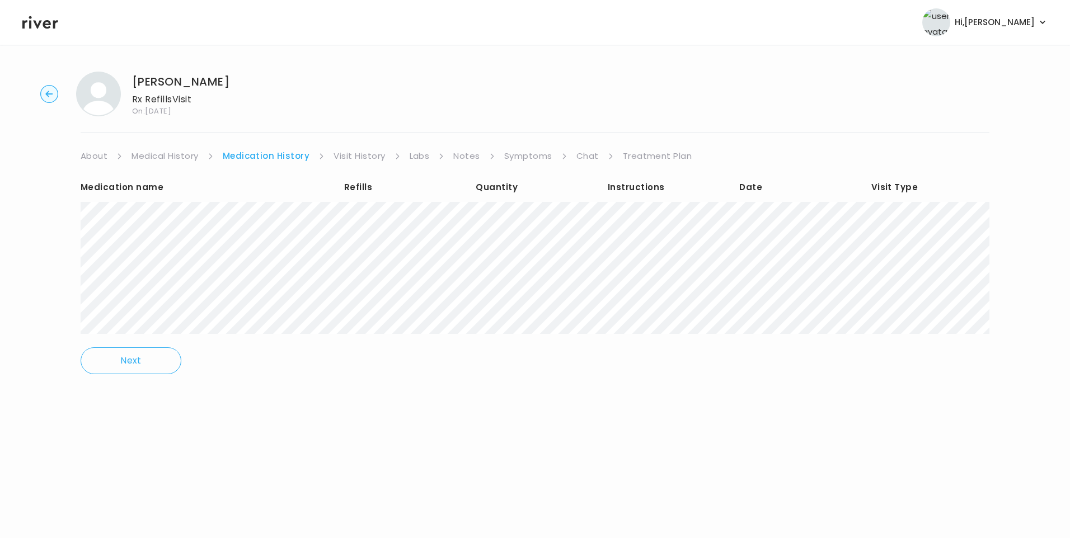
click at [365, 158] on link "Visit History" at bounding box center [358, 156] width 51 height 16
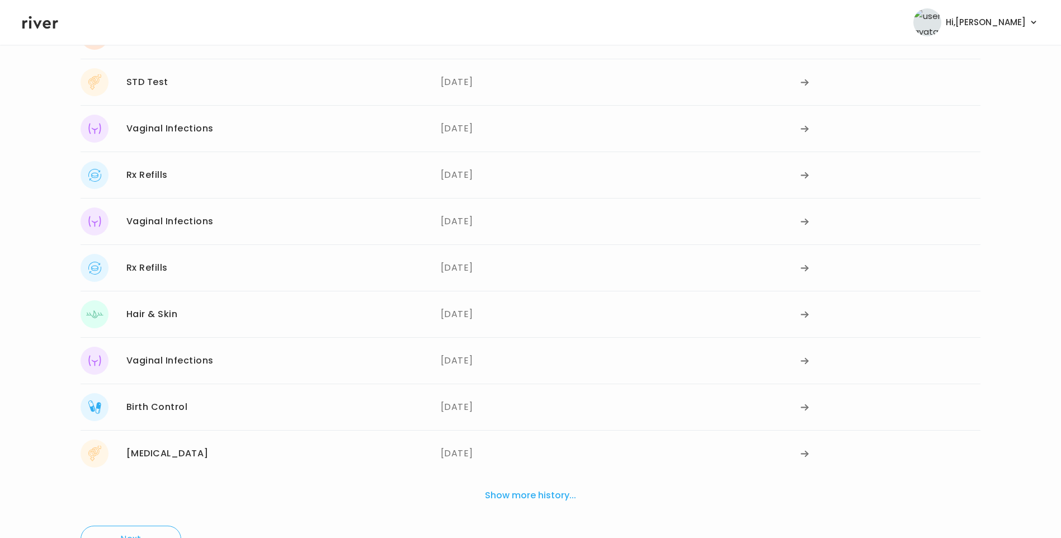
scroll to position [168, 0]
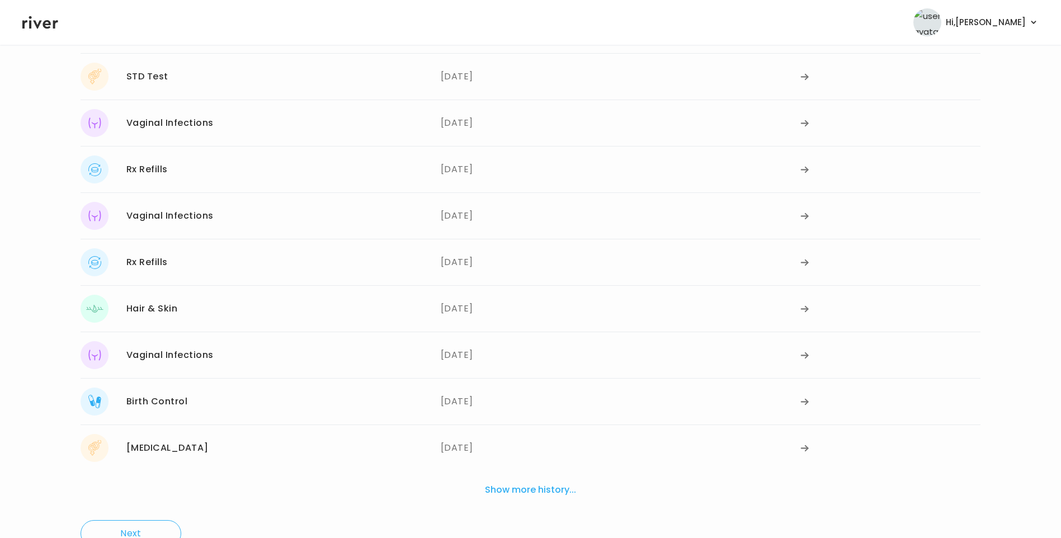
click at [465, 440] on div "11/29/2022" at bounding box center [621, 448] width 360 height 28
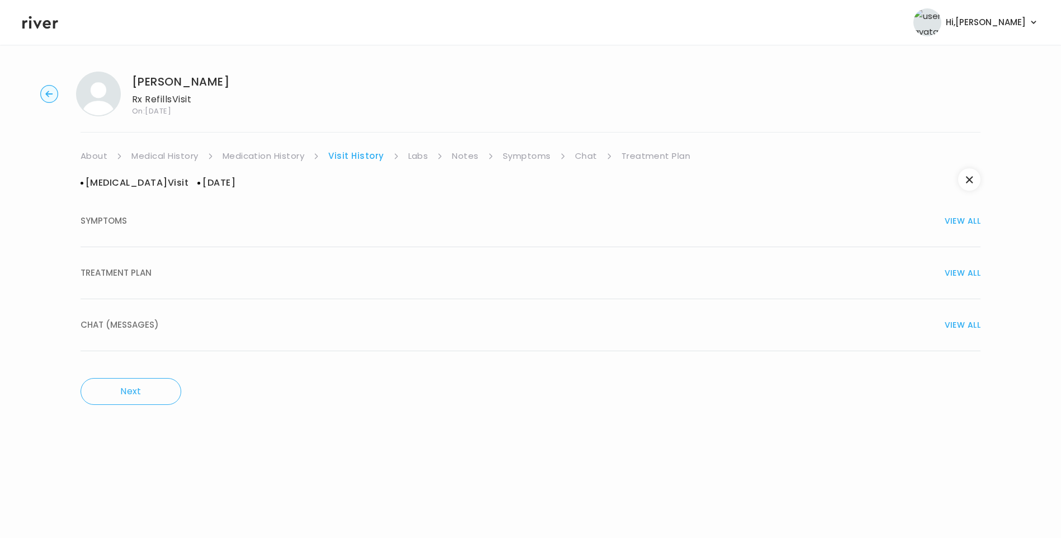
scroll to position [0, 0]
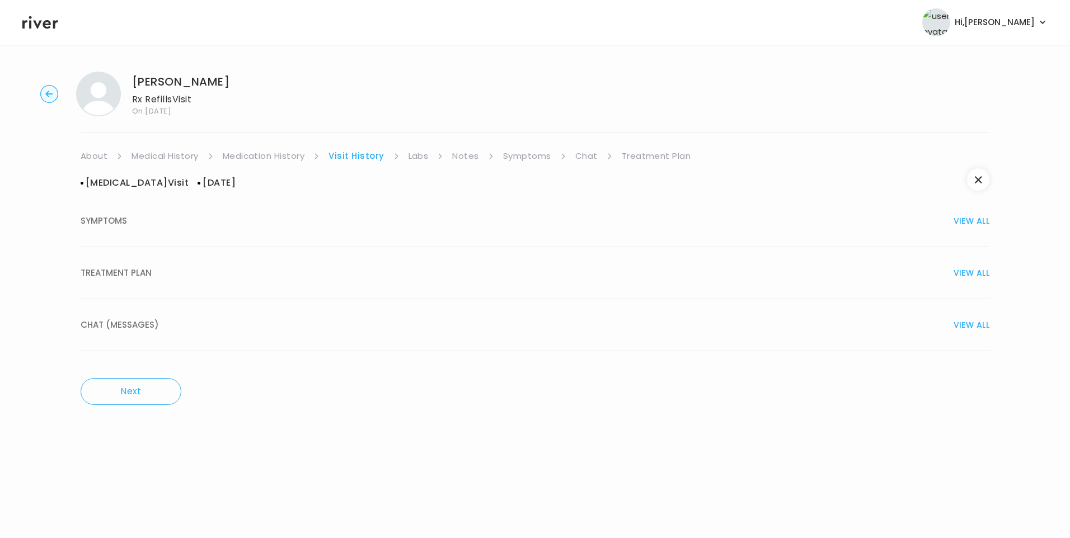
click at [142, 251] on button "TREATMENT PLAN VIEW ALL" at bounding box center [535, 273] width 908 height 52
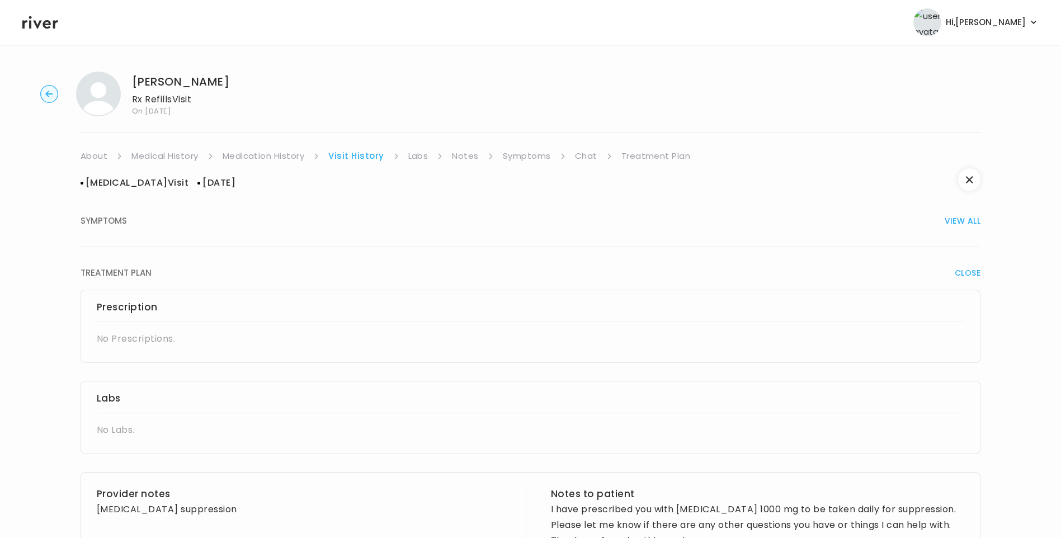
click at [143, 231] on button "SYMPTOMS VIEW ALL" at bounding box center [531, 221] width 900 height 52
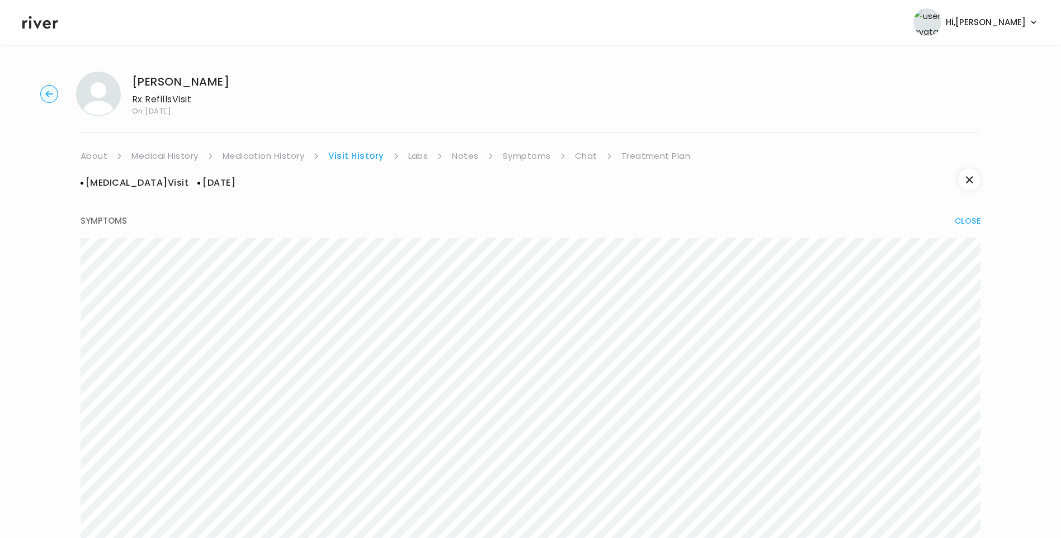
click at [280, 154] on link "Medication History" at bounding box center [264, 156] width 82 height 16
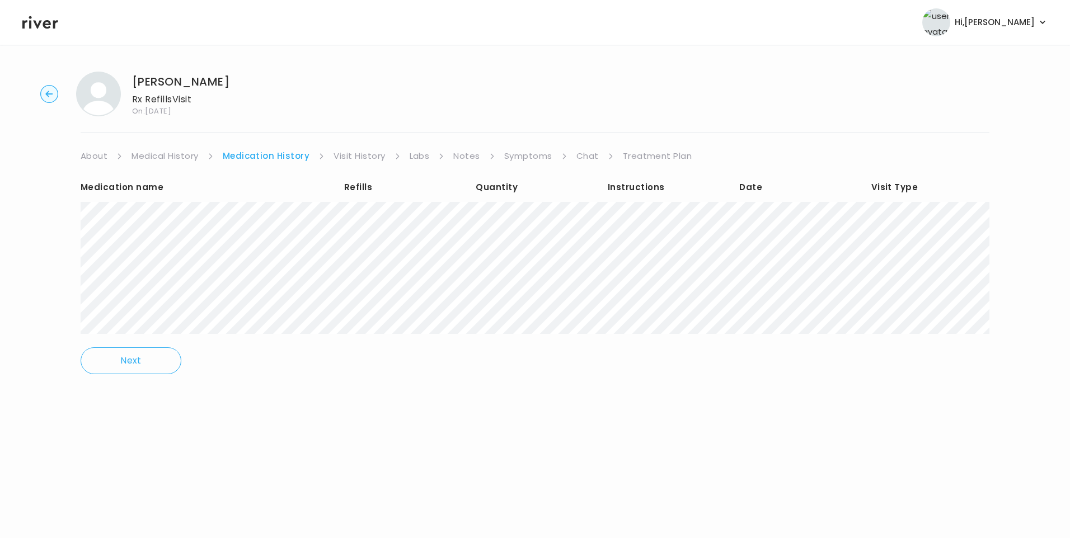
click at [345, 155] on link "Visit History" at bounding box center [358, 156] width 51 height 16
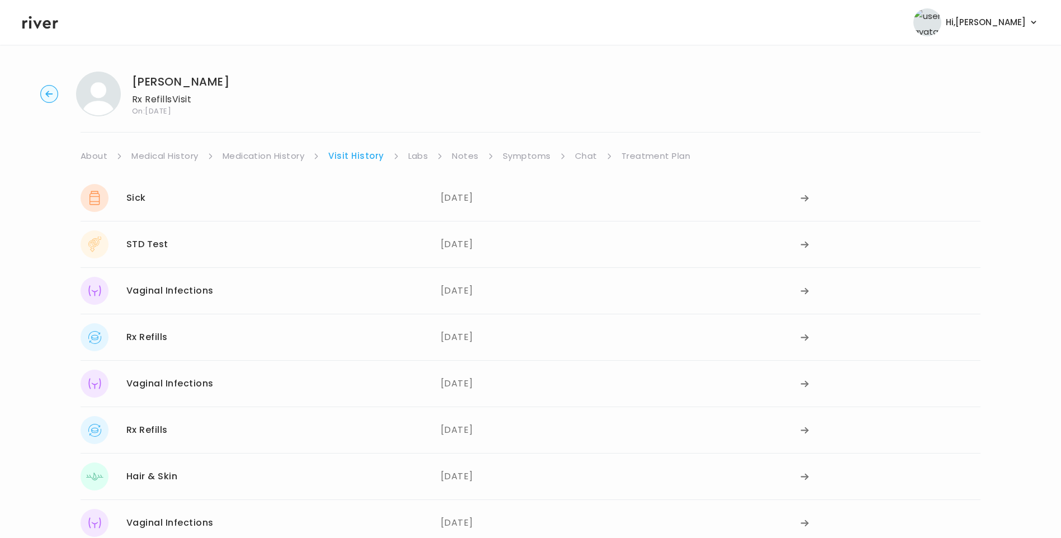
click at [520, 157] on link "Symptoms" at bounding box center [527, 156] width 48 height 16
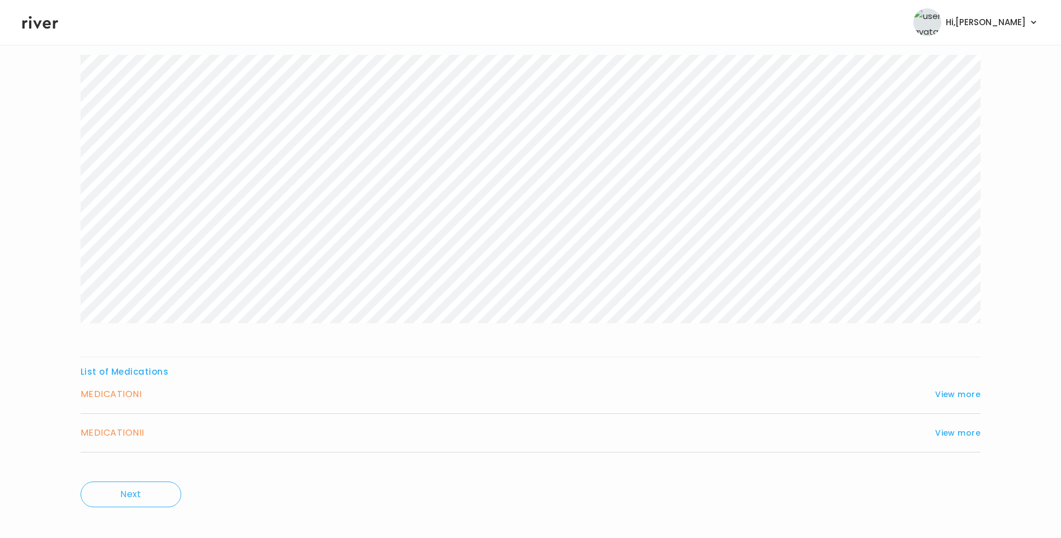
scroll to position [134, 0]
click at [959, 382] on button "View more" at bounding box center [957, 382] width 45 height 13
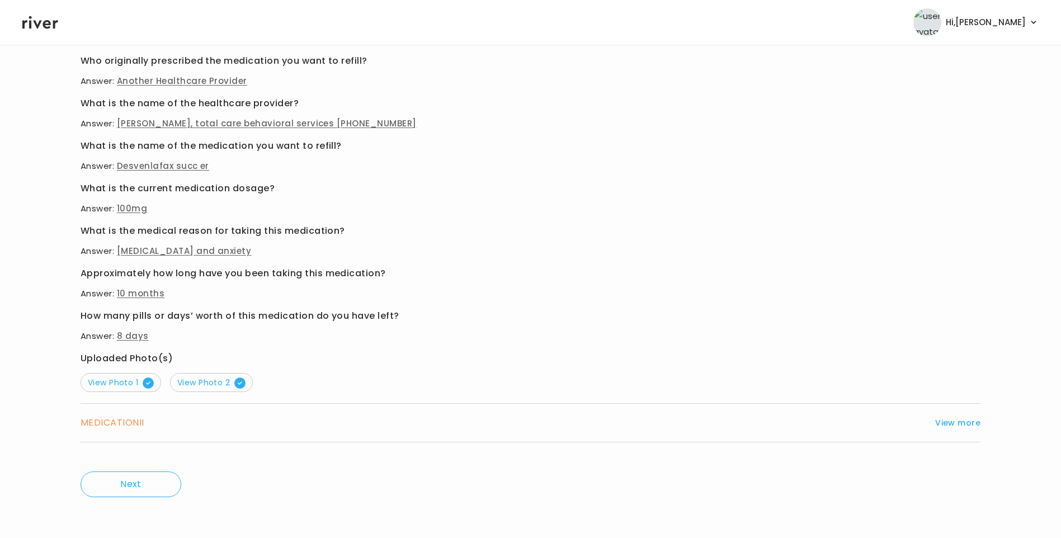
scroll to position [478, 0]
click at [127, 379] on span "View Photo 1" at bounding box center [121, 380] width 66 height 11
click at [210, 382] on span "View Photo 2" at bounding box center [211, 380] width 68 height 11
click at [970, 417] on button "View more" at bounding box center [957, 421] width 45 height 13
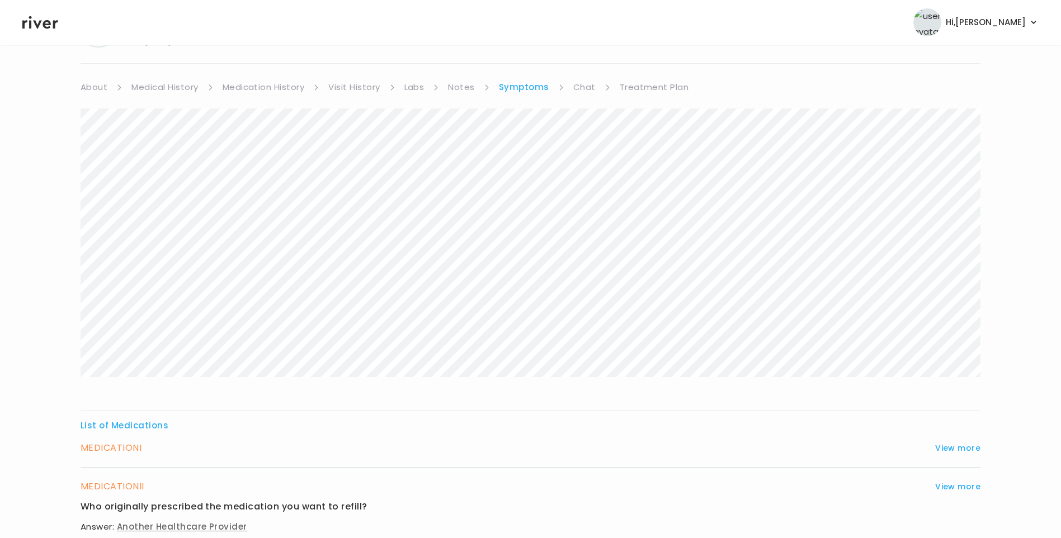
scroll to position [0, 0]
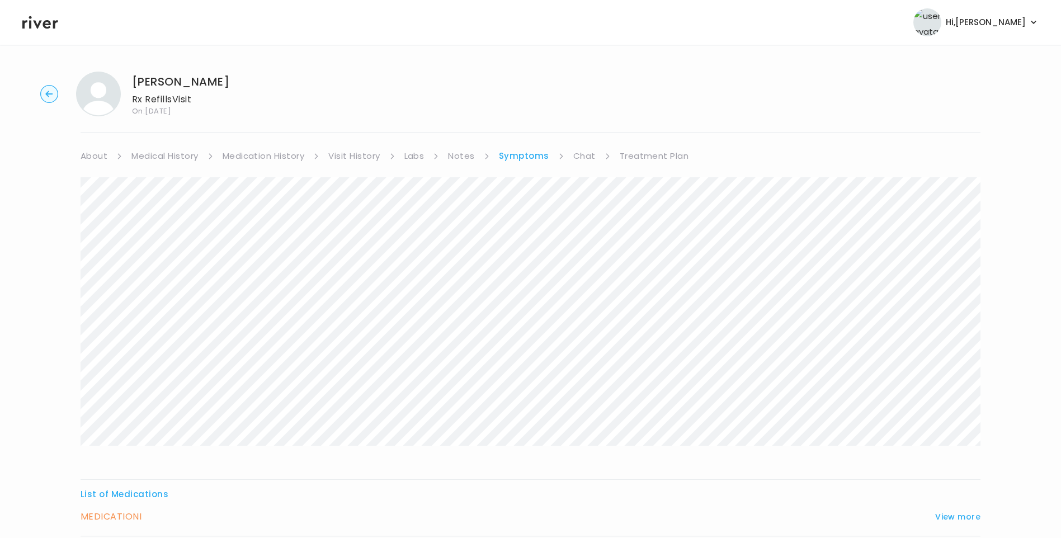
click at [632, 159] on link "Treatment Plan" at bounding box center [654, 156] width 69 height 16
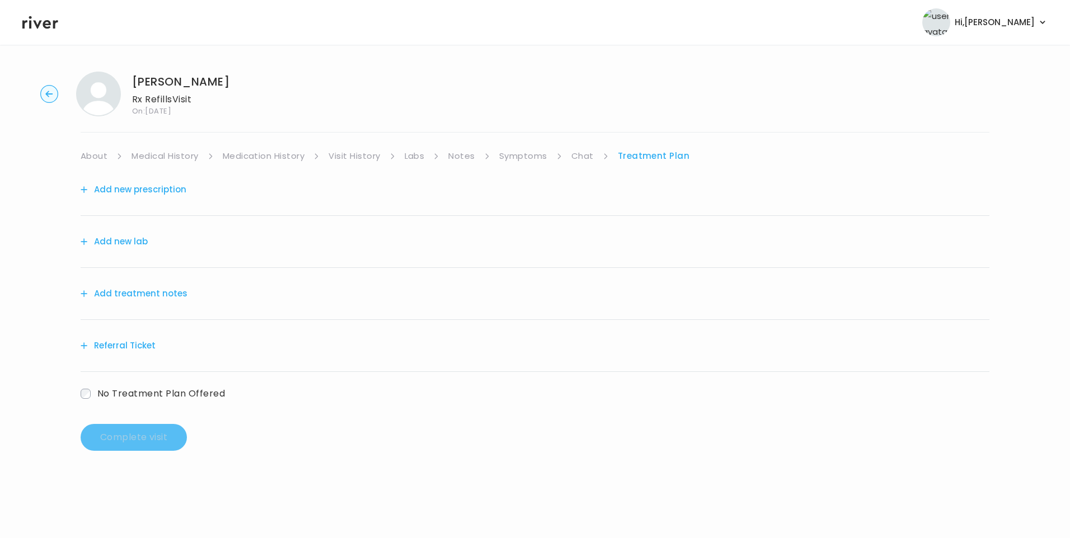
click at [587, 159] on link "Chat" at bounding box center [582, 156] width 22 height 16
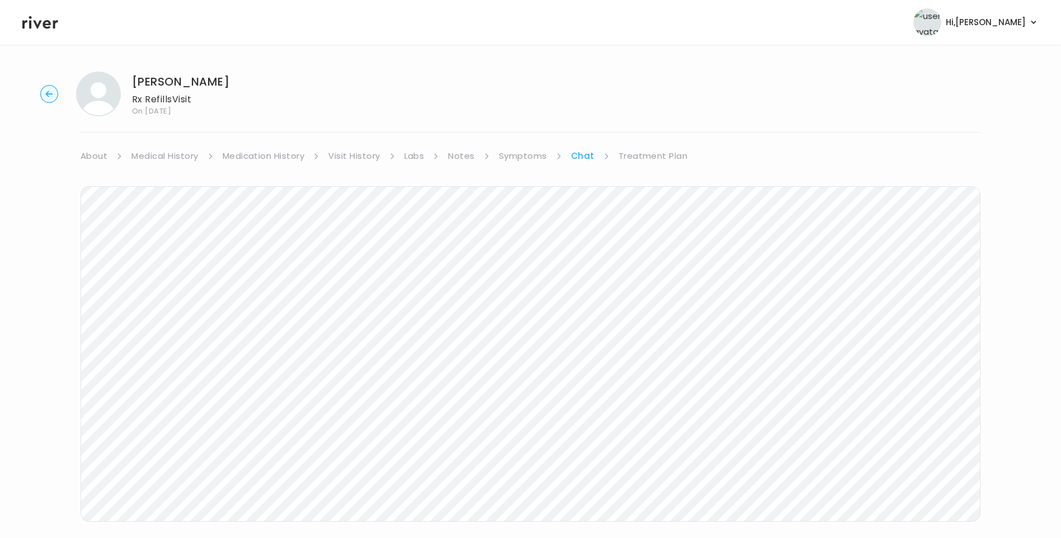
click at [638, 153] on link "Treatment Plan" at bounding box center [653, 156] width 69 height 16
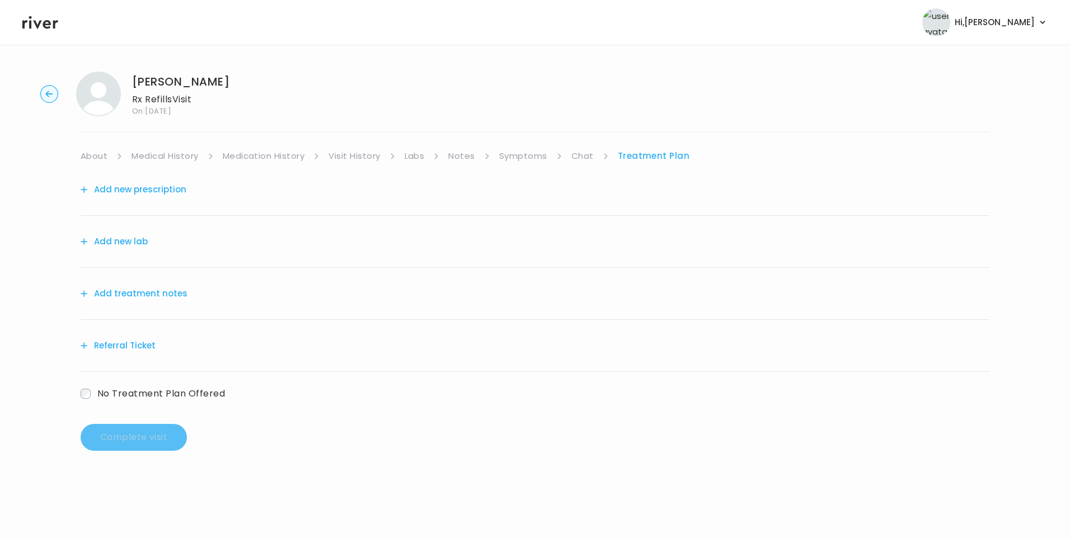
click at [521, 154] on link "Symptoms" at bounding box center [523, 156] width 48 height 16
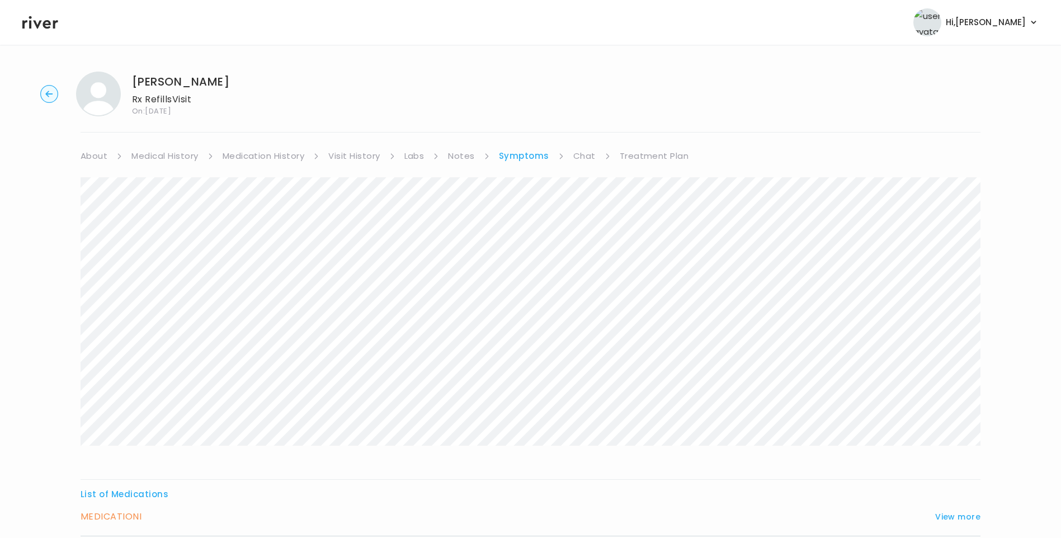
click at [639, 153] on link "Treatment Plan" at bounding box center [654, 156] width 69 height 16
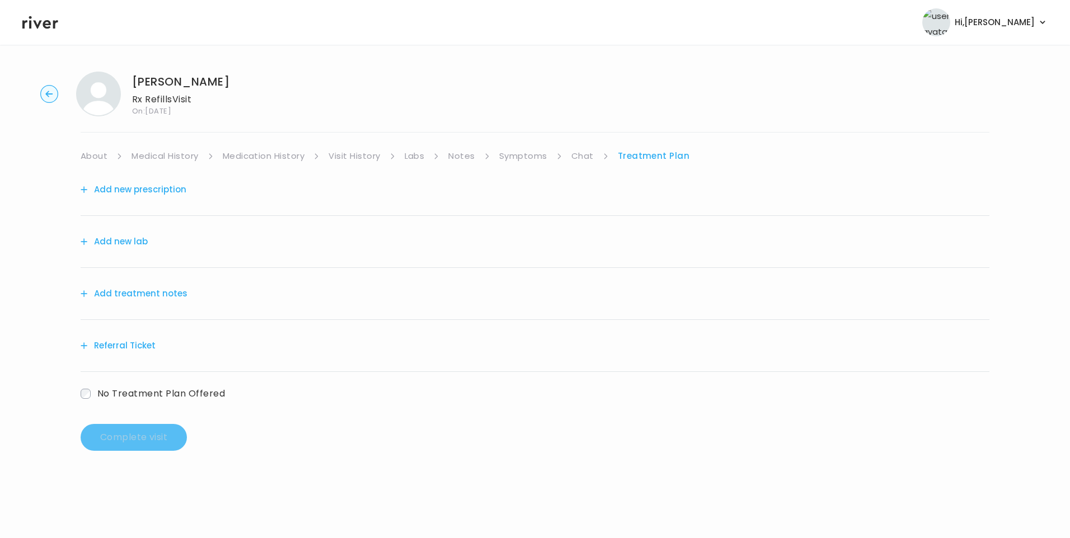
click at [168, 294] on button "Add treatment notes" at bounding box center [134, 294] width 107 height 16
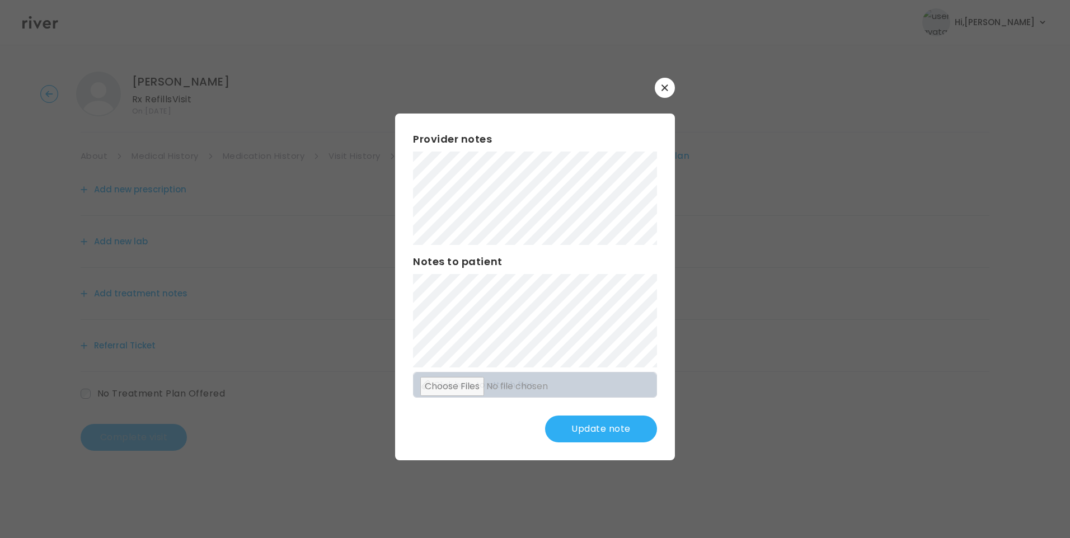
click at [644, 437] on button "Update note" at bounding box center [601, 429] width 112 height 27
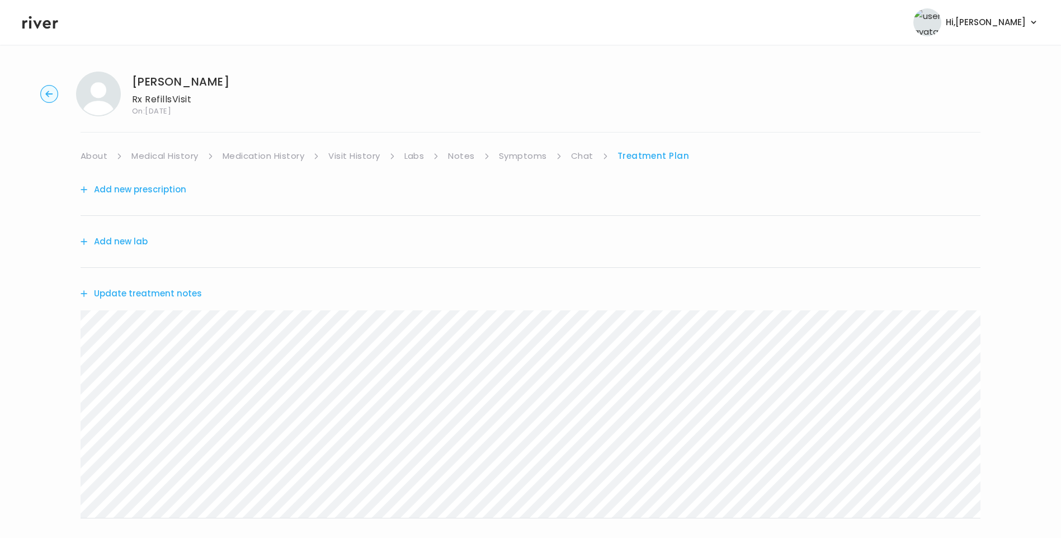
click at [181, 298] on button "Update treatment notes" at bounding box center [141, 294] width 121 height 16
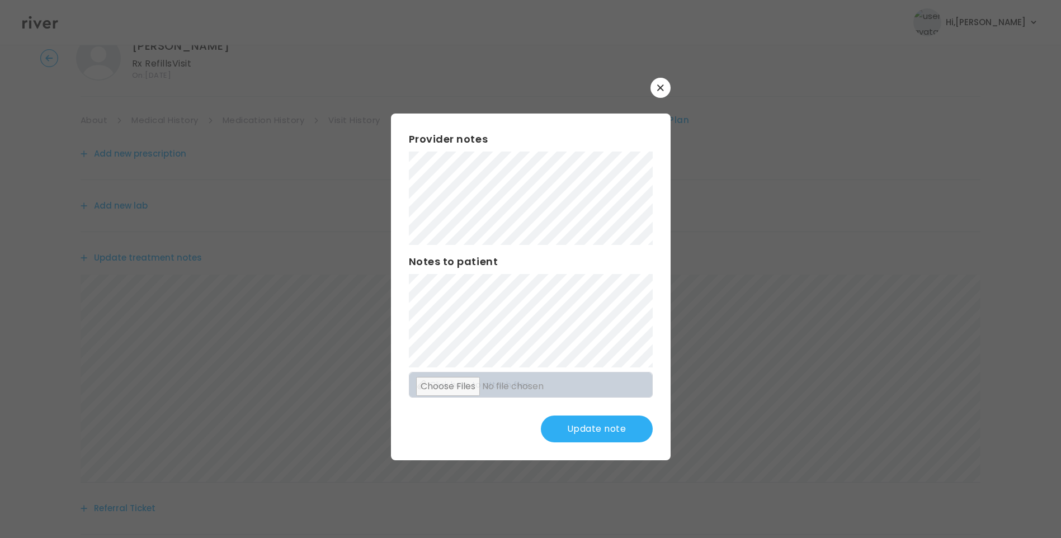
scroll to position [56, 0]
click at [606, 444] on div "Provider notes Notes to patient Click here to attach files Update note" at bounding box center [531, 287] width 280 height 347
click at [606, 437] on button "Update note" at bounding box center [597, 429] width 112 height 27
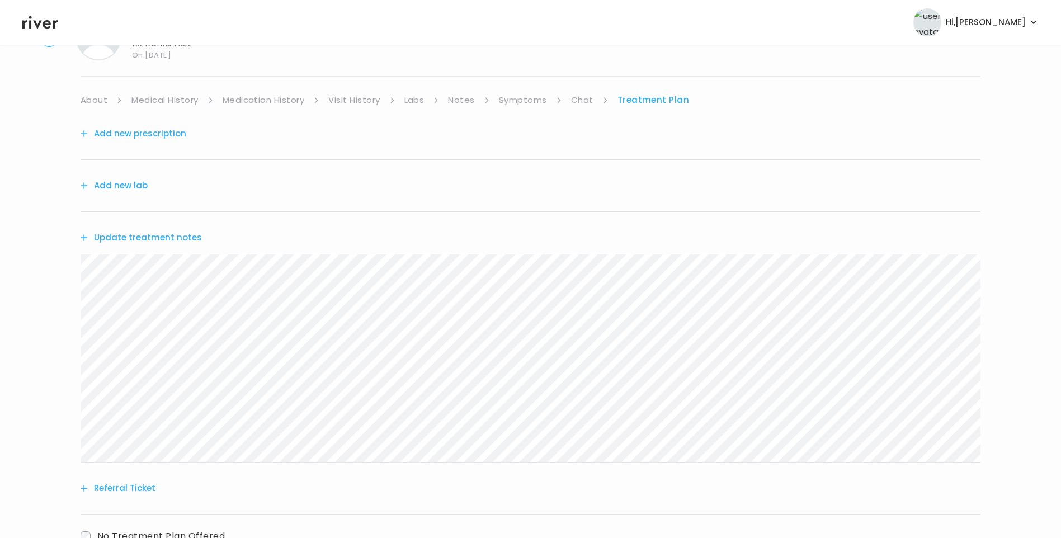
click at [178, 237] on button "Update treatment notes" at bounding box center [141, 238] width 121 height 16
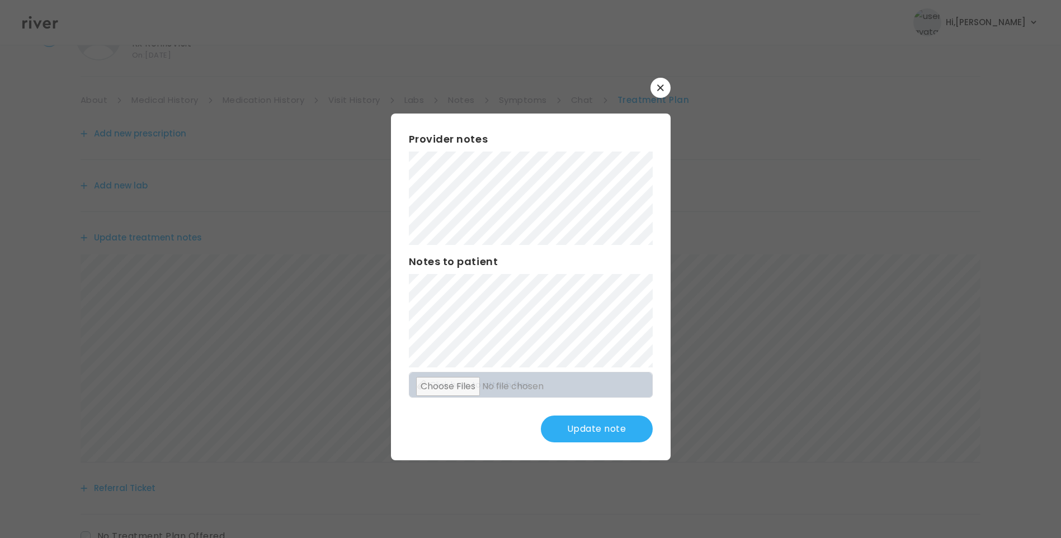
click at [615, 430] on button "Update note" at bounding box center [597, 429] width 112 height 27
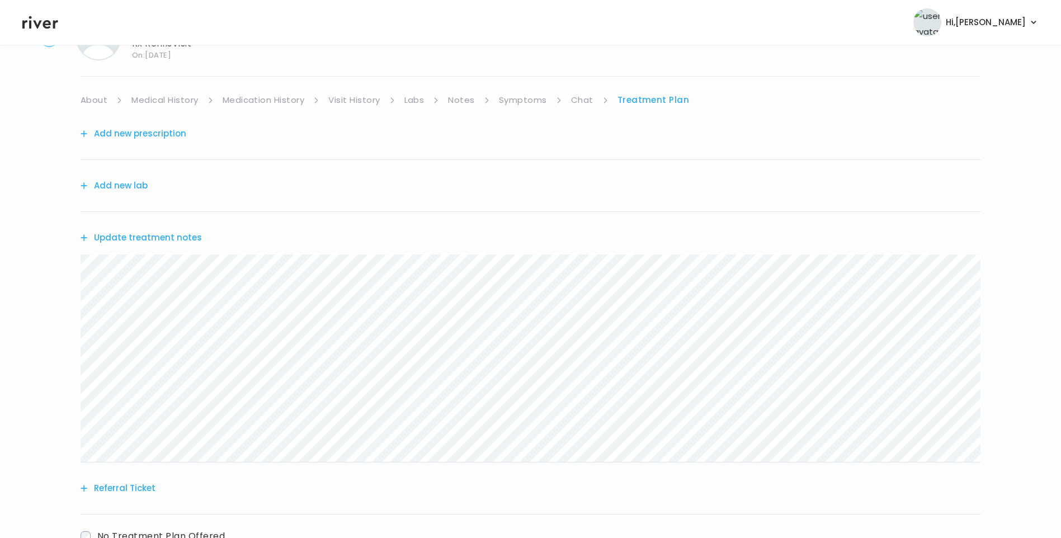
click at [161, 239] on button "Update treatment notes" at bounding box center [141, 238] width 121 height 16
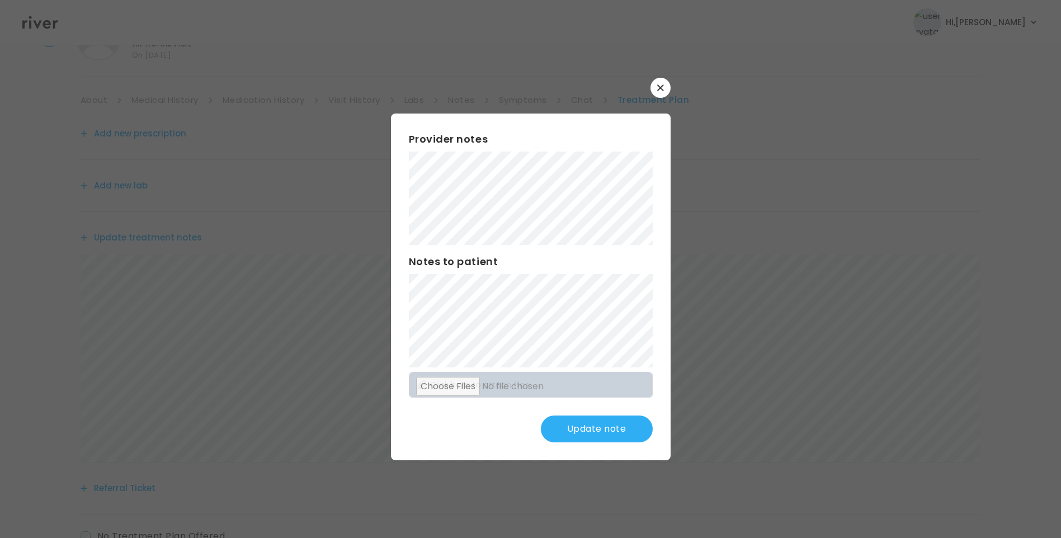
click at [599, 419] on button "Update note" at bounding box center [597, 429] width 112 height 27
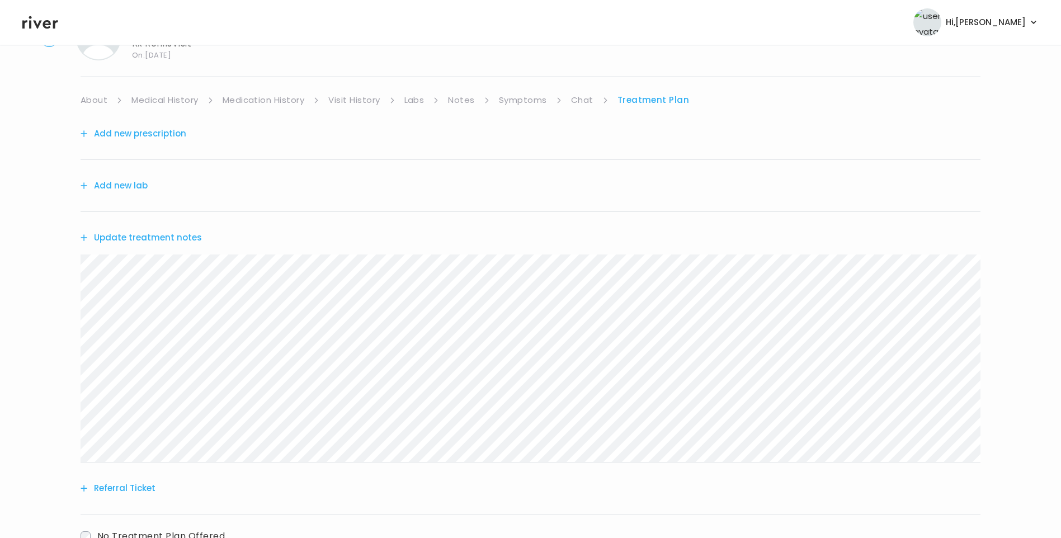
click at [164, 232] on button "Update treatment notes" at bounding box center [141, 238] width 121 height 16
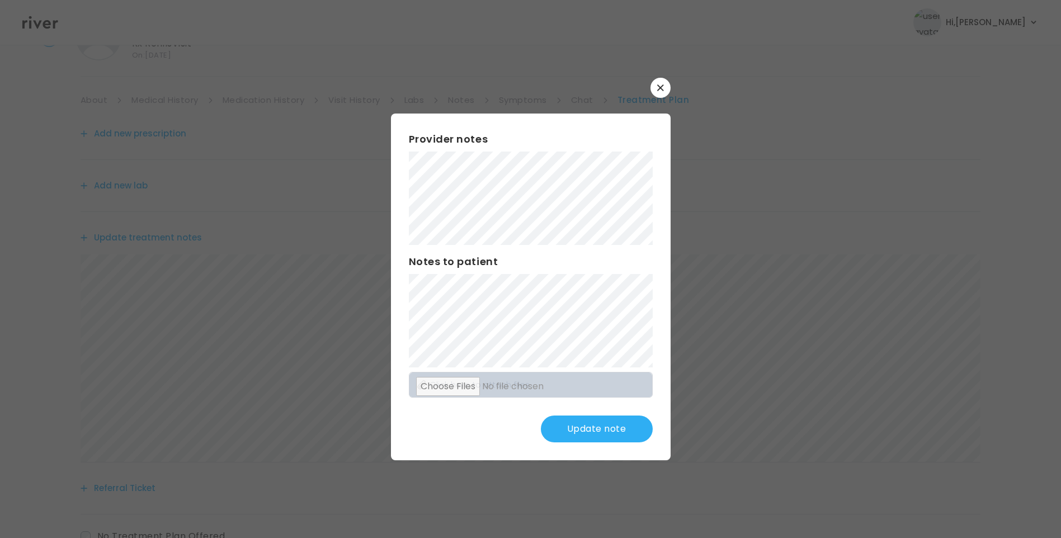
click at [625, 431] on button "Update note" at bounding box center [597, 429] width 112 height 27
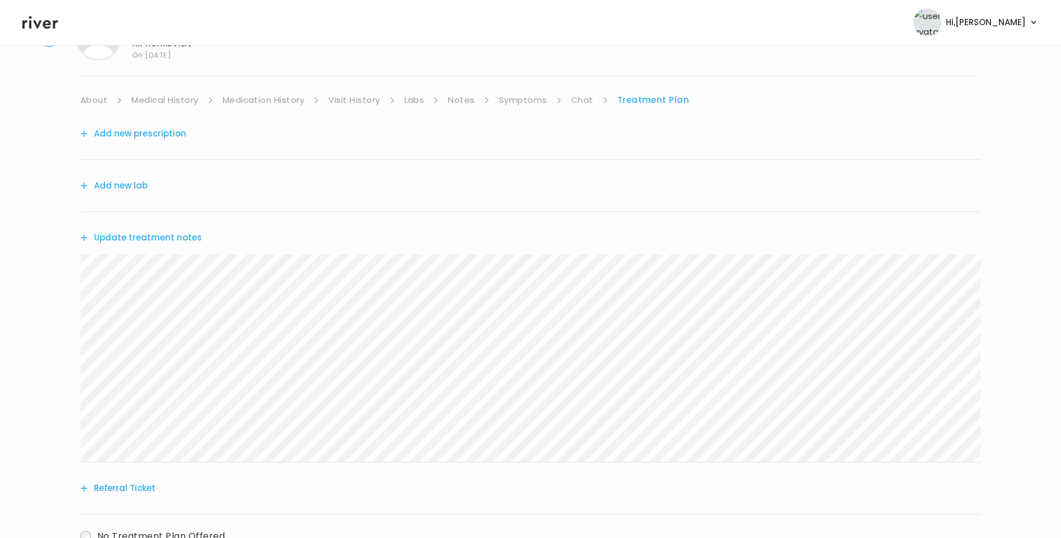
click at [522, 100] on link "Symptoms" at bounding box center [523, 100] width 48 height 16
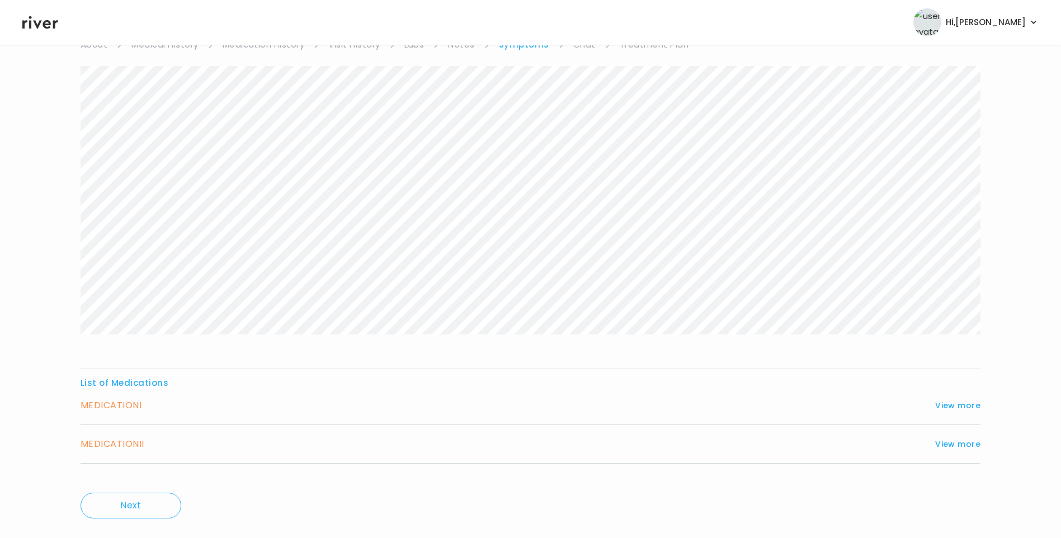
scroll to position [134, 0]
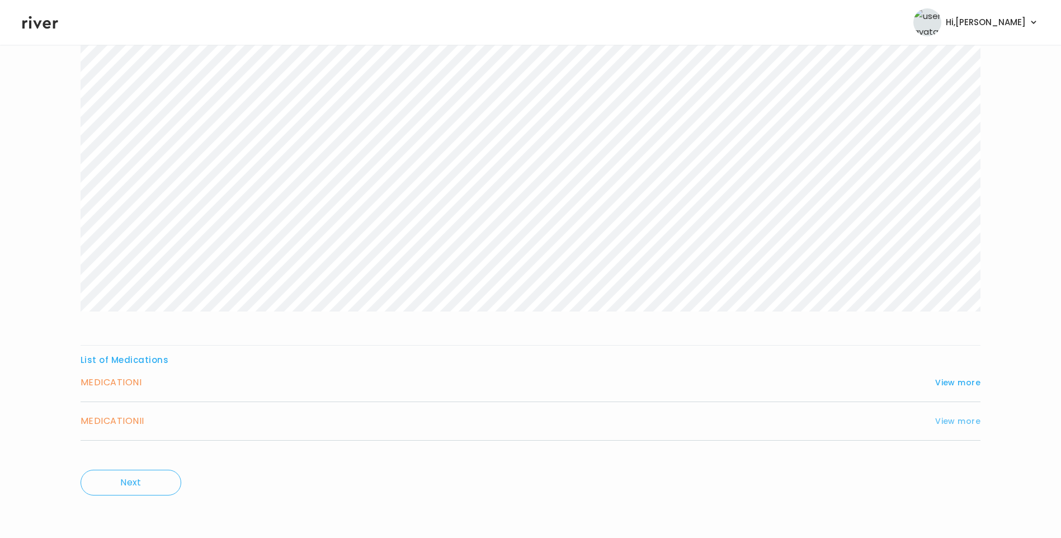
click at [963, 427] on button "View more" at bounding box center [957, 421] width 45 height 13
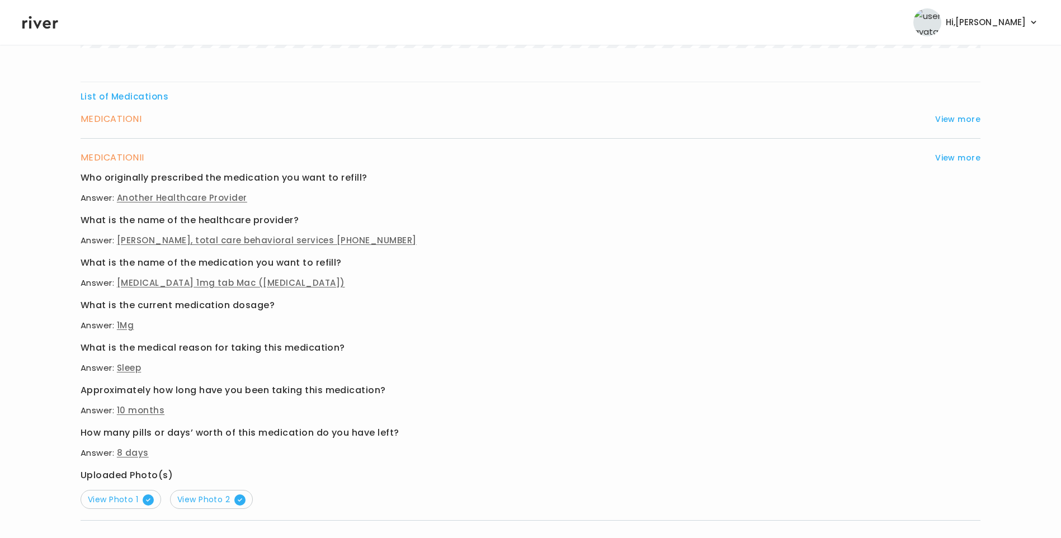
scroll to position [414, 0]
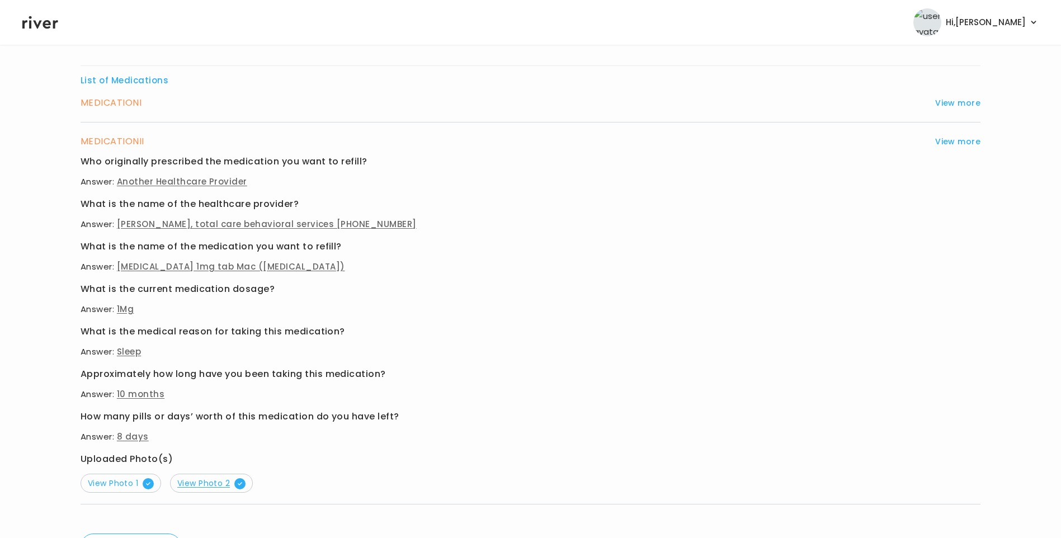
click at [196, 488] on span "View Photo 2" at bounding box center [211, 483] width 68 height 11
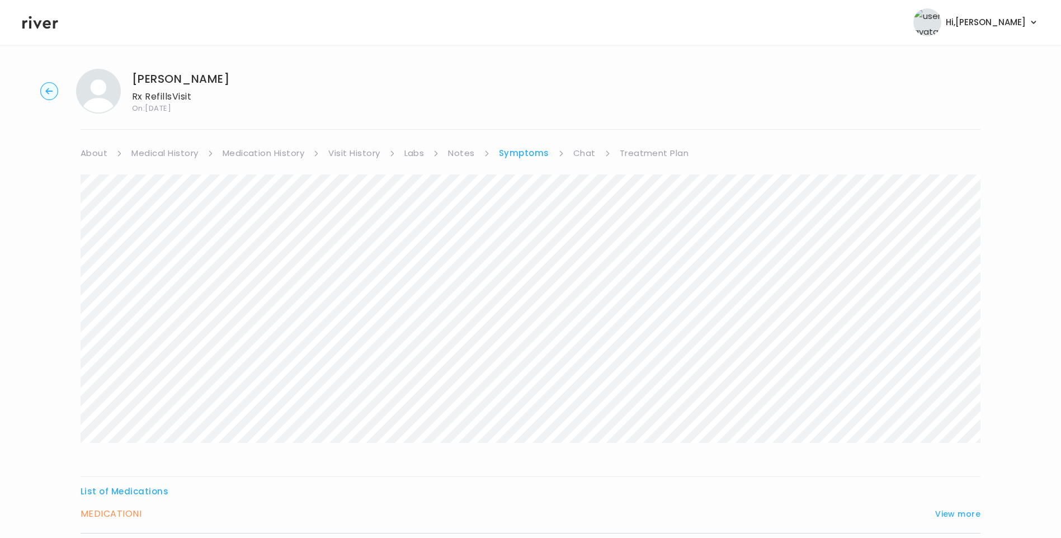
scroll to position [0, 0]
click at [647, 157] on link "Treatment Plan" at bounding box center [654, 156] width 69 height 16
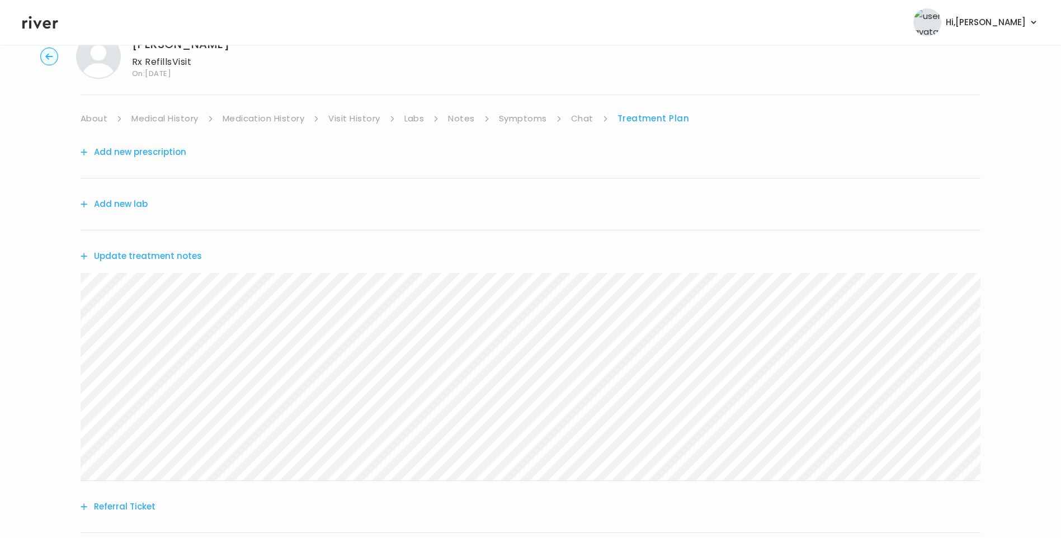
scroll to position [56, 0]
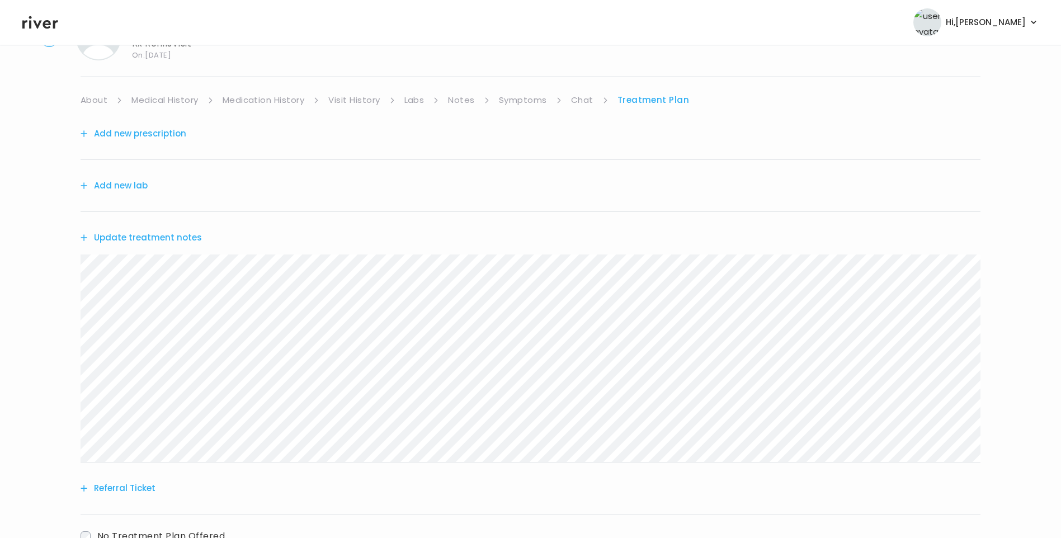
click at [366, 100] on link "Visit History" at bounding box center [353, 100] width 51 height 16
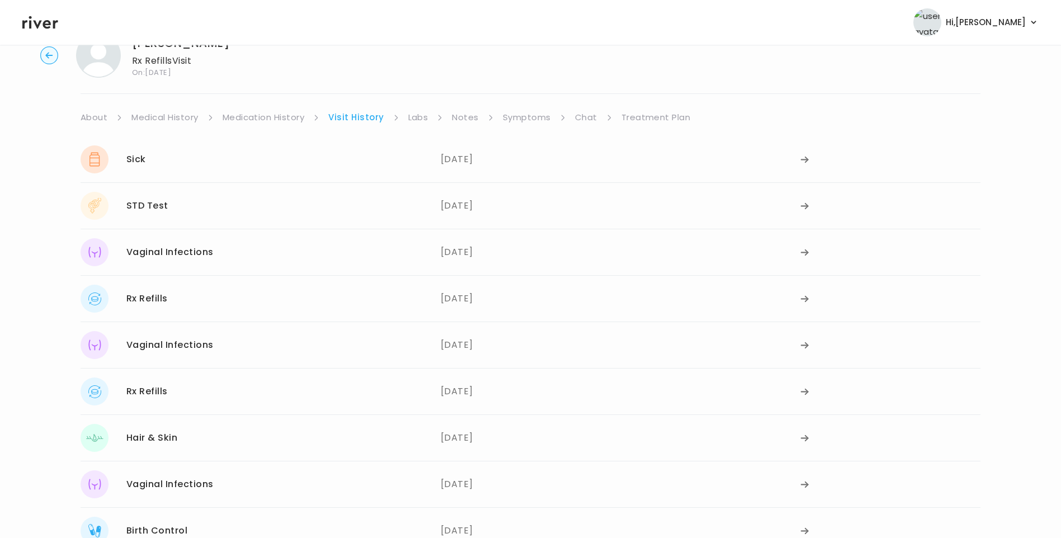
scroll to position [56, 0]
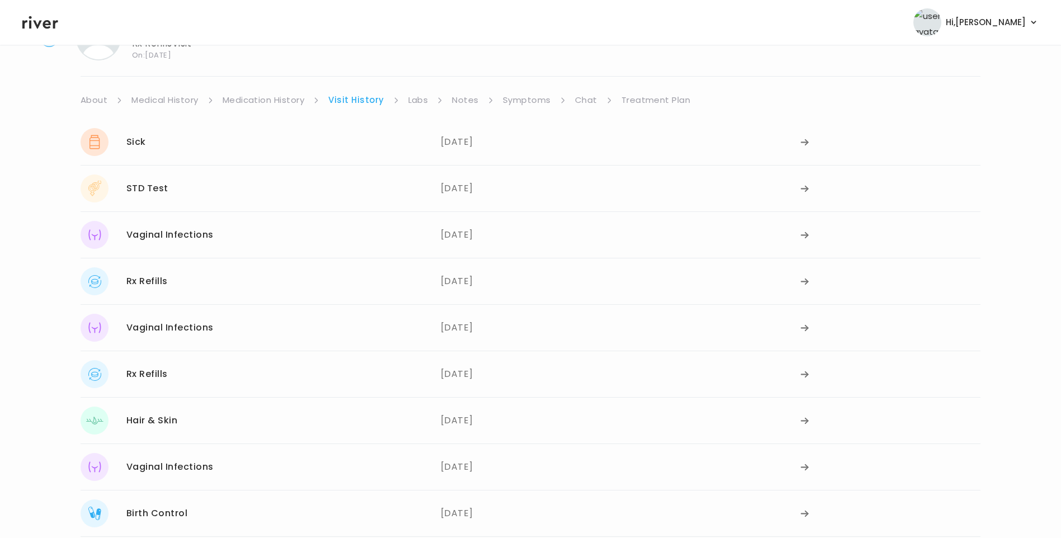
click at [661, 95] on link "Treatment Plan" at bounding box center [656, 100] width 69 height 16
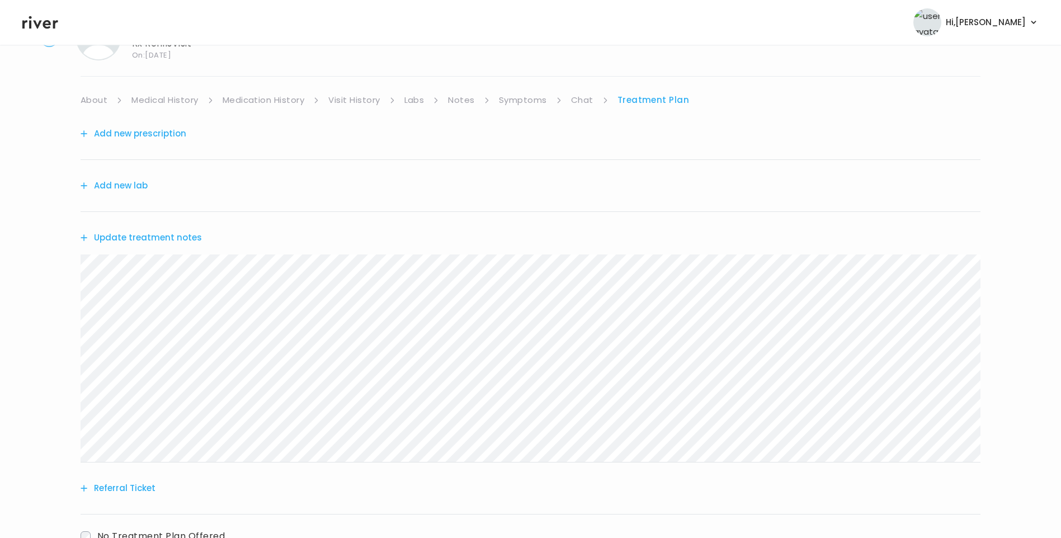
click at [538, 93] on link "Symptoms" at bounding box center [523, 100] width 48 height 16
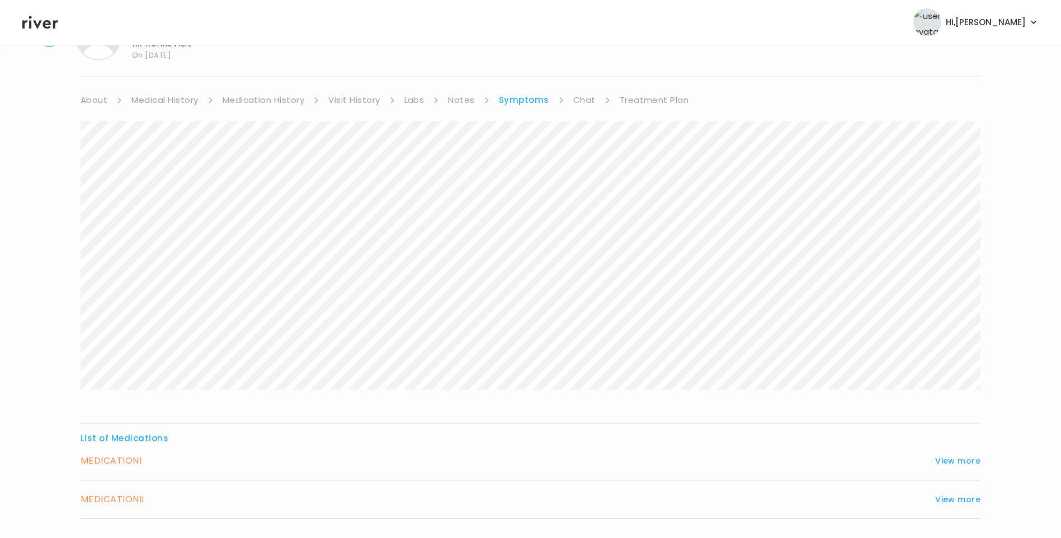
click at [929, 460] on div "MEDICATION I View more" at bounding box center [531, 461] width 900 height 16
click at [945, 460] on button "View more" at bounding box center [957, 460] width 45 height 13
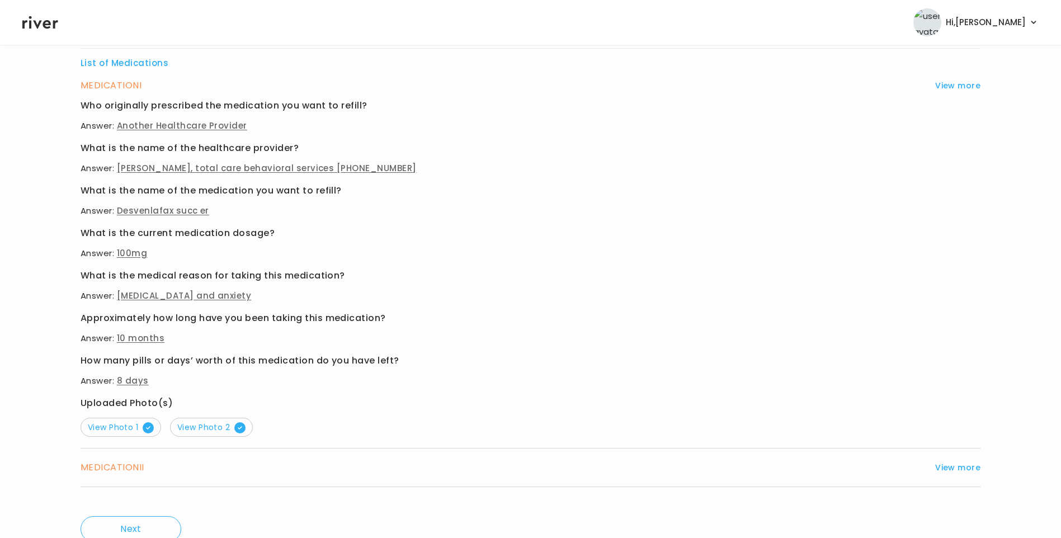
scroll to position [448, 0]
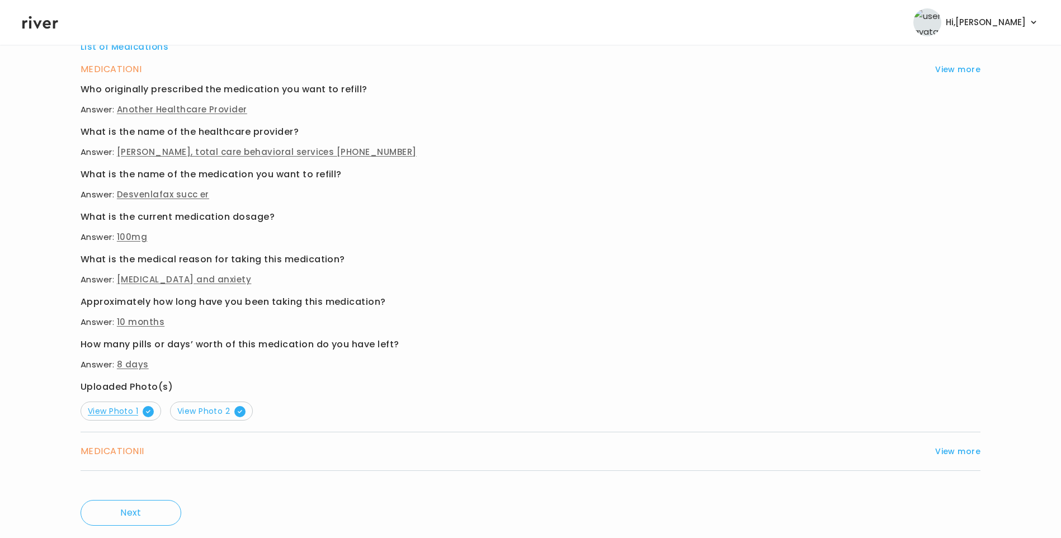
click at [124, 409] on span "View Photo 1" at bounding box center [121, 411] width 66 height 11
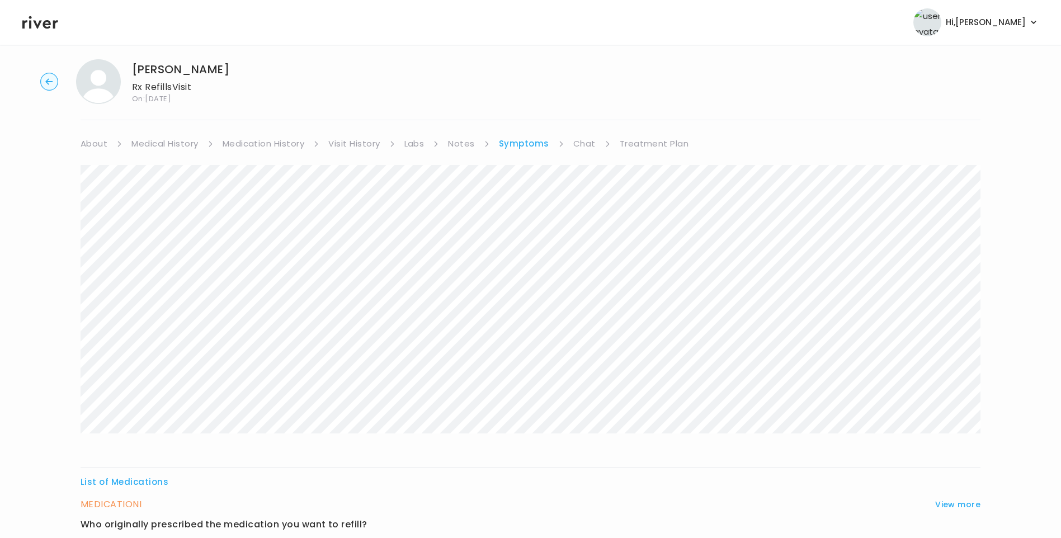
scroll to position [0, 0]
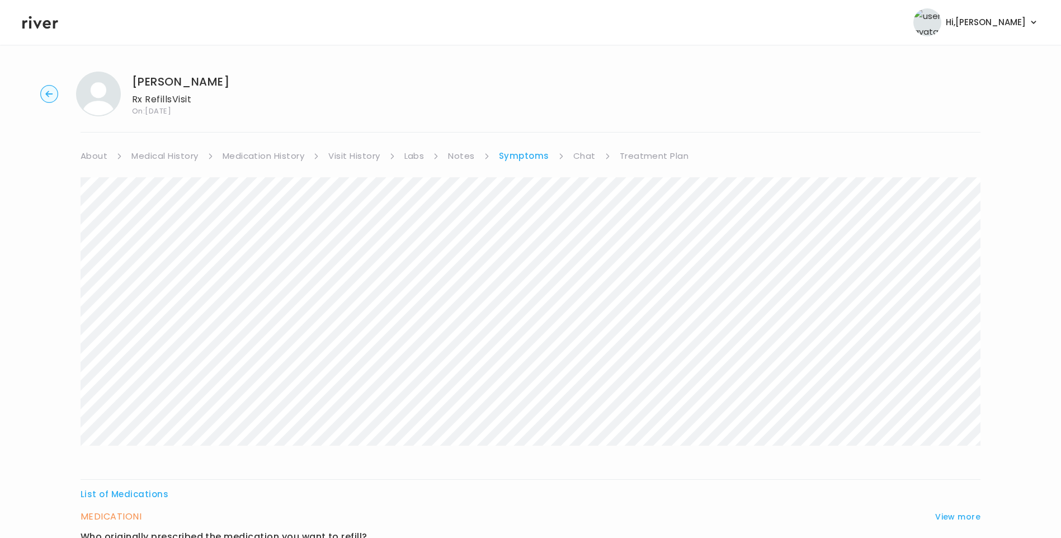
click at [641, 158] on link "Treatment Plan" at bounding box center [654, 156] width 69 height 16
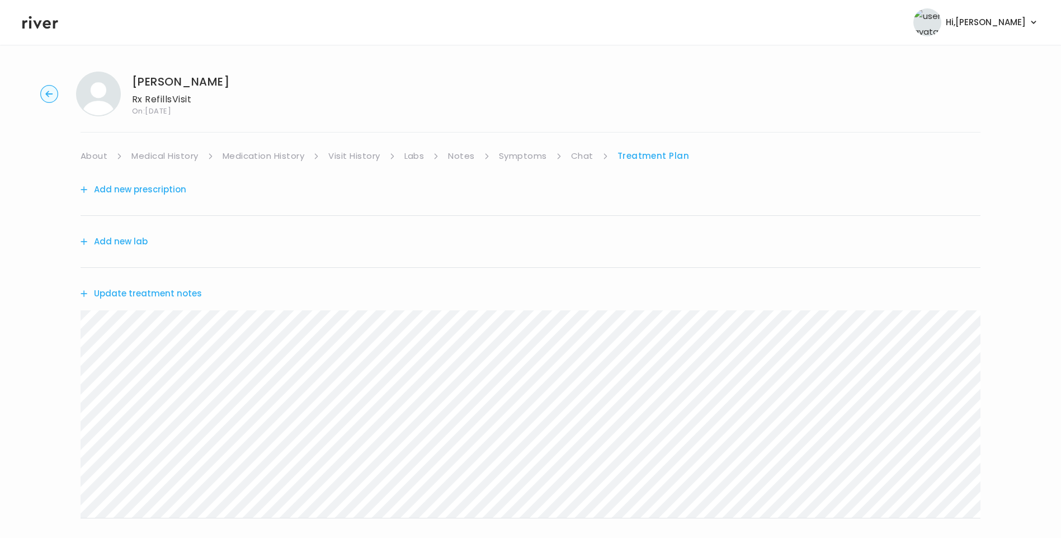
click at [178, 296] on button "Update treatment notes" at bounding box center [141, 294] width 121 height 16
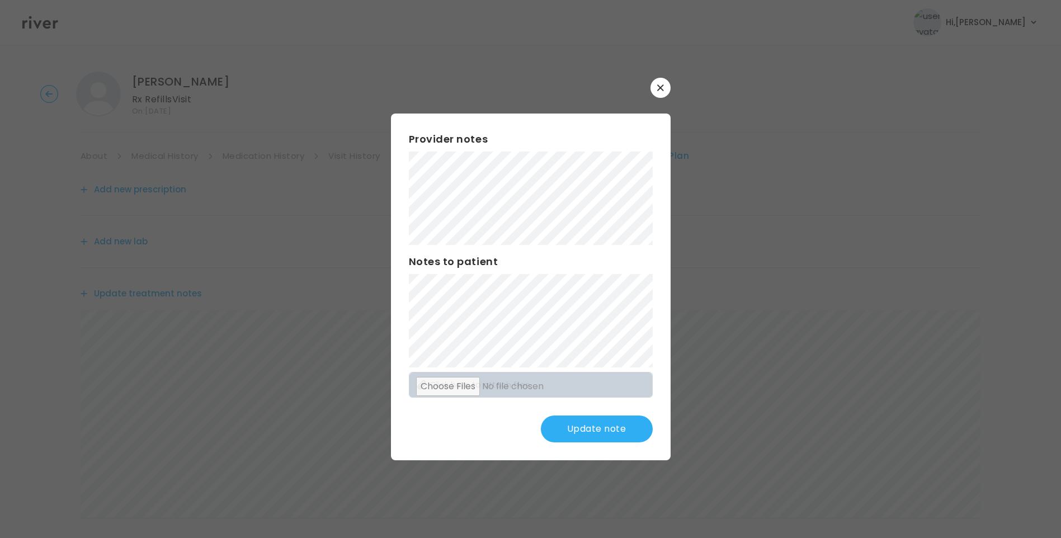
click at [601, 421] on button "Update note" at bounding box center [597, 429] width 112 height 27
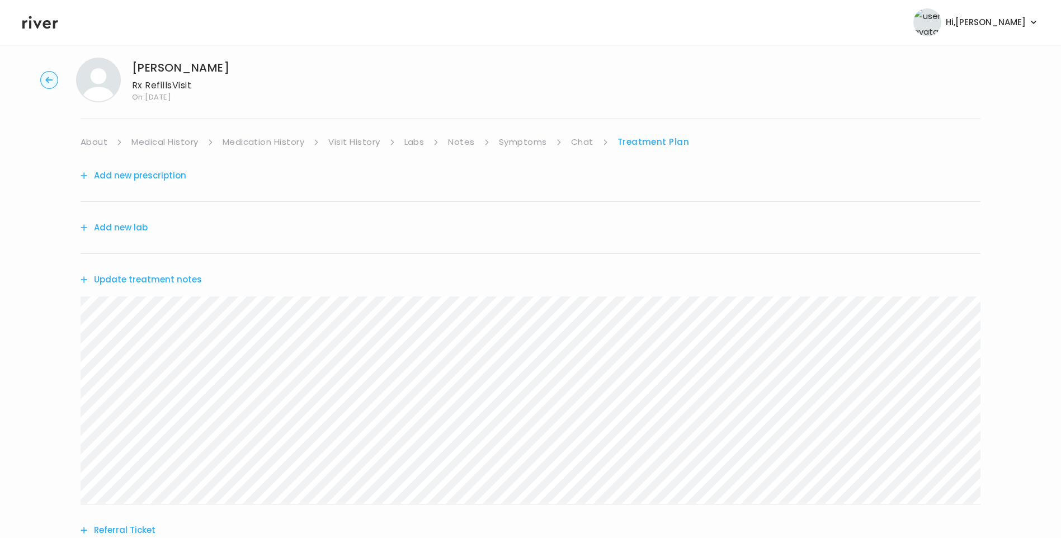
scroll to position [56, 0]
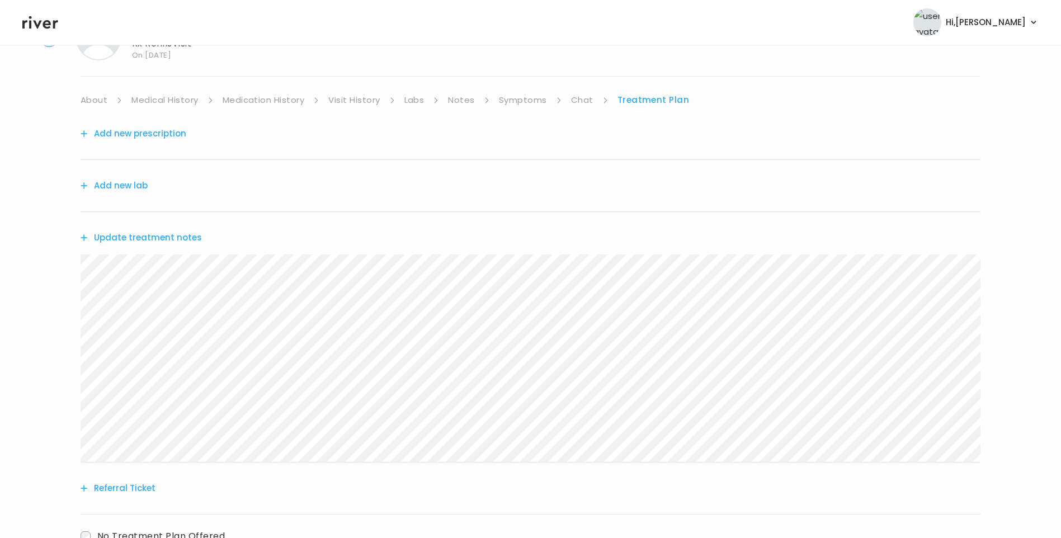
click at [139, 133] on button "Add new prescription" at bounding box center [134, 134] width 106 height 16
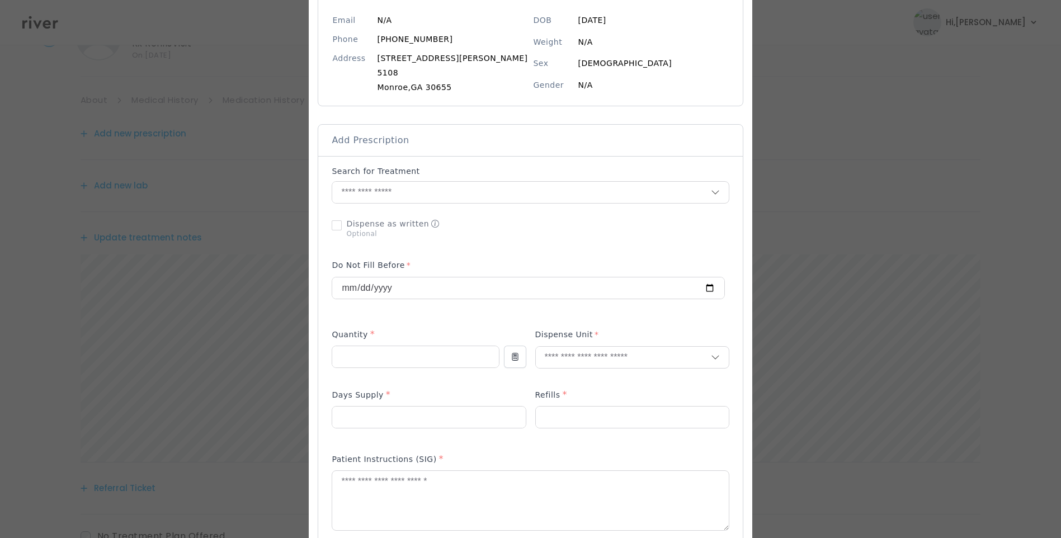
scroll to position [168, 0]
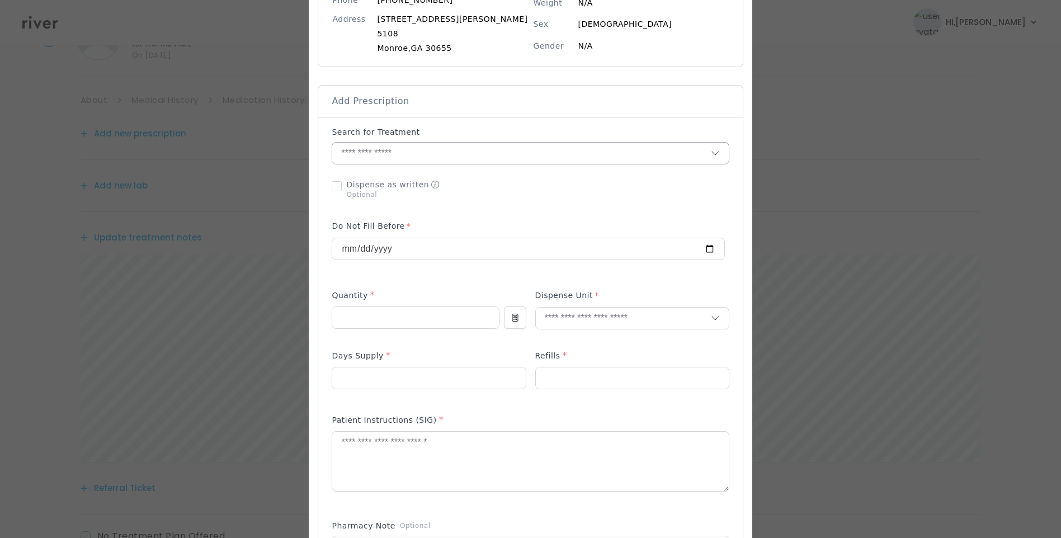
click at [395, 153] on input "text" at bounding box center [521, 153] width 378 height 21
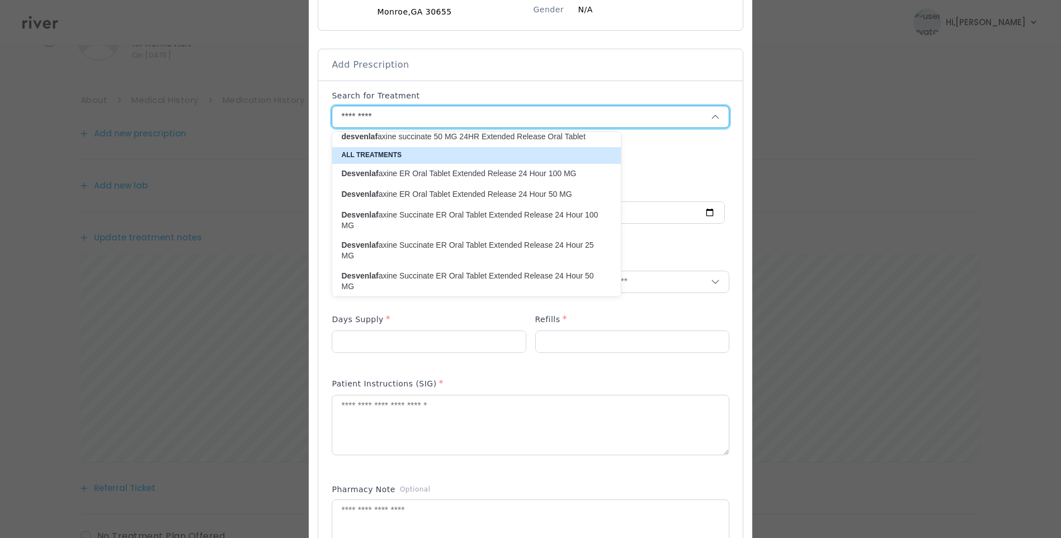
scroll to position [224, 0]
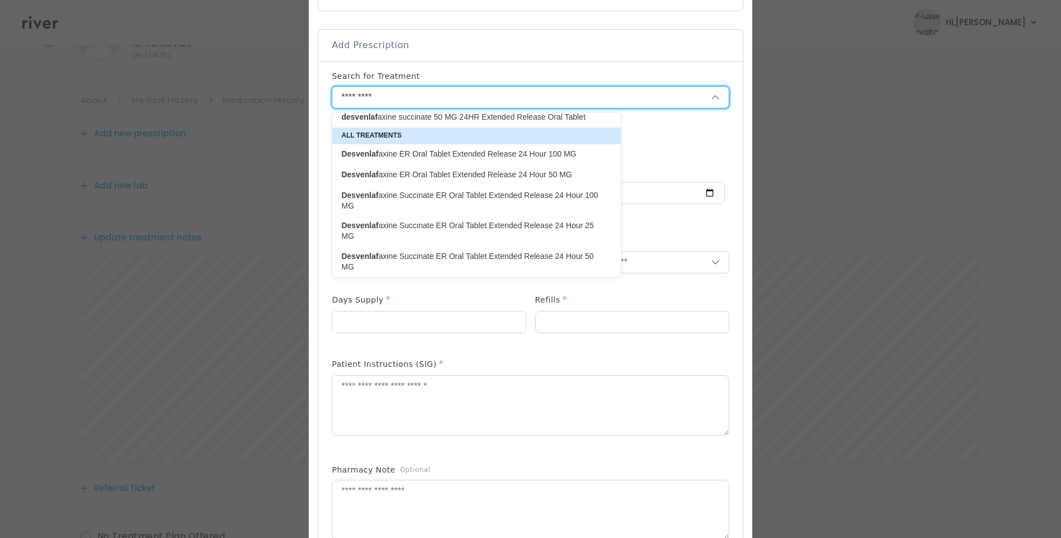
click at [463, 197] on p "Desvenlaf axine Succinate ER Oral Tablet Extended Release 24 Hour 100 MG" at bounding box center [469, 201] width 257 height 22
type input "**********"
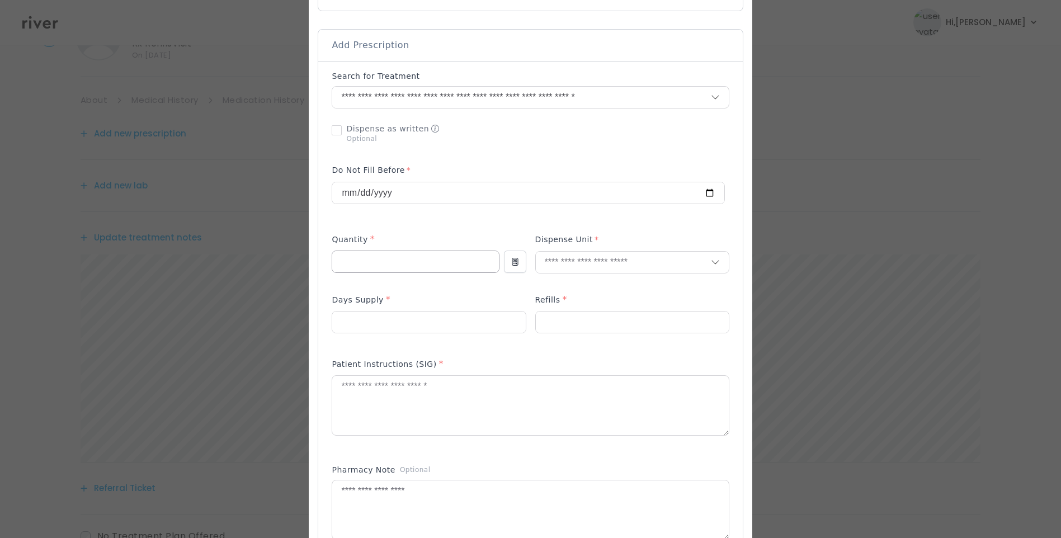
click at [394, 258] on input "number" at bounding box center [415, 261] width 166 height 21
type input "**"
click at [375, 330] on input "number" at bounding box center [428, 322] width 193 height 21
type input "**"
click at [550, 270] on input "text" at bounding box center [623, 262] width 175 height 21
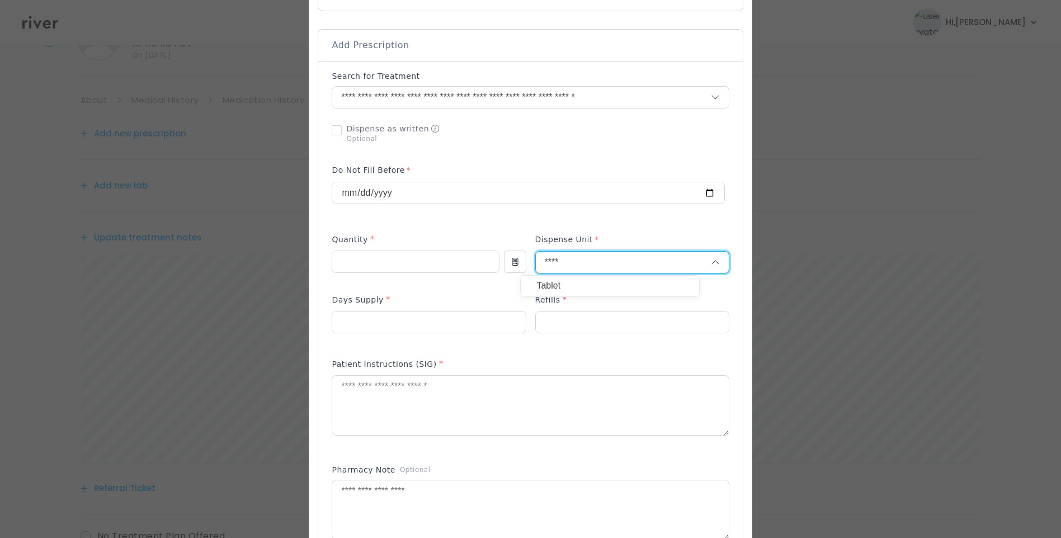
type input "****"
click at [568, 283] on p "Tablet" at bounding box center [609, 286] width 147 height 16
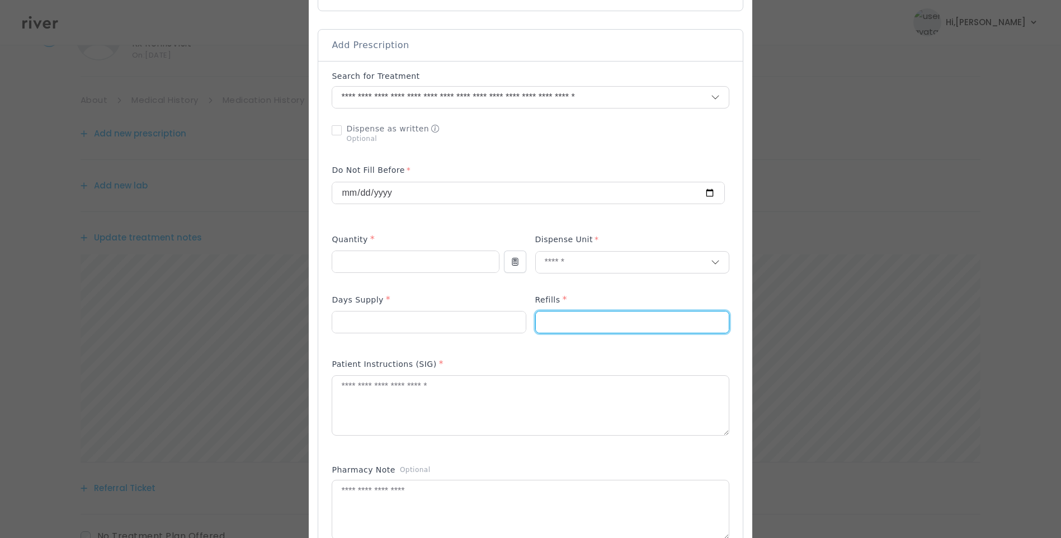
click at [547, 328] on input "number" at bounding box center [632, 322] width 193 height 21
type input "*"
click at [397, 425] on textarea at bounding box center [530, 405] width 396 height 59
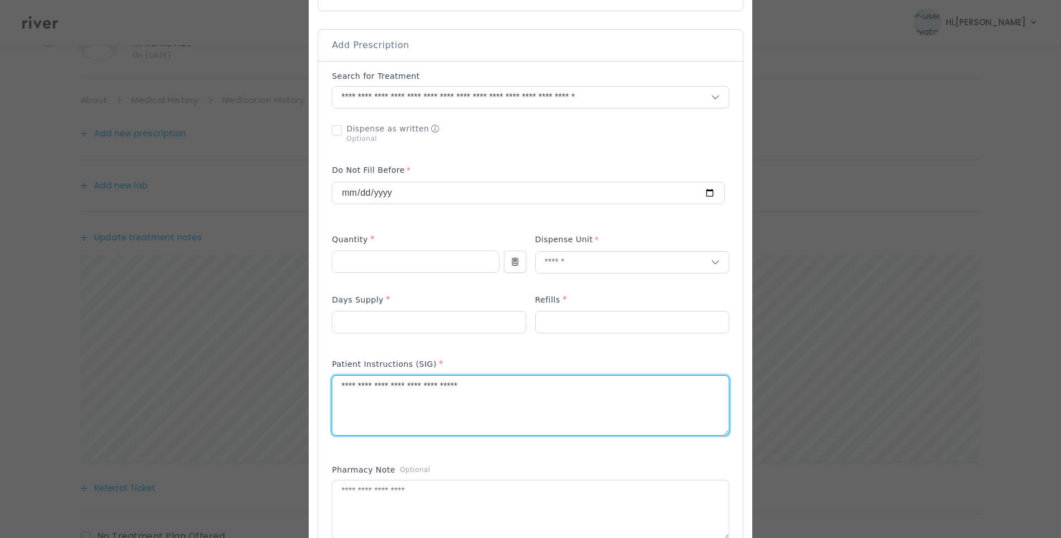
type textarea "**********"
drag, startPoint x: 561, startPoint y: 378, endPoint x: 546, endPoint y: 387, distance: 17.1
click at [559, 378] on textarea "**********" at bounding box center [530, 405] width 396 height 59
click at [532, 392] on textarea "**********" at bounding box center [530, 405] width 396 height 59
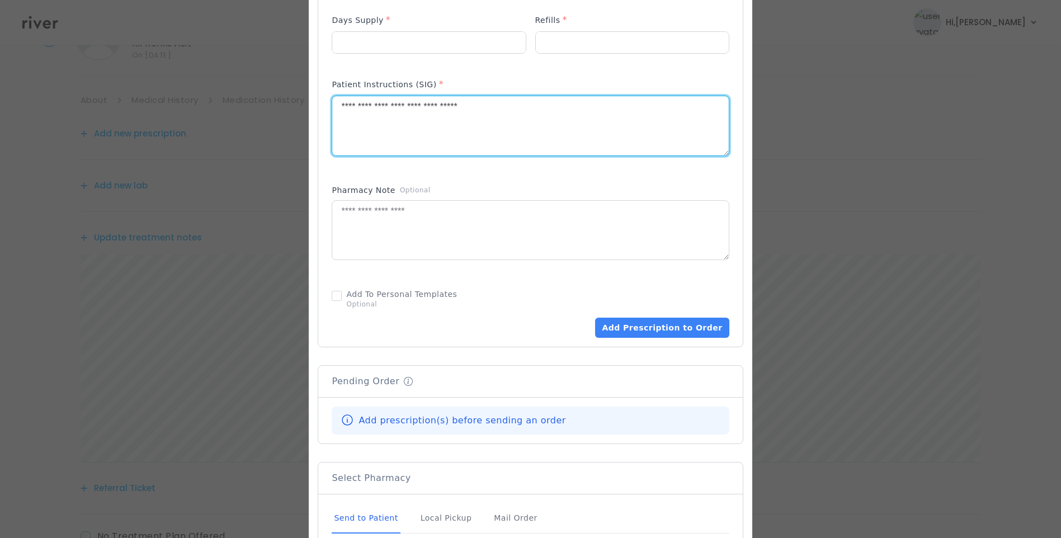
scroll to position [615, 0]
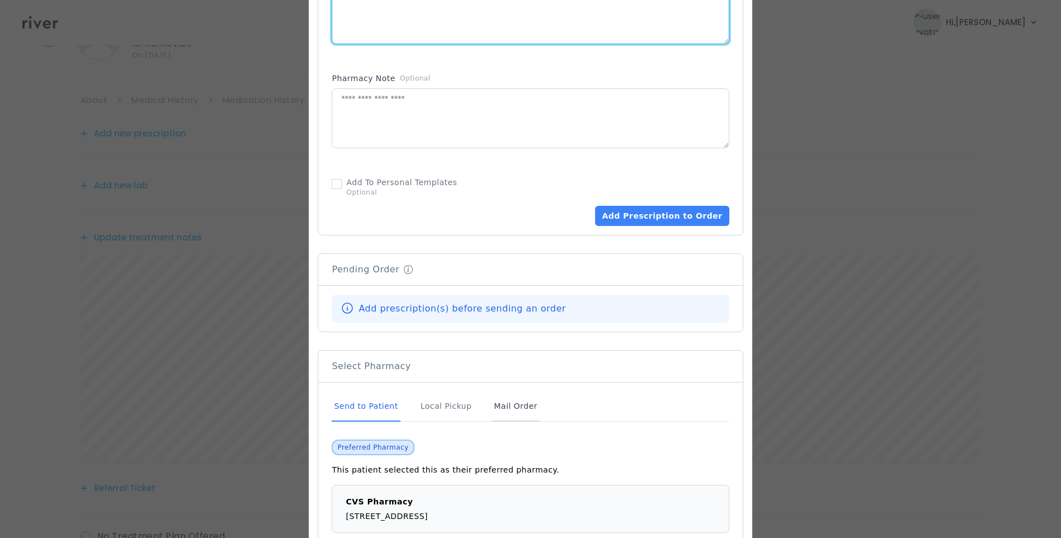
click at [530, 409] on div "Mail Order" at bounding box center [516, 407] width 48 height 30
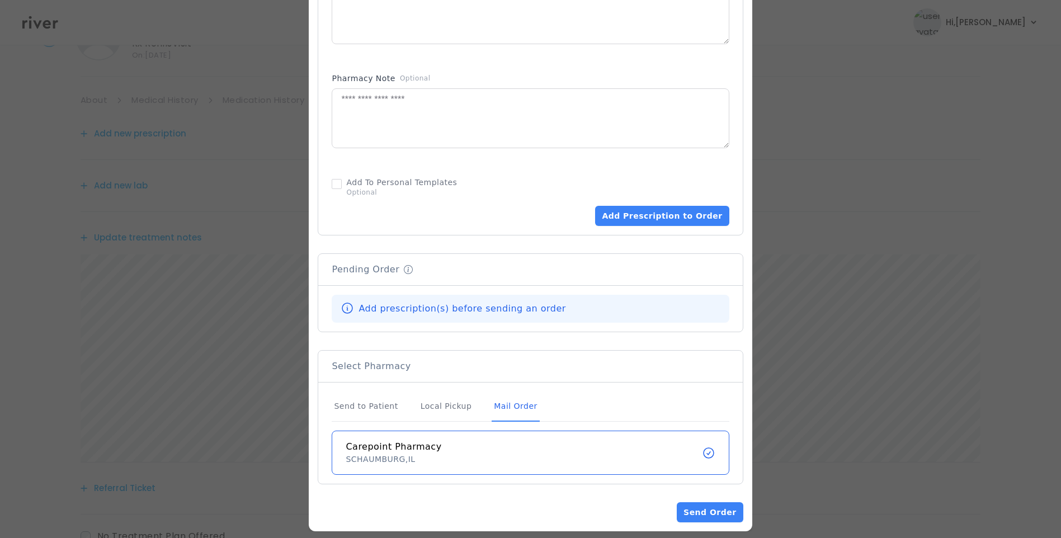
scroll to position [627, 0]
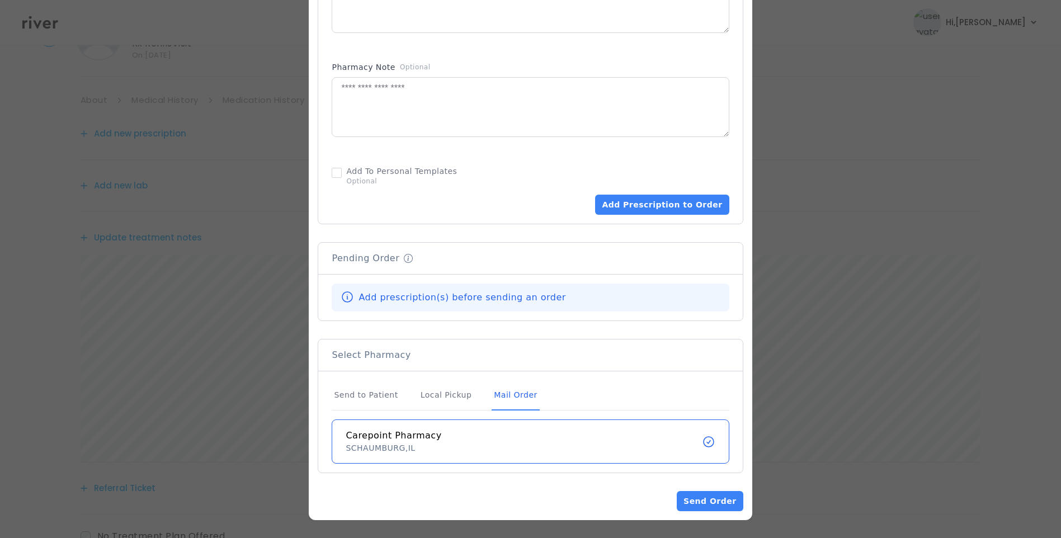
click at [511, 393] on div "Mail Order" at bounding box center [516, 395] width 48 height 30
click at [635, 198] on button "Add Prescription to Order" at bounding box center [662, 205] width 134 height 20
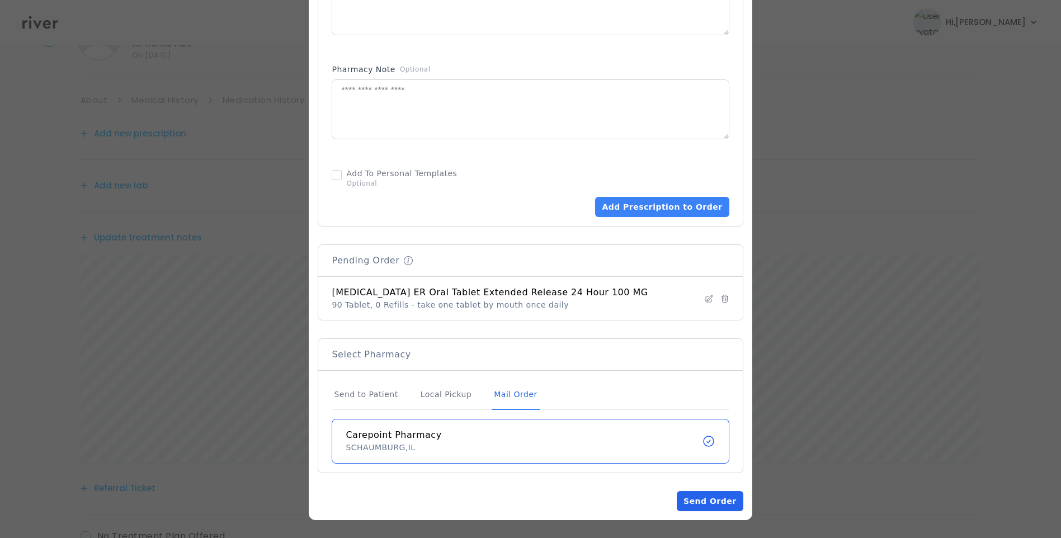
click at [691, 495] on button "Send Order" at bounding box center [710, 501] width 66 height 20
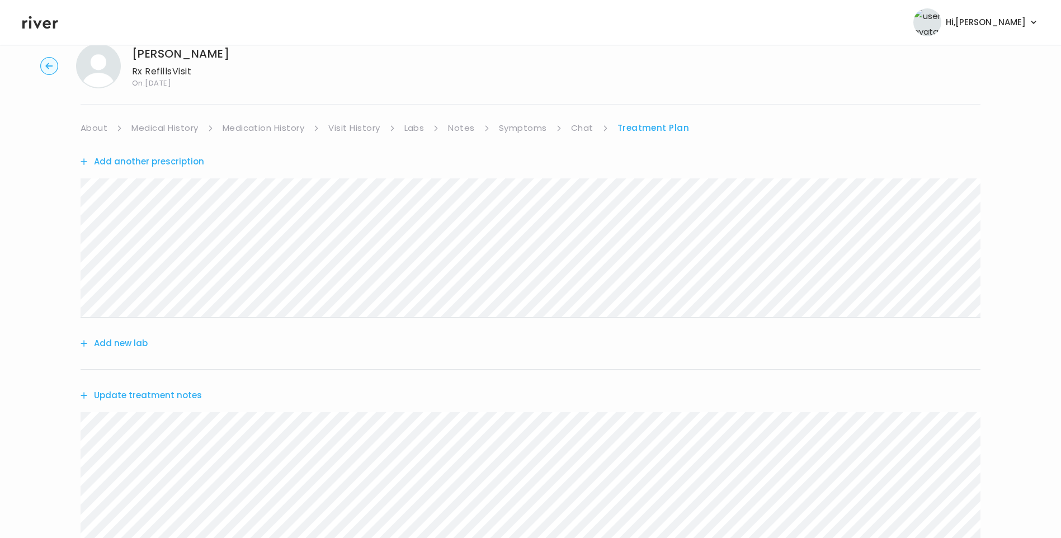
scroll to position [0, 0]
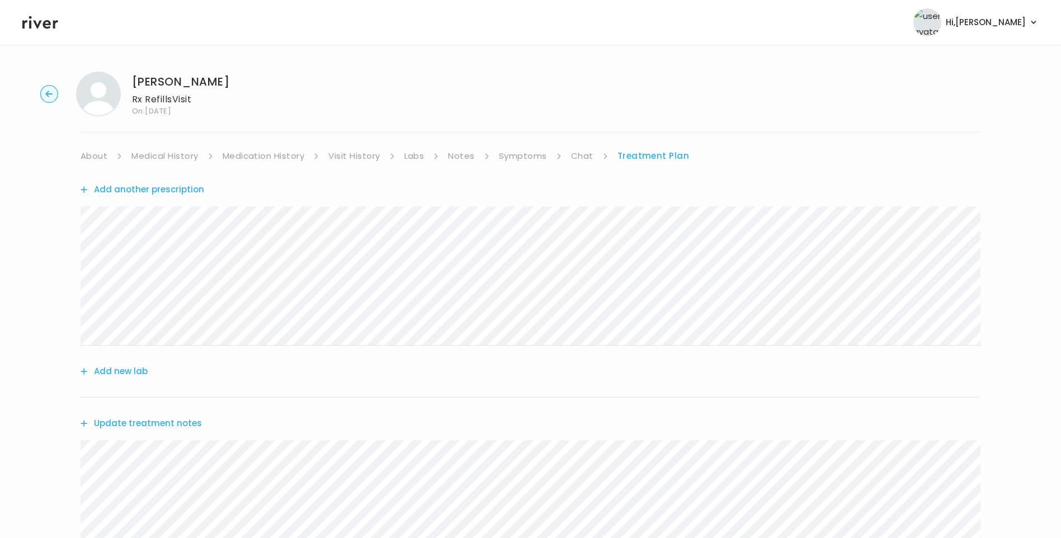
drag, startPoint x: 517, startPoint y: 155, endPoint x: 522, endPoint y: 159, distance: 6.8
click at [517, 155] on link "Symptoms" at bounding box center [523, 156] width 48 height 16
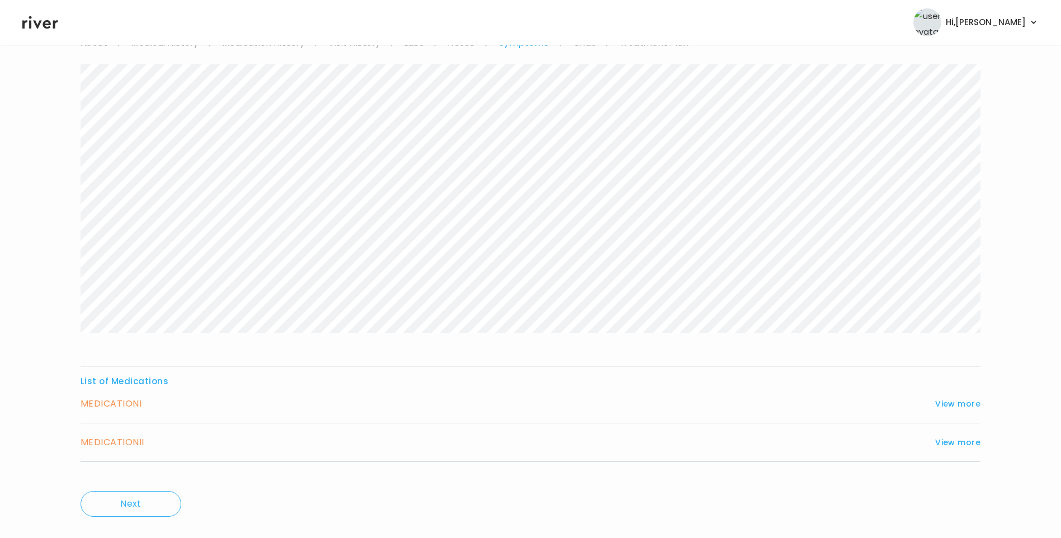
scroll to position [134, 0]
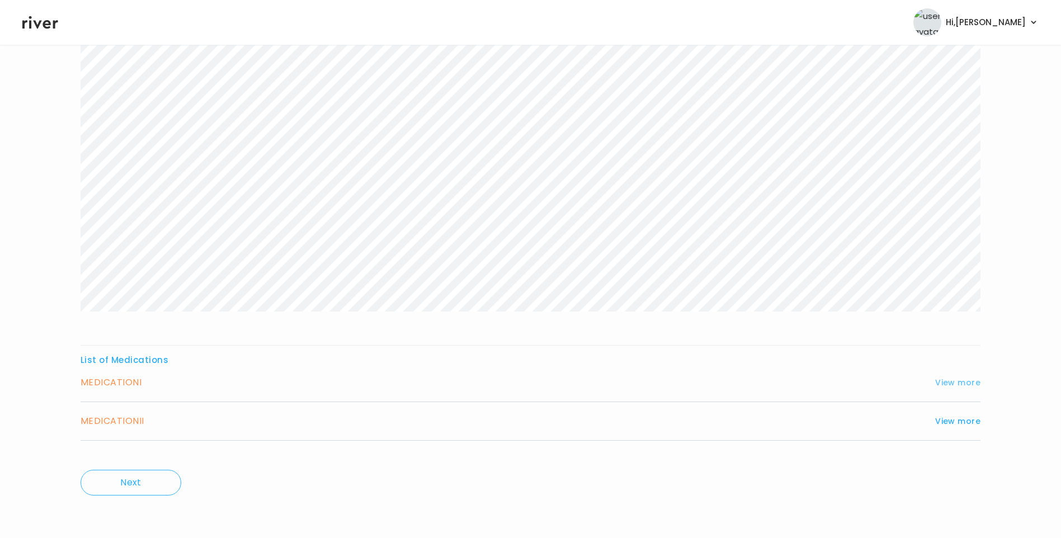
drag, startPoint x: 958, startPoint y: 381, endPoint x: 947, endPoint y: 381, distance: 11.2
click at [958, 381] on button "View more" at bounding box center [957, 382] width 45 height 13
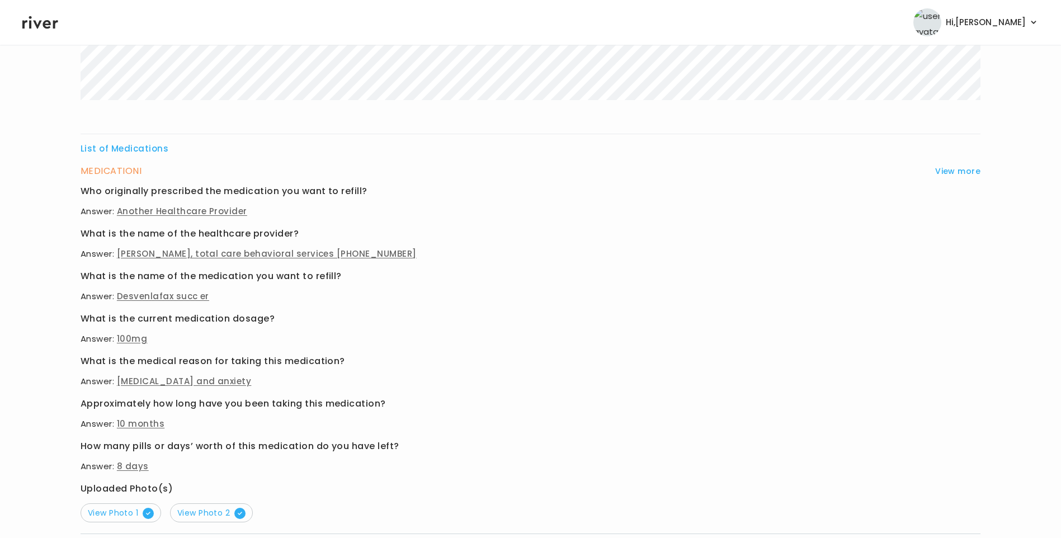
scroll to position [358, 0]
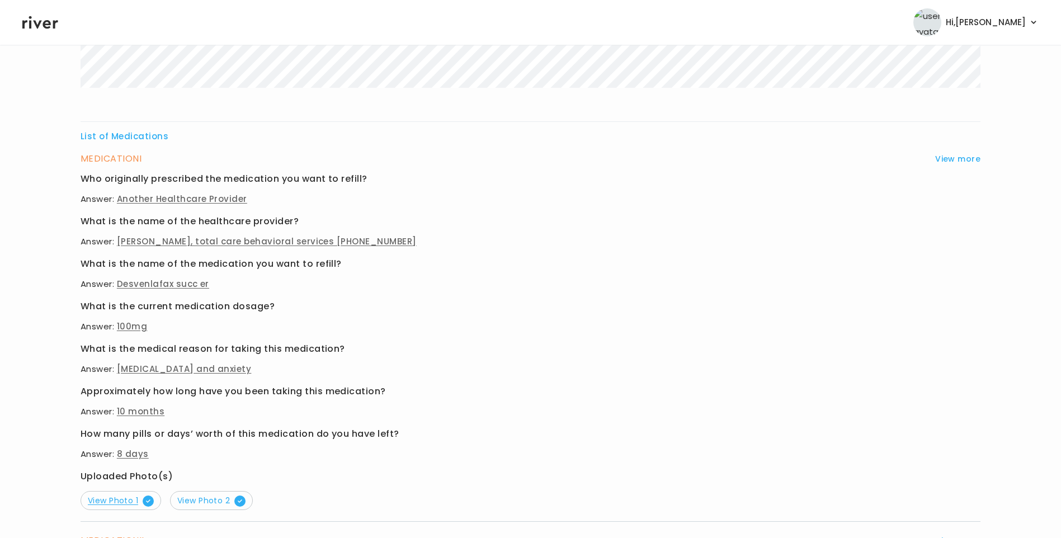
click at [131, 499] on span "View Photo 1" at bounding box center [121, 500] width 66 height 11
click at [220, 498] on span "View Photo 2" at bounding box center [211, 500] width 68 height 11
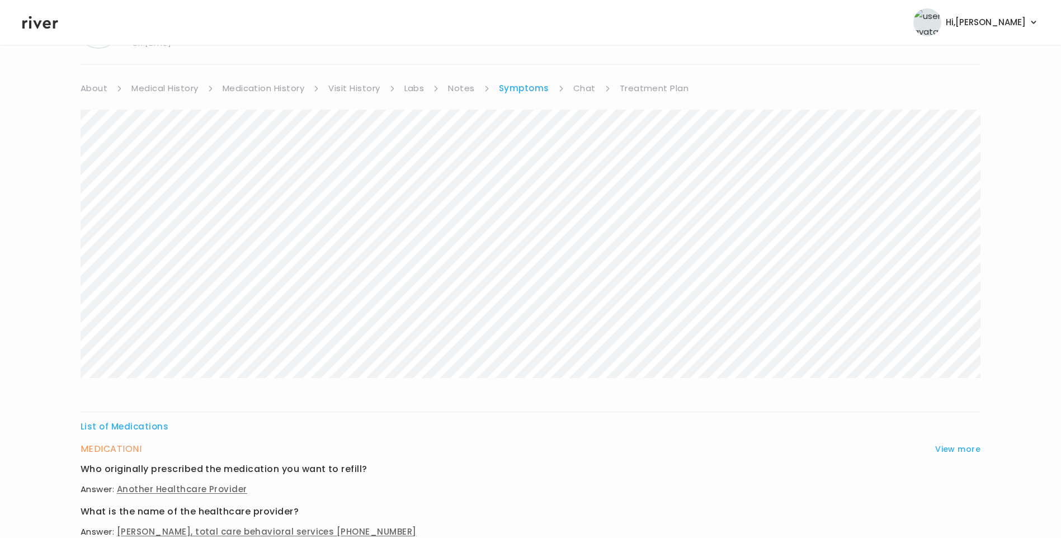
scroll to position [0, 0]
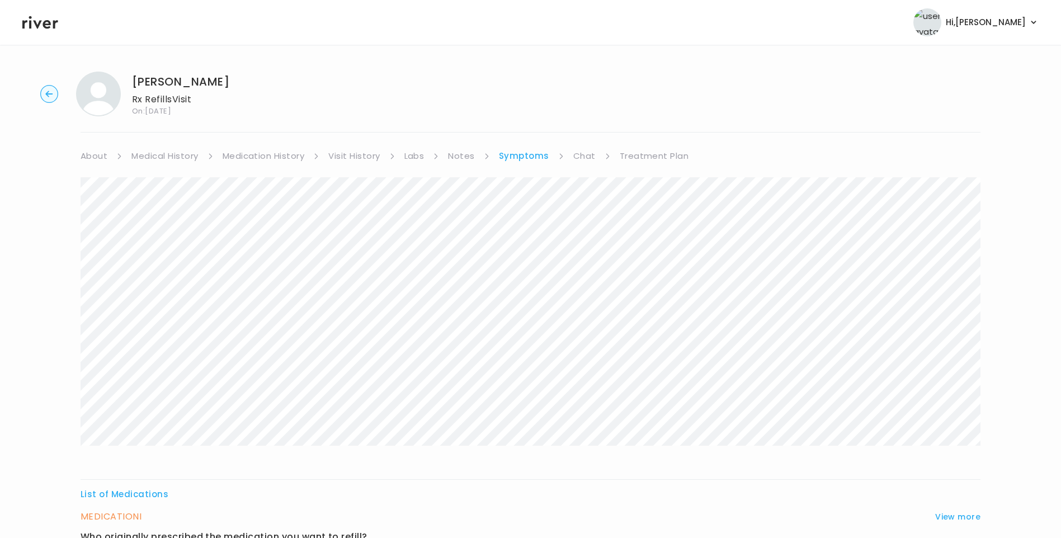
click at [677, 152] on link "Treatment Plan" at bounding box center [654, 156] width 69 height 16
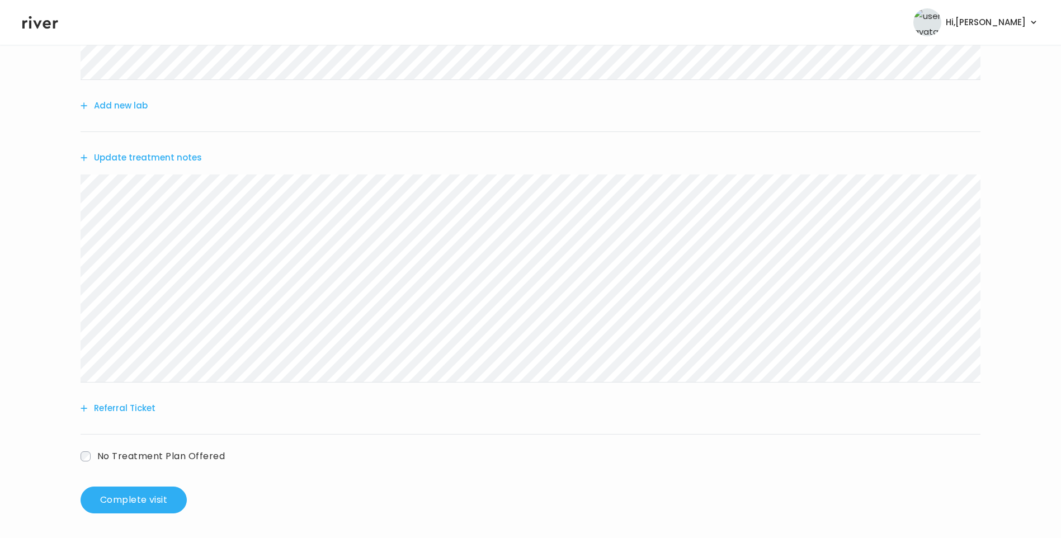
scroll to position [268, 0]
click at [157, 502] on button "Complete visit" at bounding box center [134, 497] width 106 height 27
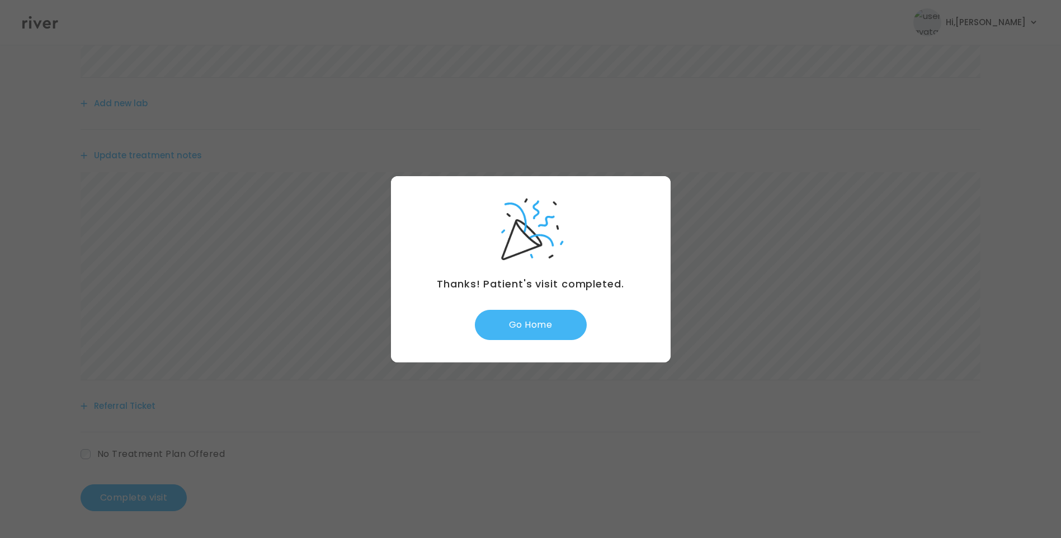
click at [532, 313] on button "Go Home" at bounding box center [531, 325] width 112 height 30
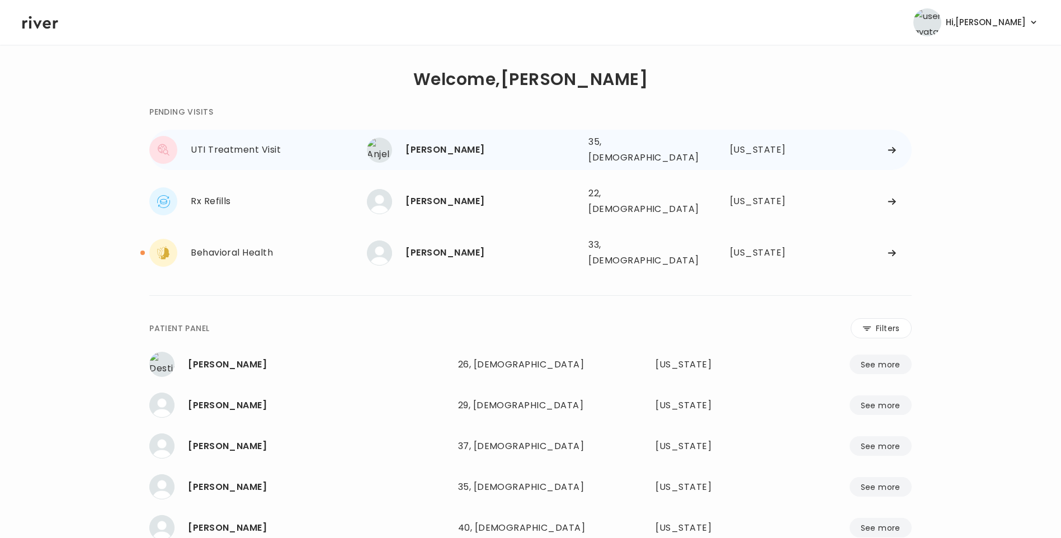
click at [420, 143] on div "[PERSON_NAME]" at bounding box center [493, 150] width 174 height 16
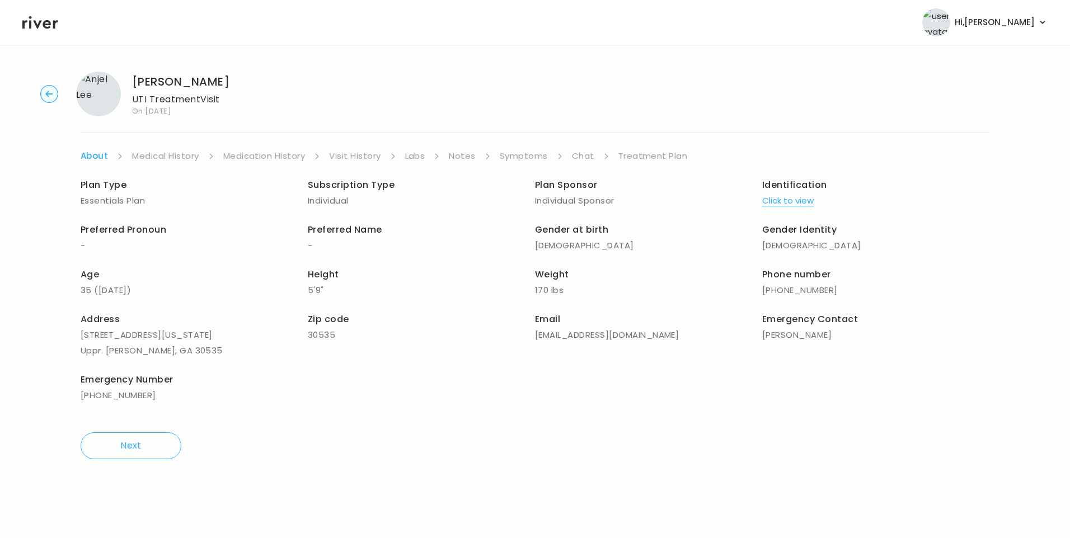
click at [584, 156] on link "Chat" at bounding box center [583, 156] width 22 height 16
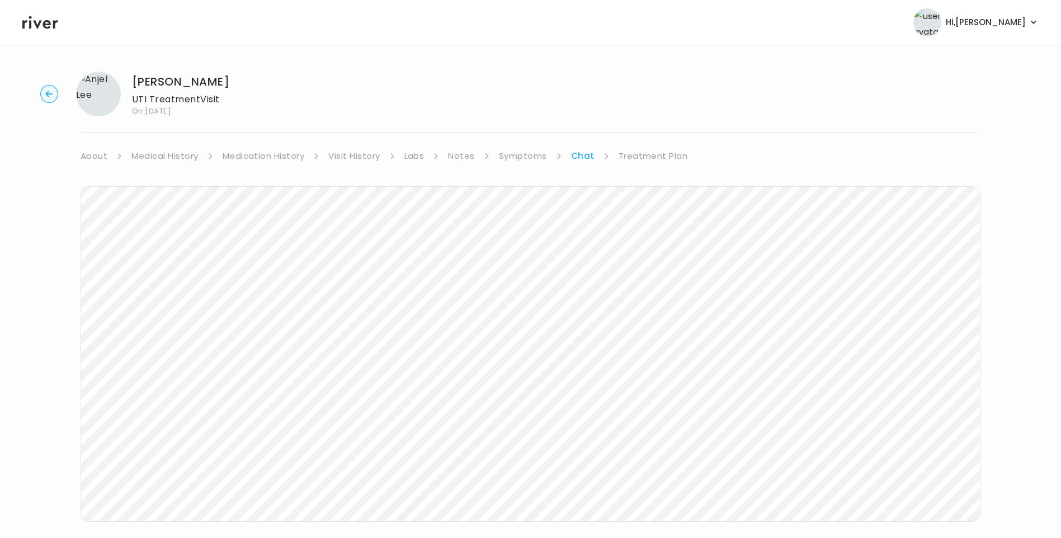
click at [540, 159] on link "Symptoms" at bounding box center [523, 156] width 48 height 16
click at [356, 156] on link "Visit History" at bounding box center [353, 156] width 51 height 16
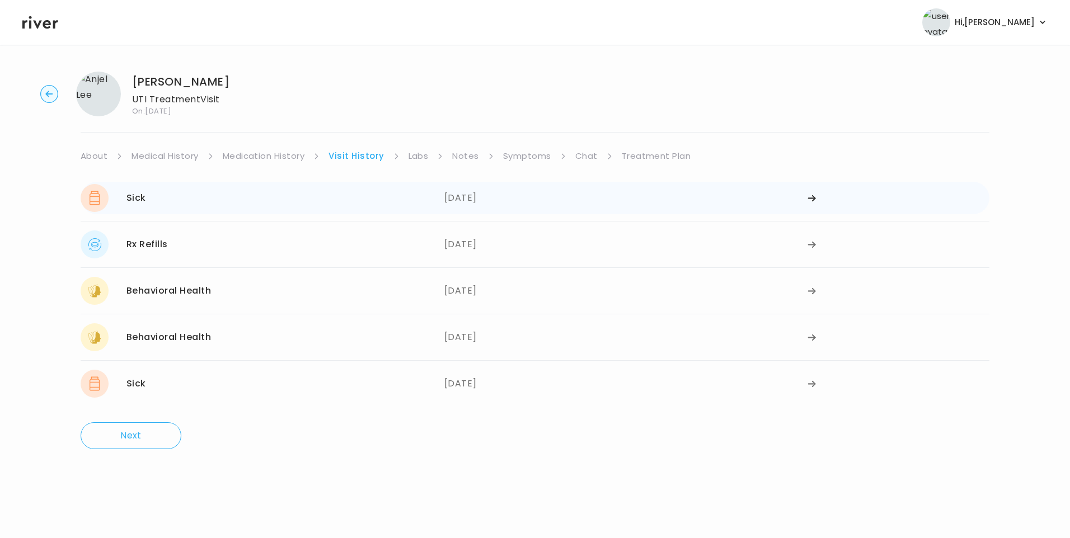
click at [252, 200] on div "Sick 09/08/2025" at bounding box center [263, 198] width 364 height 28
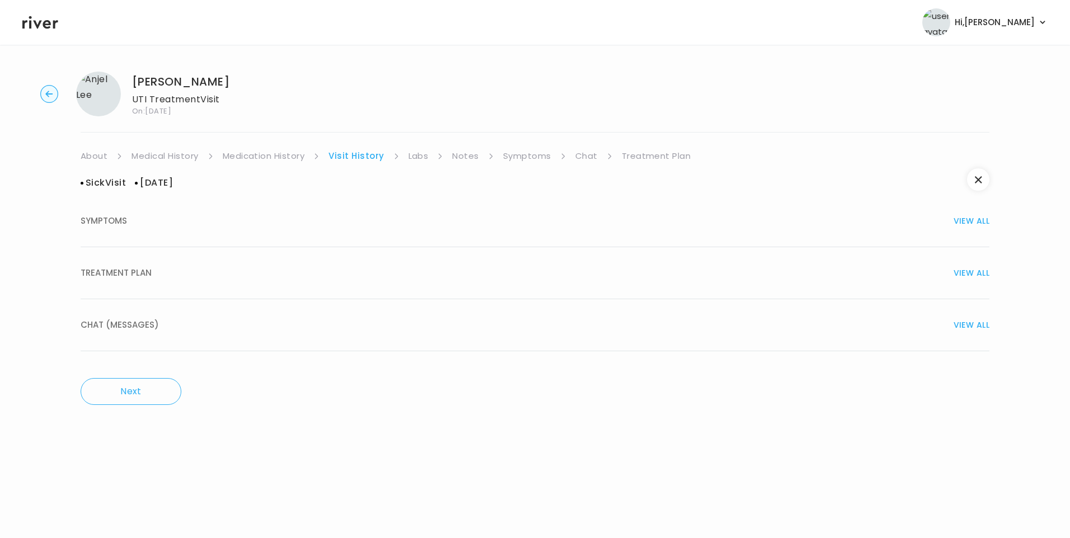
drag, startPoint x: 124, startPoint y: 224, endPoint x: 165, endPoint y: 237, distance: 43.4
click at [126, 225] on span "SYMPTOMS" at bounding box center [104, 221] width 46 height 16
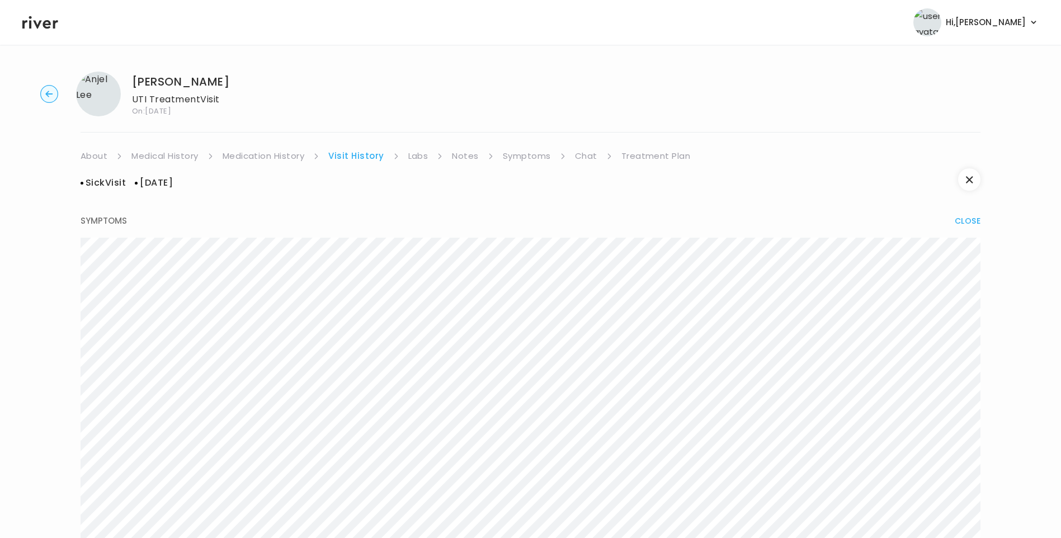
click at [274, 157] on link "Medication History" at bounding box center [264, 156] width 82 height 16
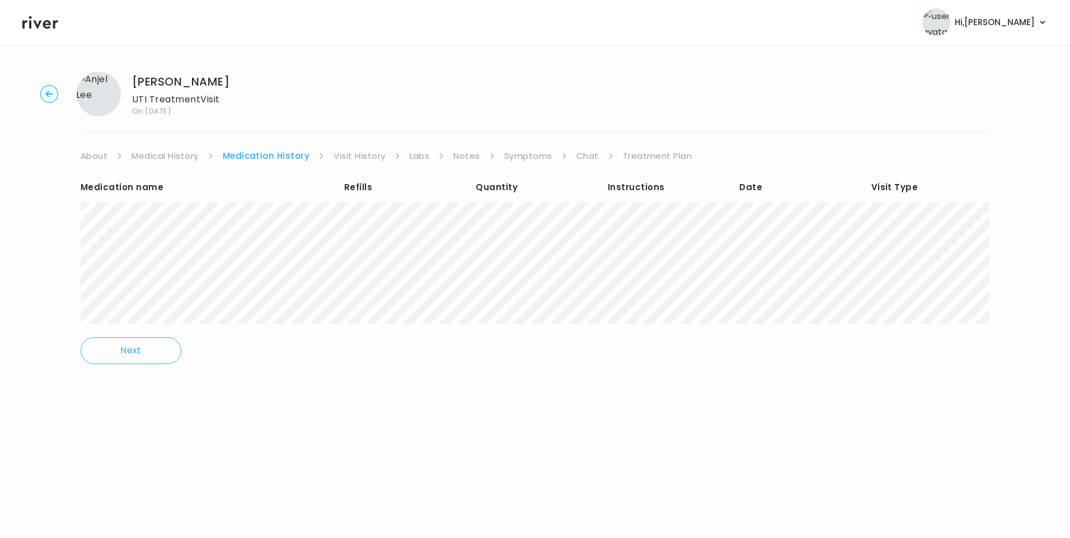
click at [583, 152] on link "Chat" at bounding box center [587, 156] width 22 height 16
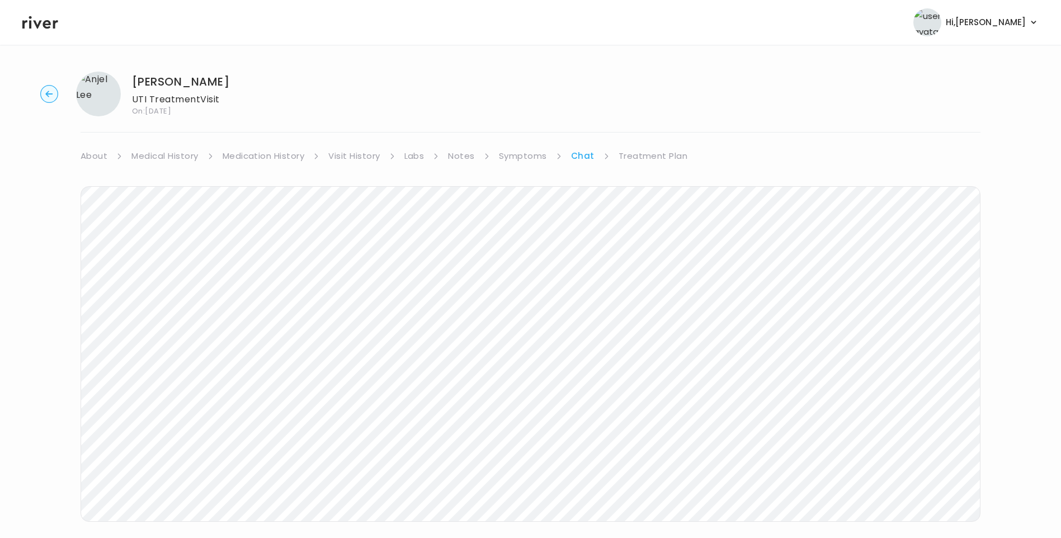
click at [519, 150] on link "Symptoms" at bounding box center [523, 156] width 48 height 16
click at [577, 162] on link "Chat" at bounding box center [584, 156] width 22 height 16
click at [635, 156] on link "Treatment Plan" at bounding box center [653, 156] width 69 height 16
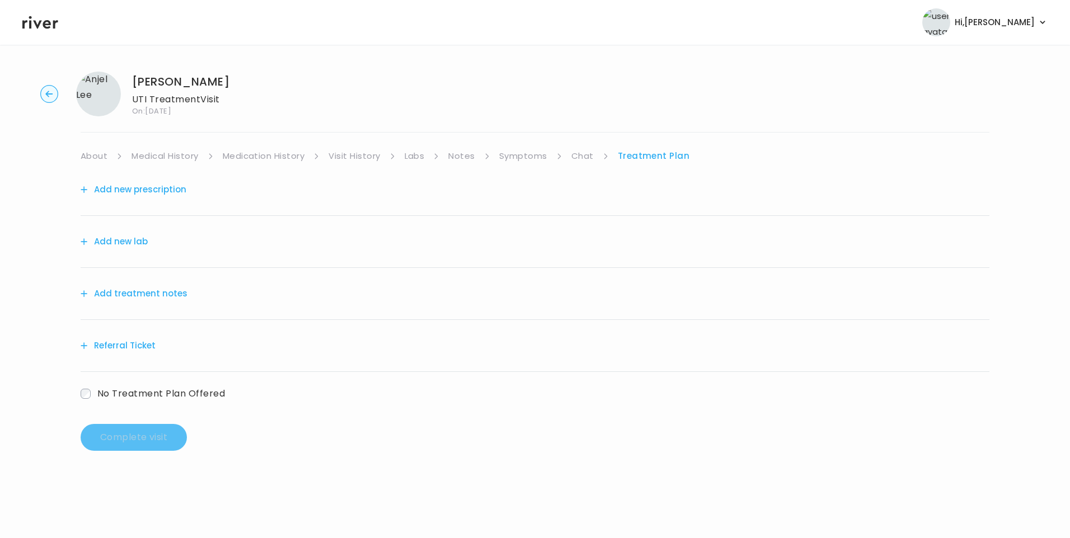
click at [531, 153] on link "Symptoms" at bounding box center [523, 156] width 48 height 16
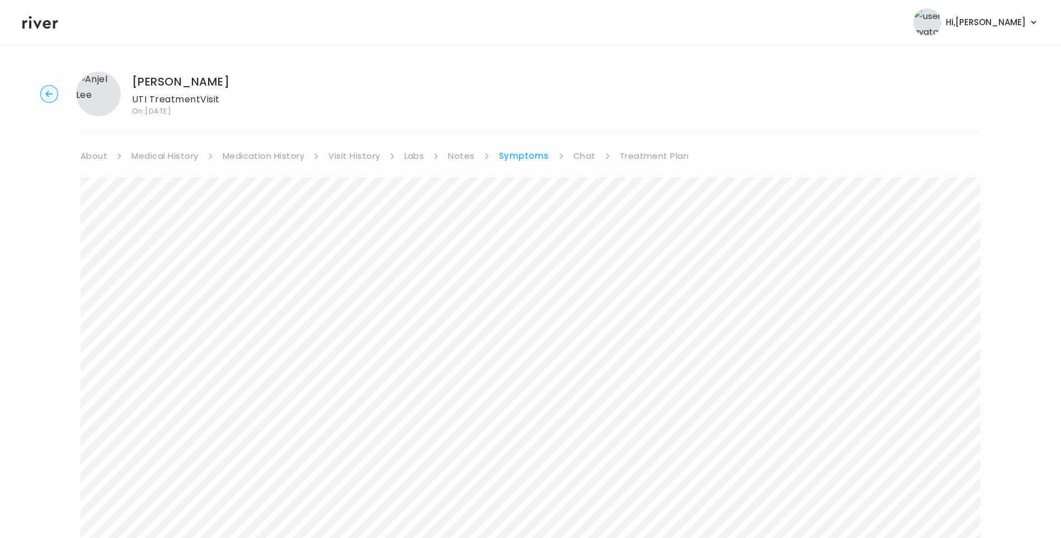
click at [577, 162] on link "Chat" at bounding box center [584, 156] width 22 height 16
click at [634, 148] on link "Treatment Plan" at bounding box center [653, 156] width 69 height 16
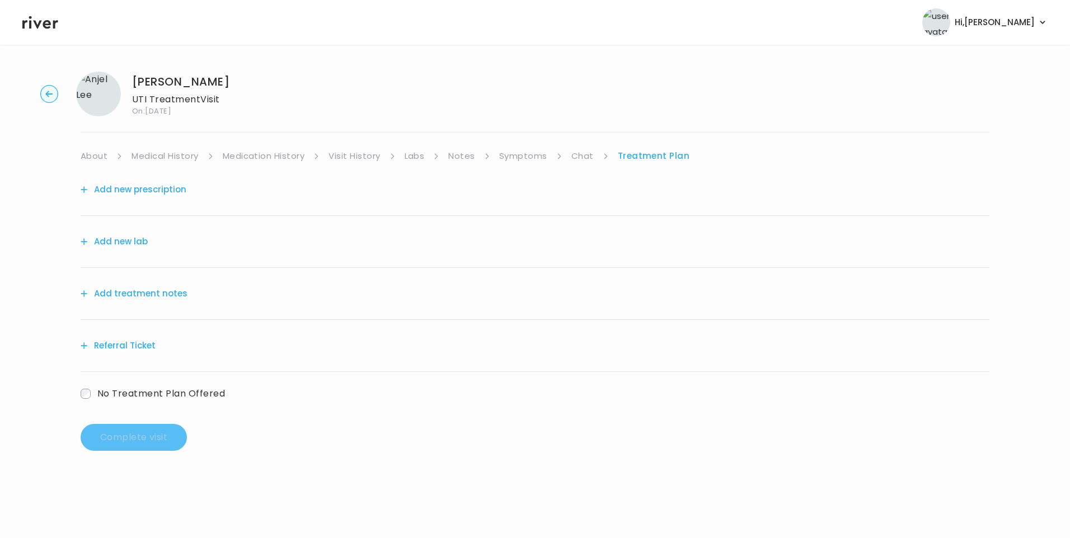
click at [157, 298] on button "Add treatment notes" at bounding box center [134, 294] width 107 height 16
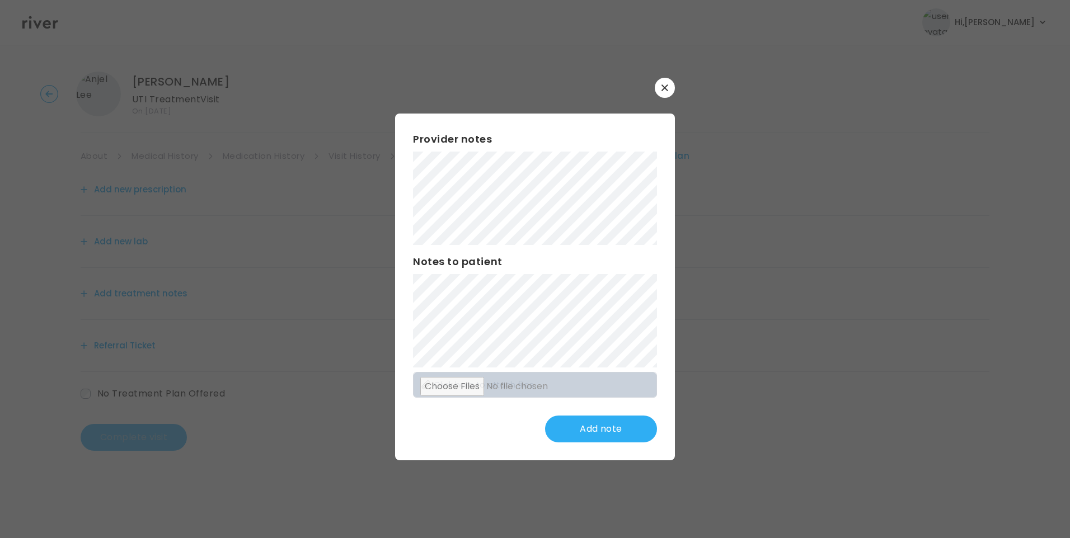
drag, startPoint x: 667, startPoint y: 86, endPoint x: 610, endPoint y: 123, distance: 68.0
click at [667, 88] on icon "button" at bounding box center [664, 87] width 7 height 7
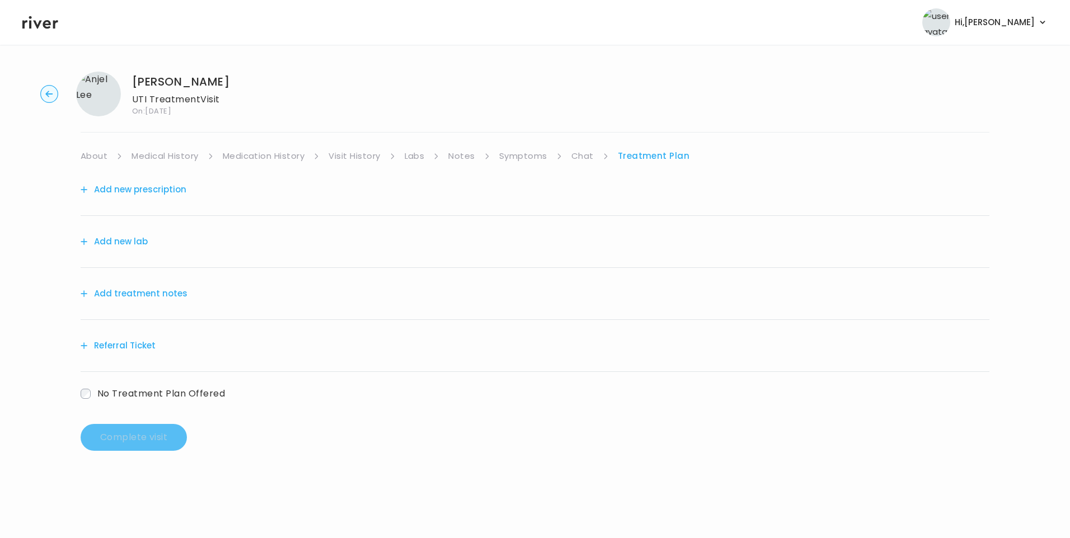
click at [366, 164] on div "Add new prescription" at bounding box center [535, 190] width 908 height 52
click at [368, 157] on link "Visit History" at bounding box center [353, 156] width 51 height 16
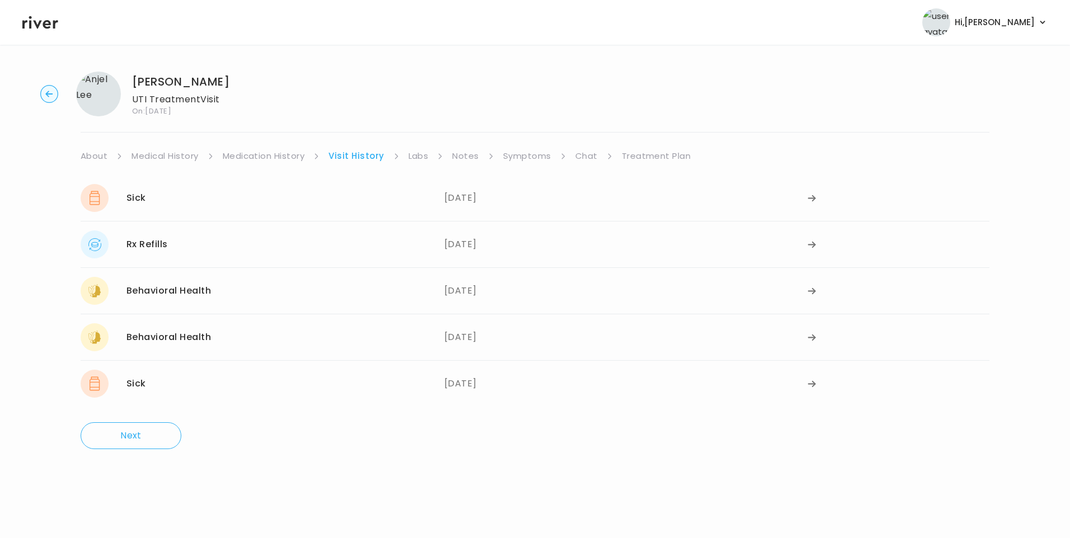
click at [332, 186] on div "Sick 09/08/2025" at bounding box center [263, 198] width 364 height 28
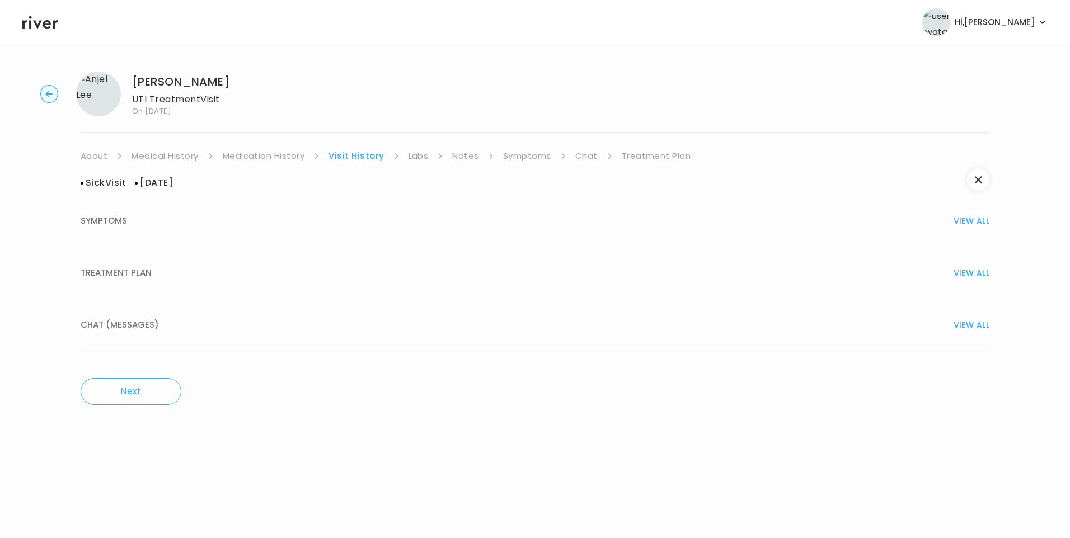
click at [126, 269] on span "TREATMENT PLAN" at bounding box center [116, 273] width 71 height 16
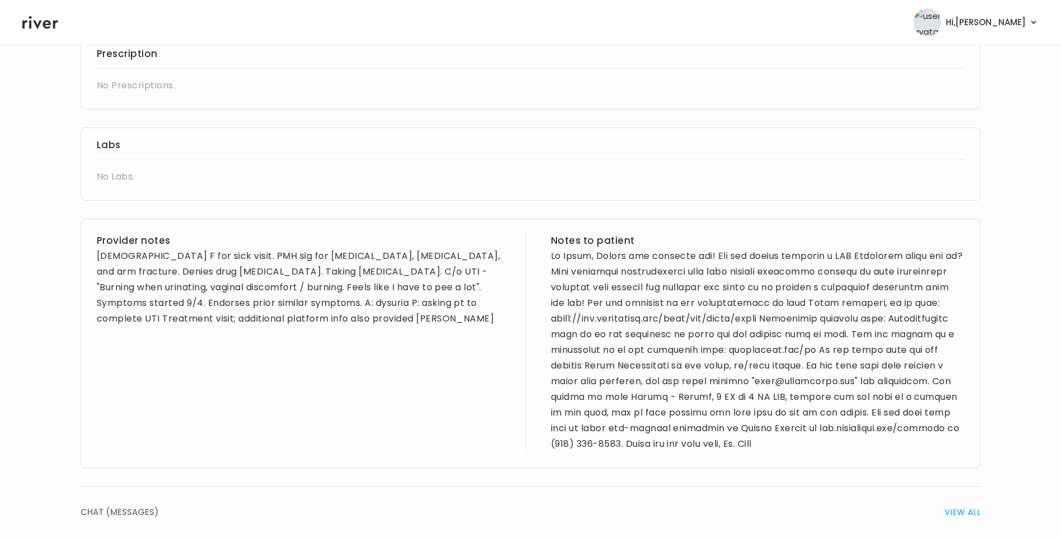
scroll to position [280, 0]
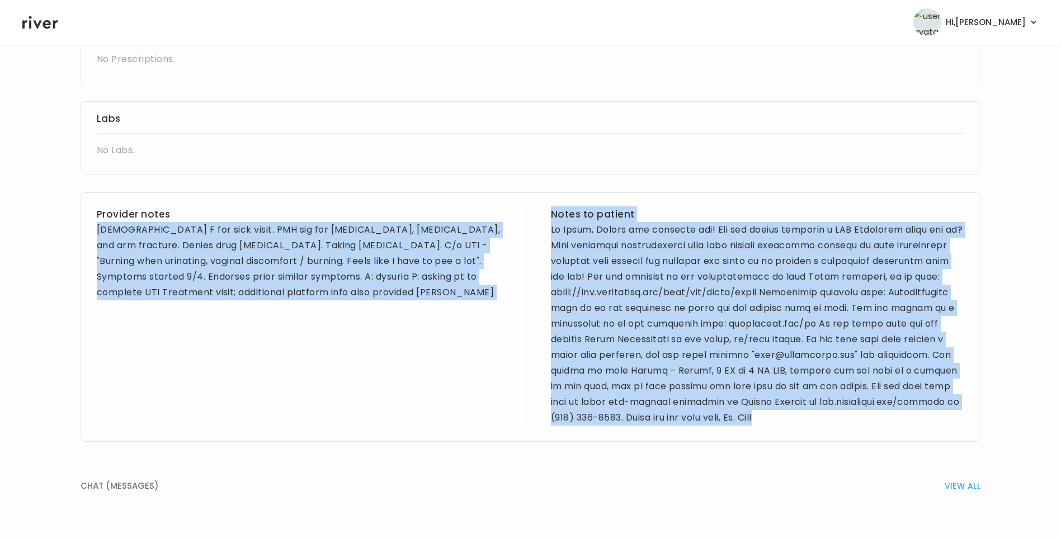
drag, startPoint x: 97, startPoint y: 230, endPoint x: 940, endPoint y: 418, distance: 863.7
click at [941, 418] on div "Provider notes 35 yo F for sick visit. PMH sig for depression, anxiety, ADHD, a…" at bounding box center [531, 316] width 900 height 249
copy div "35 yo F for sick visit. PMH sig for depression, anxiety, ADHD, and arm fracture…"
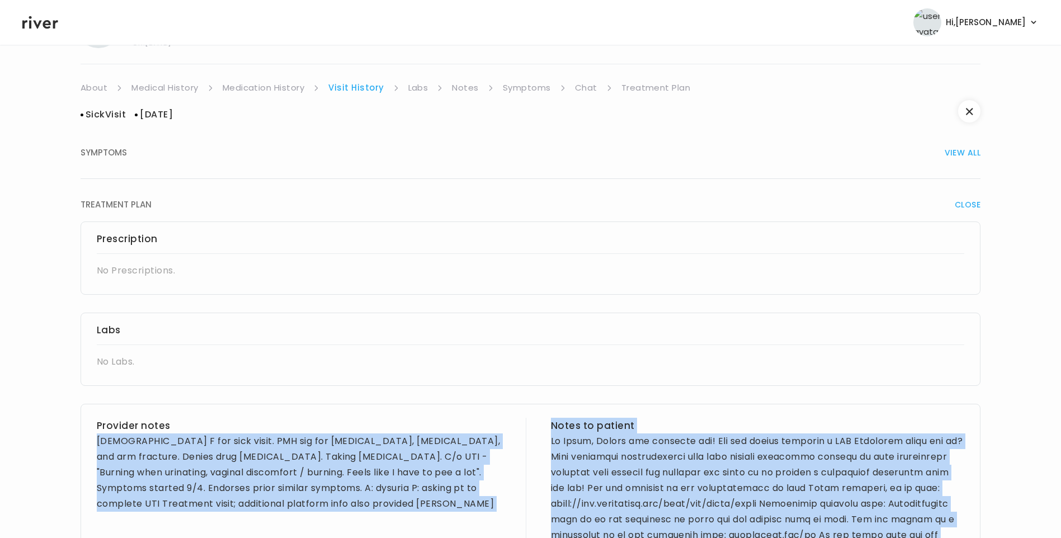
scroll to position [0, 0]
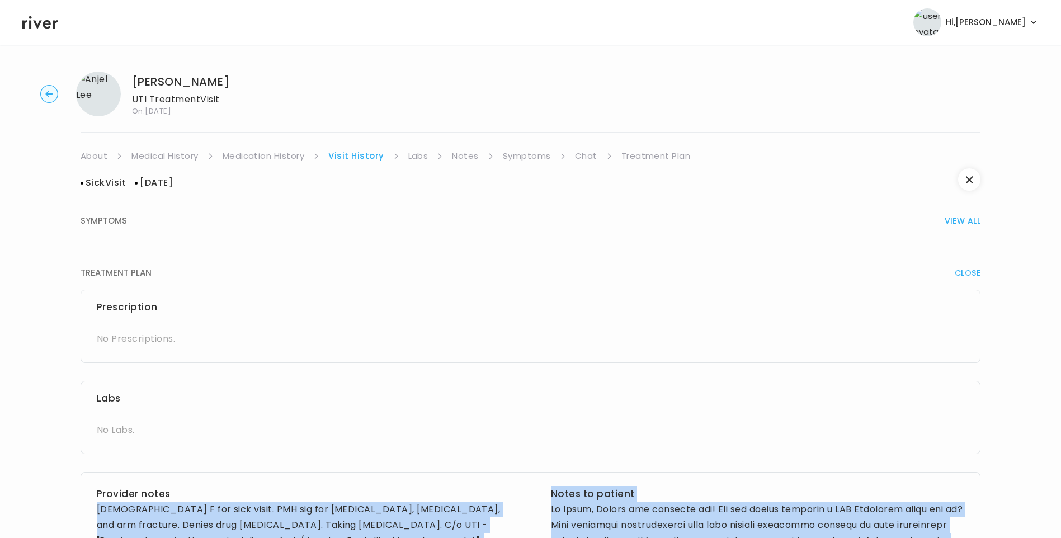
click at [643, 157] on link "Treatment Plan" at bounding box center [656, 156] width 69 height 16
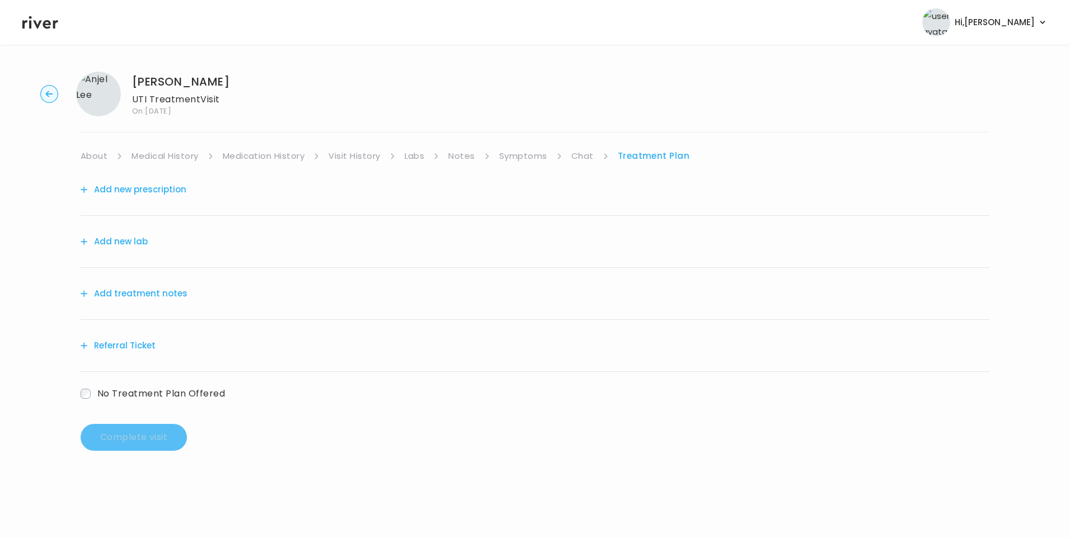
click at [167, 296] on button "Add treatment notes" at bounding box center [134, 294] width 107 height 16
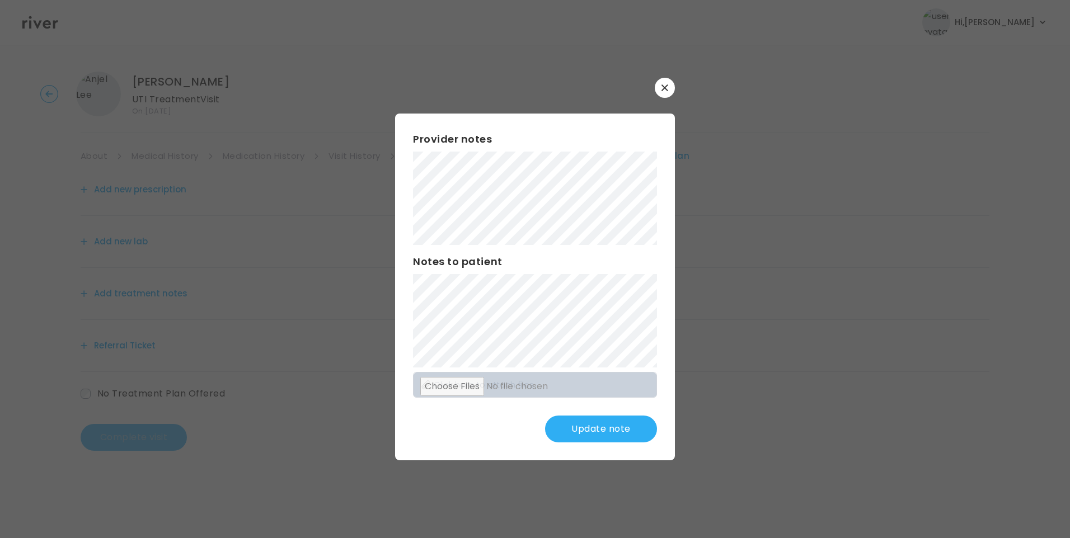
click at [326, 211] on div "​ Provider notes Notes to patient Click here to attach files Update note" at bounding box center [535, 269] width 1070 height 538
click at [571, 367] on div "Provider notes Notes to patient Click here to attach files Update note" at bounding box center [535, 287] width 280 height 347
click at [565, 421] on button "Update note" at bounding box center [601, 429] width 112 height 27
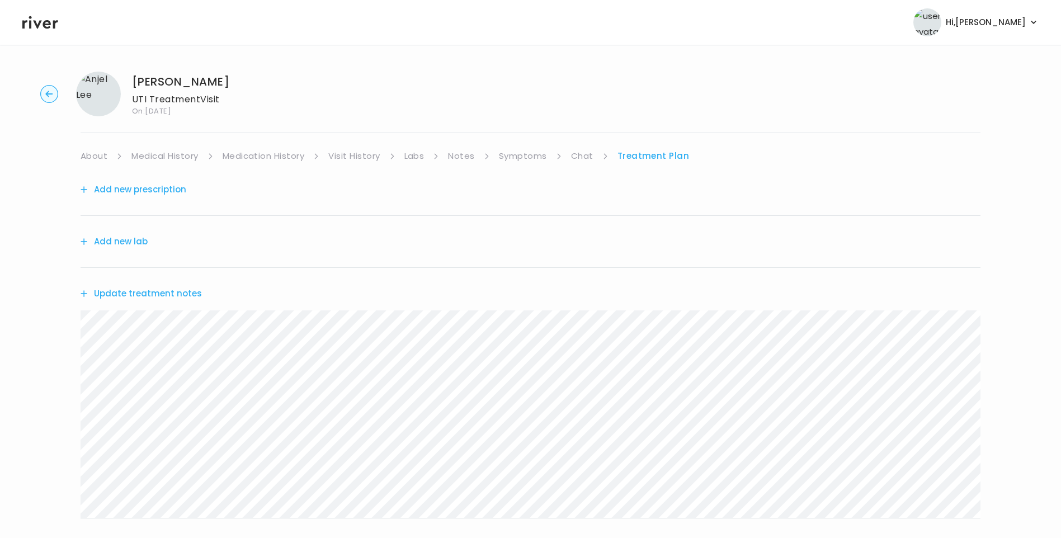
click at [170, 295] on button "Update treatment notes" at bounding box center [141, 294] width 121 height 16
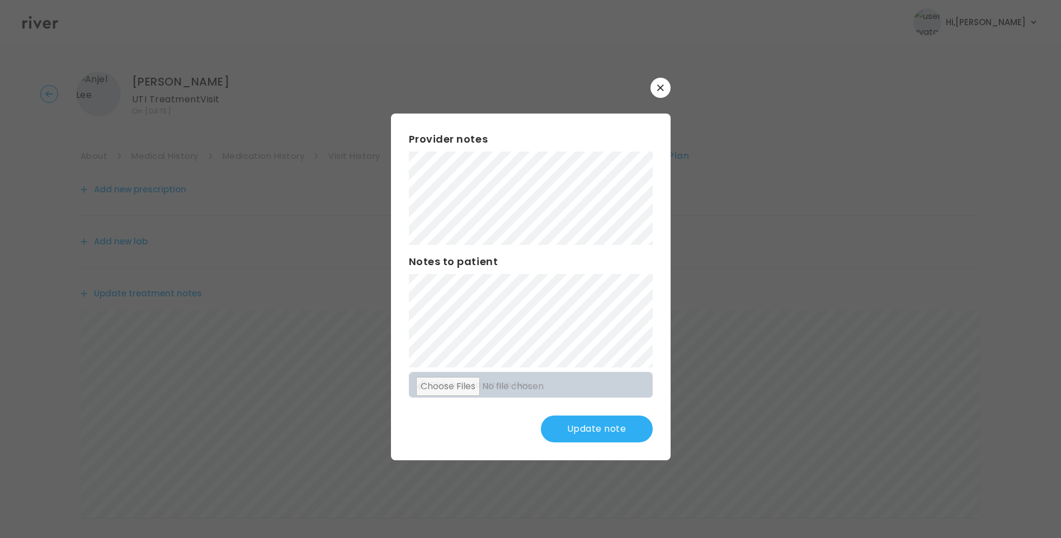
click at [603, 428] on button "Update note" at bounding box center [597, 429] width 112 height 27
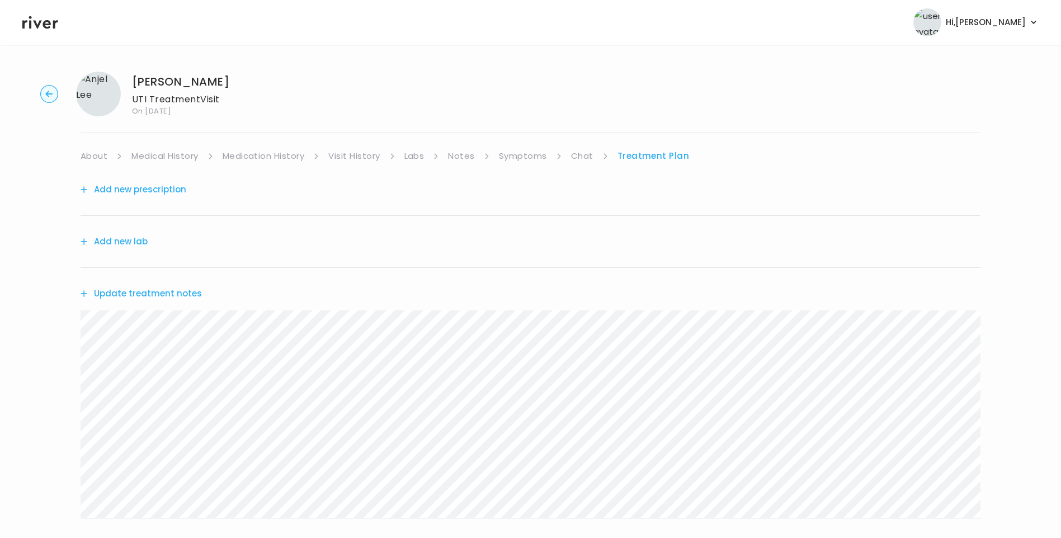
click at [182, 294] on button "Update treatment notes" at bounding box center [141, 294] width 121 height 16
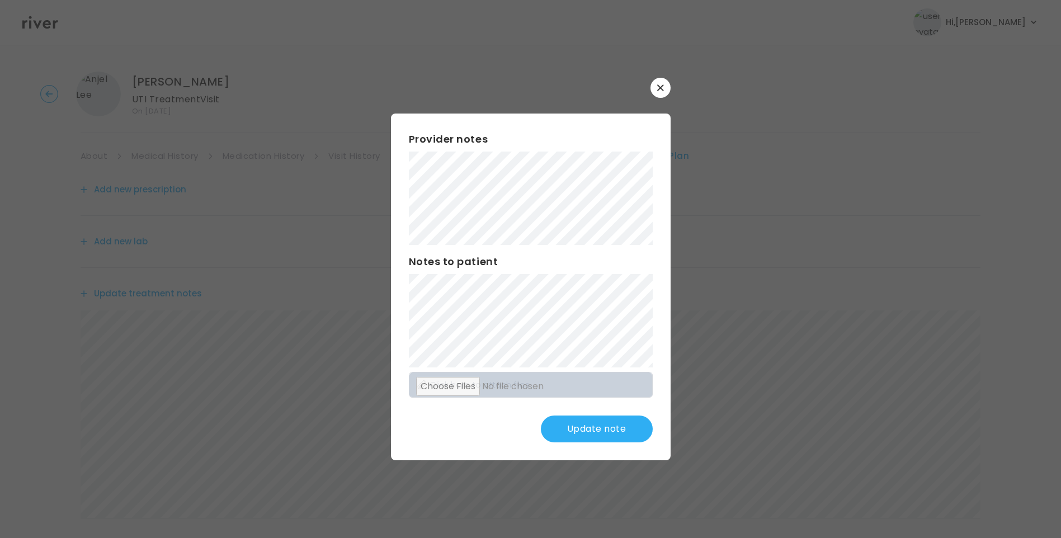
click at [610, 425] on button "Update note" at bounding box center [597, 429] width 112 height 27
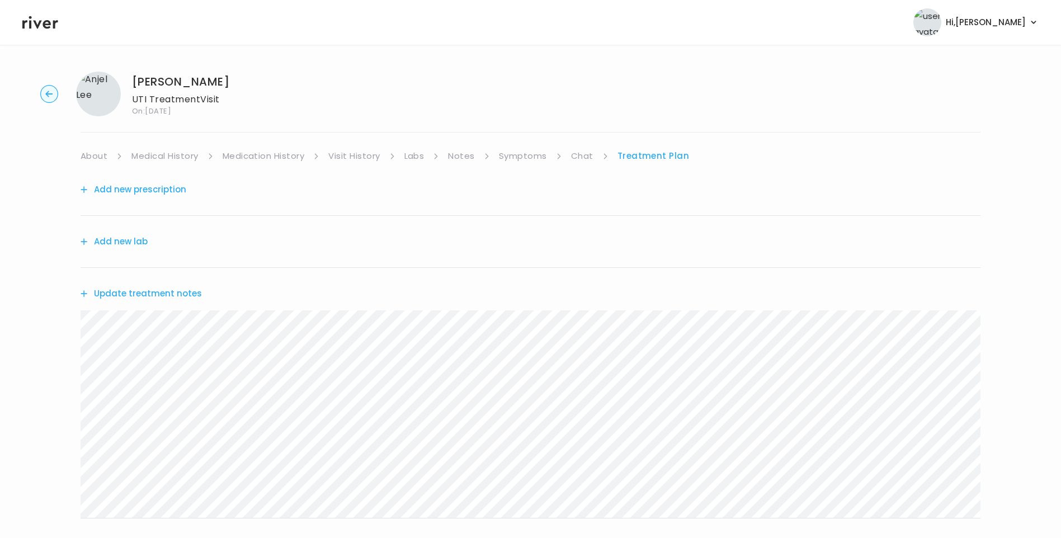
click at [184, 301] on button "Update treatment notes" at bounding box center [141, 294] width 121 height 16
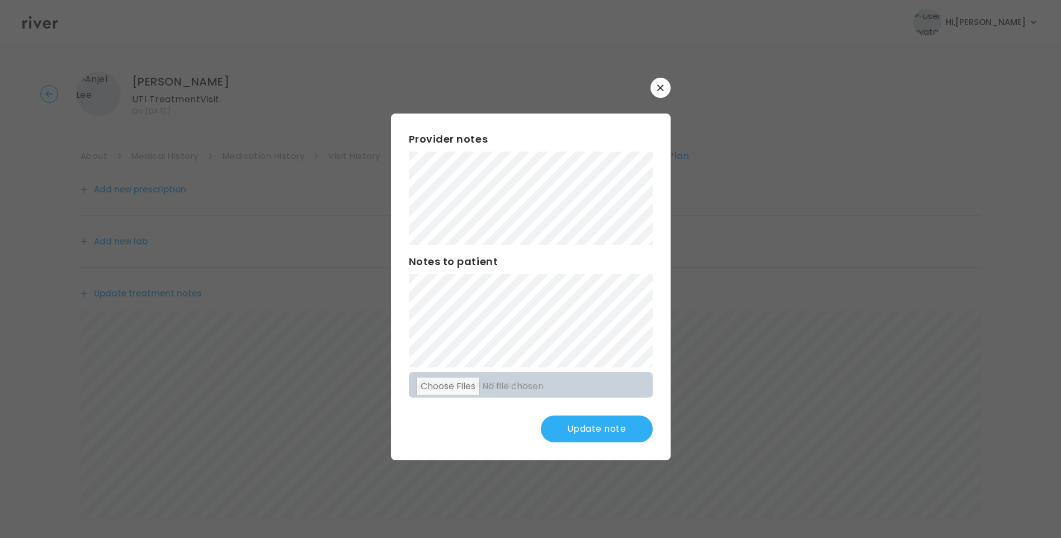
click at [567, 425] on button "Update note" at bounding box center [597, 429] width 112 height 27
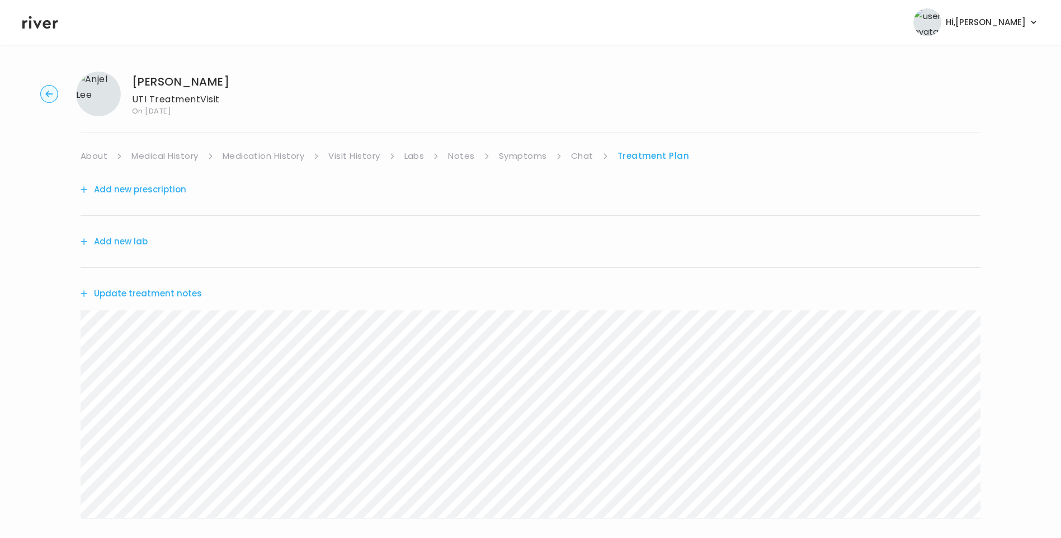
click at [185, 291] on button "Update treatment notes" at bounding box center [141, 294] width 121 height 16
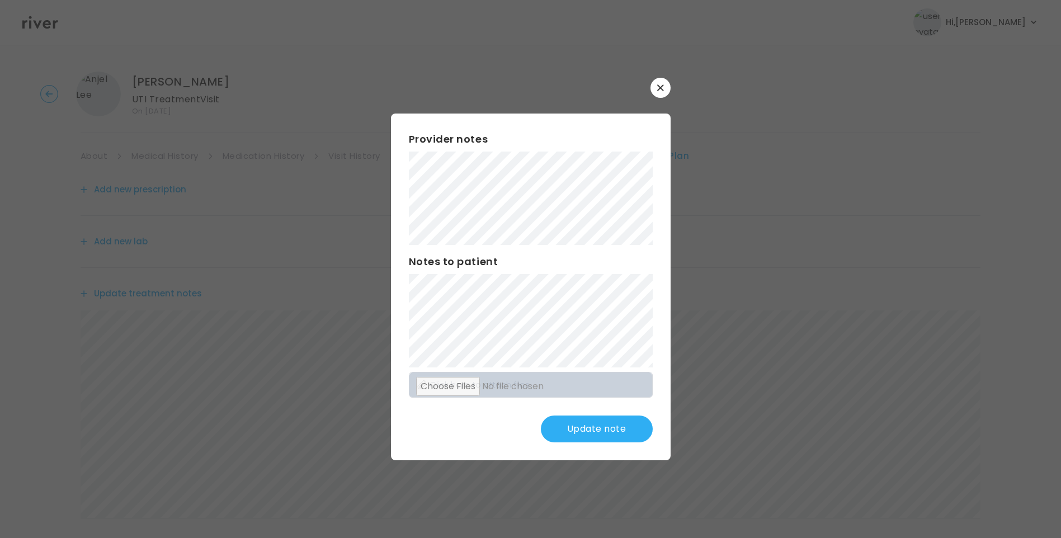
click at [605, 430] on button "Update note" at bounding box center [597, 429] width 112 height 27
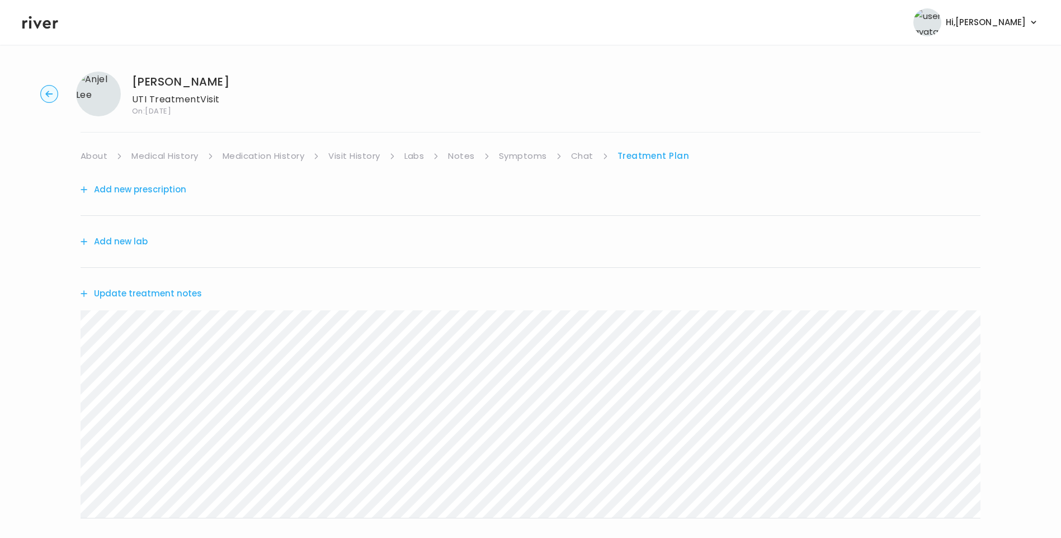
click at [160, 161] on link "Medical History" at bounding box center [164, 156] width 67 height 16
click at [283, 153] on link "Medication History" at bounding box center [268, 156] width 82 height 16
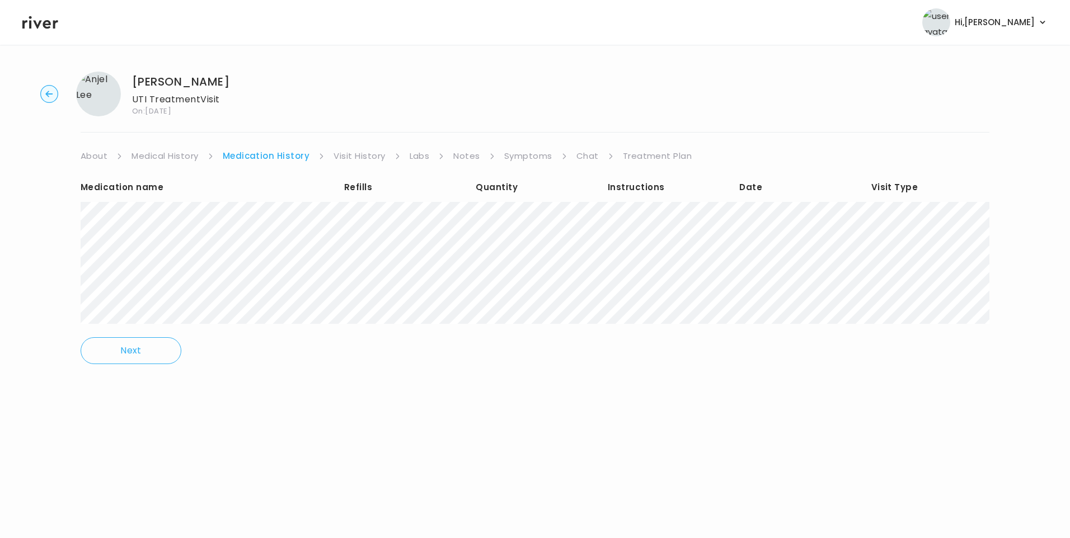
click at [653, 155] on link "Treatment Plan" at bounding box center [657, 156] width 69 height 16
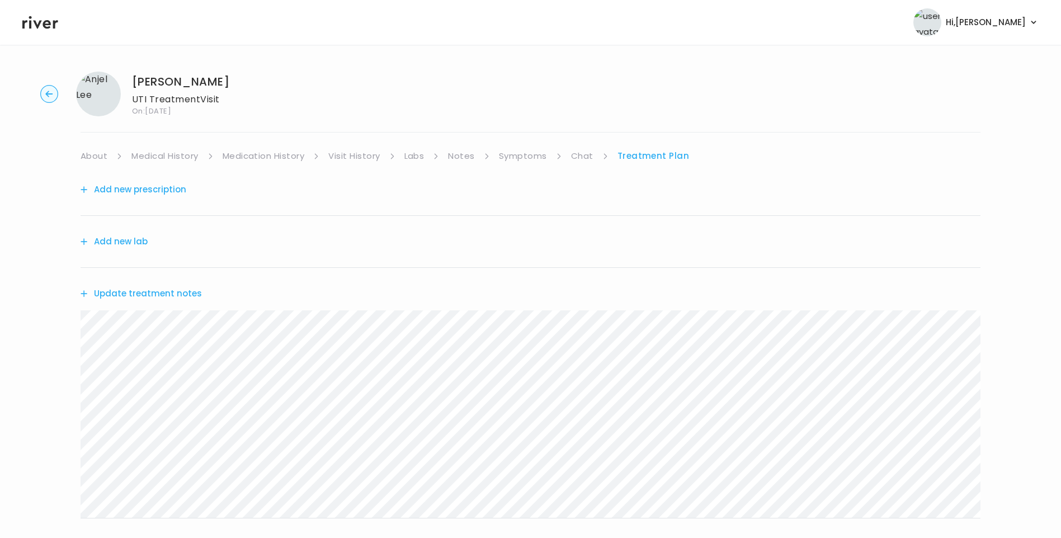
click at [168, 296] on button "Update treatment notes" at bounding box center [141, 294] width 121 height 16
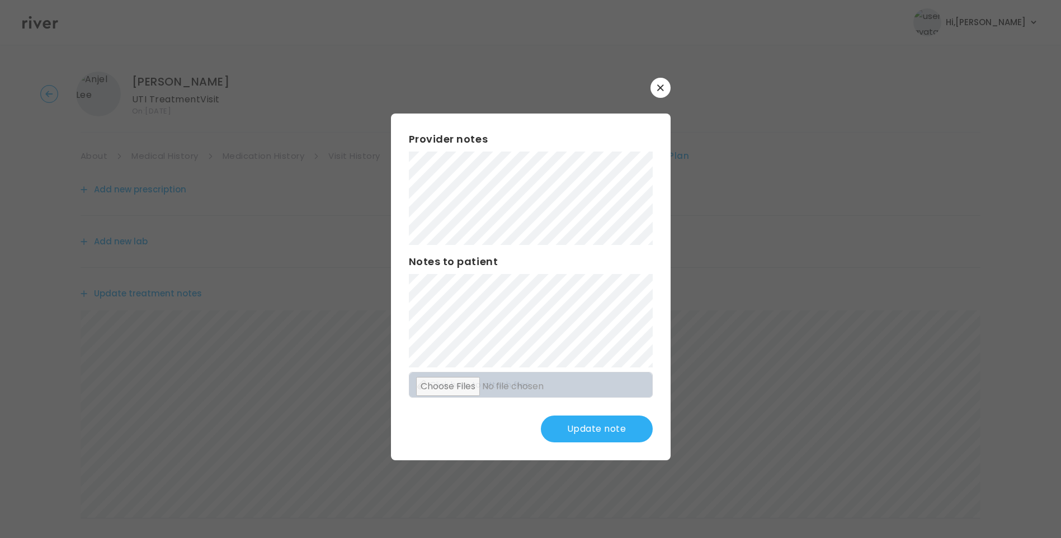
click at [613, 430] on button "Update note" at bounding box center [597, 429] width 112 height 27
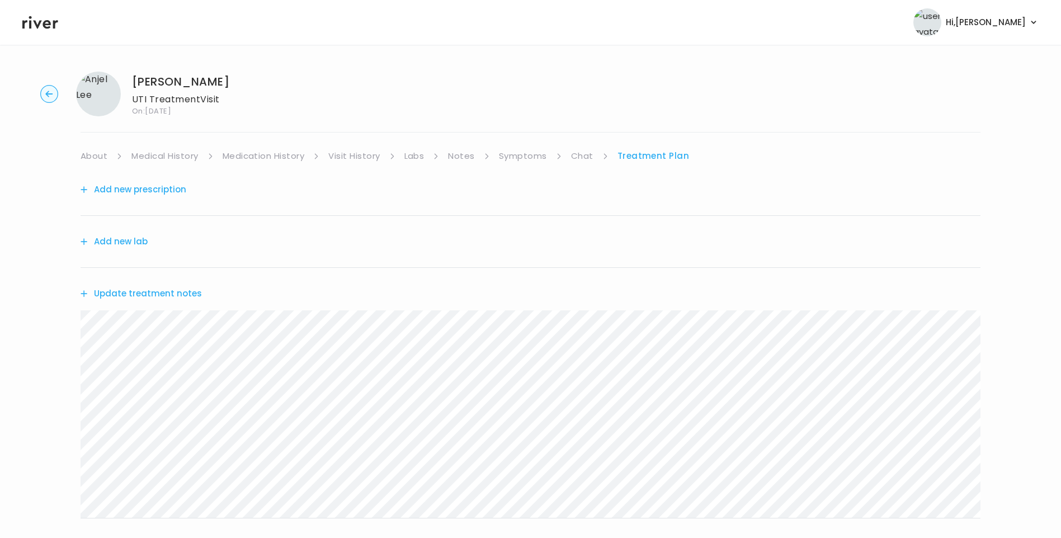
click at [145, 191] on button "Add new prescription" at bounding box center [134, 190] width 106 height 16
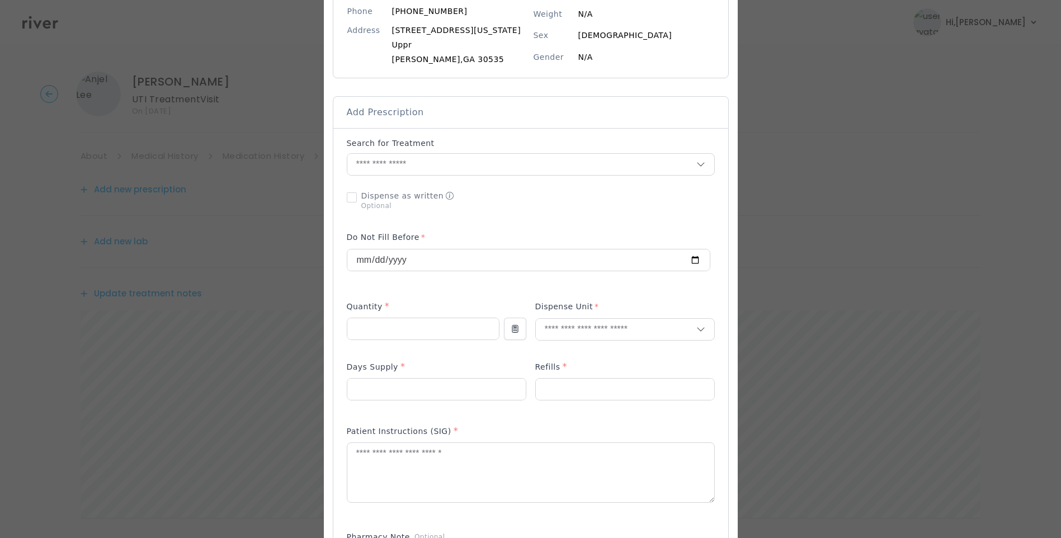
scroll to position [168, 0]
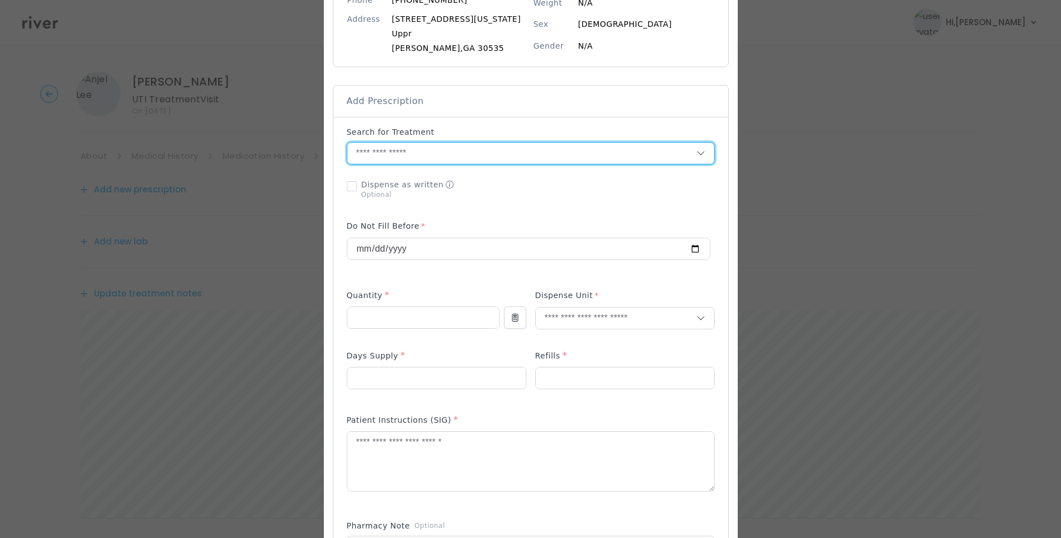
click at [399, 148] on input "text" at bounding box center [521, 153] width 349 height 21
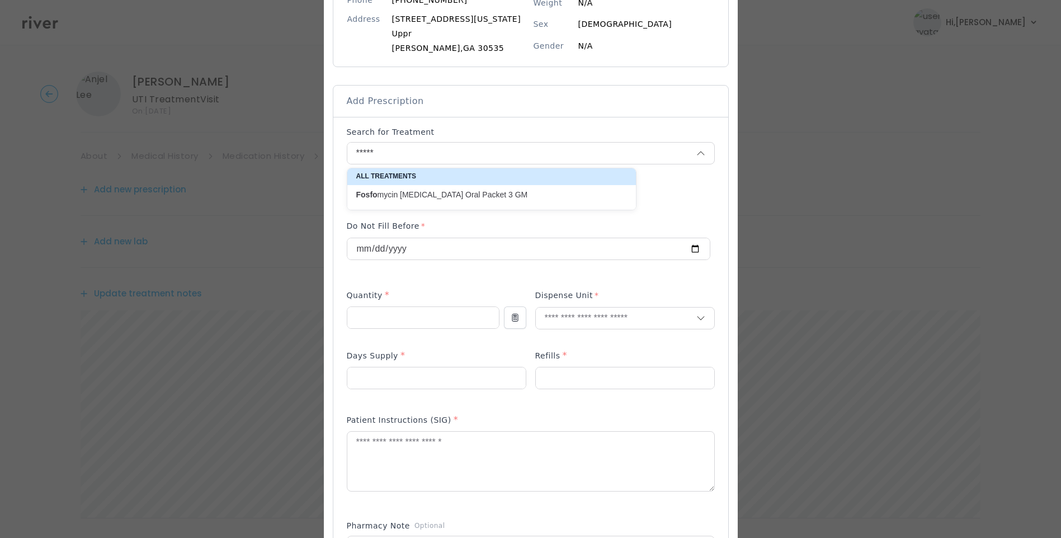
click at [484, 198] on p "Fosfo mycin Tromethamine Oral Packet 3 GM" at bounding box center [484, 195] width 257 height 11
type input "**********"
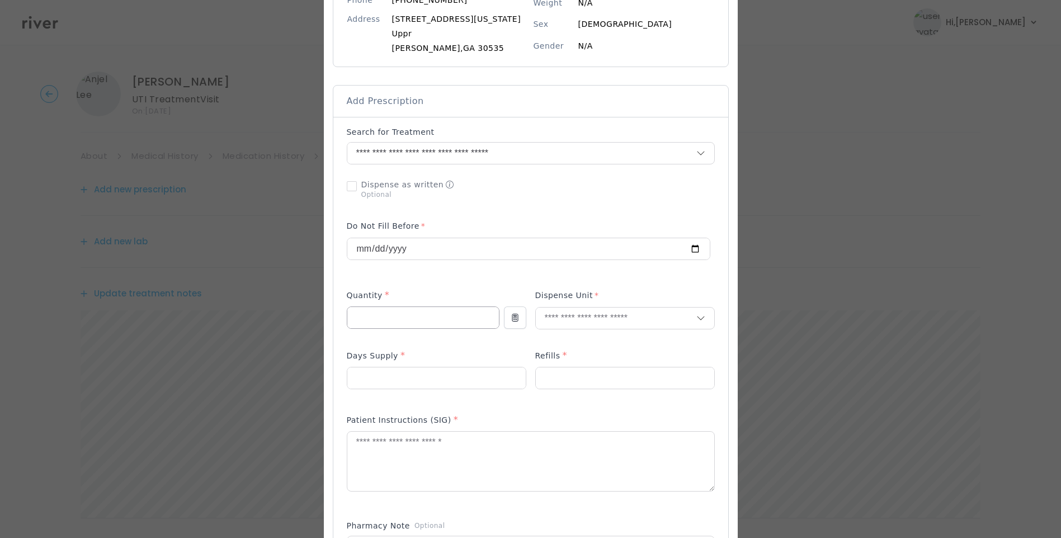
click at [385, 313] on input "number" at bounding box center [423, 317] width 152 height 21
type input "*"
click at [572, 319] on input "text" at bounding box center [616, 318] width 161 height 21
type input "****"
click at [591, 344] on p "Packet" at bounding box center [625, 342] width 147 height 16
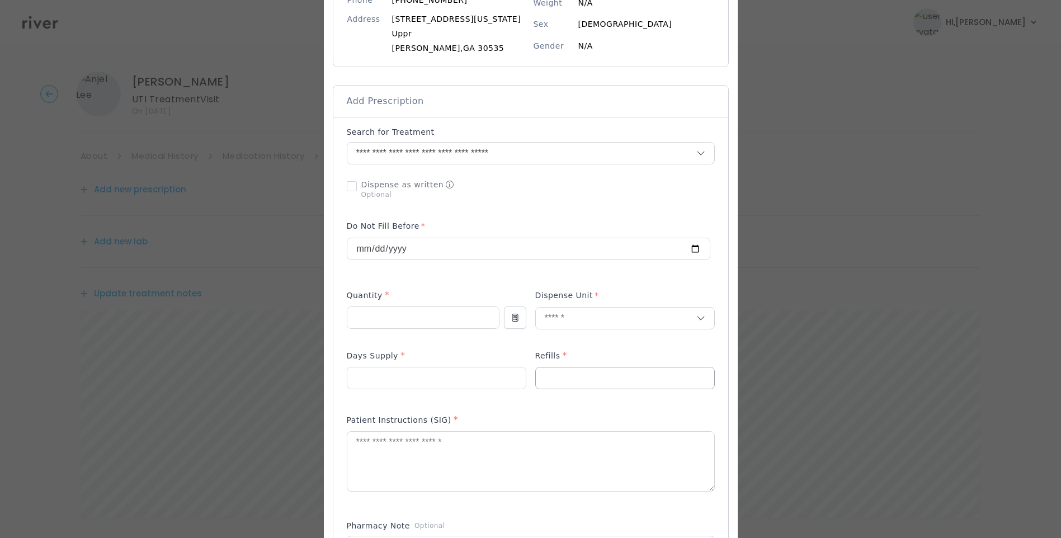
click at [564, 388] on input "number" at bounding box center [625, 378] width 178 height 21
type input "*"
click at [414, 380] on input "number" at bounding box center [436, 378] width 178 height 21
type input "*"
click at [411, 438] on textarea at bounding box center [530, 461] width 367 height 59
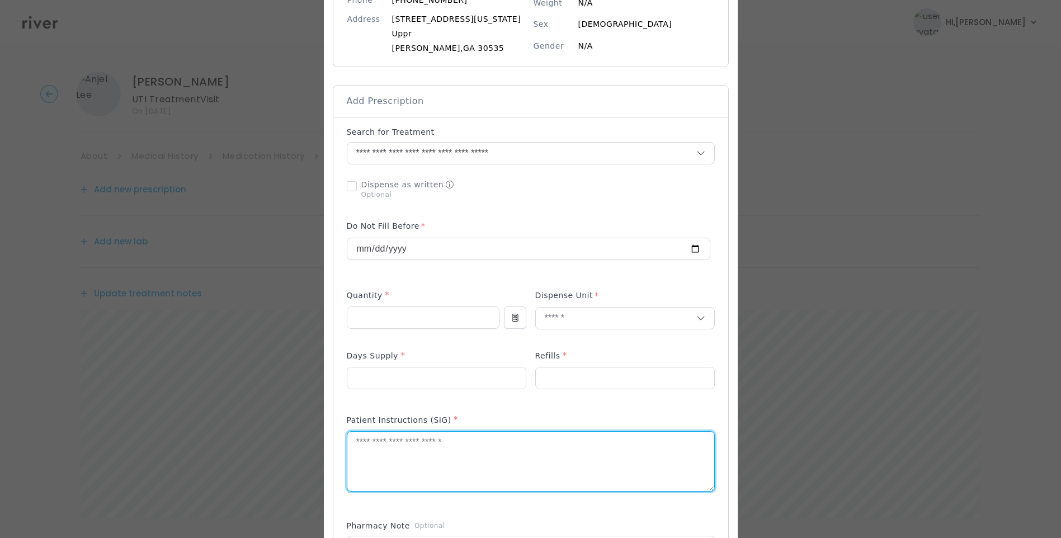
click at [420, 467] on textarea at bounding box center [530, 461] width 367 height 59
type textarea "*"
click at [562, 452] on textarea "**********" at bounding box center [530, 461] width 367 height 59
click at [590, 469] on textarea "**********" at bounding box center [530, 461] width 367 height 59
type textarea "**********"
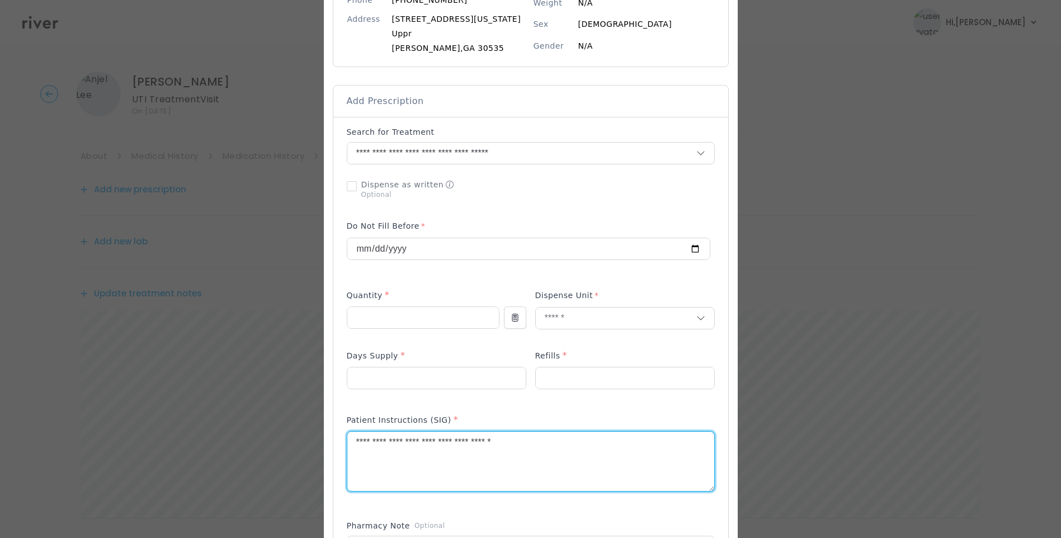
click at [512, 414] on div "Patient Instructions (SIG) *" at bounding box center [531, 422] width 368 height 18
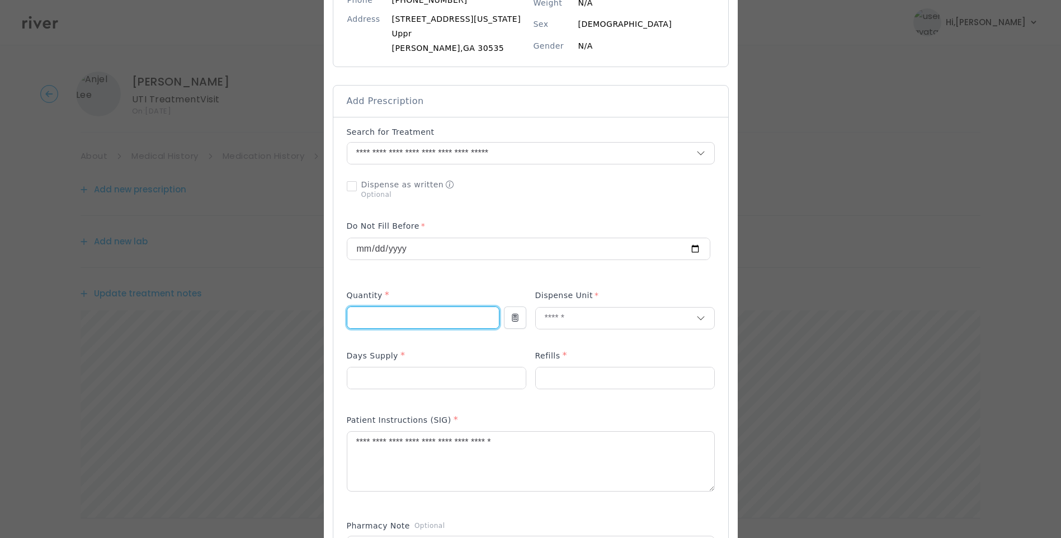
drag, startPoint x: 366, startPoint y: 326, endPoint x: 347, endPoint y: 319, distance: 20.0
click at [350, 320] on input "*" at bounding box center [423, 317] width 152 height 21
type input "*"
click at [575, 323] on input "text" at bounding box center [616, 318] width 161 height 21
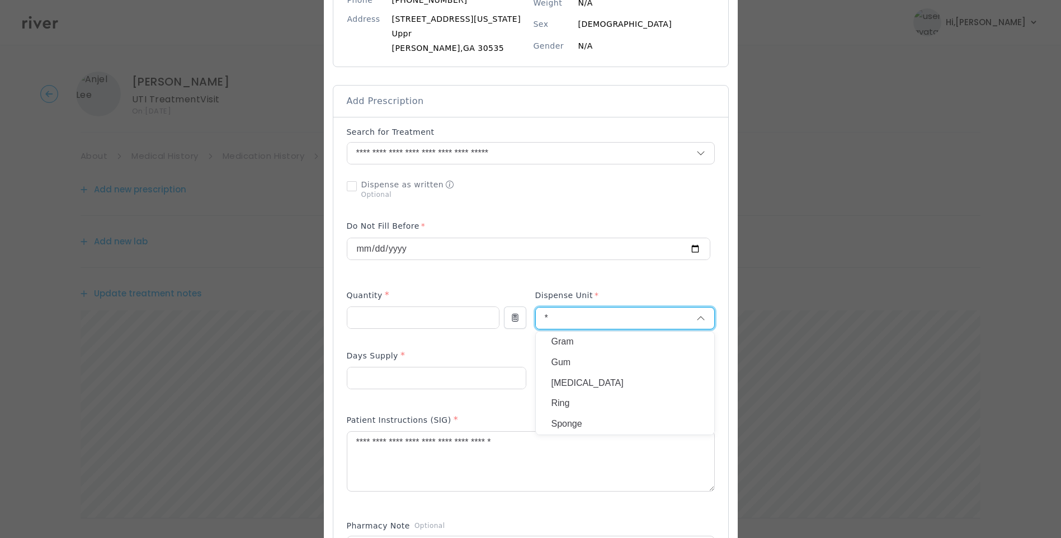
type input "*"
click at [576, 336] on p "Gram" at bounding box center [625, 342] width 147 height 16
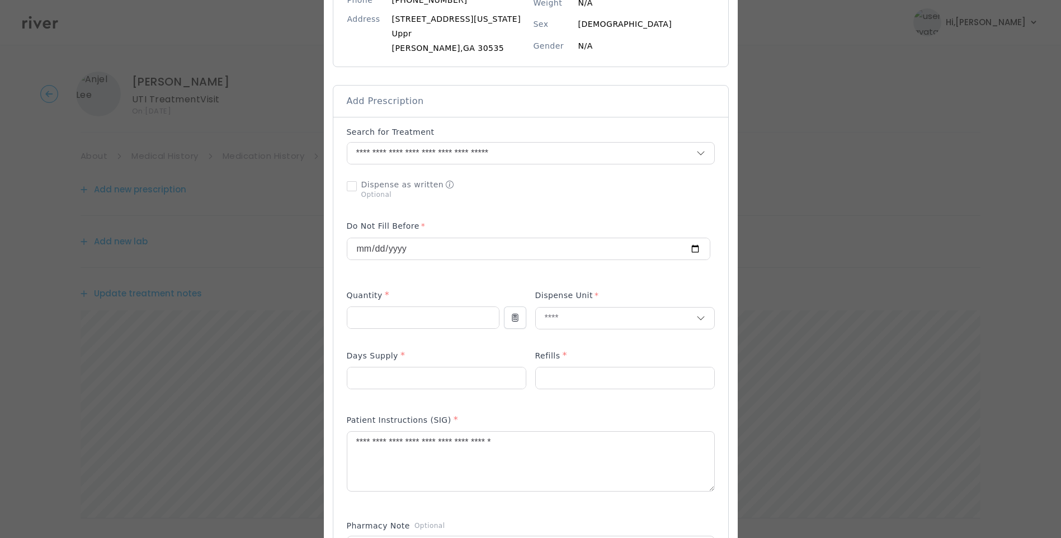
click at [609, 340] on p at bounding box center [625, 337] width 180 height 12
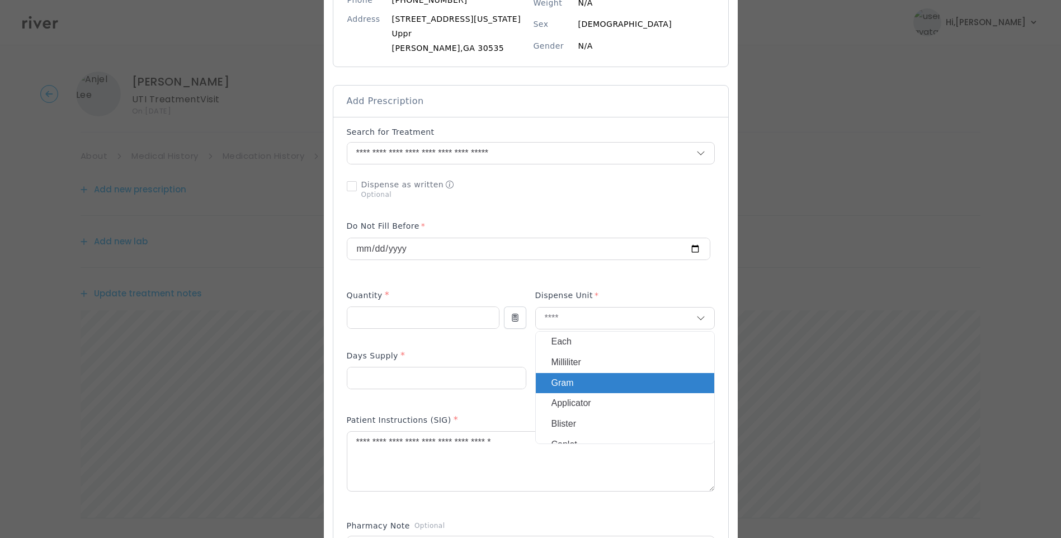
drag, startPoint x: 638, startPoint y: 283, endPoint x: 656, endPoint y: 283, distance: 18.5
click at [639, 284] on div "Add Prescription to Order" at bounding box center [531, 399] width 368 height 547
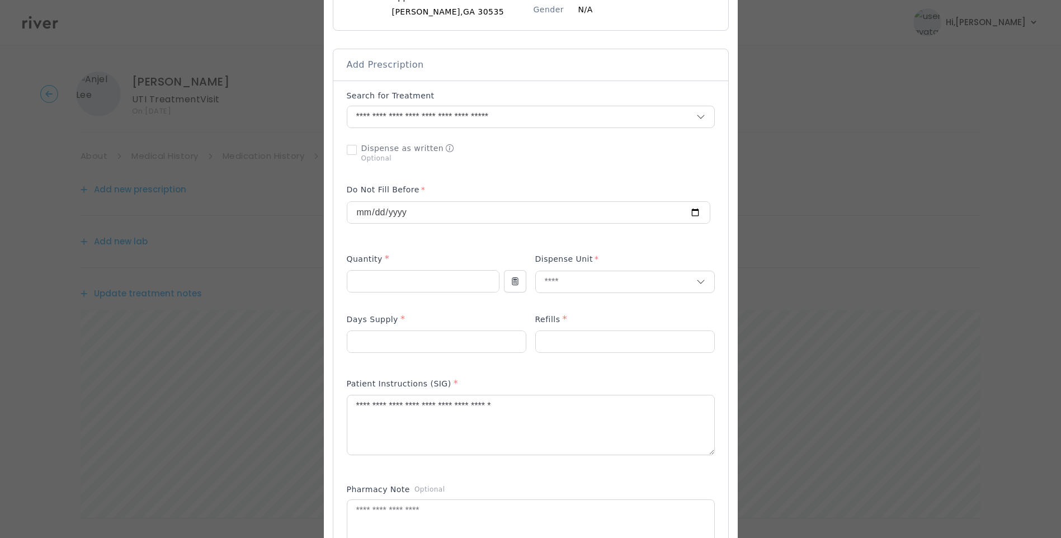
scroll to position [224, 0]
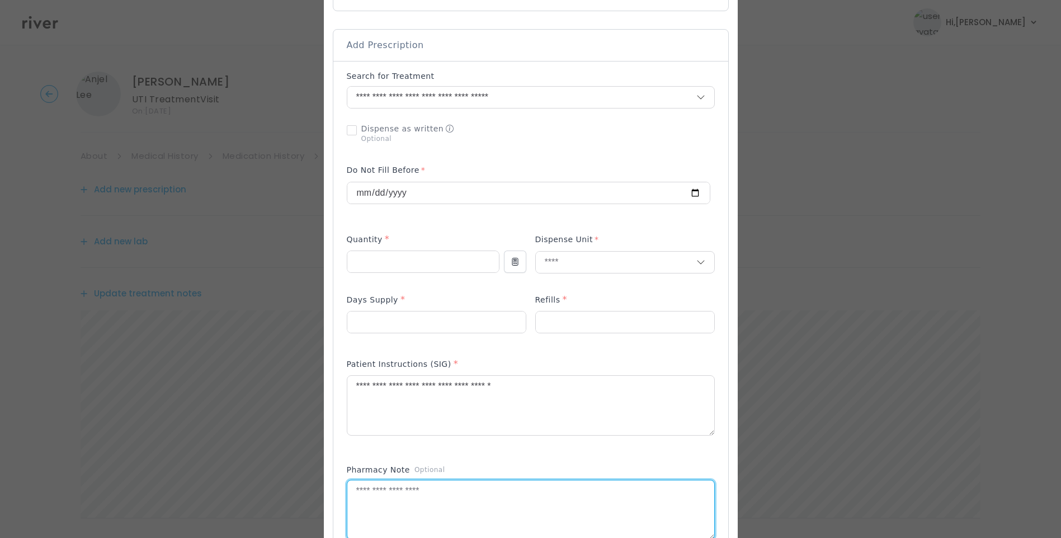
click at [431, 503] on textarea at bounding box center [530, 510] width 367 height 59
type textarea "**********"
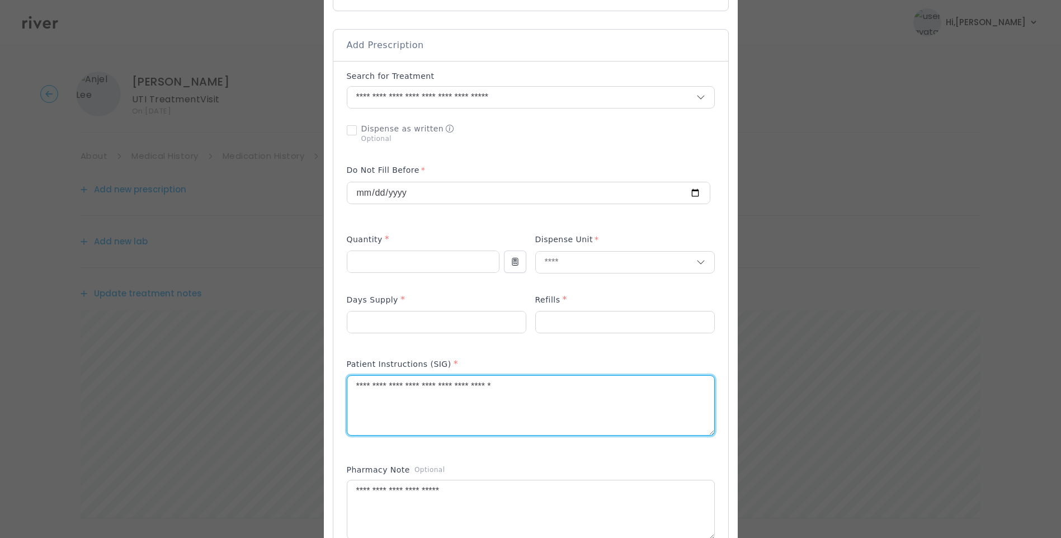
click at [469, 389] on textarea "**********" at bounding box center [530, 405] width 367 height 59
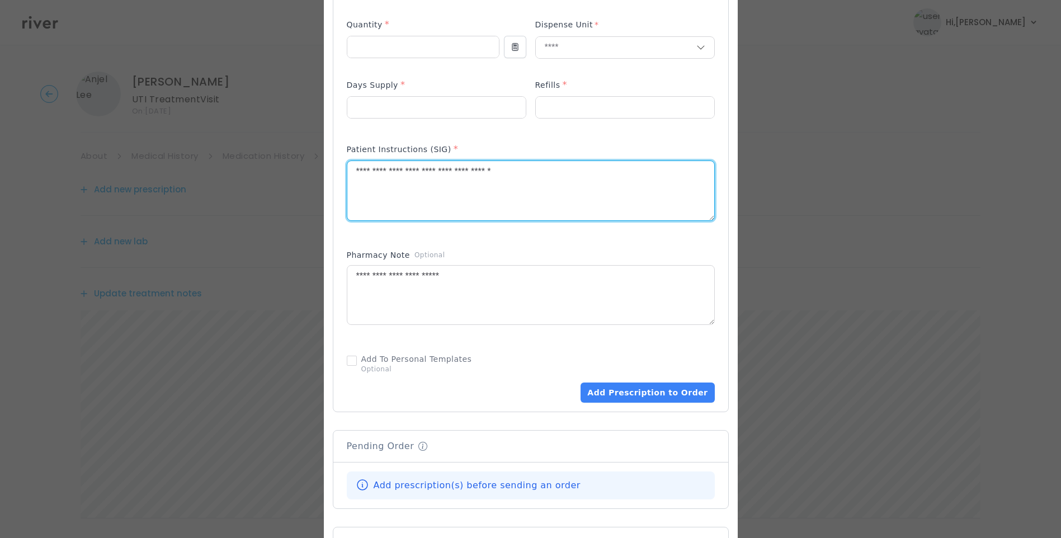
scroll to position [503, 0]
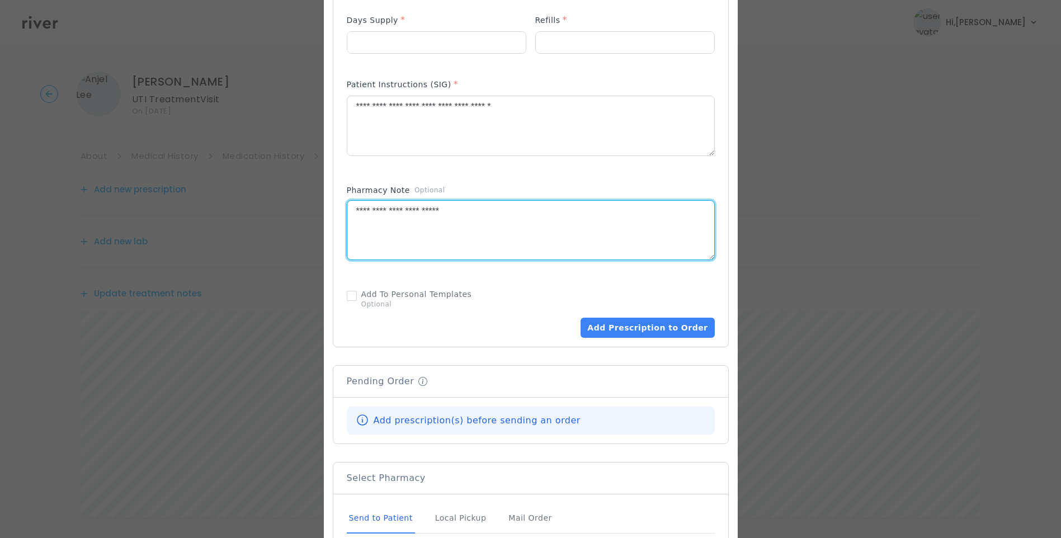
click at [490, 205] on textarea "**********" at bounding box center [530, 230] width 367 height 59
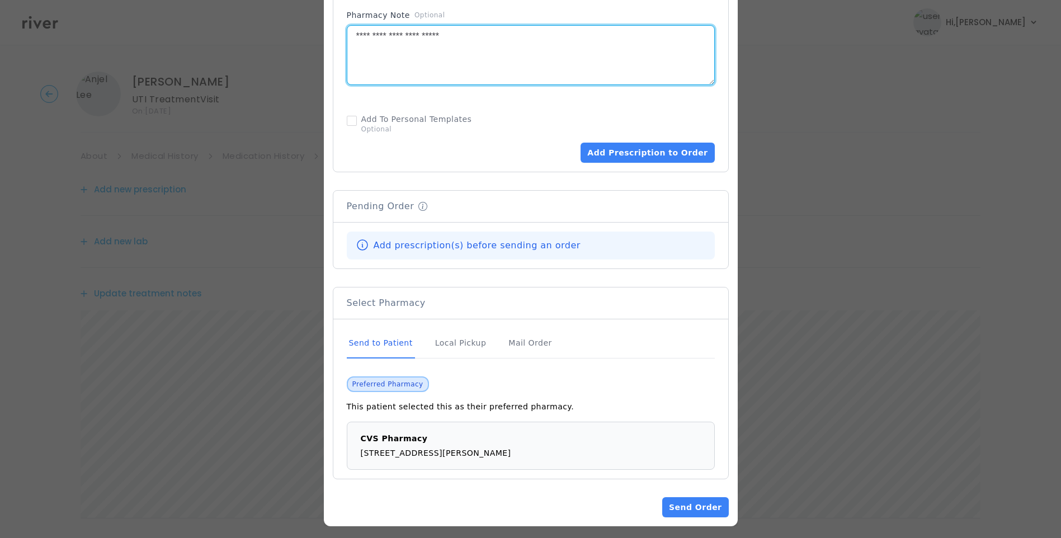
scroll to position [685, 0]
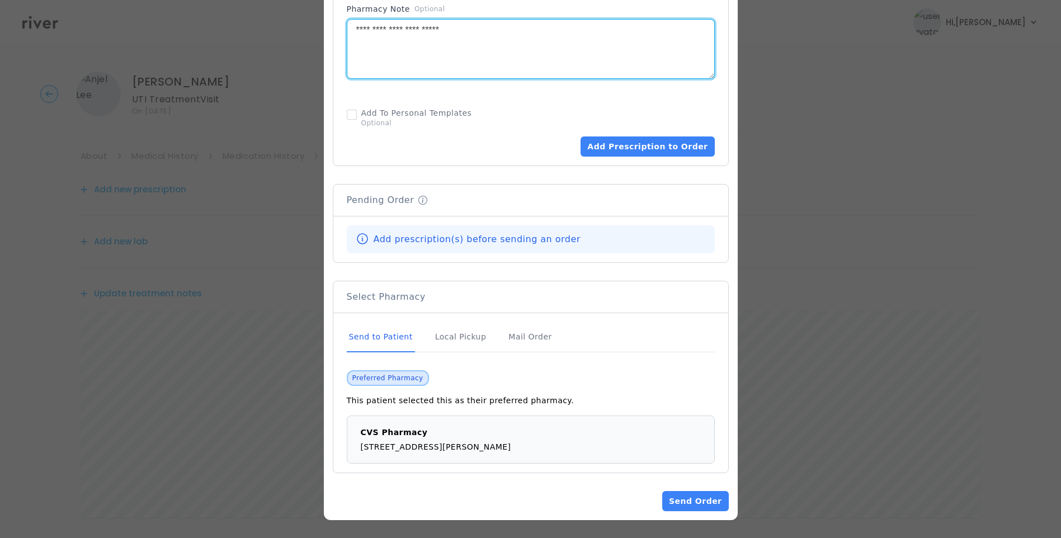
click at [387, 334] on div "Send to Patient" at bounding box center [381, 337] width 68 height 30
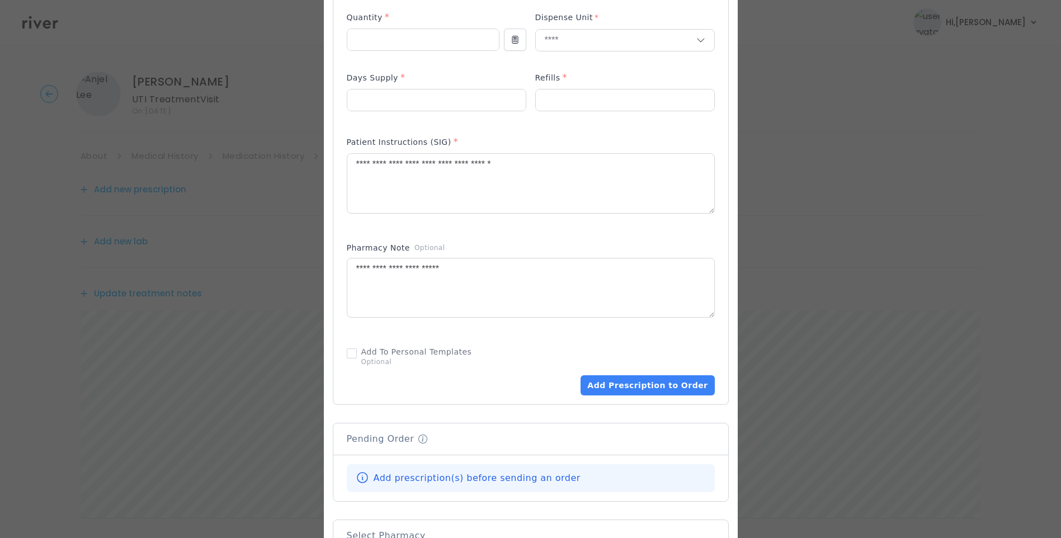
scroll to position [461, 0]
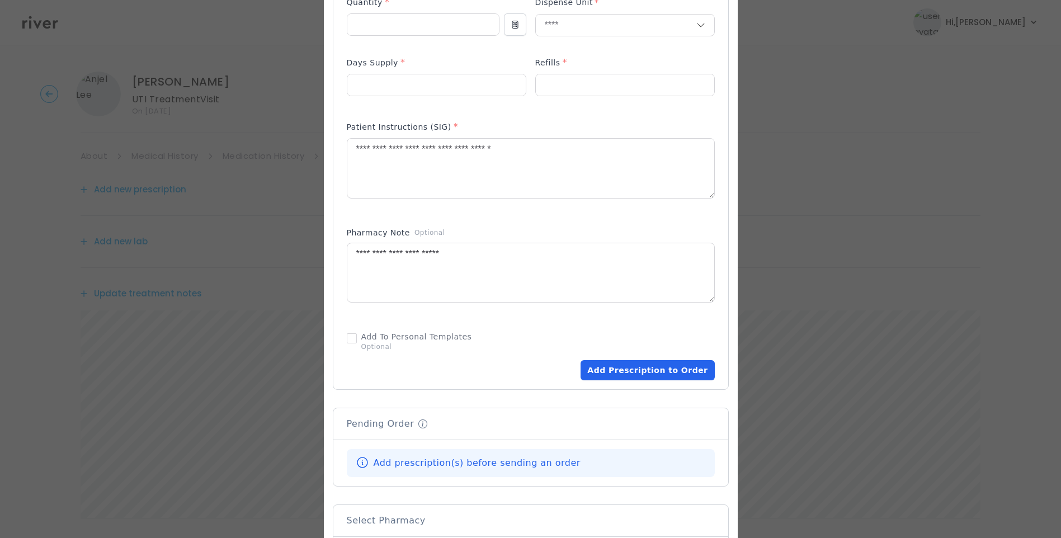
click at [649, 365] on button "Add Prescription to Order" at bounding box center [648, 370] width 134 height 20
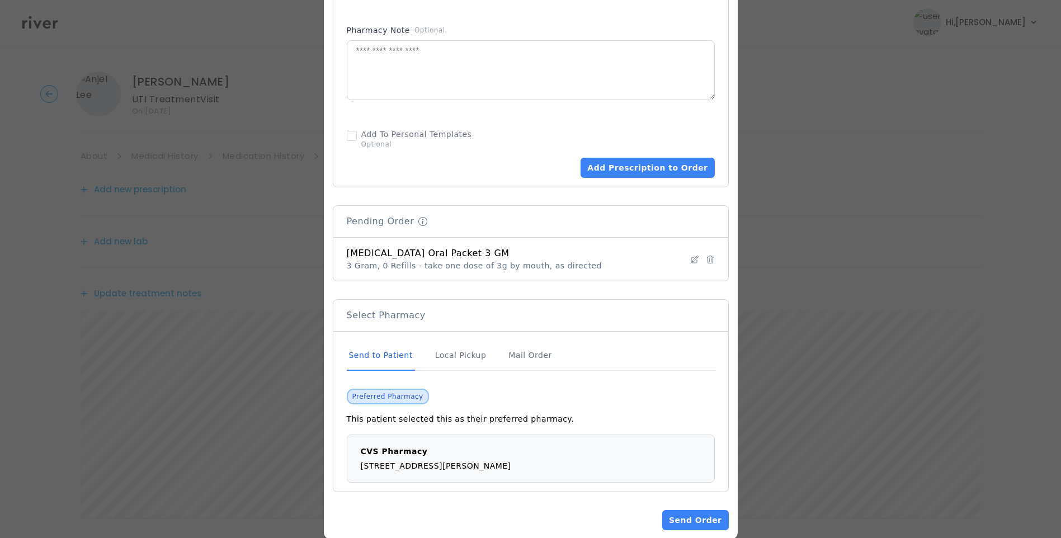
scroll to position [682, 0]
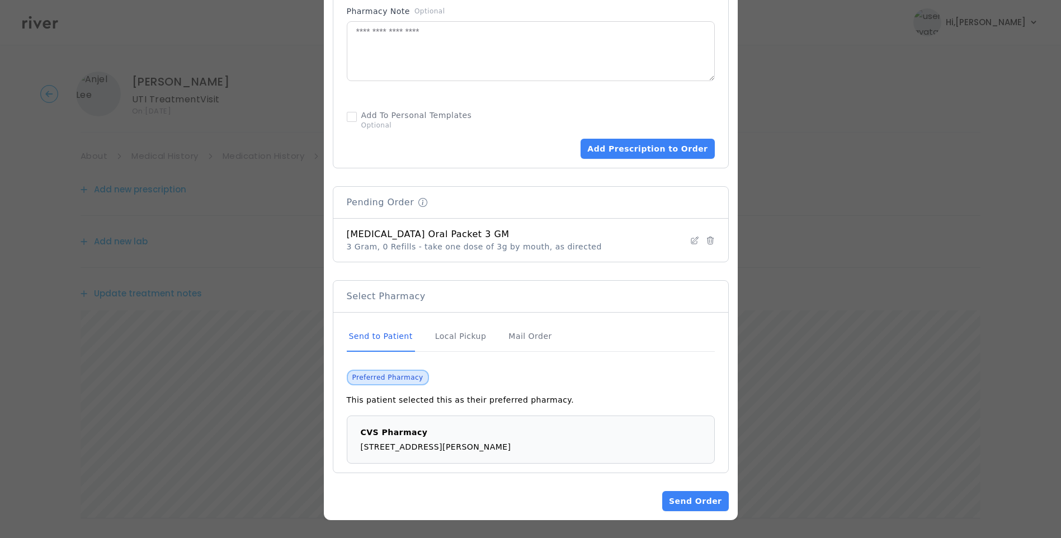
click at [376, 339] on div "Send to Patient" at bounding box center [381, 337] width 68 height 30
click at [693, 503] on button "Send Order" at bounding box center [695, 501] width 66 height 20
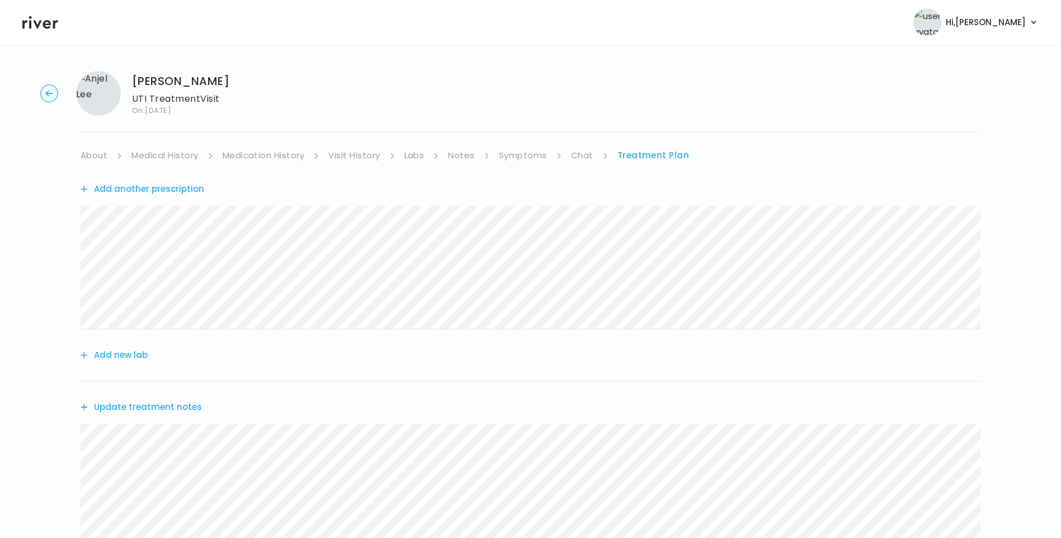
scroll to position [0, 0]
click at [197, 156] on link "Medical History" at bounding box center [164, 156] width 67 height 16
click at [279, 159] on link "Medication History" at bounding box center [268, 156] width 82 height 16
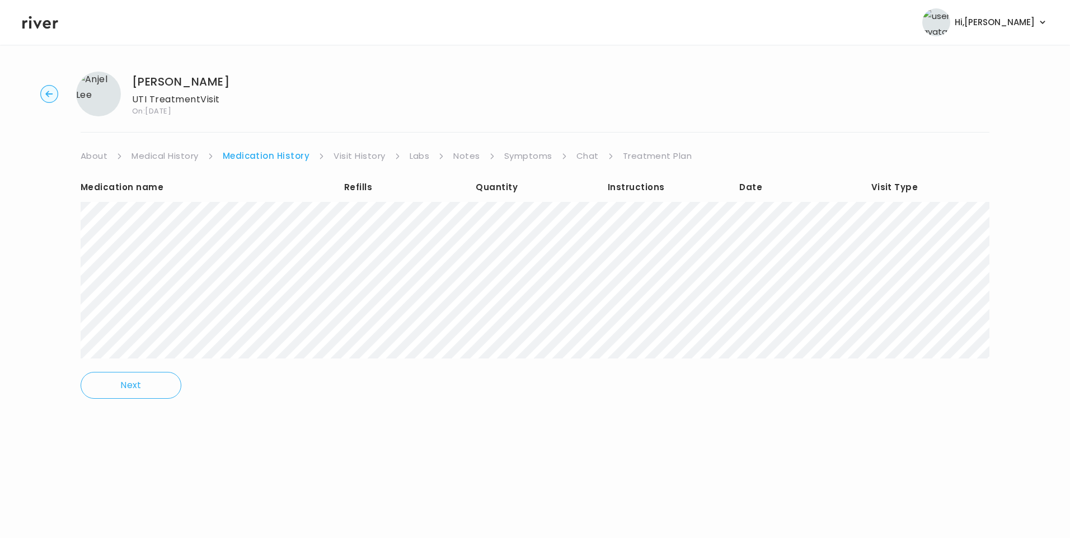
click at [637, 156] on link "Treatment Plan" at bounding box center [657, 156] width 69 height 16
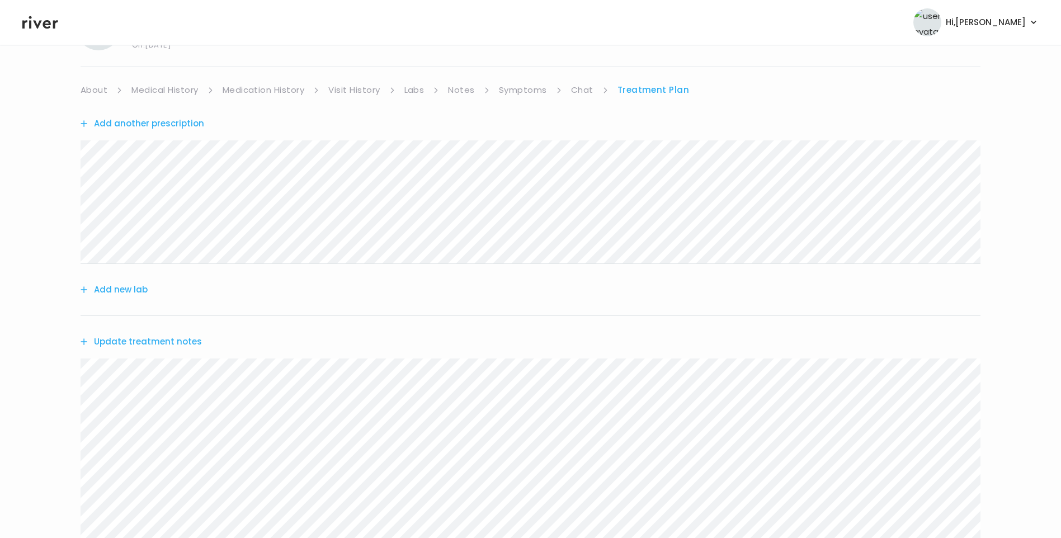
scroll to position [252, 0]
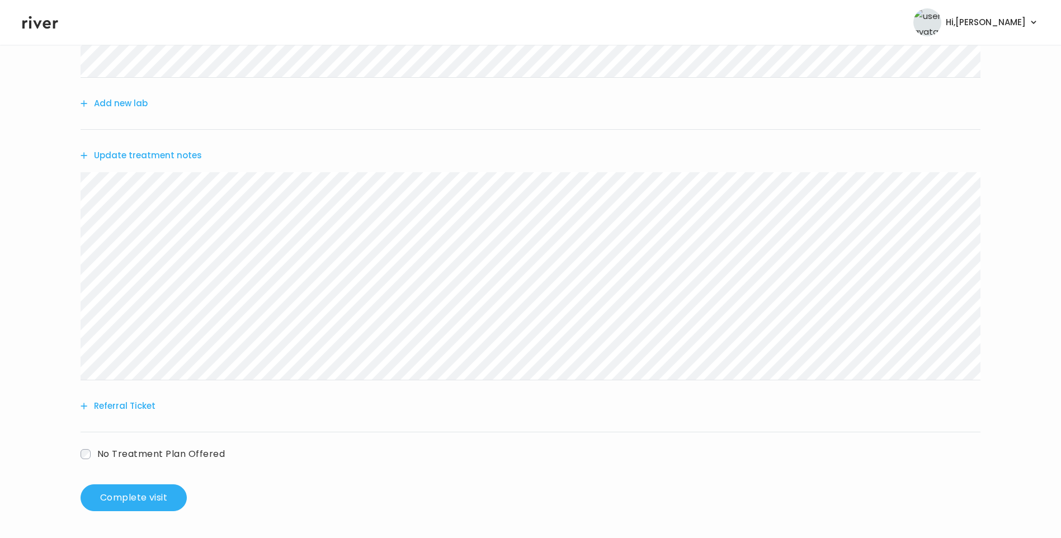
click at [188, 152] on button "Update treatment notes" at bounding box center [141, 156] width 121 height 16
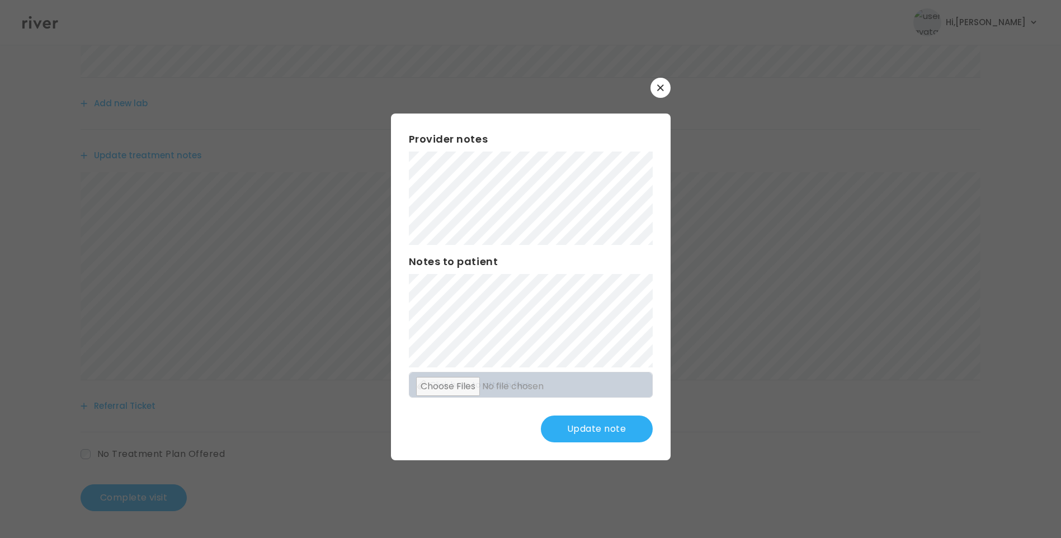
click at [601, 427] on button "Update note" at bounding box center [597, 429] width 112 height 27
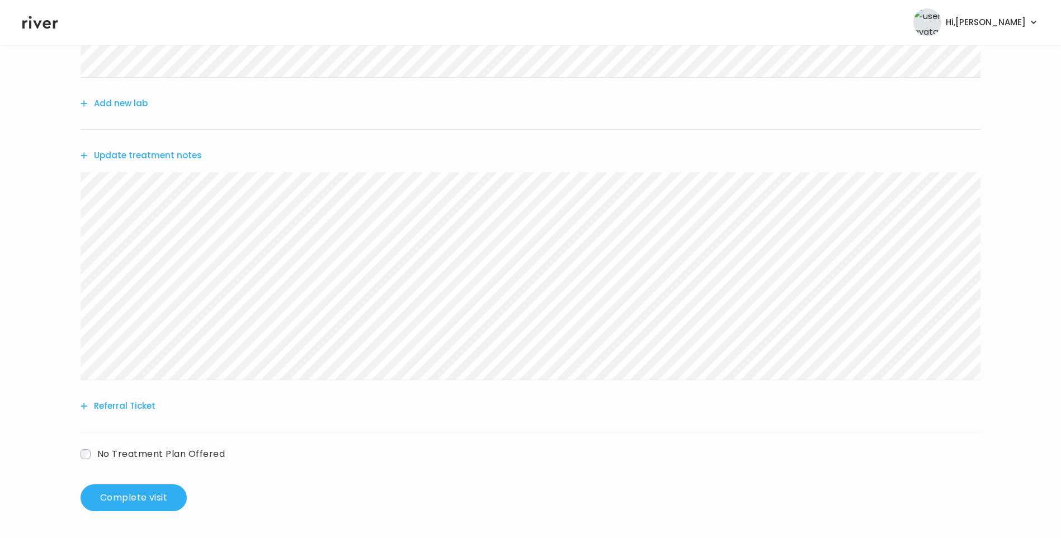
click at [190, 156] on button "Update treatment notes" at bounding box center [141, 156] width 121 height 16
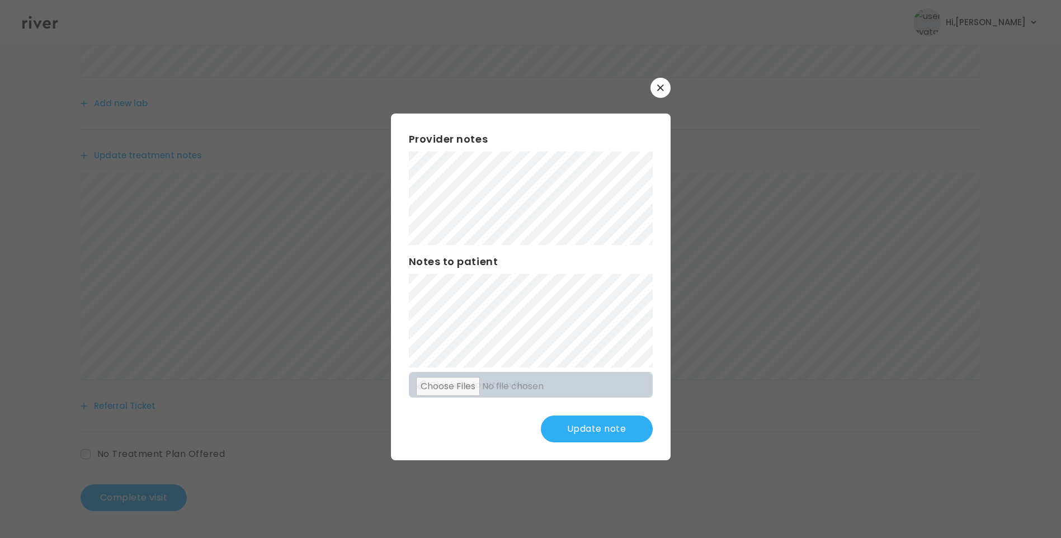
click at [583, 431] on button "Update note" at bounding box center [597, 429] width 112 height 27
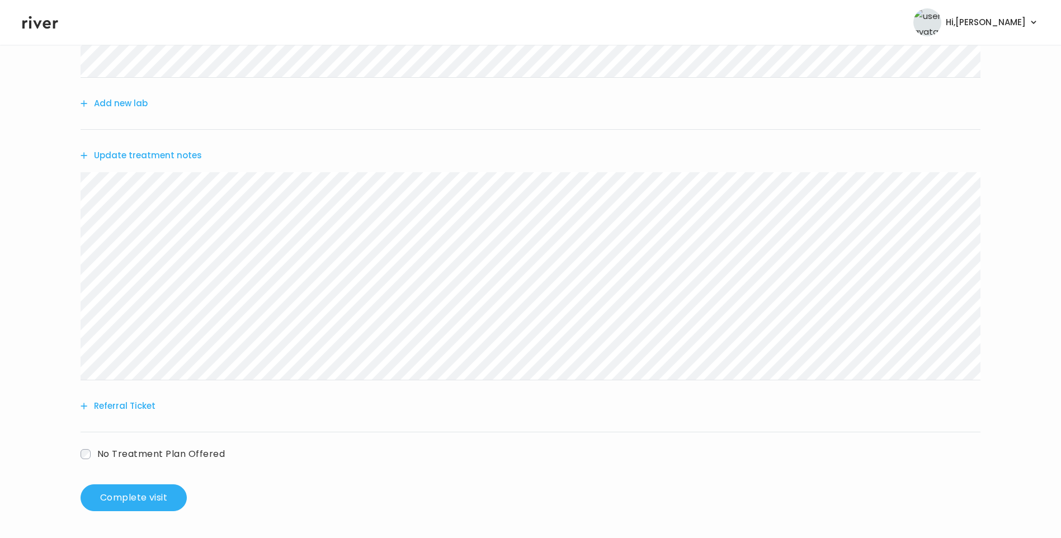
click at [154, 163] on div "Update treatment notes" at bounding box center [531, 155] width 900 height 51
click at [161, 156] on button "Update treatment notes" at bounding box center [141, 156] width 121 height 16
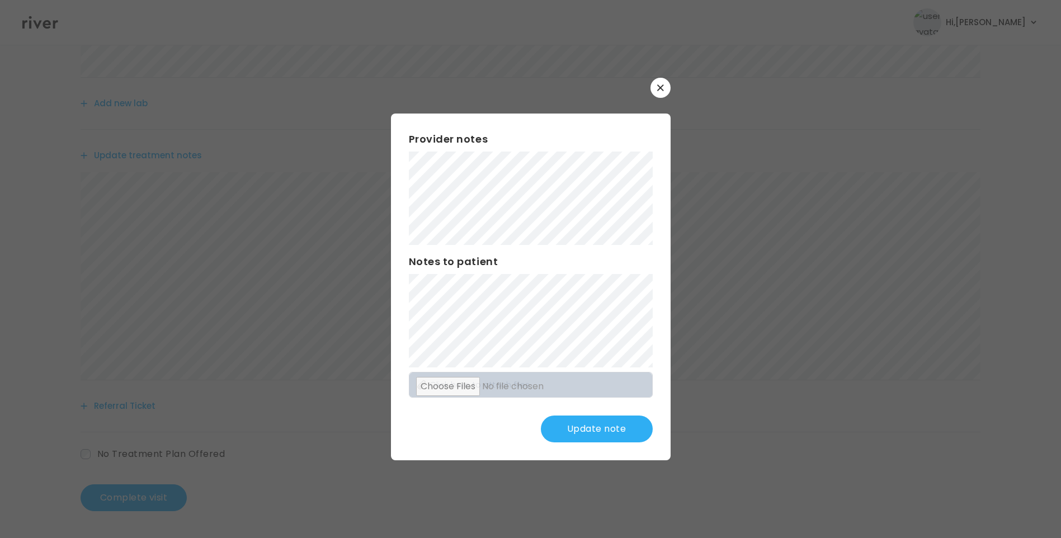
click at [619, 432] on button "Update note" at bounding box center [597, 429] width 112 height 27
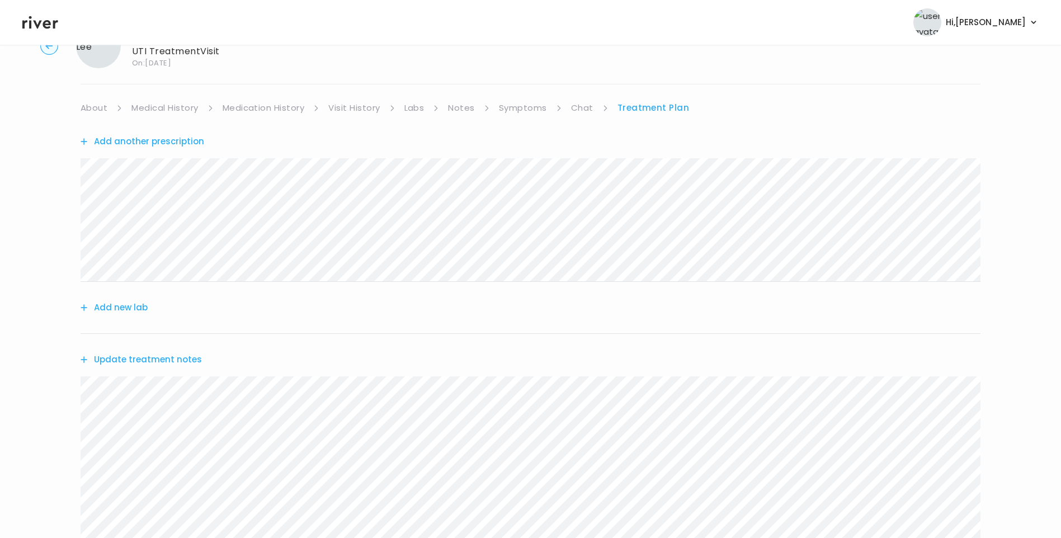
scroll to position [0, 0]
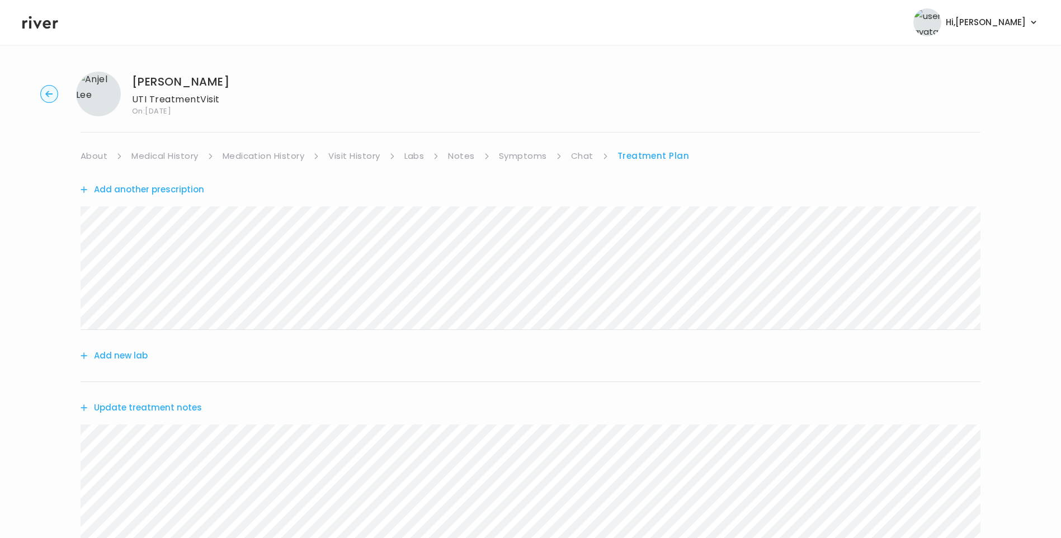
click at [585, 155] on link "Chat" at bounding box center [582, 156] width 22 height 16
click at [630, 154] on link "Treatment Plan" at bounding box center [653, 156] width 69 height 16
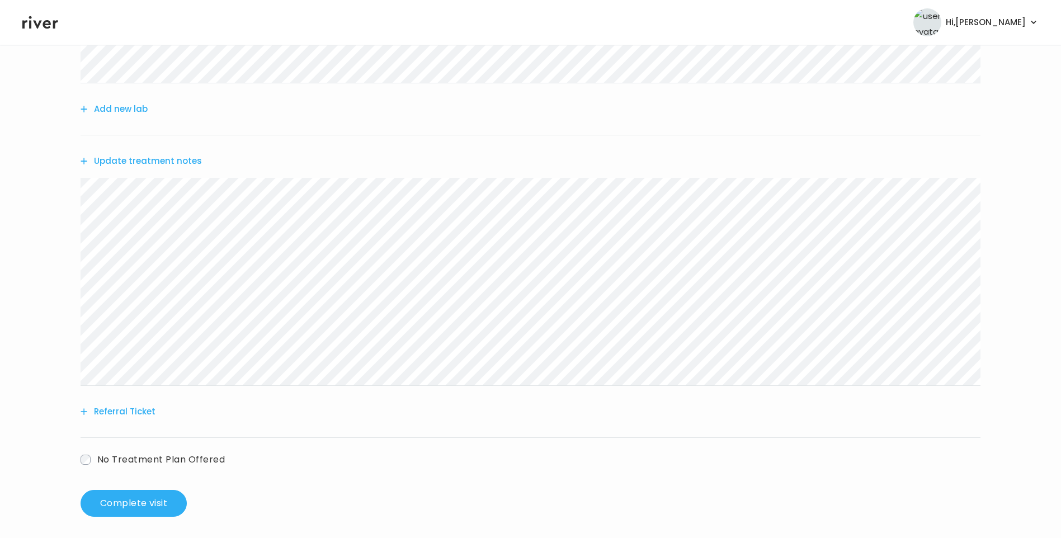
scroll to position [252, 0]
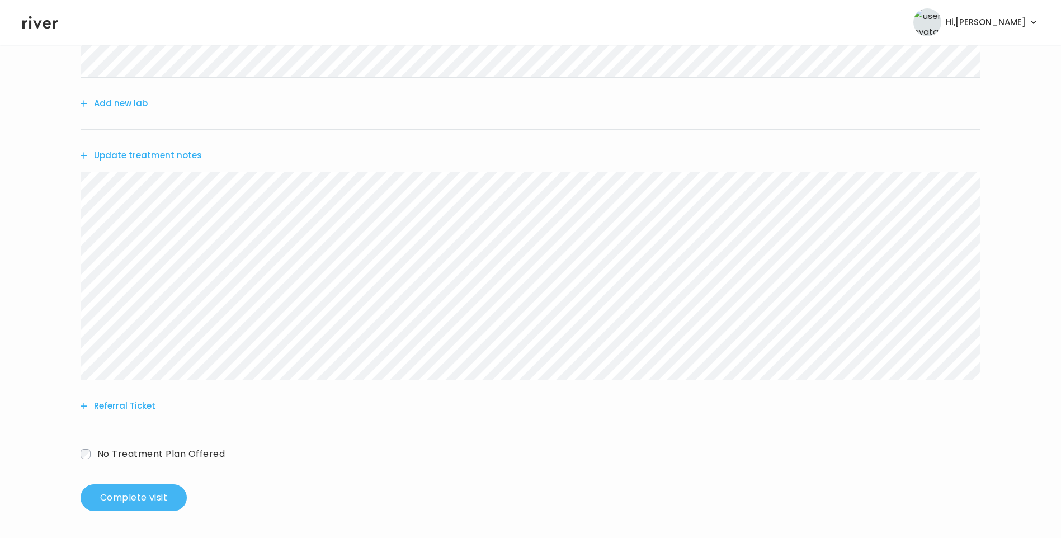
click at [107, 495] on button "Complete visit" at bounding box center [134, 497] width 106 height 27
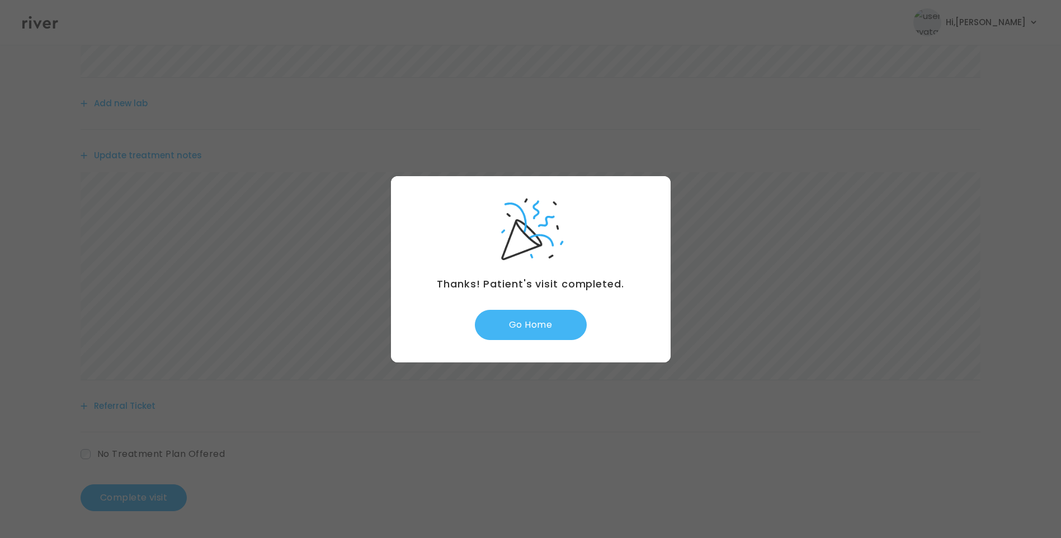
click at [535, 331] on button "Go Home" at bounding box center [531, 325] width 112 height 30
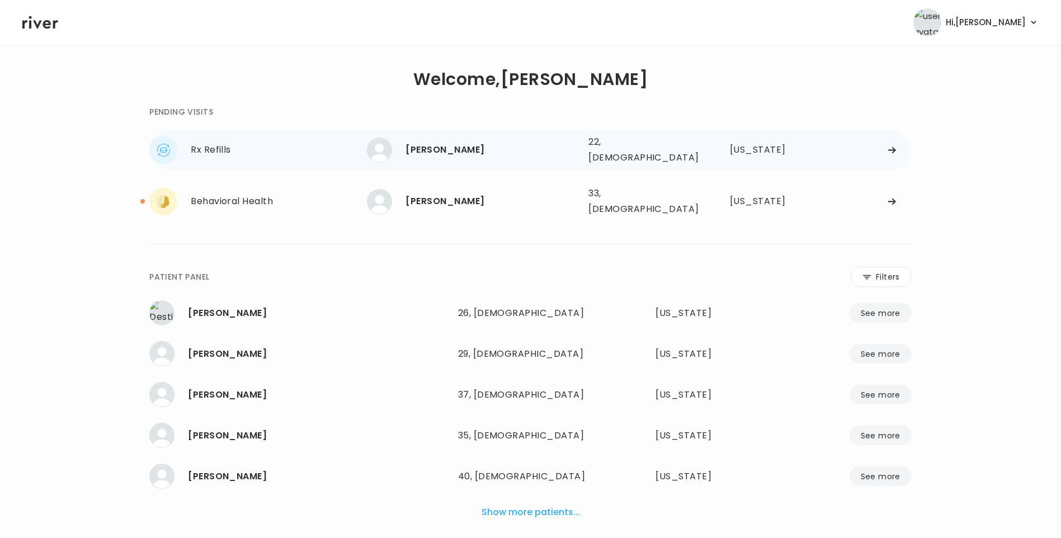
click at [431, 142] on div "[PERSON_NAME]" at bounding box center [493, 150] width 174 height 16
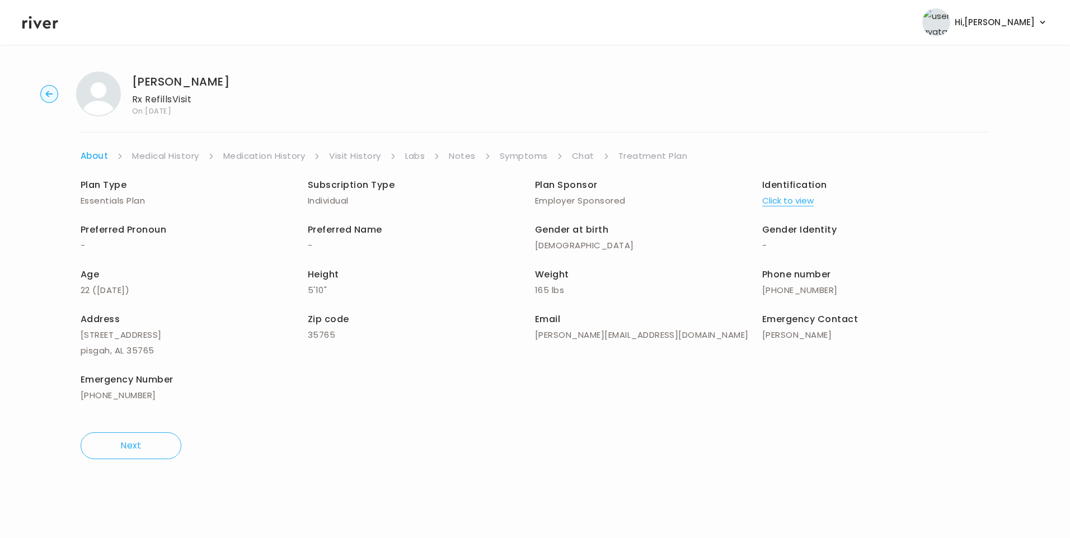
click at [368, 157] on link "Visit History" at bounding box center [354, 156] width 51 height 16
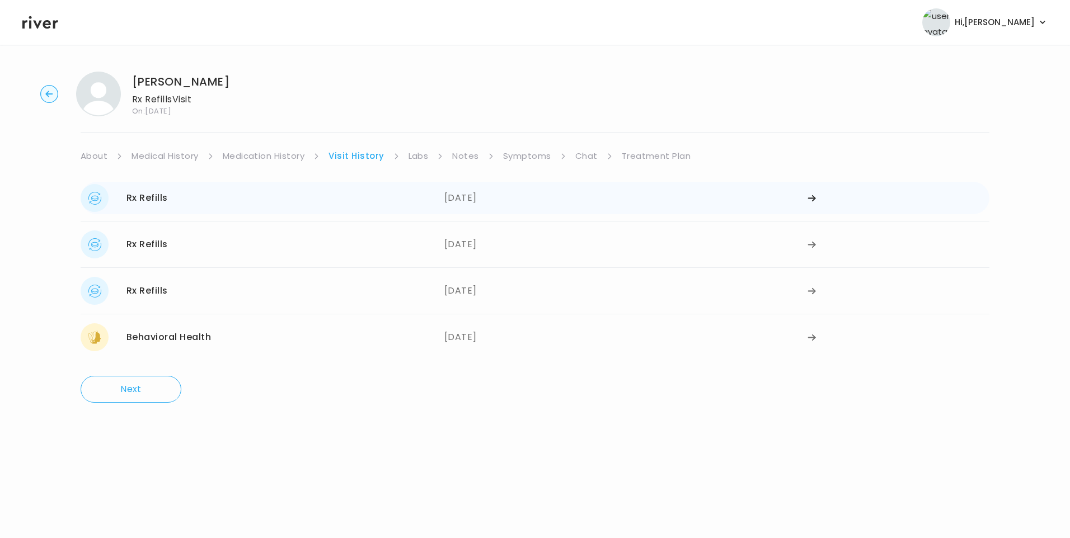
click at [481, 197] on div "[DATE]" at bounding box center [626, 198] width 364 height 28
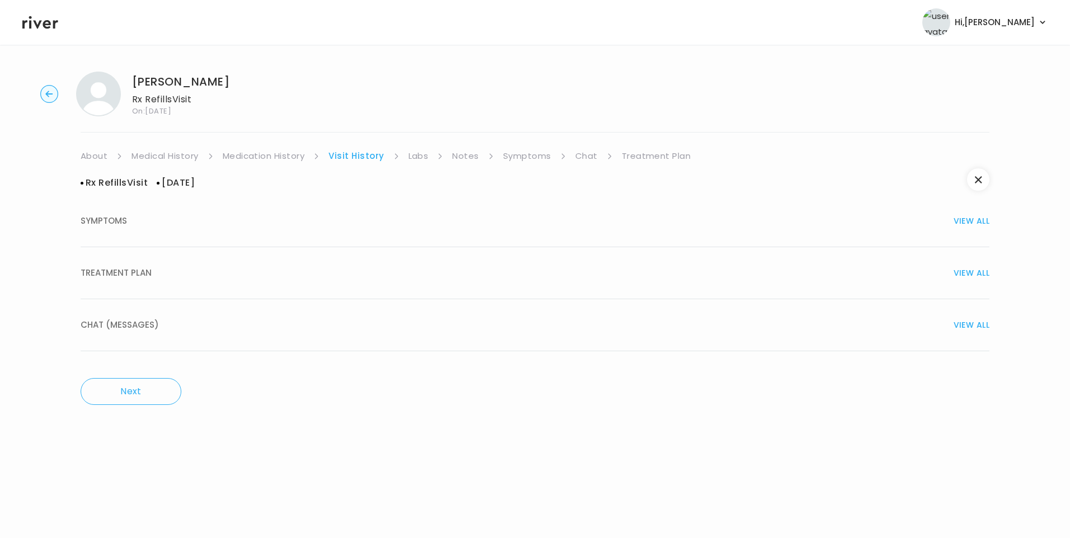
drag, startPoint x: 522, startPoint y: 157, endPoint x: 528, endPoint y: 161, distance: 6.8
click at [523, 158] on link "Symptoms" at bounding box center [527, 156] width 48 height 16
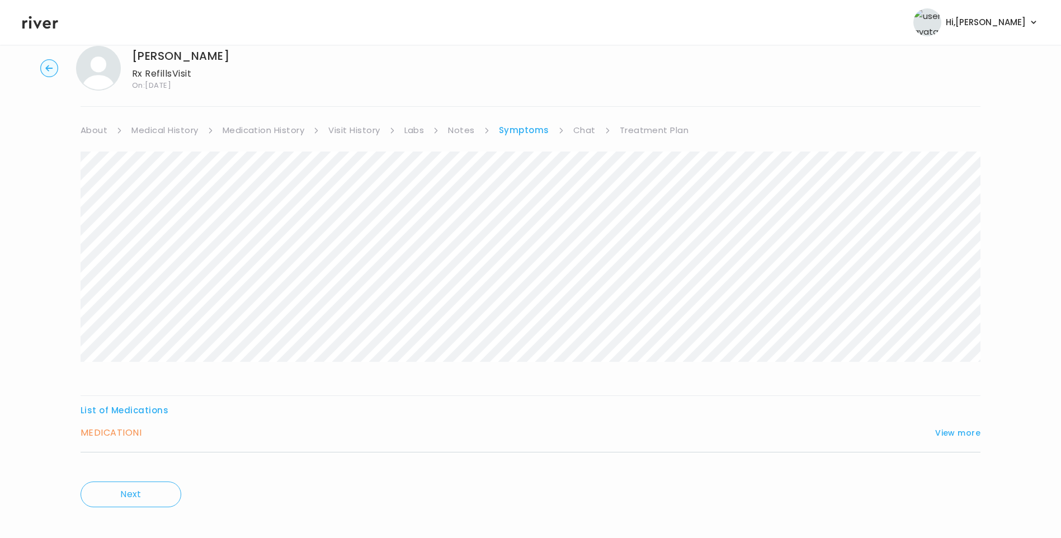
scroll to position [37, 0]
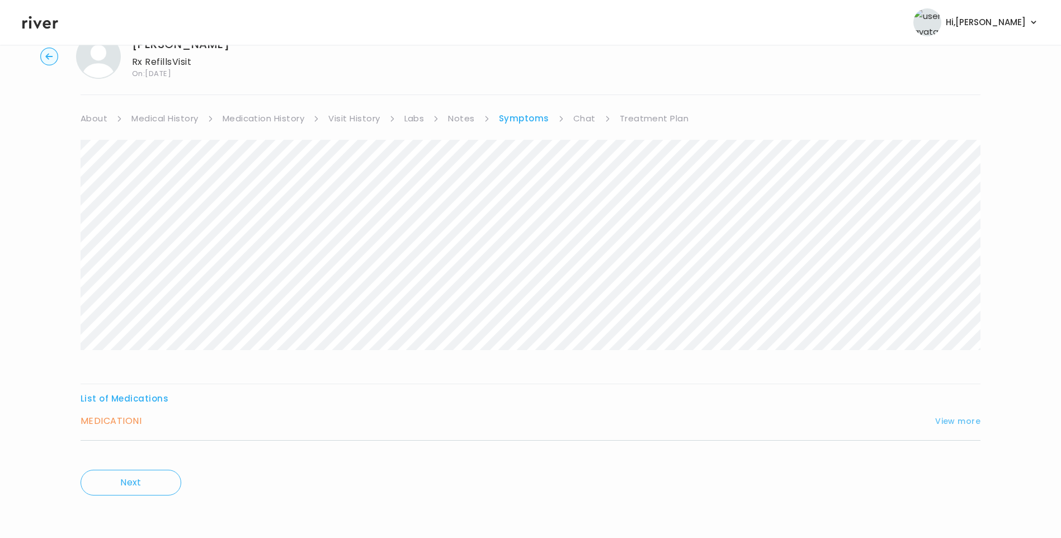
click at [964, 423] on button "View more" at bounding box center [957, 421] width 45 height 13
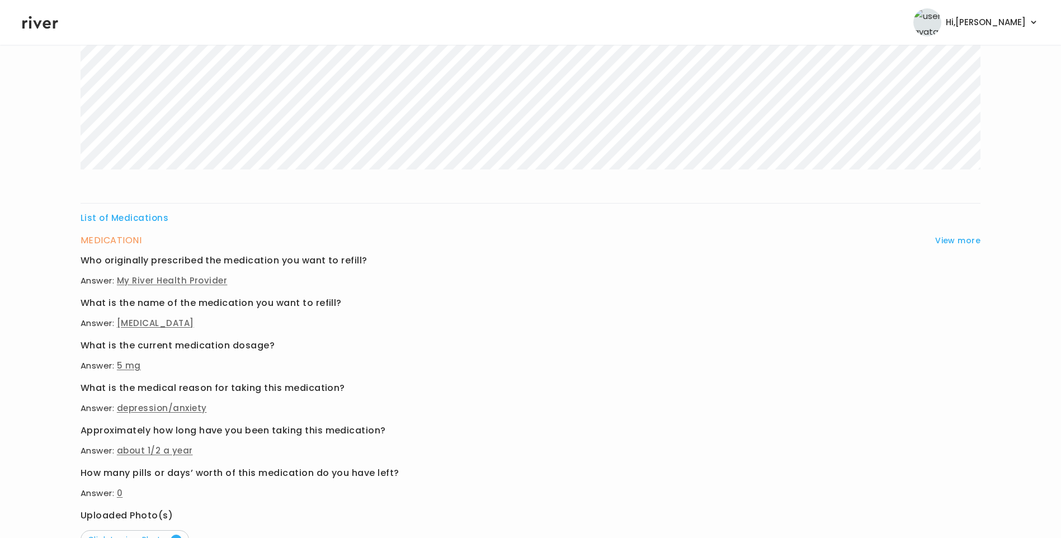
scroll to position [317, 0]
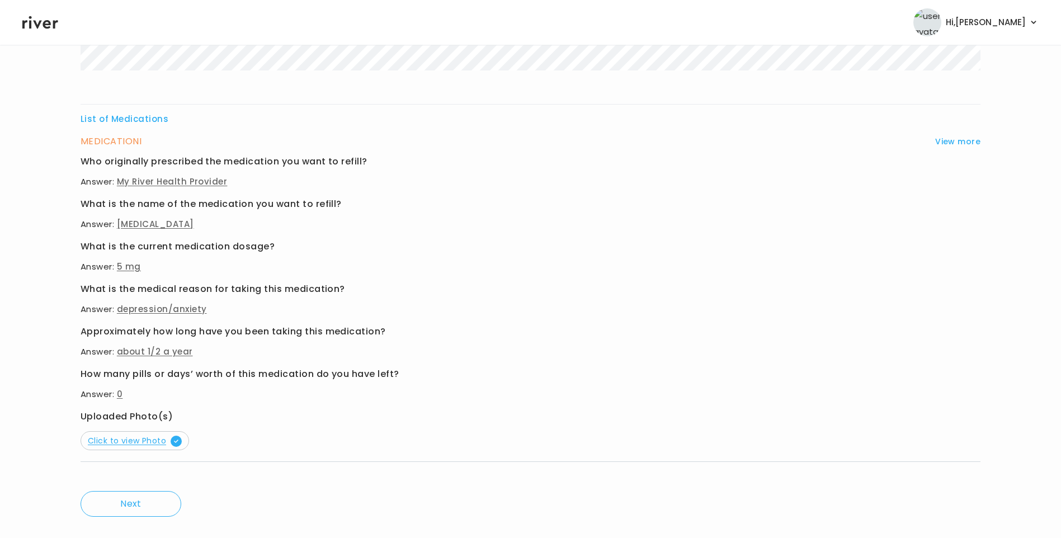
click at [140, 442] on span "Click to view Photo" at bounding box center [135, 440] width 94 height 11
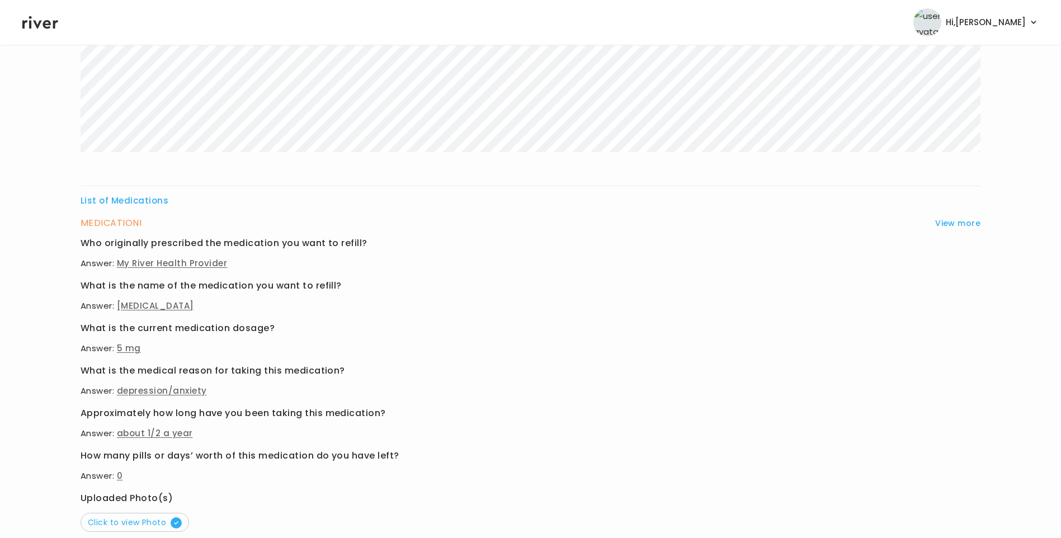
scroll to position [0, 0]
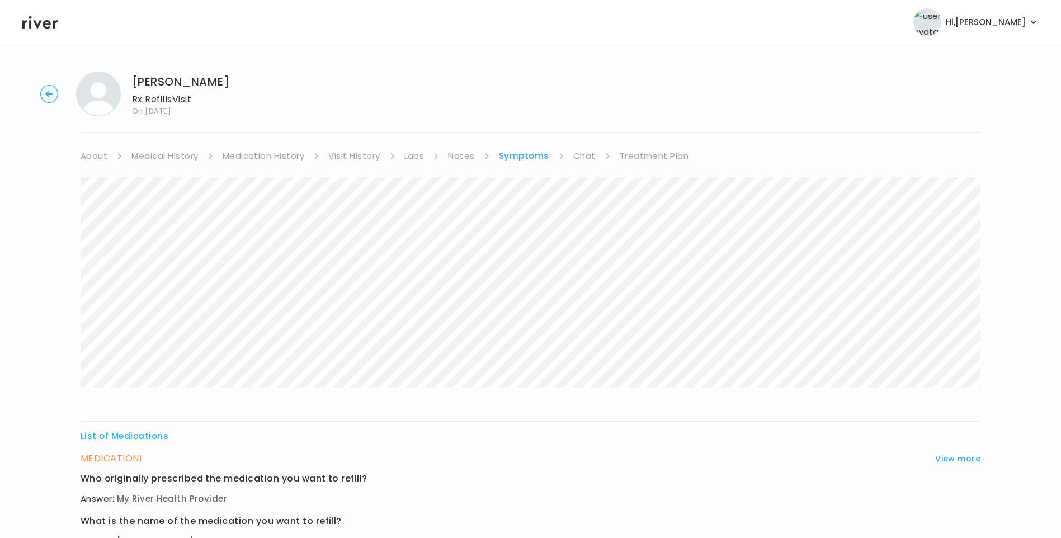
click at [295, 156] on link "Medication History" at bounding box center [264, 156] width 82 height 16
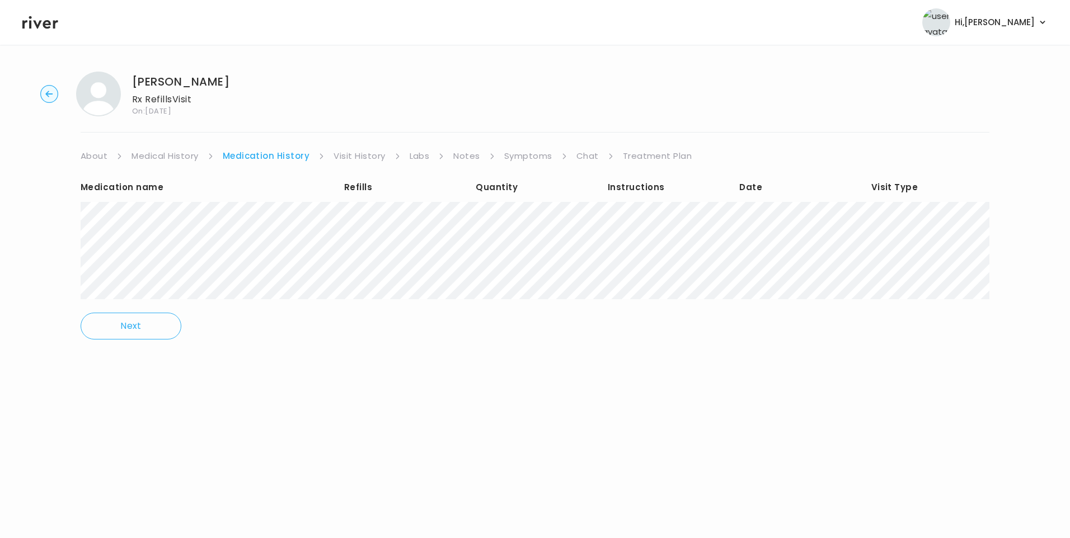
click at [354, 159] on link "Visit History" at bounding box center [358, 156] width 51 height 16
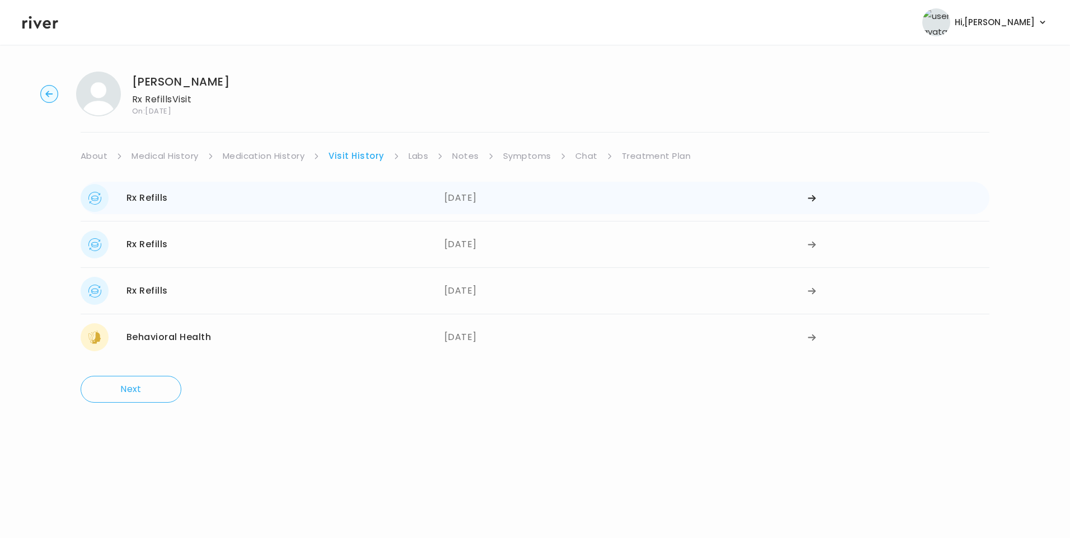
click at [411, 199] on div "Rx Refills [DATE]" at bounding box center [263, 198] width 364 height 28
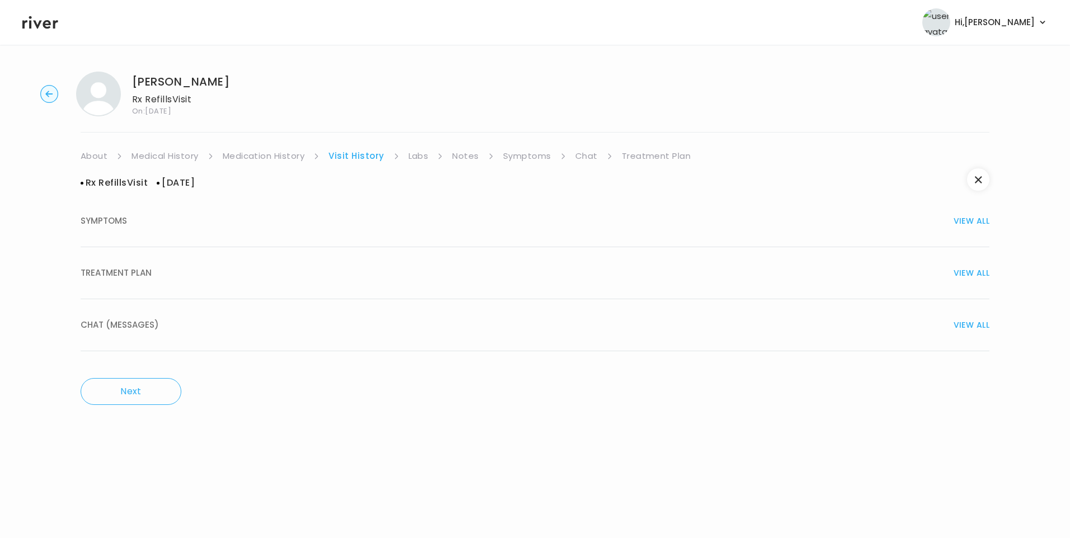
click at [136, 270] on span "TREATMENT PLAN" at bounding box center [116, 273] width 71 height 16
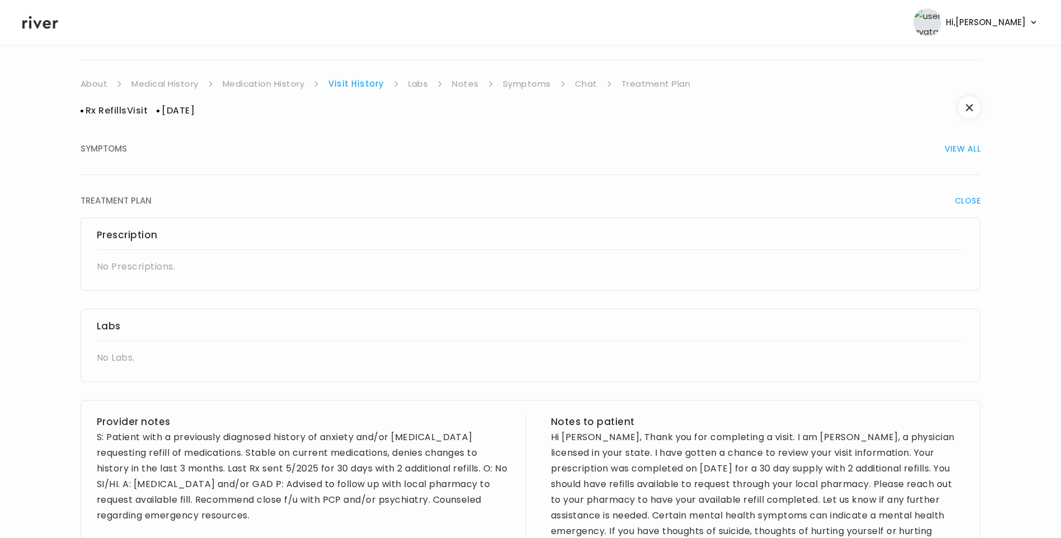
scroll to position [56, 0]
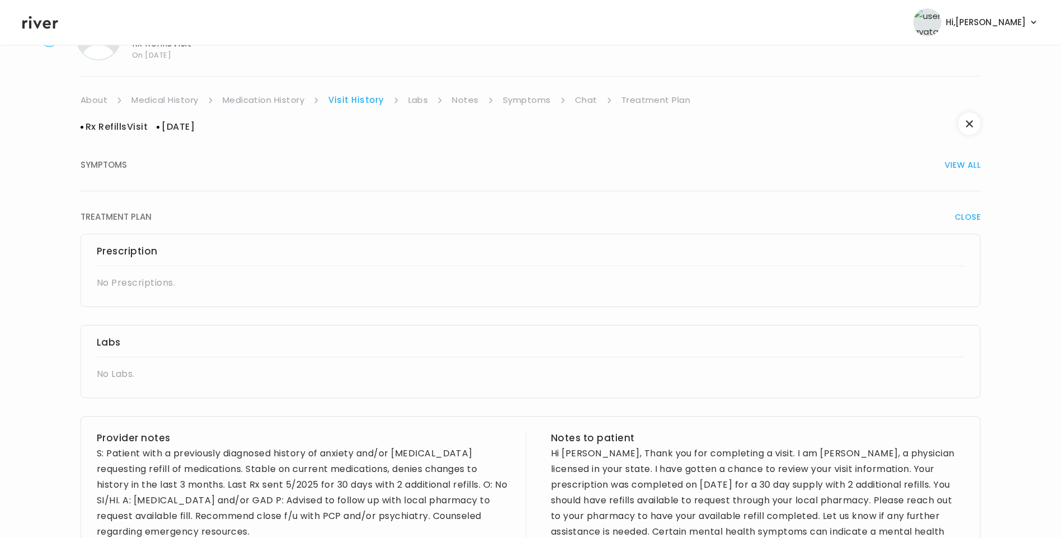
click at [257, 103] on link "Medication History" at bounding box center [264, 100] width 82 height 16
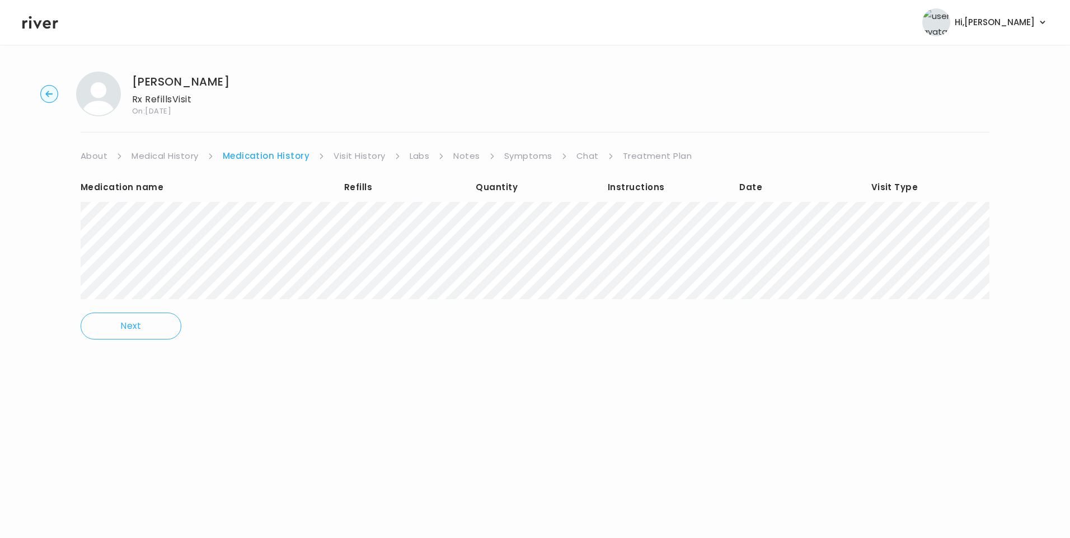
drag, startPoint x: 363, startPoint y: 150, endPoint x: 368, endPoint y: 157, distance: 8.0
click at [364, 152] on link "Visit History" at bounding box center [358, 156] width 51 height 16
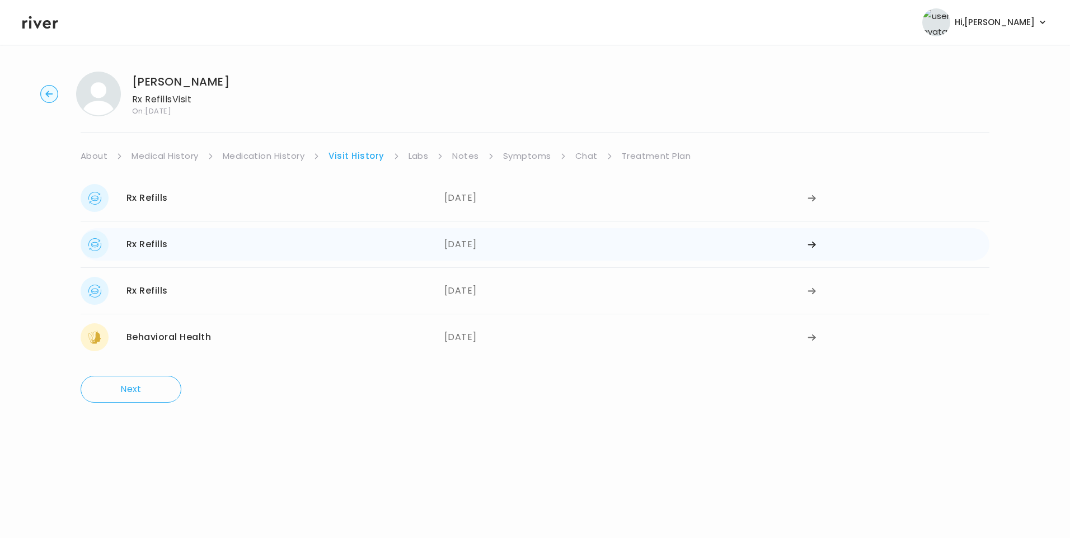
click at [162, 247] on div "Rx Refills" at bounding box center [146, 245] width 41 height 16
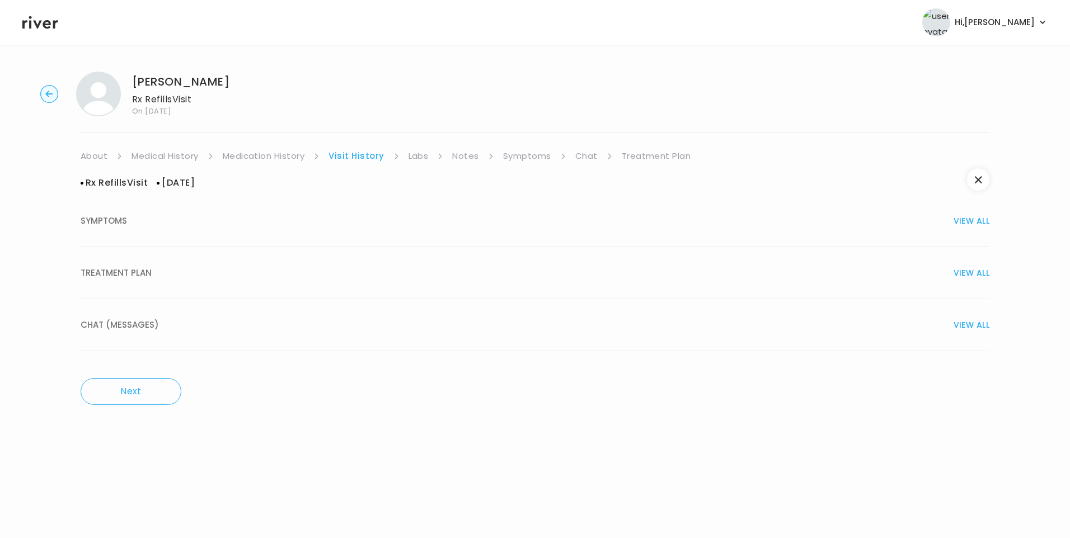
click at [114, 279] on span "TREATMENT PLAN" at bounding box center [116, 273] width 71 height 16
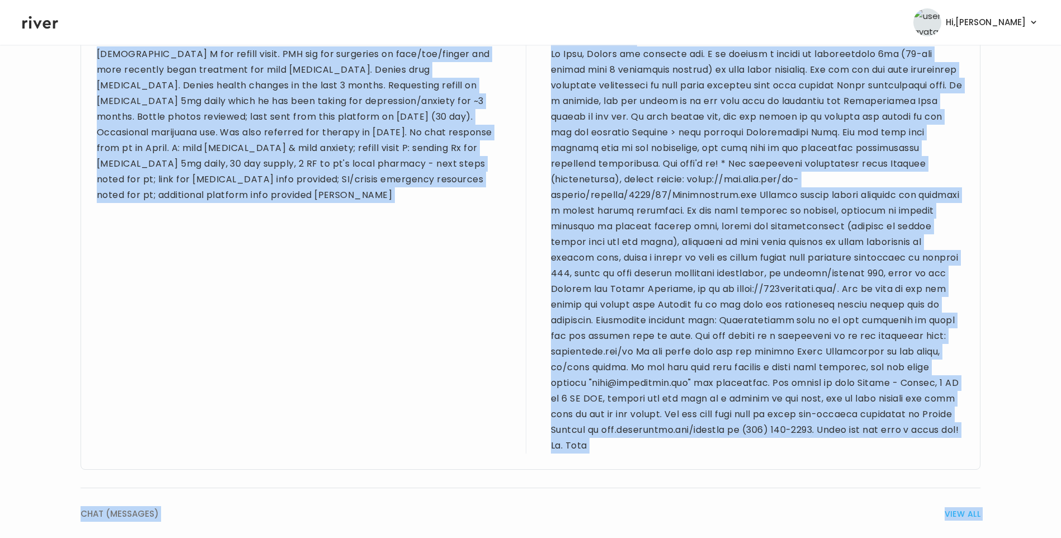
scroll to position [585, 0]
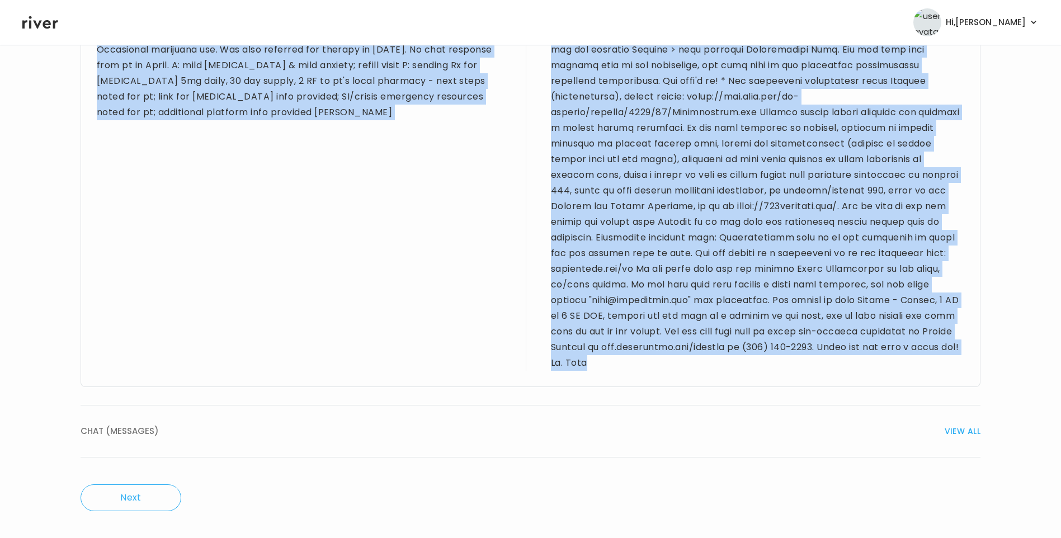
drag, startPoint x: 96, startPoint y: 329, endPoint x: 665, endPoint y: 363, distance: 569.4
click at [665, 363] on div "Provider notes [DEMOGRAPHIC_DATA] M for refill visit. PMH sig for surgeries on …" at bounding box center [531, 160] width 900 height 453
drag, startPoint x: 665, startPoint y: 363, endPoint x: 658, endPoint y: 253, distance: 109.9
copy div "21 yo M for refill visit. PMH sig for surgeries on face/toe/finger and more rec…"
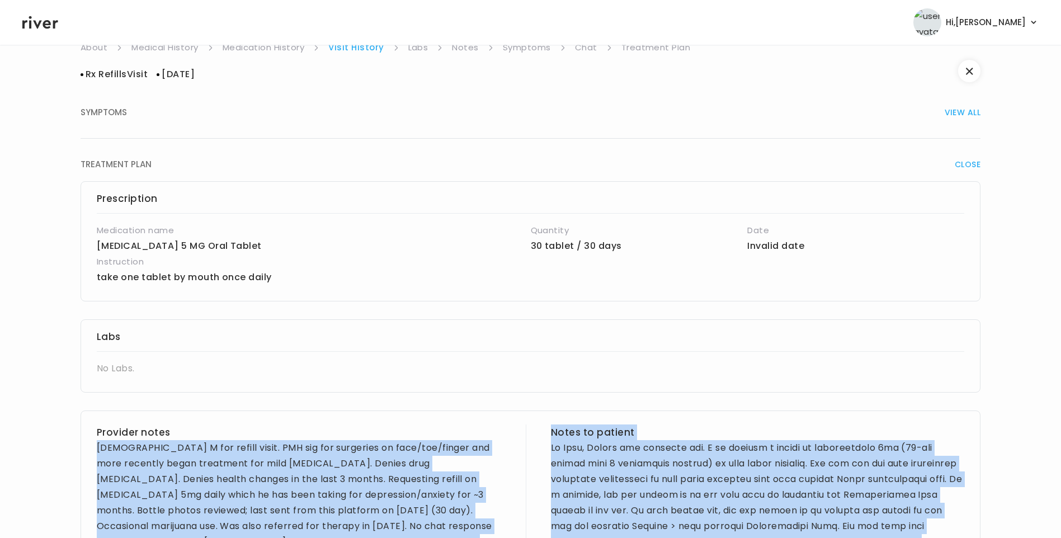
scroll to position [0, 0]
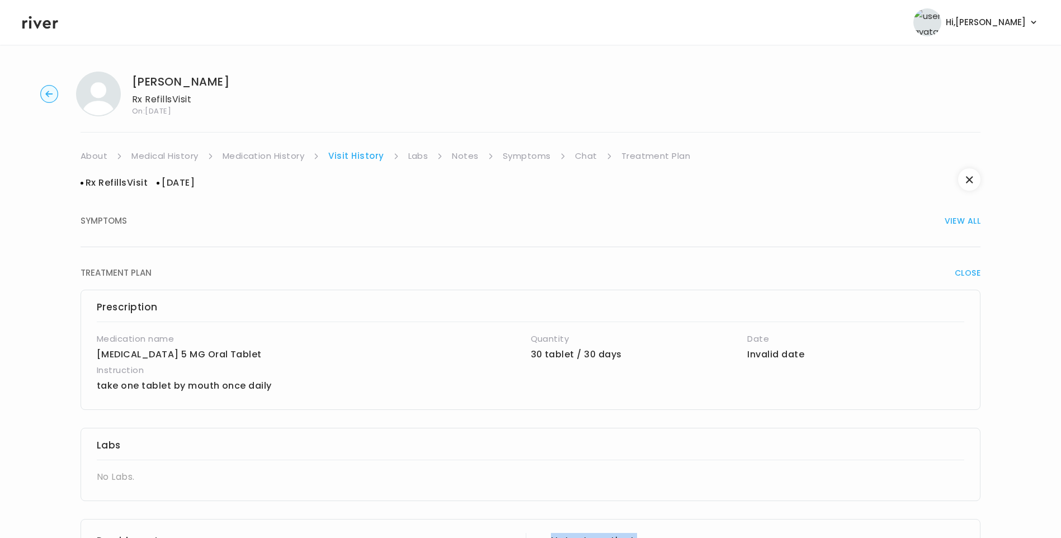
click at [640, 160] on link "Treatment Plan" at bounding box center [656, 156] width 69 height 16
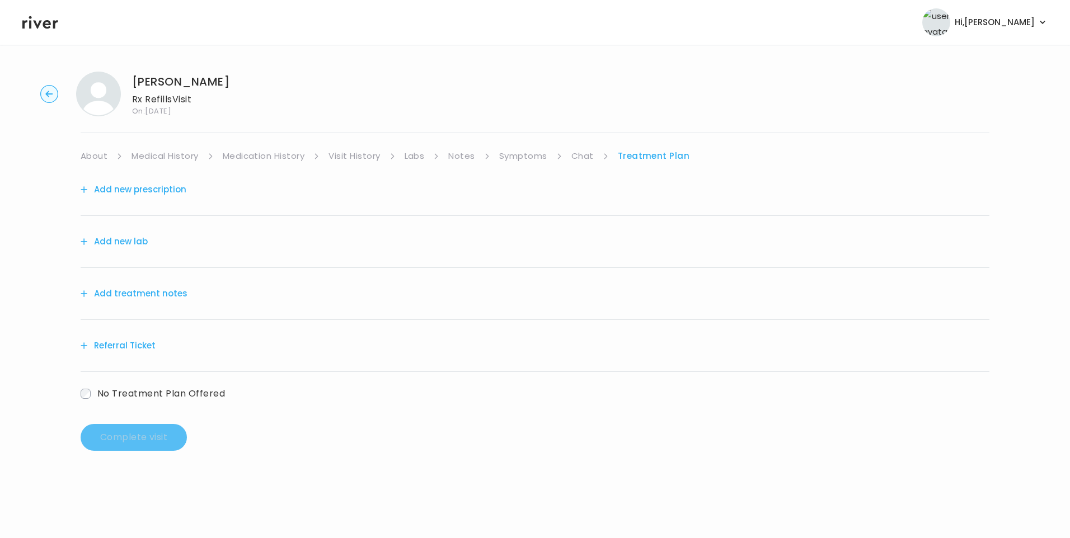
click at [138, 293] on button "Add treatment notes" at bounding box center [134, 294] width 107 height 16
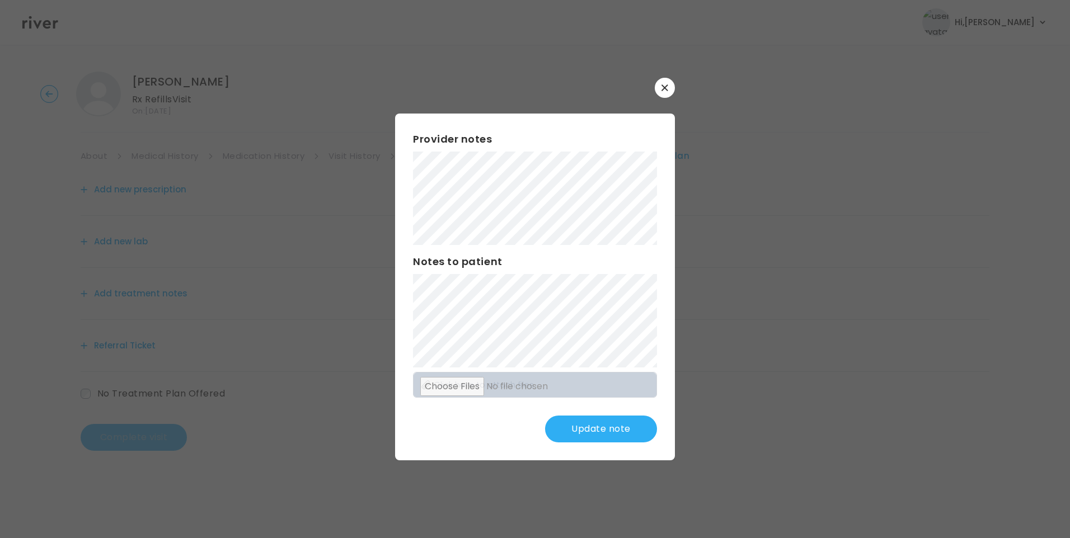
click at [308, 182] on div "​ Provider notes Notes to patient Click here to attach files Update note" at bounding box center [535, 269] width 1070 height 538
click at [610, 430] on button "Update note" at bounding box center [601, 429] width 112 height 27
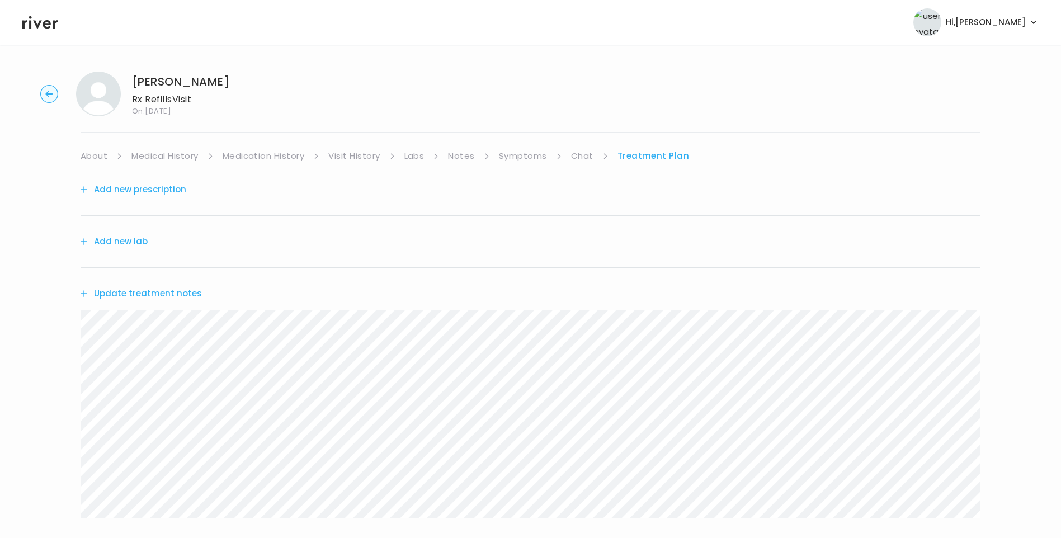
click at [96, 157] on link "About" at bounding box center [94, 156] width 27 height 16
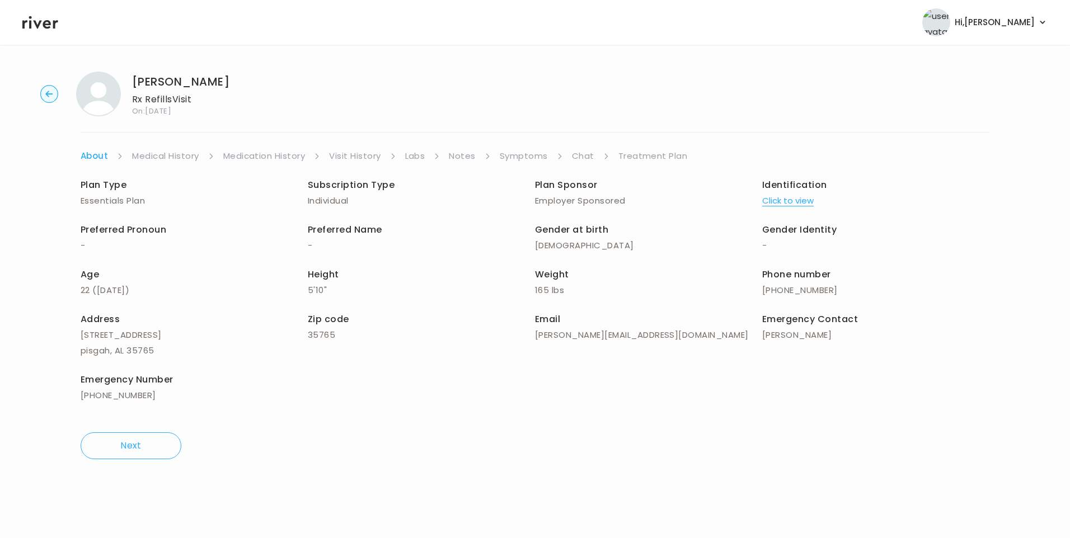
click at [647, 156] on link "Treatment Plan" at bounding box center [652, 156] width 69 height 16
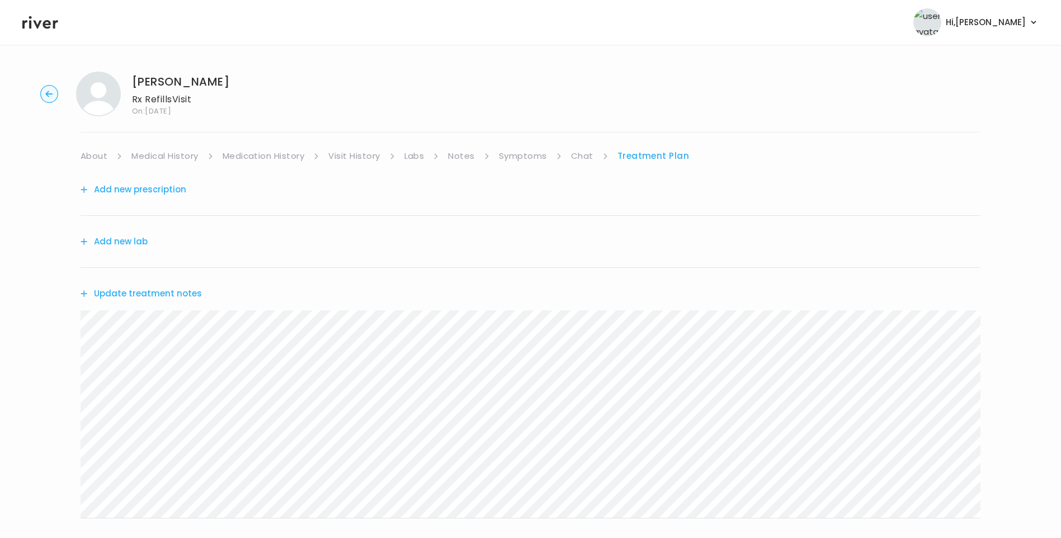
click at [144, 296] on button "Update treatment notes" at bounding box center [141, 294] width 121 height 16
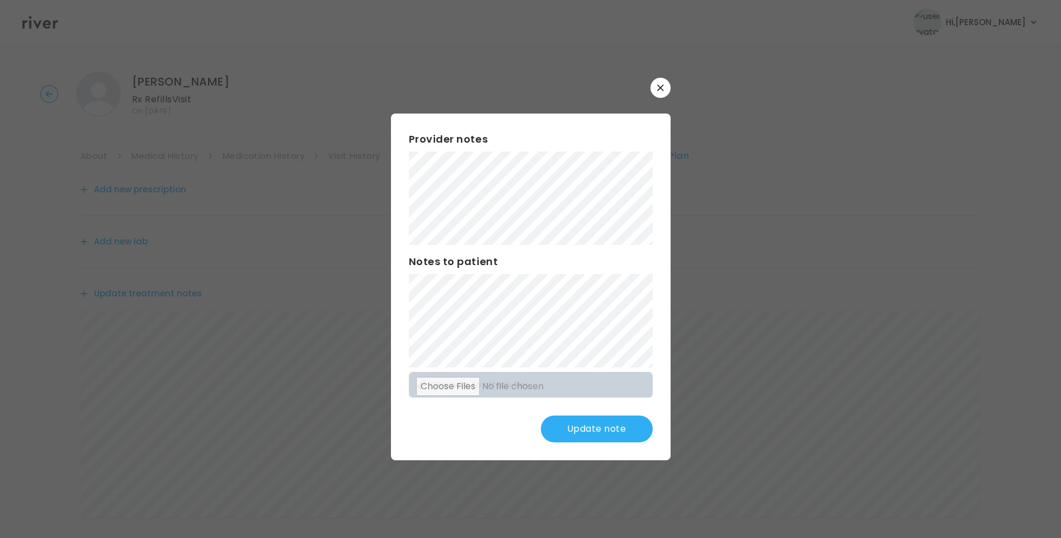
click at [576, 423] on button "Update note" at bounding box center [597, 429] width 112 height 27
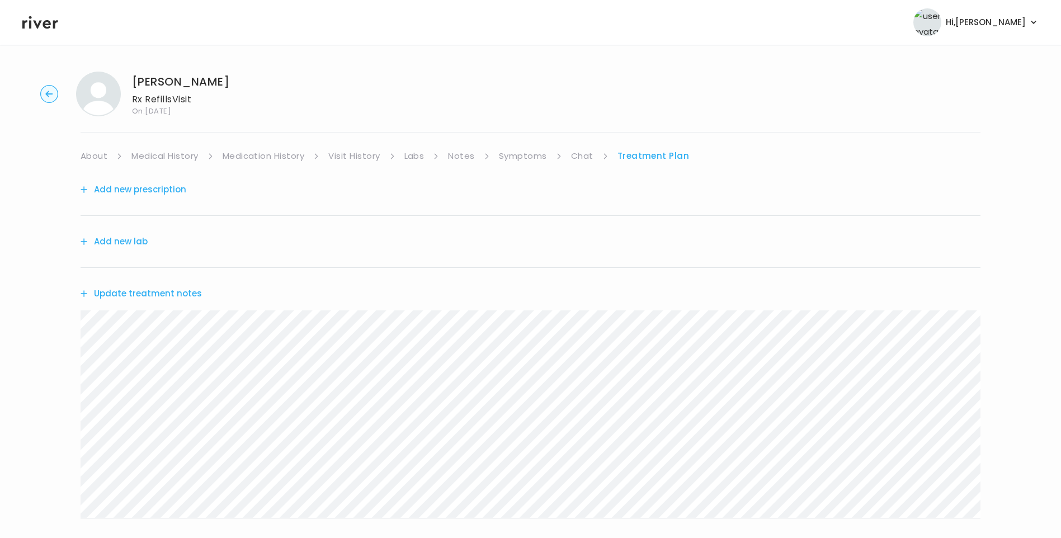
click at [159, 296] on button "Update treatment notes" at bounding box center [141, 294] width 121 height 16
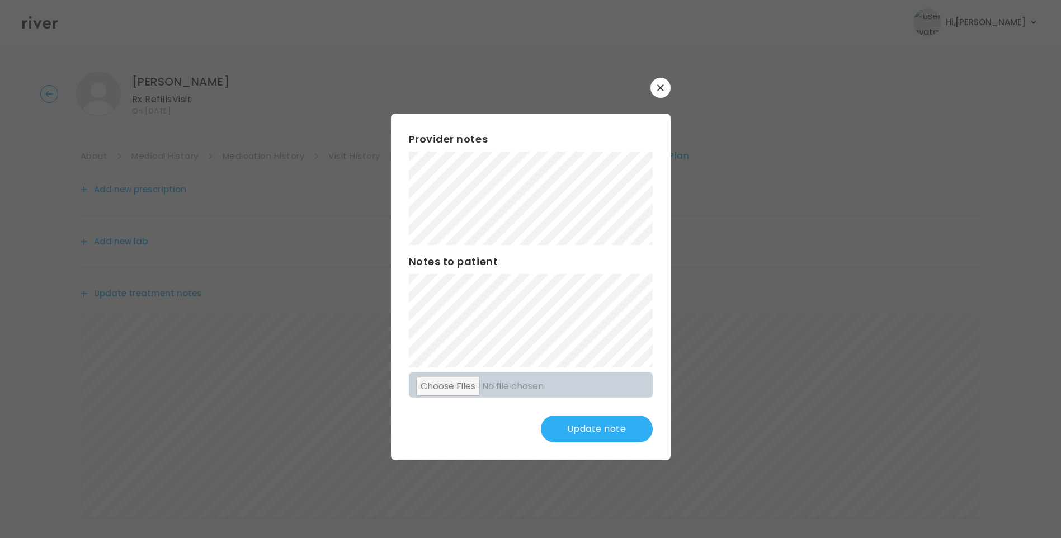
click at [481, 344] on div "Provider notes Notes to patient Click here to attach files Update note" at bounding box center [531, 287] width 280 height 347
click at [615, 423] on button "Update note" at bounding box center [597, 429] width 112 height 27
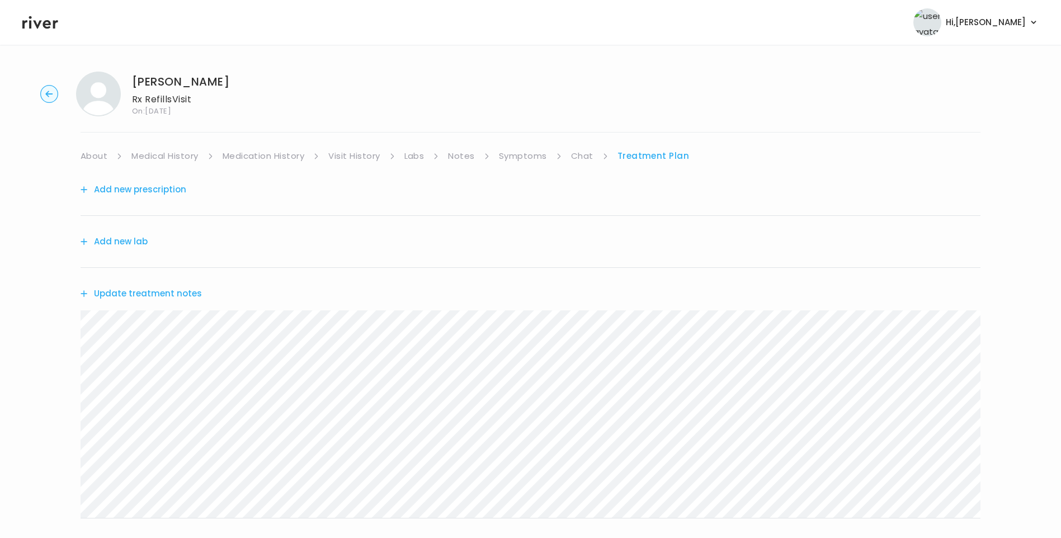
click at [185, 161] on link "Medical History" at bounding box center [164, 156] width 67 height 16
click at [666, 152] on link "Treatment Plan" at bounding box center [656, 156] width 69 height 16
click at [528, 157] on link "Symptoms" at bounding box center [523, 156] width 48 height 16
click at [949, 460] on button "View more" at bounding box center [957, 458] width 45 height 13
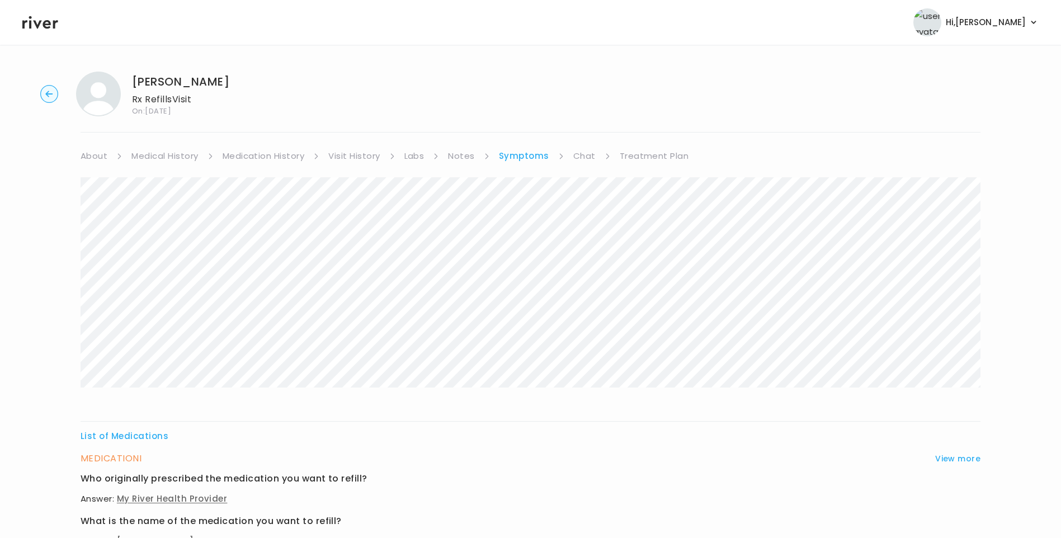
click at [646, 154] on link "Treatment Plan" at bounding box center [654, 156] width 69 height 16
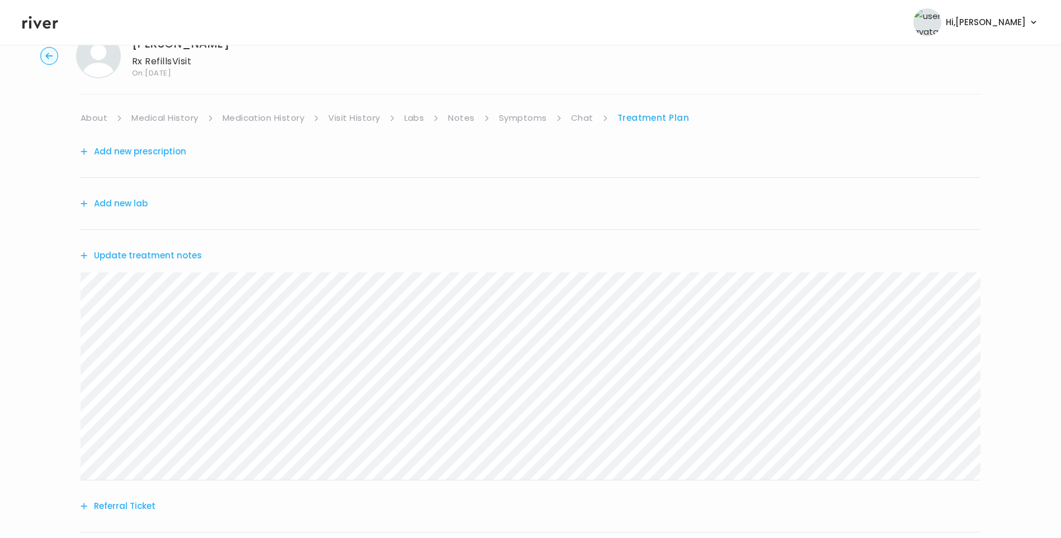
scroll to position [56, 0]
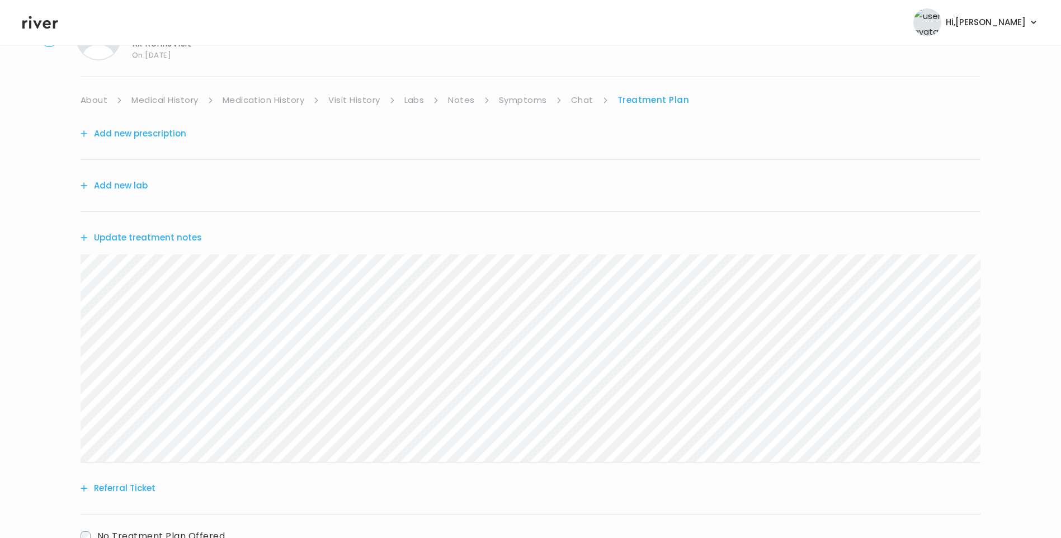
click at [161, 236] on button "Update treatment notes" at bounding box center [141, 238] width 121 height 16
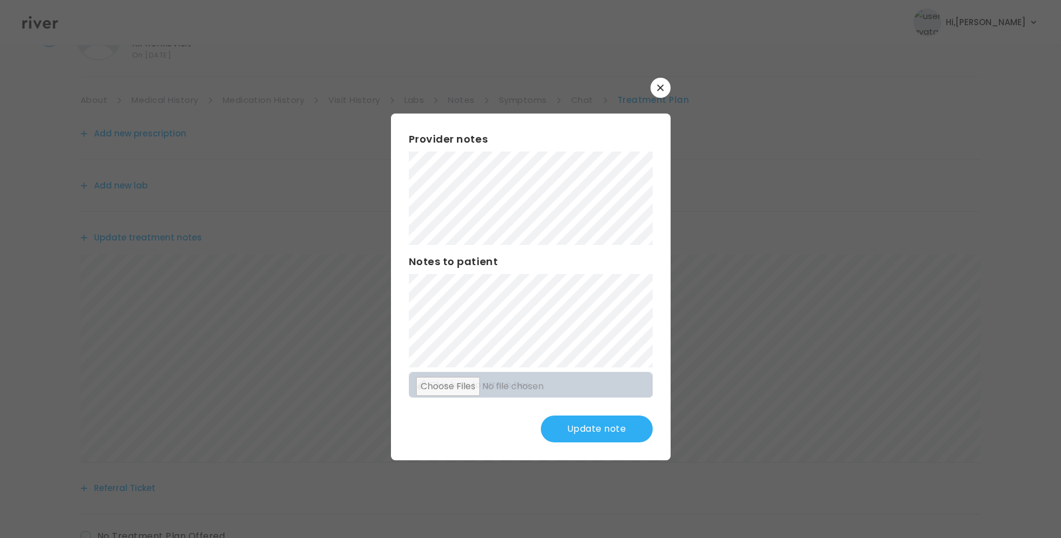
click at [402, 309] on div "Provider notes Notes to patient Click here to attach files Update note" at bounding box center [531, 287] width 280 height 347
click at [590, 426] on button "Update note" at bounding box center [597, 429] width 112 height 27
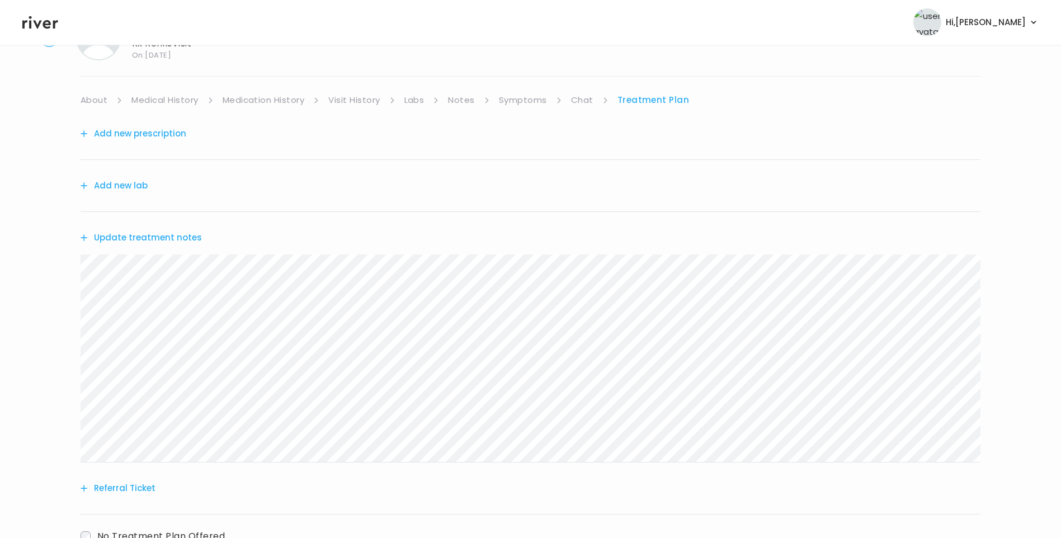
click at [166, 135] on button "Add new prescription" at bounding box center [134, 134] width 106 height 16
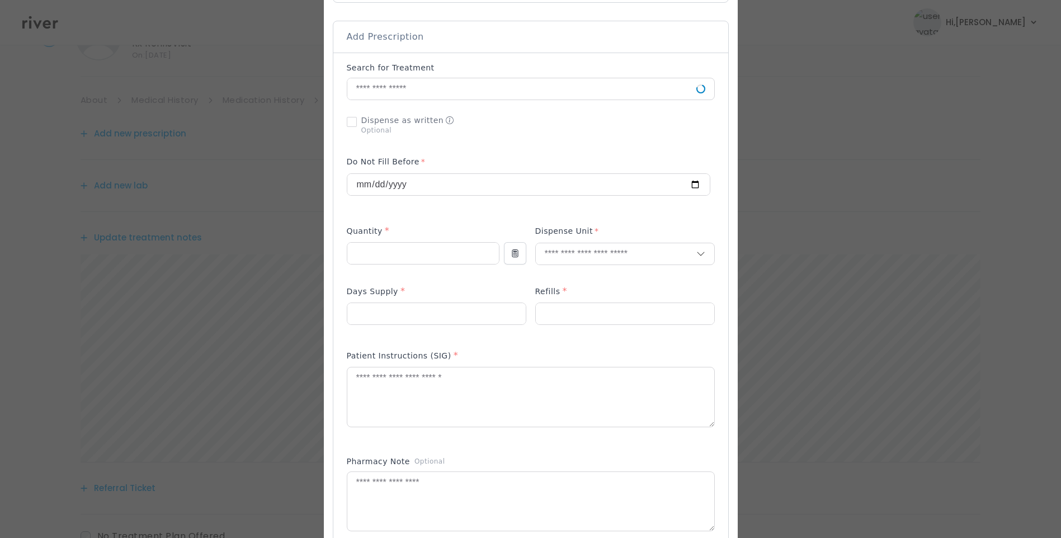
scroll to position [224, 0]
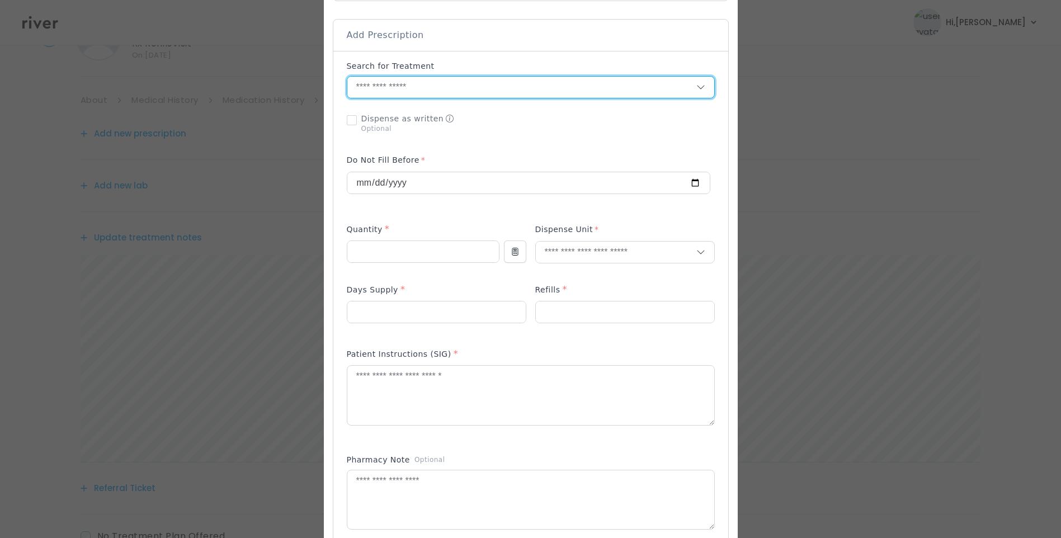
click at [365, 88] on input "text" at bounding box center [521, 87] width 349 height 21
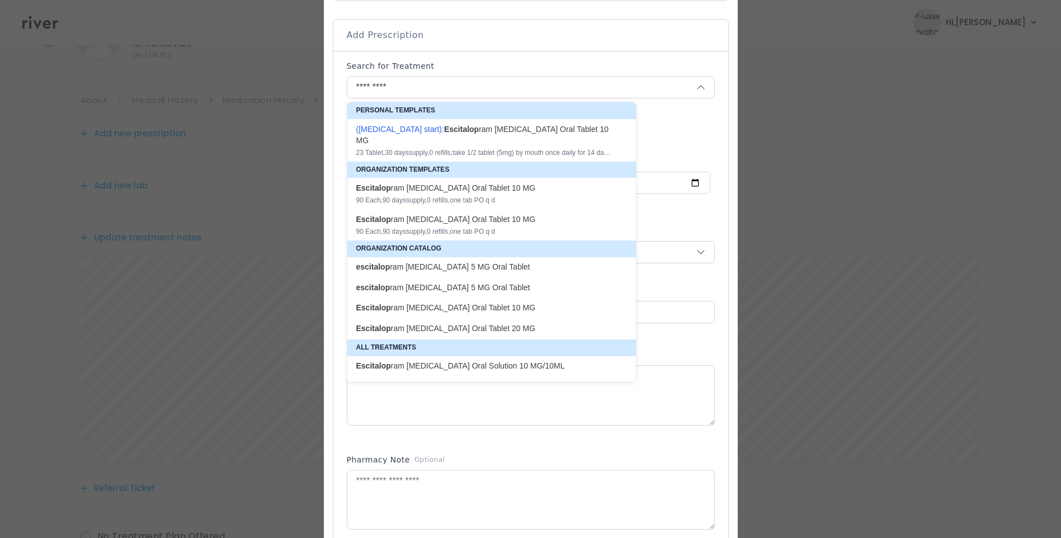
click at [430, 262] on p "escitalop ram oxalate 5 MG Oral Tablet" at bounding box center [484, 267] width 257 height 11
type input "**********"
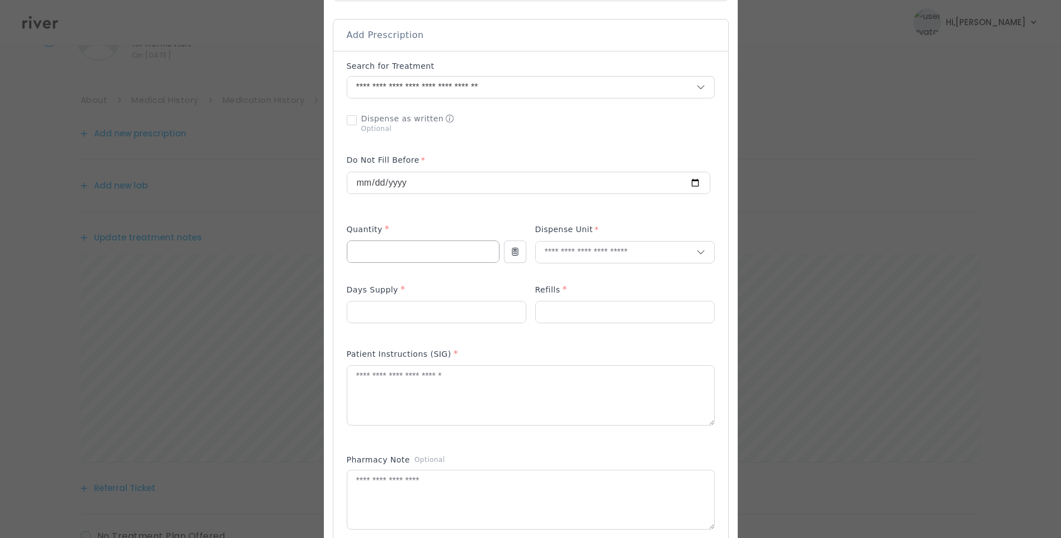
click at [407, 244] on input "number" at bounding box center [423, 251] width 152 height 21
type input "**"
click at [365, 312] on input "number" at bounding box center [436, 312] width 178 height 21
type input "**"
click at [575, 256] on input "text" at bounding box center [616, 252] width 161 height 21
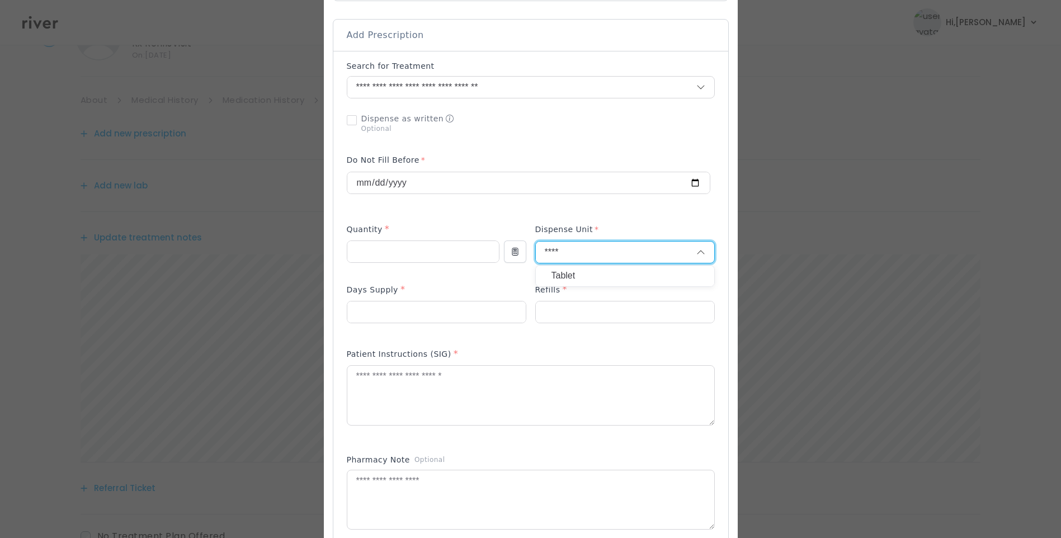
type input "****"
click at [566, 277] on p "Tablet" at bounding box center [625, 276] width 147 height 16
click at [558, 320] on input "number" at bounding box center [625, 312] width 178 height 21
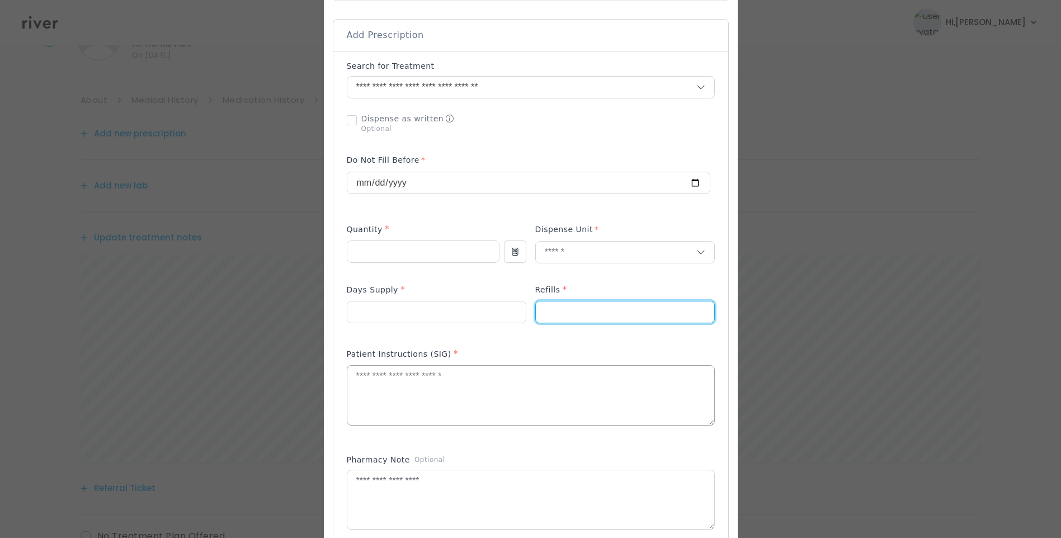
type input "*"
click at [456, 403] on textarea at bounding box center [530, 395] width 367 height 59
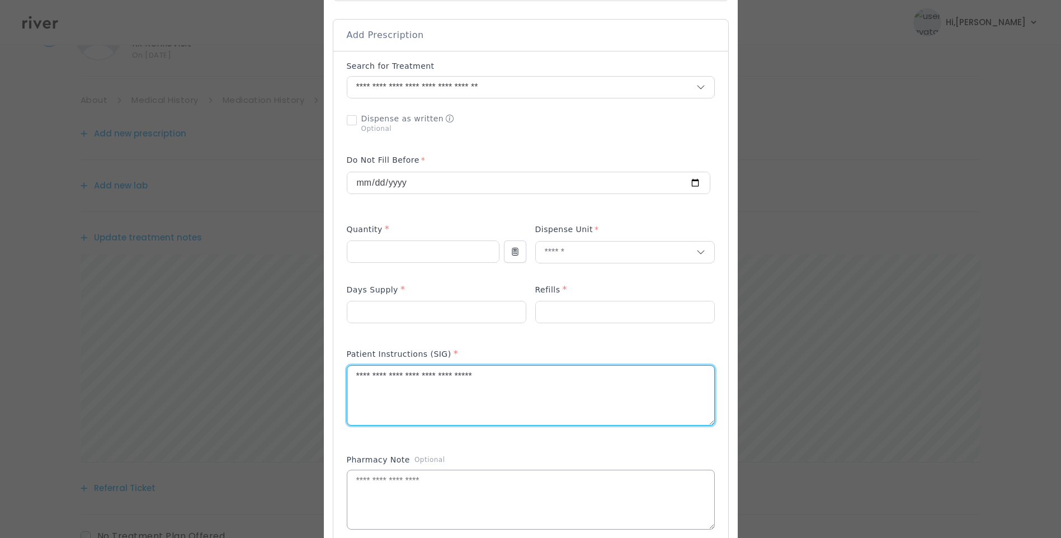
type textarea "**********"
click at [435, 497] on textarea at bounding box center [530, 499] width 367 height 59
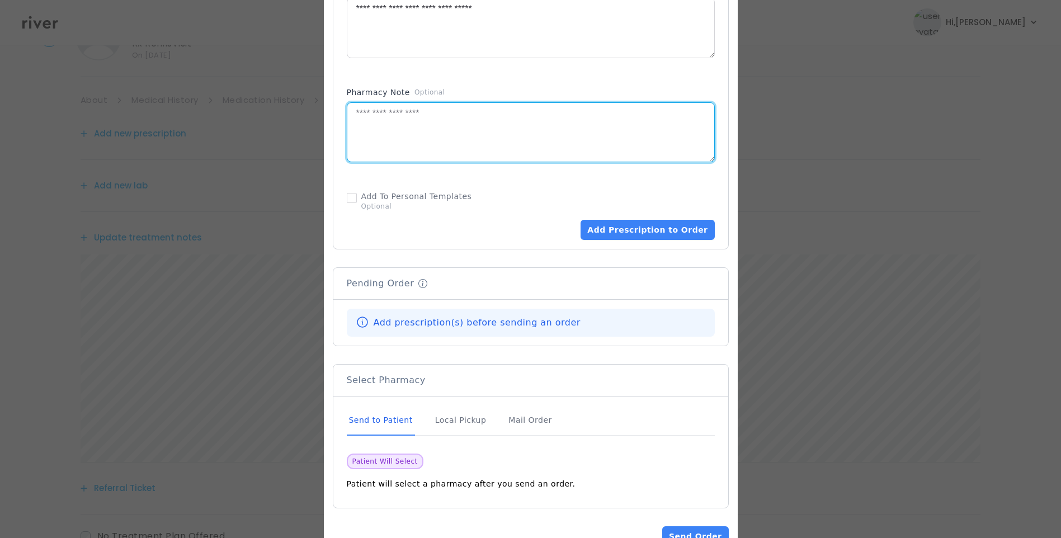
scroll to position [627, 0]
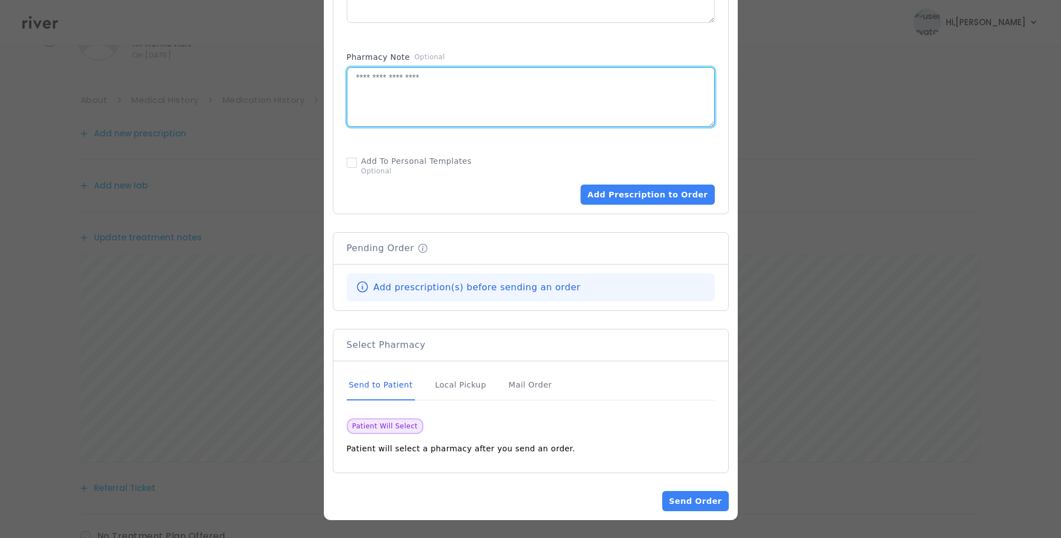
click at [385, 388] on div "Send to Patient" at bounding box center [381, 385] width 68 height 30
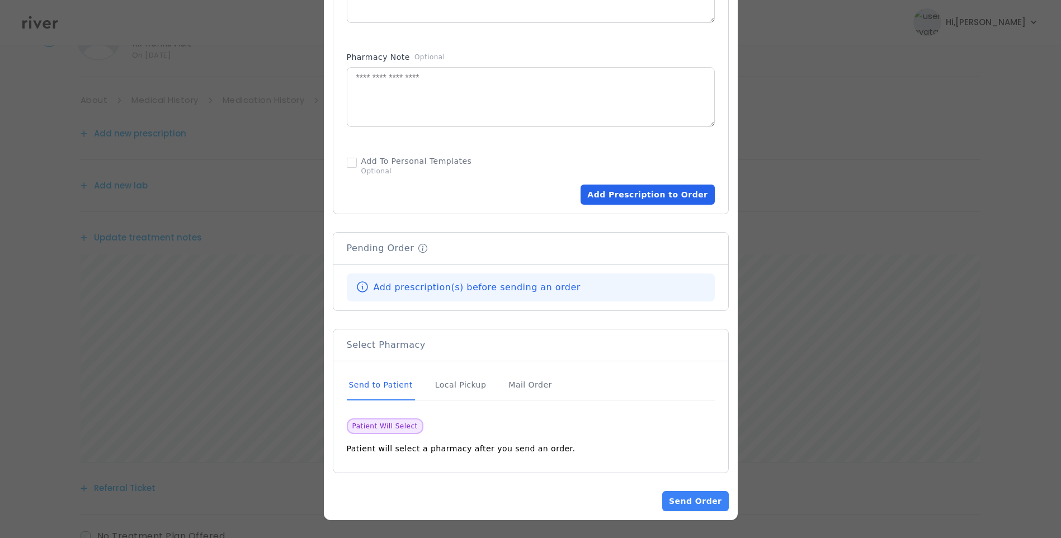
click at [652, 193] on button "Add Prescription to Order" at bounding box center [648, 195] width 134 height 20
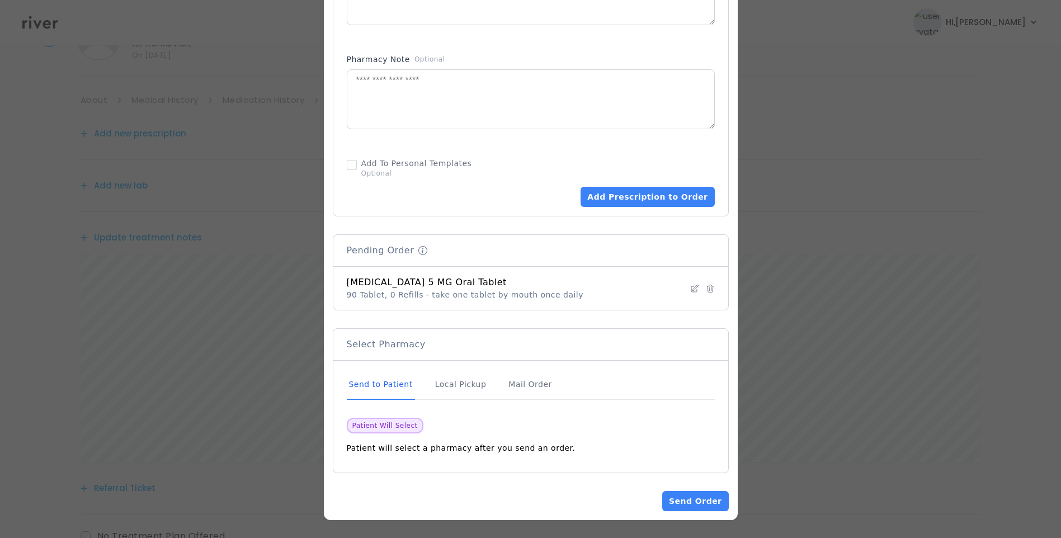
click at [353, 385] on div "Send to Patient" at bounding box center [381, 385] width 68 height 30
click at [706, 497] on button "Send Order" at bounding box center [695, 501] width 66 height 20
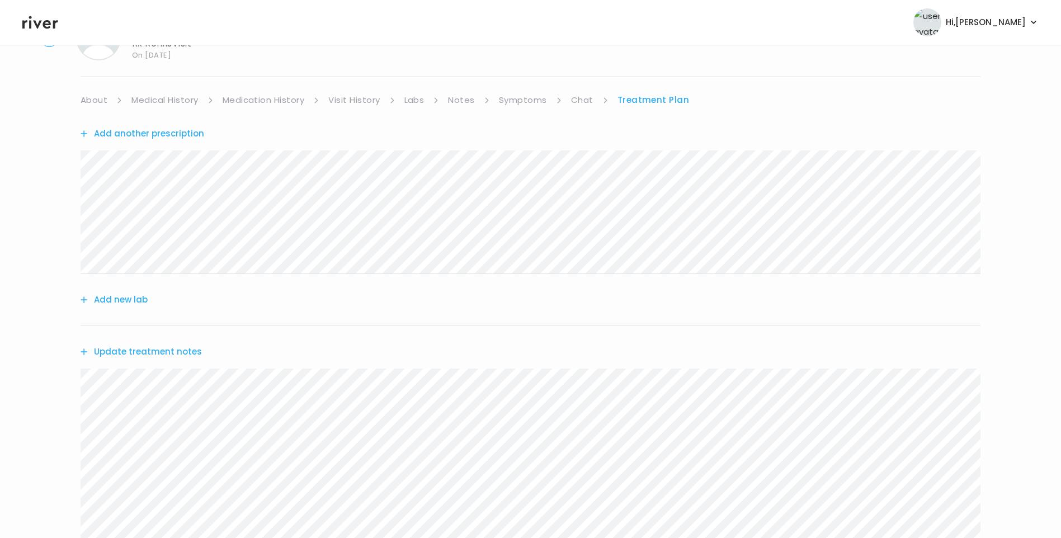
click at [521, 104] on link "Symptoms" at bounding box center [523, 100] width 48 height 16
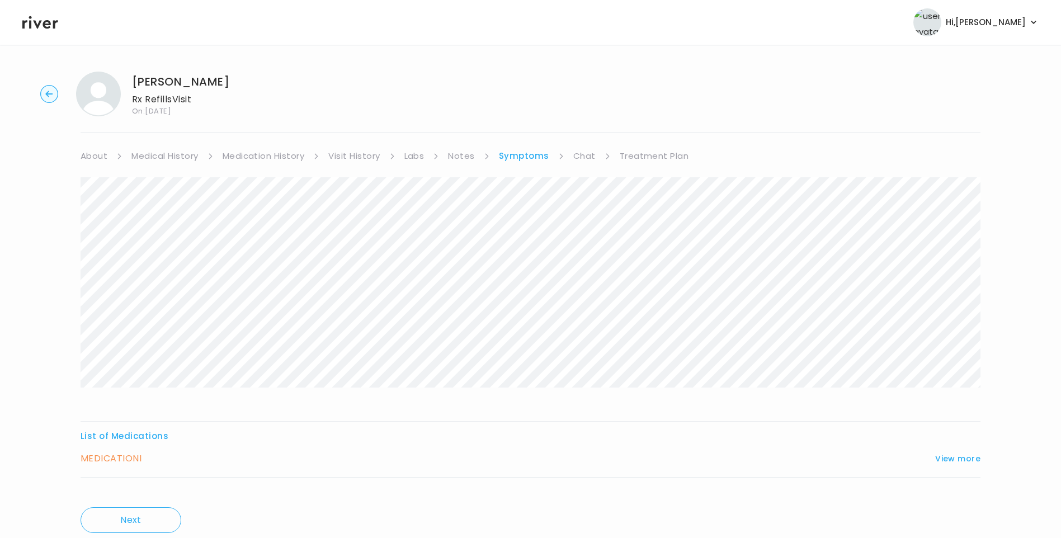
drag, startPoint x: 649, startPoint y: 152, endPoint x: 652, endPoint y: 157, distance: 5.8
click at [649, 152] on link "Treatment Plan" at bounding box center [654, 156] width 69 height 16
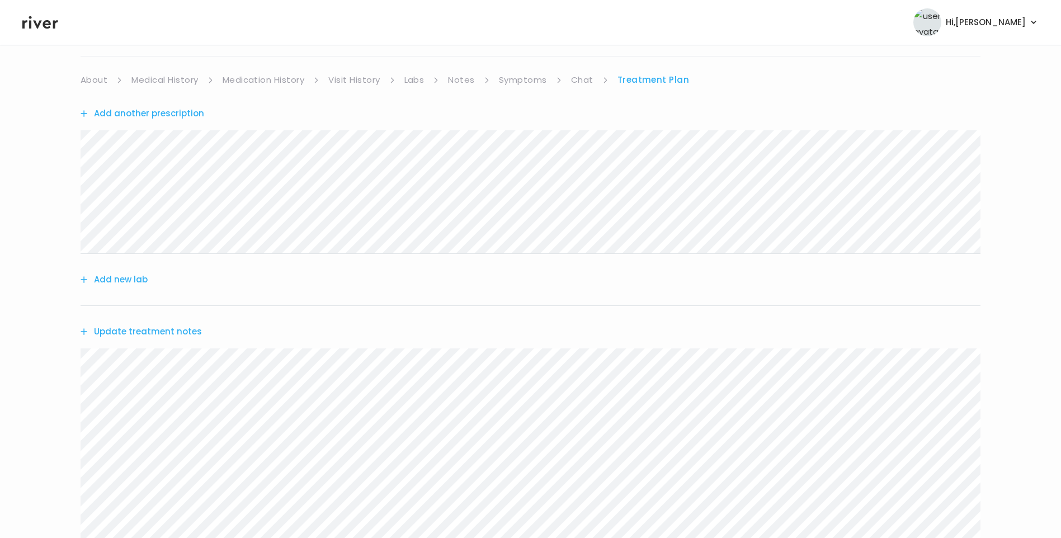
scroll to position [56, 0]
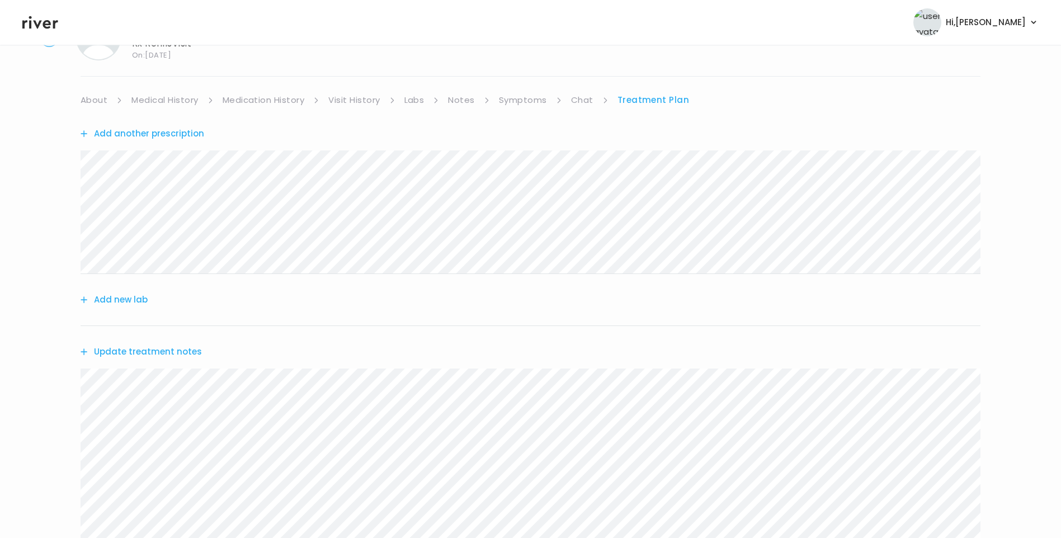
click at [275, 98] on link "Medication History" at bounding box center [264, 100] width 82 height 16
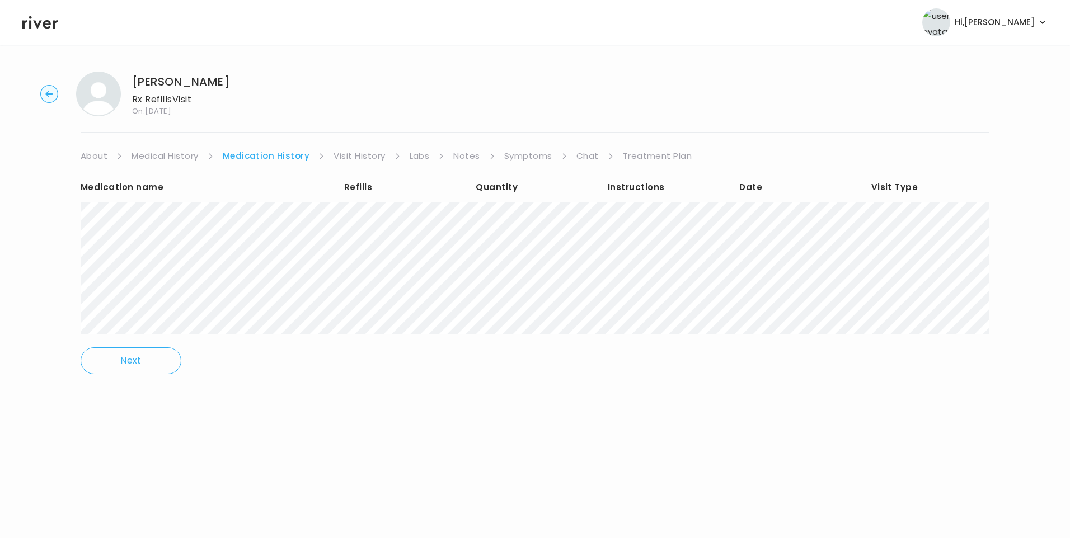
click at [670, 154] on link "Treatment Plan" at bounding box center [657, 156] width 69 height 16
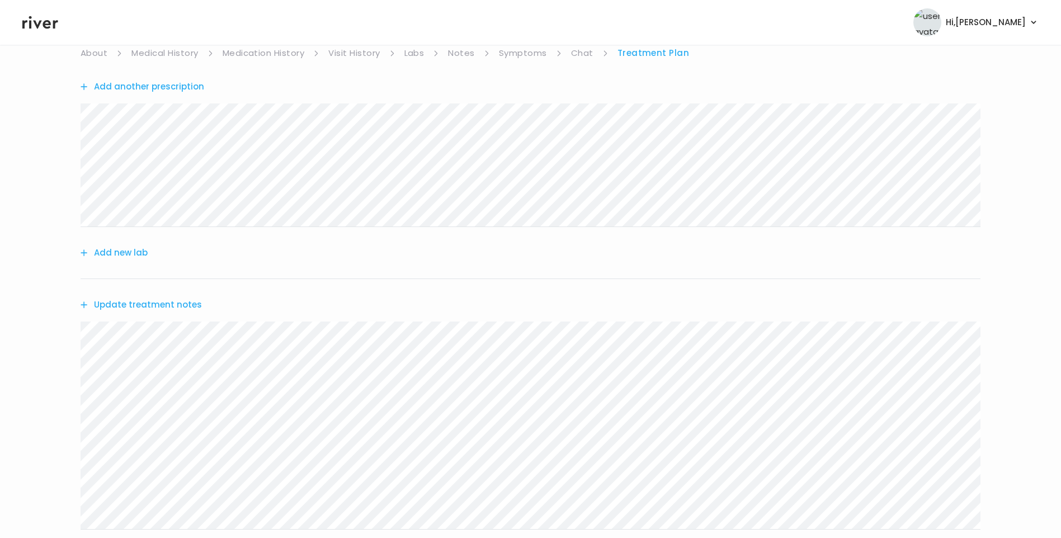
scroll to position [252, 0]
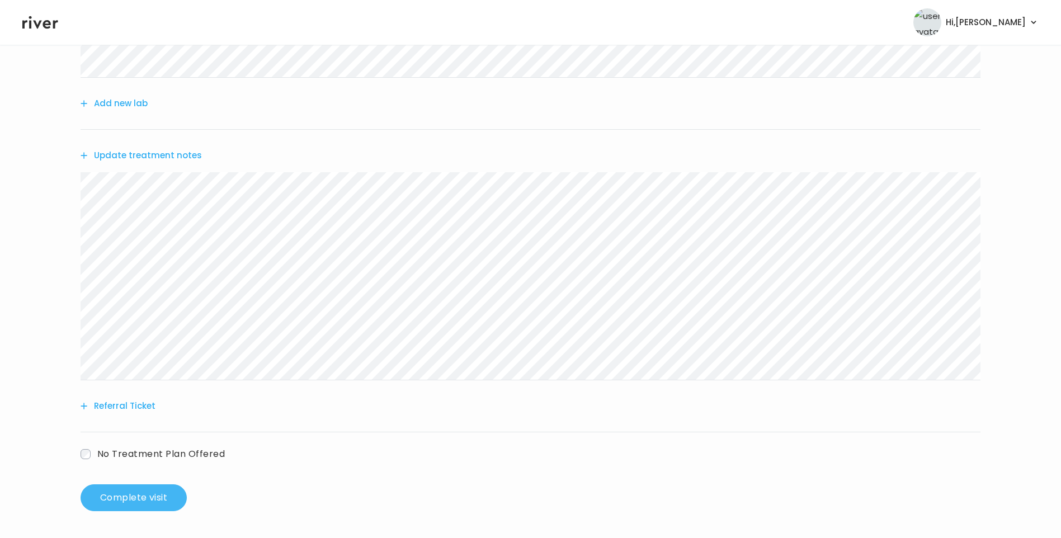
click at [142, 496] on button "Complete visit" at bounding box center [134, 497] width 106 height 27
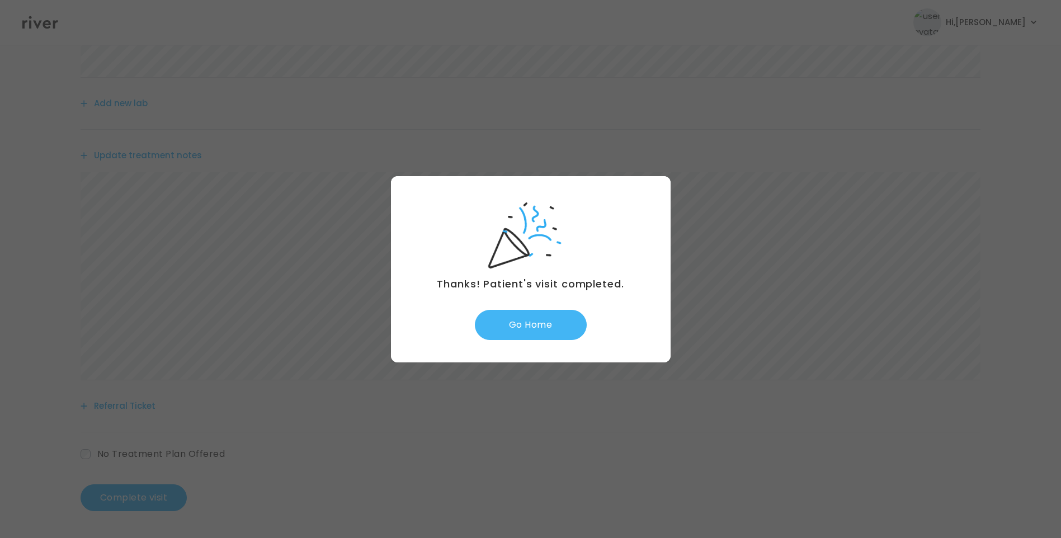
click at [553, 322] on button "Go Home" at bounding box center [531, 325] width 112 height 30
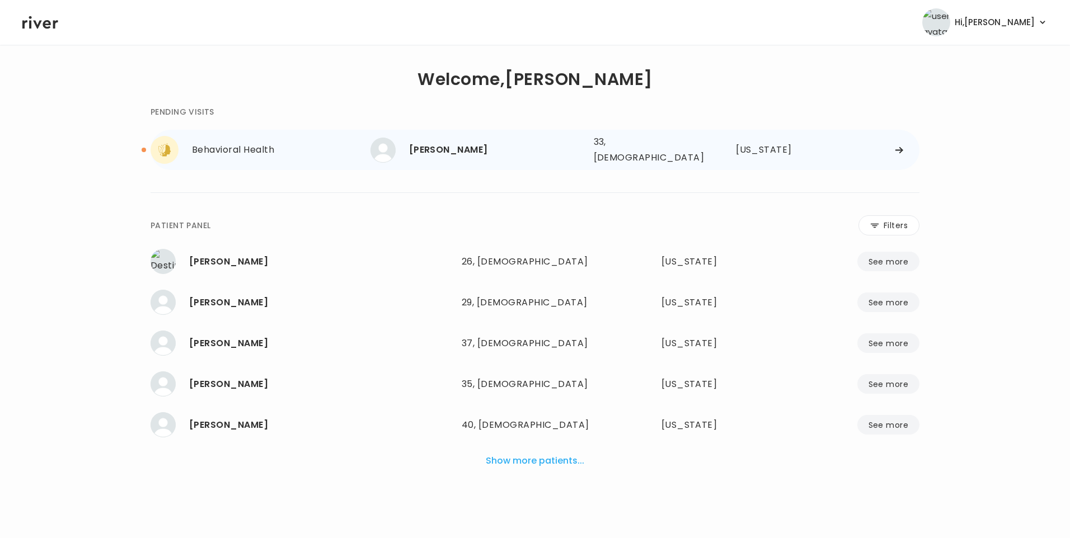
click at [482, 152] on div "[PERSON_NAME]" at bounding box center [497, 150] width 176 height 16
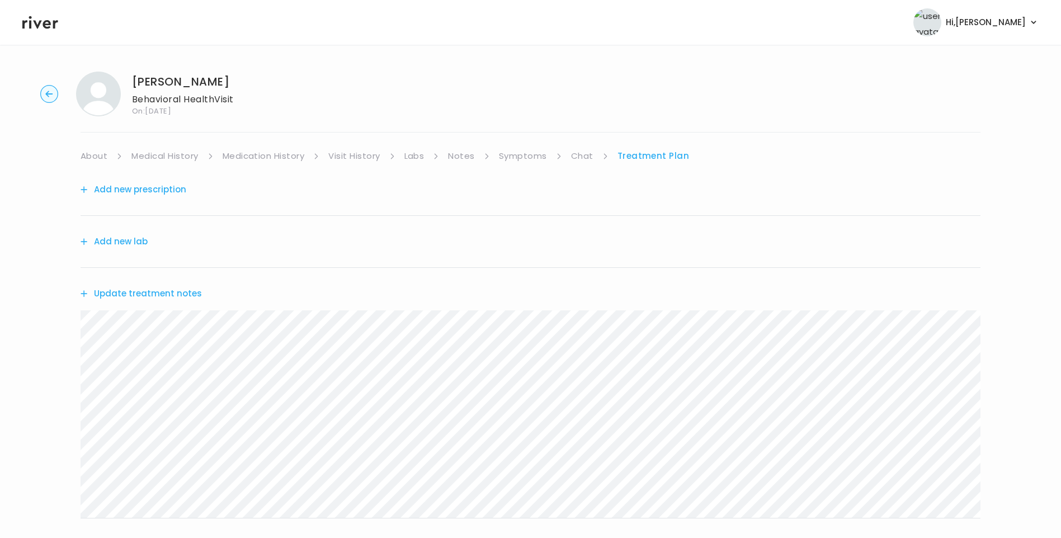
click at [584, 153] on link "Chat" at bounding box center [582, 156] width 22 height 16
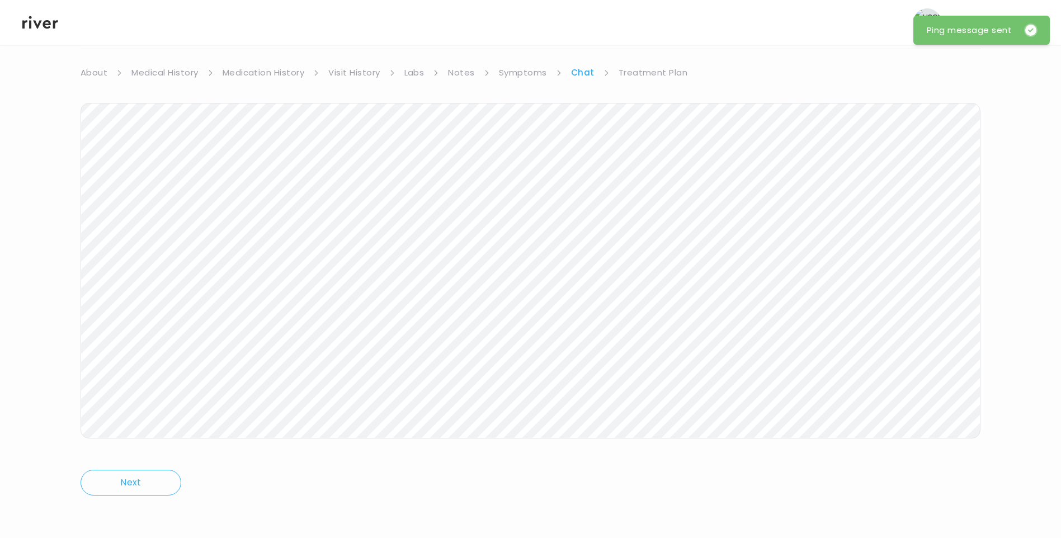
click at [43, 25] on icon at bounding box center [40, 22] width 36 height 17
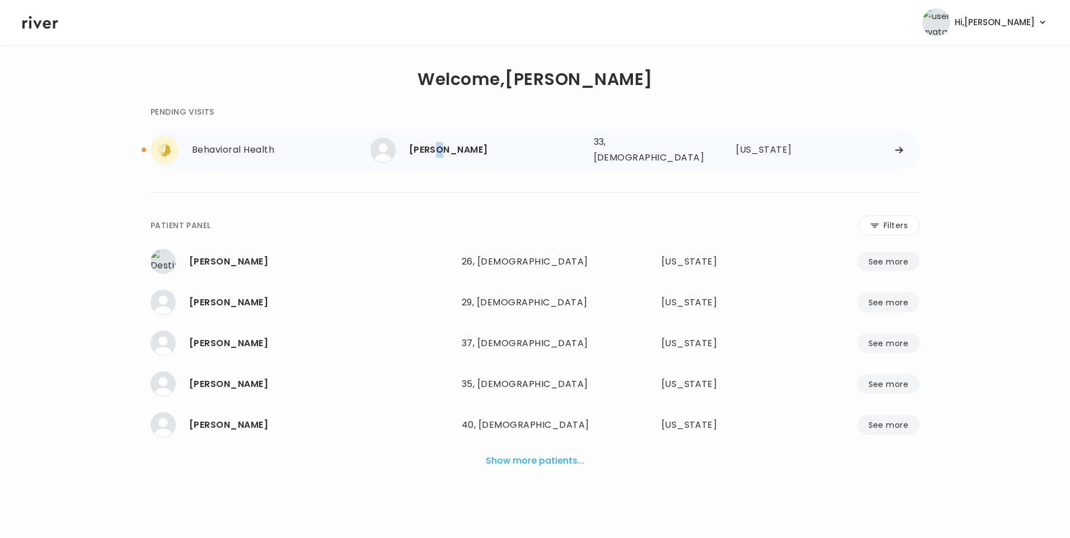
click at [437, 149] on div "[PERSON_NAME]" at bounding box center [497, 150] width 176 height 16
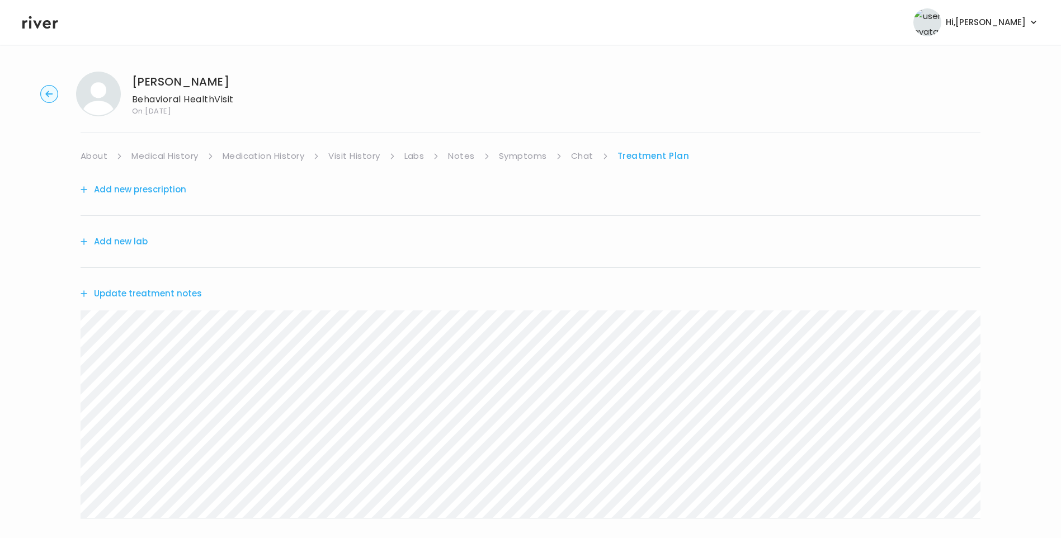
click at [581, 162] on link "Chat" at bounding box center [582, 156] width 22 height 16
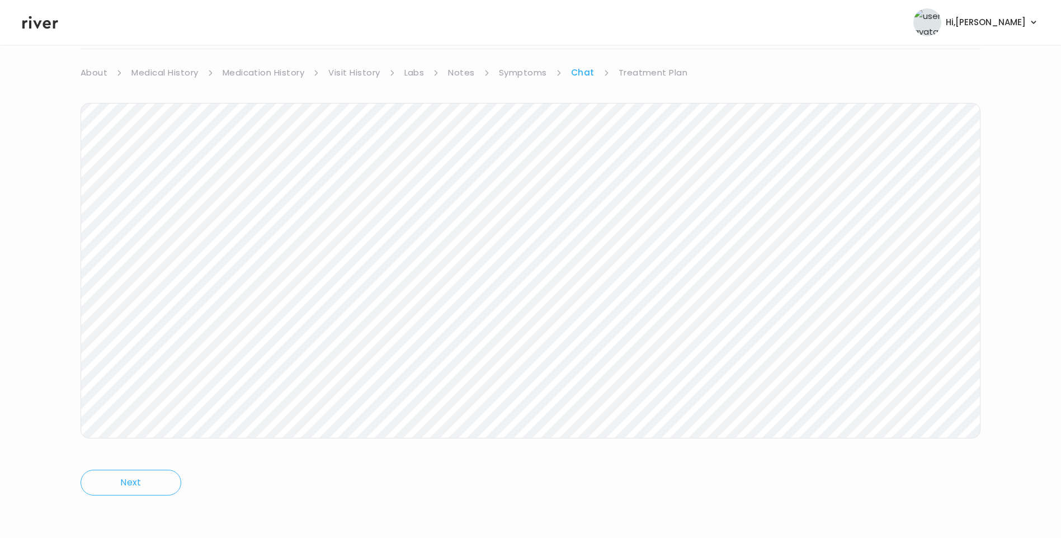
click at [44, 28] on icon at bounding box center [40, 22] width 36 height 17
